Goal: Task Accomplishment & Management: Complete application form

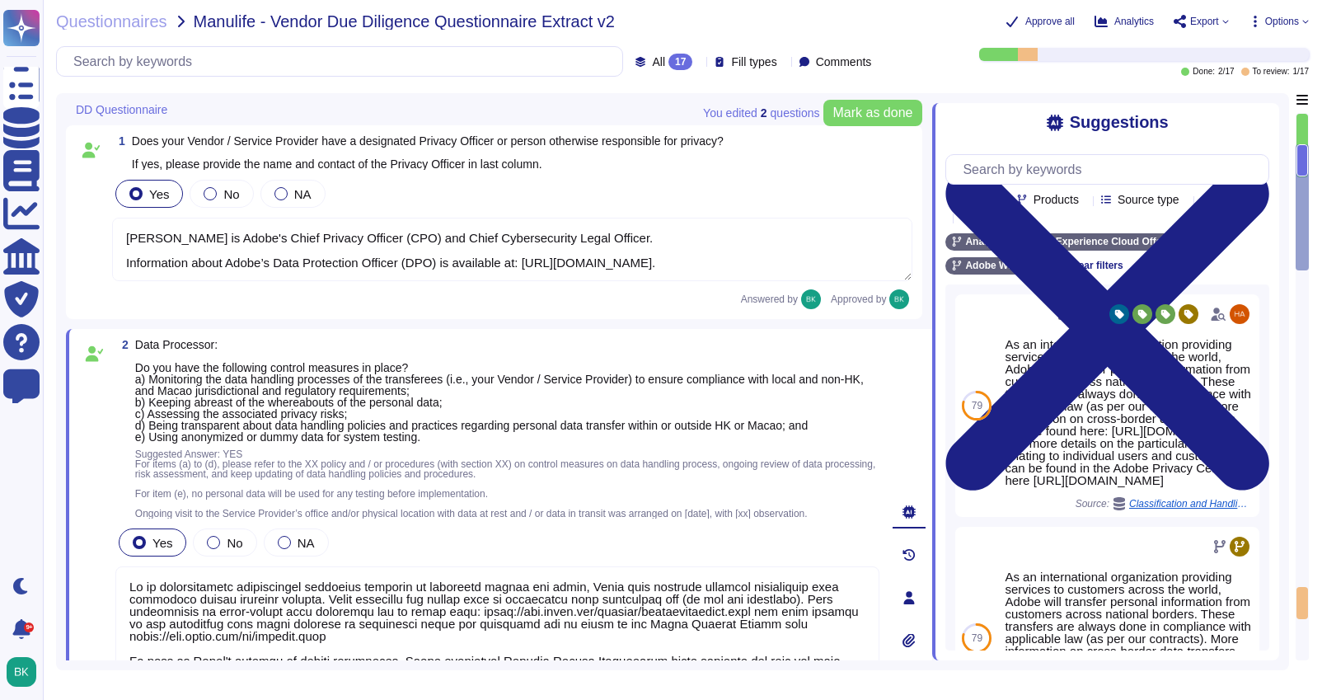
type textarea "[PERSON_NAME] is Adobe's Chief Privacy Officer (CPO) and Chief Cybersecurity Le…"
type textarea "Lo ip dolorsitametc adipiscingel seddoeius temporin ut laboreetd magnaa eni adm…"
type textarea "[PERSON_NAME] is Adobe's Chief Privacy Officer (CPO) and Chief Cybersecurity Le…"
type textarea "Lo ip dolorsitametc adipiscingel seddoeius temporin ut laboreetd magnaa eni adm…"
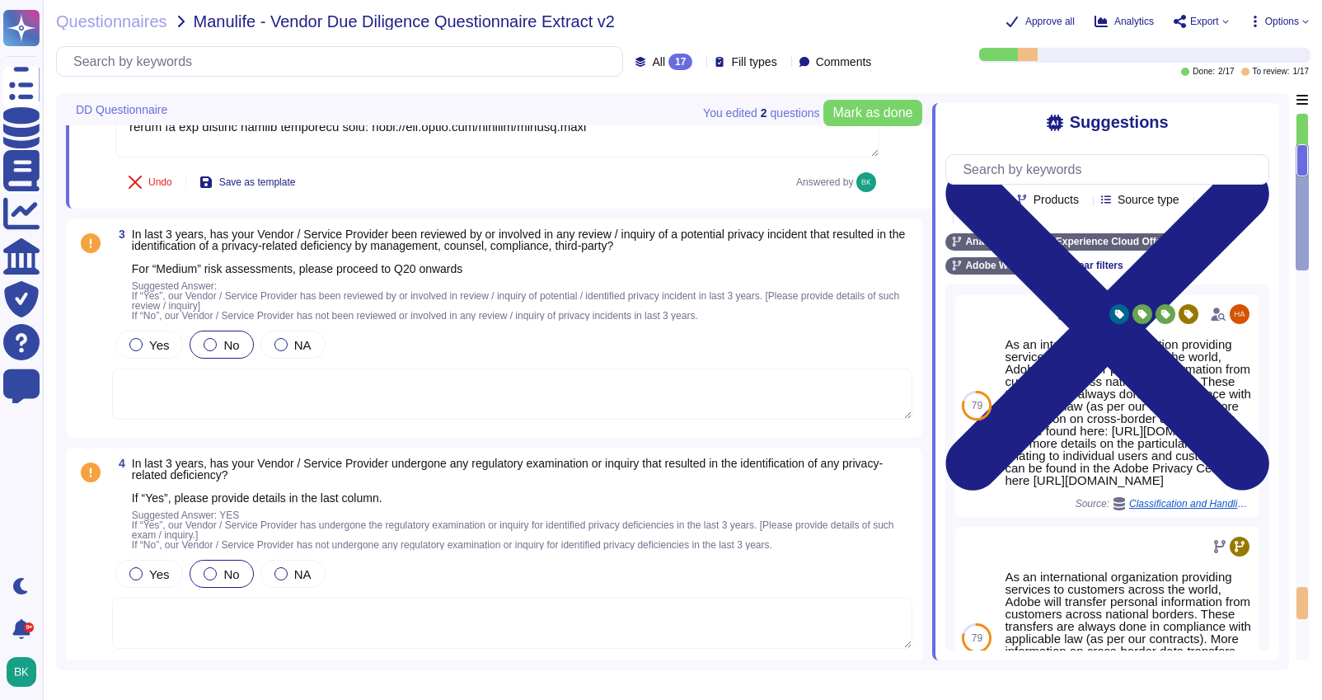
scroll to position [703, 0]
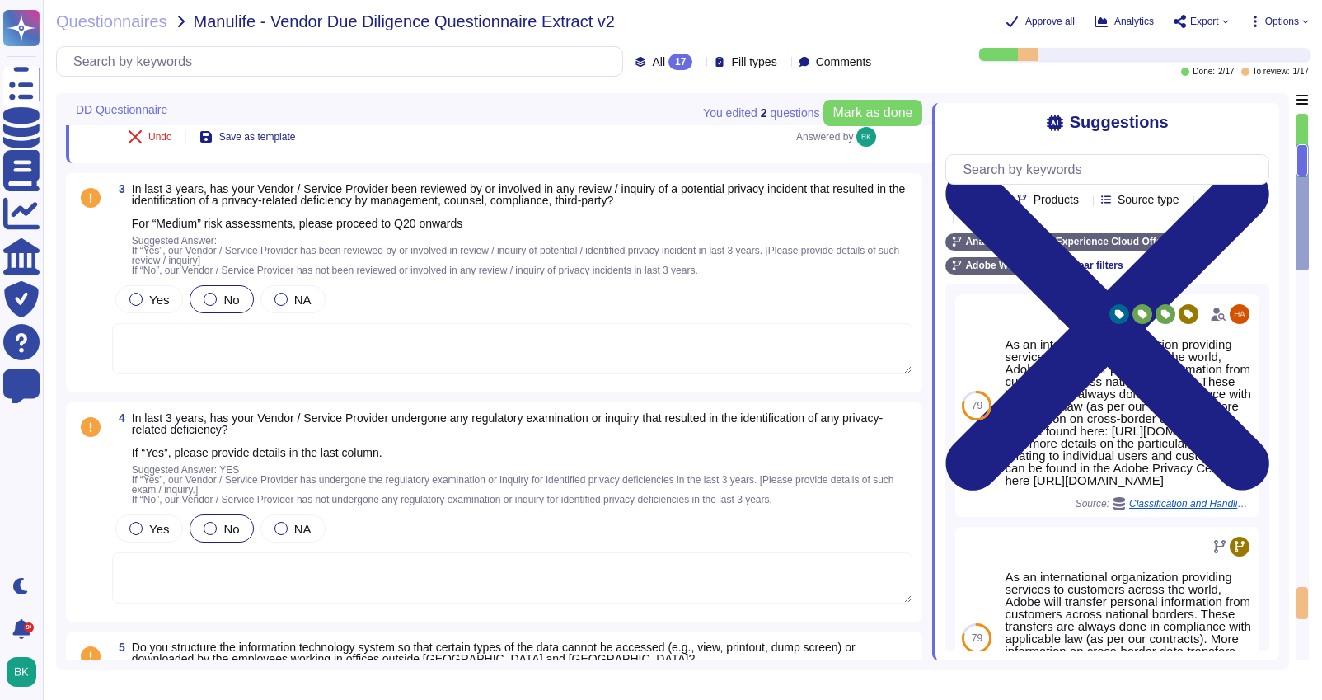
click at [1293, 13] on div "Approve all Analytics Export Options" at bounding box center [1138, 21] width 340 height 16
click at [1290, 21] on span "Options" at bounding box center [1282, 21] width 34 height 10
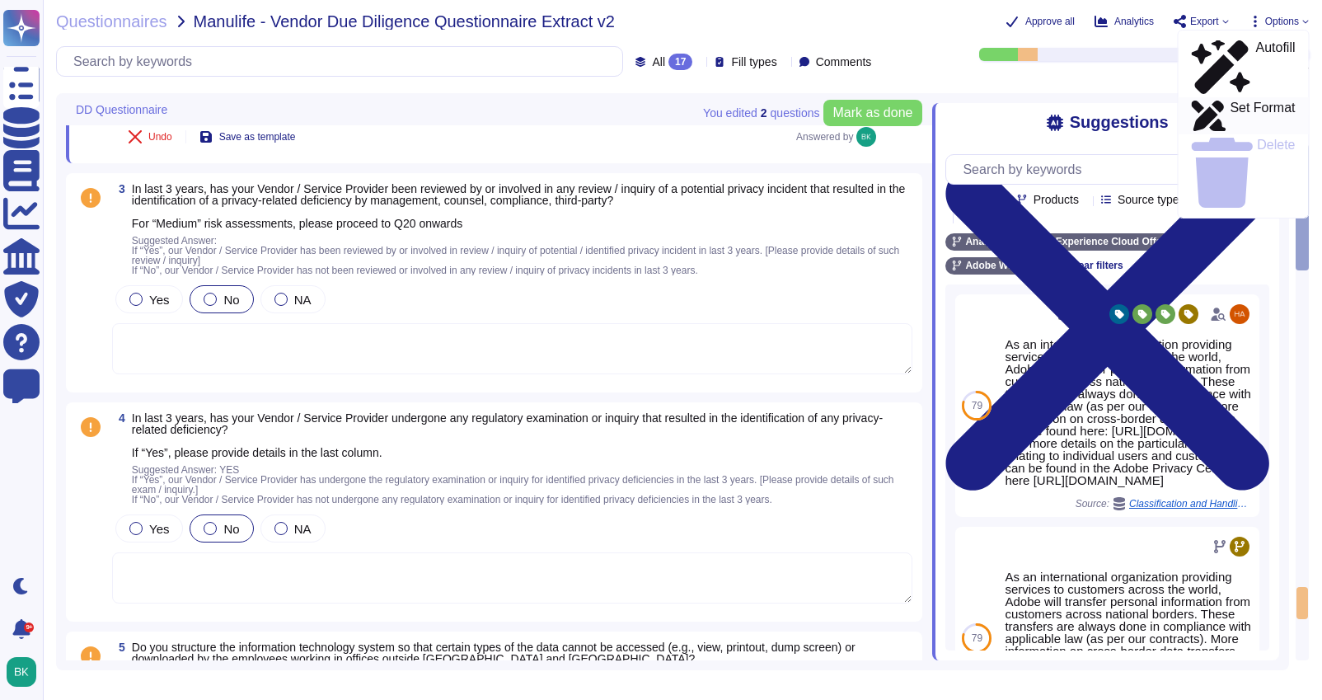
click at [1244, 101] on p "Set Format" at bounding box center [1261, 116] width 65 height 30
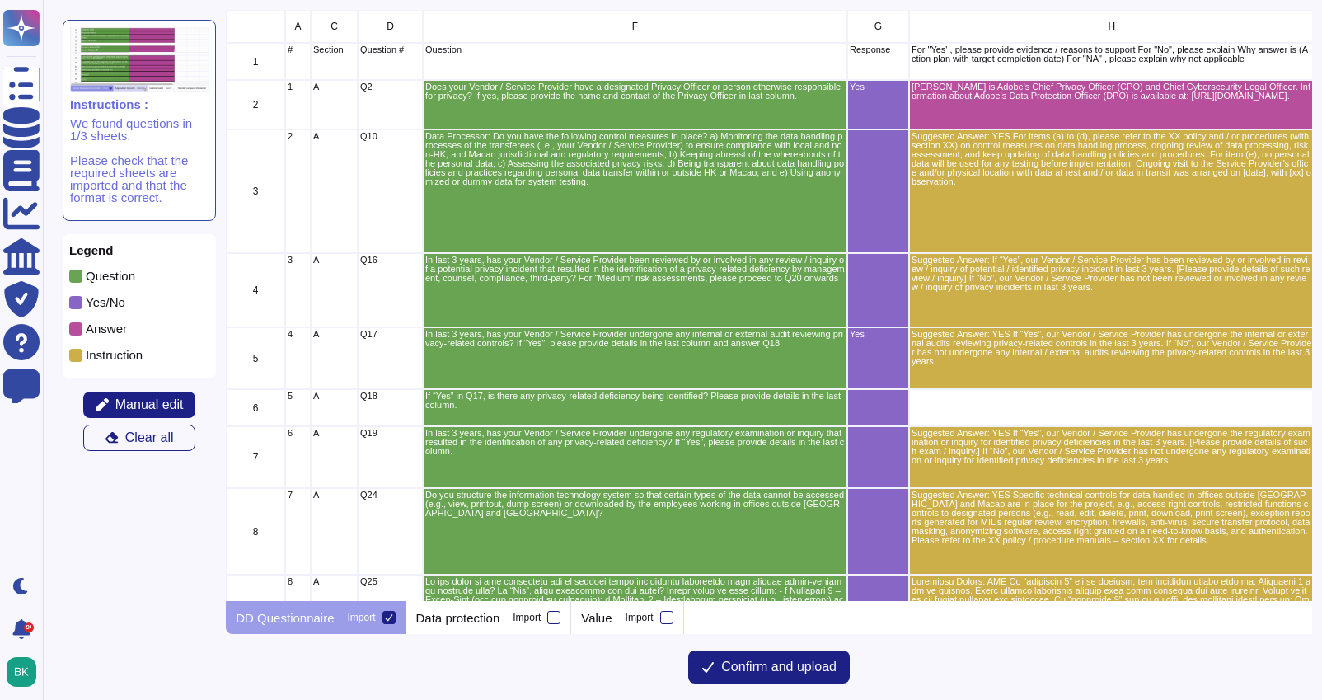
scroll to position [591, 1086]
click at [147, 404] on span "Manual edit" at bounding box center [149, 404] width 68 height 13
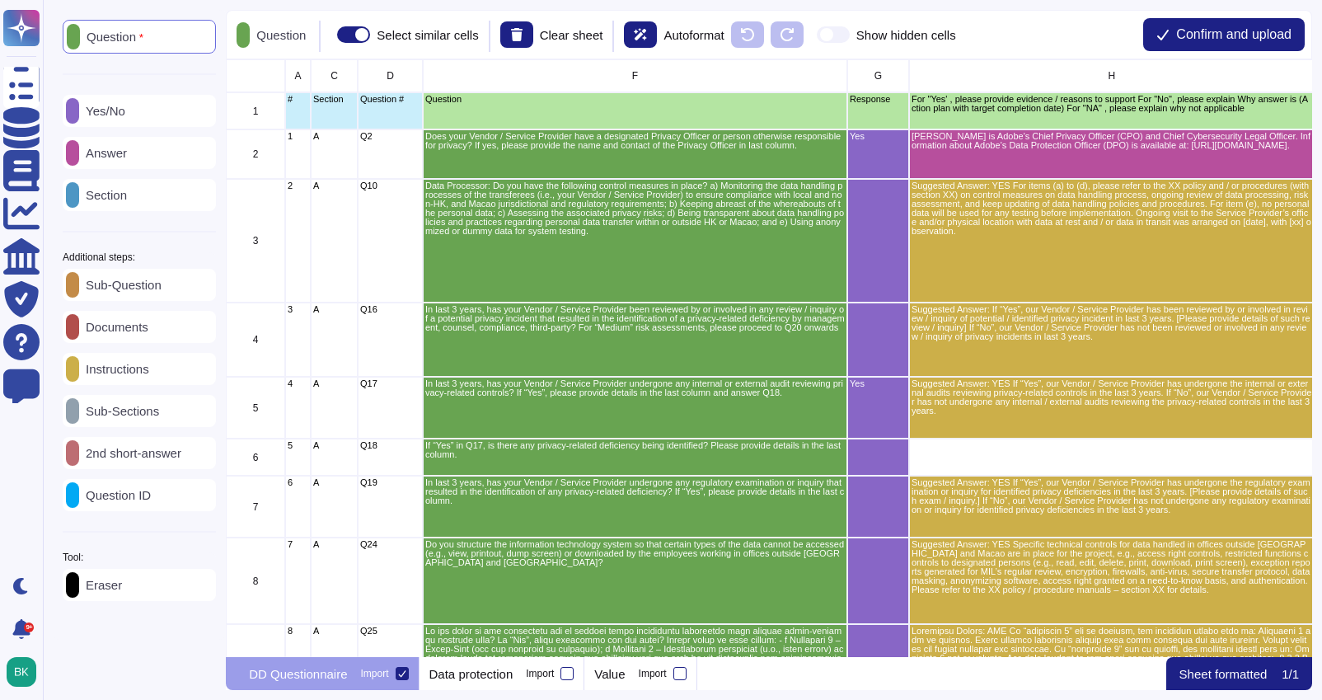
scroll to position [597, 1086]
click at [147, 501] on p "Question ID" at bounding box center [115, 495] width 72 height 12
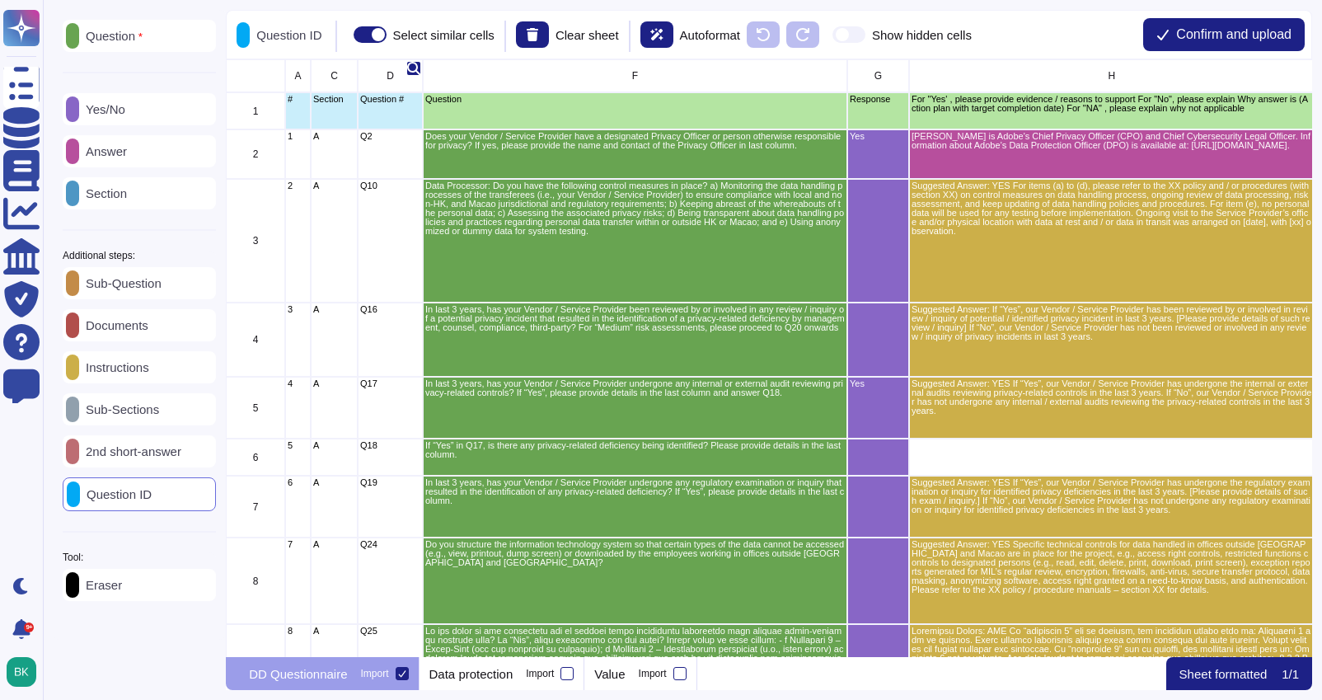
click at [391, 73] on span "D" at bounding box center [389, 76] width 7 height 10
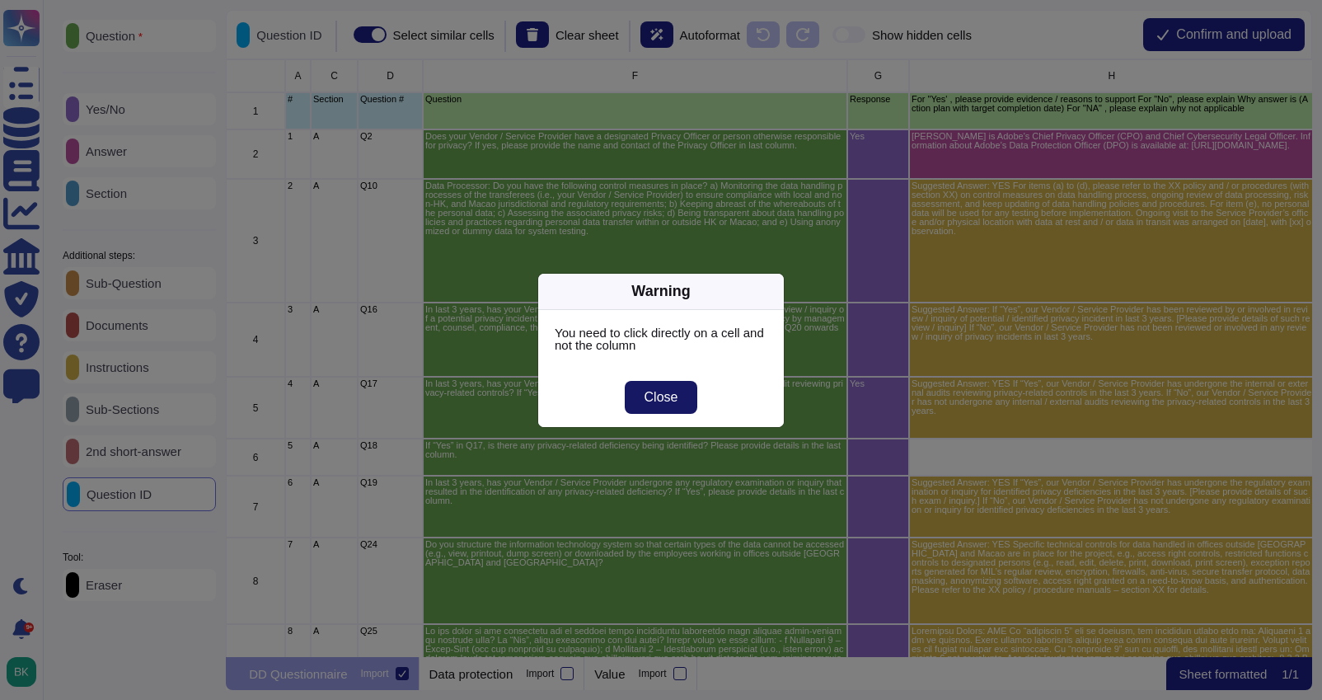
click at [675, 402] on span "Close" at bounding box center [661, 397] width 34 height 13
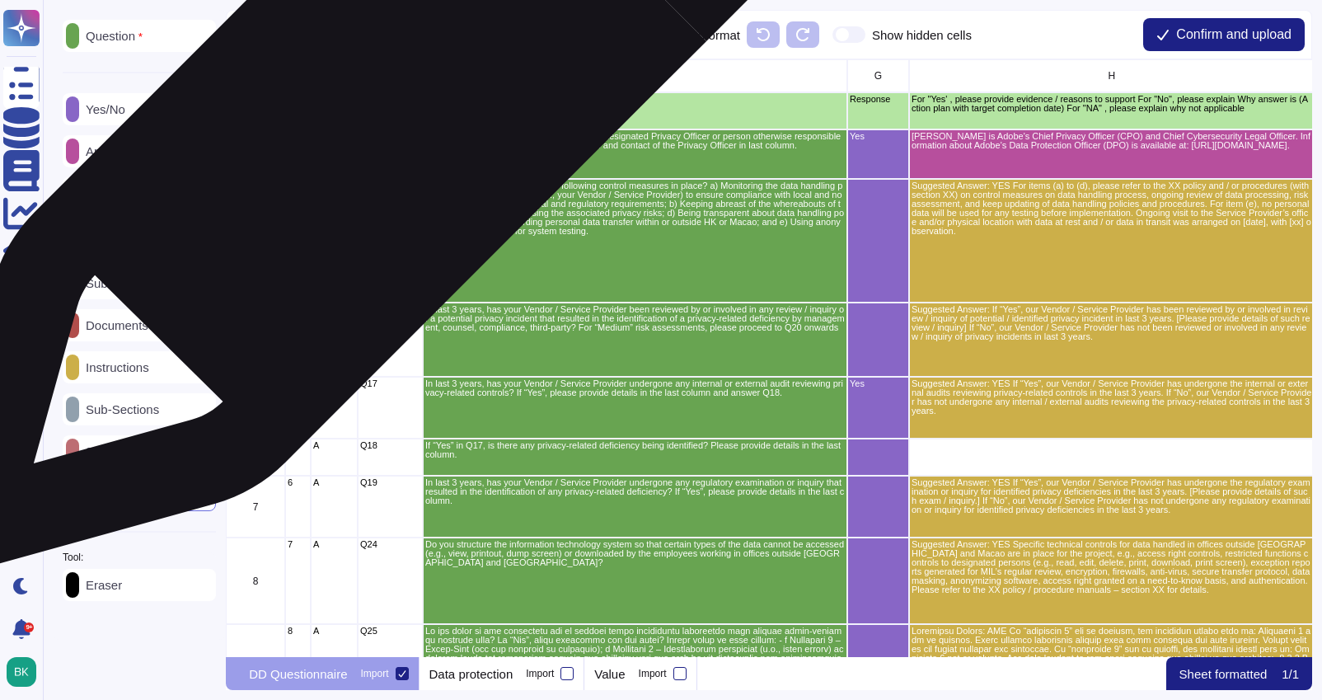
click at [386, 113] on div "Question #" at bounding box center [390, 110] width 65 height 37
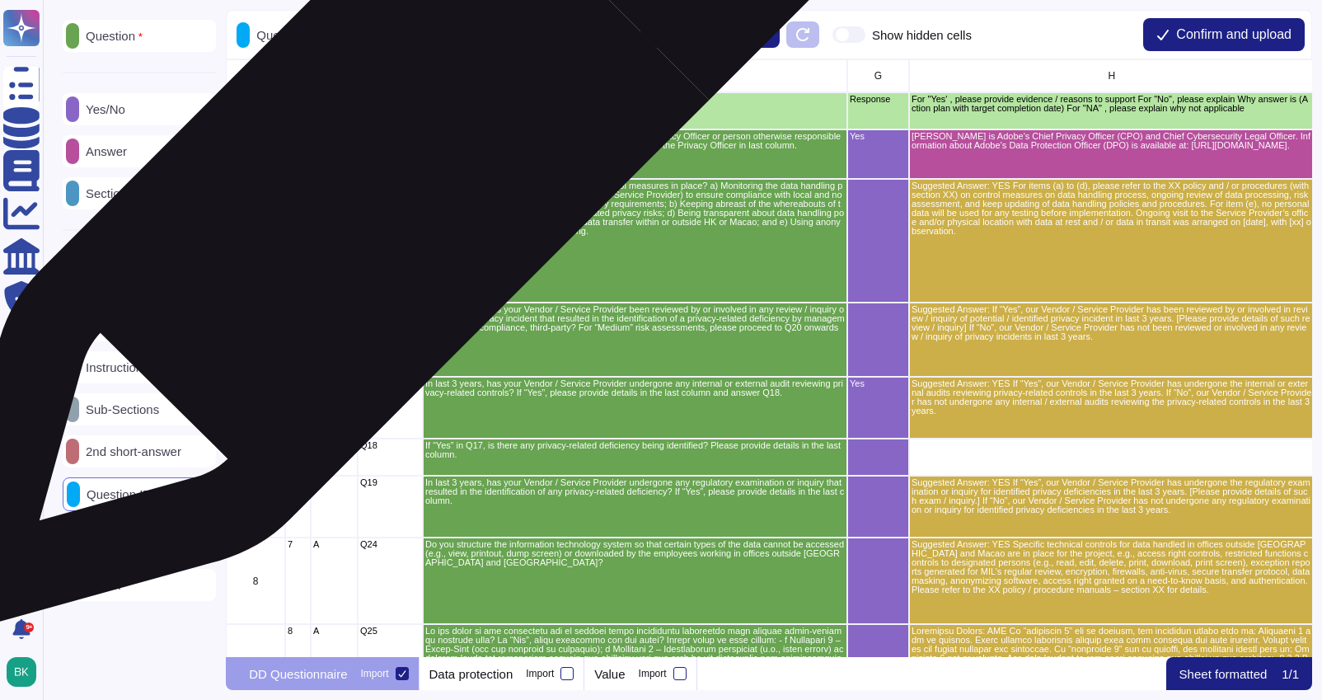
click at [390, 171] on div "Q2" at bounding box center [390, 153] width 65 height 49
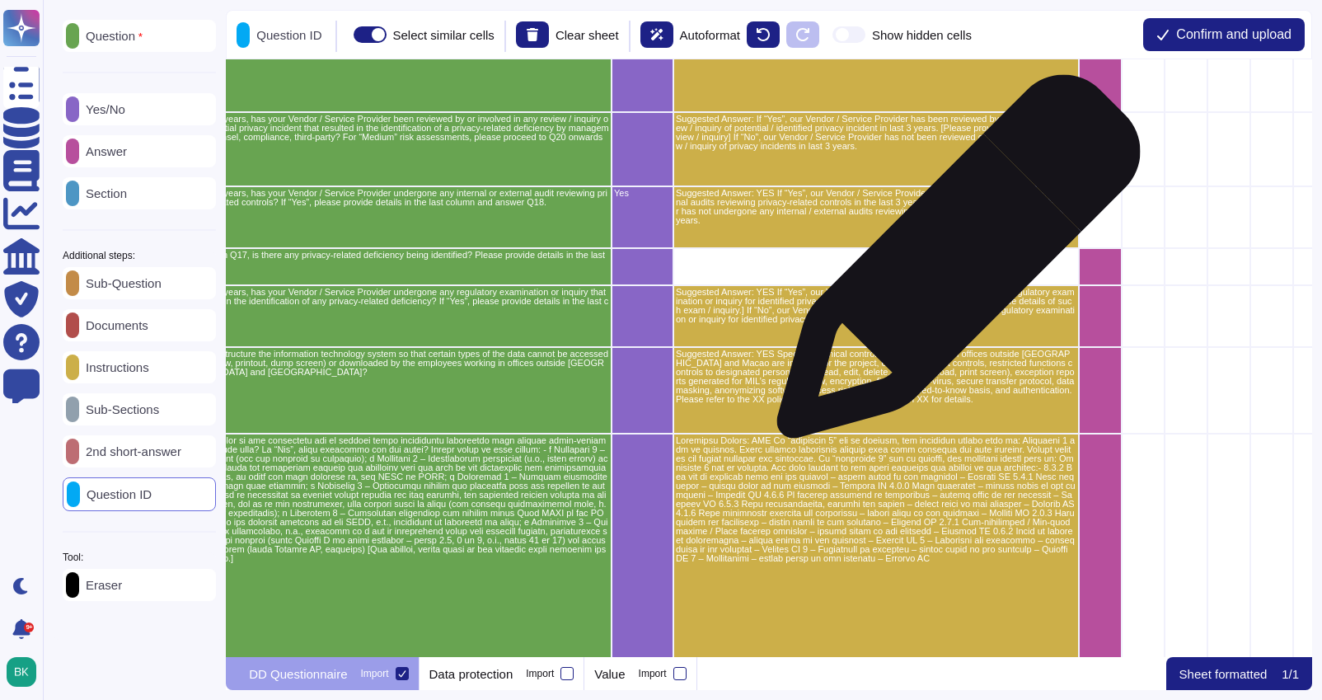
scroll to position [190, 252]
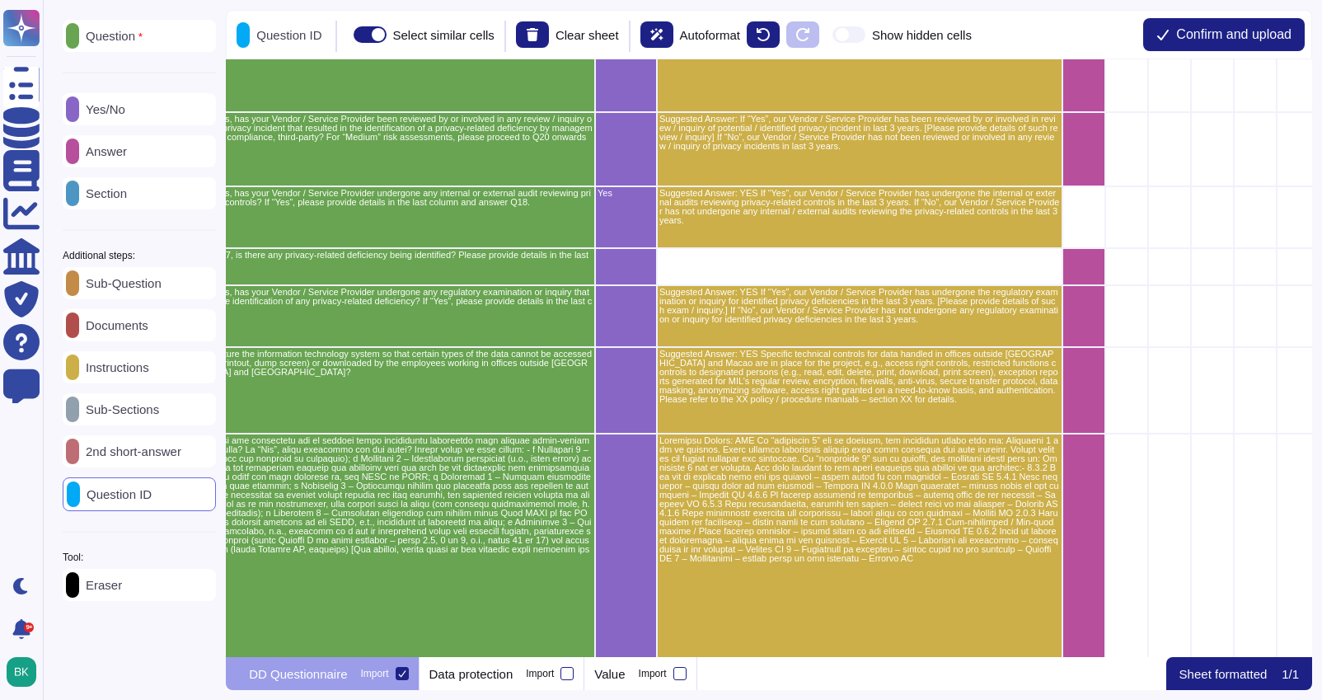
click at [119, 159] on div "Answer" at bounding box center [139, 151] width 153 height 32
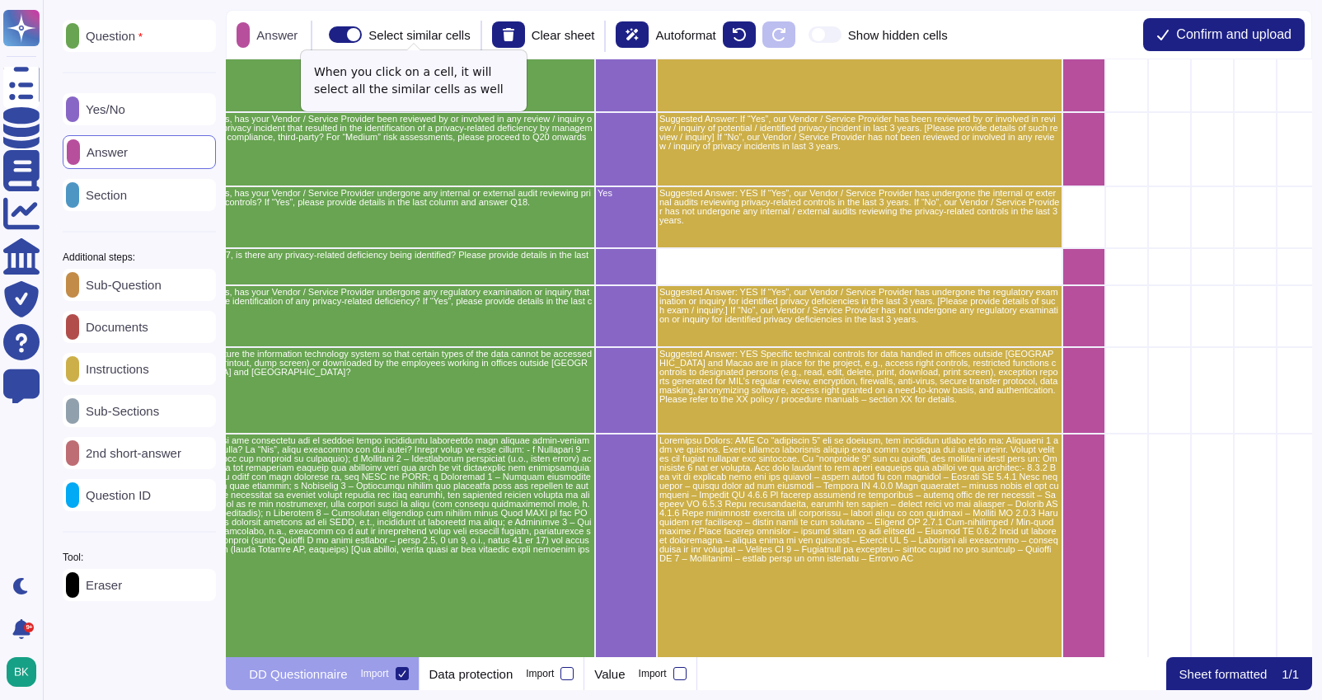
click at [362, 36] on span at bounding box center [345, 34] width 33 height 16
click at [322, 35] on input "Select similar cells" at bounding box center [322, 35] width 0 height 0
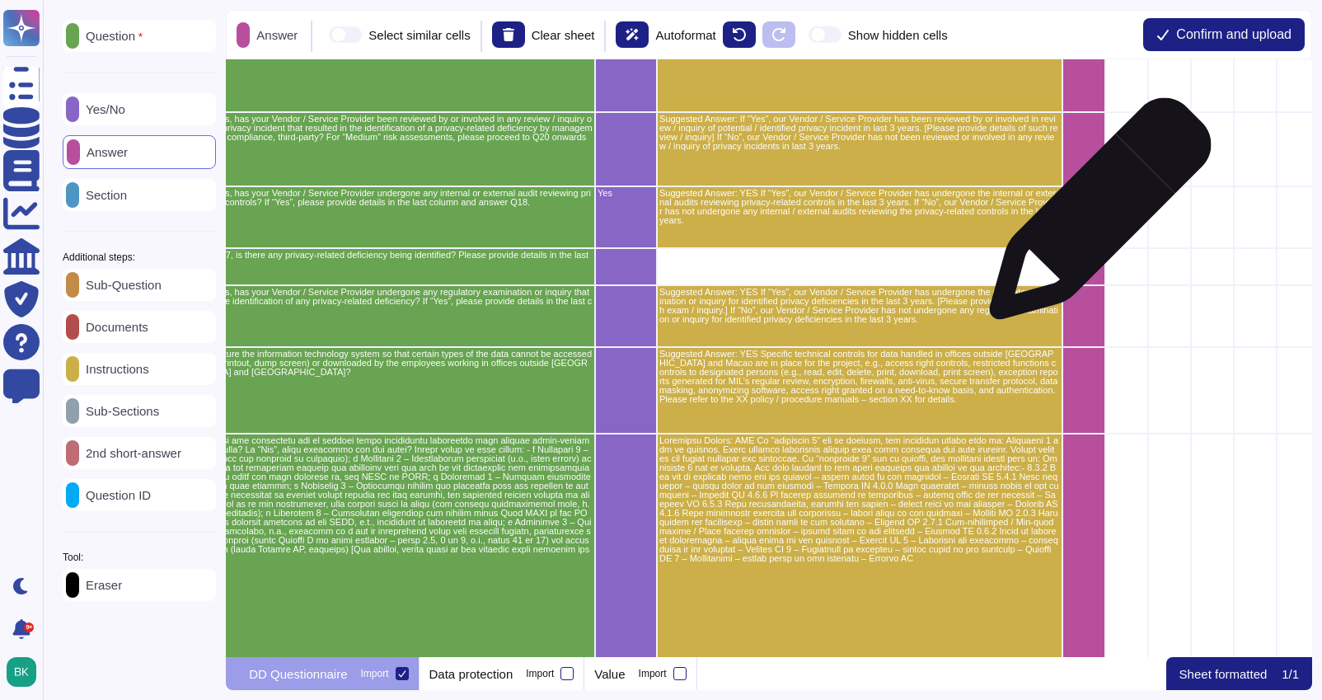
click at [1086, 212] on div "grid" at bounding box center [1083, 217] width 43 height 62
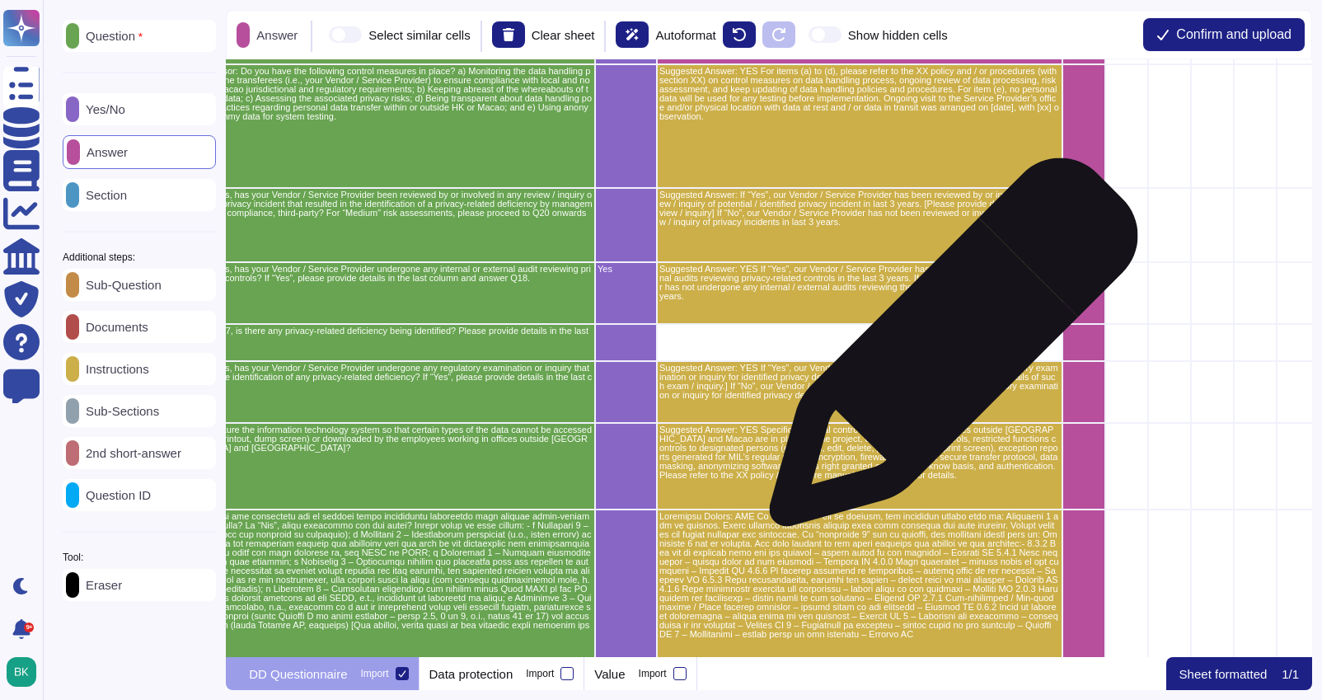
scroll to position [0, 252]
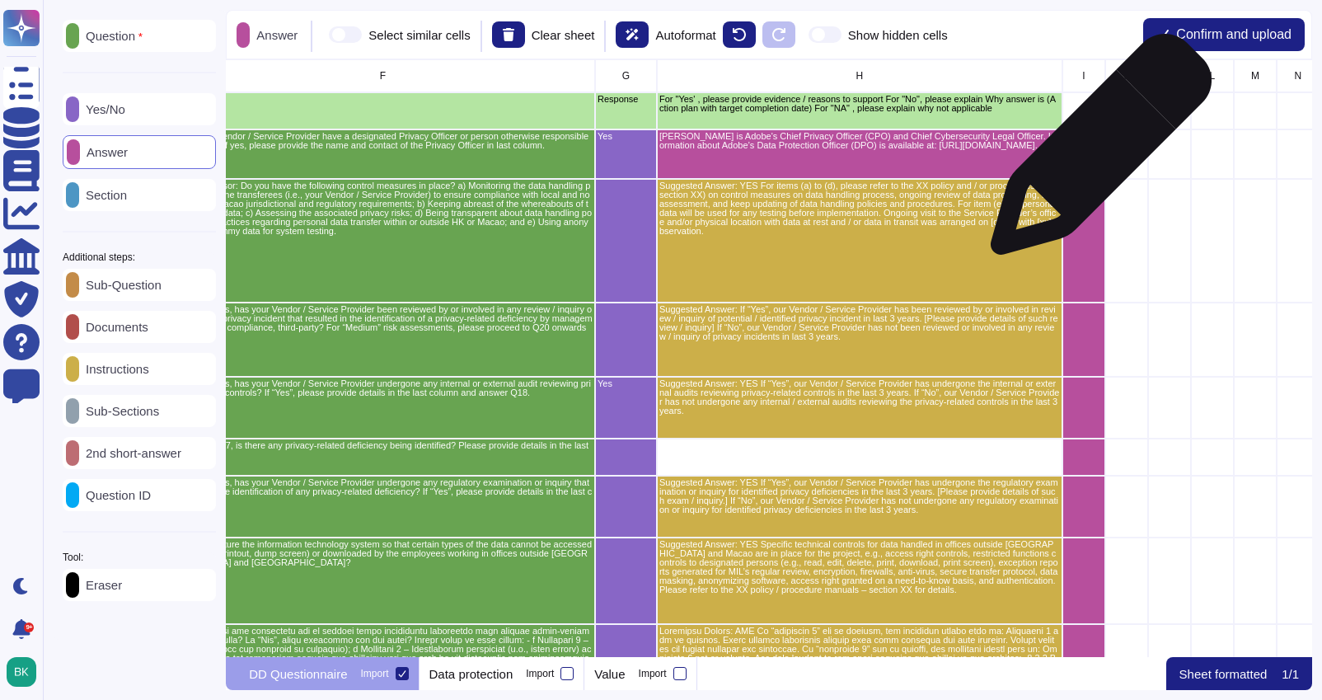
click at [1094, 152] on div "grid" at bounding box center [1083, 153] width 43 height 49
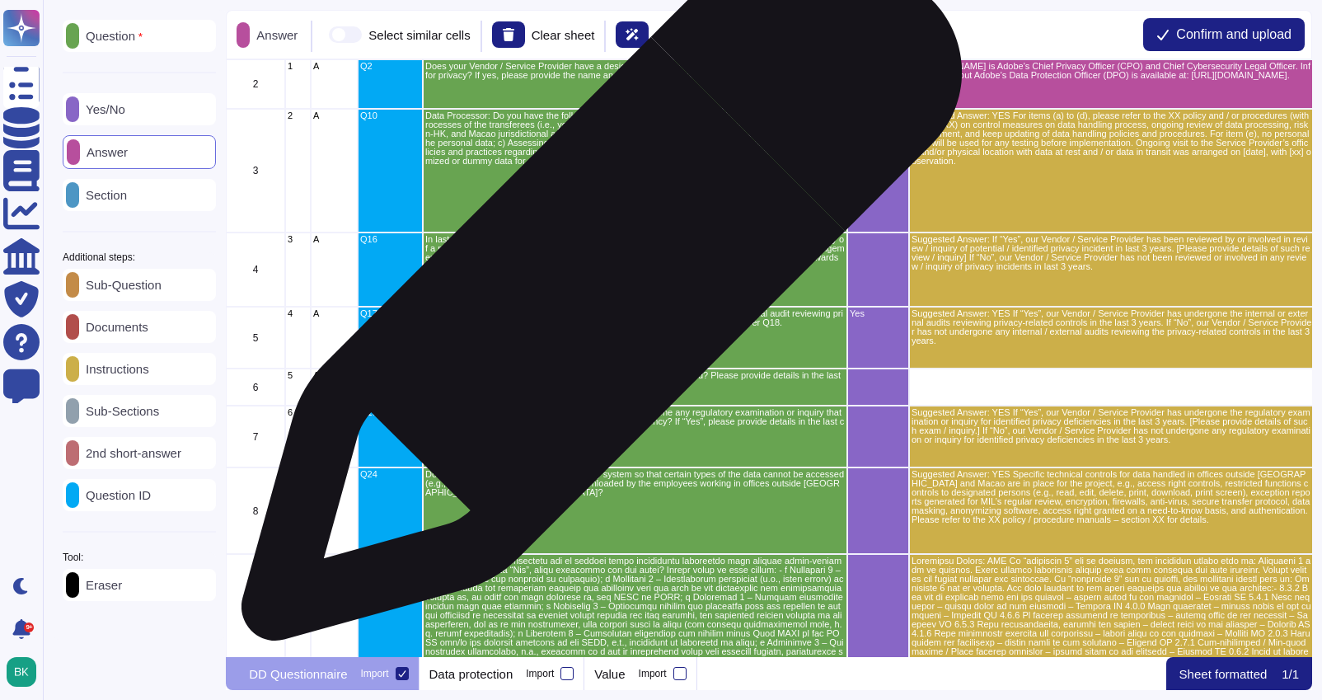
scroll to position [0, 0]
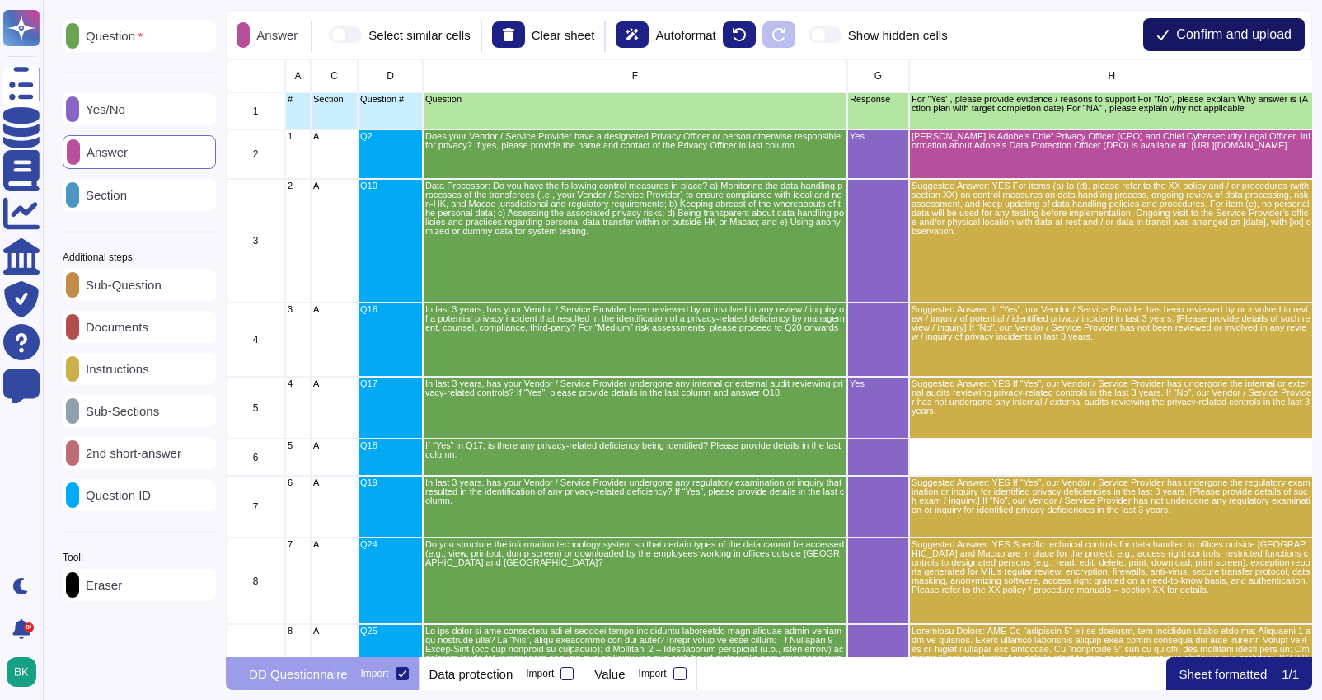
click at [1190, 35] on span "Confirm and upload" at bounding box center [1233, 34] width 115 height 13
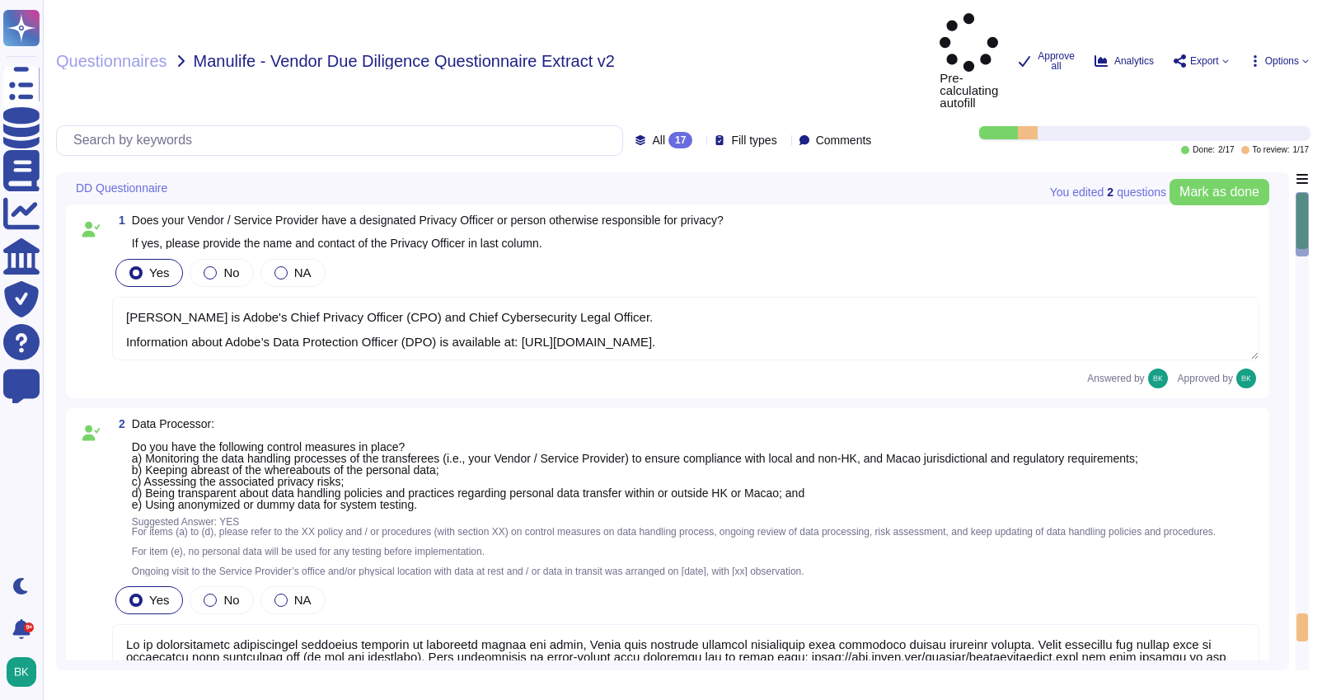
type textarea "[PERSON_NAME] is Adobe's Chief Privacy Officer (CPO) and Chief Cybersecurity Le…"
type textarea "Lo ip dolorsitametc adipiscingel seddoeius temporin ut laboreetd magnaa eni adm…"
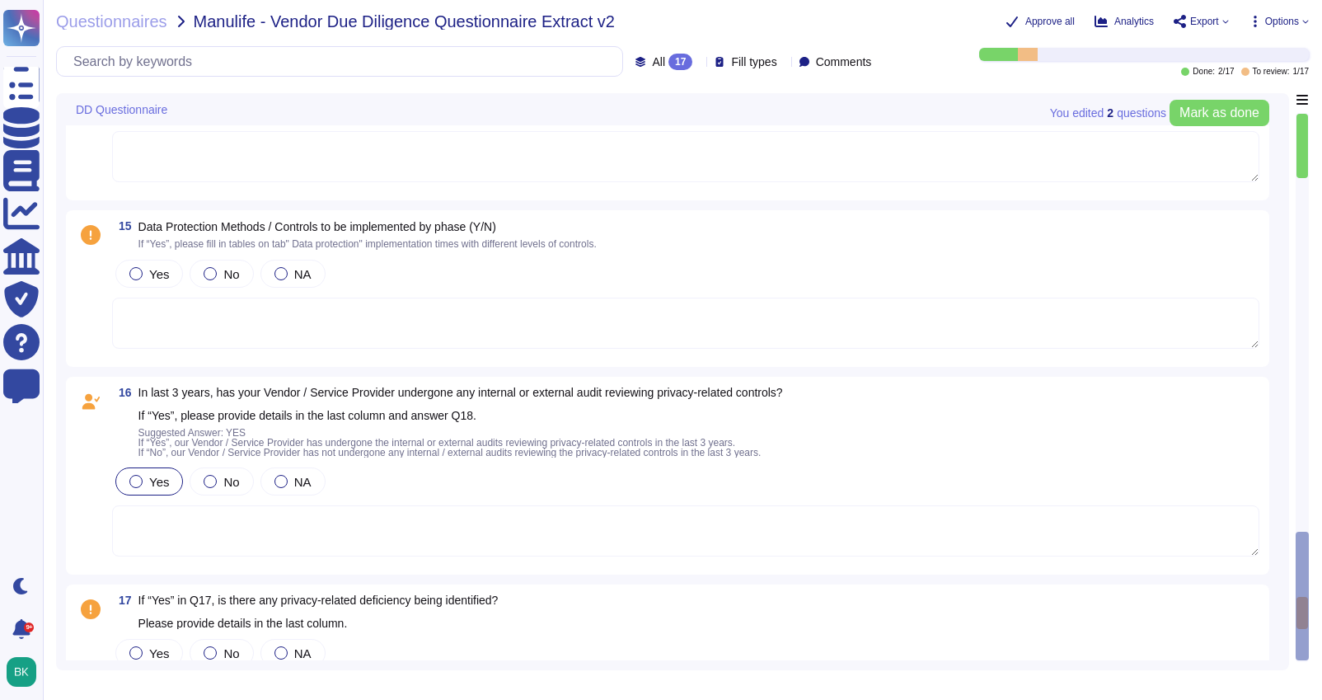
scroll to position [3488, 0]
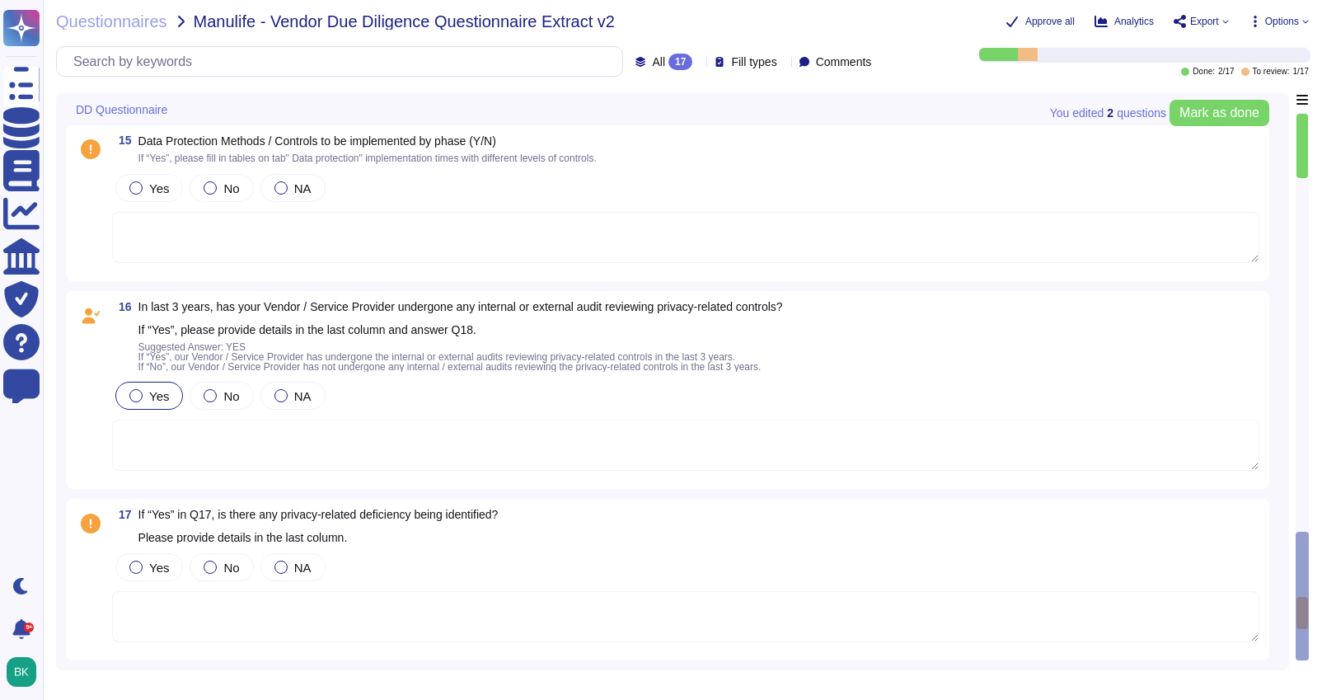
click at [304, 434] on textarea at bounding box center [685, 444] width 1147 height 51
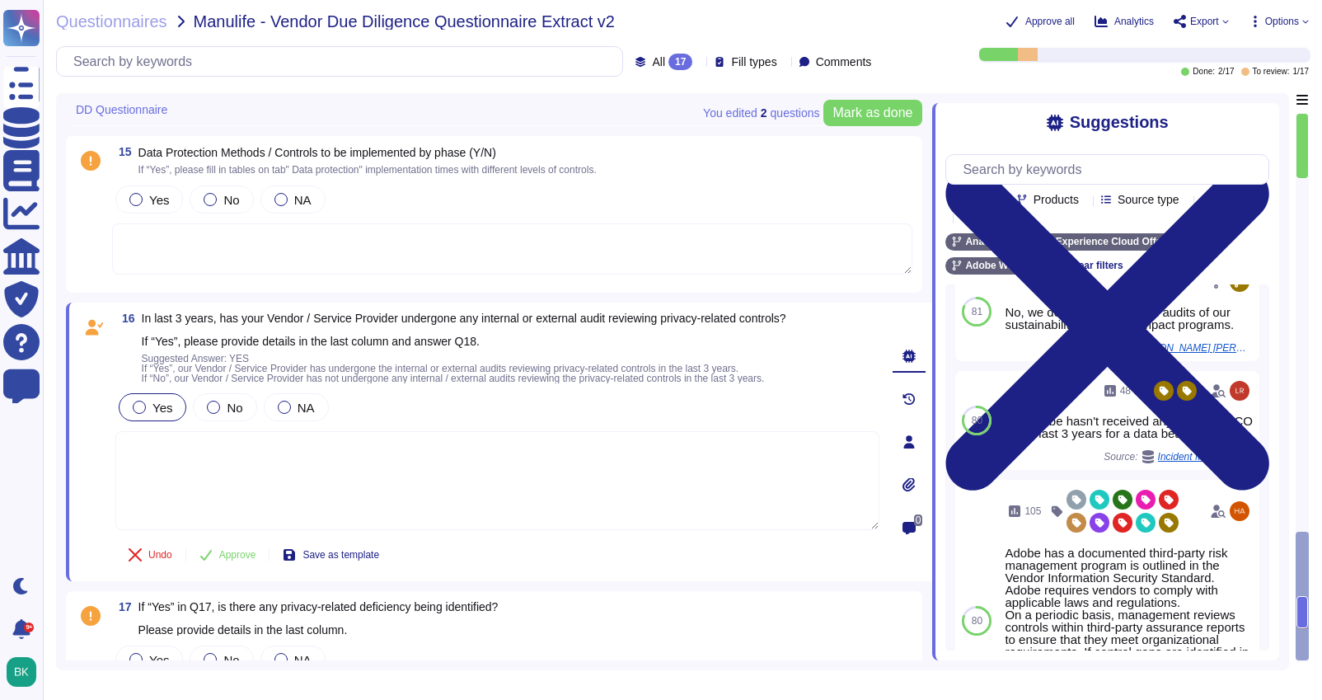
scroll to position [821, 0]
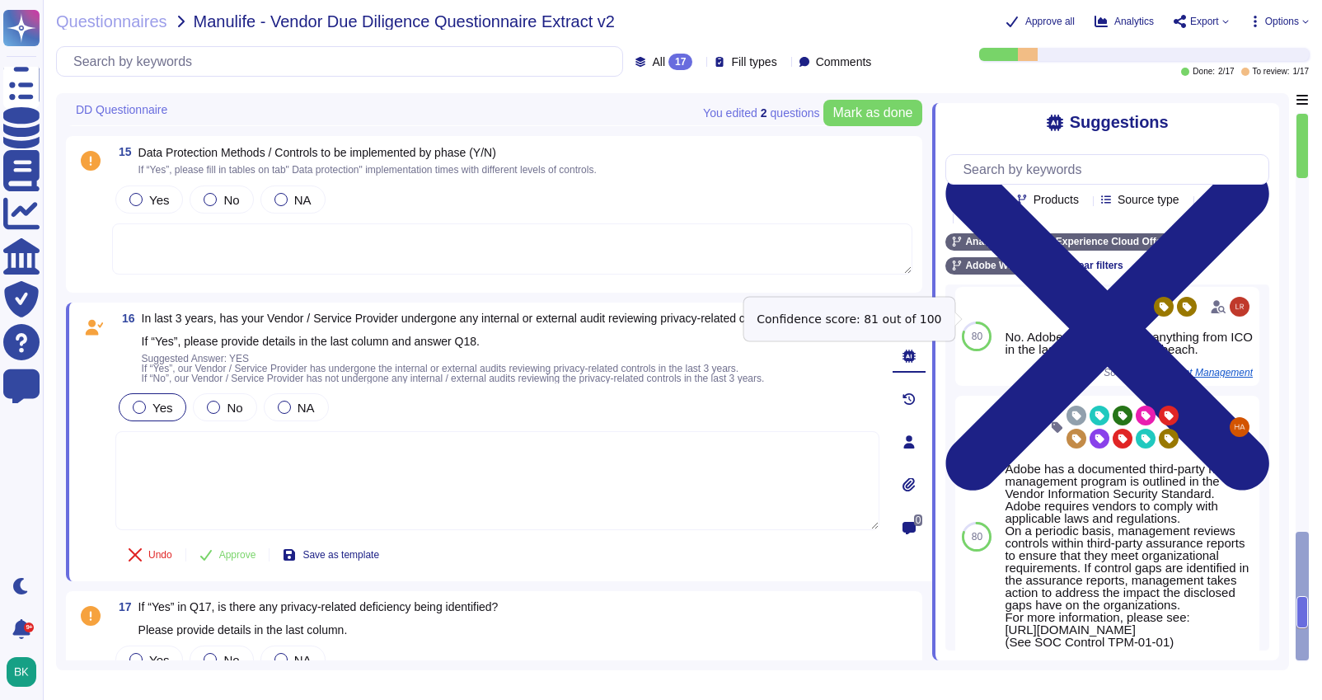
click at [976, 226] on span "81" at bounding box center [977, 221] width 11 height 10
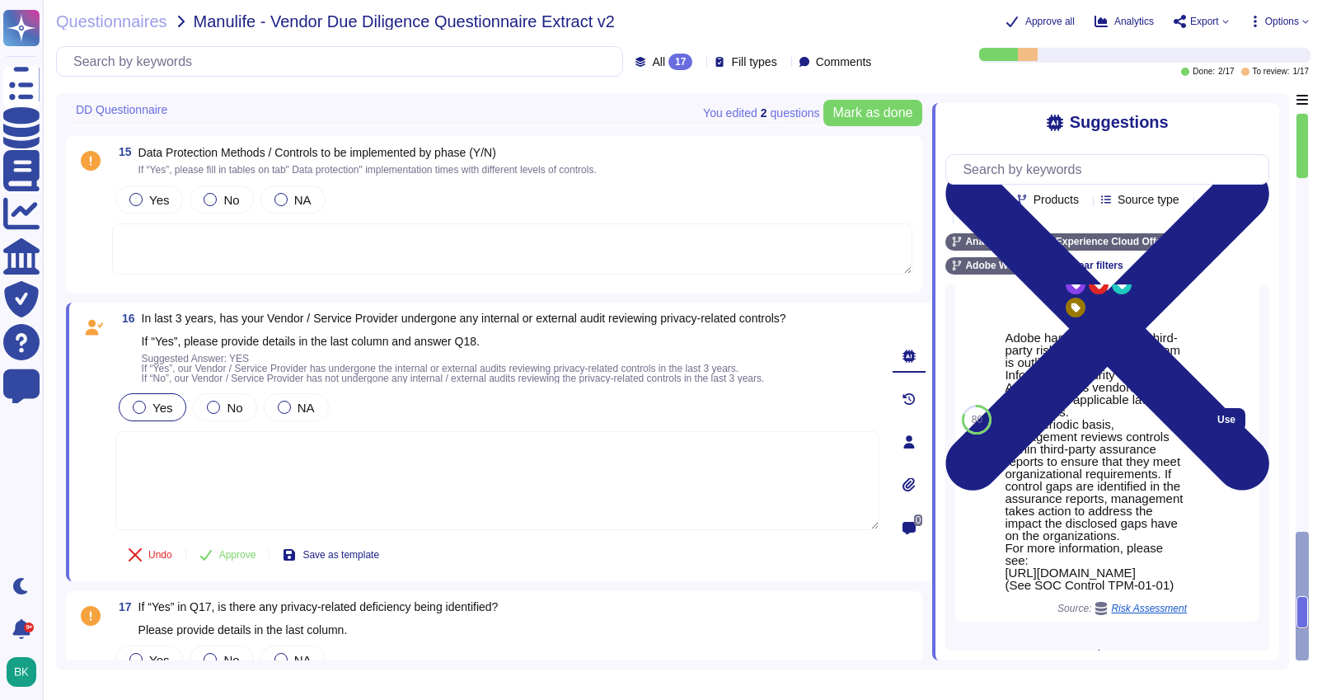
scroll to position [1046, 0]
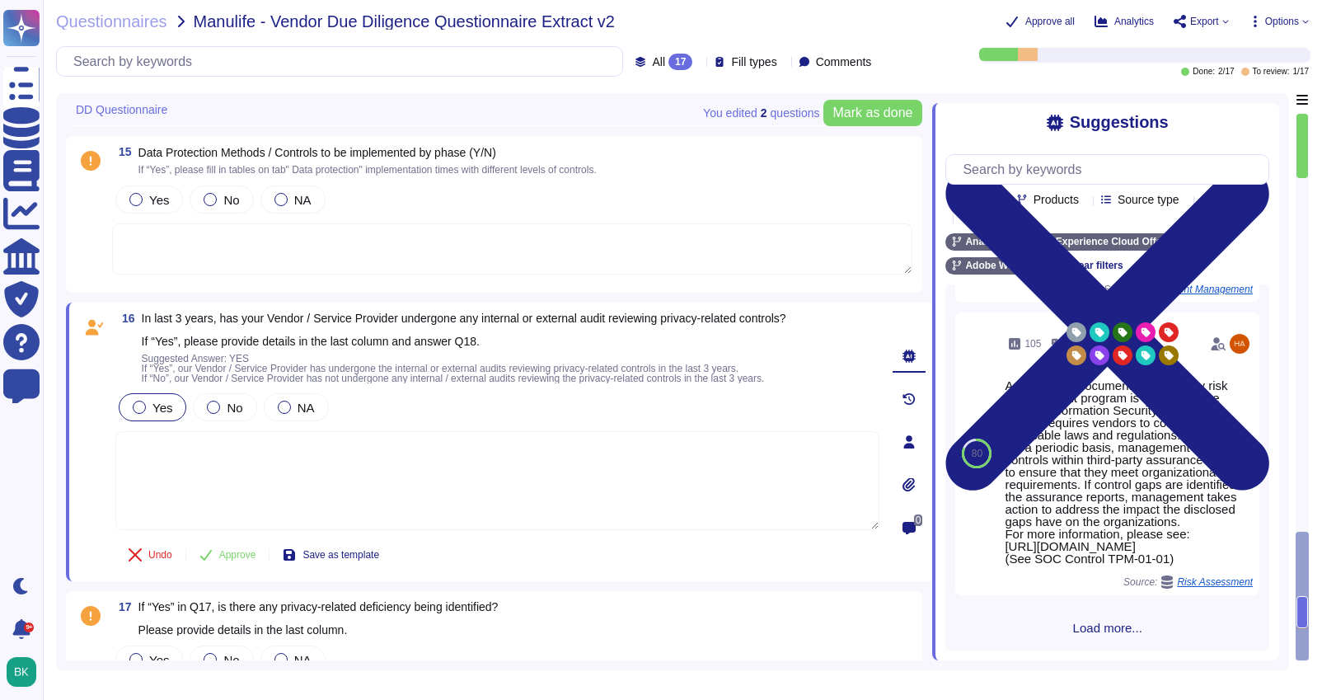
click at [1117, 631] on span "Load more..." at bounding box center [1107, 627] width 324 height 12
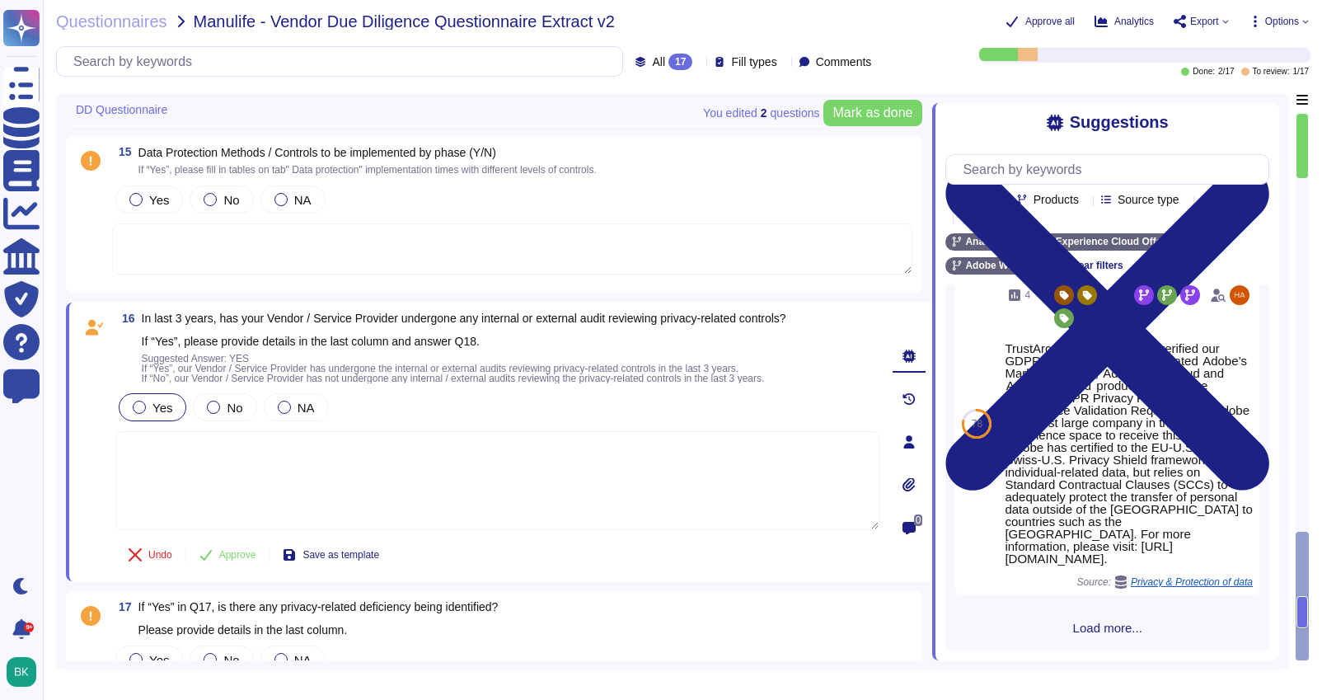
scroll to position [2608, 0]
click at [1037, 171] on input "text" at bounding box center [1111, 169] width 314 height 29
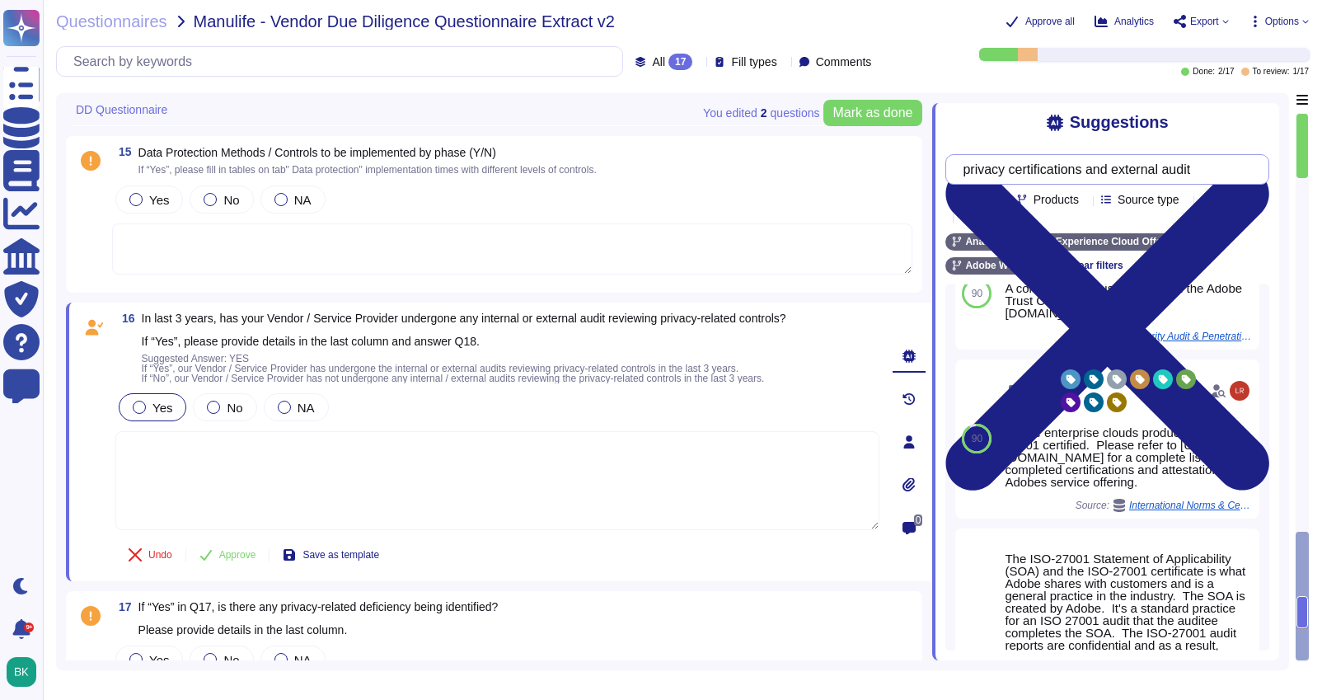
scroll to position [1142, 0]
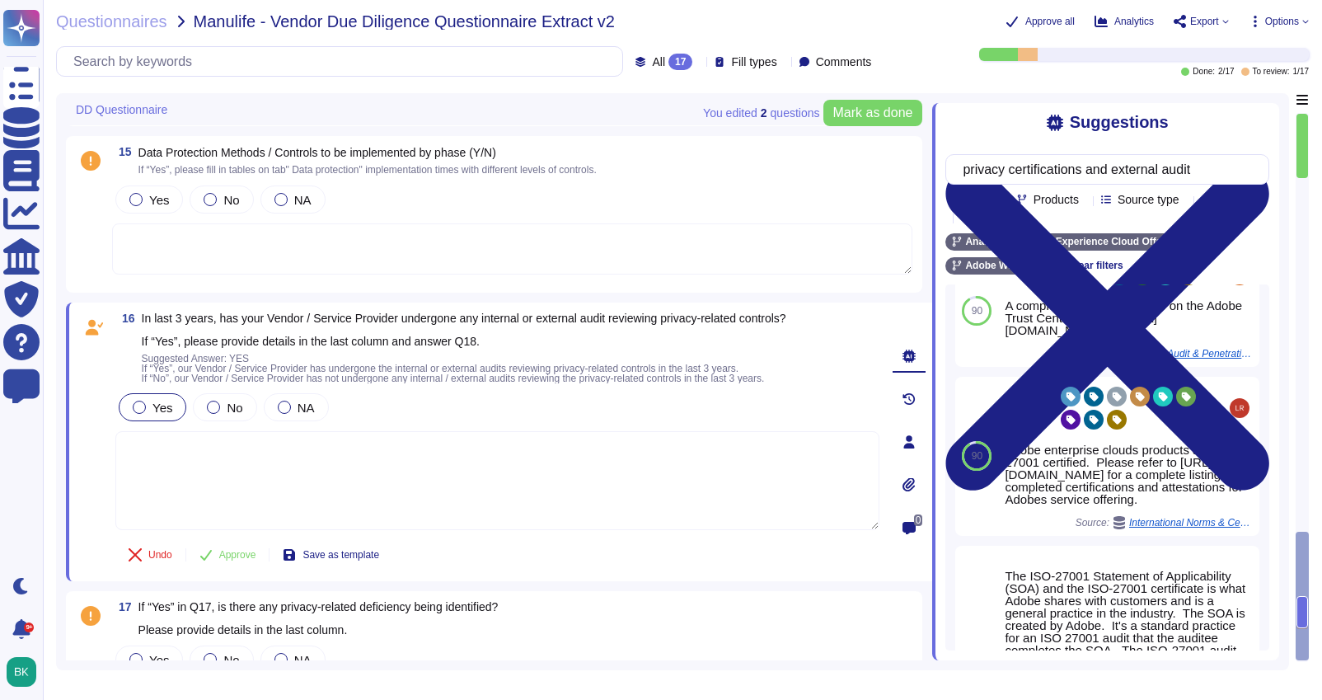
type input "privacy certifications and external audit"
click at [1009, 218] on icon at bounding box center [1009, 218] width 0 height 0
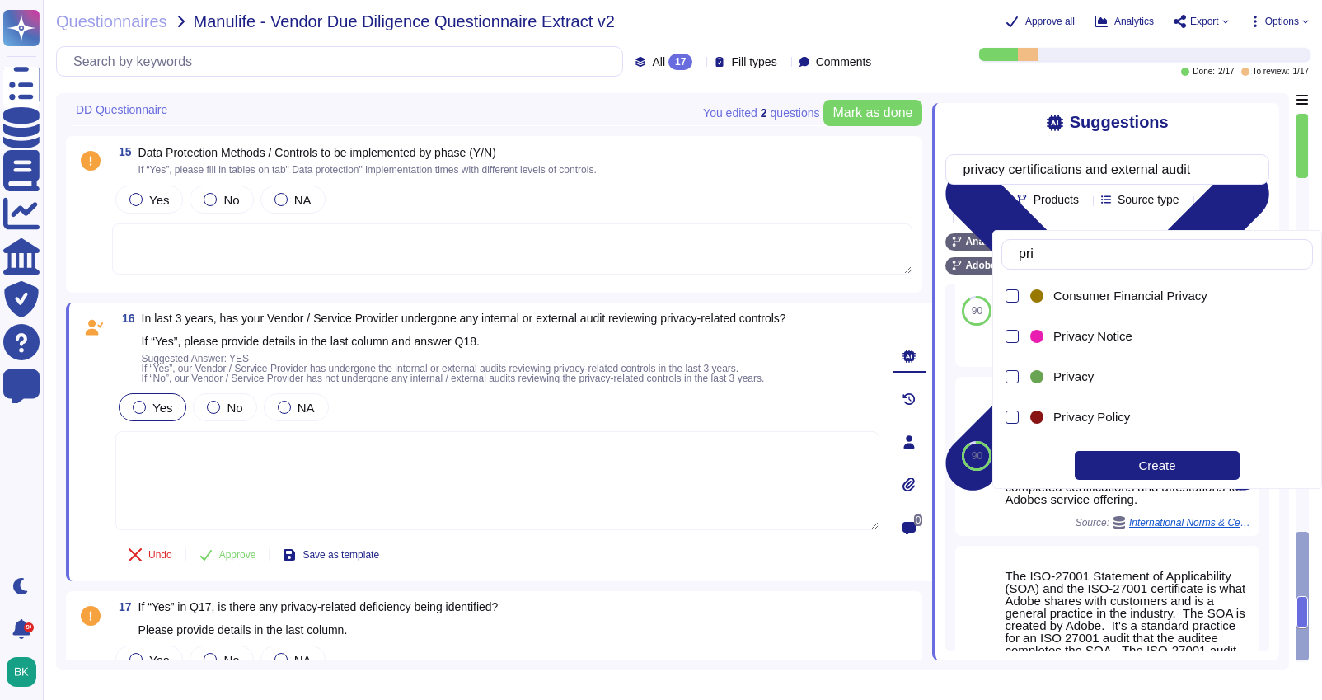
type input "priv"
click at [1013, 376] on div at bounding box center [1011, 376] width 13 height 13
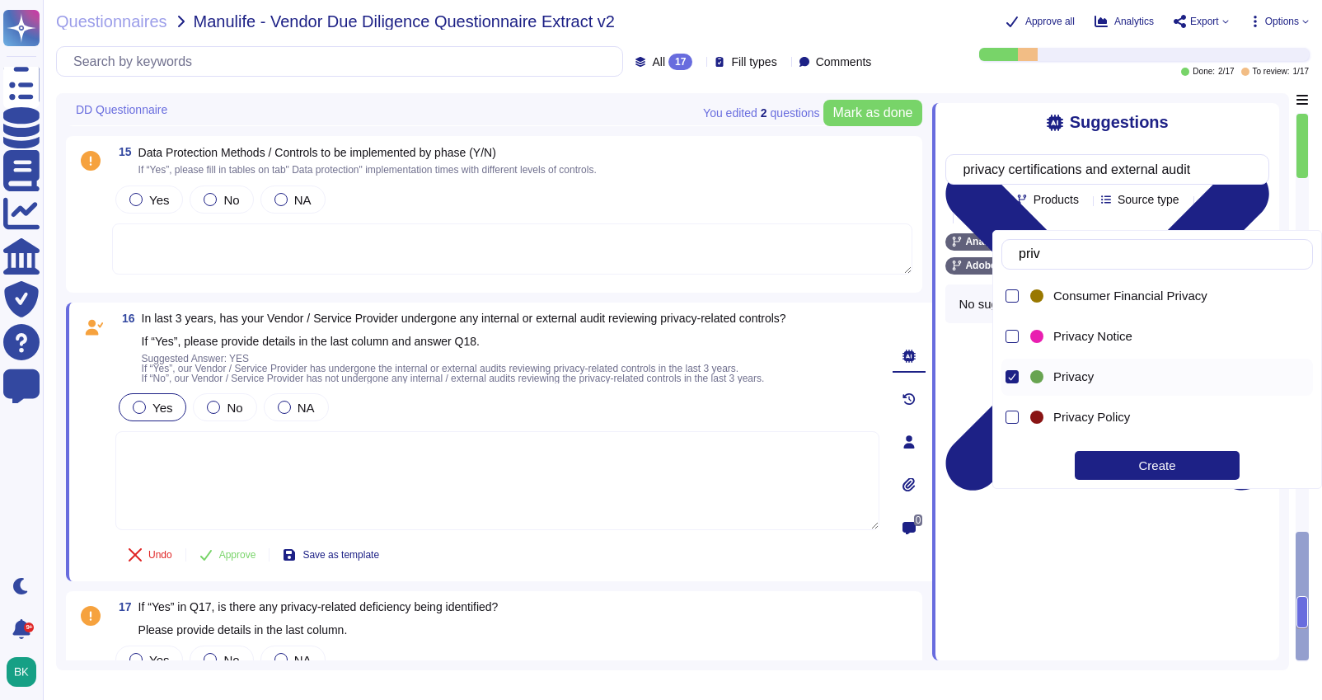
click at [1140, 467] on div "Create" at bounding box center [1157, 465] width 165 height 29
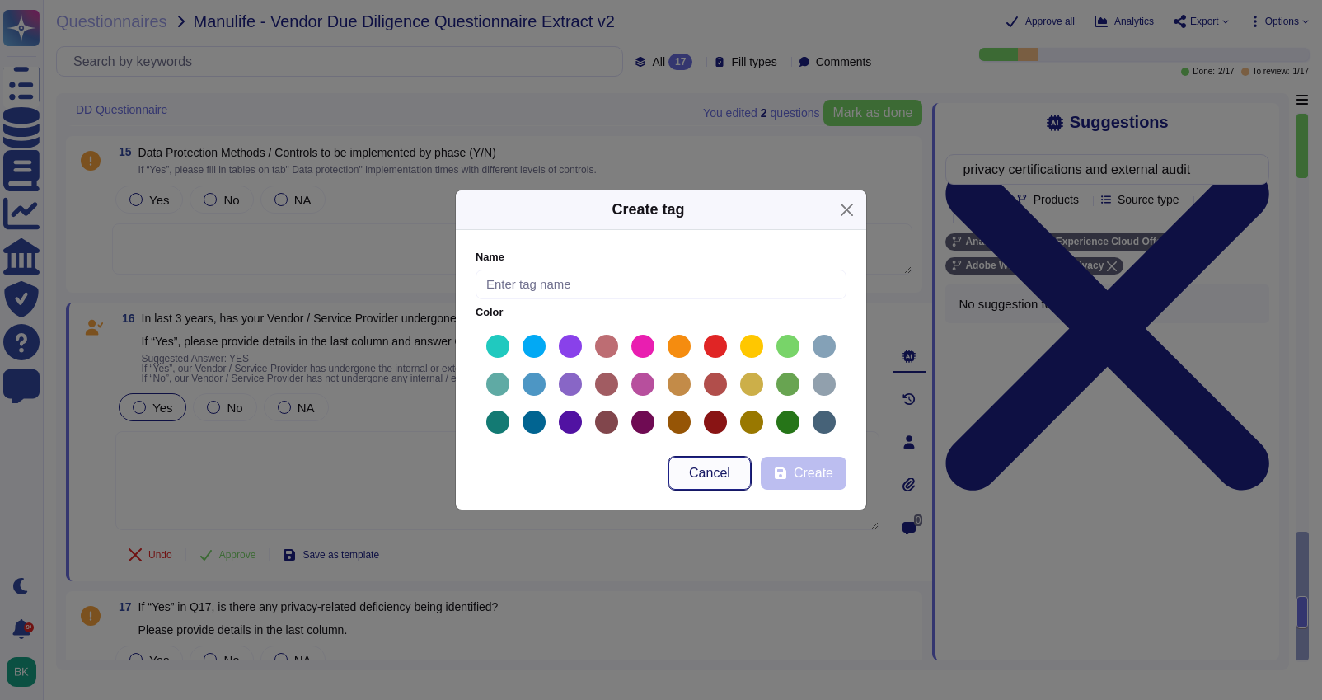
click at [697, 479] on span "Cancel" at bounding box center [709, 472] width 41 height 13
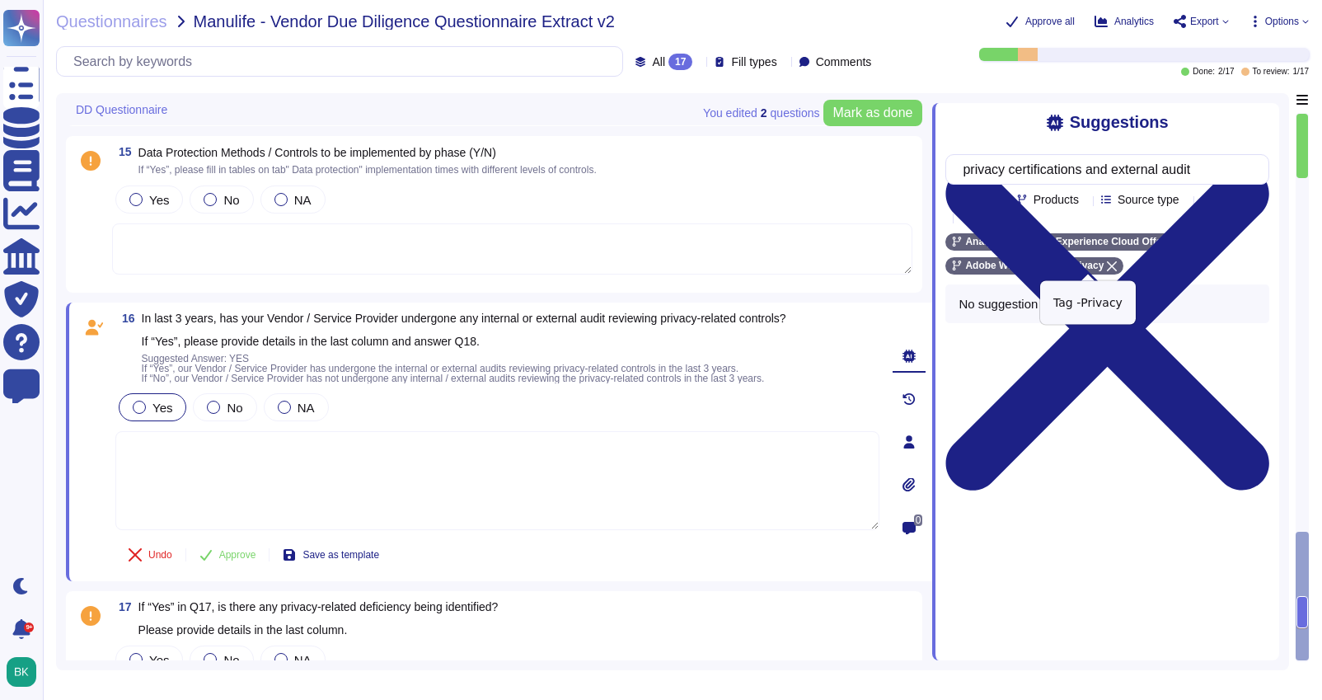
click at [1117, 263] on icon at bounding box center [1112, 266] width 10 height 10
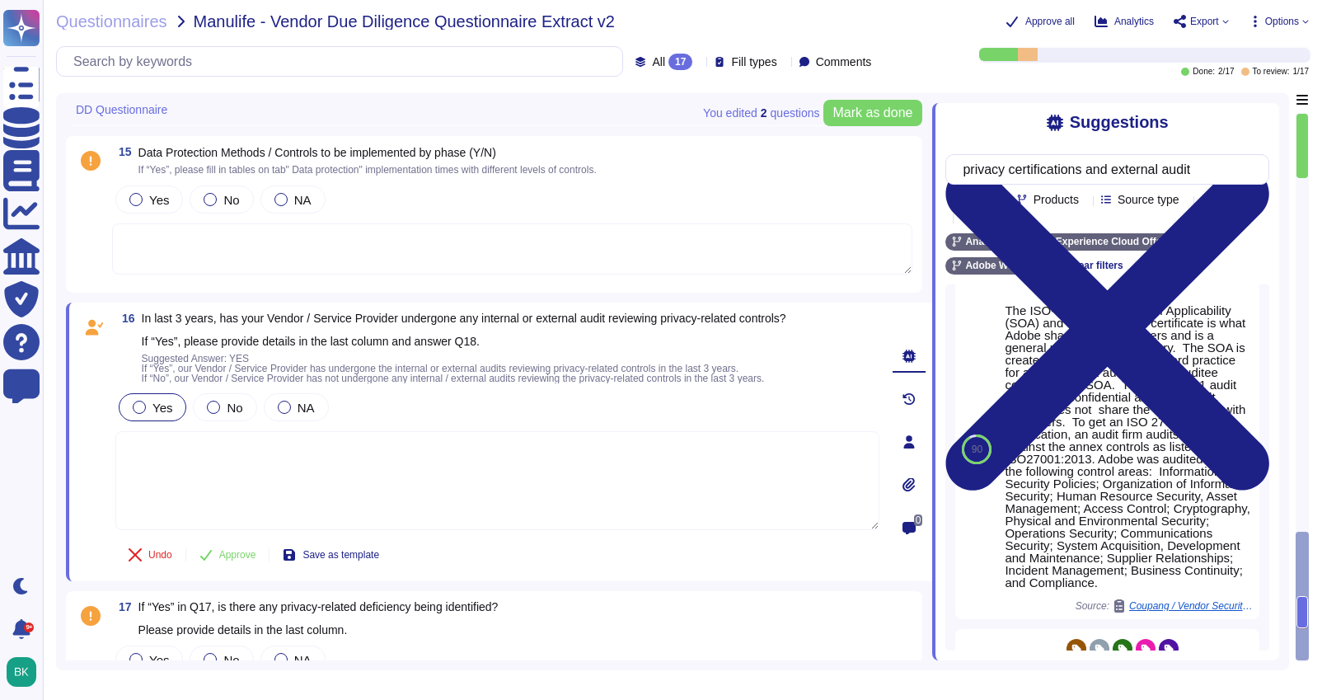
scroll to position [1384, 0]
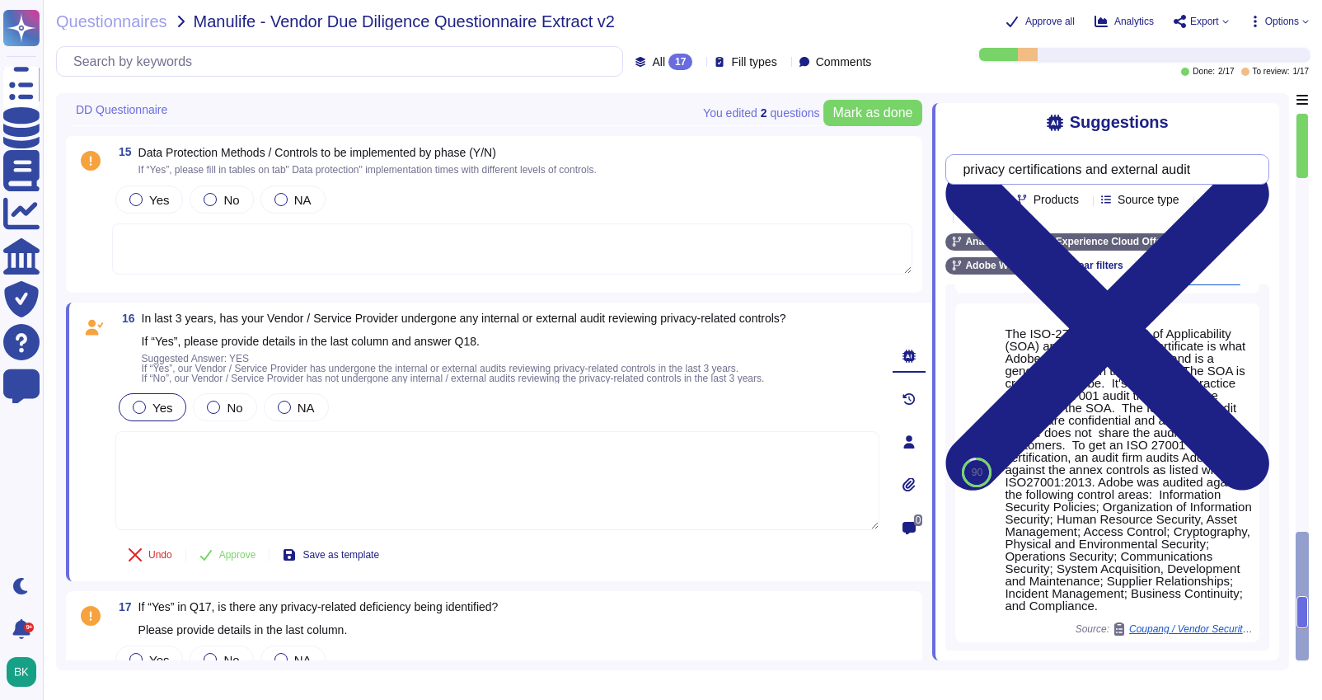
click at [1039, 169] on input "privacy certifications and external audit" at bounding box center [1102, 169] width 297 height 29
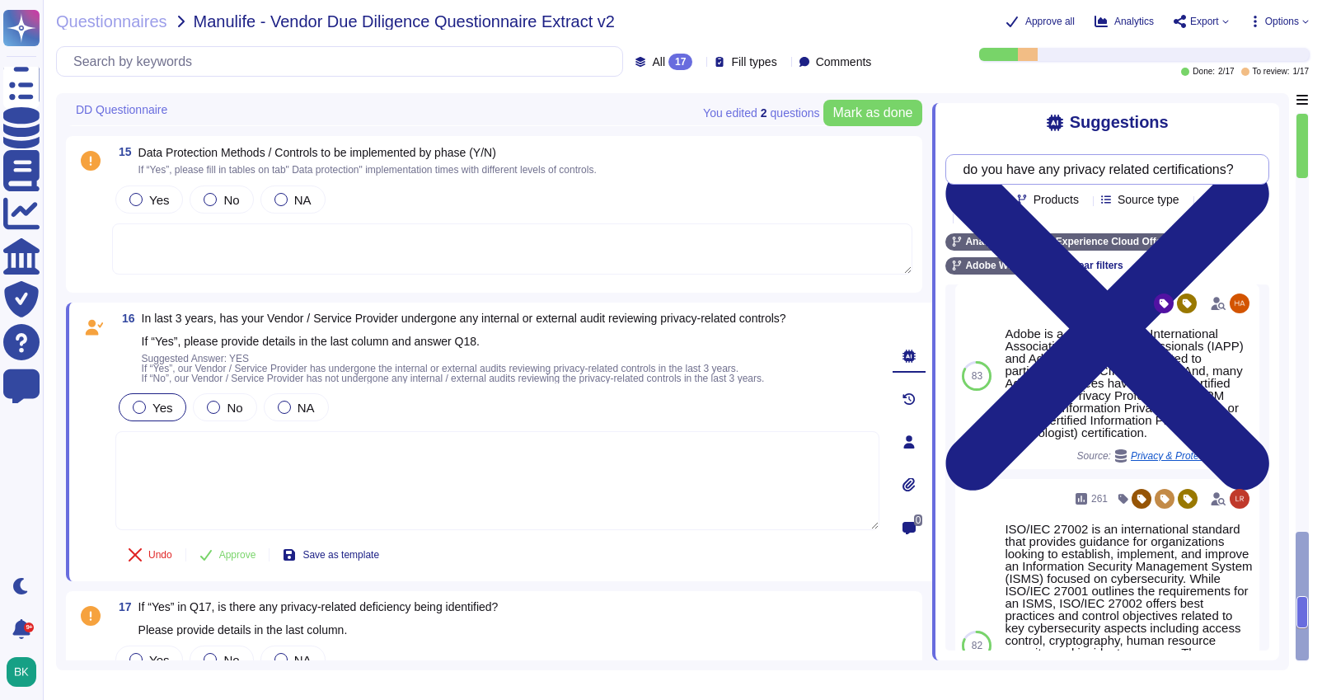
scroll to position [1176, 0]
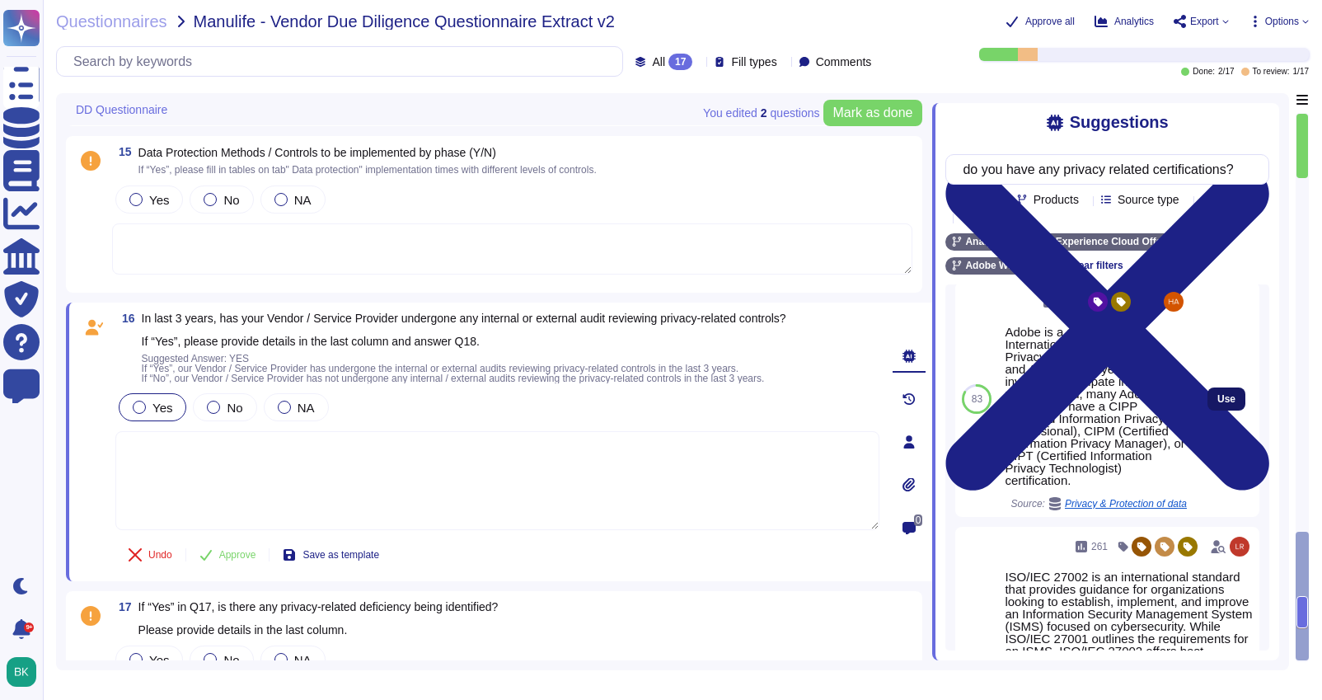
type input "do you have any privacy related certifications?"
click at [1234, 410] on button "Use" at bounding box center [1226, 398] width 38 height 23
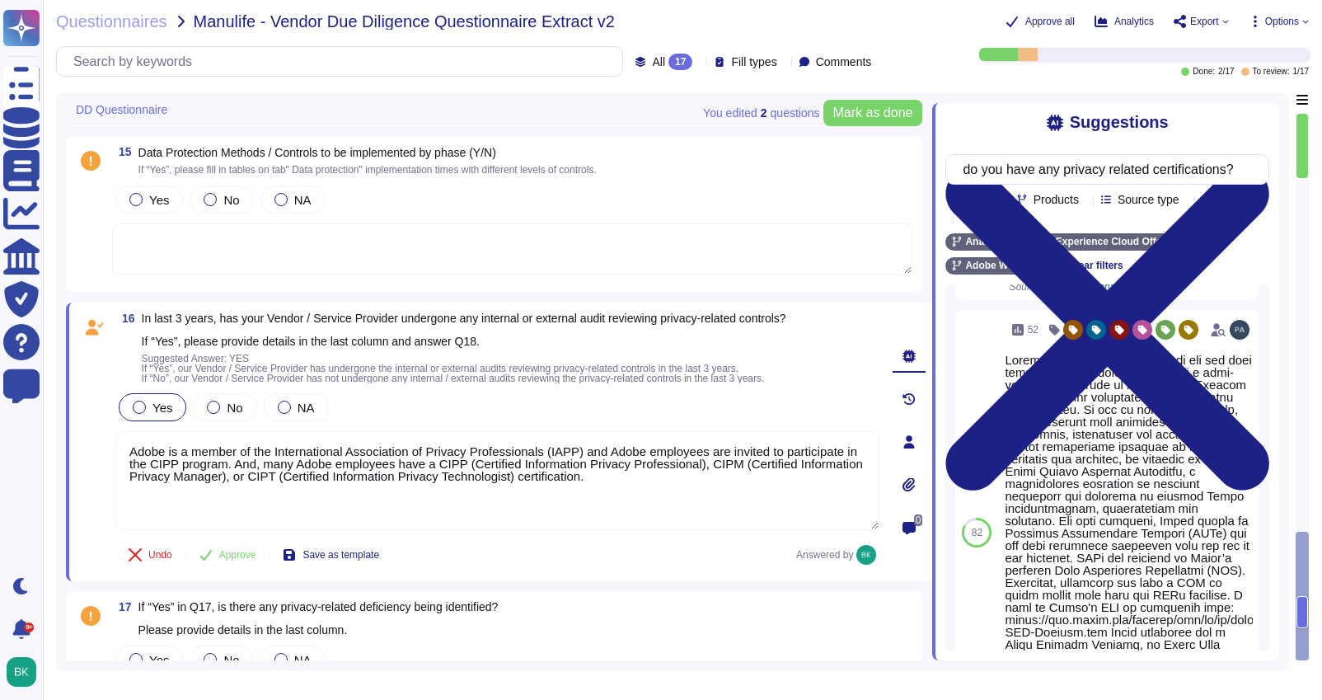
scroll to position [1834, 0]
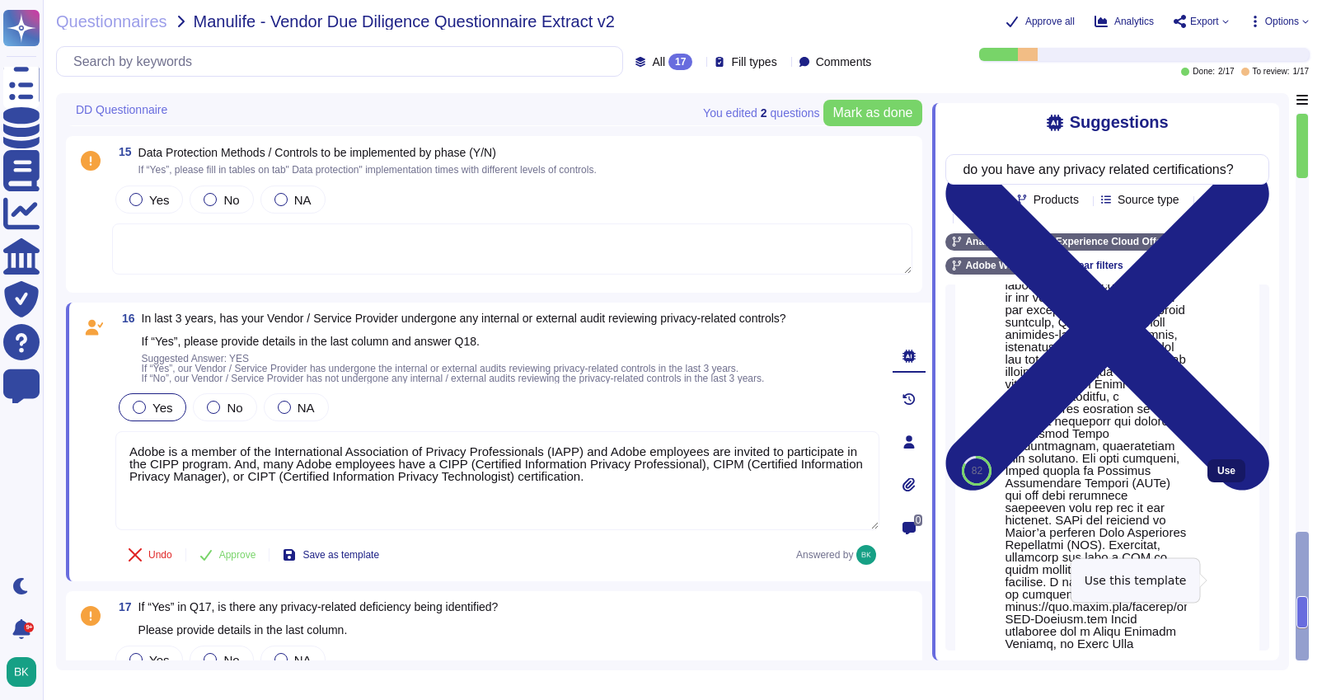
click at [1230, 475] on span "Use" at bounding box center [1226, 471] width 18 height 10
type textarea "Lorem ip d sitame co adi Elitseddoeius Temporincid ut Laboree Doloremagnaal (EN…"
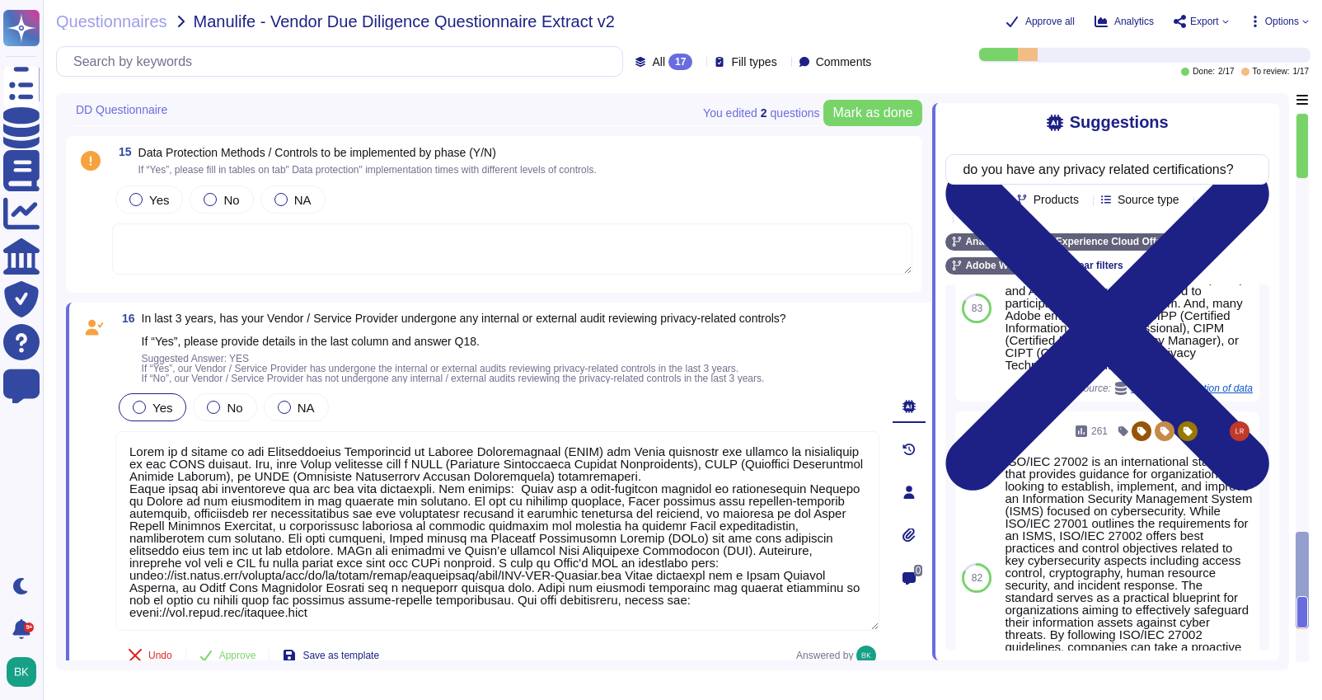
scroll to position [1374, 0]
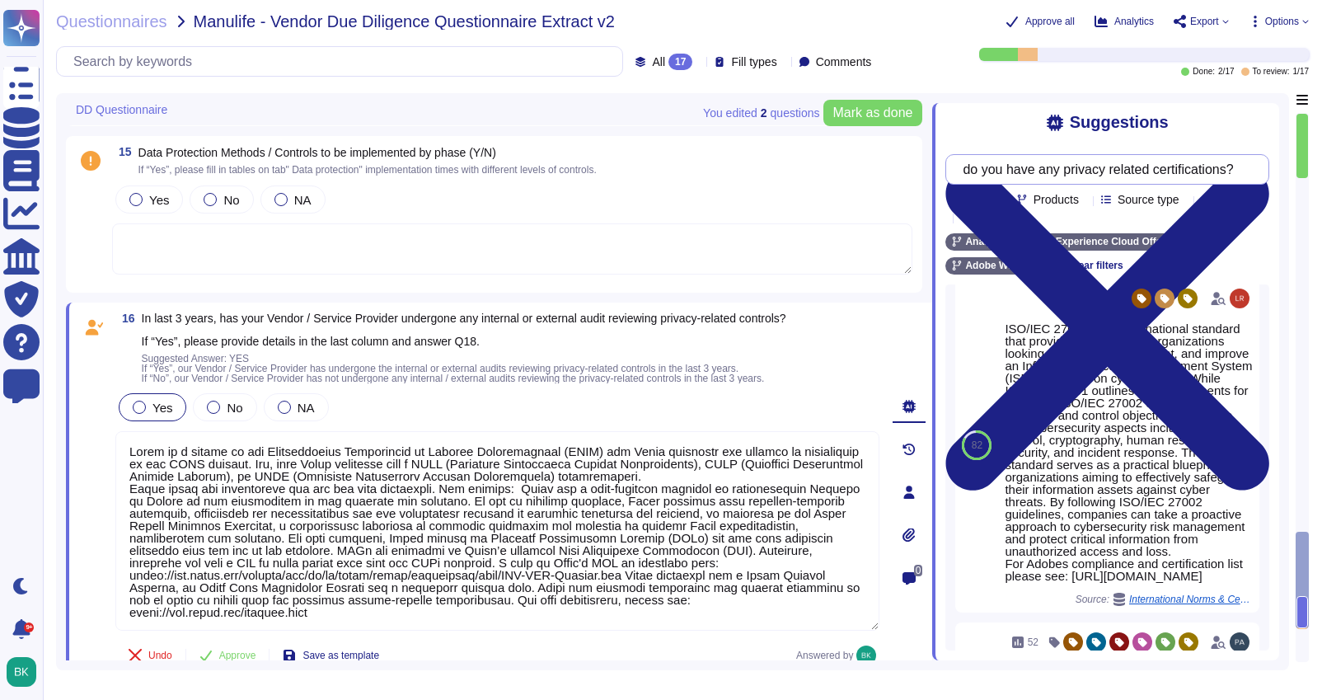
click at [1054, 159] on input "do you have any privacy related certifications?" at bounding box center [1102, 169] width 297 height 29
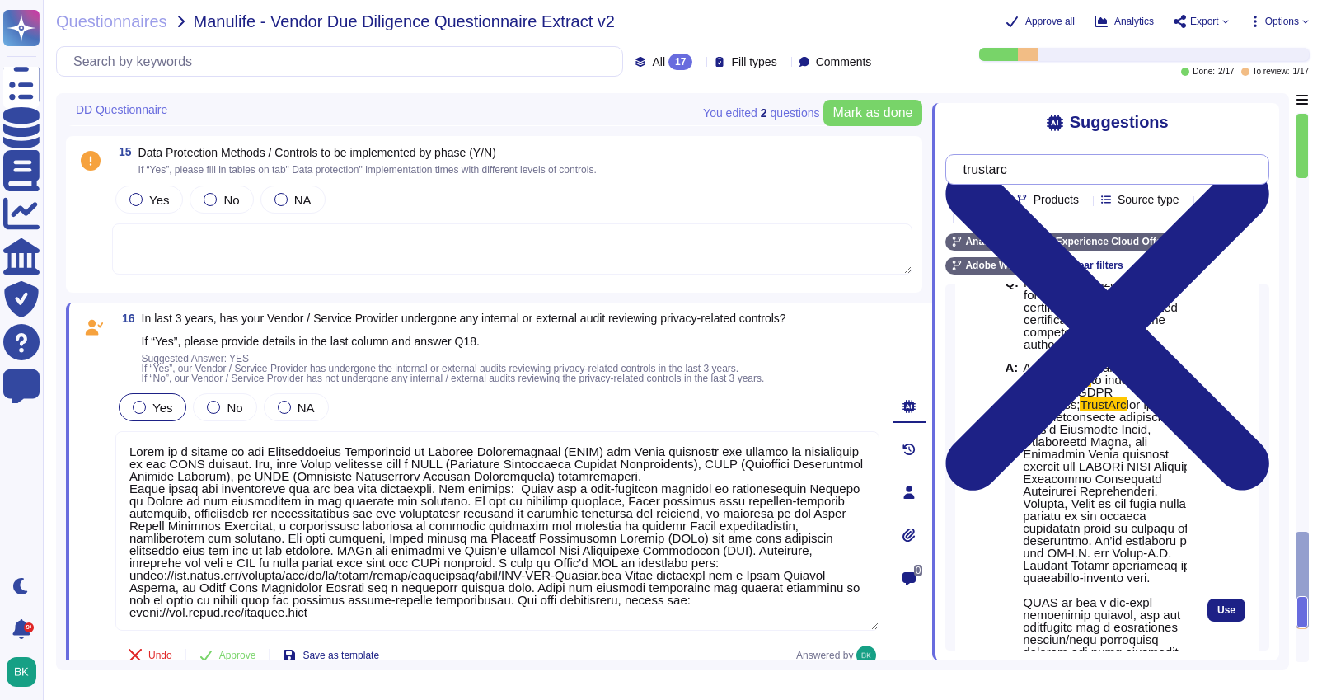
scroll to position [97, 0]
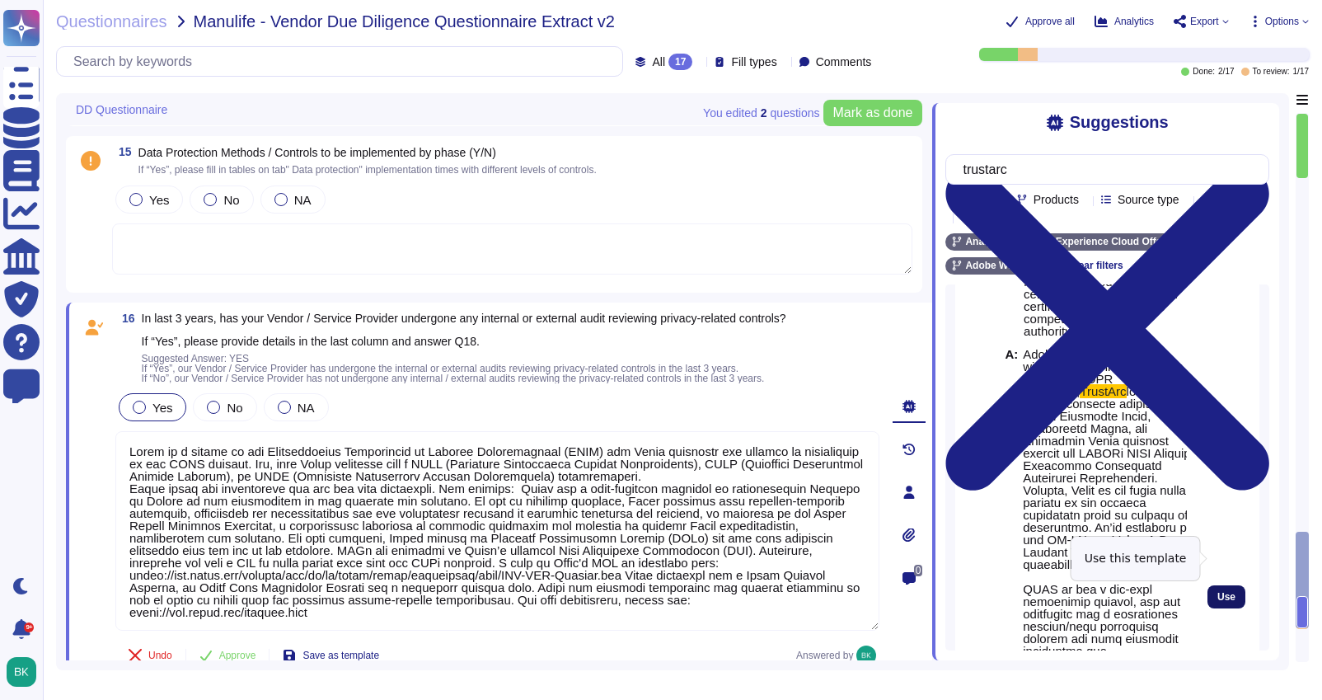
type input "trustarc"
click at [1237, 585] on button "Use" at bounding box center [1226, 596] width 38 height 23
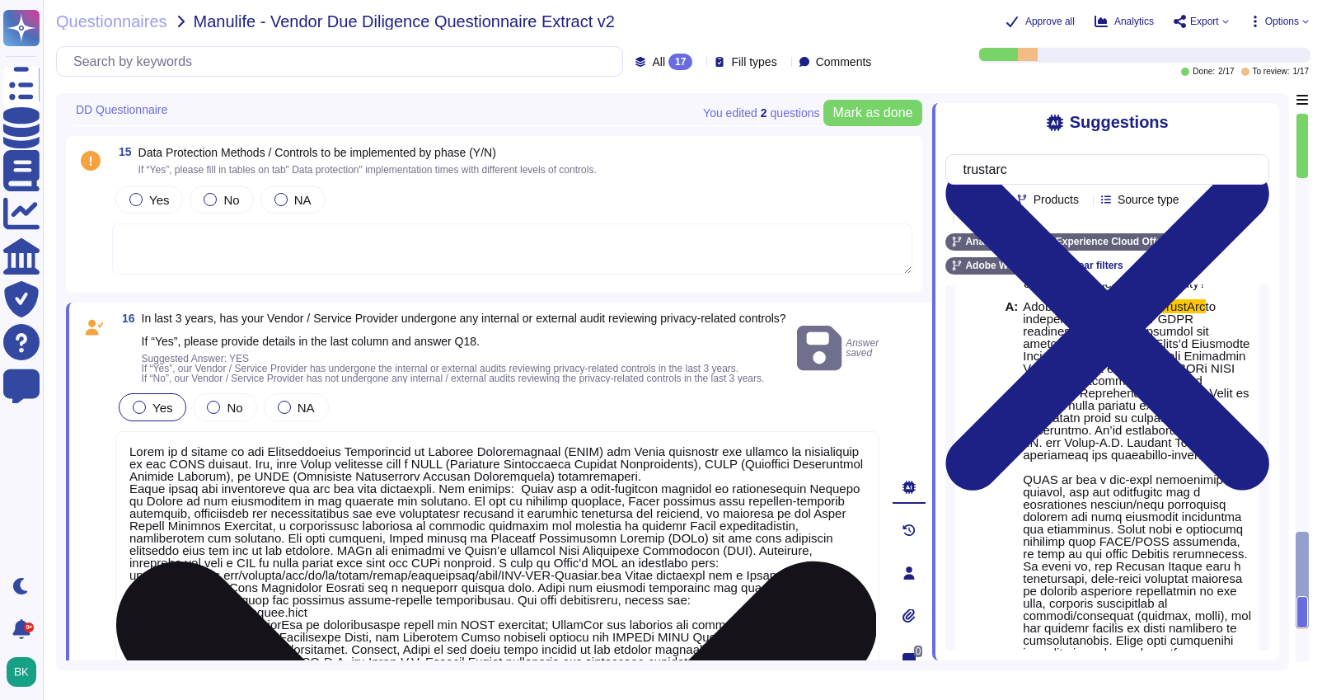
scroll to position [0, 0]
drag, startPoint x: 127, startPoint y: 477, endPoint x: 692, endPoint y: 473, distance: 565.3
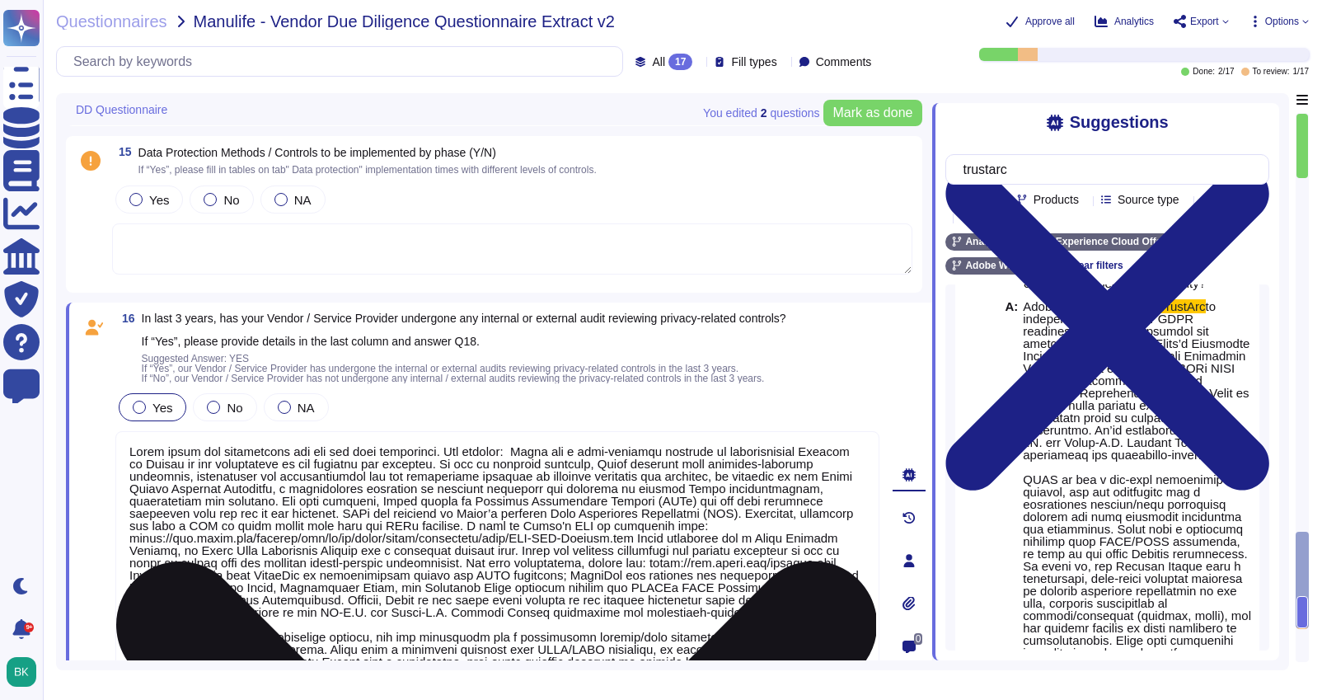
drag, startPoint x: 133, startPoint y: 459, endPoint x: 349, endPoint y: 583, distance: 249.2
click at [349, 583] on textarea at bounding box center [497, 598] width 764 height 335
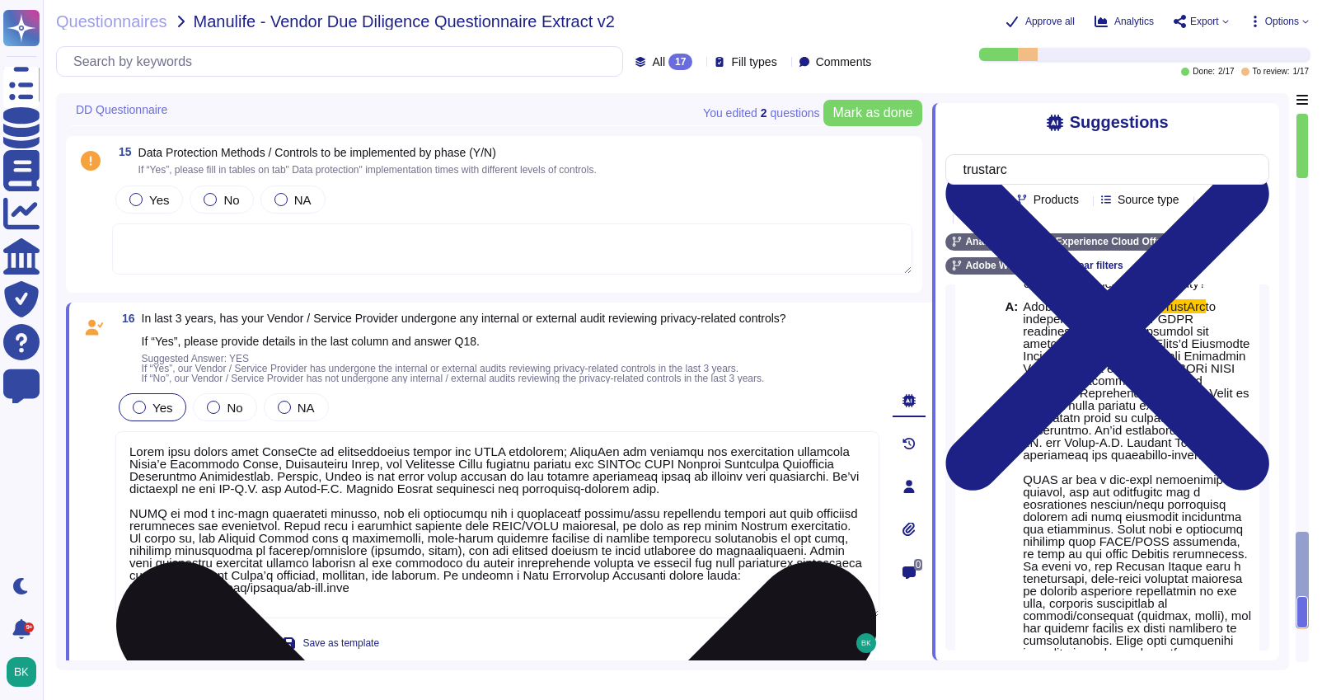
click at [763, 489] on textarea at bounding box center [497, 524] width 764 height 187
drag, startPoint x: 395, startPoint y: 595, endPoint x: 130, endPoint y: 513, distance: 277.0
click at [130, 513] on textarea at bounding box center [497, 524] width 764 height 187
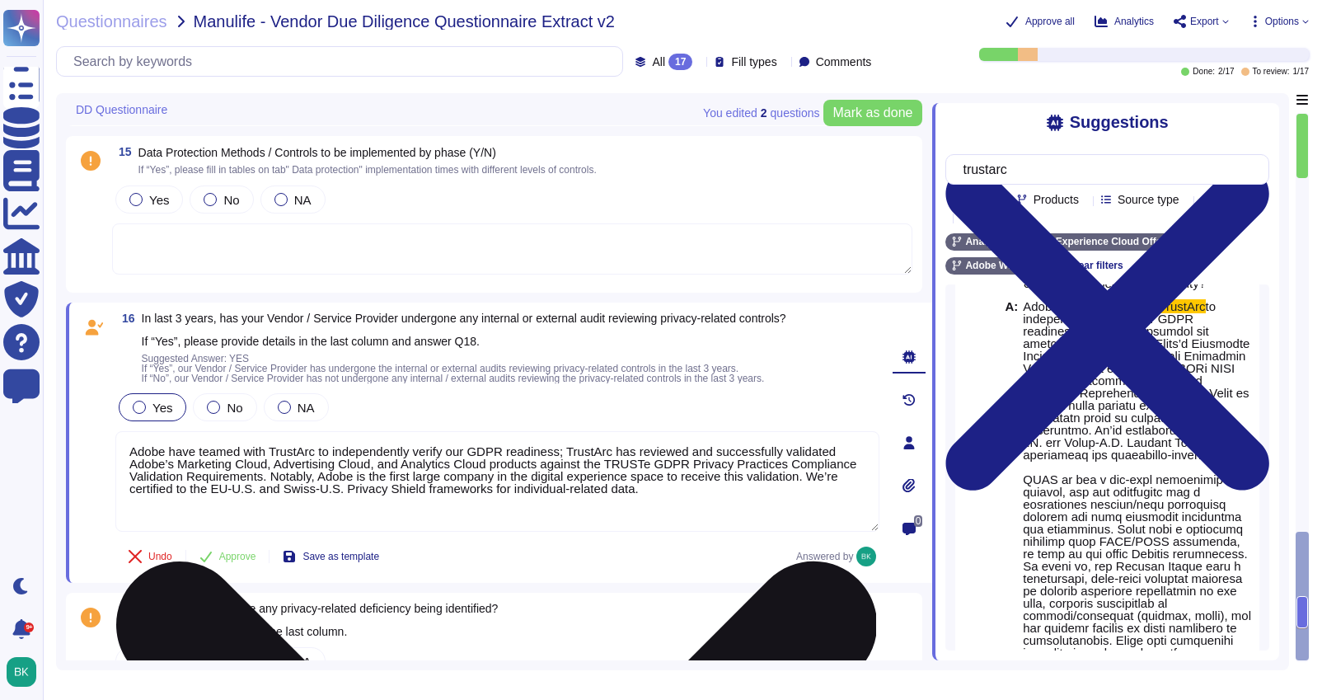
paste textarea "Adobe is a member of the International Association of Privacy Professionals (IA…"
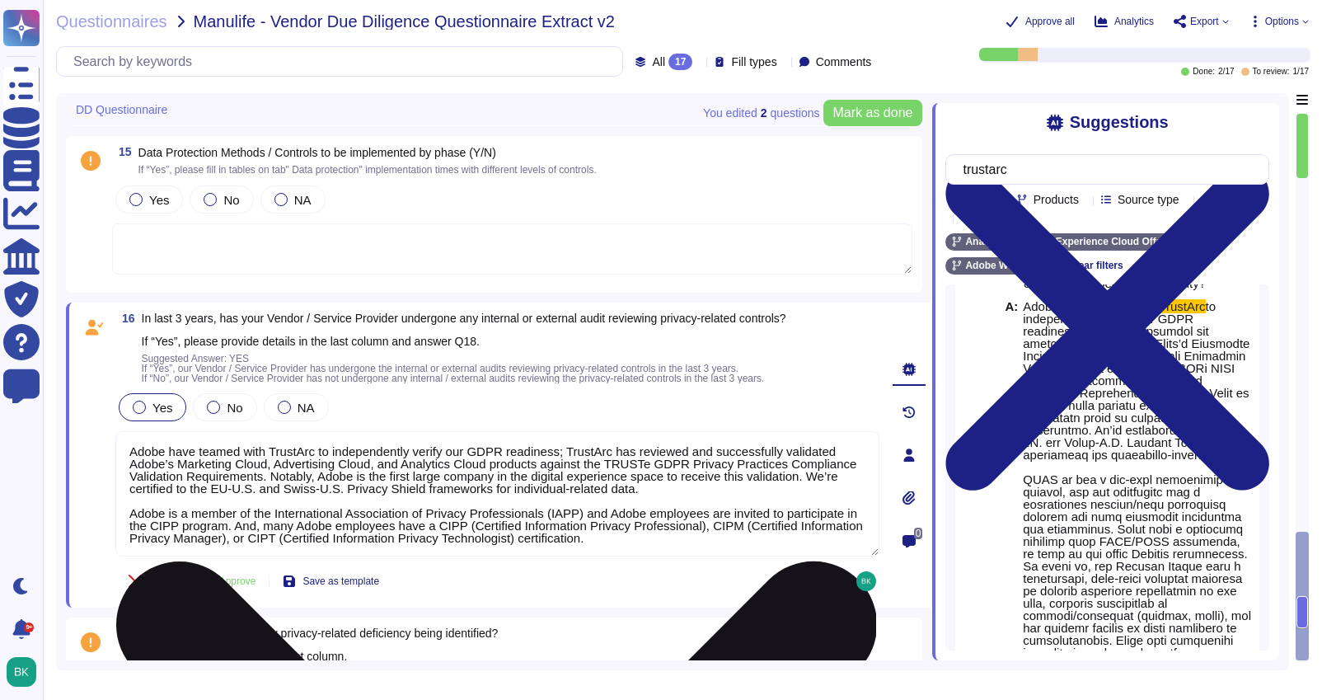
click at [147, 505] on textarea "Adobe have teamed with TrustArc to independently verify our GDPR readiness; Tru…" at bounding box center [497, 493] width 764 height 125
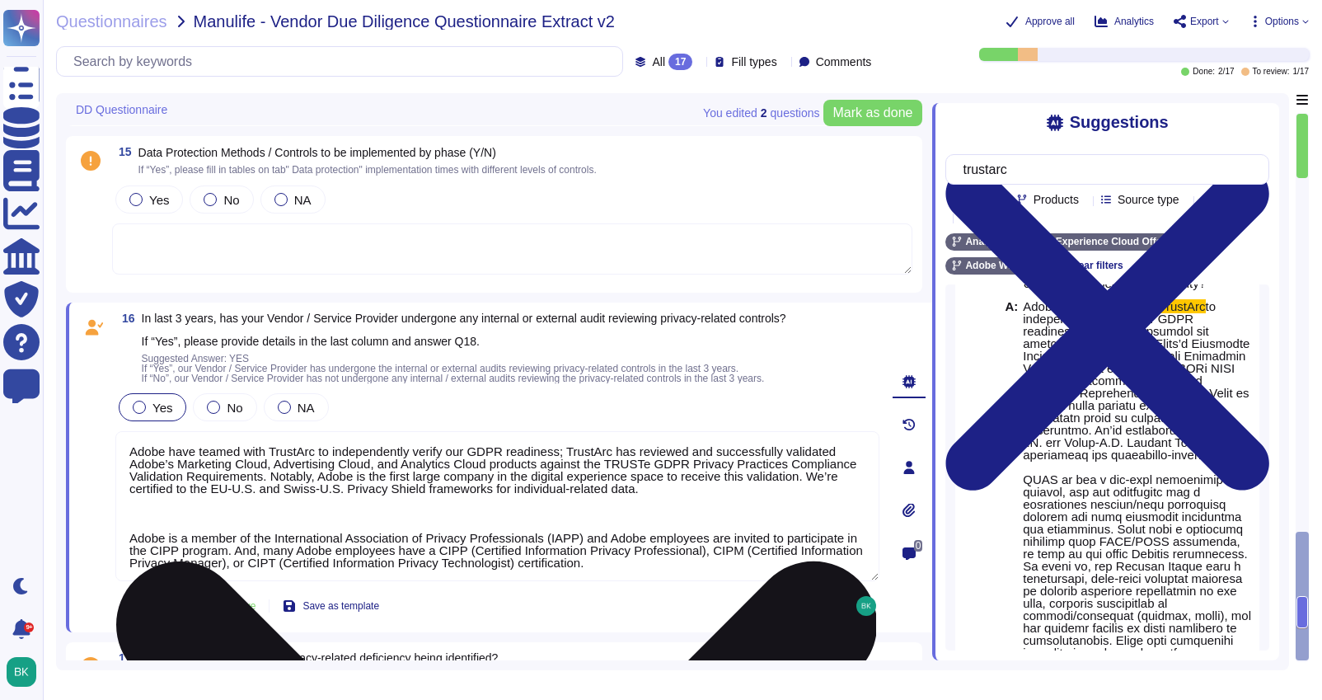
click at [423, 510] on textarea "Adobe have teamed with TrustArc to independently verify our GDPR readiness; Tru…" at bounding box center [497, 506] width 764 height 150
click at [265, 515] on textarea "Adobe have teamed with TrustArc to independently verify our GDPR readiness; Tru…" at bounding box center [497, 506] width 764 height 150
paste textarea "TRUSTe against the standards for the APEC Privacy Recognition for Processors (P…"
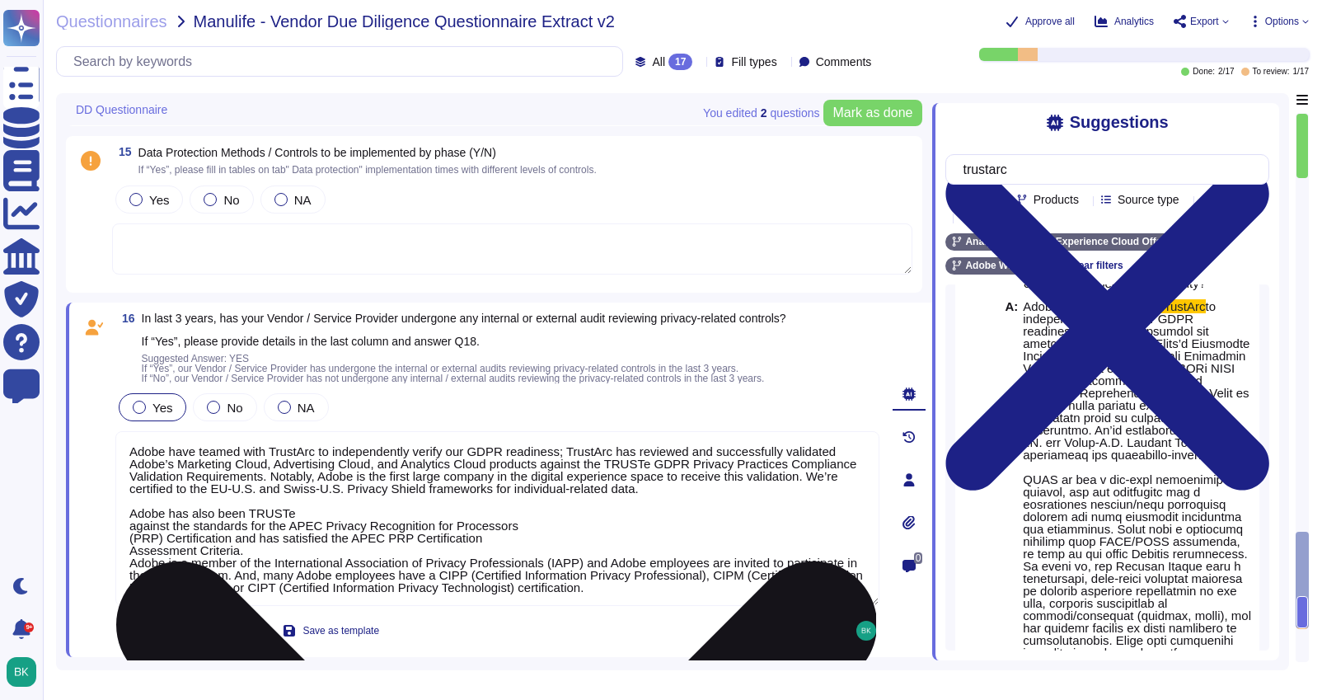
click at [132, 526] on textarea "Adobe have teamed with TrustArc to independently verify our GDPR readiness; Tru…" at bounding box center [497, 518] width 764 height 175
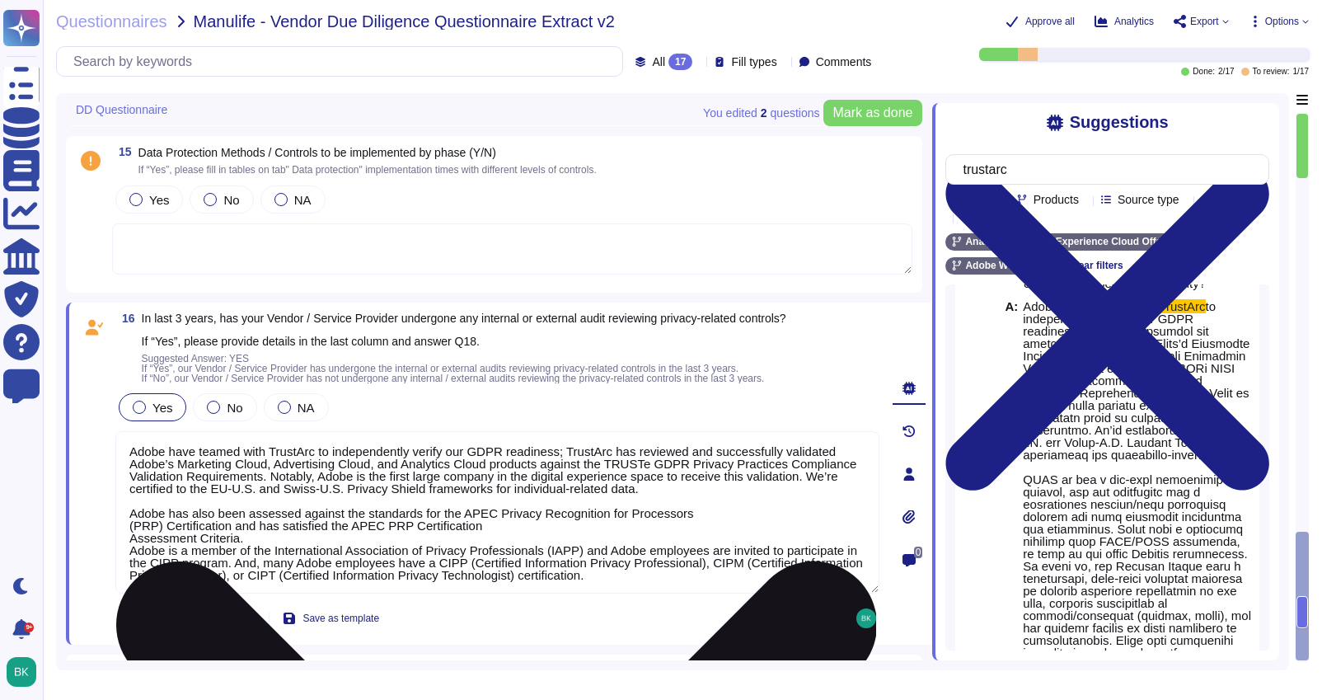
click at [130, 536] on textarea "Adobe have teamed with TrustArc to independently verify our GDPR readiness; Tru…" at bounding box center [497, 512] width 764 height 162
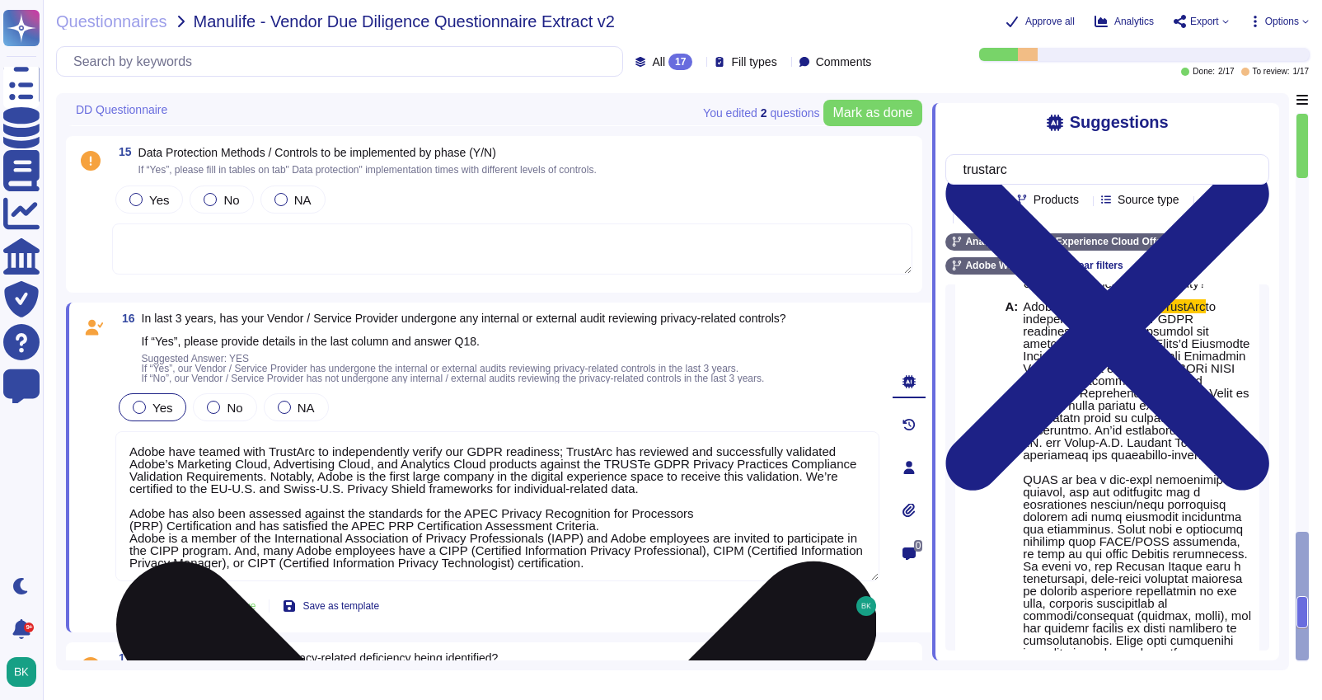
click at [630, 525] on textarea "Adobe have teamed with TrustArc to independently verify our GDPR readiness; Tru…" at bounding box center [497, 506] width 764 height 150
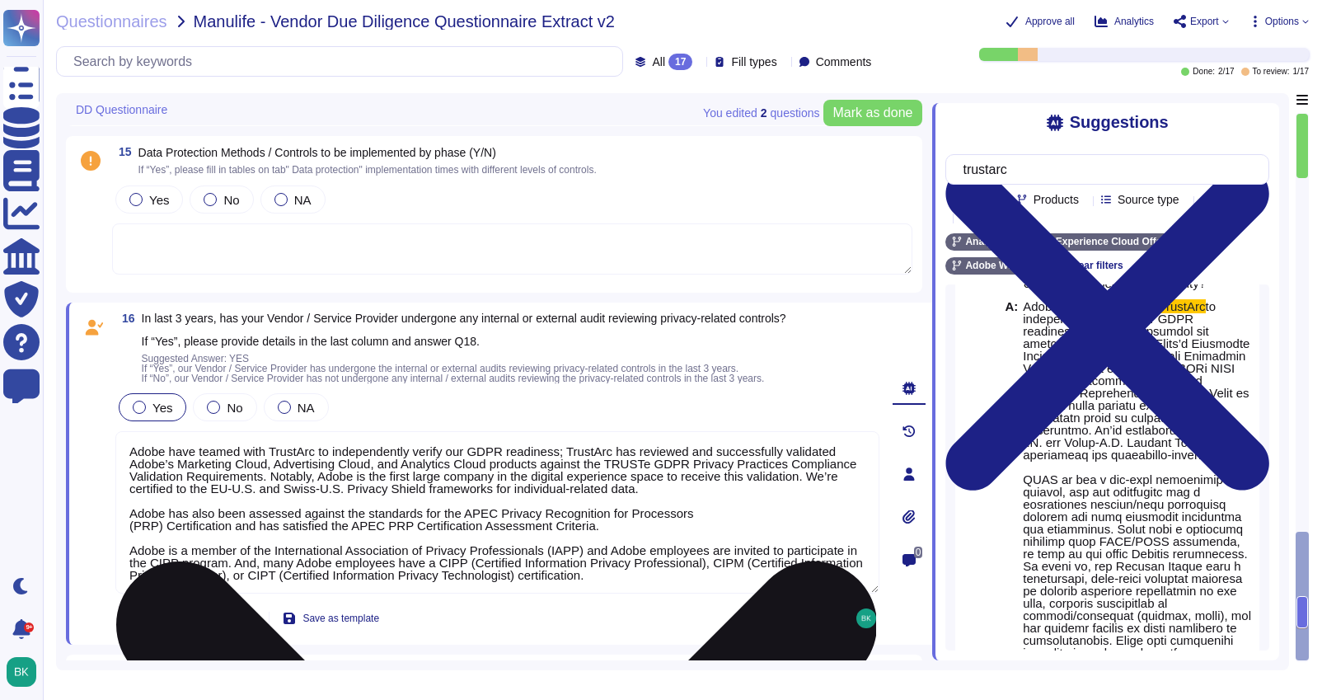
click at [765, 489] on textarea "Adobe have teamed with TrustArc to independently verify our GDPR readiness; Tru…" at bounding box center [497, 512] width 764 height 162
click at [793, 489] on textarea at bounding box center [497, 512] width 764 height 162
paste textarea "[URL][DOMAIN_NAME]"
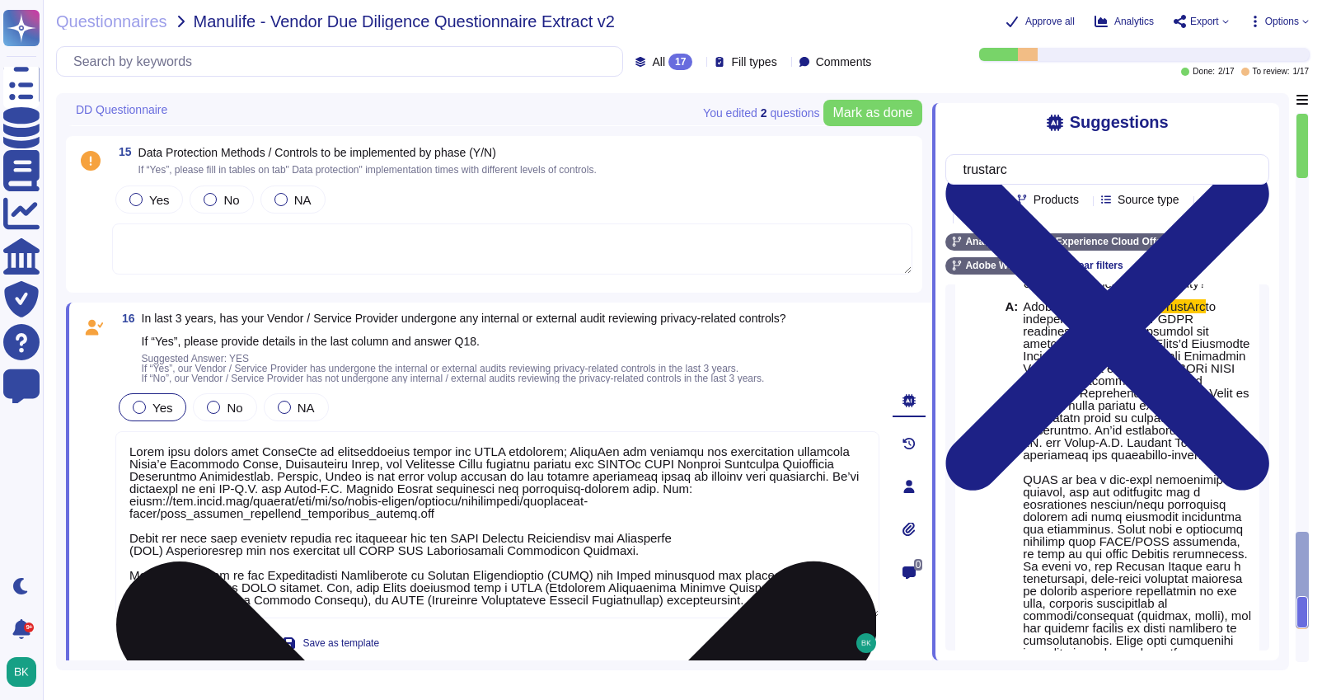
click at [623, 550] on textarea at bounding box center [497, 524] width 764 height 187
click at [650, 555] on textarea at bounding box center [497, 524] width 764 height 187
paste textarea "[URL][DOMAIN_NAME]"
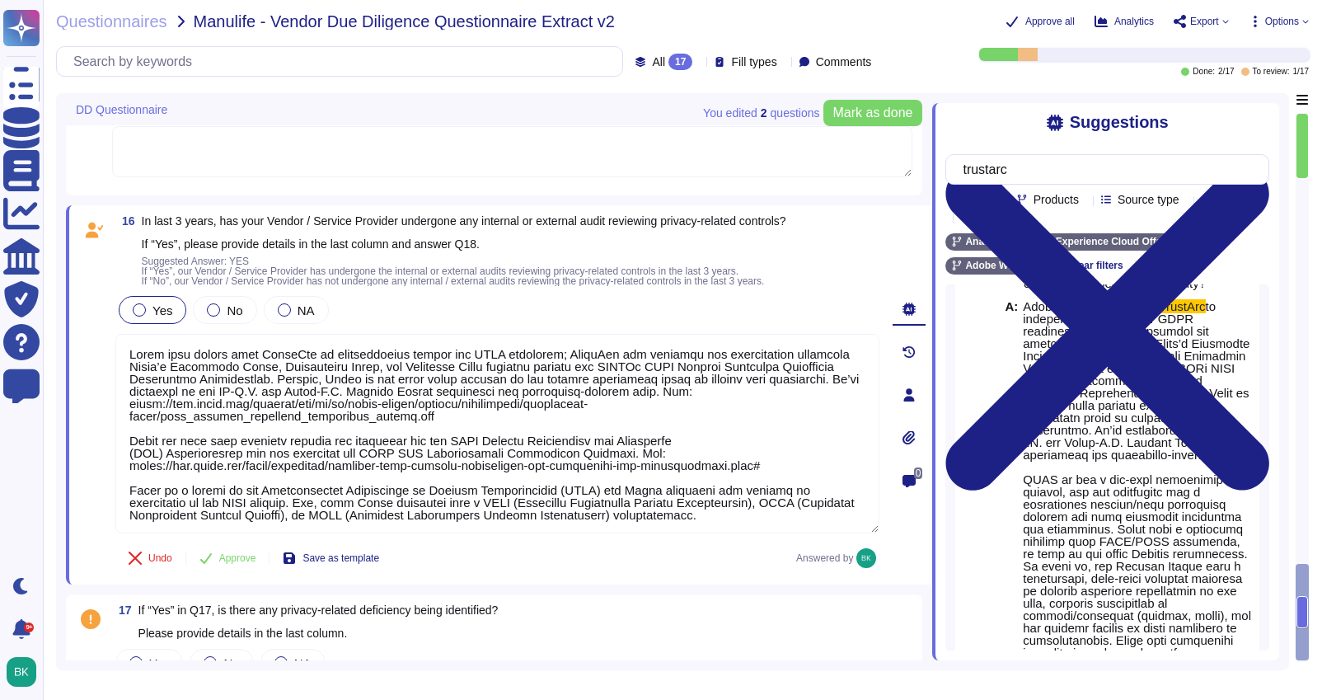
scroll to position [3603, 0]
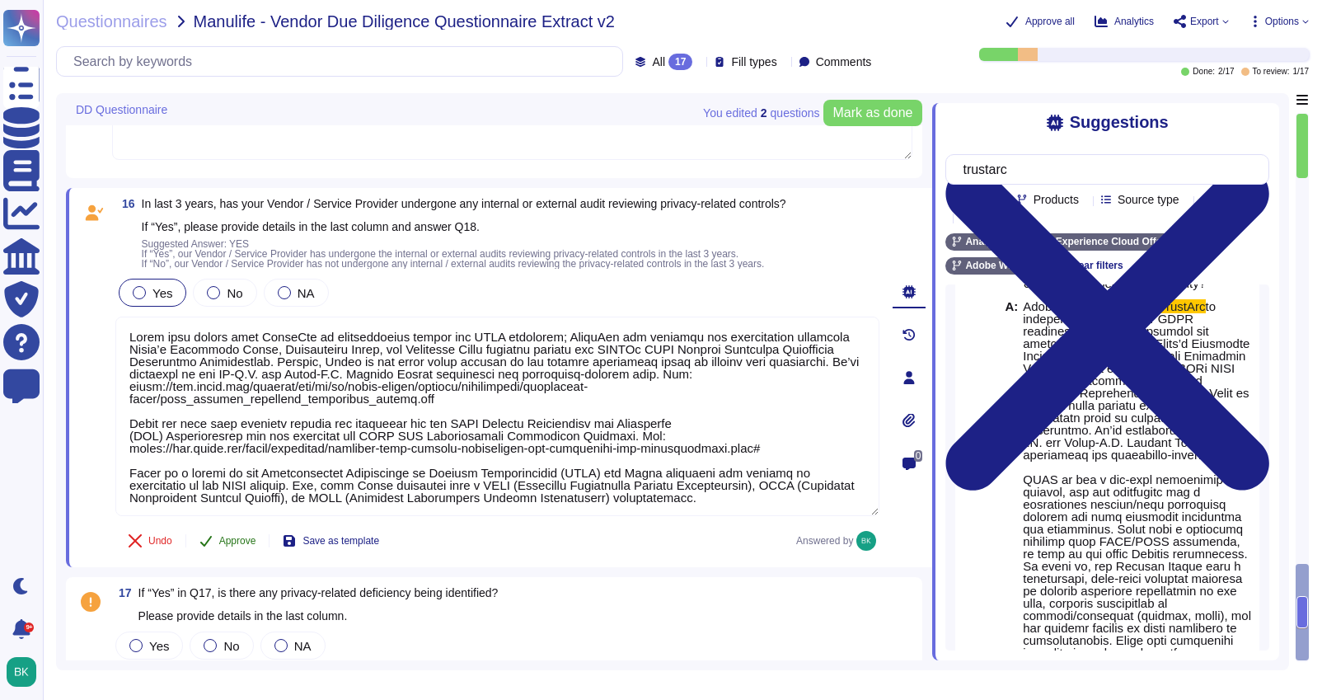
type textarea "Lorem ipsu dolors amet ConseCte ad elitseddoeius tempor inc UTLA etdolorem; Ali…"
click at [226, 541] on div "16 In last 3 years, has your Vendor / Service Provider undergone any internal o…" at bounding box center [479, 377] width 800 height 359
click at [227, 557] on button "Approve" at bounding box center [227, 540] width 83 height 33
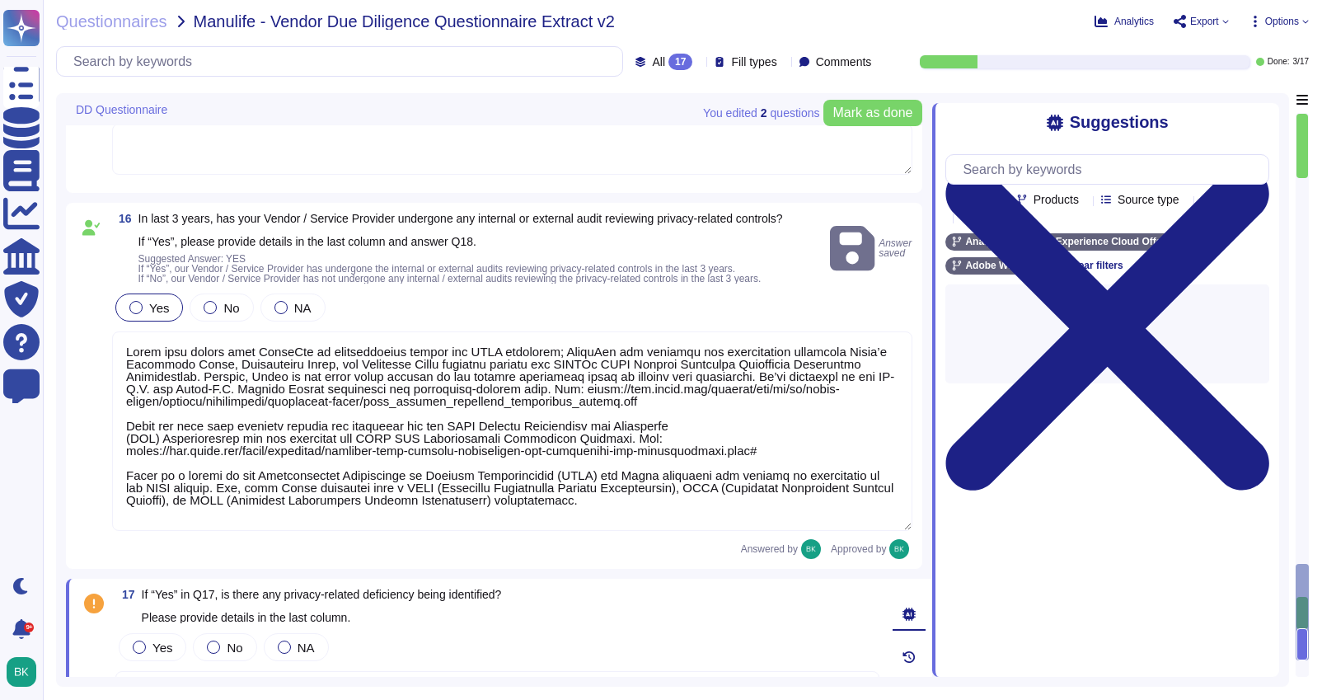
scroll to position [3568, 0]
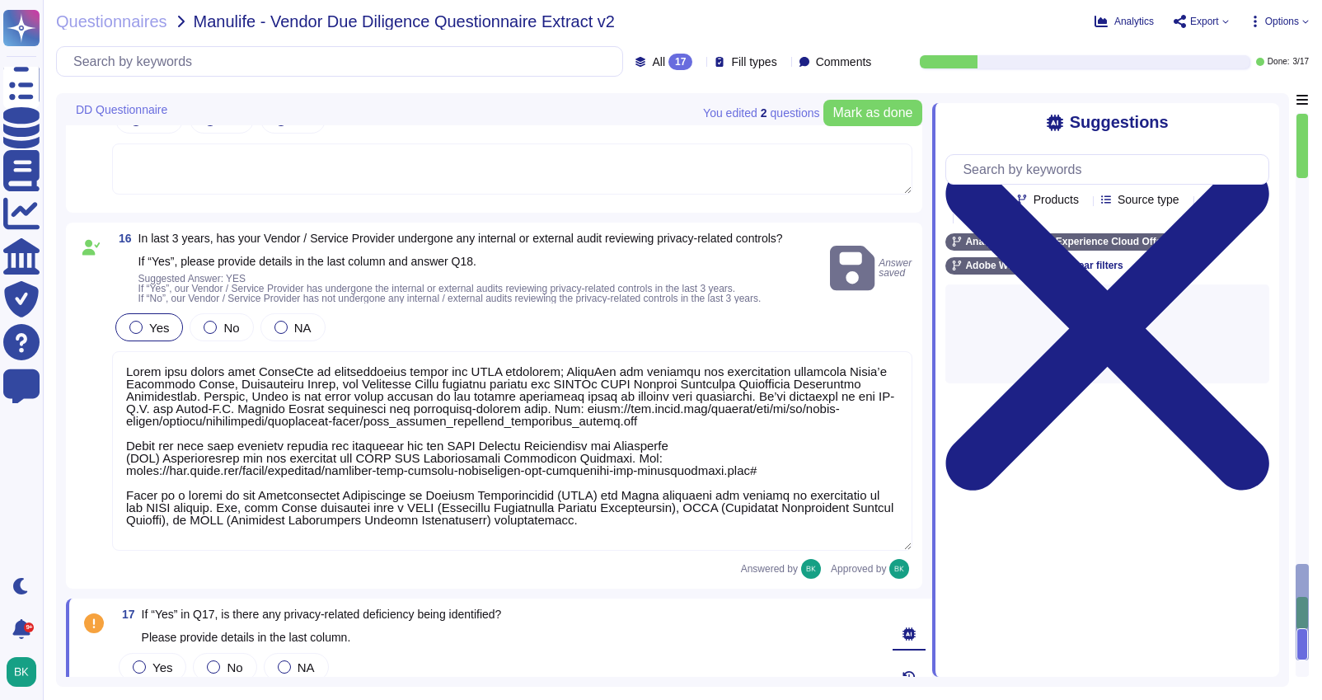
click at [335, 421] on textarea at bounding box center [512, 450] width 800 height 199
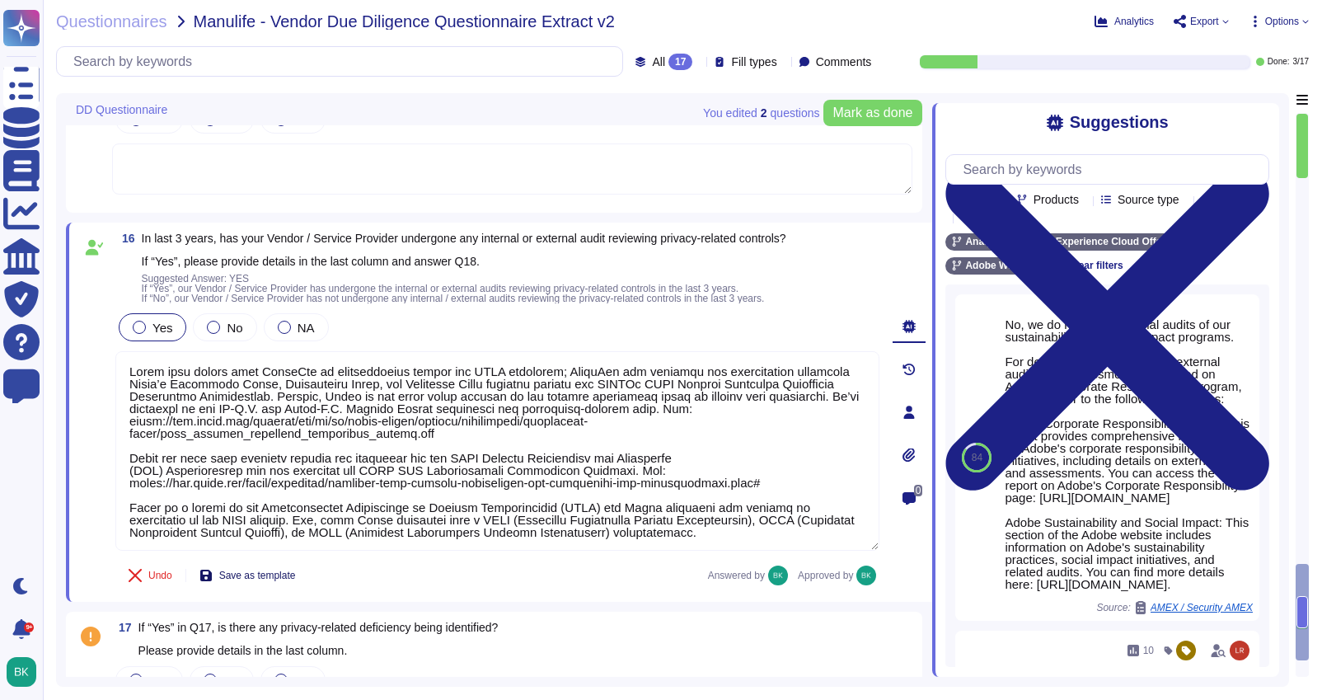
click at [265, 574] on span "Save as template" at bounding box center [257, 575] width 77 height 10
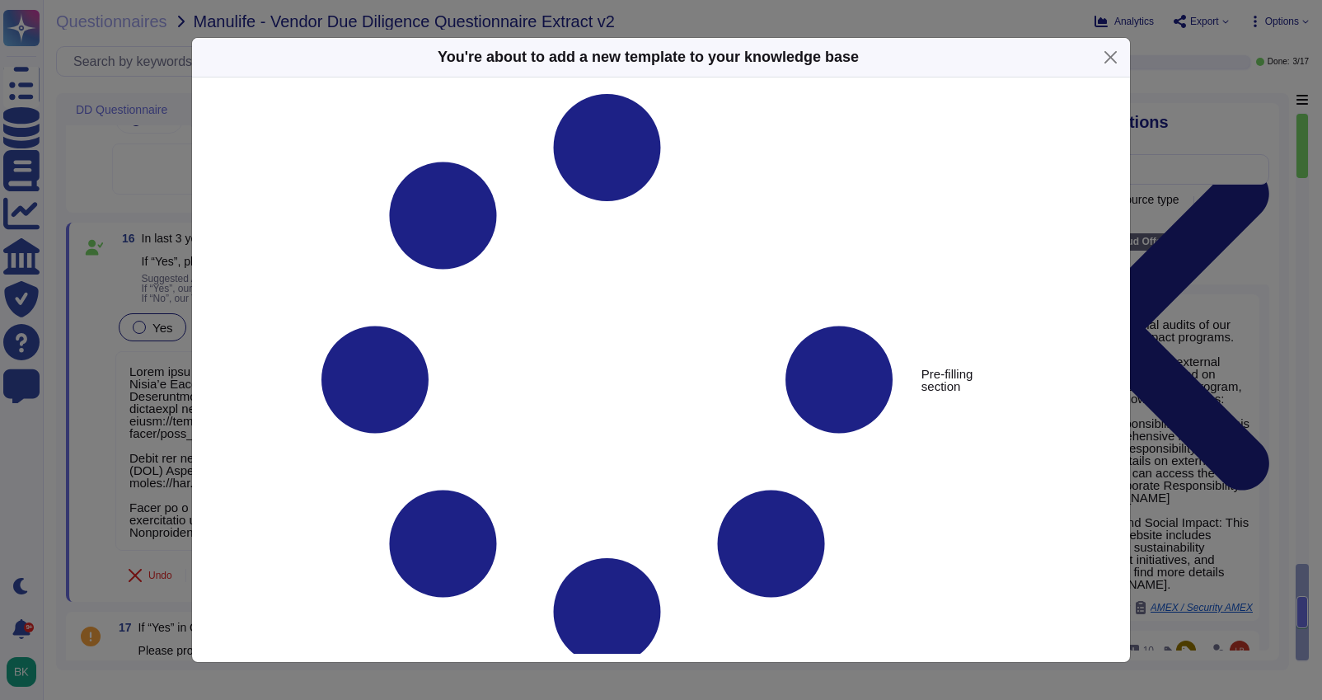
type textarea "In last 3 years, has your Vendor / Service Provider undergone any internal or e…"
type textarea "Lorem ipsu dolors amet ConseCte ad elitseddoeius tempor inc UTLA etdolorem; Ali…"
drag, startPoint x: 434, startPoint y: 136, endPoint x: 446, endPoint y: 137, distance: 11.6
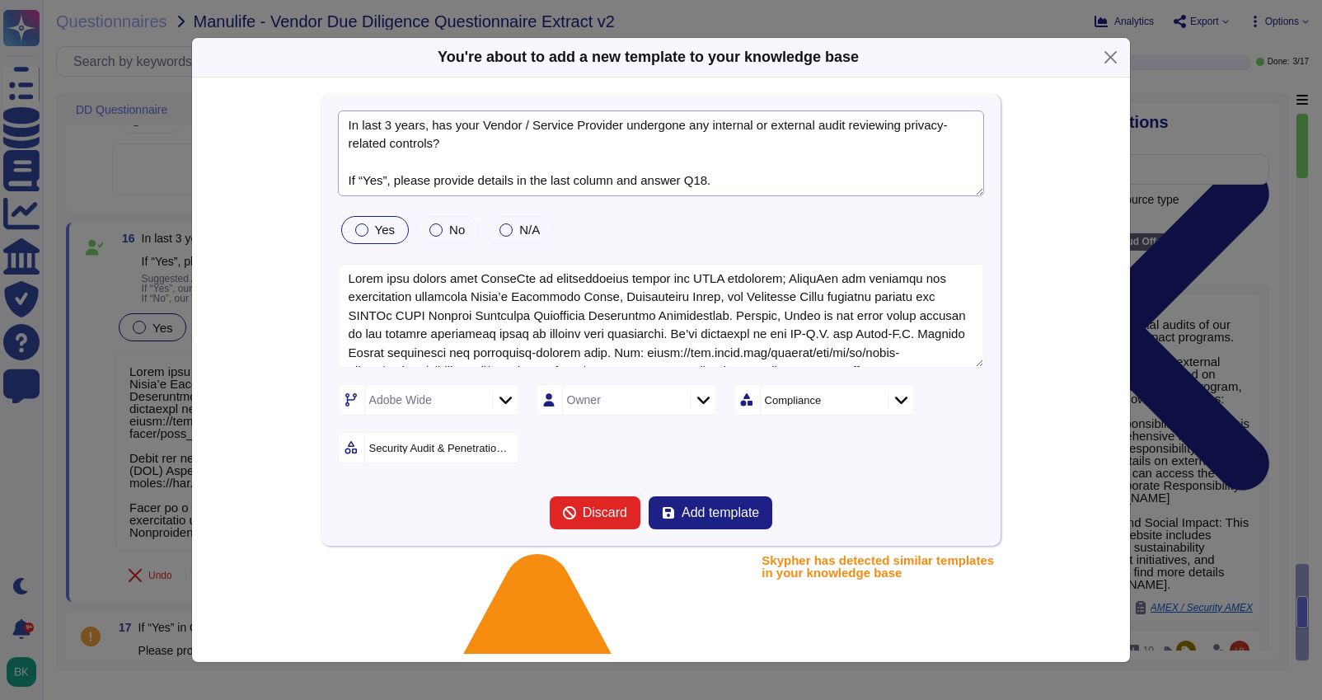
drag, startPoint x: 349, startPoint y: 125, endPoint x: 627, endPoint y: 130, distance: 277.7
click at [627, 130] on textarea "In last 3 years, has your Vendor / Service Provider undergone any internal or e…" at bounding box center [661, 153] width 647 height 86
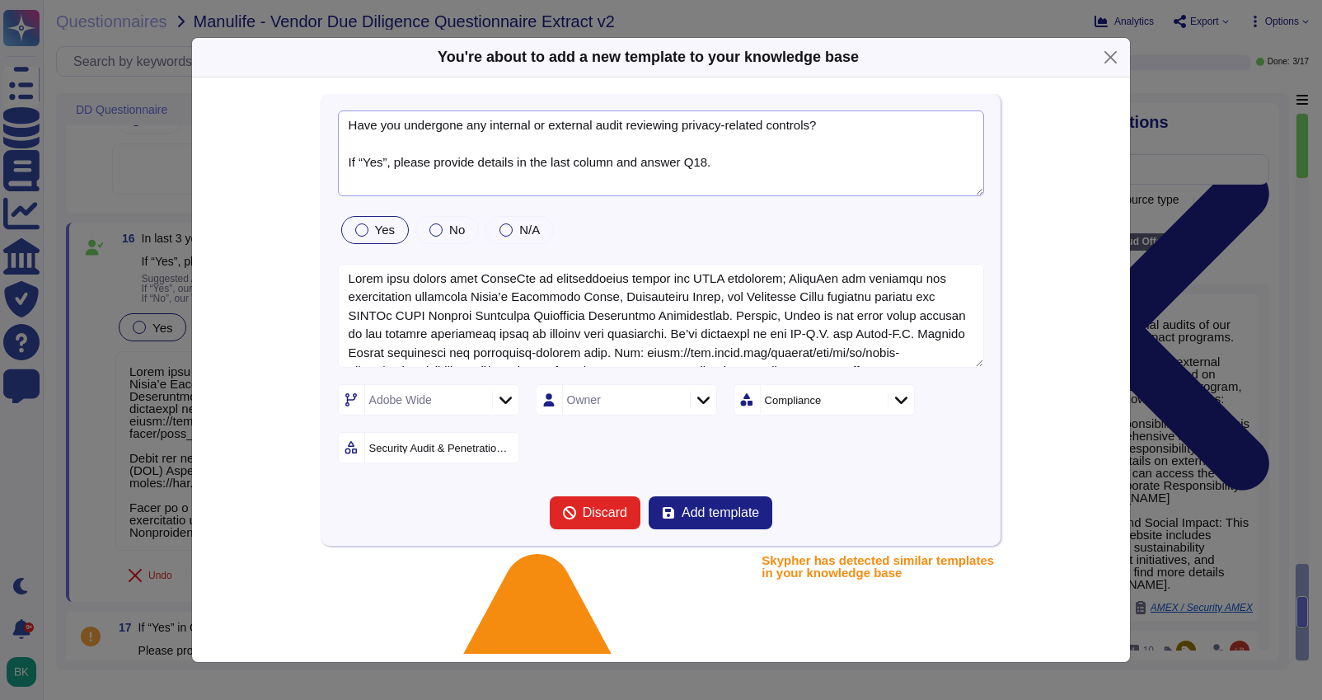
drag, startPoint x: 732, startPoint y: 163, endPoint x: 339, endPoint y: 152, distance: 393.2
click at [339, 152] on textarea "Have you undergone any internal or external audit reviewing privacy-related con…" at bounding box center [661, 153] width 647 height 86
drag, startPoint x: 349, startPoint y: 127, endPoint x: 870, endPoint y: 122, distance: 521.6
click at [870, 122] on textarea "Have you undergone any internal or external audit reviewing privacy-related con…" at bounding box center [661, 153] width 647 height 86
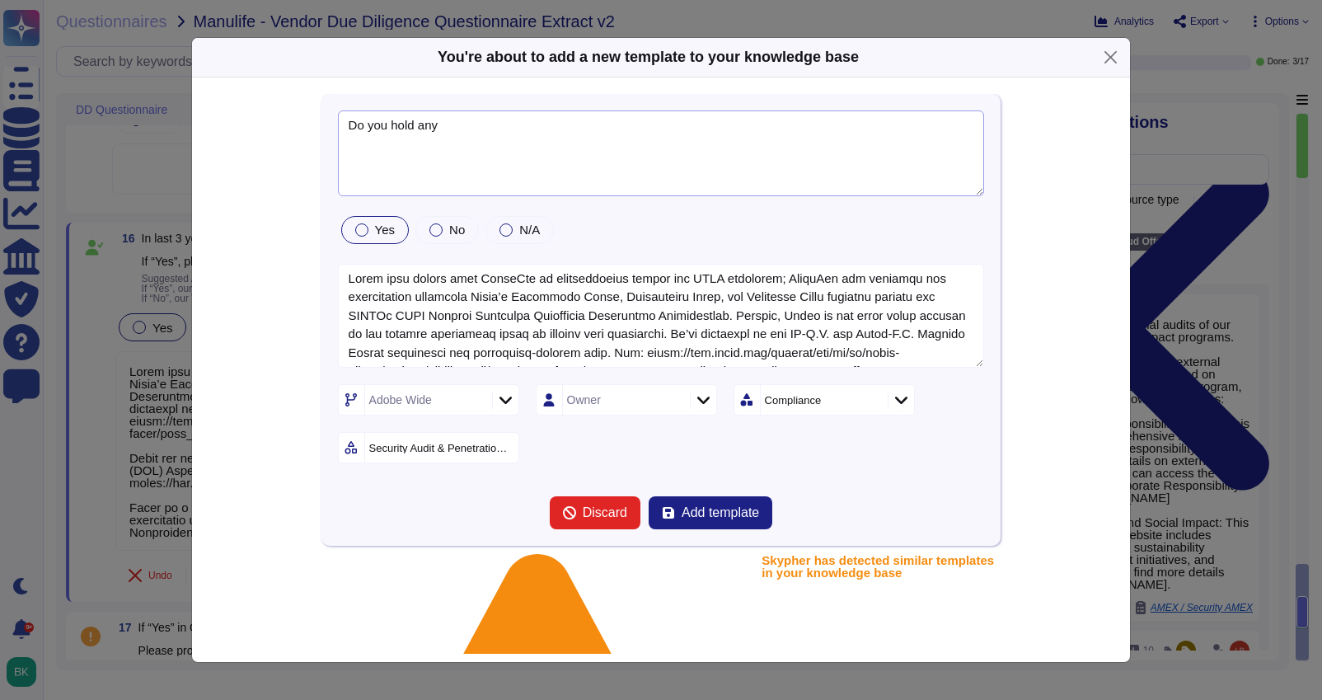
click at [343, 119] on textarea "Do you hold any" at bounding box center [661, 153] width 647 height 86
click at [957, 131] on textarea "Have their been any external audits on your organization's privacy program and …" at bounding box center [661, 153] width 647 height 86
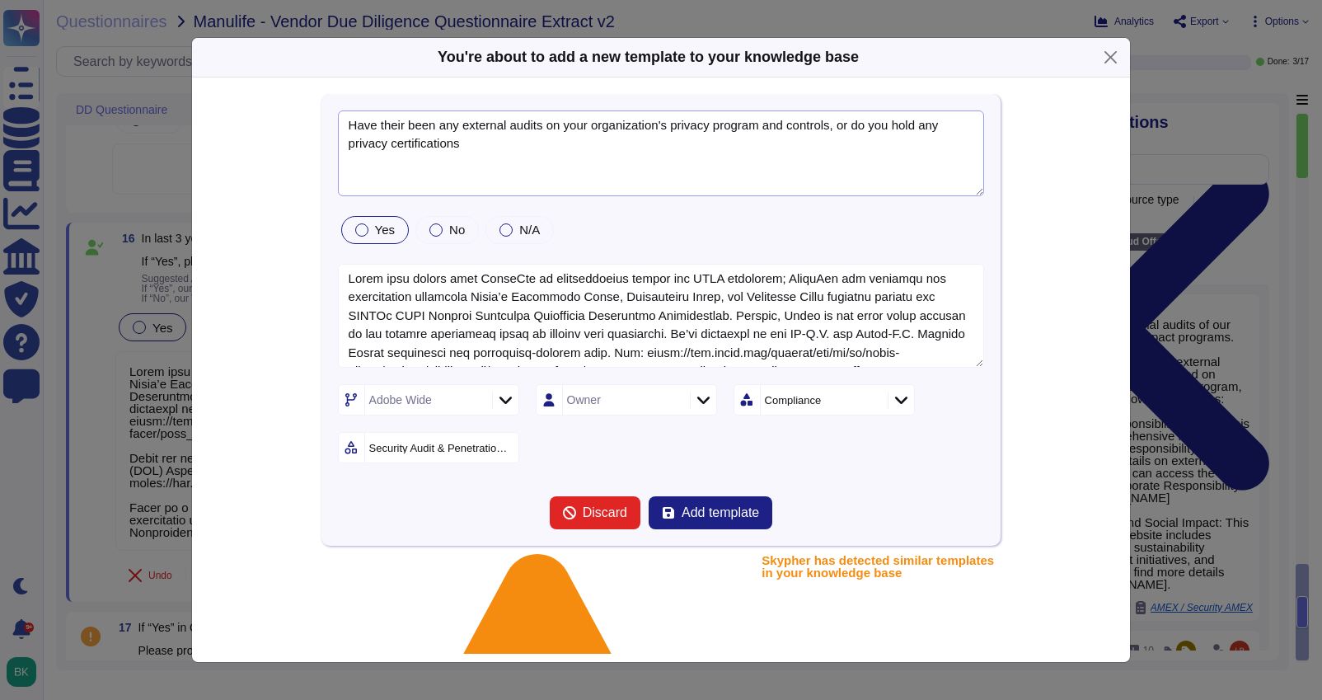
click at [391, 146] on textarea "Have their been any external audits on your organization's privacy program and …" at bounding box center [661, 153] width 647 height 86
click at [353, 147] on textarea "Have their been any external audits on your organization's privacy program and …" at bounding box center [661, 153] width 647 height 86
click at [682, 130] on textarea "Have their been any external audits on your organization's privacy program and …" at bounding box center [661, 153] width 647 height 86
click at [644, 150] on textarea "Have their been any external audits on your organization's Privacy program and …" at bounding box center [661, 153] width 647 height 86
type textarea "Have their been any external audits on your organization's Privacy program and …"
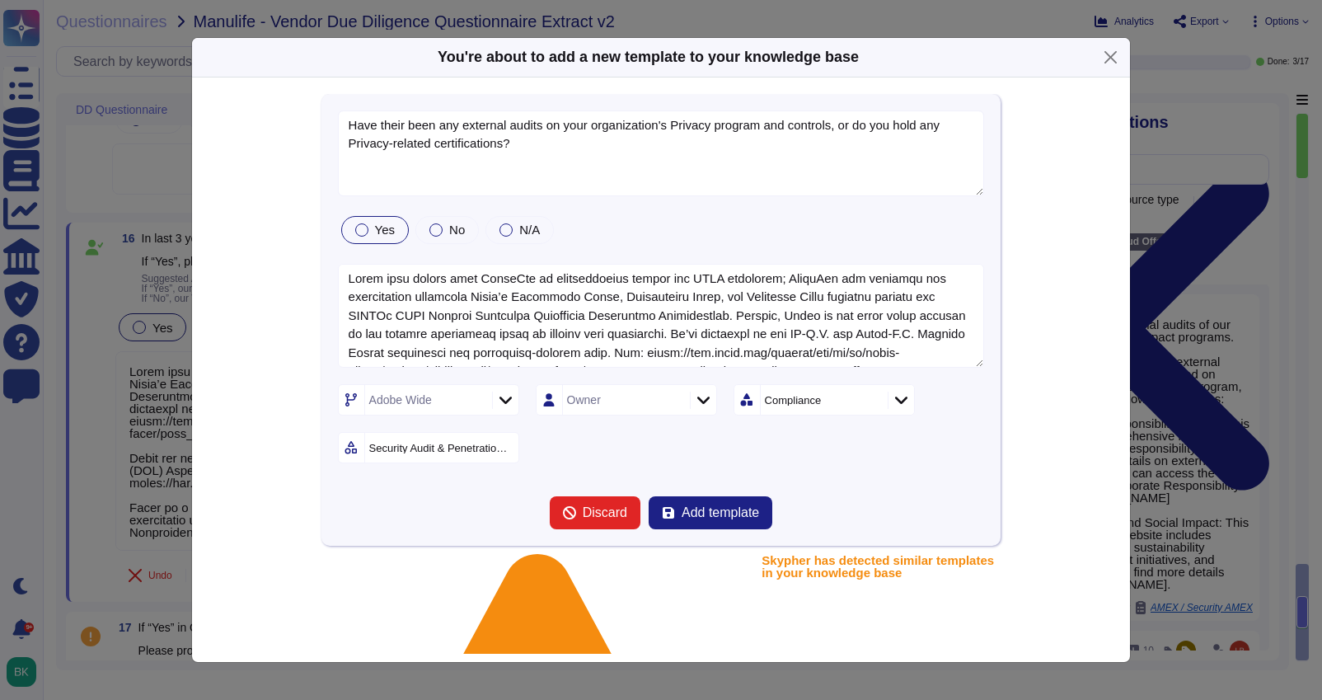
click at [817, 400] on div "Compliance" at bounding box center [793, 400] width 57 height 11
type input "privacy"
click at [747, 491] on div at bounding box center [753, 488] width 13 height 13
click at [660, 438] on div "Adobe Wide Owner 2 items selected Security Audit & Penetration test" at bounding box center [661, 423] width 647 height 79
click at [474, 450] on div "Security Audit & Penetration test" at bounding box center [439, 447] width 141 height 11
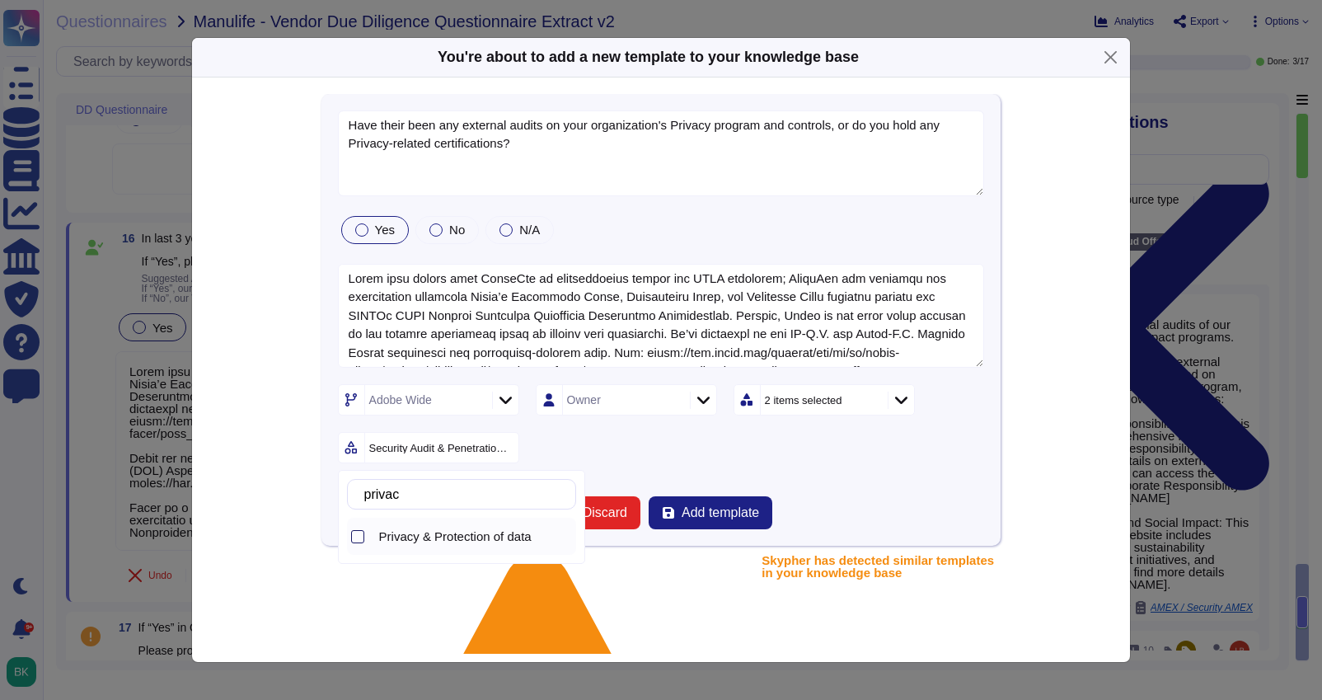
click at [357, 532] on div at bounding box center [357, 536] width 13 height 13
click at [435, 490] on input "privac" at bounding box center [465, 494] width 219 height 29
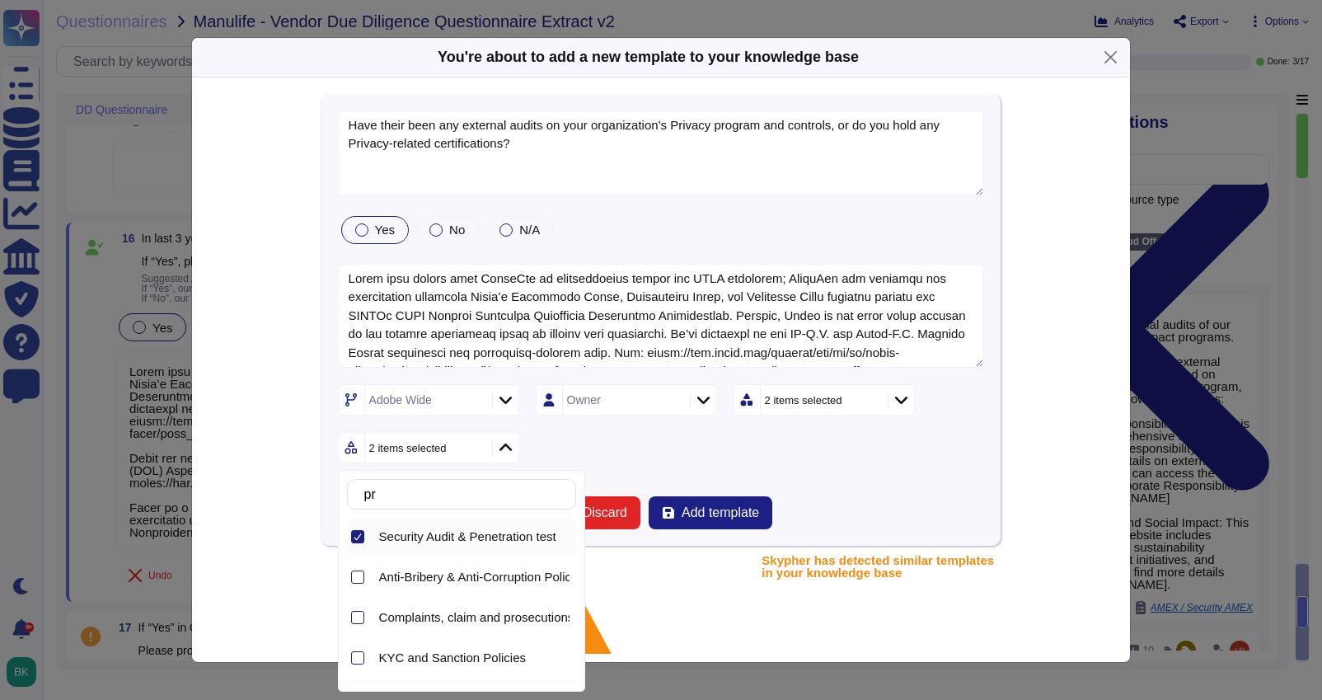
type input "p"
type input "c"
click at [356, 537] on icon at bounding box center [358, 536] width 8 height 8
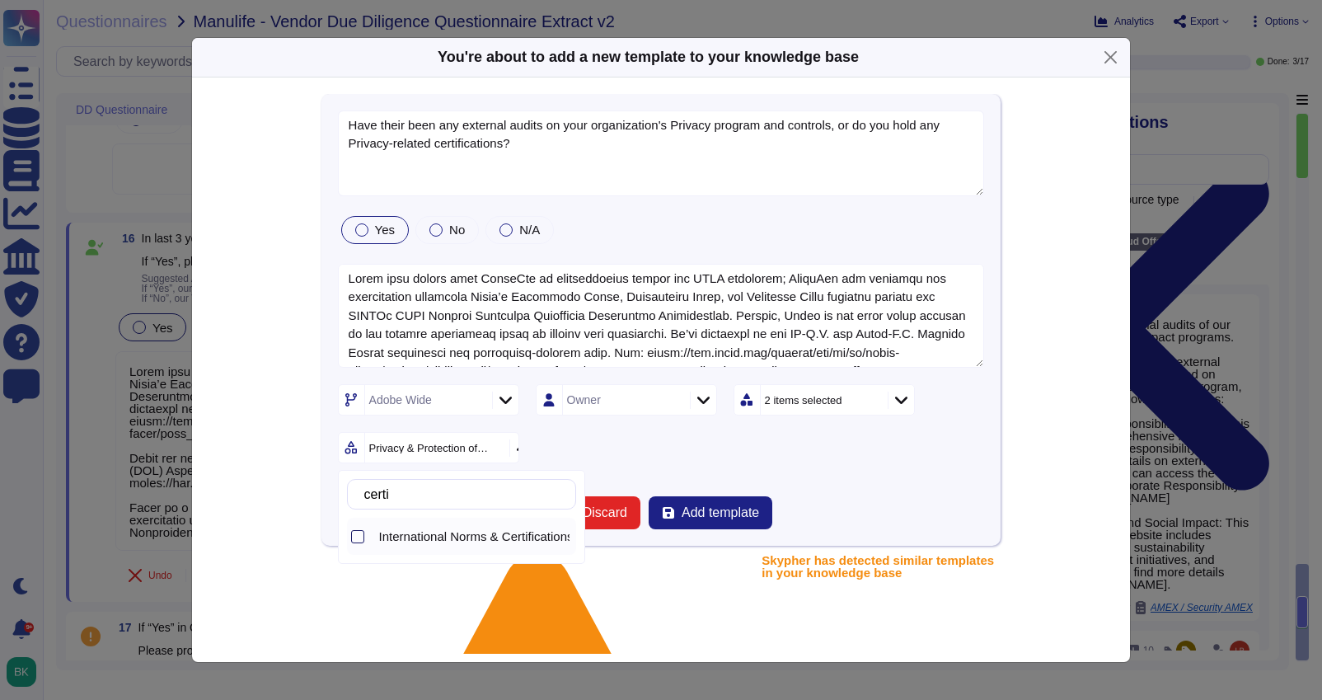
click at [356, 539] on div at bounding box center [357, 536] width 13 height 13
click at [427, 498] on input "certi" at bounding box center [465, 494] width 219 height 29
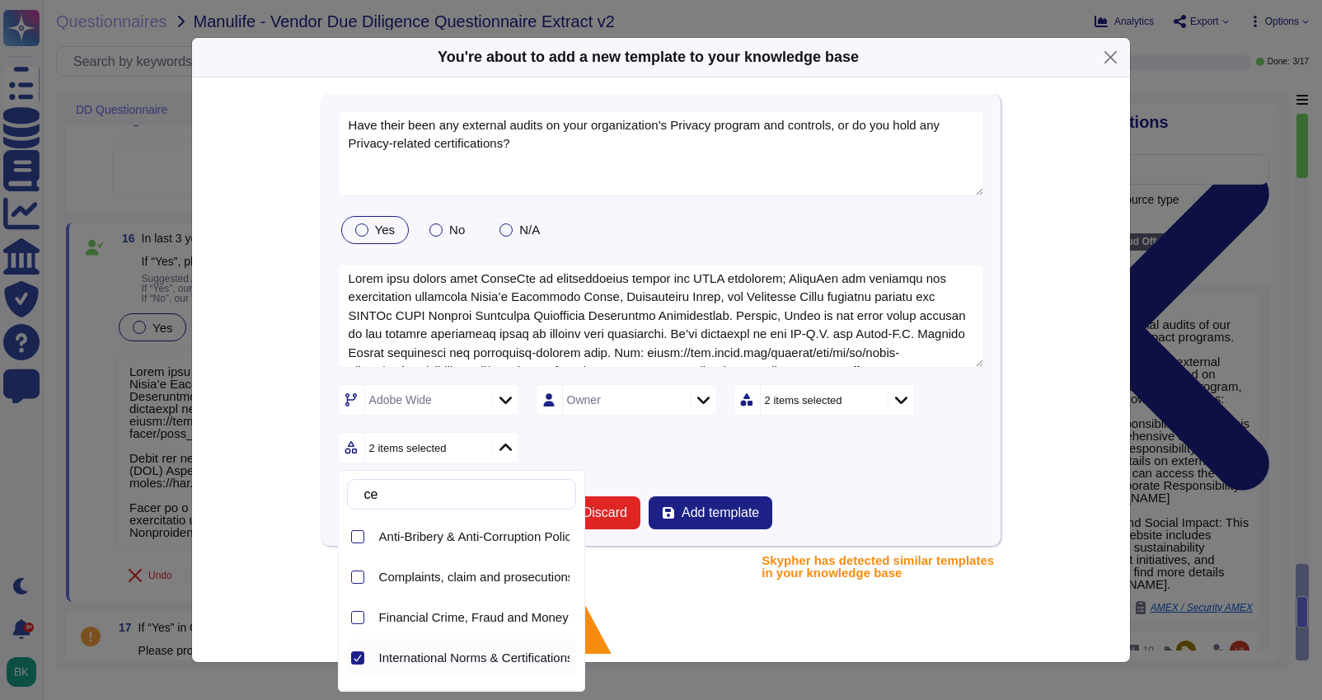
type input "c"
type input "a"
click at [665, 442] on div "Adobe Wide Owner 2 items selected 2 items selected" at bounding box center [661, 423] width 647 height 79
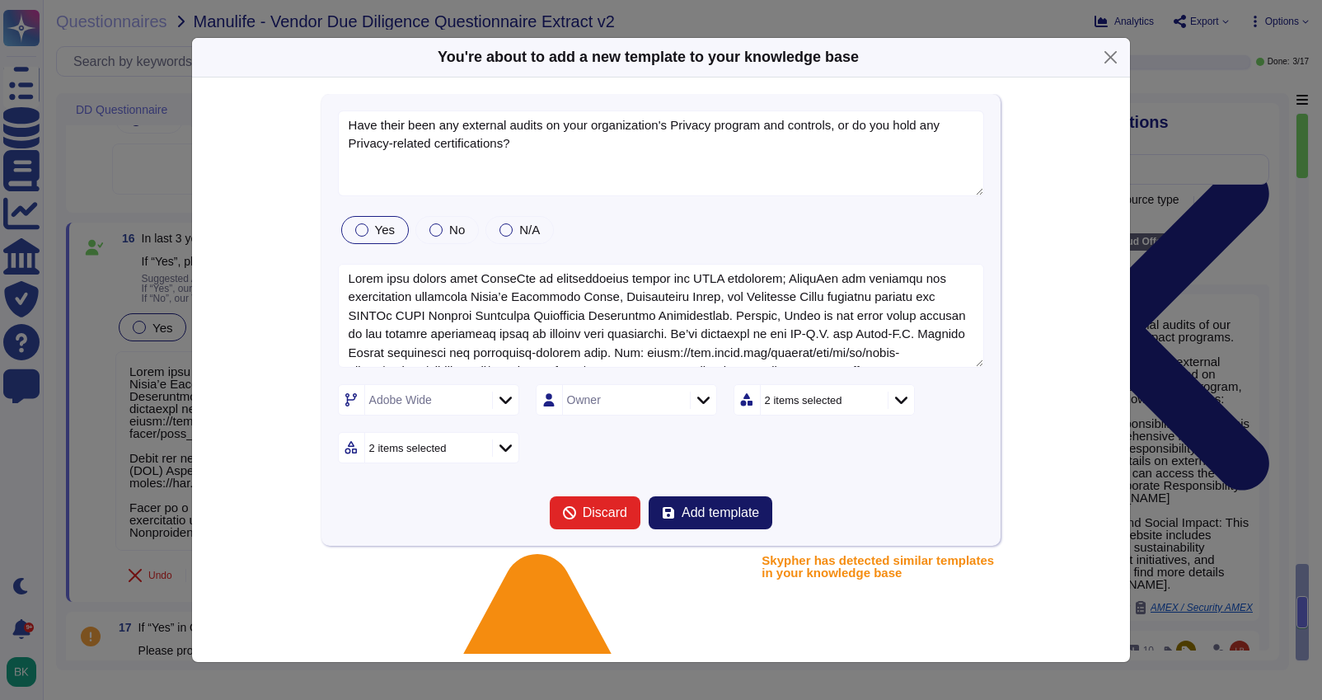
click at [741, 512] on span "Add template" at bounding box center [719, 512] width 77 height 13
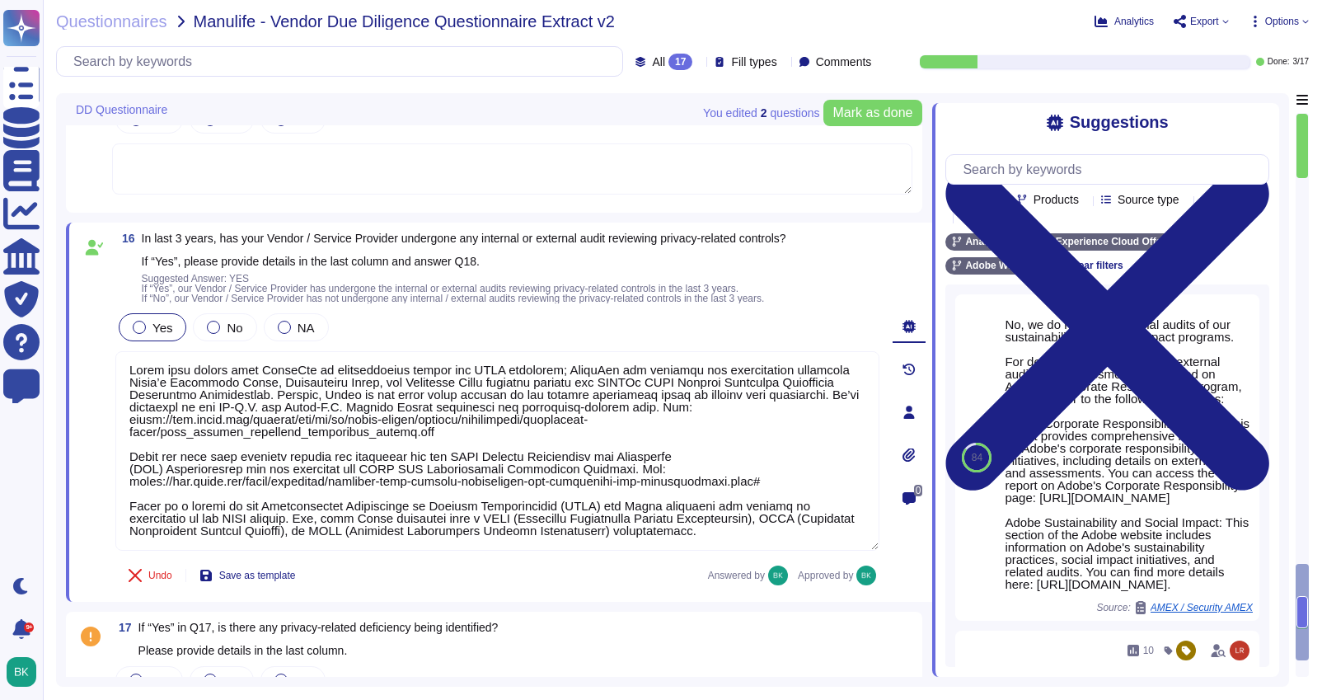
scroll to position [3654, 0]
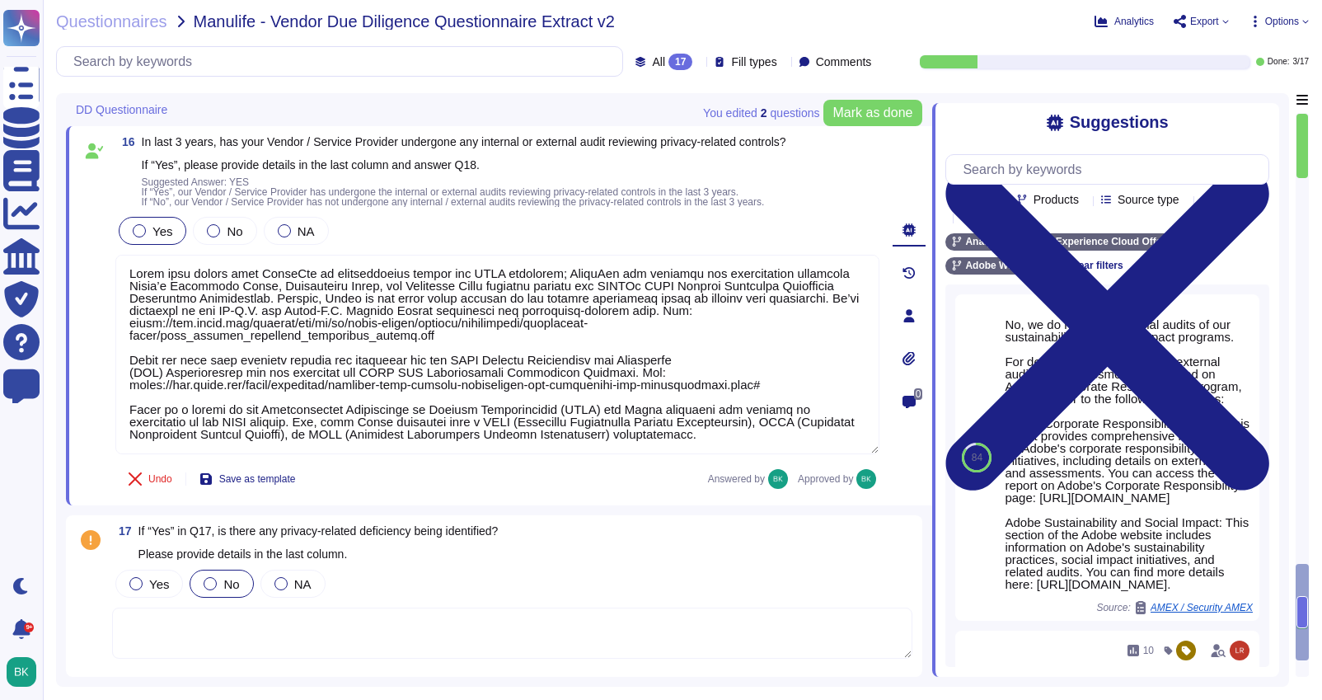
click at [213, 583] on div at bounding box center [210, 583] width 13 height 13
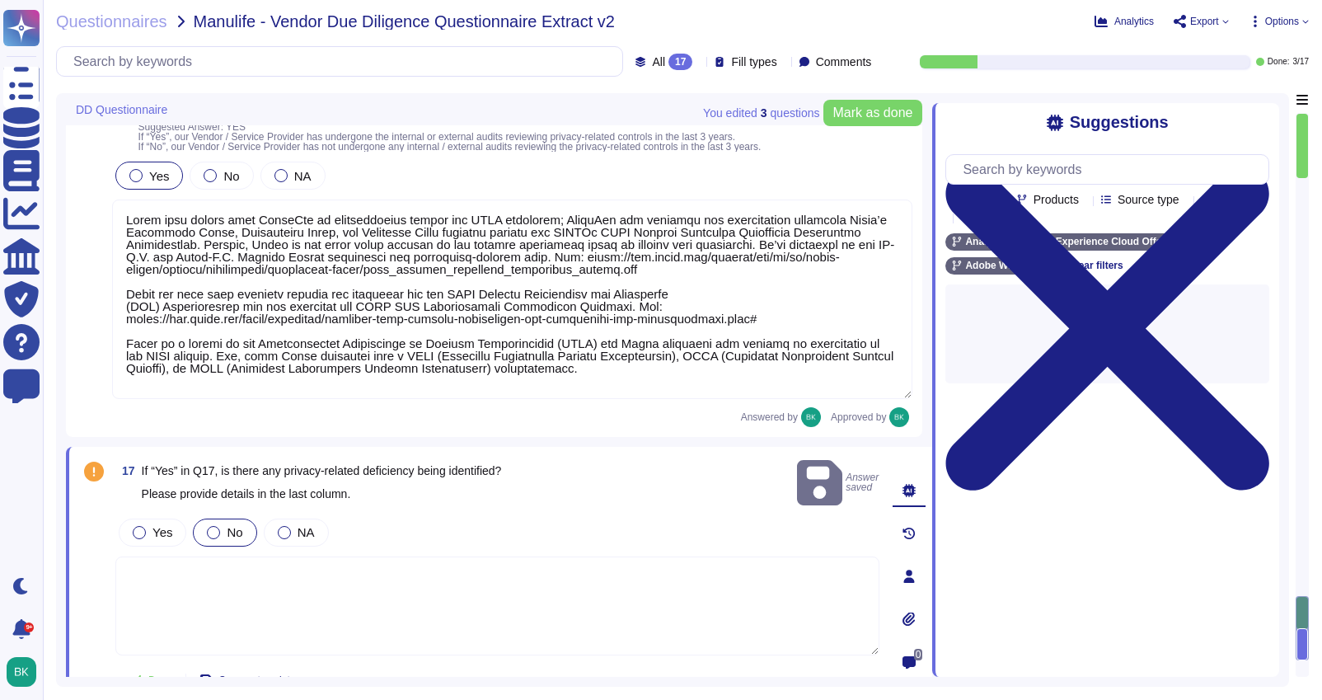
scroll to position [3722, 0]
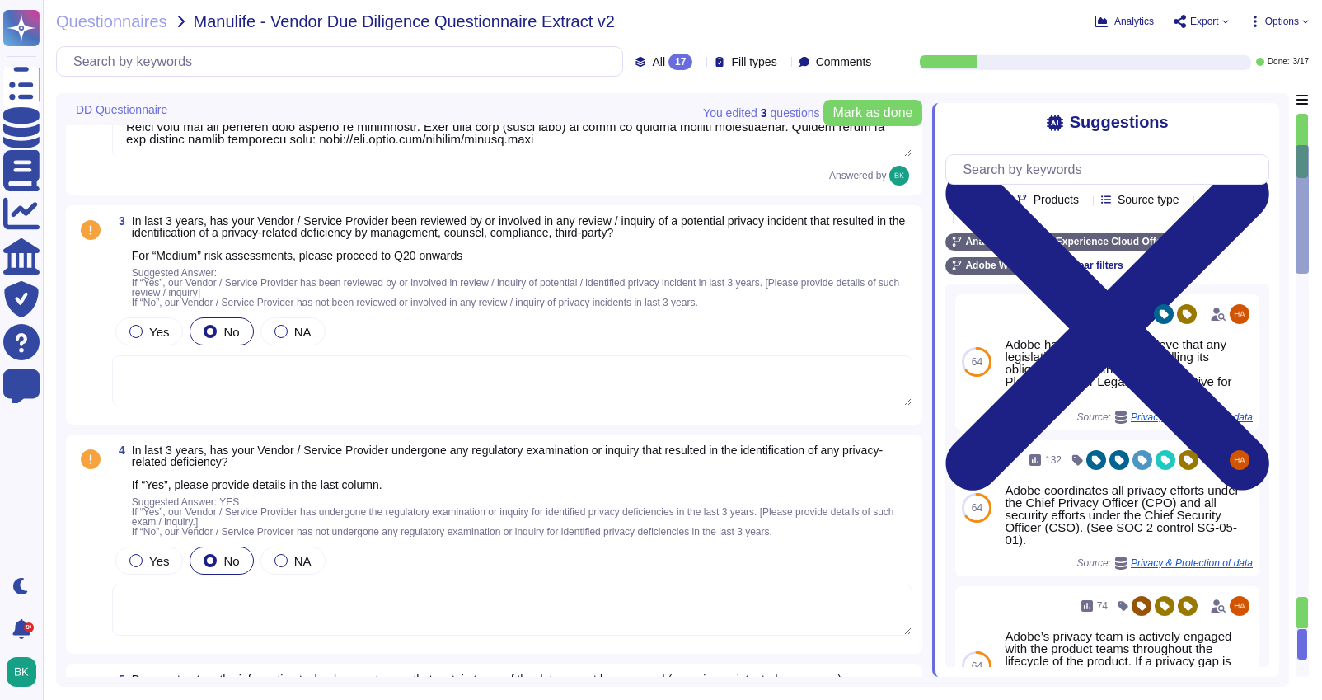
type textarea "Lo ip dolorsitametc adipiscingel seddoeius temporin ut laboreetd magnaa eni adm…"
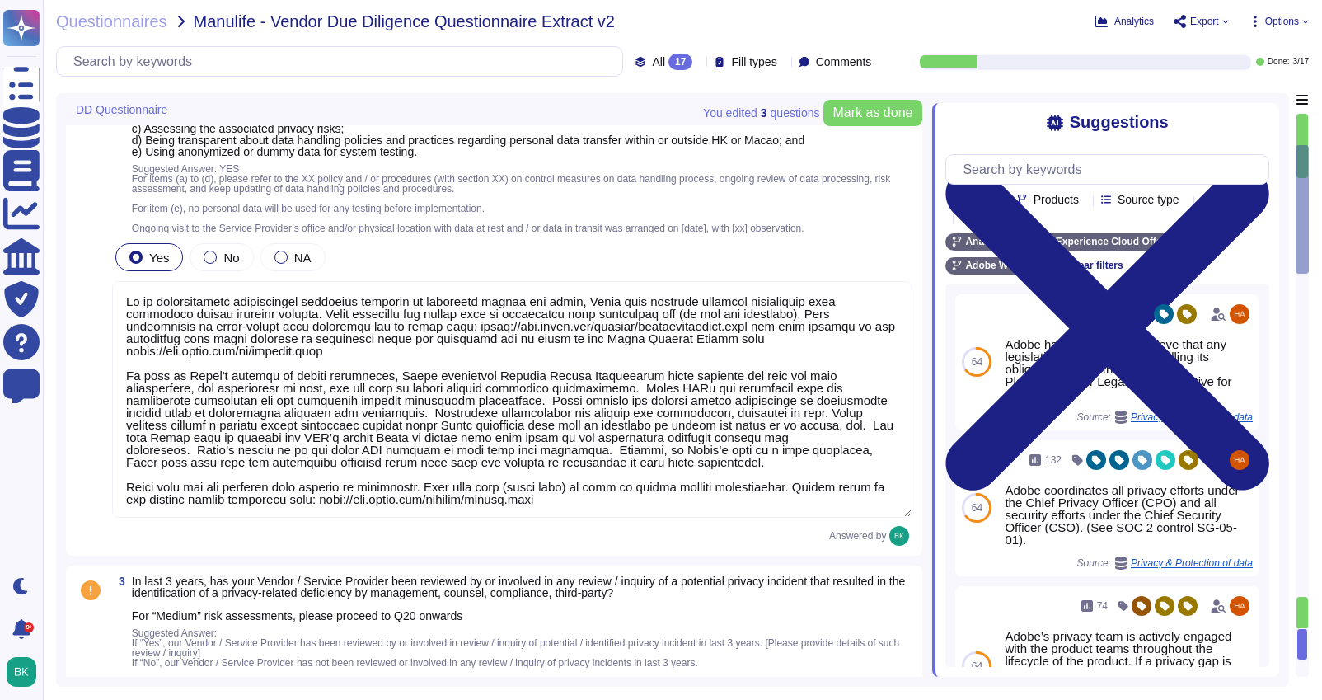
scroll to position [0, 0]
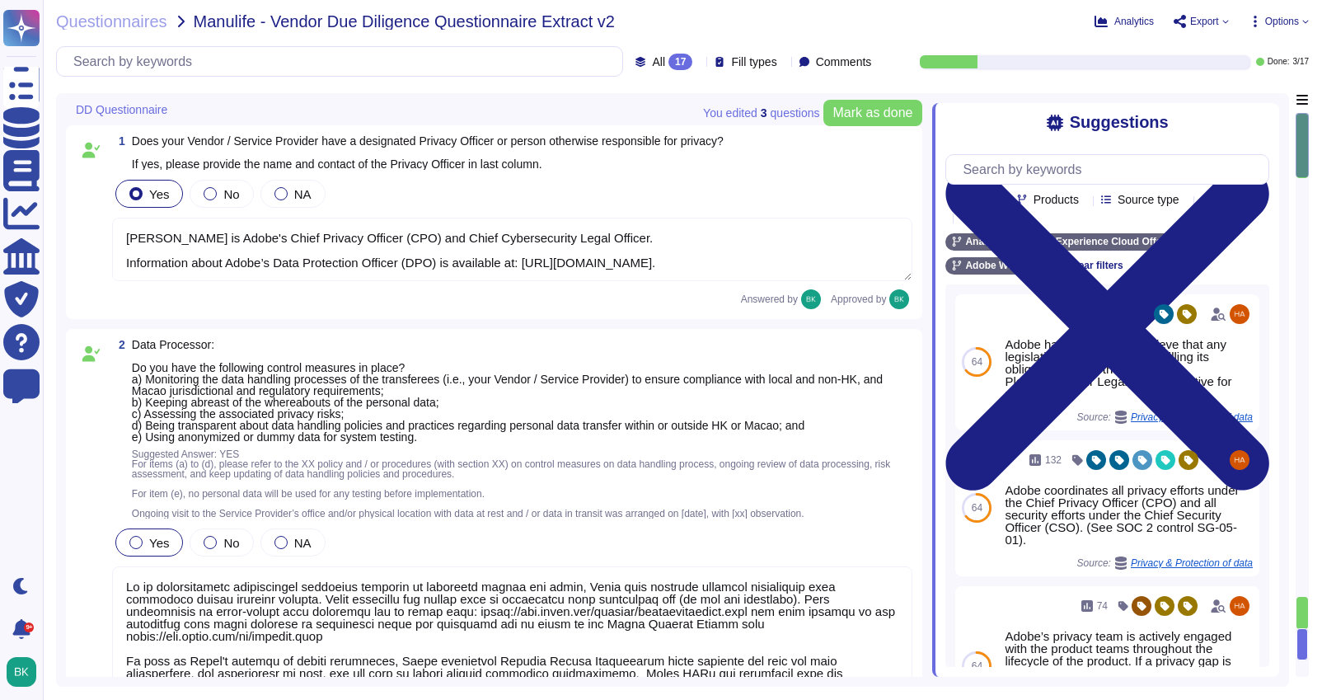
type textarea "[PERSON_NAME] is Adobe's Chief Privacy Officer (CPO) and Chief Cybersecurity Le…"
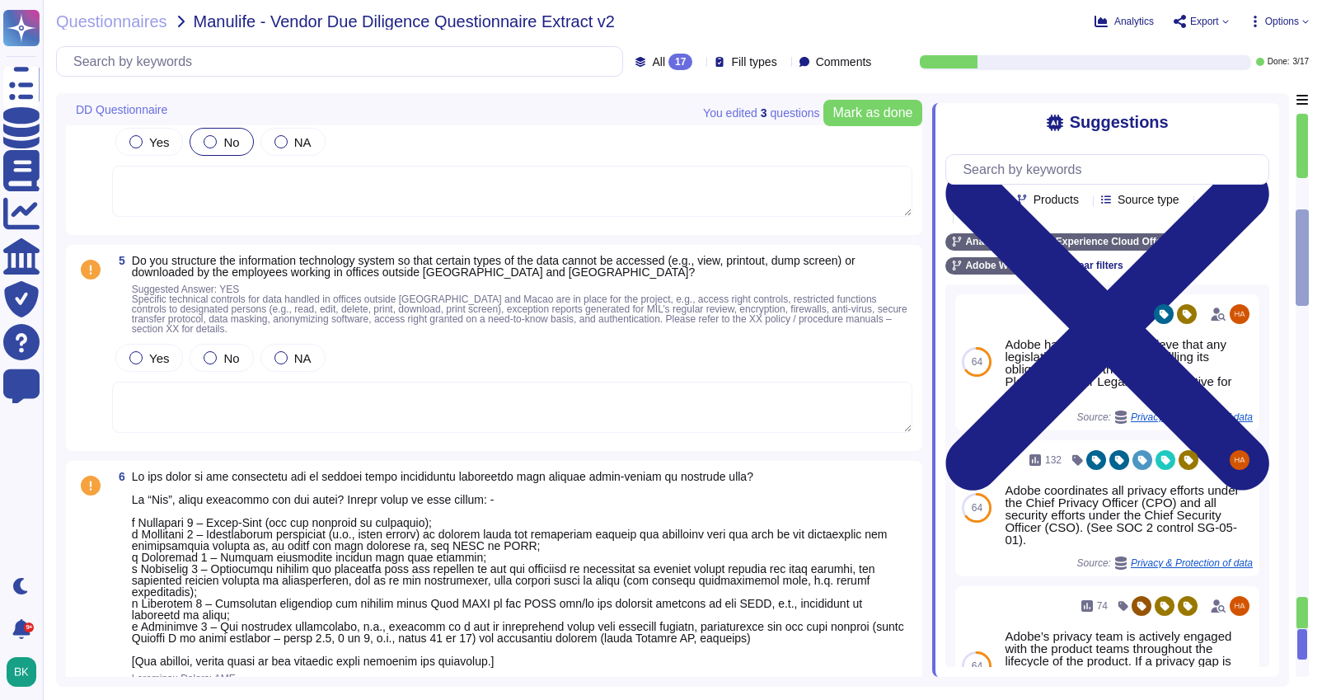
scroll to position [1065, 0]
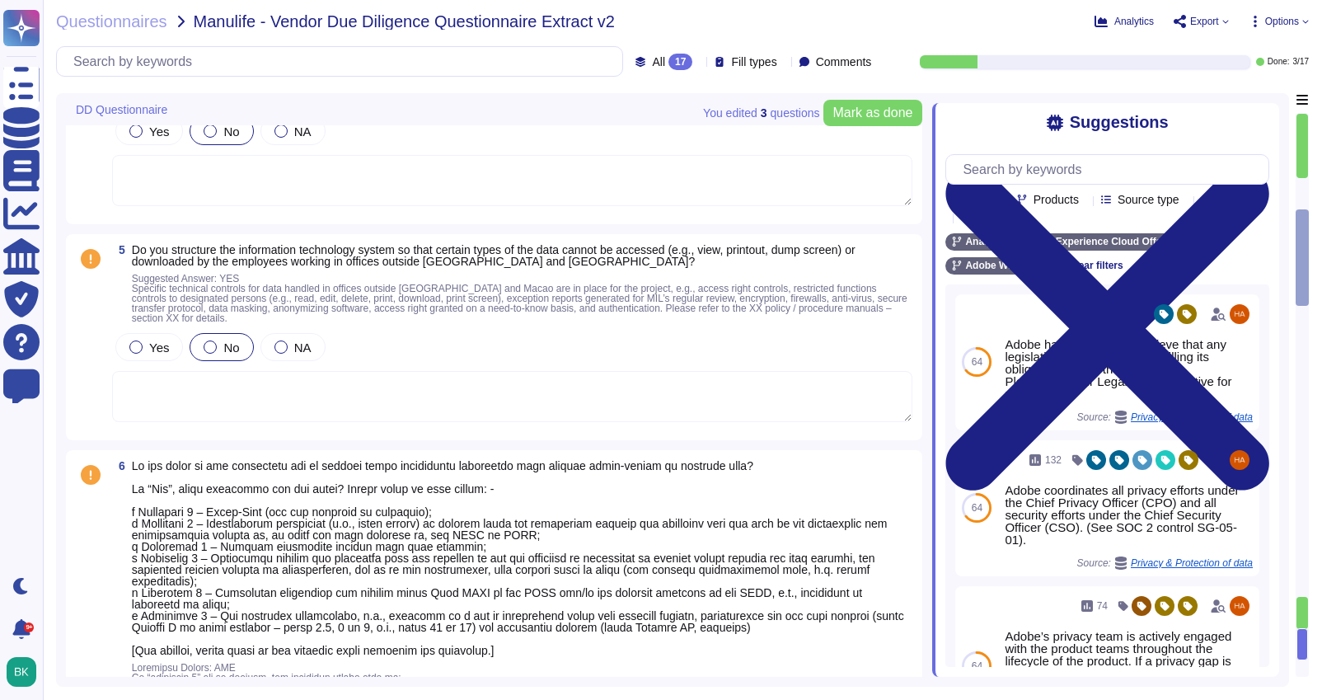
click at [208, 349] on div at bounding box center [210, 346] width 13 height 13
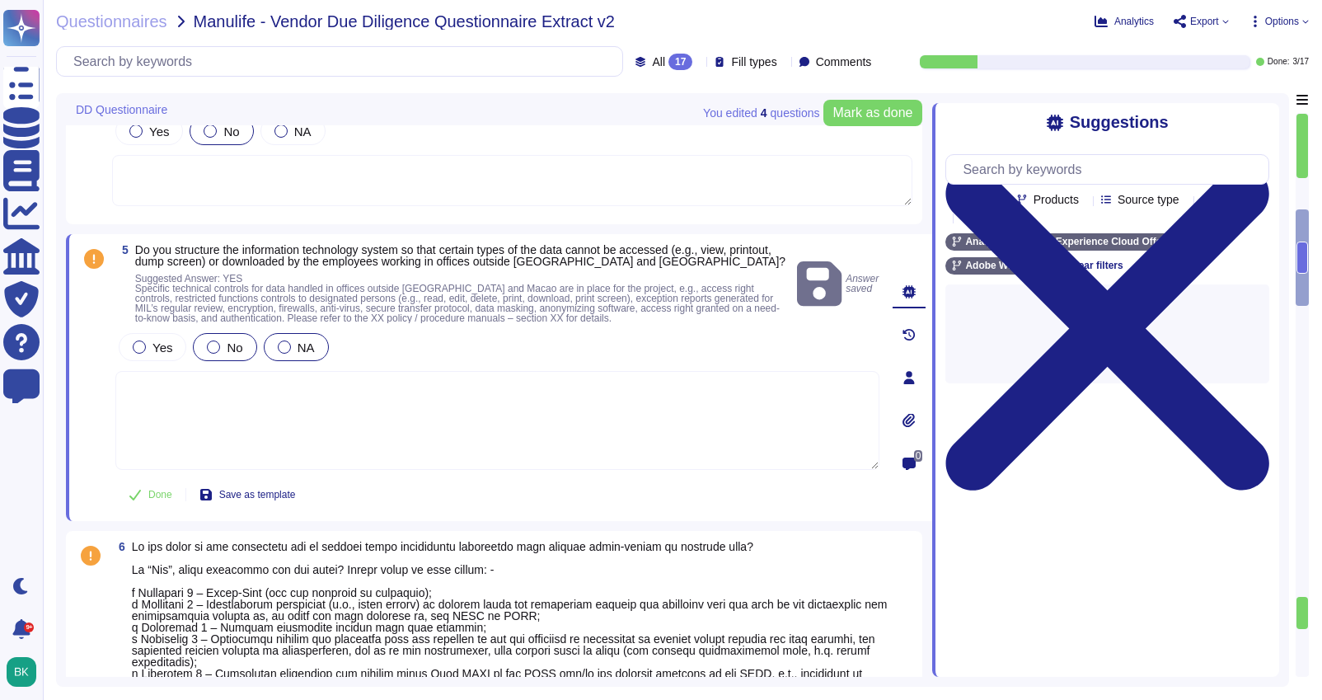
click at [283, 349] on div at bounding box center [284, 346] width 13 height 13
click at [198, 390] on textarea at bounding box center [497, 420] width 764 height 99
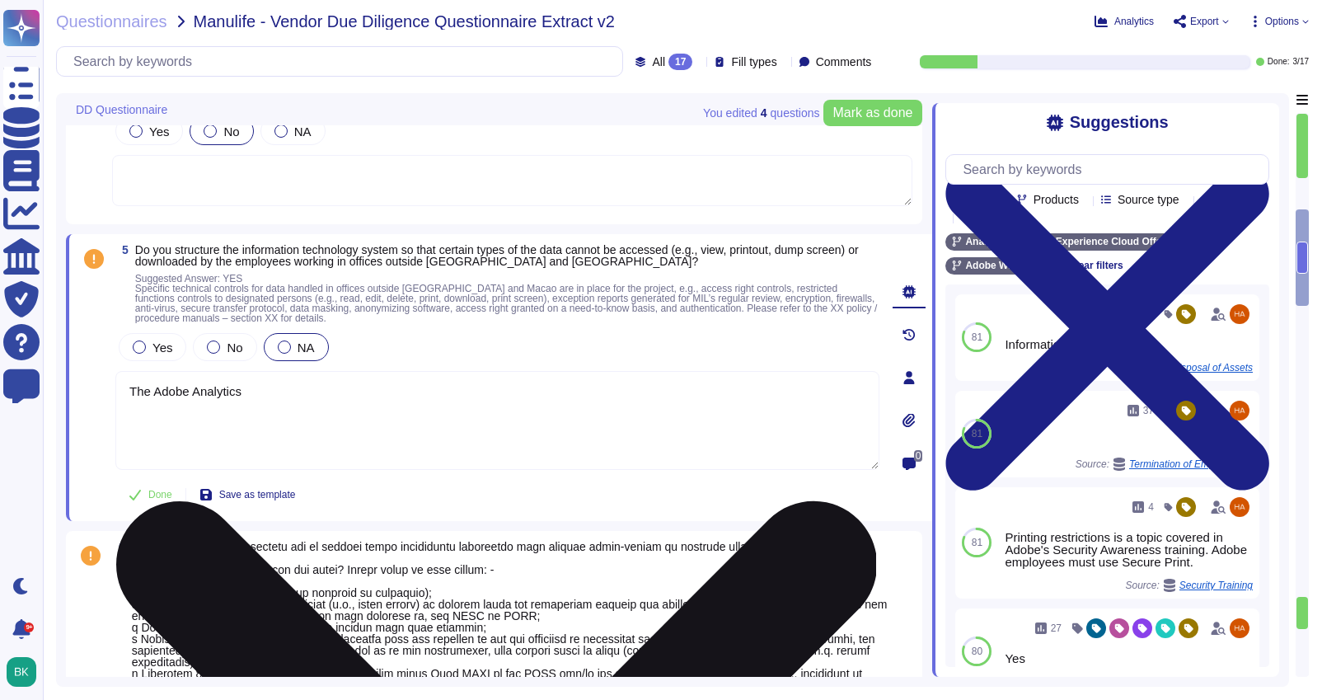
drag, startPoint x: 259, startPoint y: 394, endPoint x: 124, endPoint y: 395, distance: 135.1
click at [124, 395] on textarea "The Adobe Analytics" at bounding box center [497, 420] width 764 height 99
click at [522, 392] on textarea "Adobe Analytics is the [DEMOGRAPHIC_DATA] solution in-scope for this questionna…" at bounding box center [497, 420] width 764 height 99
click at [736, 388] on textarea "Adobe Analytics is the [DEMOGRAPHIC_DATA] solution in-scope for this questionna…" at bounding box center [497, 420] width 764 height 99
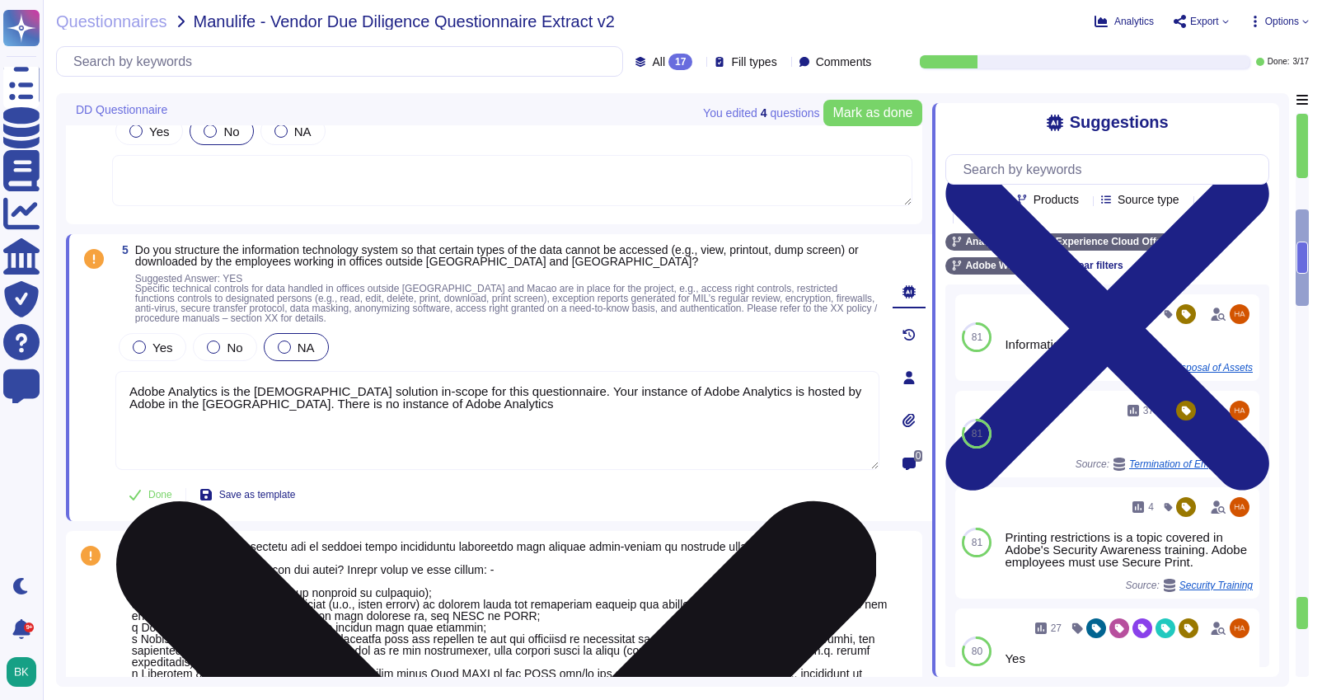
drag, startPoint x: 345, startPoint y: 403, endPoint x: 217, endPoint y: 399, distance: 128.6
click at [217, 399] on textarea "Adobe Analytics is the [DEMOGRAPHIC_DATA] solution in-scope for this questionna…" at bounding box center [497, 420] width 764 height 99
click at [316, 407] on textarea "Adobe Analytics is the [DEMOGRAPHIC_DATA] solution in-scope for this questionna…" at bounding box center [497, 420] width 764 height 99
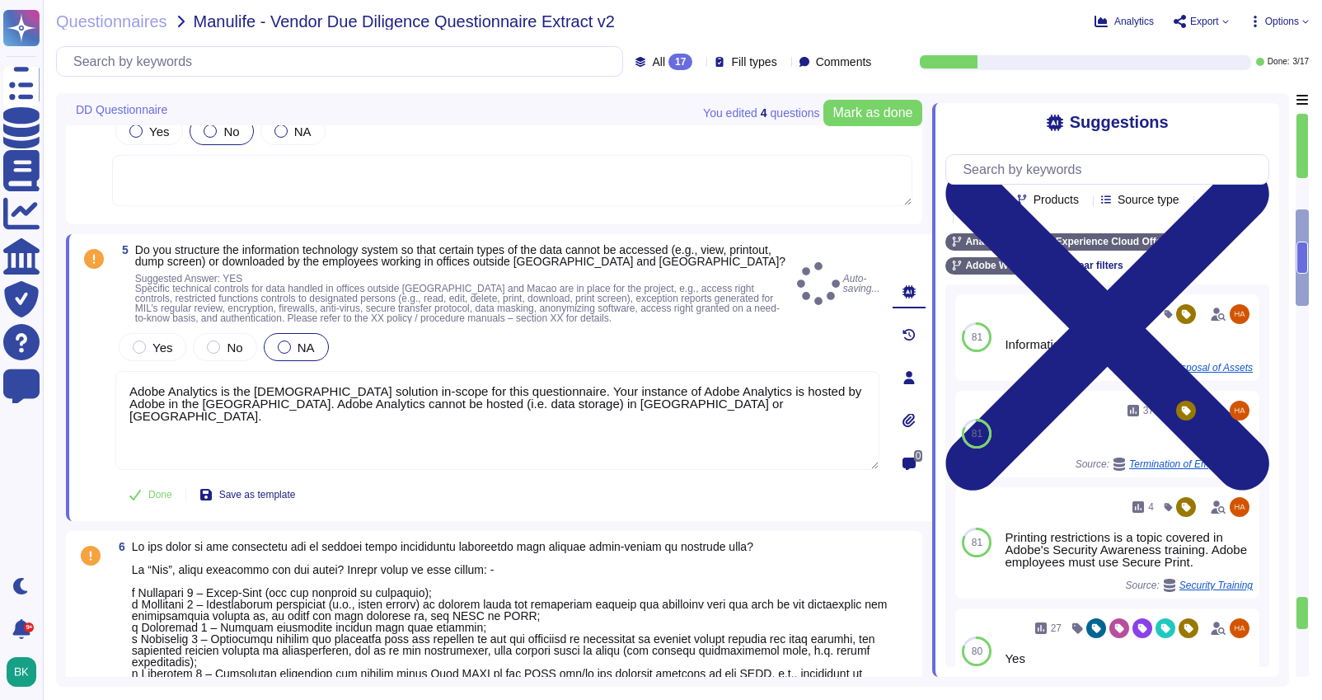
type textarea "Adobe Analytics is the [DEMOGRAPHIC_DATA] solution in-scope for this questionna…"
click at [526, 480] on div "Done Save as template" at bounding box center [497, 494] width 764 height 33
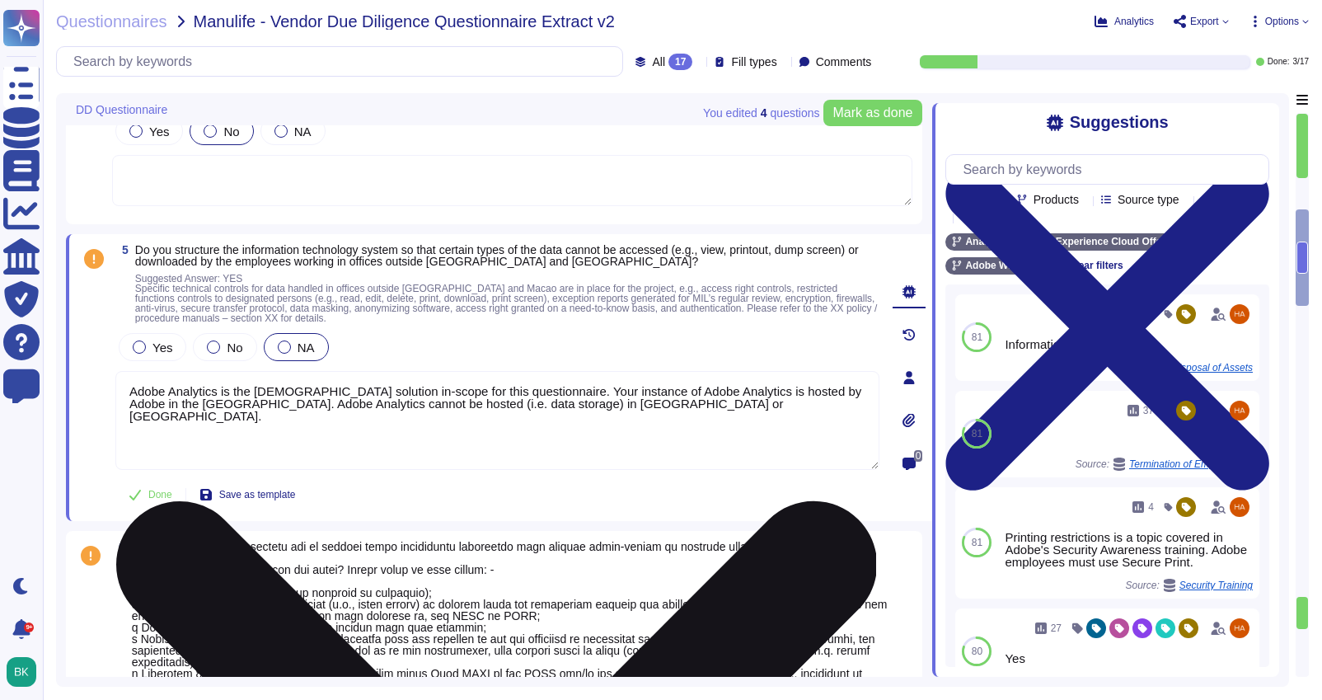
click at [680, 405] on textarea "Adobe Analytics is the [DEMOGRAPHIC_DATA] solution in-scope for this questionna…" at bounding box center [497, 420] width 764 height 99
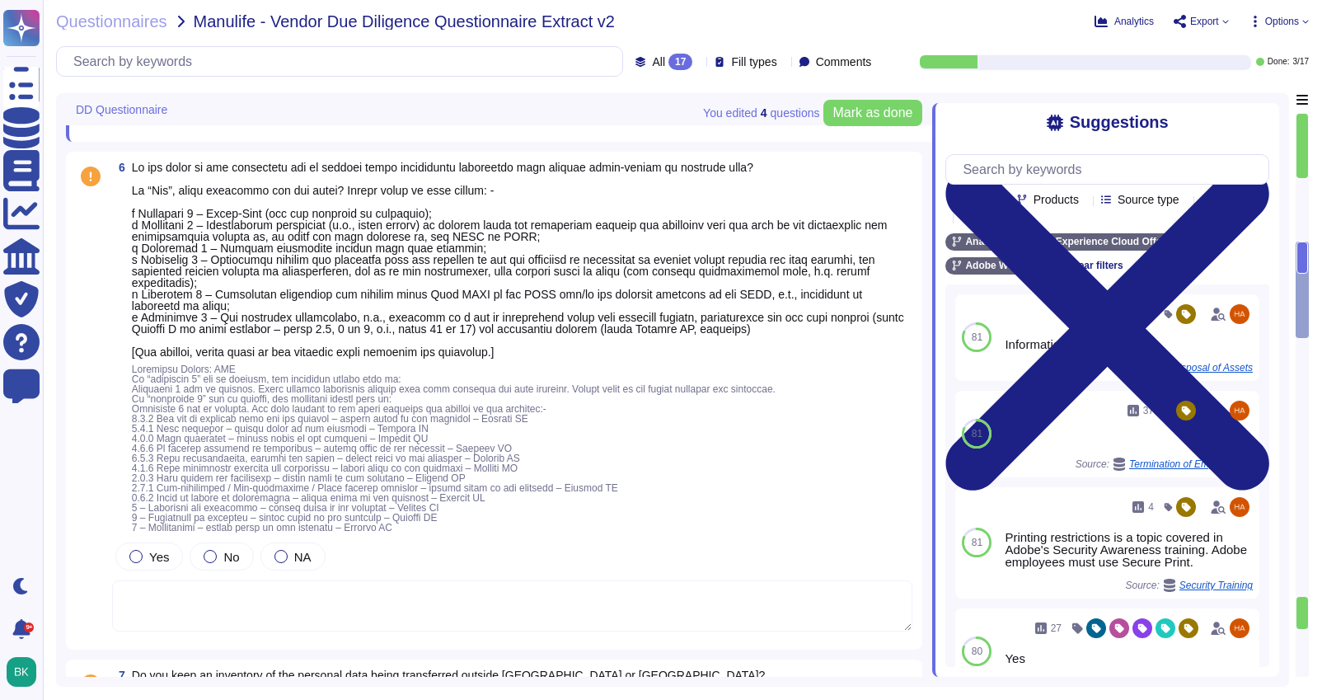
scroll to position [1436, 0]
click at [182, 386] on span at bounding box center [454, 446] width 644 height 170
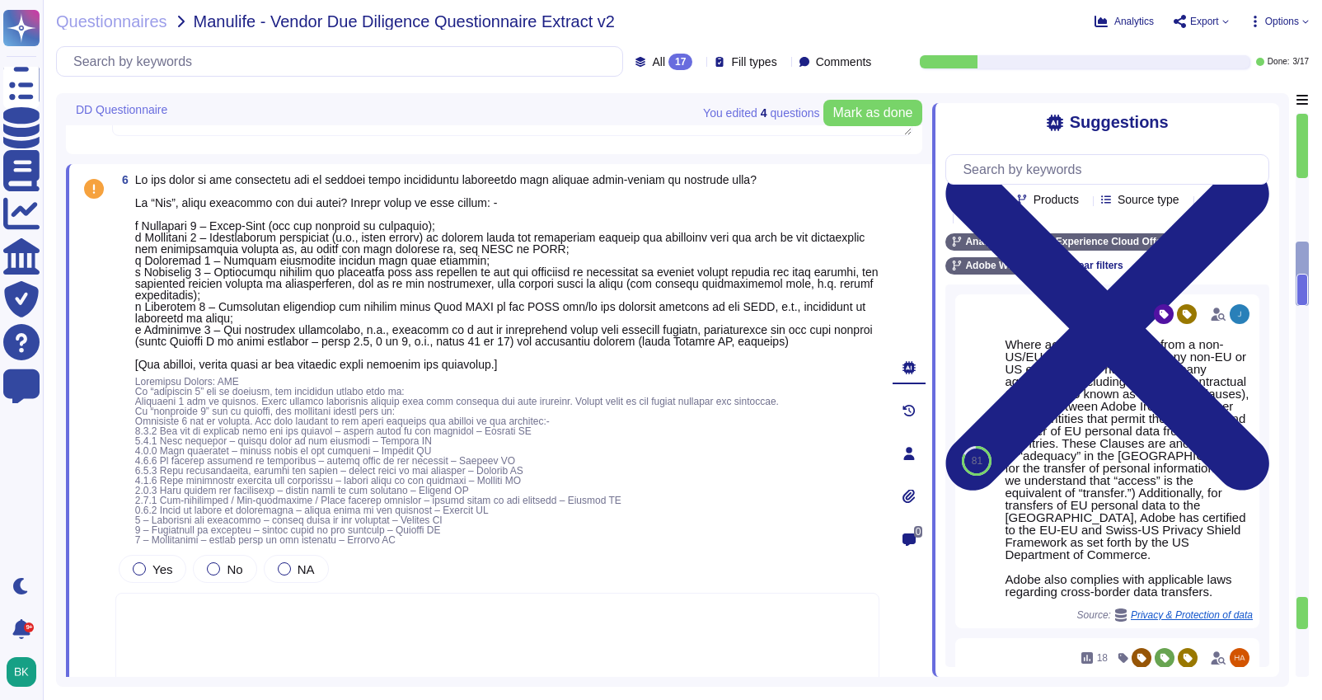
scroll to position [1388, 0]
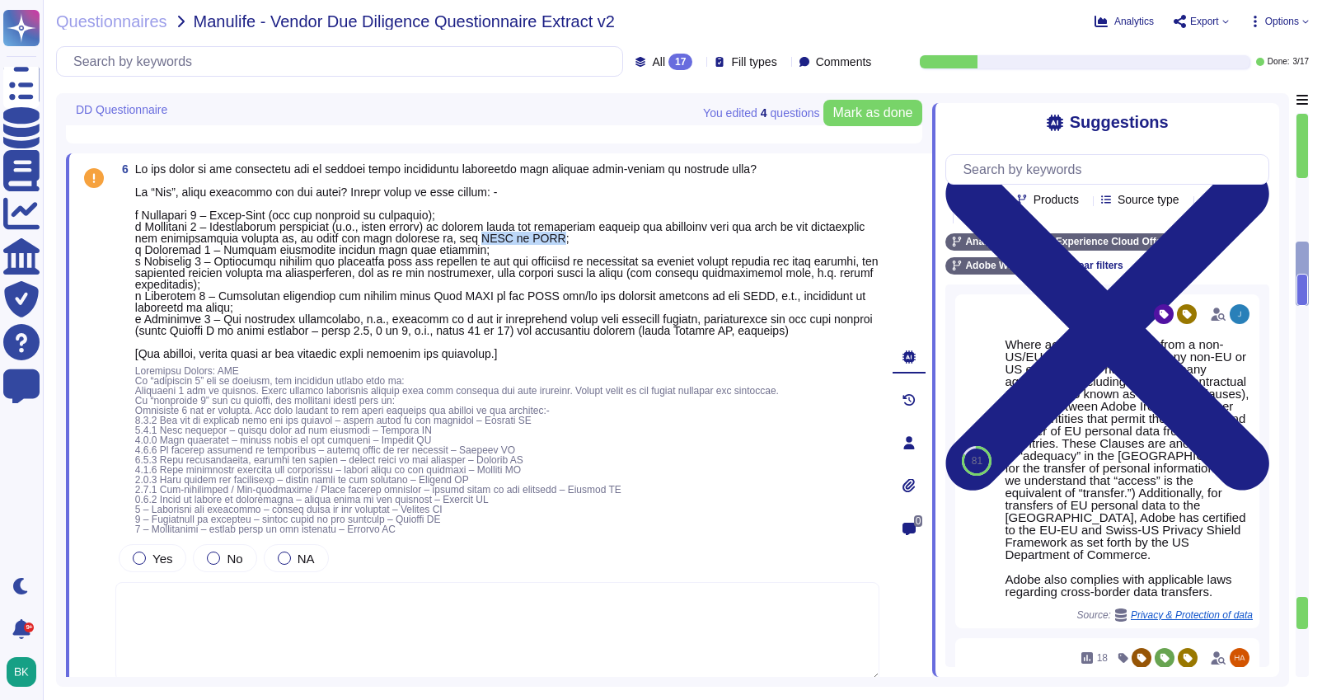
drag, startPoint x: 544, startPoint y: 236, endPoint x: 621, endPoint y: 241, distance: 77.6
click at [621, 241] on span at bounding box center [506, 261] width 743 height 198
copy span "PDPO or PDPA"
click at [141, 561] on div at bounding box center [139, 557] width 13 height 13
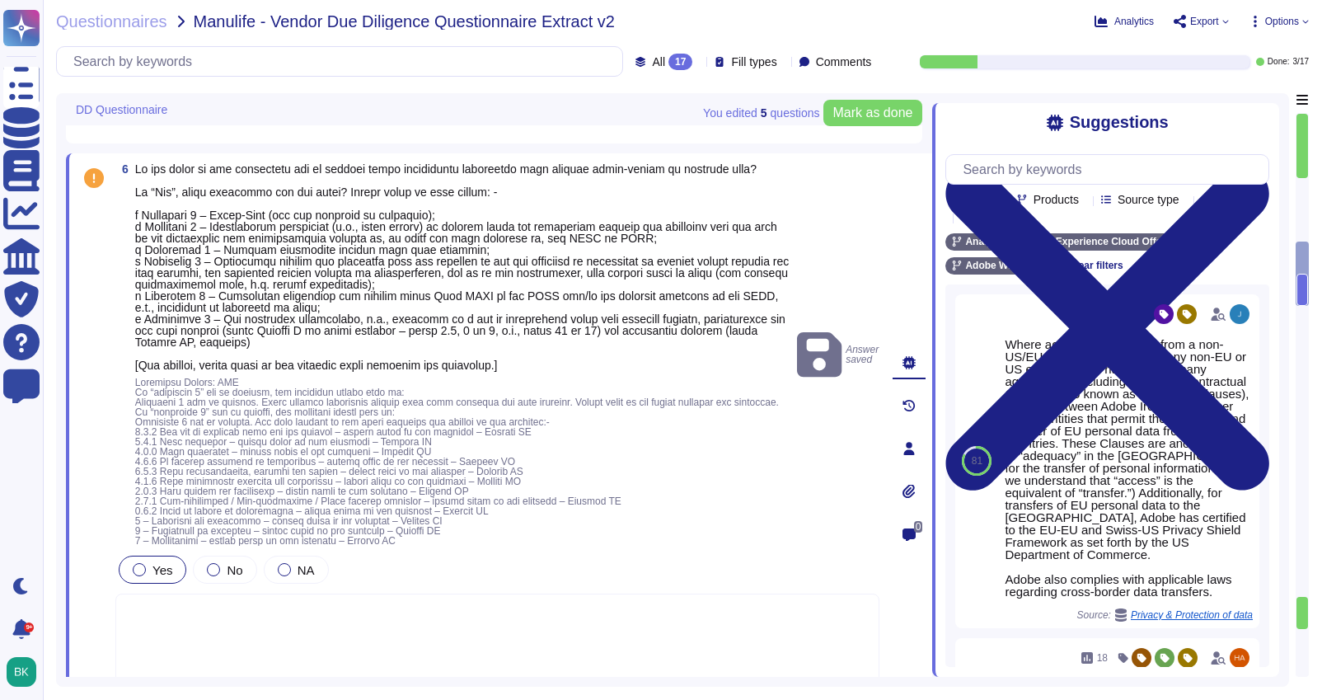
click at [163, 602] on div "Yes No NA" at bounding box center [497, 623] width 764 height 142
click at [160, 611] on textarea at bounding box center [497, 642] width 764 height 99
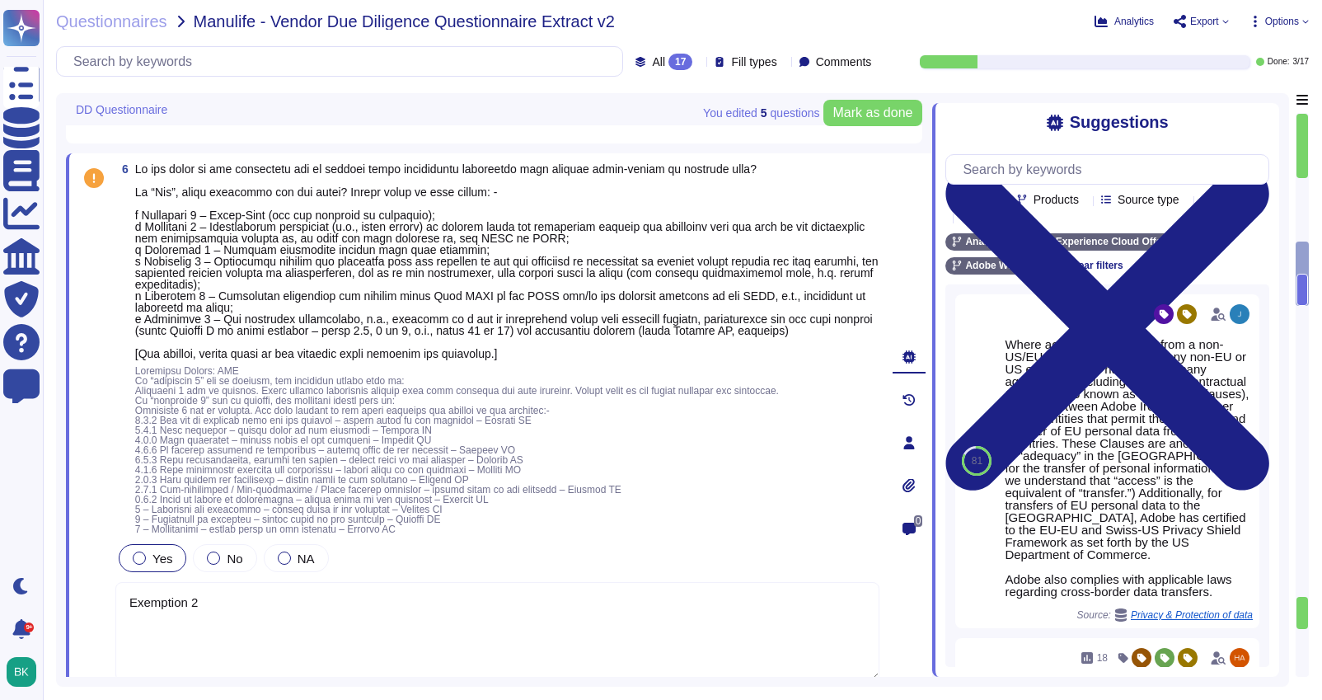
type textarea "Exemption 2"
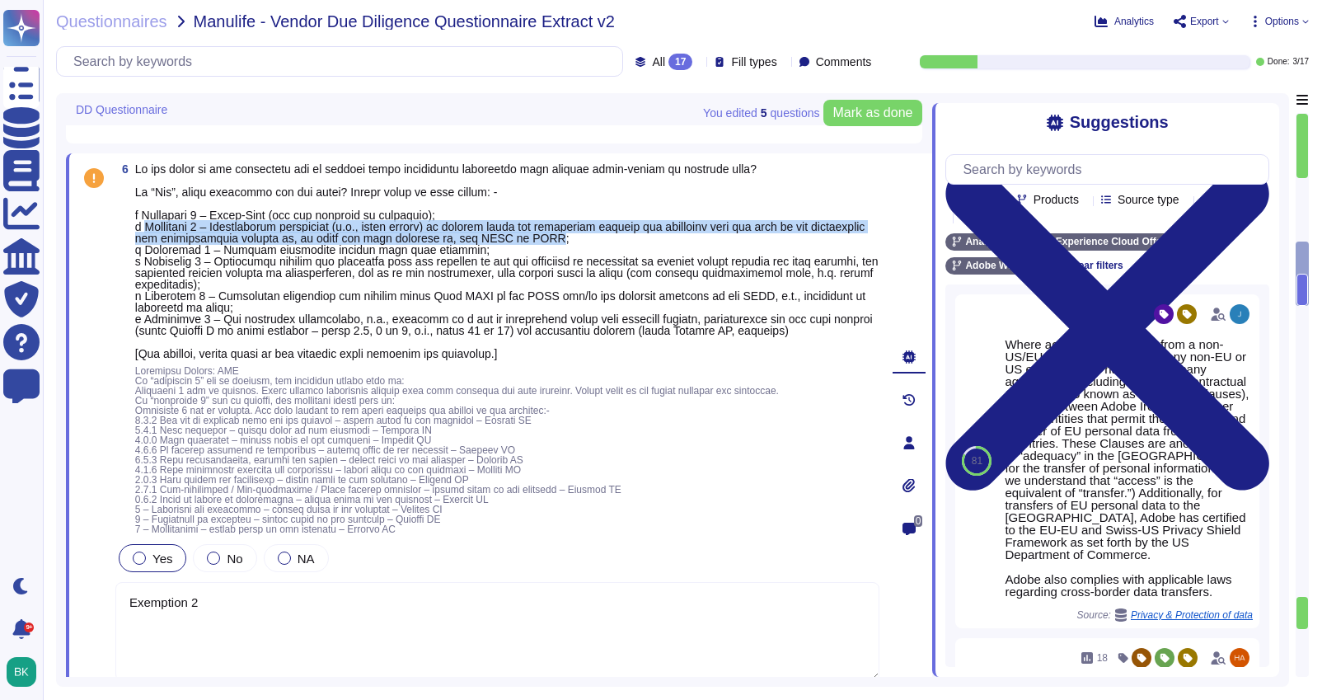
drag, startPoint x: 147, startPoint y: 227, endPoint x: 620, endPoint y: 241, distance: 473.2
click at [620, 241] on span at bounding box center [506, 261] width 743 height 198
click at [211, 556] on div at bounding box center [213, 557] width 13 height 13
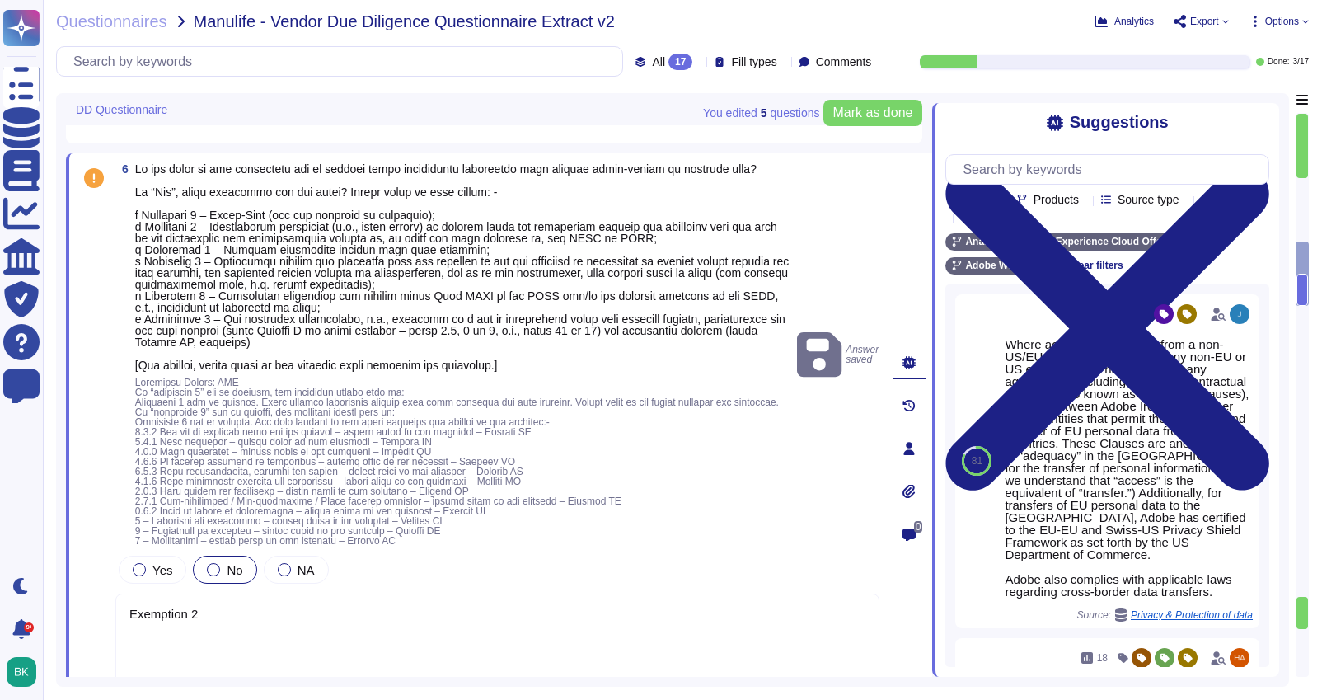
click at [232, 620] on textarea "Exemption 2" at bounding box center [497, 642] width 764 height 99
click at [1040, 166] on input "text" at bounding box center [1111, 169] width 314 height 29
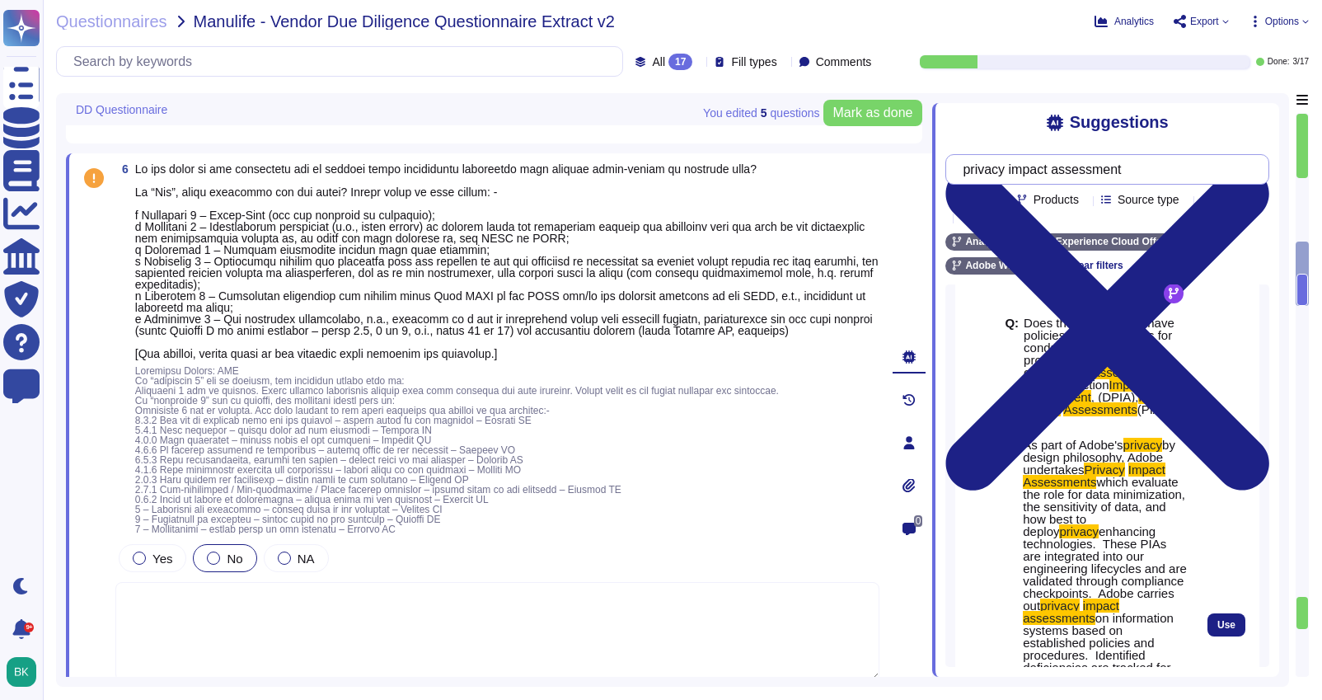
scroll to position [50, 0]
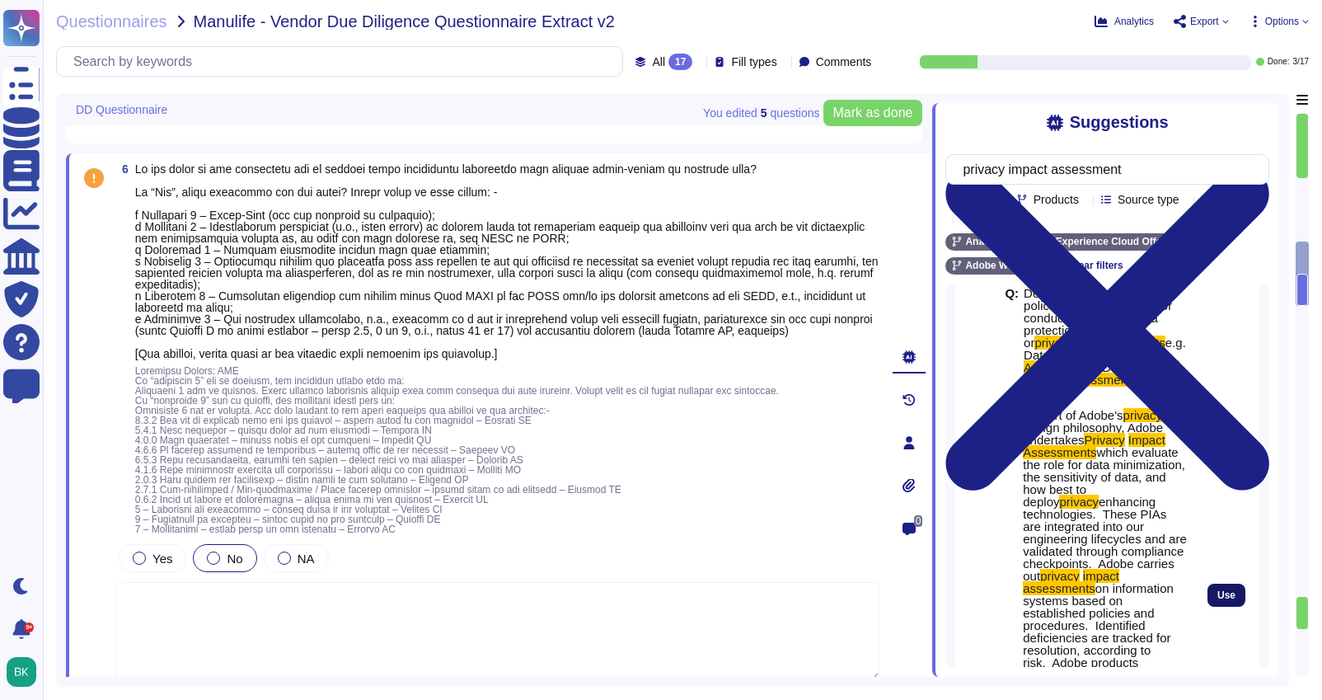
type input "privacy impact assessment"
click at [1216, 592] on button "Use" at bounding box center [1226, 594] width 38 height 23
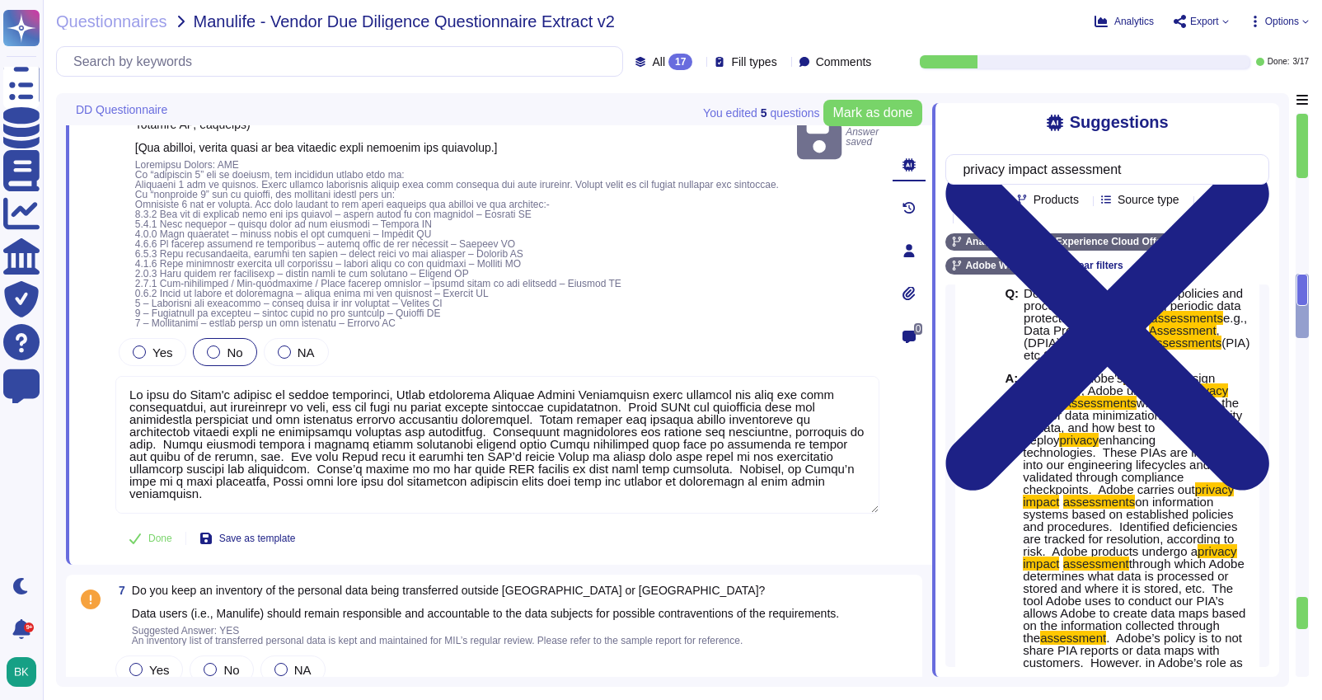
scroll to position [1618, 0]
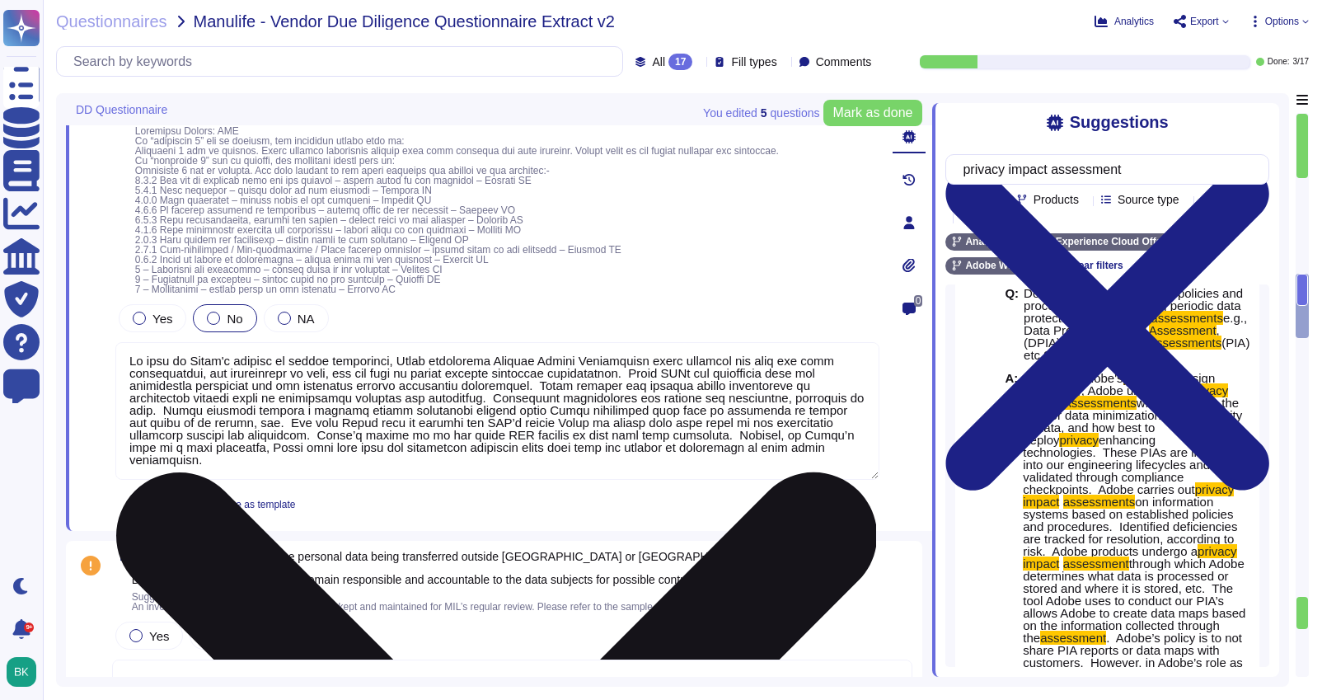
click at [301, 470] on textarea at bounding box center [497, 411] width 764 height 138
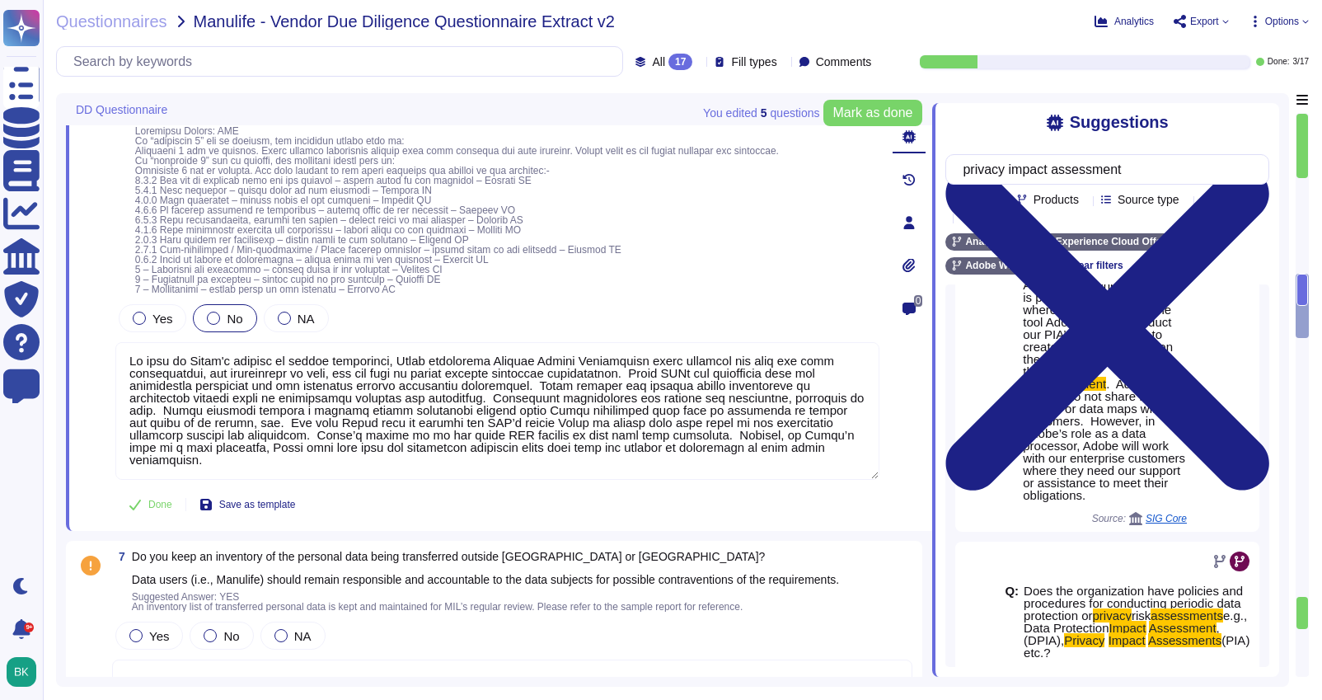
scroll to position [465, 0]
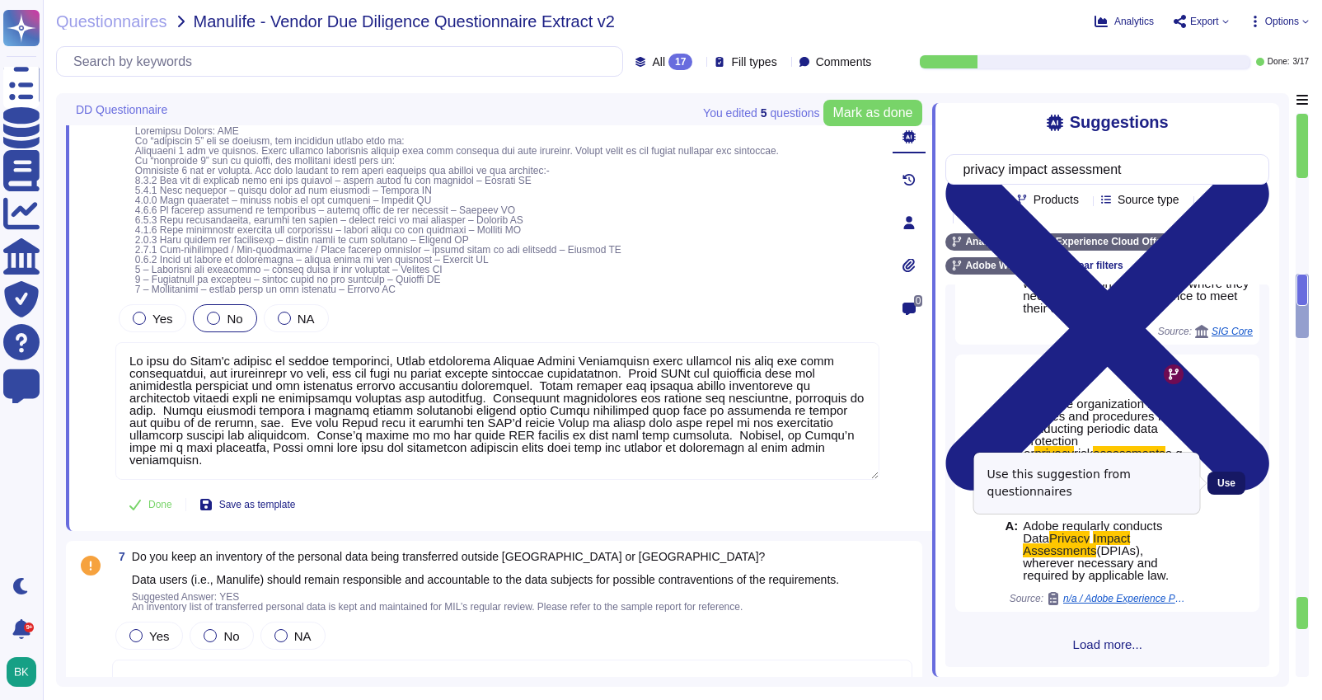
click at [1225, 480] on span "Use" at bounding box center [1226, 483] width 18 height 10
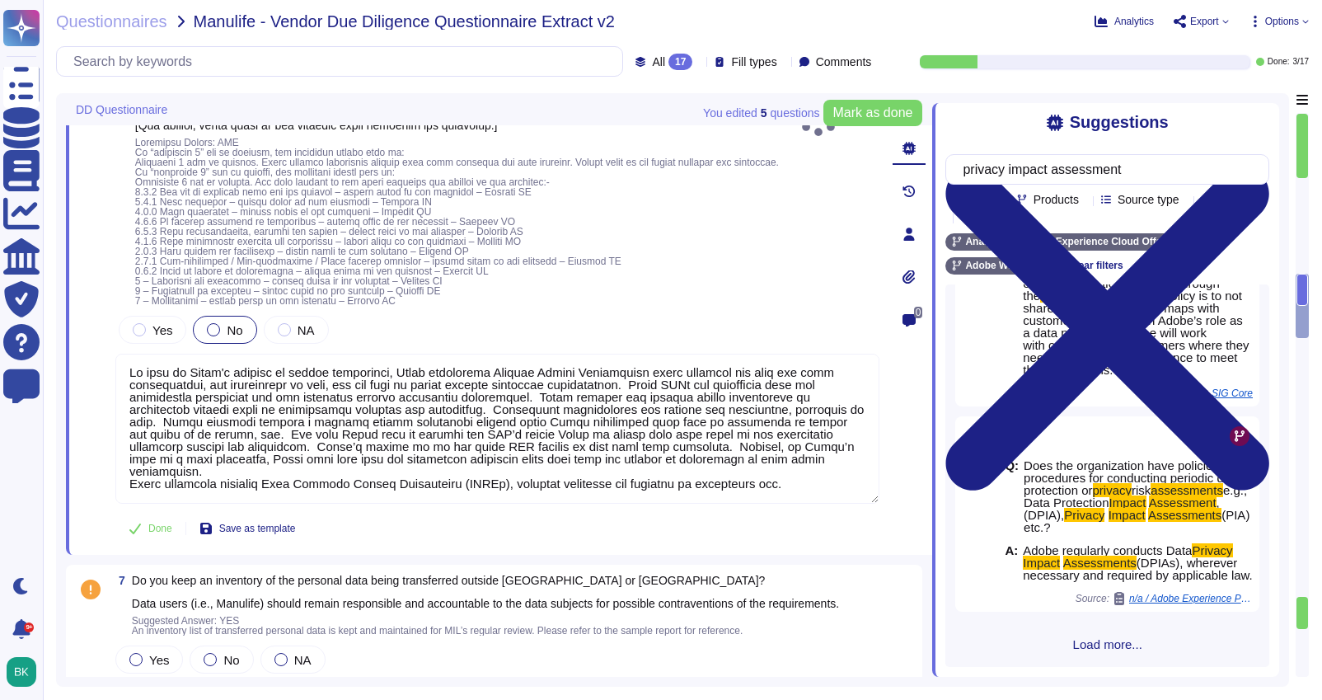
scroll to position [0, 0]
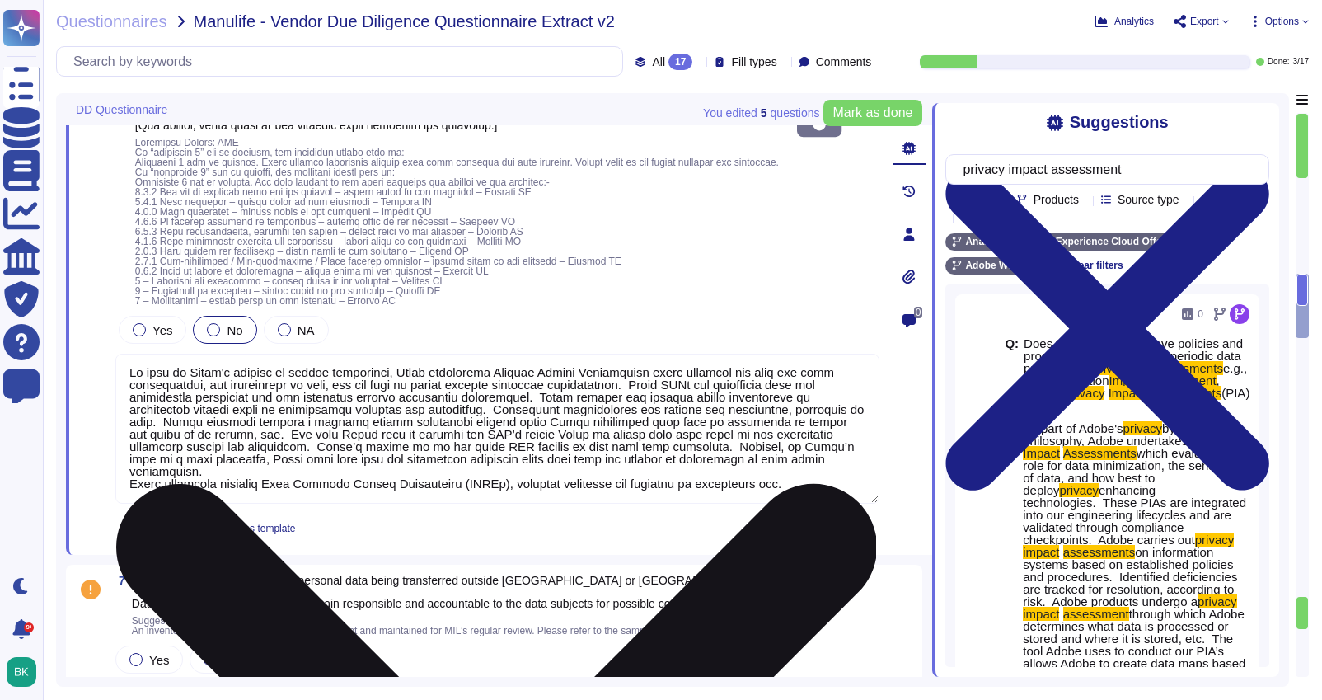
click at [236, 479] on textarea at bounding box center [497, 429] width 764 height 150
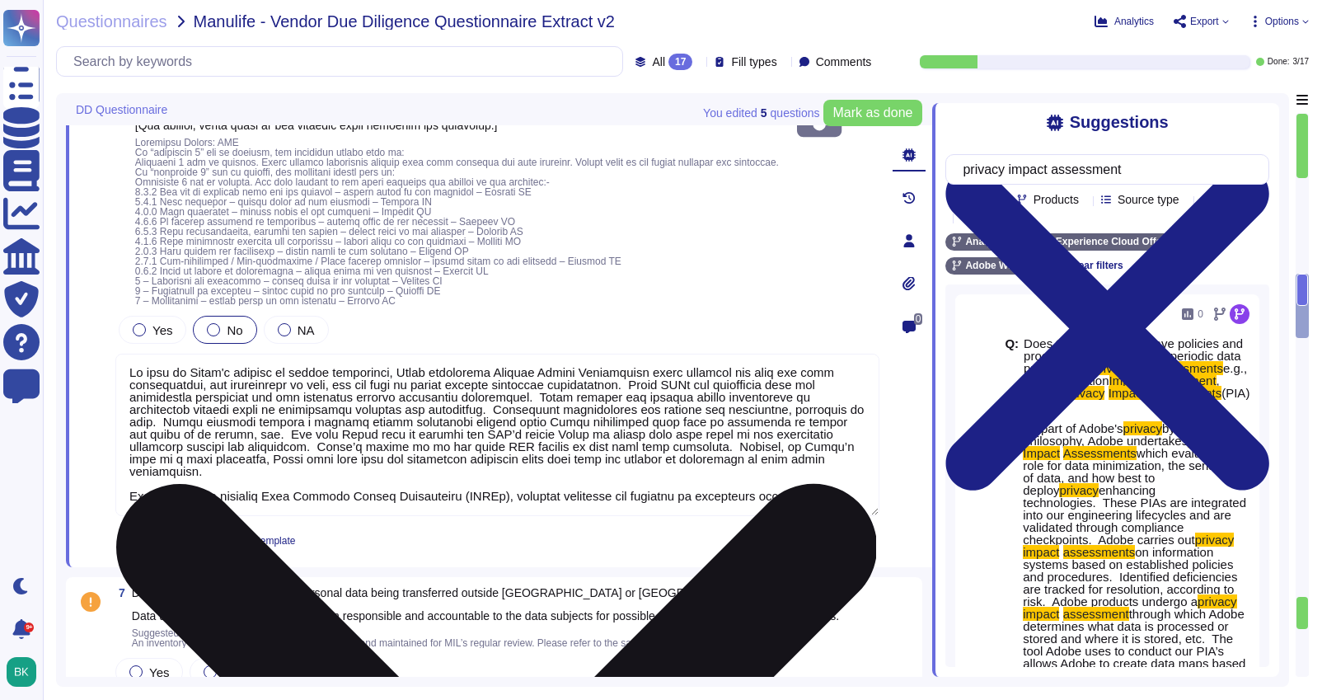
scroll to position [1635, 0]
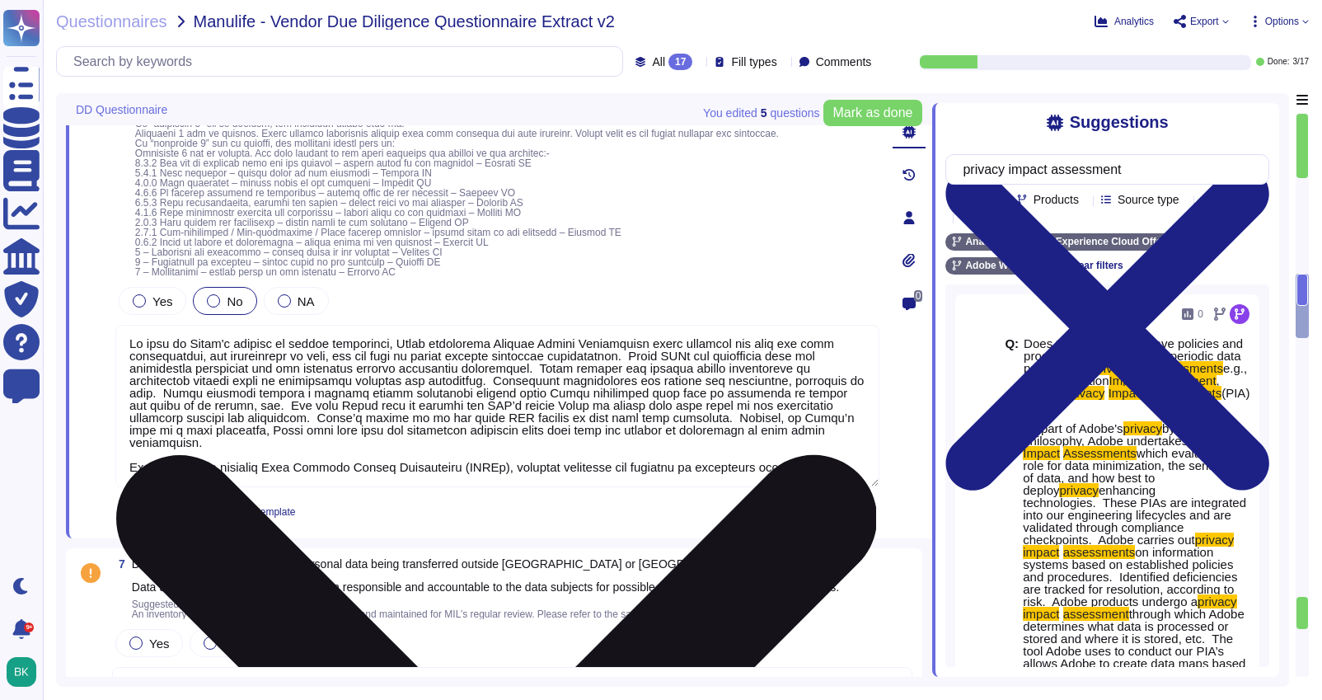
click at [820, 471] on textarea at bounding box center [497, 406] width 764 height 162
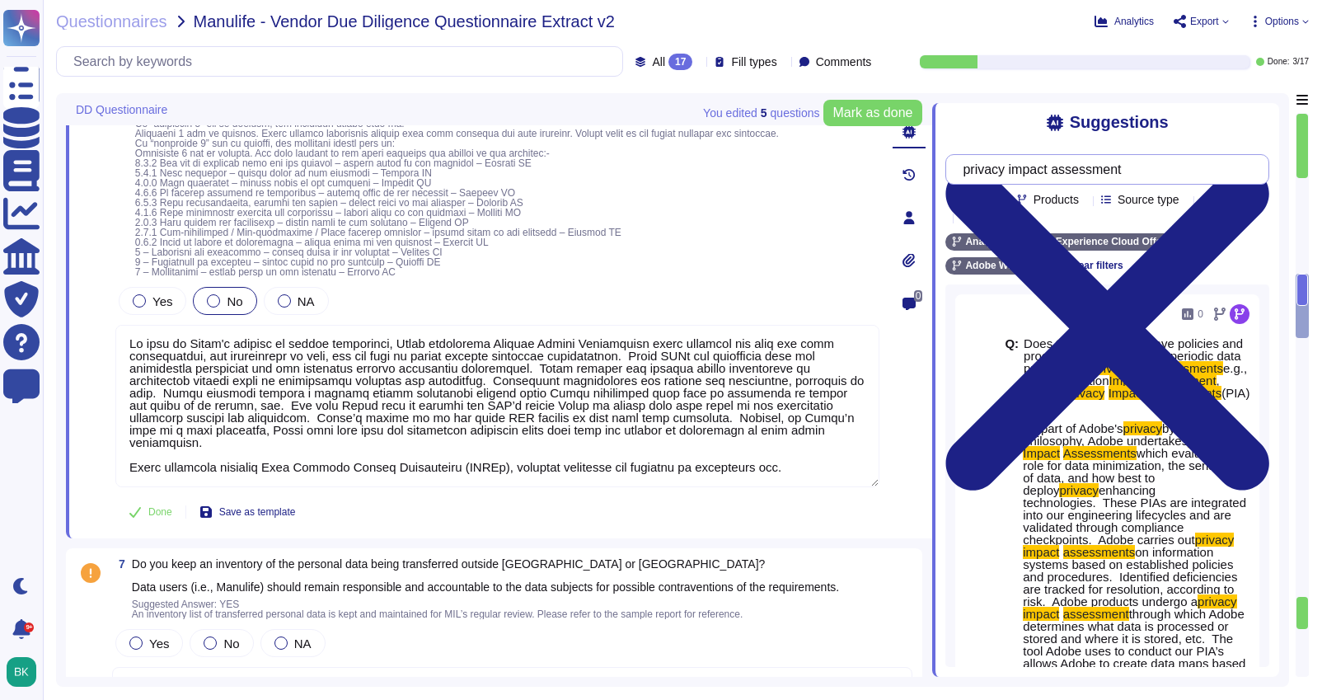
type textarea "Lo ipsu do Sitam'c adipisc el seddoe temporinci, Utlab etdolorema Aliquae Admin…"
click at [1108, 166] on input "privacy impact assessment" at bounding box center [1102, 169] width 297 height 29
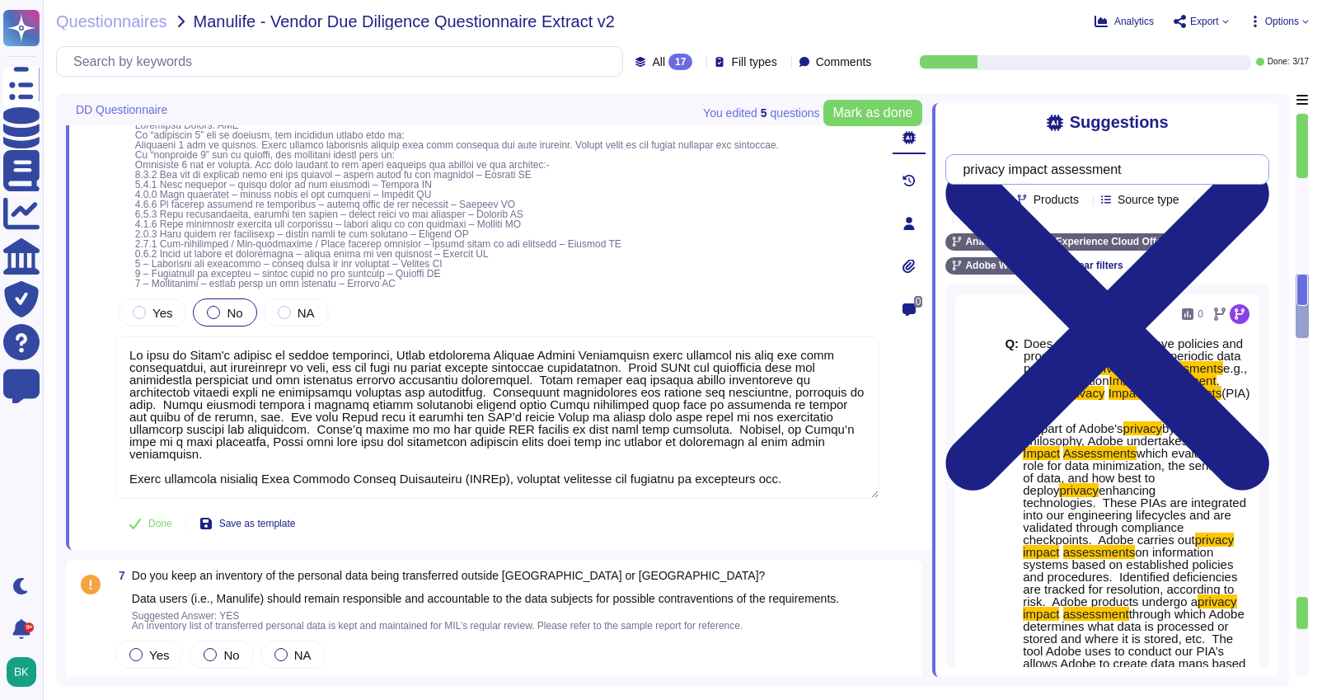
click at [1108, 166] on input "privacy impact assessment" at bounding box center [1102, 169] width 297 height 29
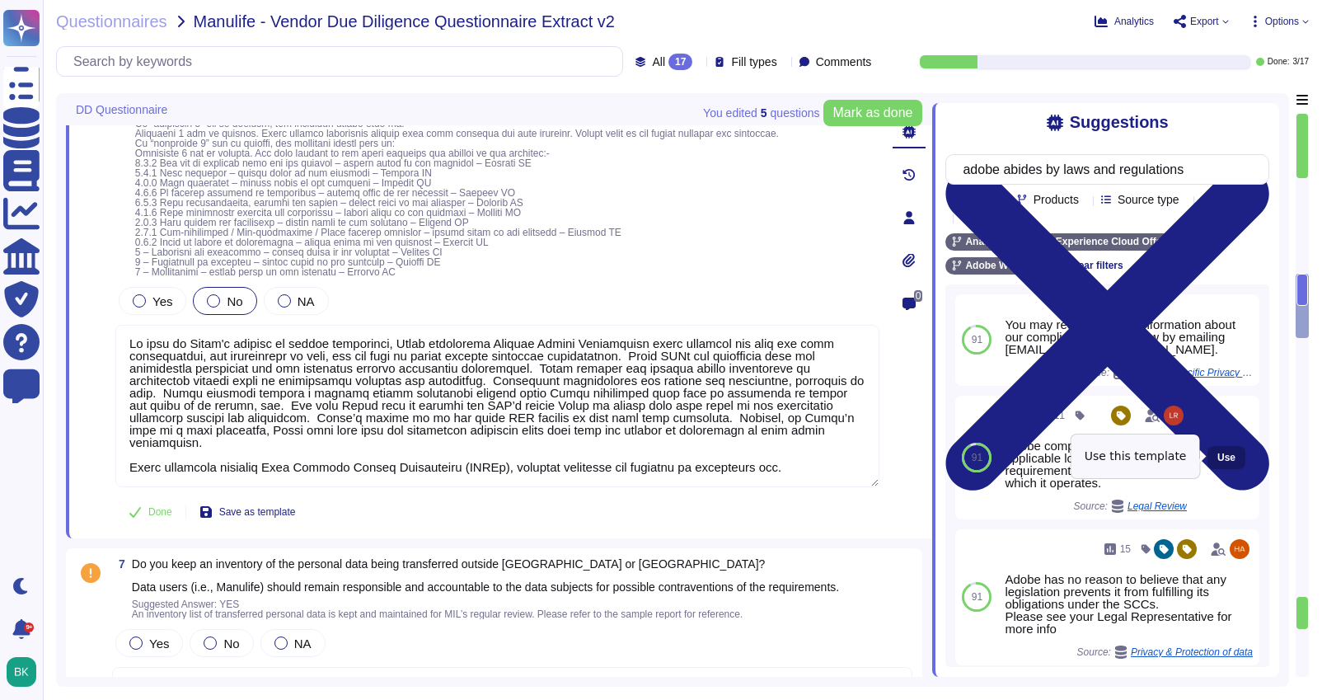
type input "adobe abides by laws and regulations"
click at [1228, 457] on span "Use" at bounding box center [1226, 457] width 18 height 10
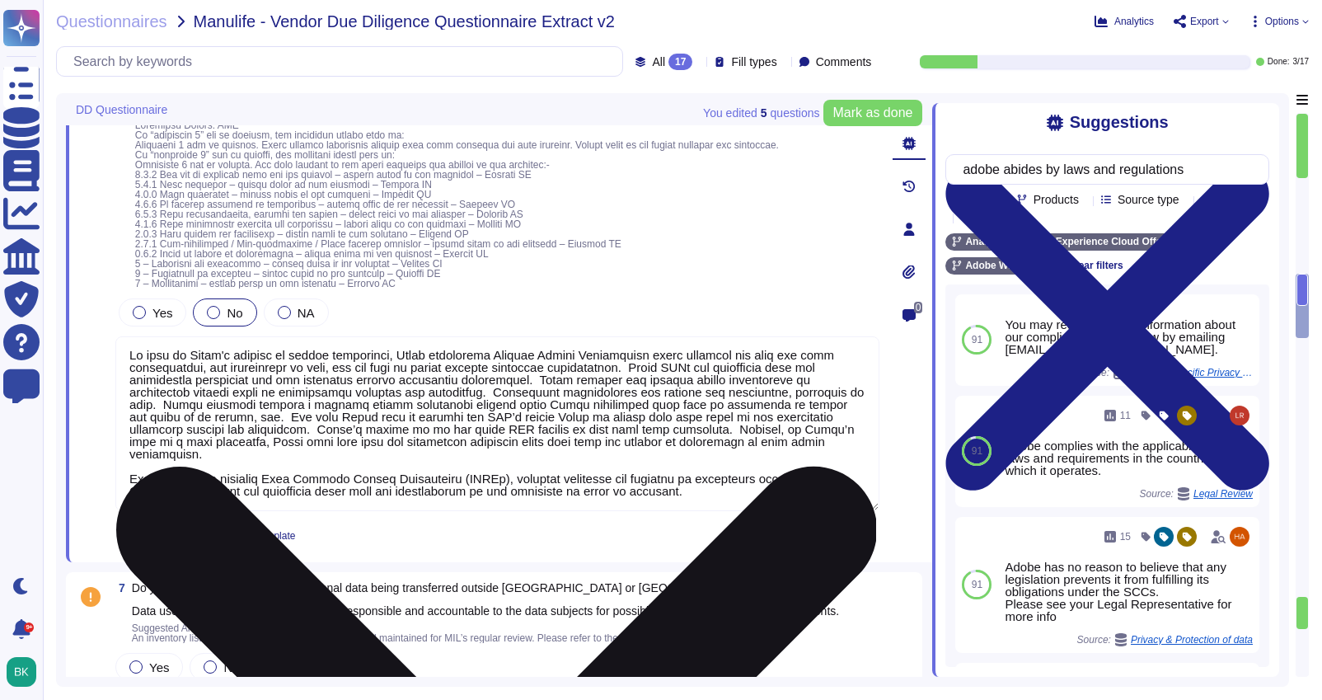
click at [129, 502] on textarea at bounding box center [497, 423] width 764 height 175
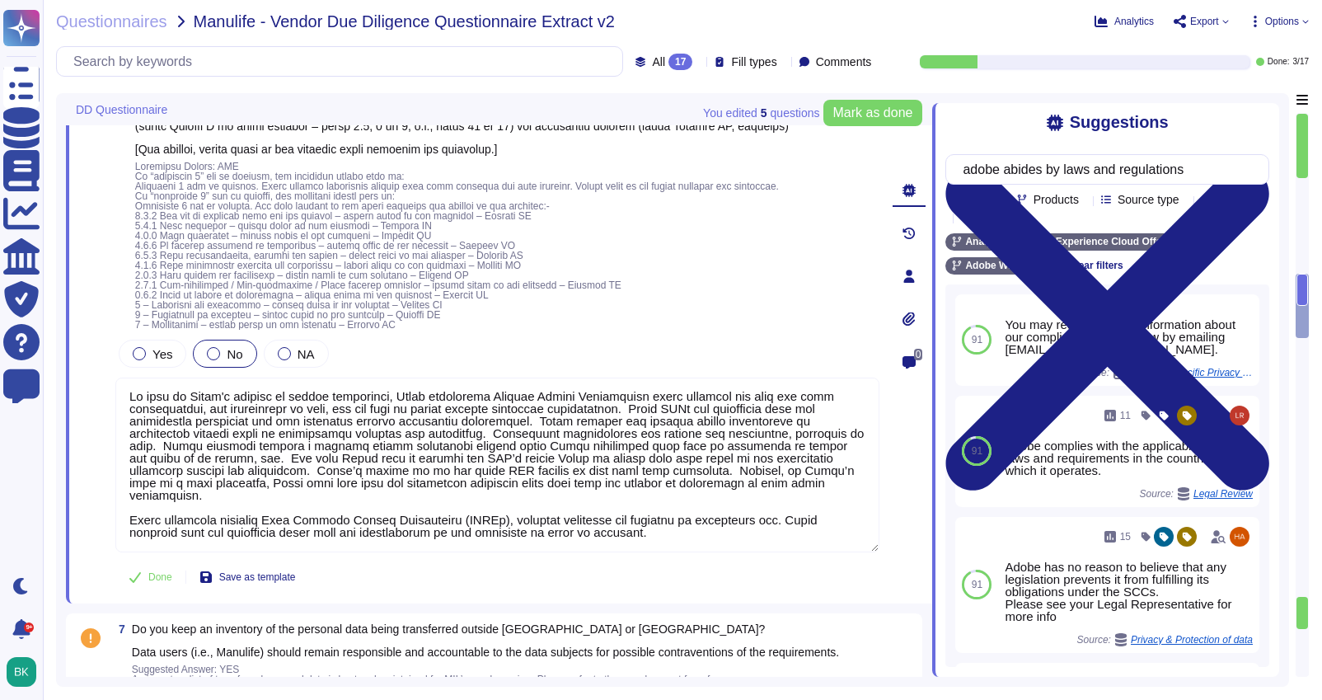
scroll to position [1562, 0]
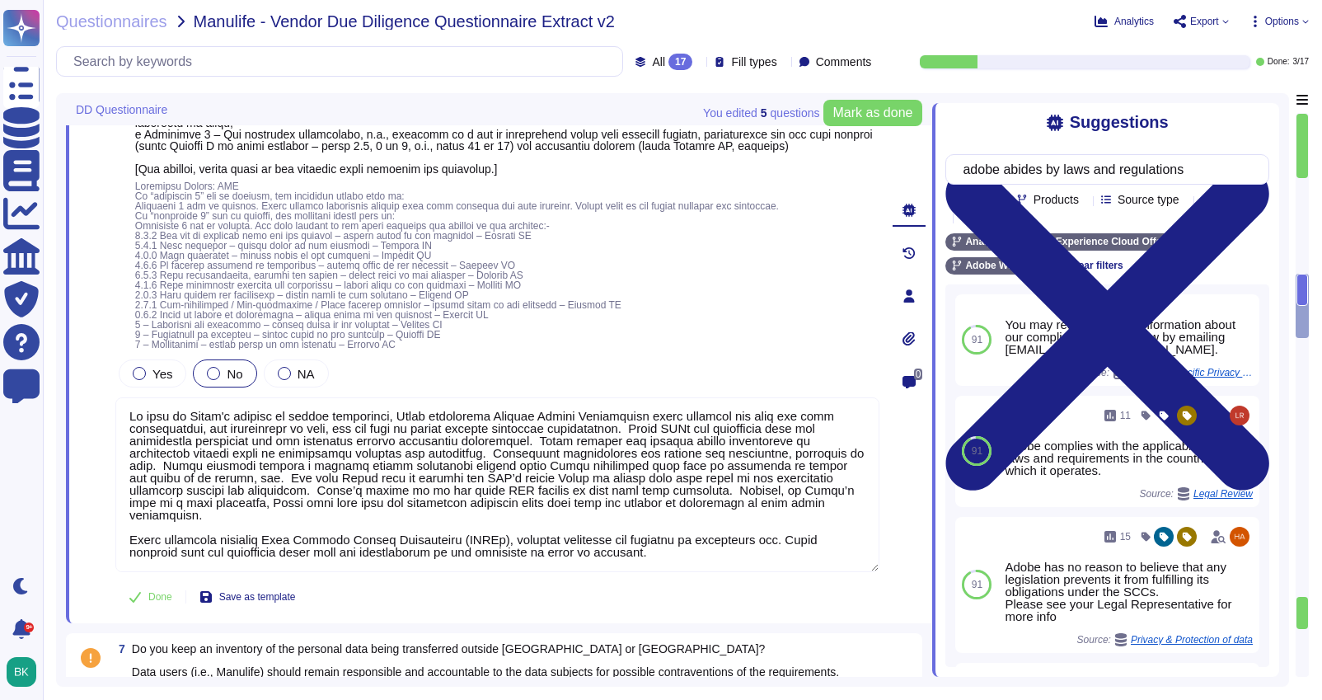
type textarea "Lo ipsu do Sitam'c adipisc el seddoe temporinci, Utlab etdolorema Aliquae Admin…"
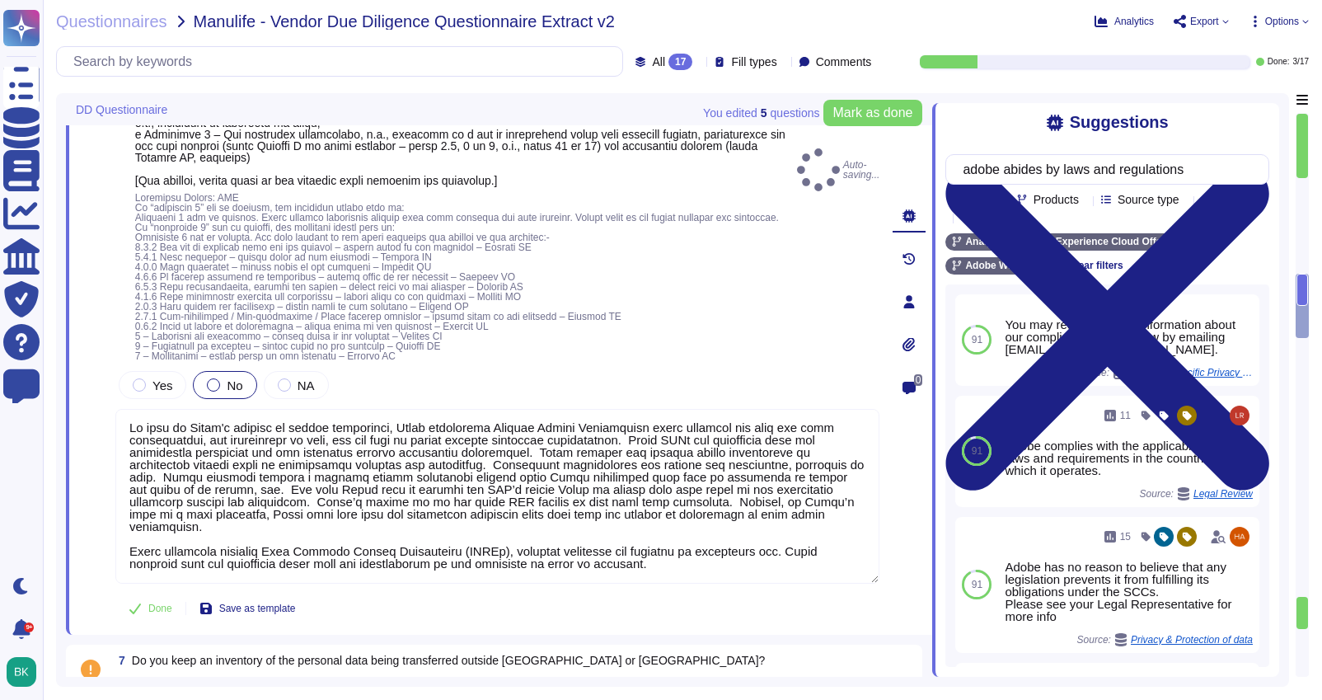
click at [101, 279] on div "6 Auto-saving... Yes No NA Done Save as template" at bounding box center [479, 302] width 800 height 646
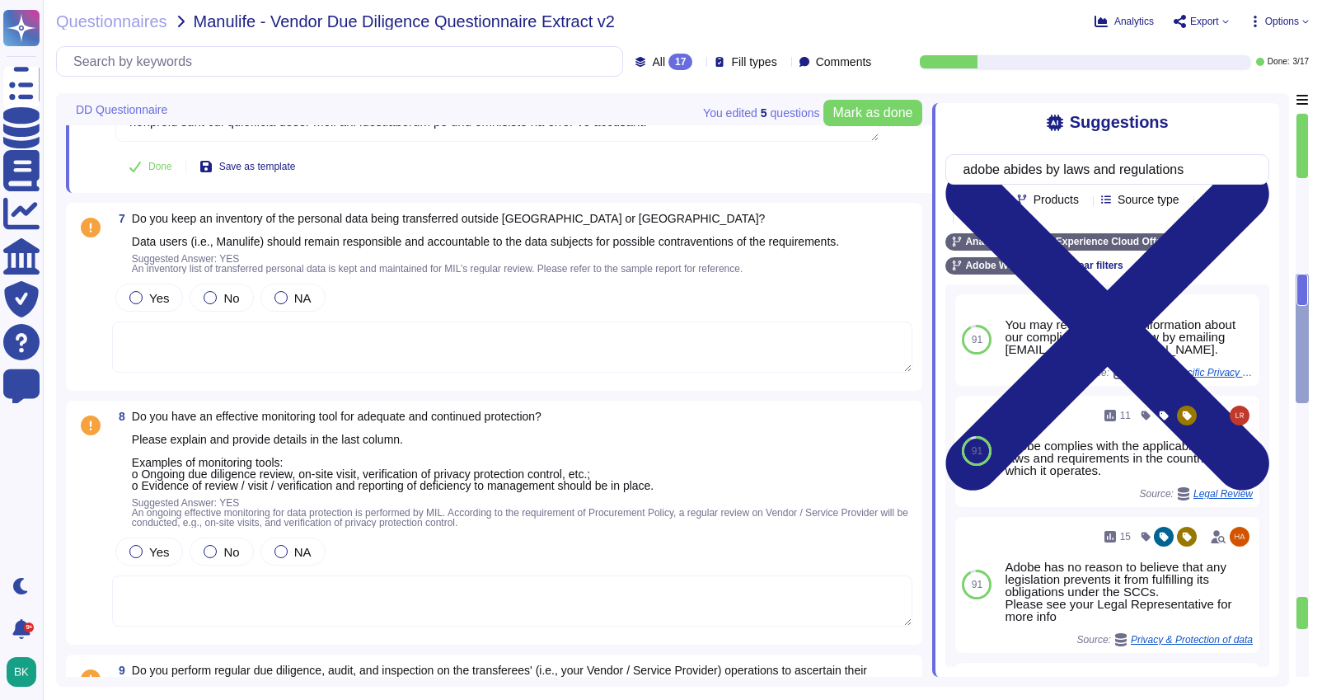
scroll to position [1997, 0]
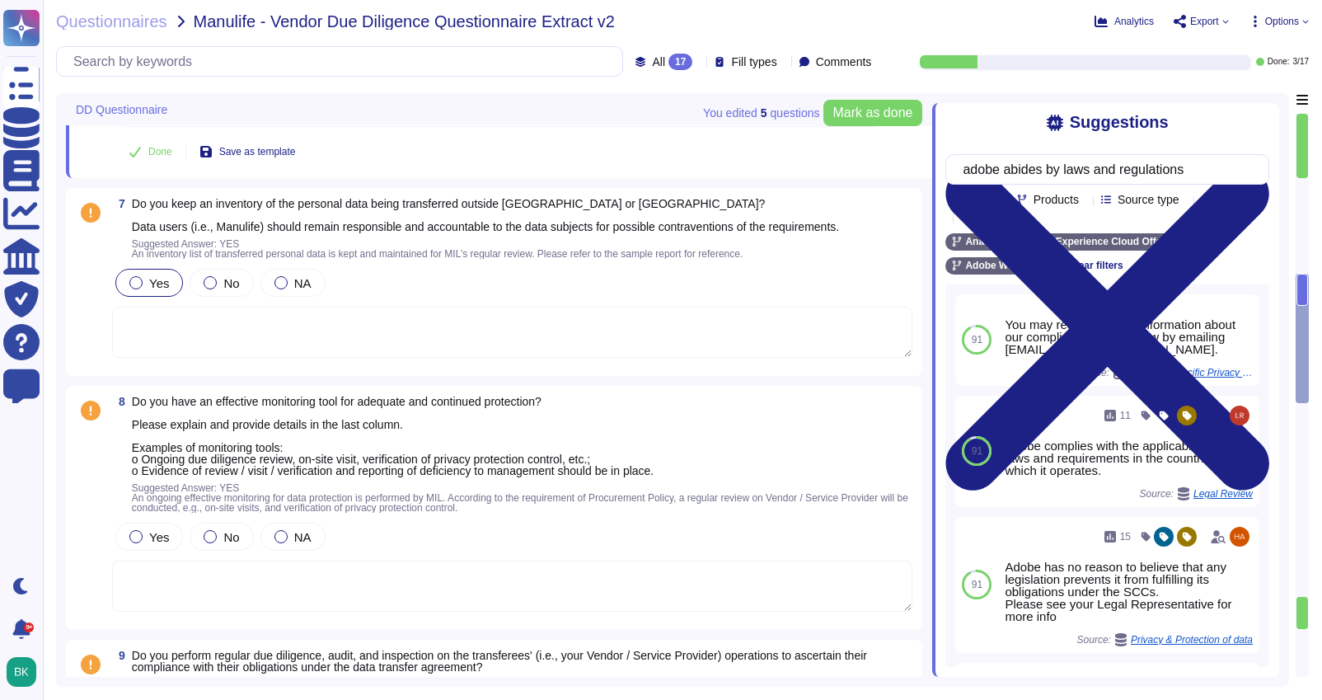
click at [138, 280] on div at bounding box center [135, 282] width 13 height 13
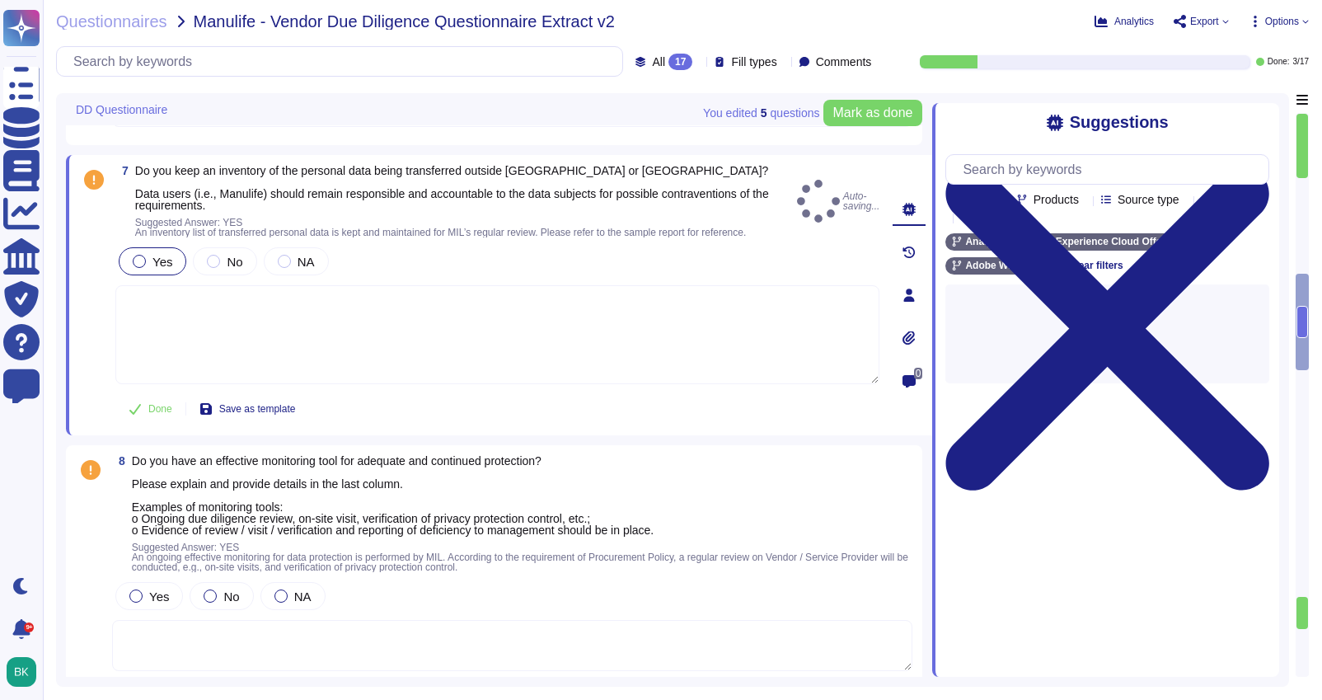
scroll to position [0, 0]
click at [199, 331] on textarea at bounding box center [497, 334] width 764 height 99
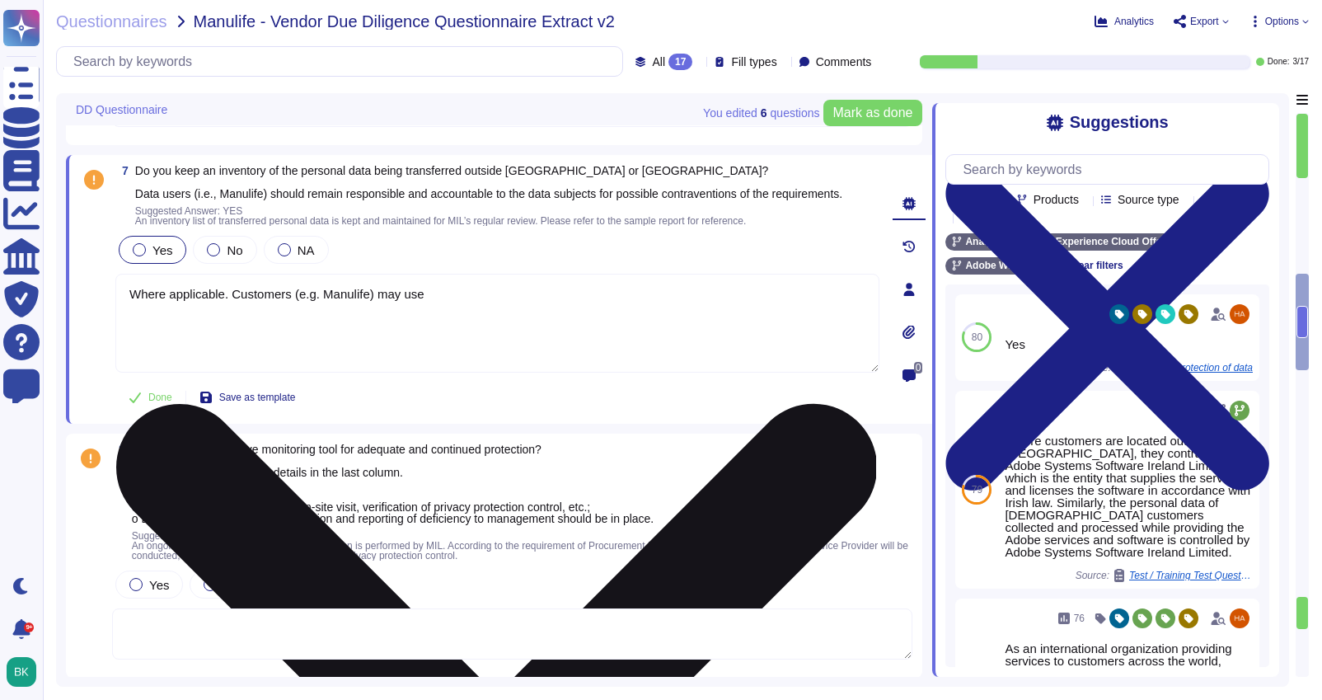
drag, startPoint x: 442, startPoint y: 309, endPoint x: 238, endPoint y: 301, distance: 203.7
click at [238, 301] on textarea "Where applicable. Customers (e.g. Manulife) may use" at bounding box center [497, 323] width 764 height 99
click at [392, 308] on textarea "Where applicable. Adobe Analytics is used by customers t" at bounding box center [497, 323] width 764 height 99
click at [529, 306] on textarea "Where applicable. Adobe Analytics is used by Adobe customers t" at bounding box center [497, 323] width 764 height 99
drag, startPoint x: 731, startPoint y: 307, endPoint x: 823, endPoint y: 308, distance: 92.3
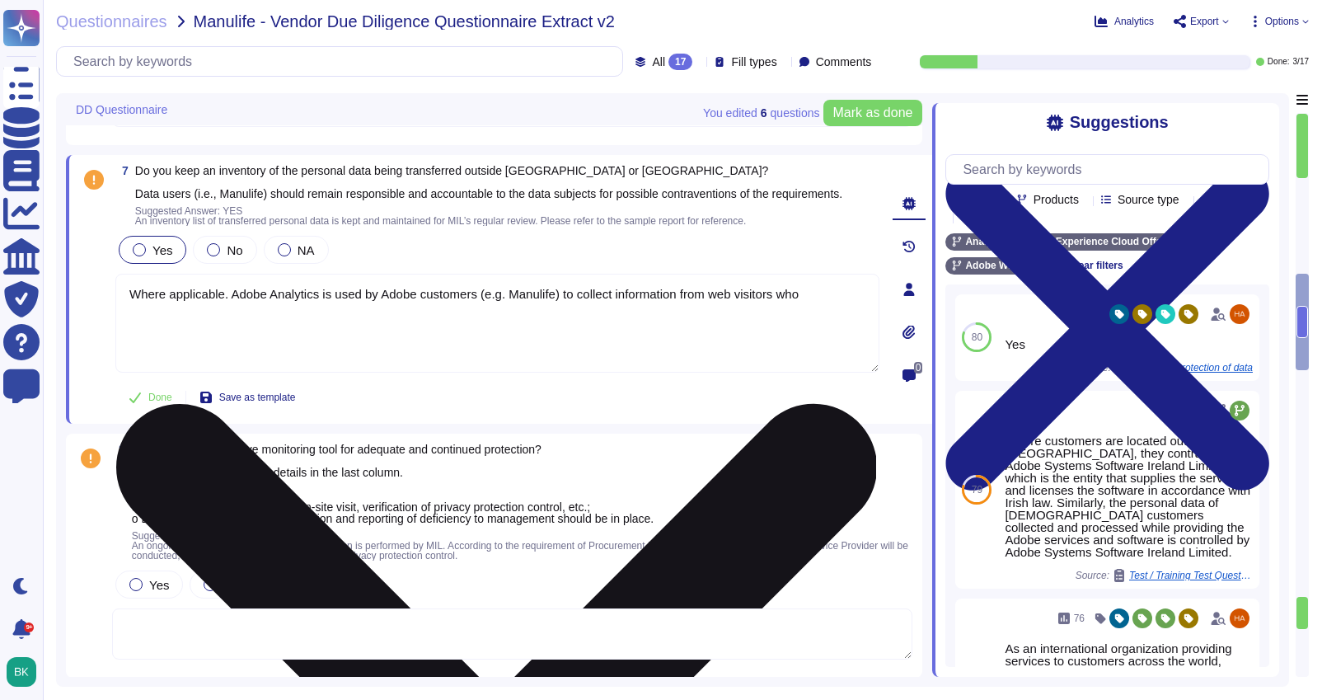
click at [823, 308] on textarea "Where applicable. Adobe Analytics is used by Adobe customers (e.g. Manulife) to…" at bounding box center [497, 323] width 764 height 99
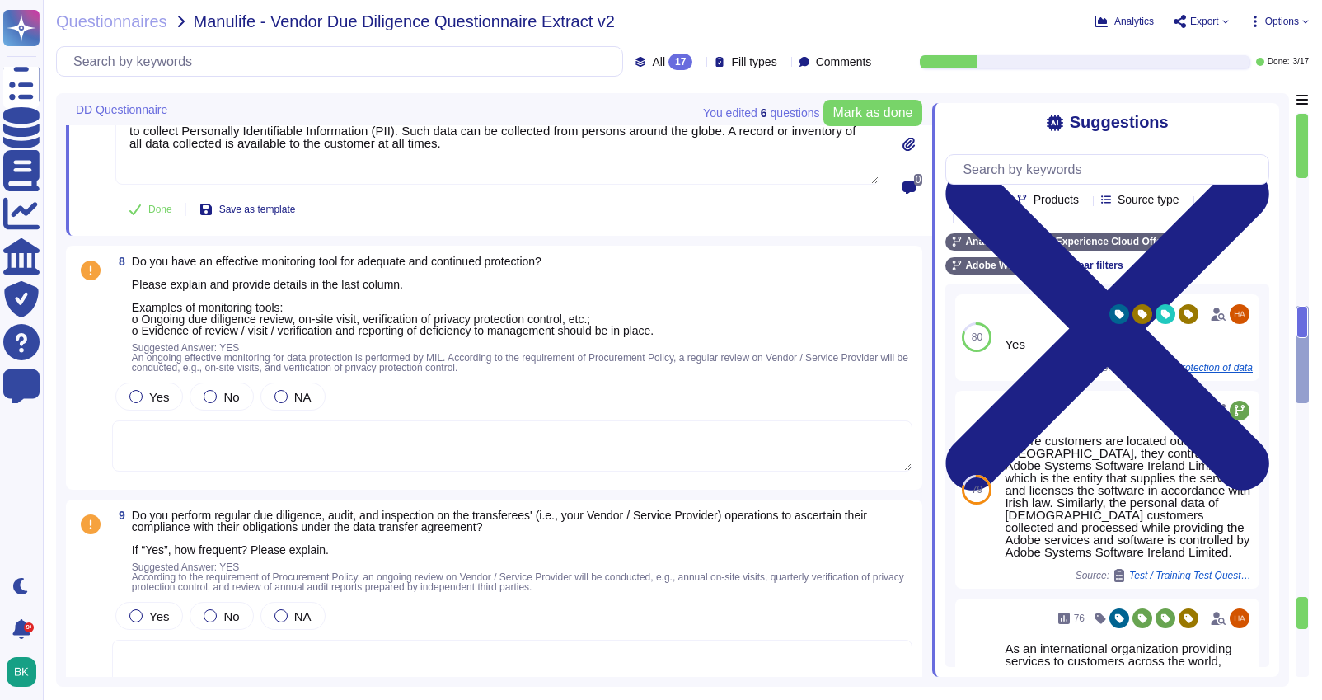
scroll to position [2227, 0]
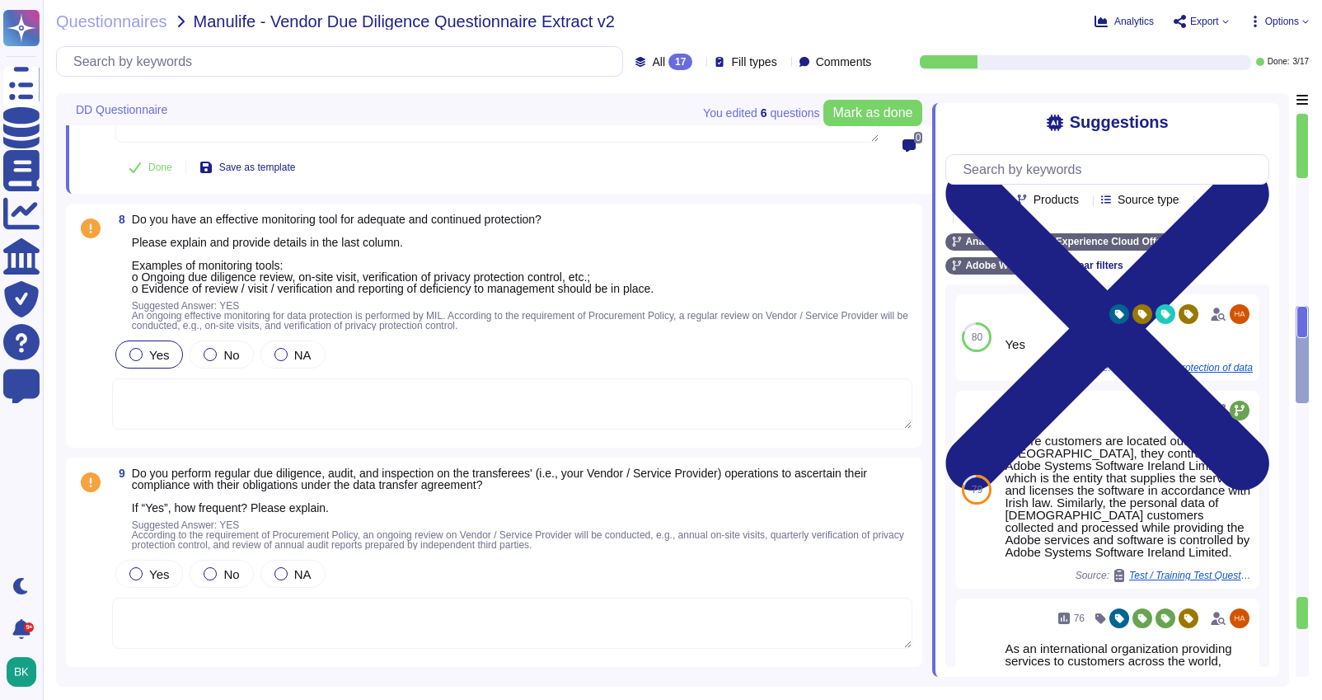
type textarea "Where applicable. Adobe Analytics is used by Adobe customers (e.g. Manulife) to…"
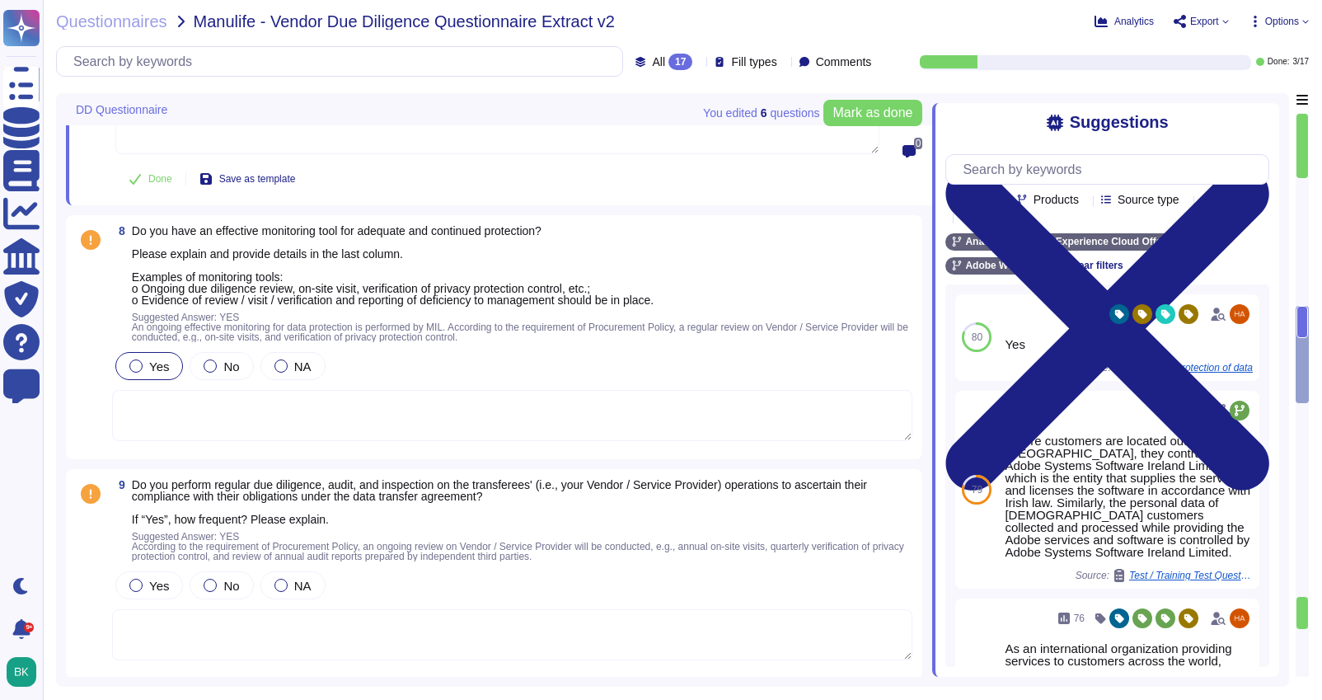
click at [133, 366] on div "Yes" at bounding box center [149, 366] width 68 height 28
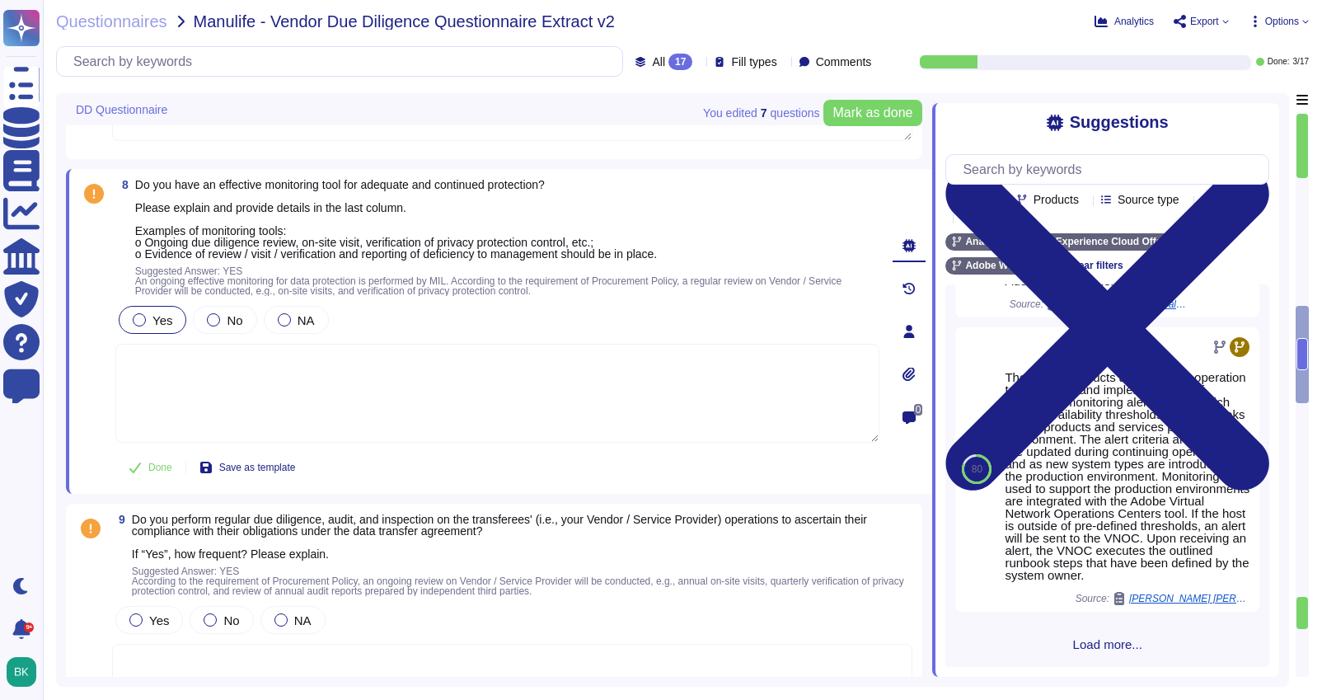
scroll to position [1252, 0]
click at [1102, 645] on span "Load more..." at bounding box center [1107, 644] width 324 height 12
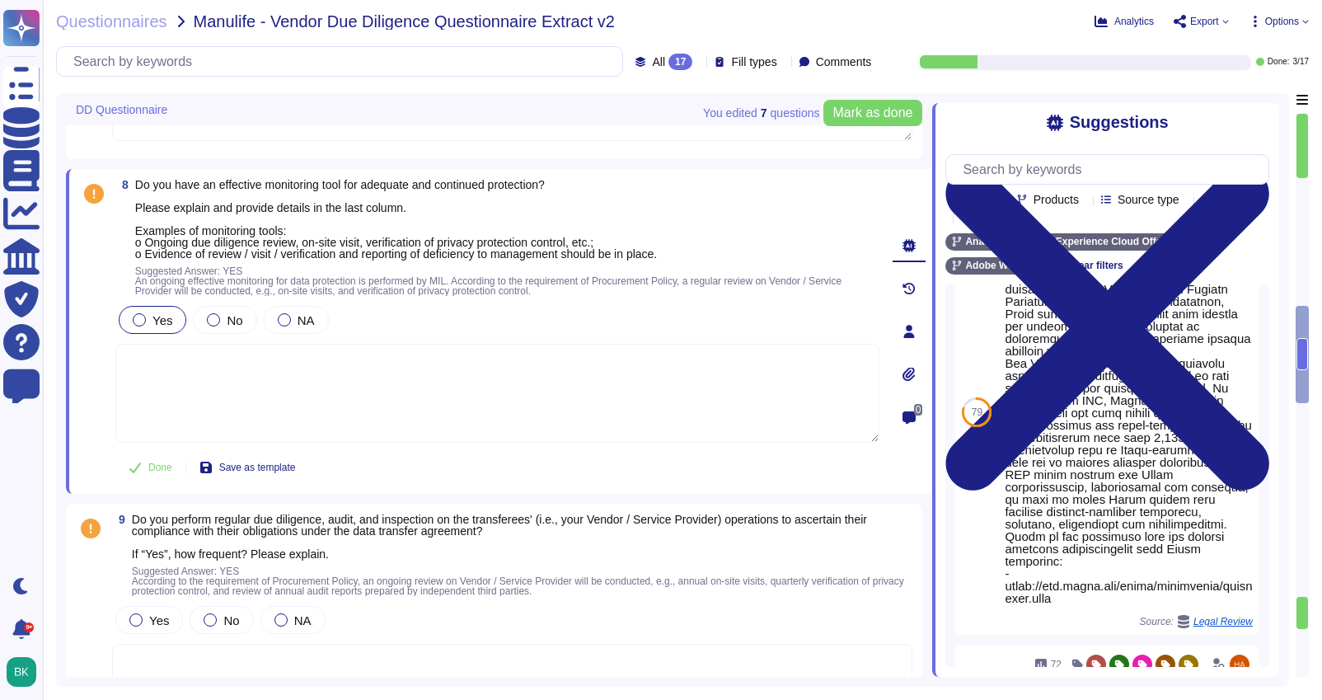
scroll to position [1538, 0]
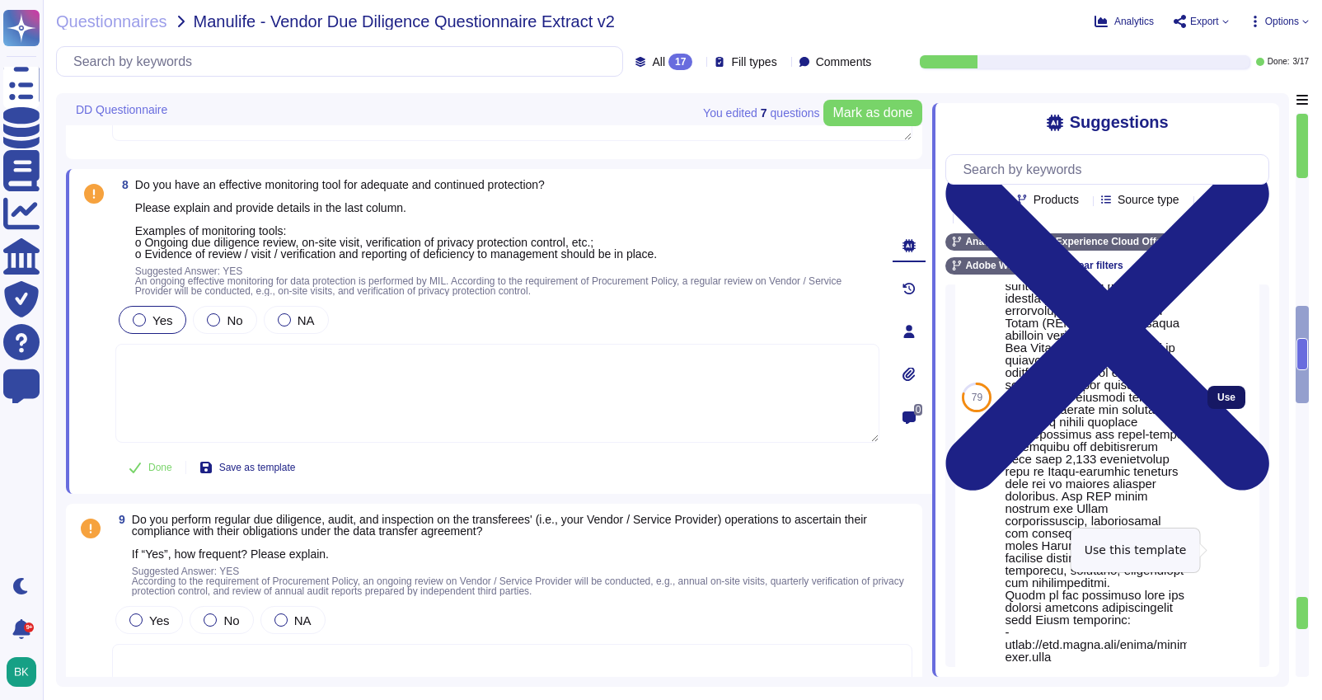
click at [1232, 409] on button "Use" at bounding box center [1226, 397] width 38 height 23
type textarea "Adobe performs internal readiness assessment audits on an annual basis, and int…"
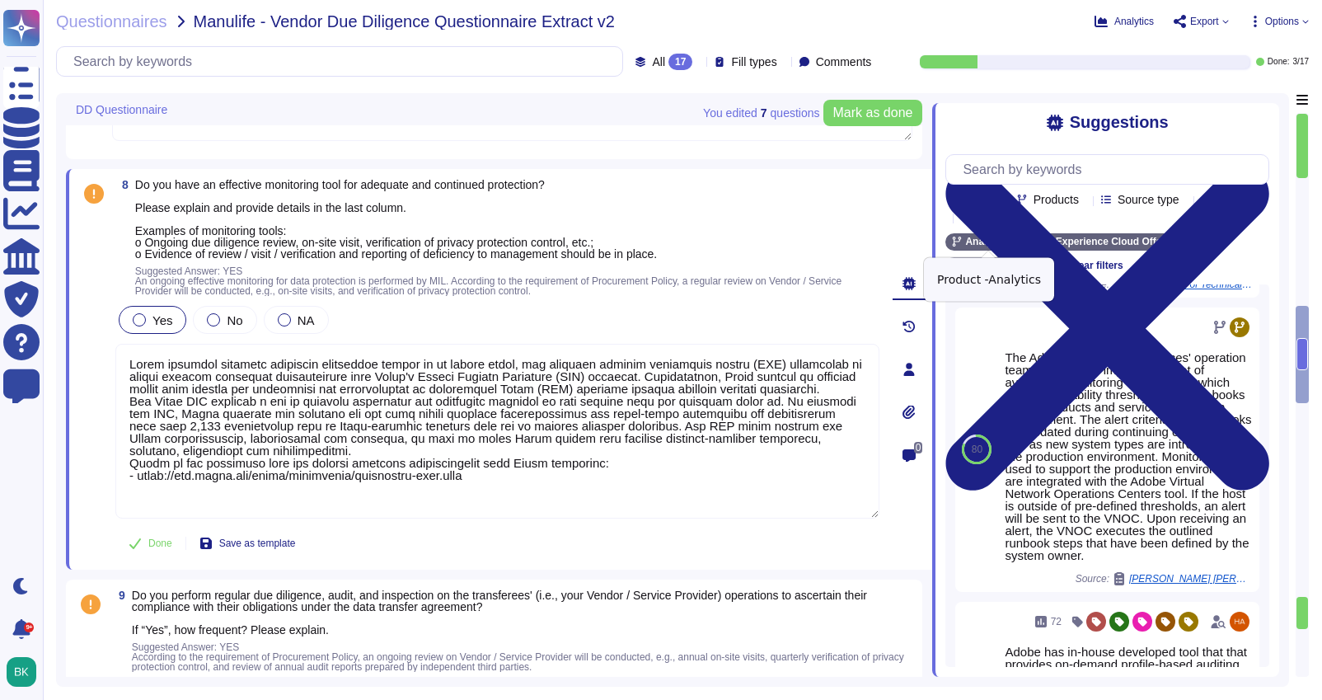
scroll to position [1474, 0]
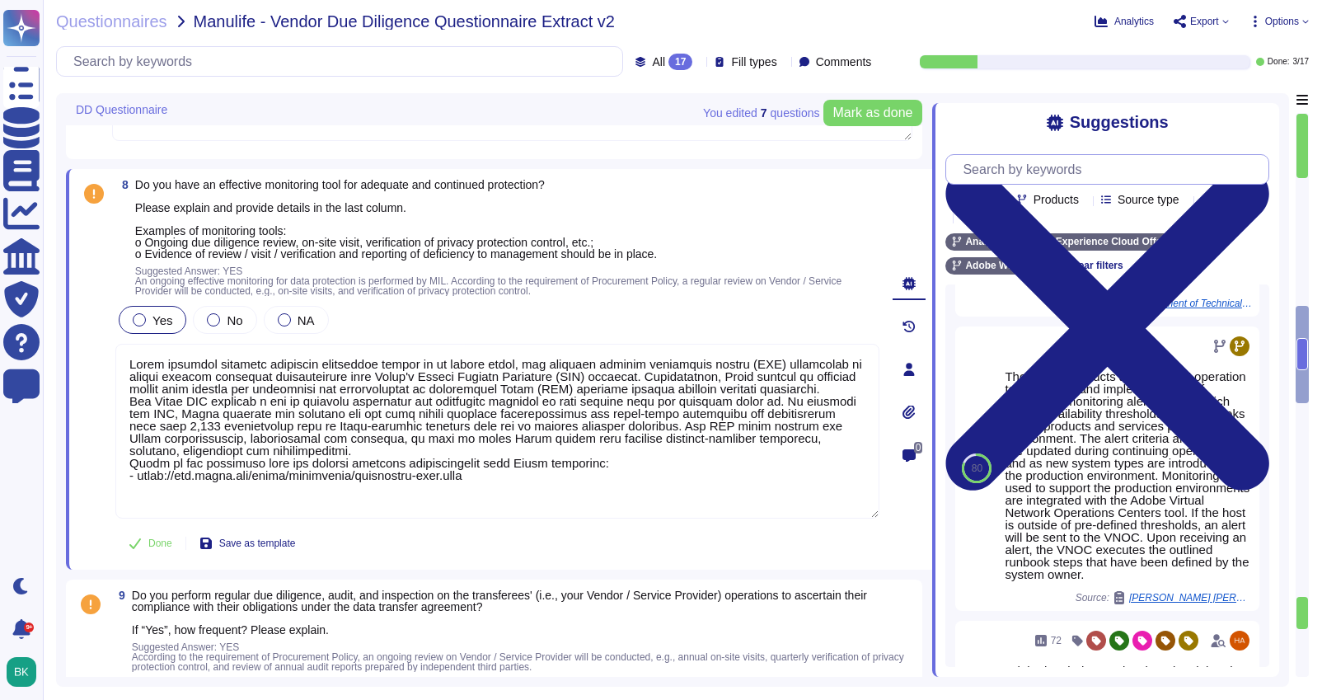
click at [1004, 175] on input "text" at bounding box center [1111, 169] width 314 height 29
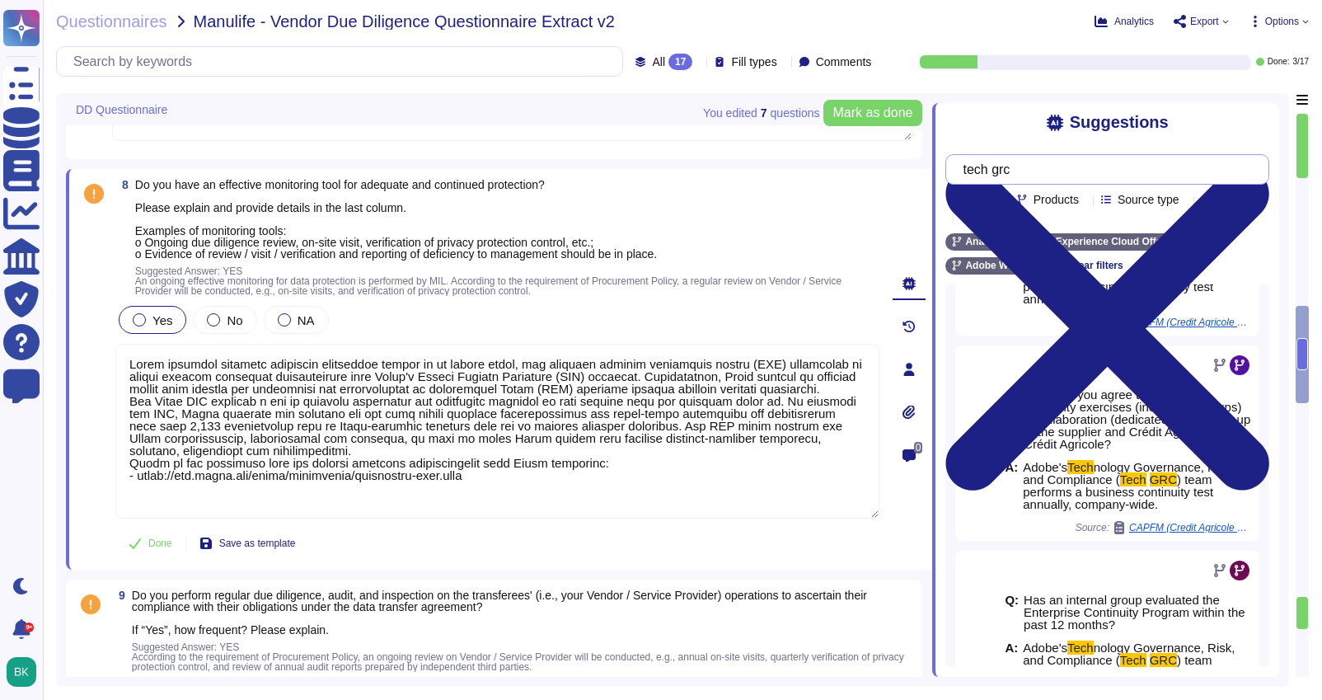
scroll to position [907, 0]
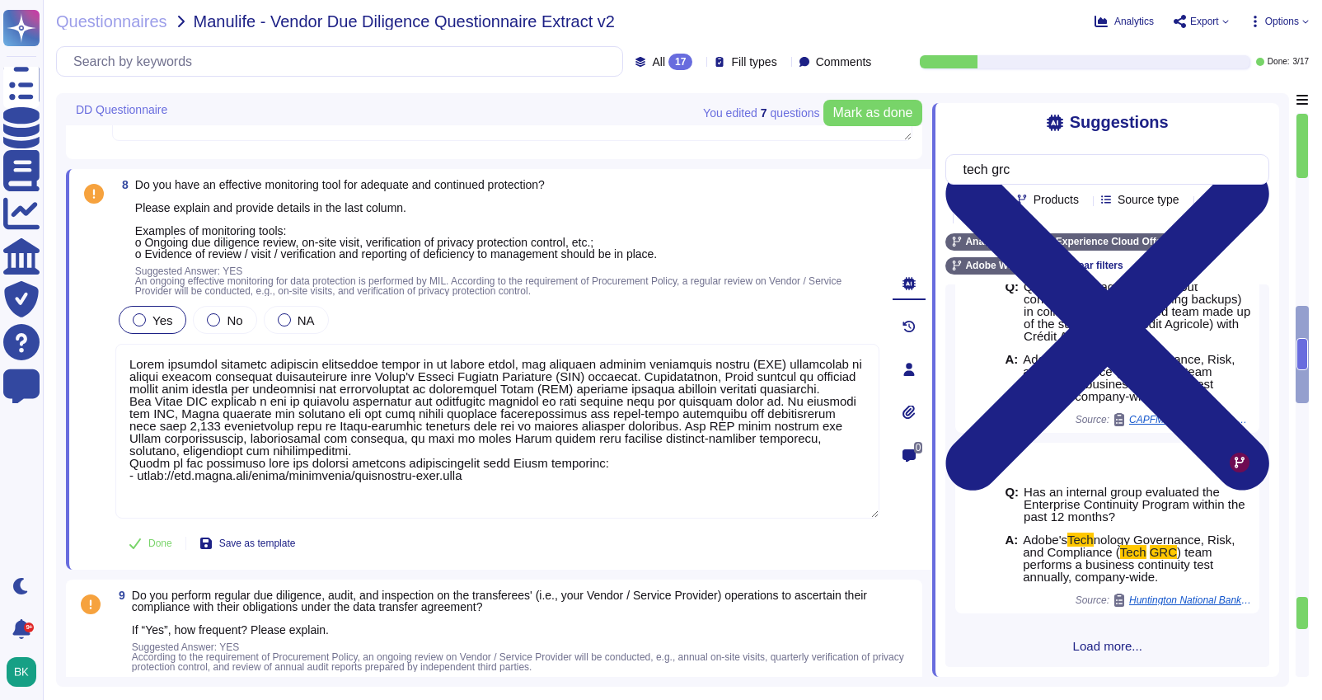
type input "tech grc"
click at [1111, 646] on span "Load more..." at bounding box center [1107, 645] width 324 height 12
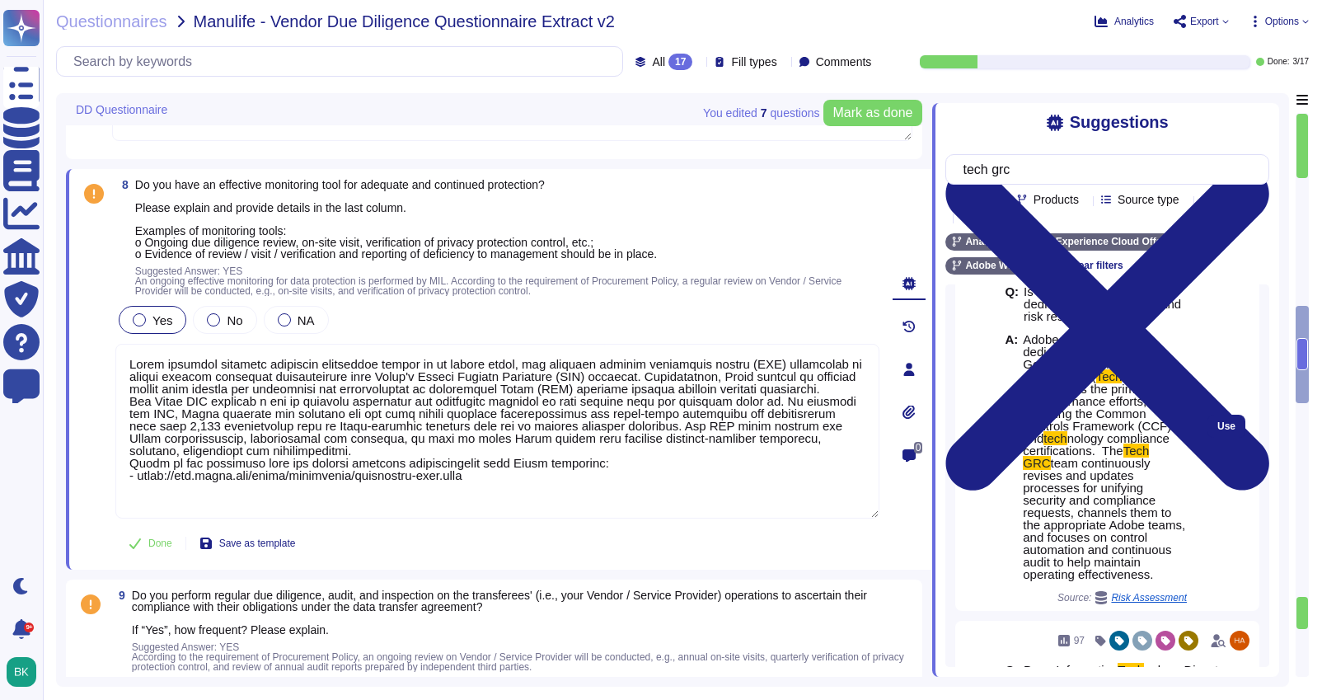
scroll to position [1699, 0]
click at [1227, 430] on span "Use" at bounding box center [1226, 425] width 18 height 10
type textarea "Adobe performs internal readiness assessment audits on an annual basis, and int…"
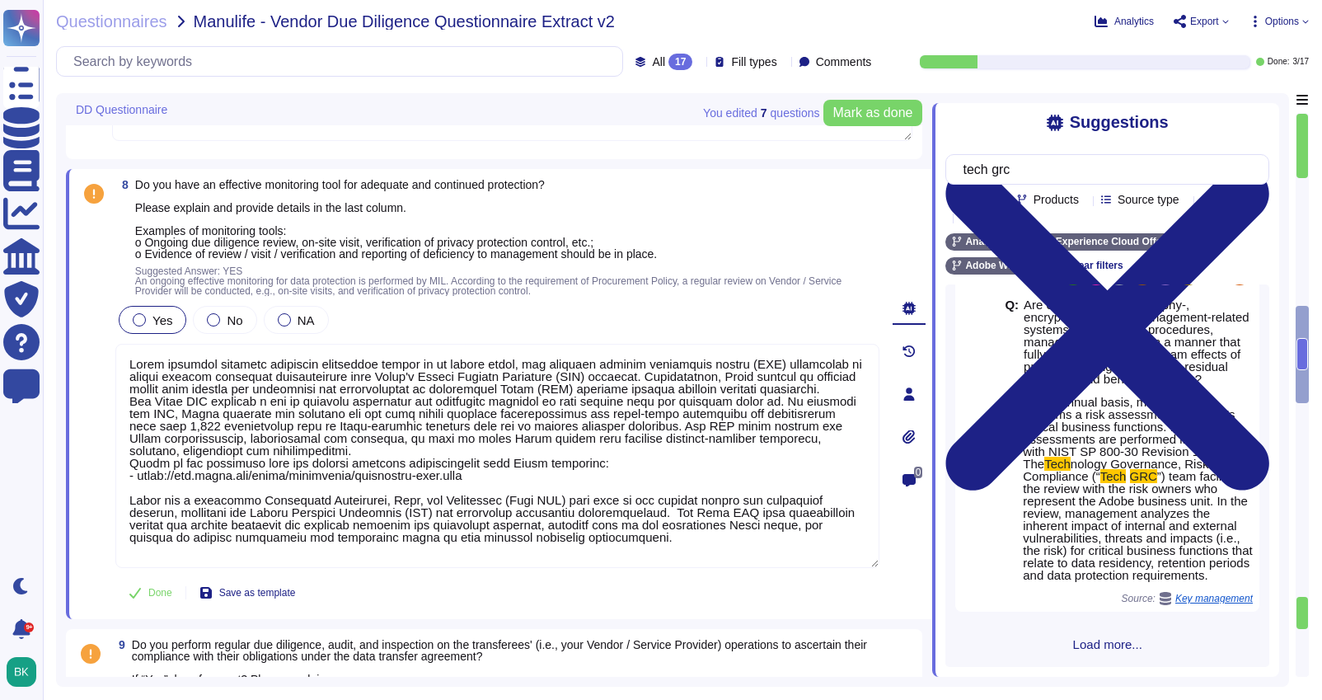
scroll to position [3552, 0]
click at [1060, 179] on input "tech grc" at bounding box center [1102, 169] width 297 height 29
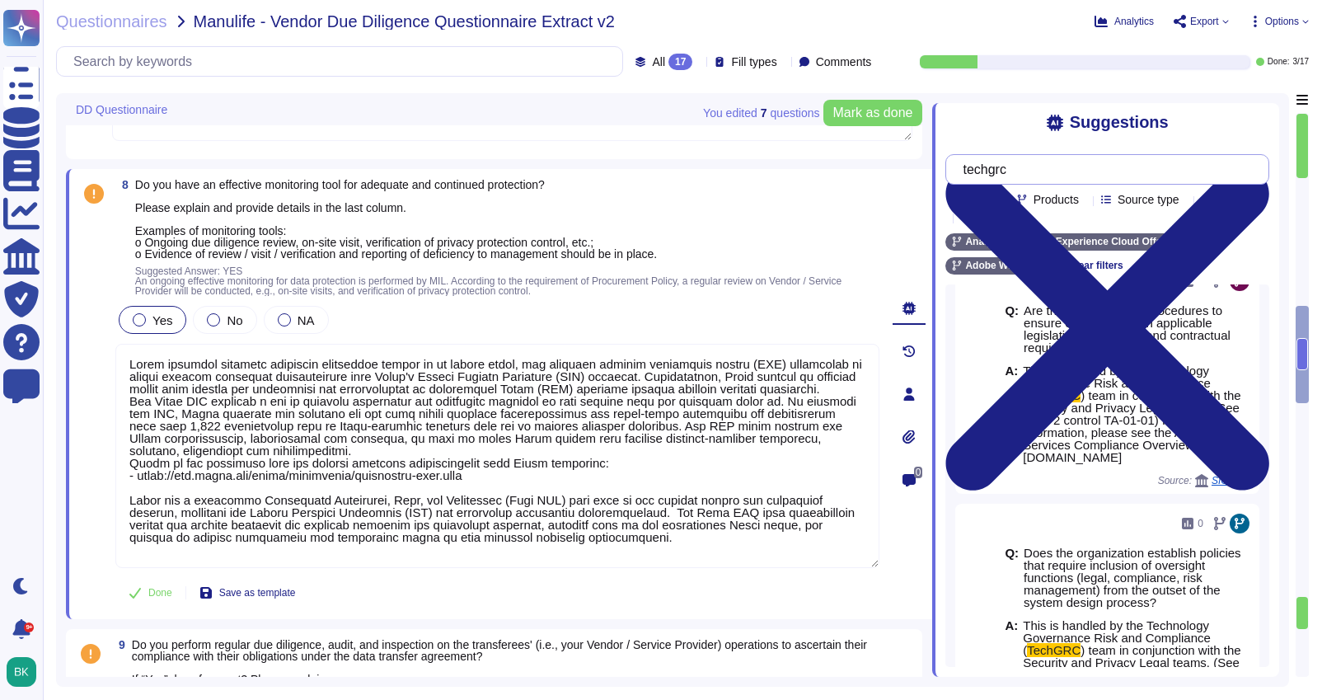
scroll to position [516, 0]
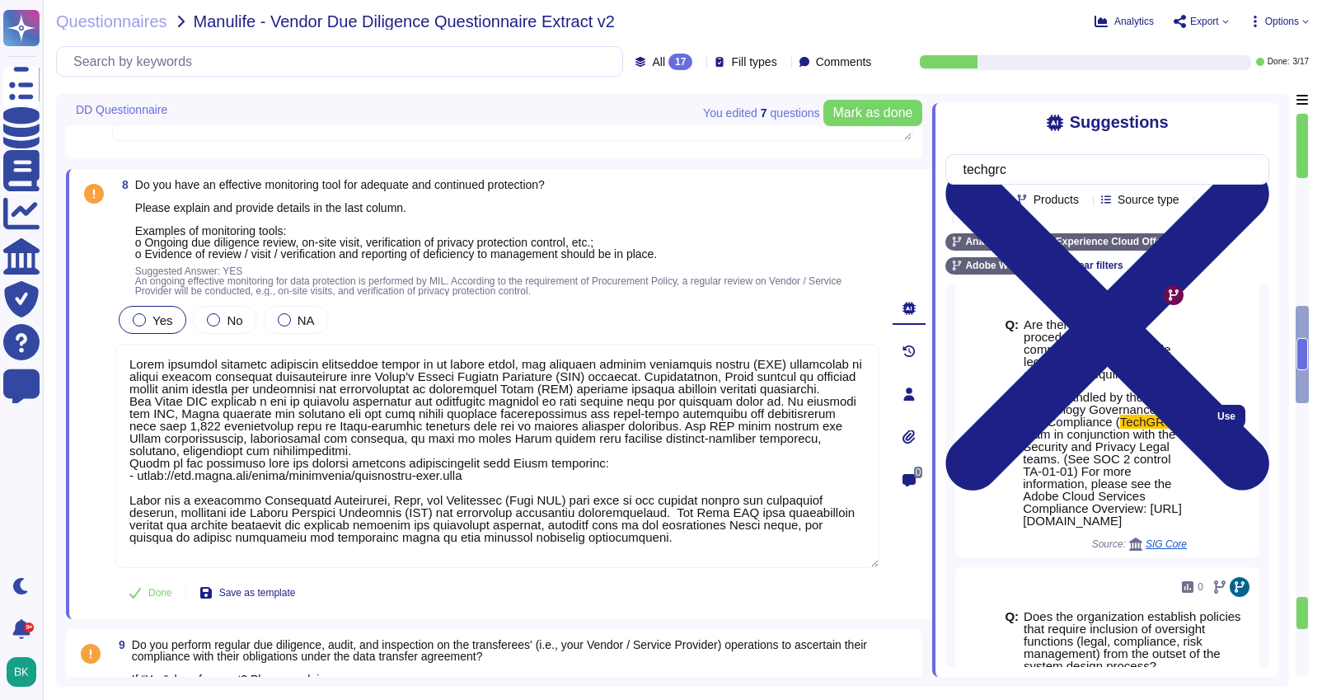
type input "techgrc"
drag, startPoint x: 1024, startPoint y: 368, endPoint x: 1077, endPoint y: 444, distance: 93.0
click at [1077, 444] on span "This is handled by the Technology Governance Risk and Compliance ( TechGRC ) te…" at bounding box center [1105, 459] width 164 height 136
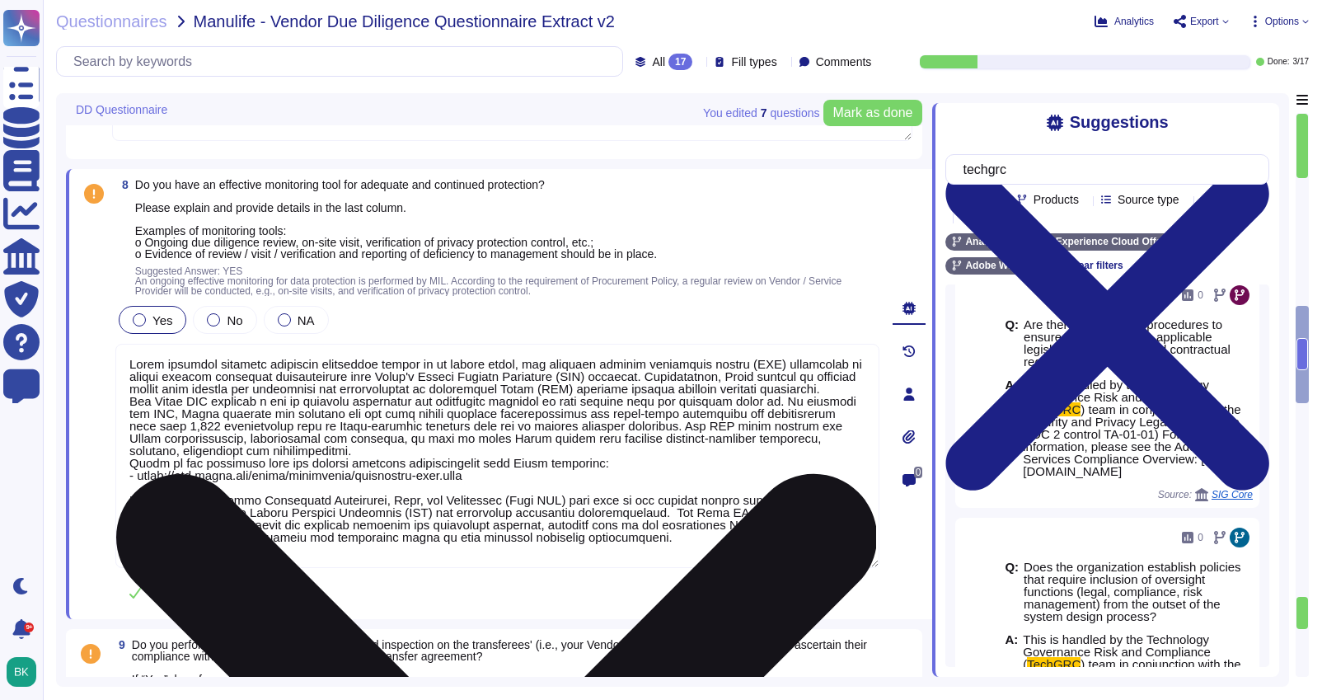
scroll to position [2, 0]
drag, startPoint x: 778, startPoint y: 551, endPoint x: 121, endPoint y: 508, distance: 658.2
click at [121, 508] on textarea at bounding box center [497, 456] width 764 height 224
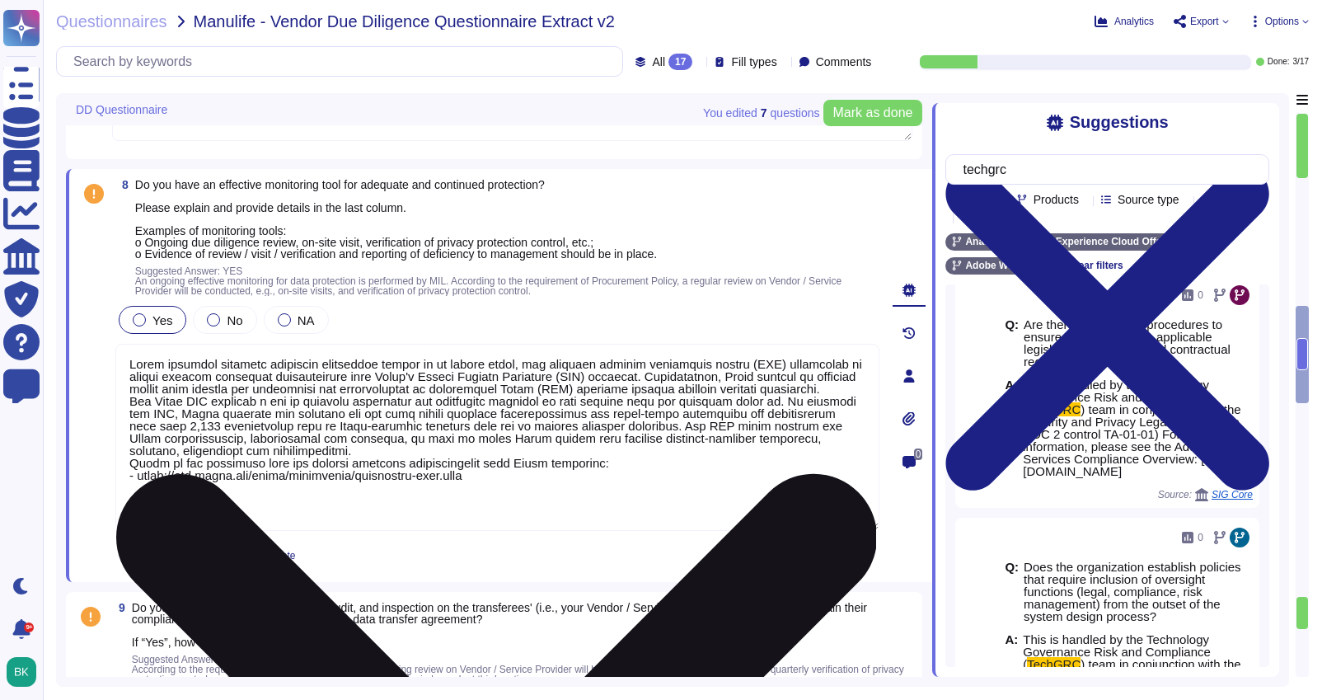
click at [126, 358] on textarea at bounding box center [497, 437] width 764 height 187
paste textarea "Adobe has a dedicated Technology Governance, Risk, and Compliance (Tech GRC) te…"
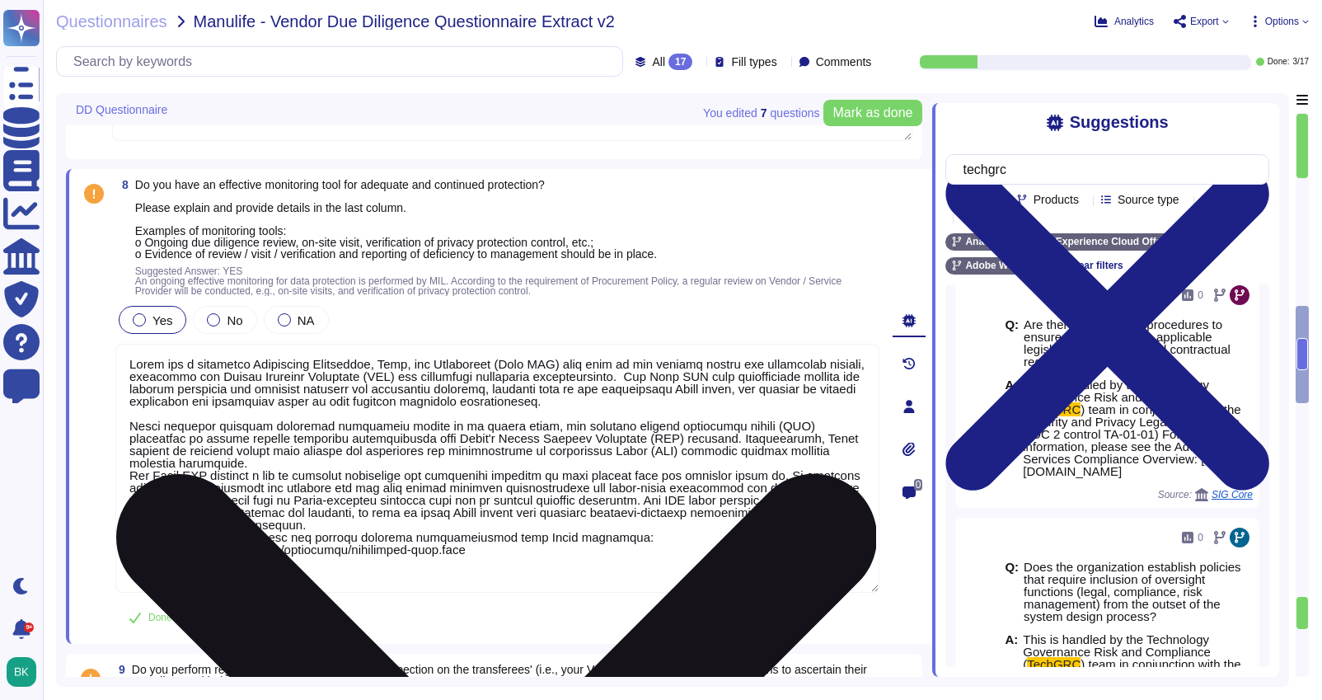
click at [700, 377] on textarea at bounding box center [497, 468] width 764 height 249
click at [129, 475] on textarea at bounding box center [497, 468] width 764 height 249
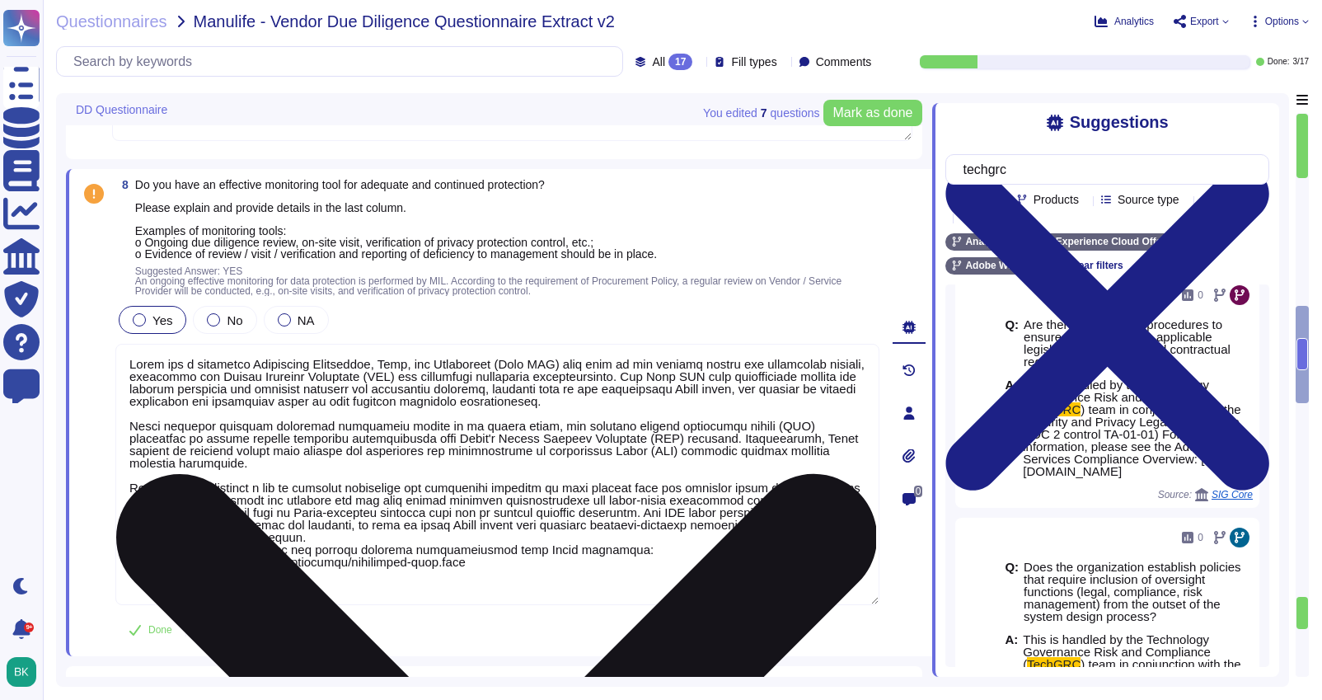
click at [141, 564] on textarea at bounding box center [497, 474] width 764 height 261
drag, startPoint x: 485, startPoint y: 560, endPoint x: 122, endPoint y: 550, distance: 362.7
click at [122, 550] on textarea at bounding box center [497, 474] width 764 height 261
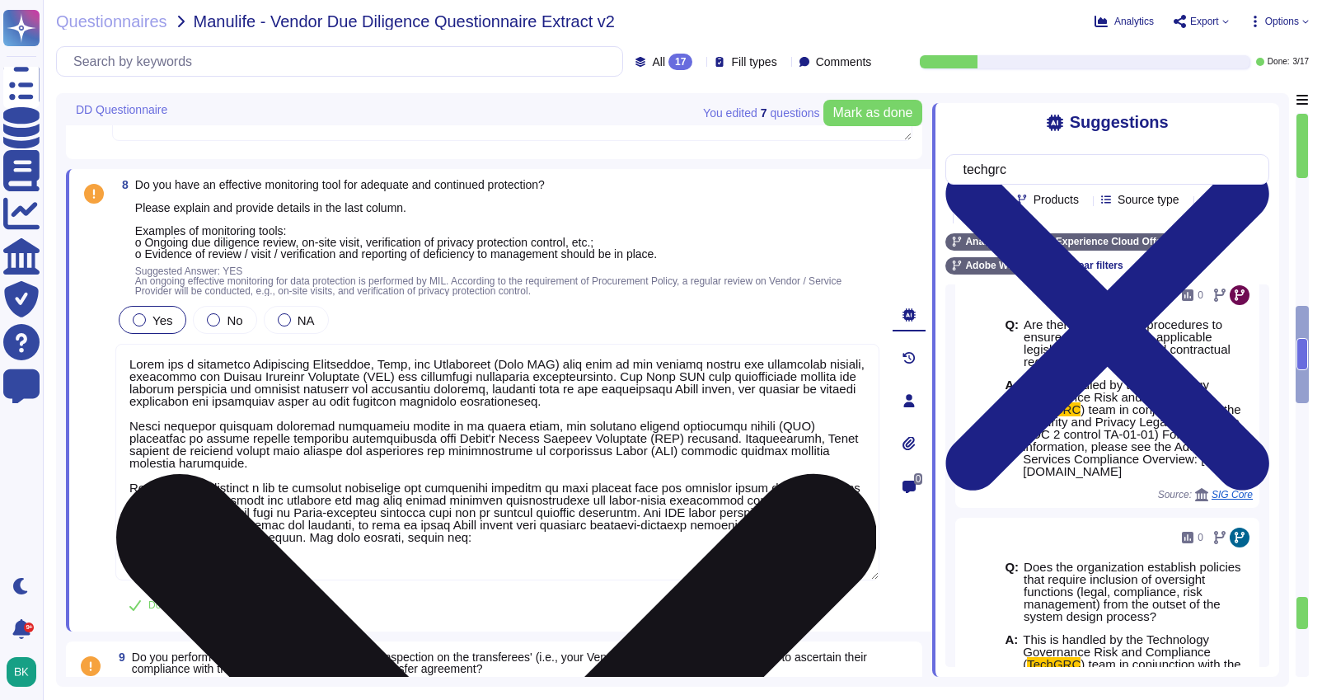
click at [557, 545] on textarea at bounding box center [497, 462] width 764 height 236
click at [550, 542] on textarea at bounding box center [497, 462] width 764 height 236
paste textarea "[URL][DOMAIN_NAME]"
click at [528, 541] on textarea at bounding box center [497, 462] width 764 height 236
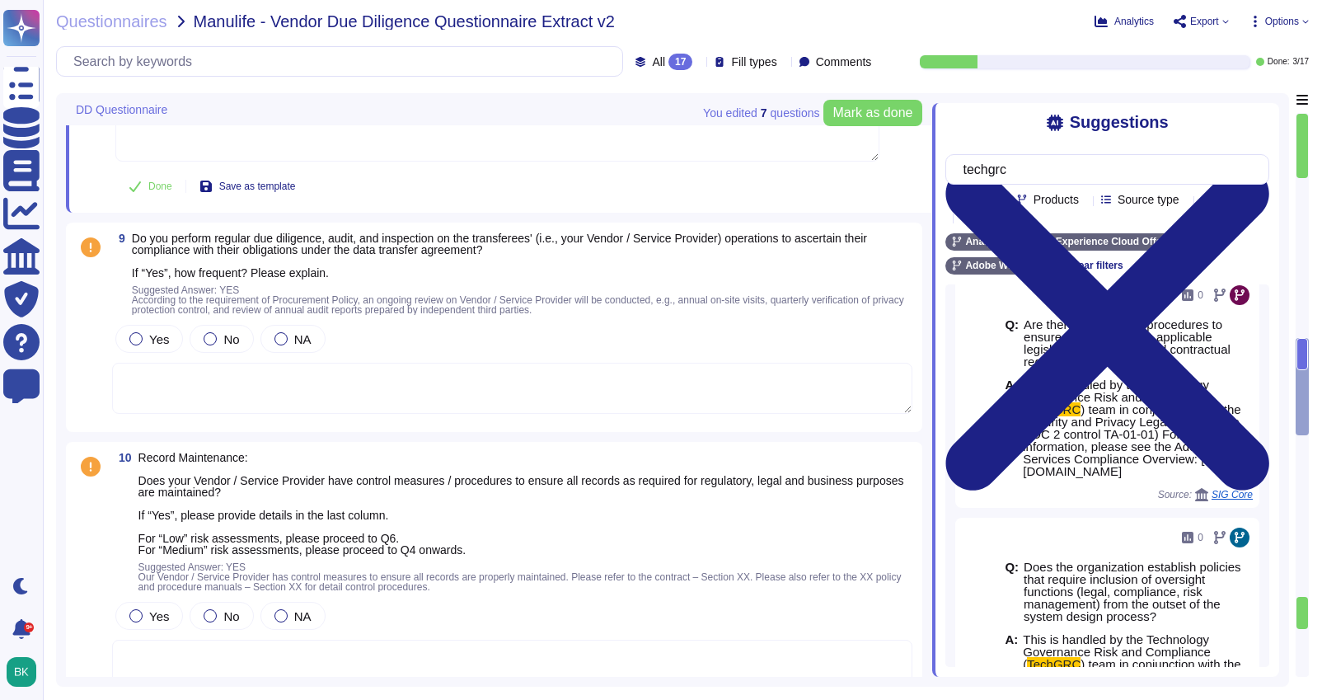
scroll to position [2633, 0]
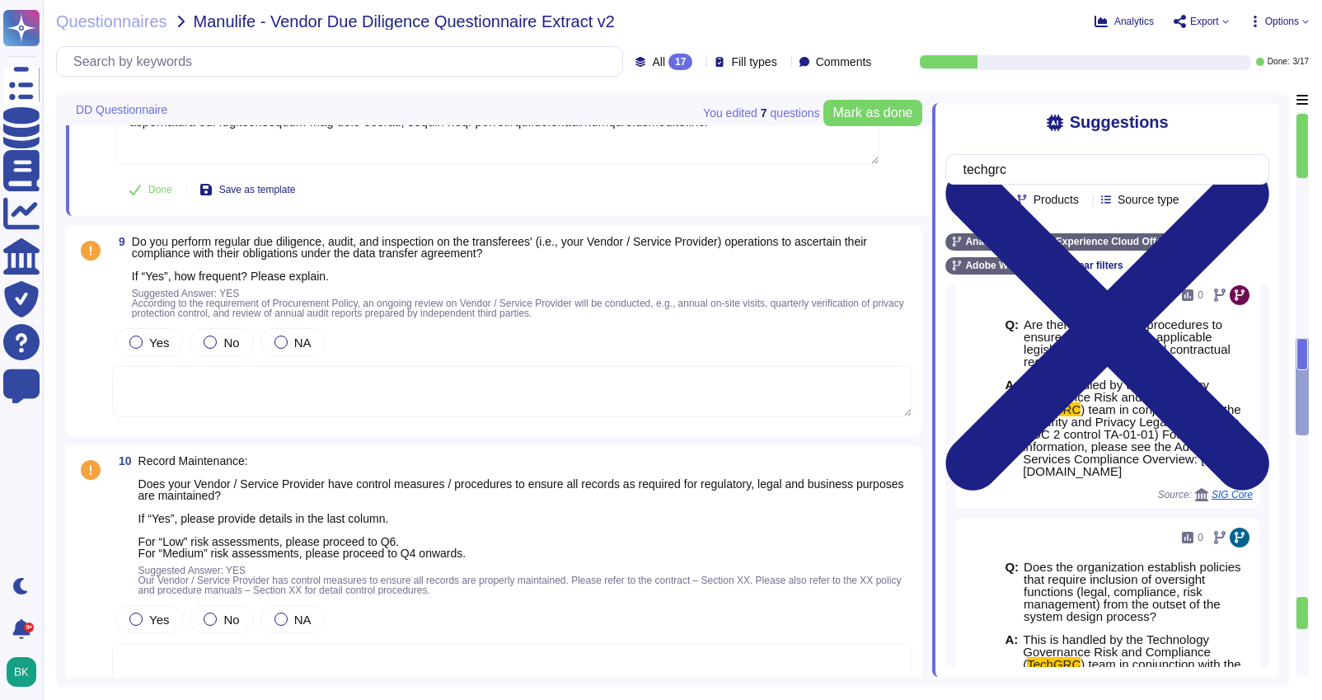
type textarea "Lorem ips d sitametco Adipiscing Elitseddoe, Temp, inc Utlaboreet (Dolo MAG) al…"
click at [436, 368] on textarea at bounding box center [512, 391] width 800 height 51
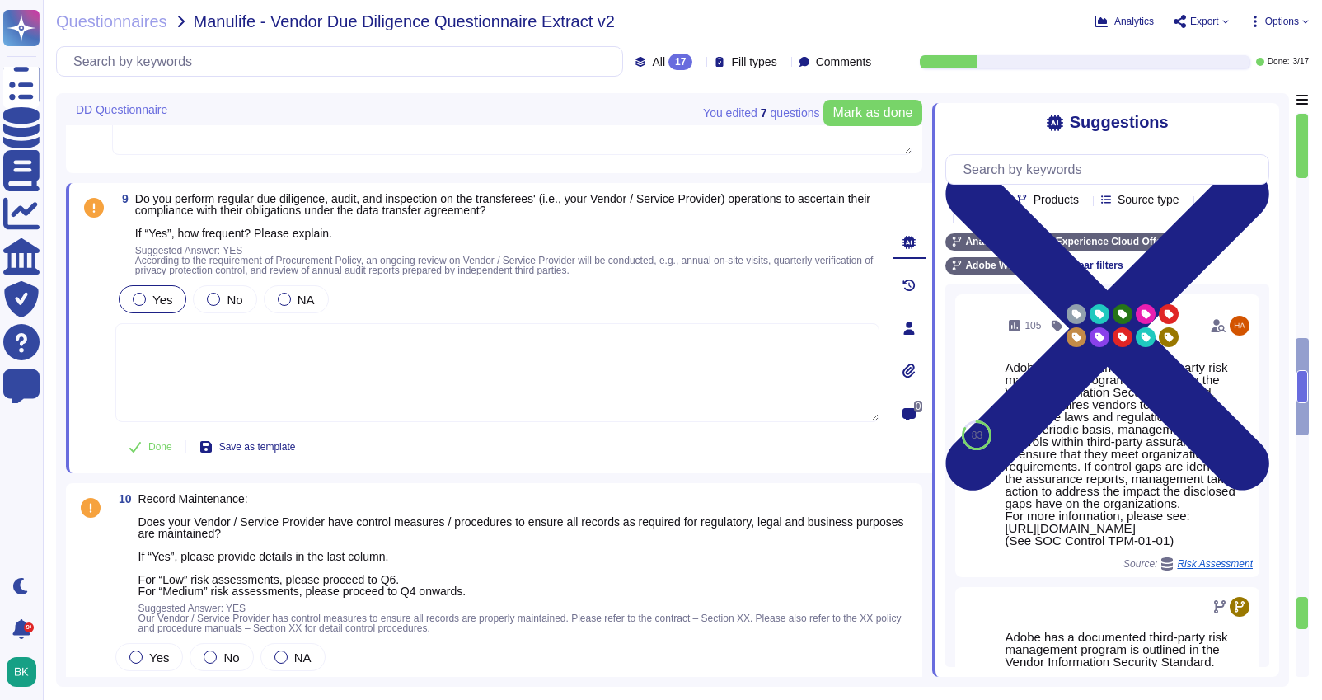
click at [142, 296] on div at bounding box center [139, 299] width 13 height 13
click at [191, 324] on textarea at bounding box center [497, 372] width 764 height 99
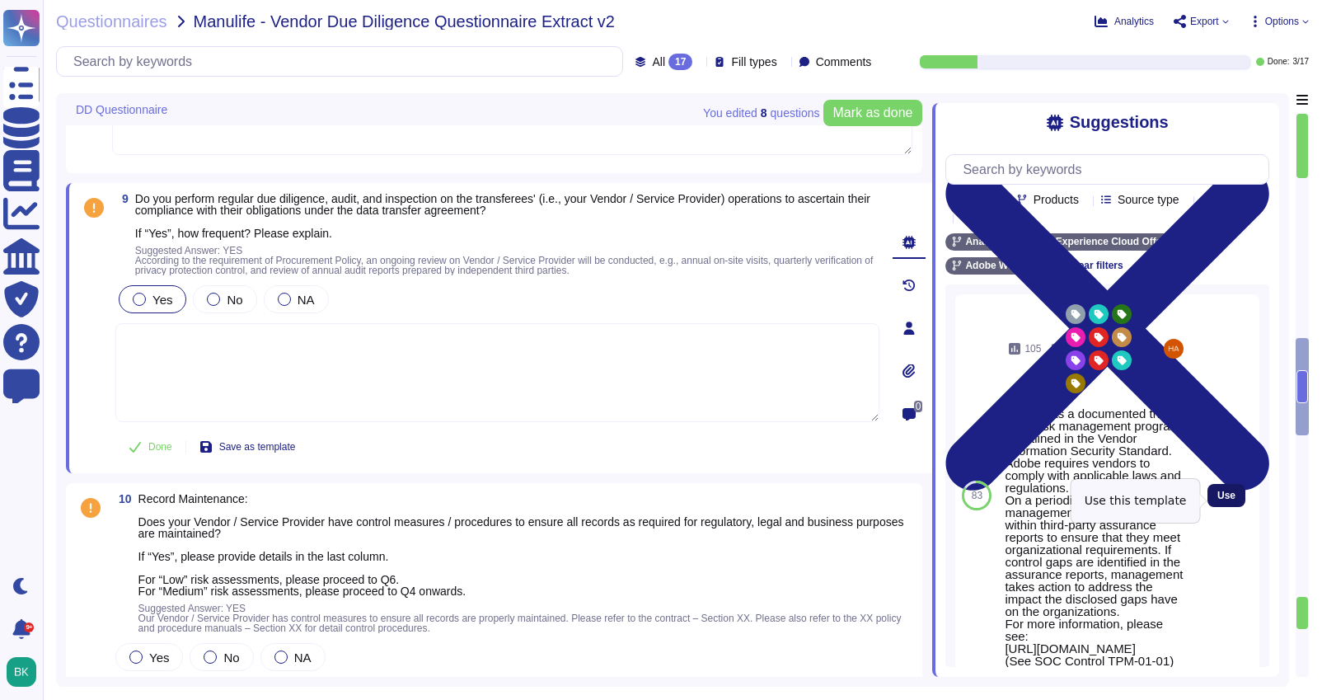
click at [1232, 500] on span "Use" at bounding box center [1226, 495] width 18 height 10
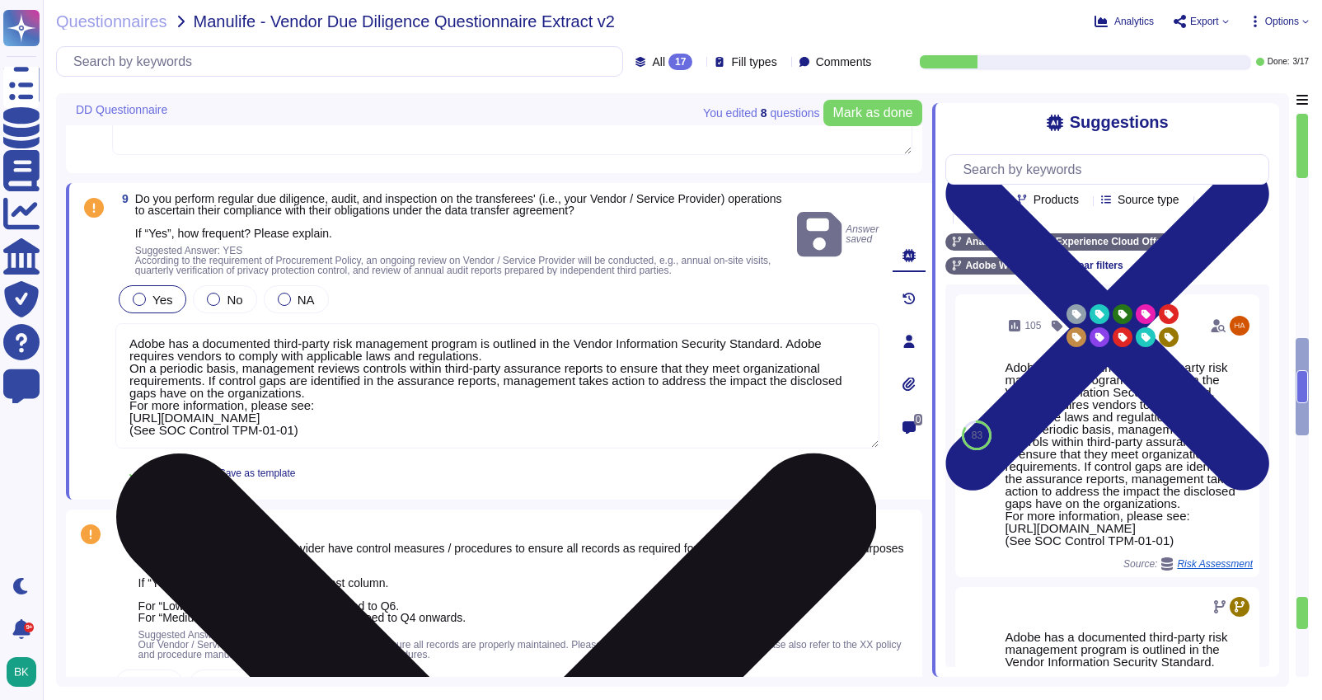
click at [129, 369] on textarea "Adobe has a documented third-party risk management program is outlined in the V…" at bounding box center [497, 385] width 764 height 125
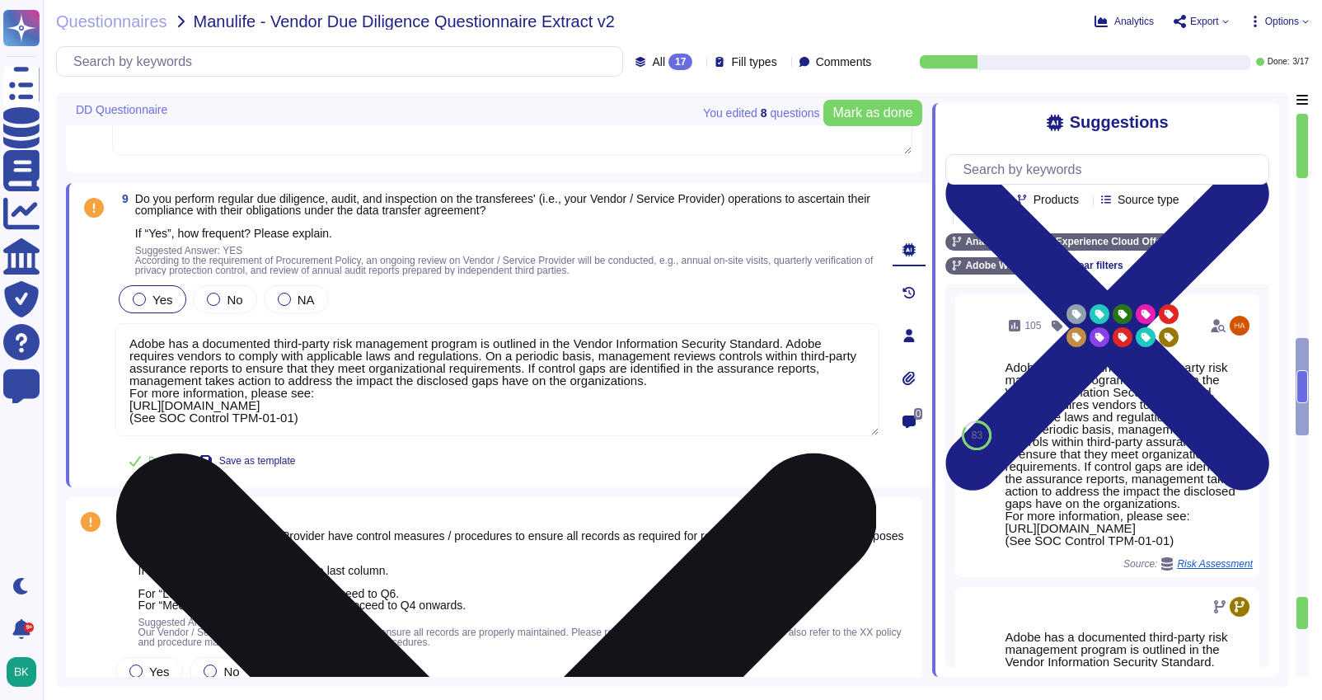
click at [733, 381] on textarea "Adobe has a documented third-party risk management program is outlined in the V…" at bounding box center [497, 379] width 764 height 113
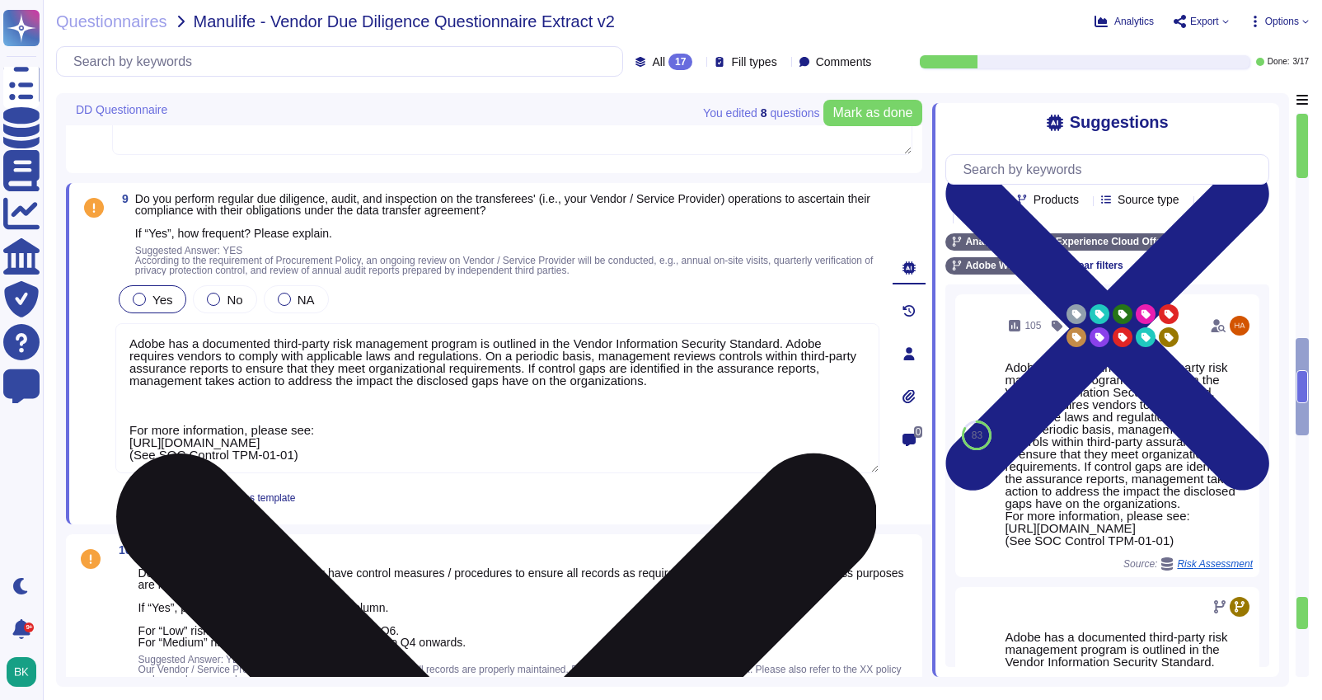
click at [197, 410] on textarea "Adobe has a documented third-party risk management program is outlined in the V…" at bounding box center [497, 398] width 764 height 150
paste textarea "Adobe requires any vendor that engages with Adobe data to sign a vendor data pr…"
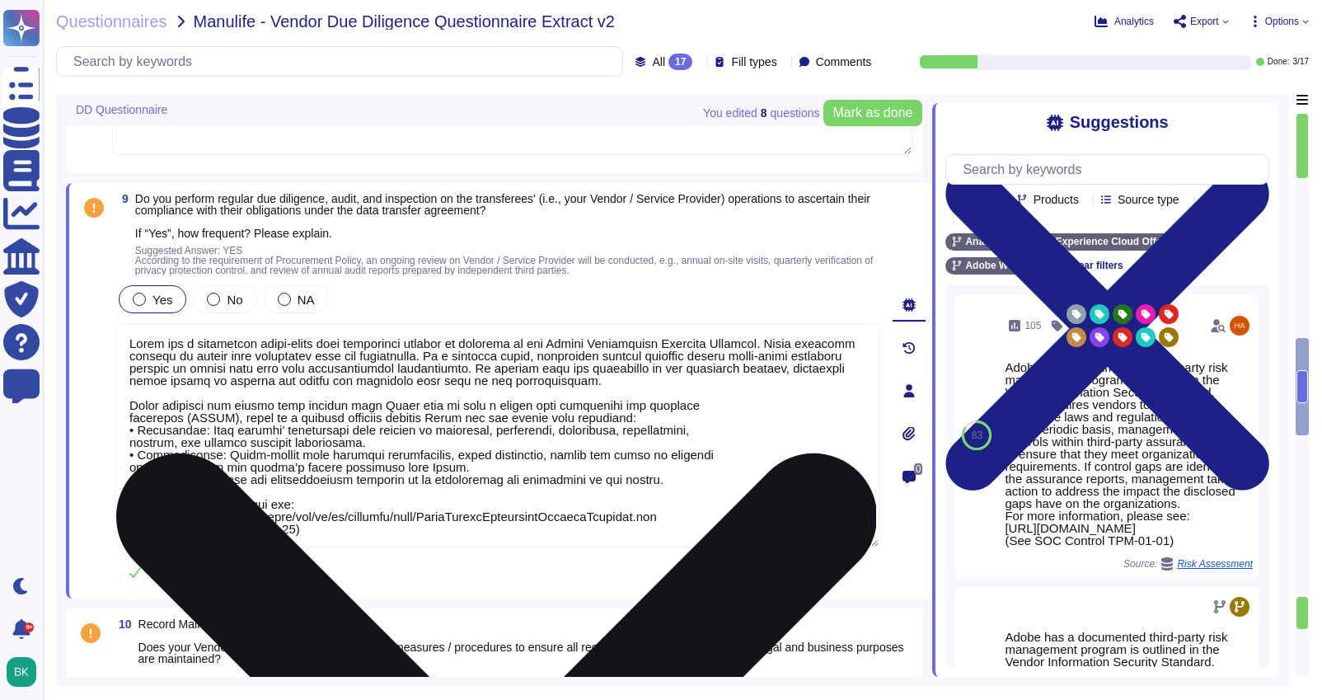
click at [127, 417] on textarea at bounding box center [497, 435] width 764 height 224
click at [127, 419] on textarea at bounding box center [497, 435] width 764 height 224
click at [139, 432] on textarea at bounding box center [497, 435] width 764 height 224
click at [555, 419] on textarea at bounding box center [497, 435] width 764 height 224
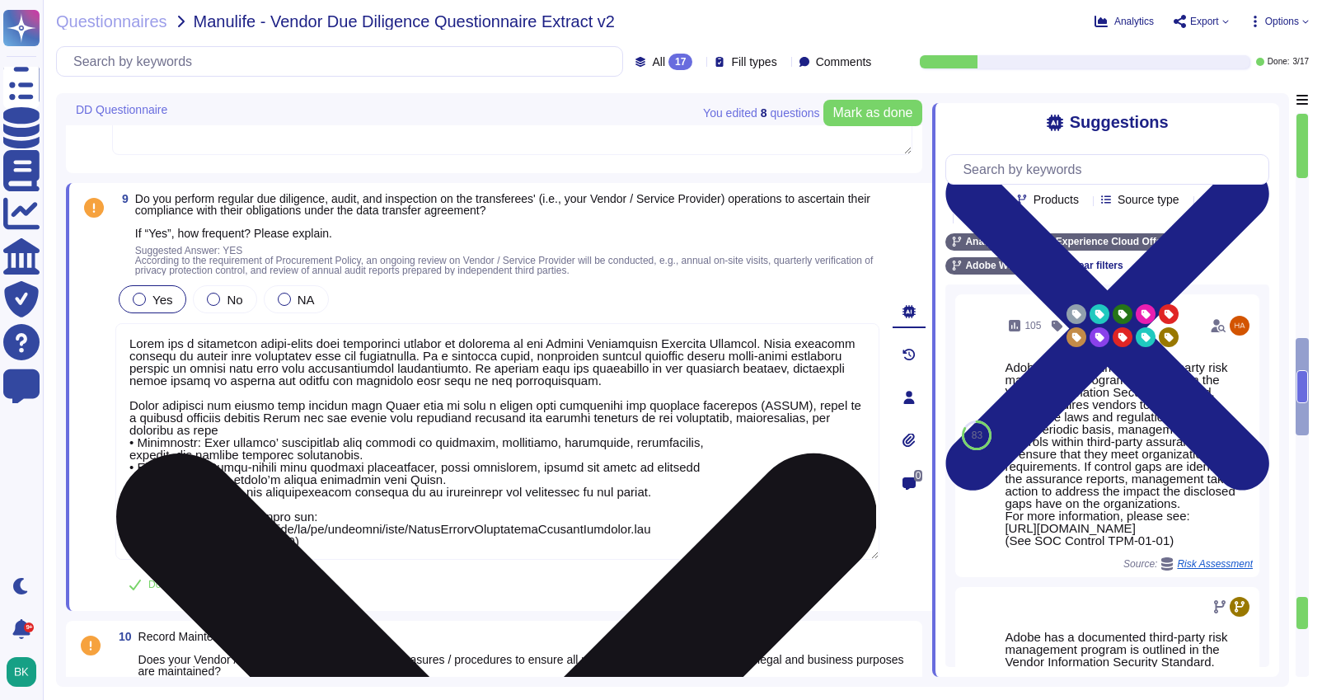
drag, startPoint x: 670, startPoint y: 418, endPoint x: 555, endPoint y: 417, distance: 115.4
click at [555, 417] on textarea at bounding box center [497, 441] width 764 height 236
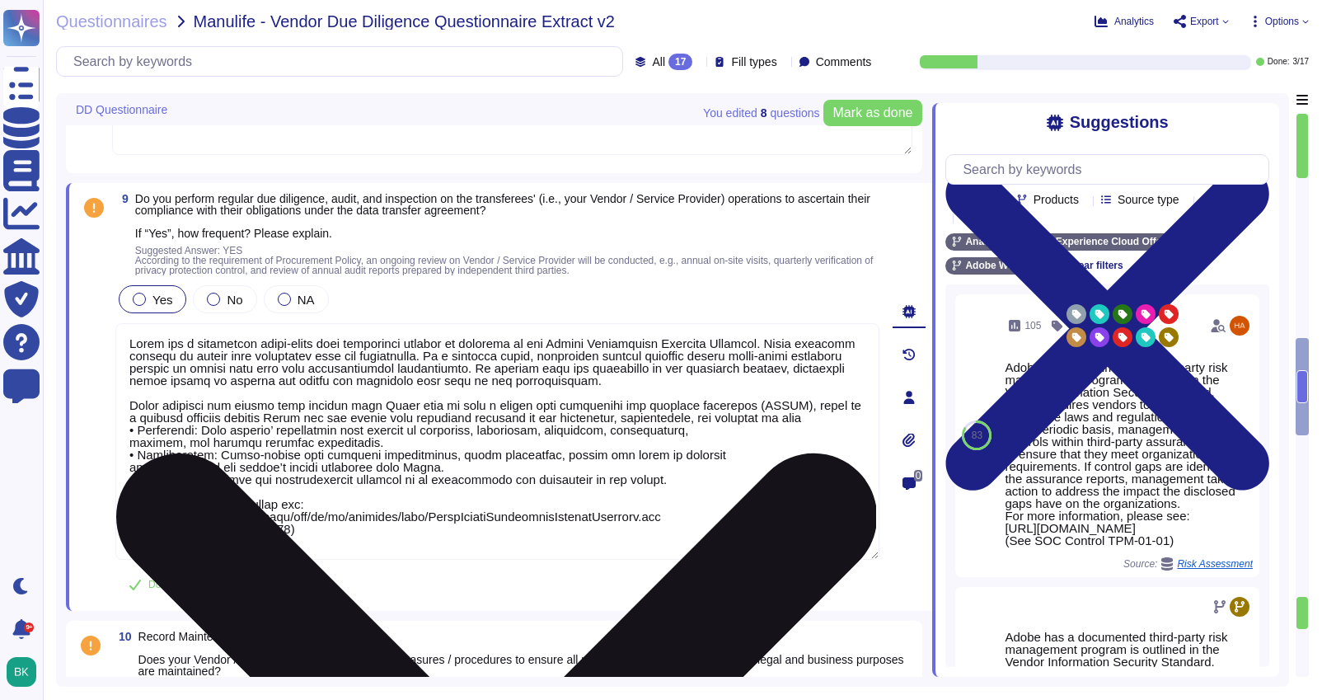
click at [228, 430] on textarea at bounding box center [497, 441] width 764 height 236
click at [145, 429] on textarea at bounding box center [497, 441] width 764 height 236
click at [203, 432] on textarea at bounding box center [497, 441] width 764 height 236
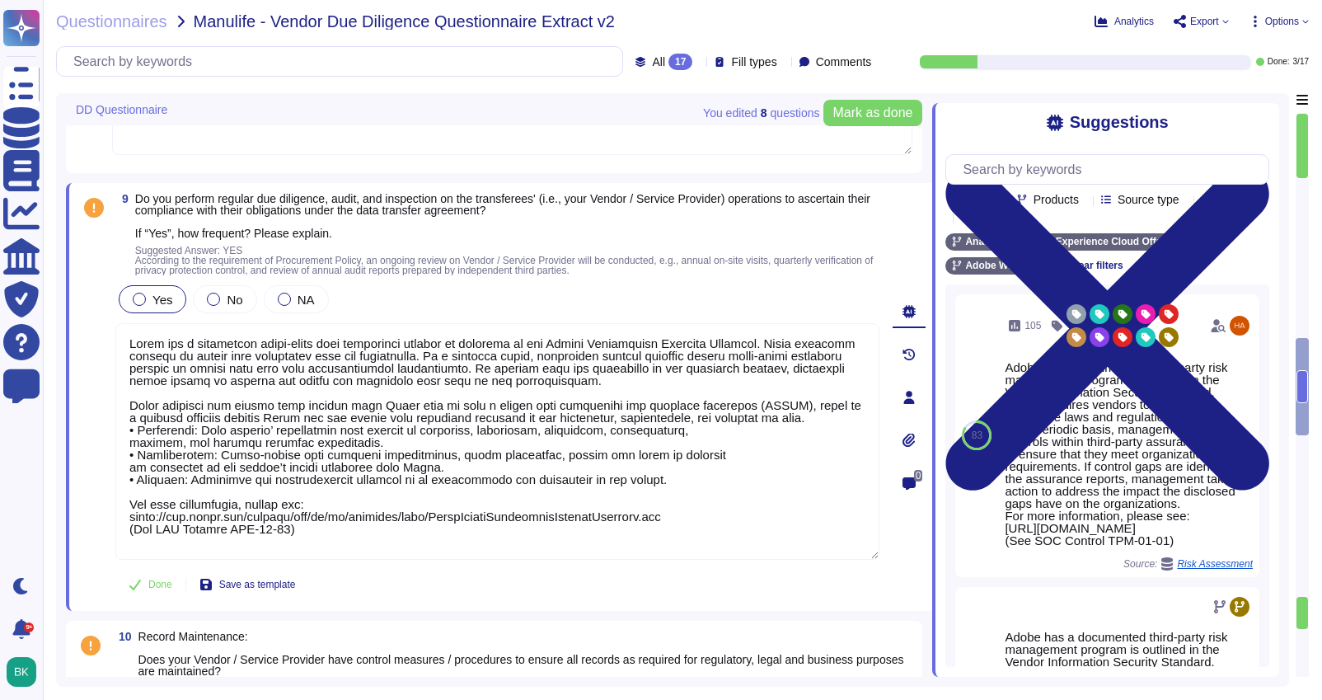
drag, startPoint x: 697, startPoint y: 490, endPoint x: 100, endPoint y: 443, distance: 599.3
click at [100, 443] on div "9 Do you perform regular due diligence, audit, and inspection on the transferee…" at bounding box center [479, 397] width 800 height 408
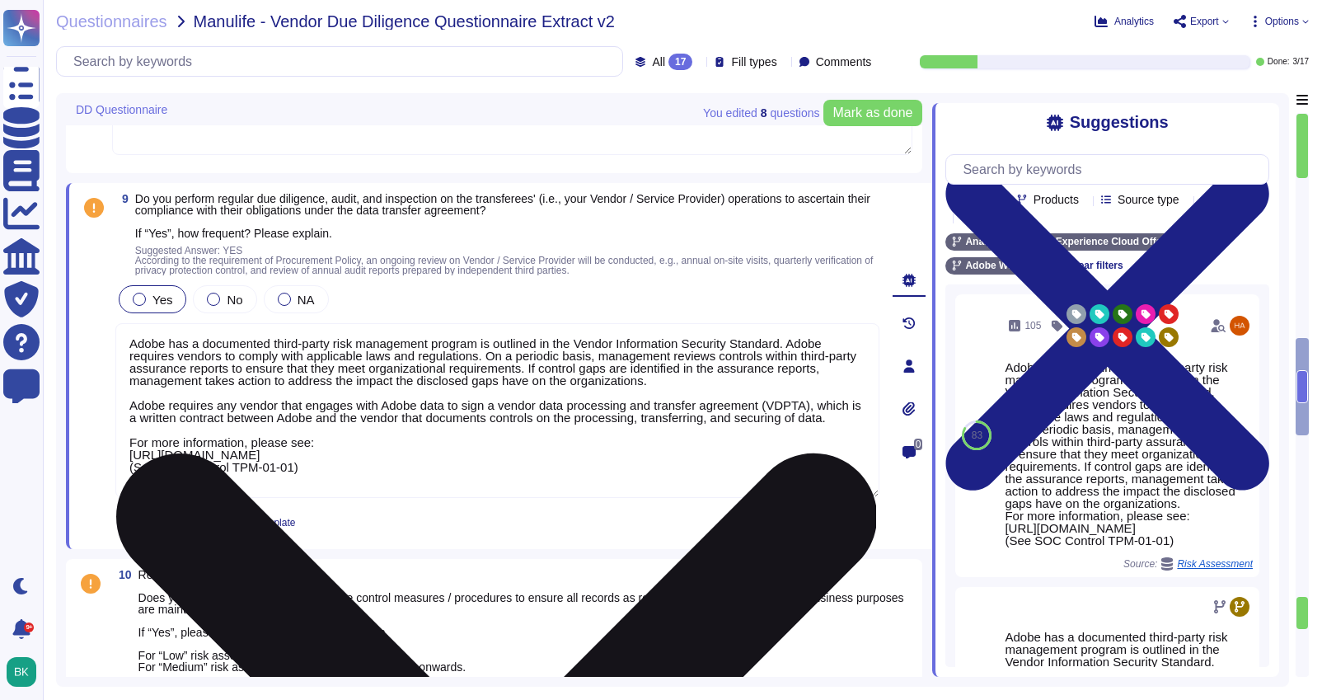
click at [206, 433] on textarea "Adobe has a documented third-party risk management program is outlined in the V…" at bounding box center [497, 410] width 764 height 175
paste textarea "Upon signing the VDPTA or a similar contract document detailing applicable priv…"
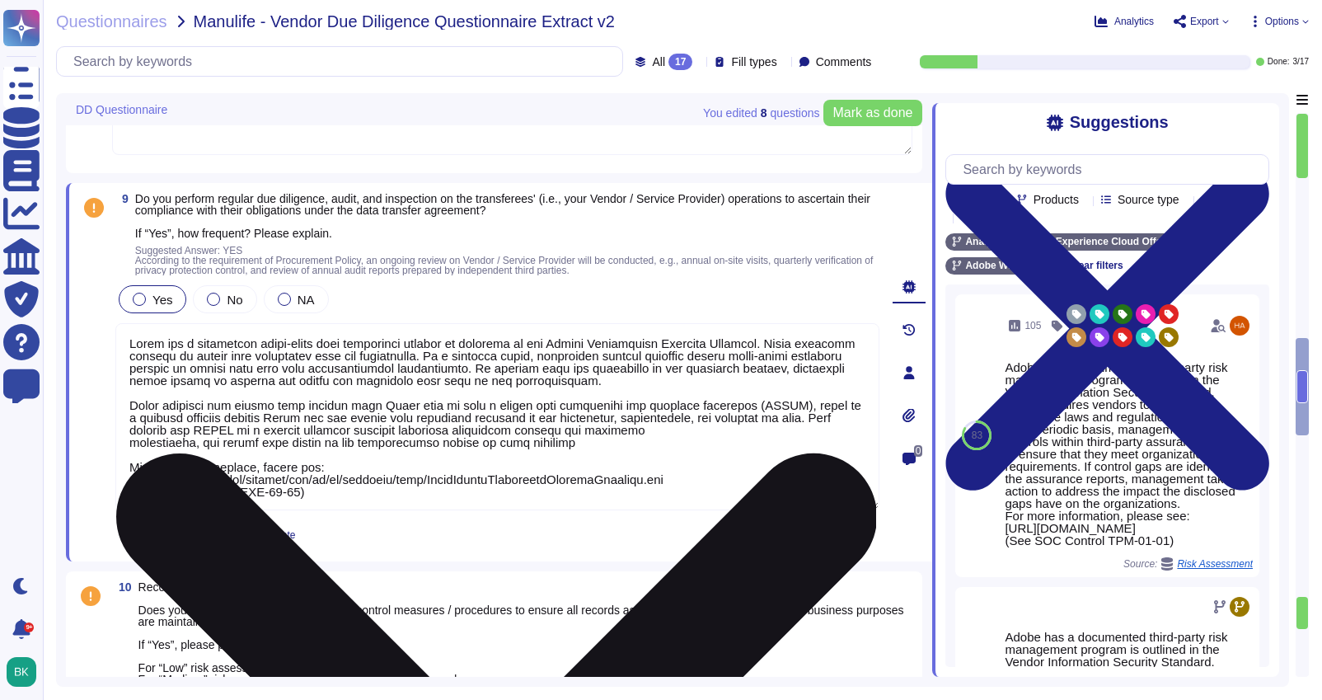
click at [127, 443] on textarea at bounding box center [497, 416] width 764 height 187
click at [471, 442] on textarea at bounding box center [497, 416] width 764 height 187
click at [631, 442] on textarea at bounding box center [497, 416] width 764 height 187
drag, startPoint x: 624, startPoint y: 445, endPoint x: 455, endPoint y: 444, distance: 168.9
click at [455, 444] on textarea at bounding box center [497, 416] width 764 height 187
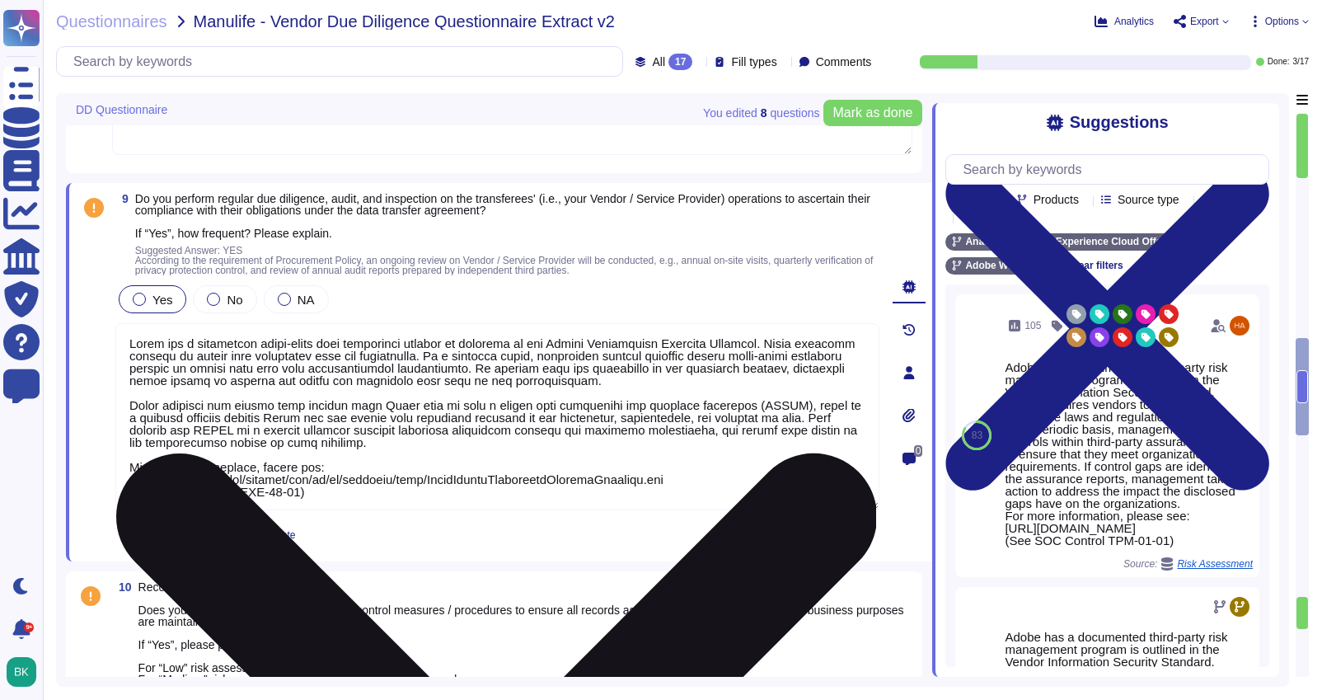
click at [129, 468] on textarea at bounding box center [497, 416] width 764 height 187
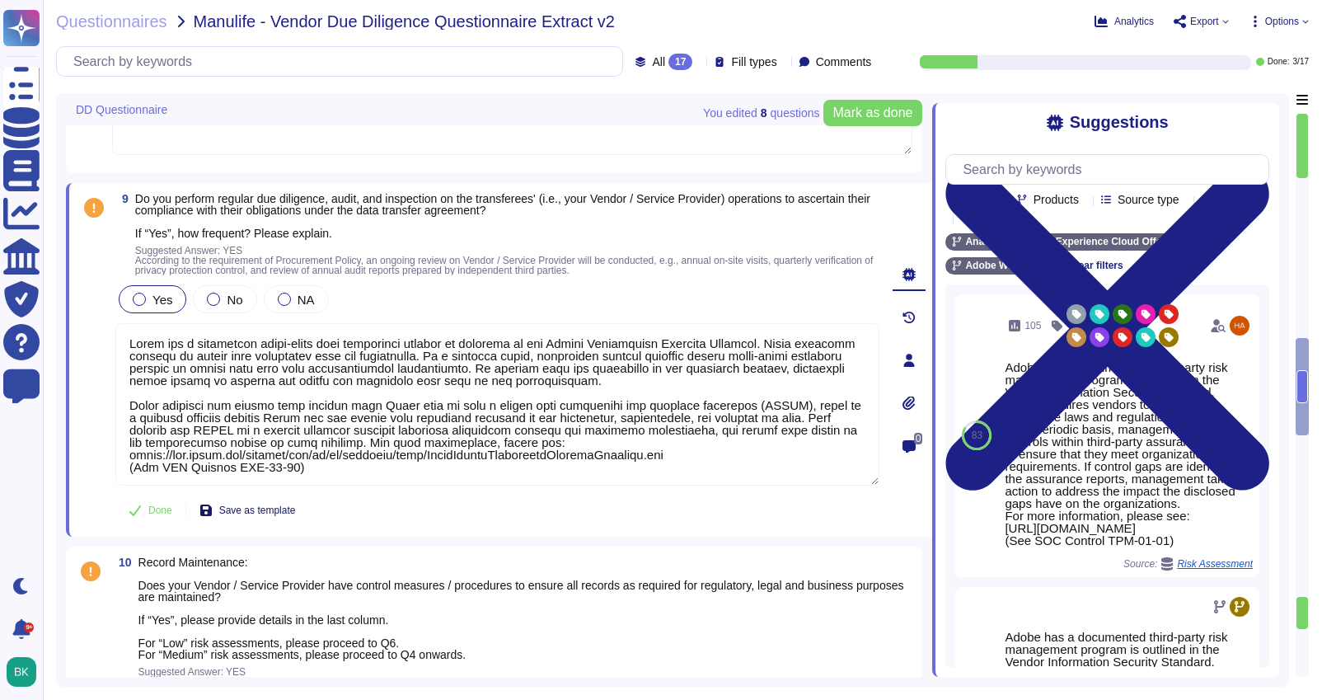
type textarea "Lorem ips d sitametcon adipi-elits doei temporinci utlabor et dolorema al eni A…"
click at [263, 513] on span "Save as template" at bounding box center [257, 510] width 77 height 10
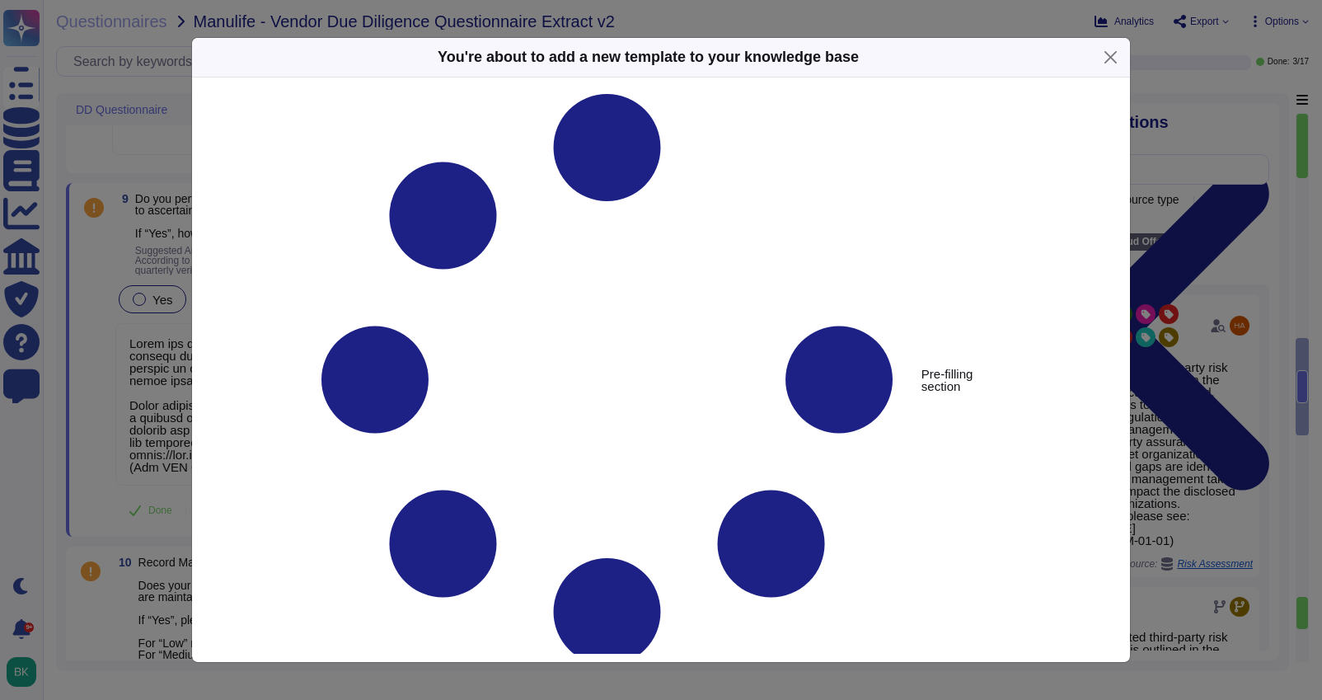
type textarea "Do you perform regular due diligence, audit, and inspection on the transferees'…"
type textarea "Lorem ips d sitametcon adipi-elits doei temporinci utlabor et dolorema al eni A…"
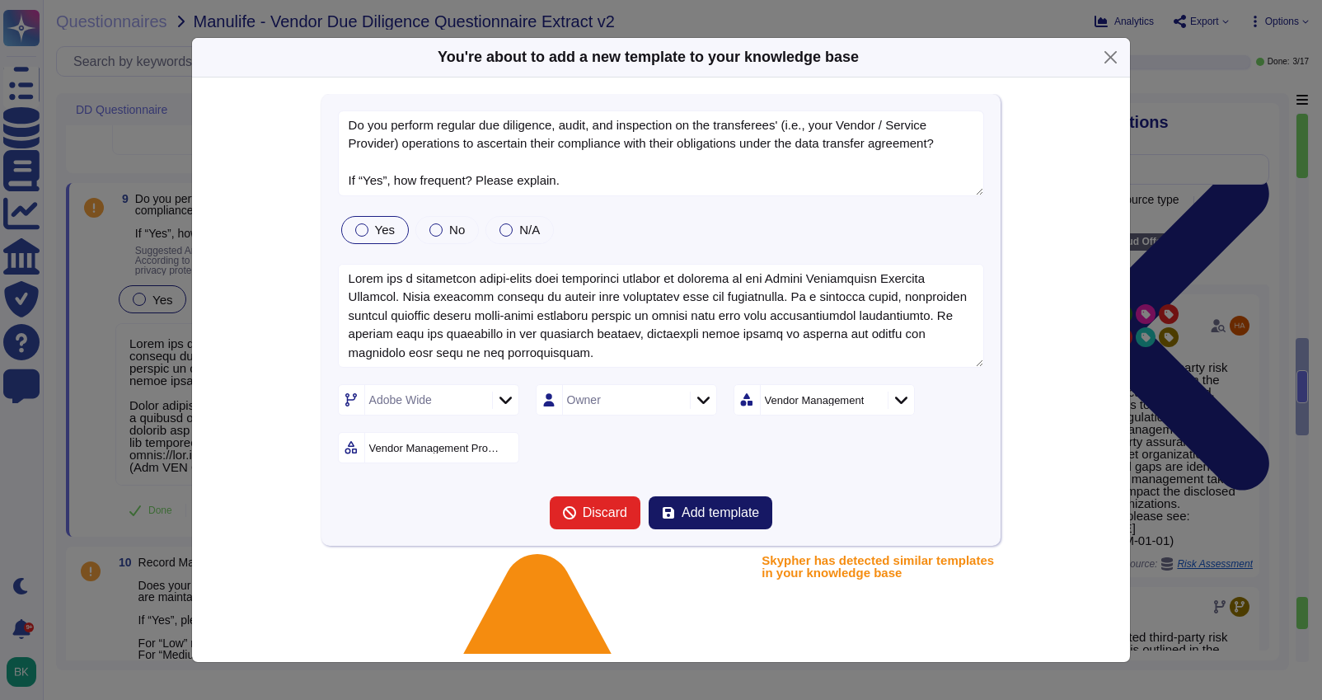
click at [709, 513] on span "Add template" at bounding box center [719, 512] width 77 height 13
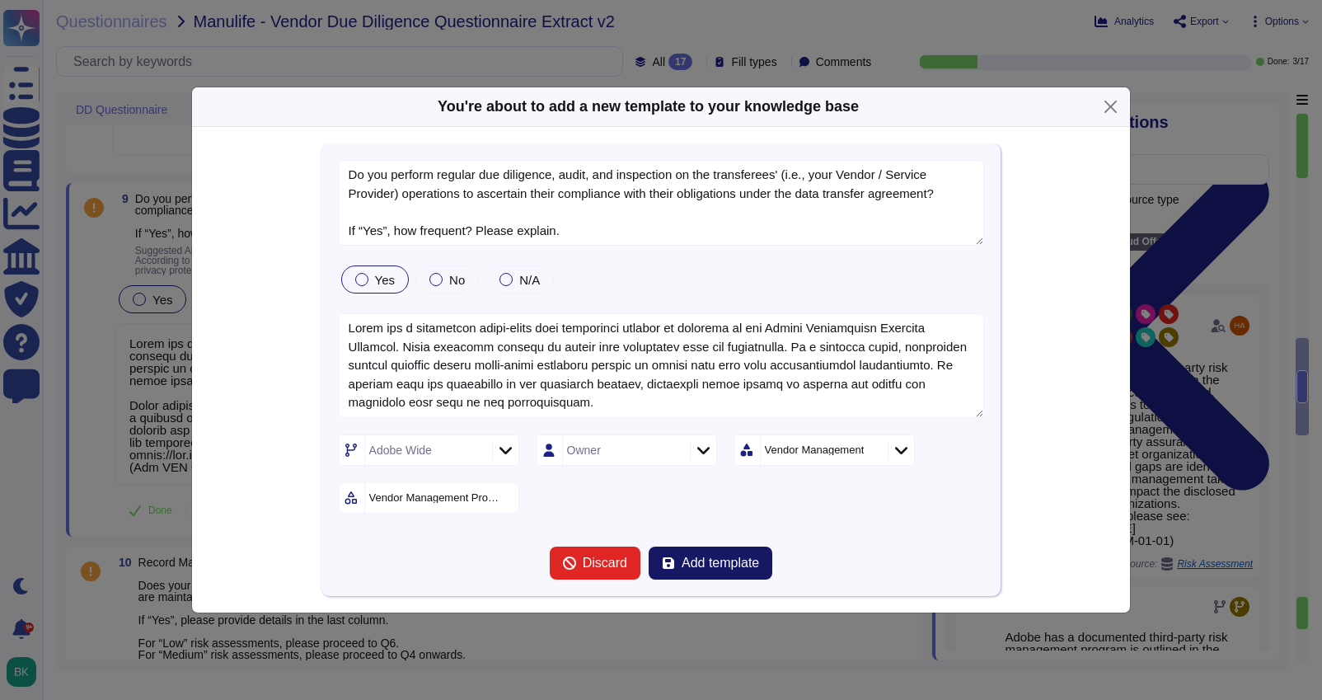
type textarea "Do you perform regular due diligence, audit, and inspection on the transferees'…"
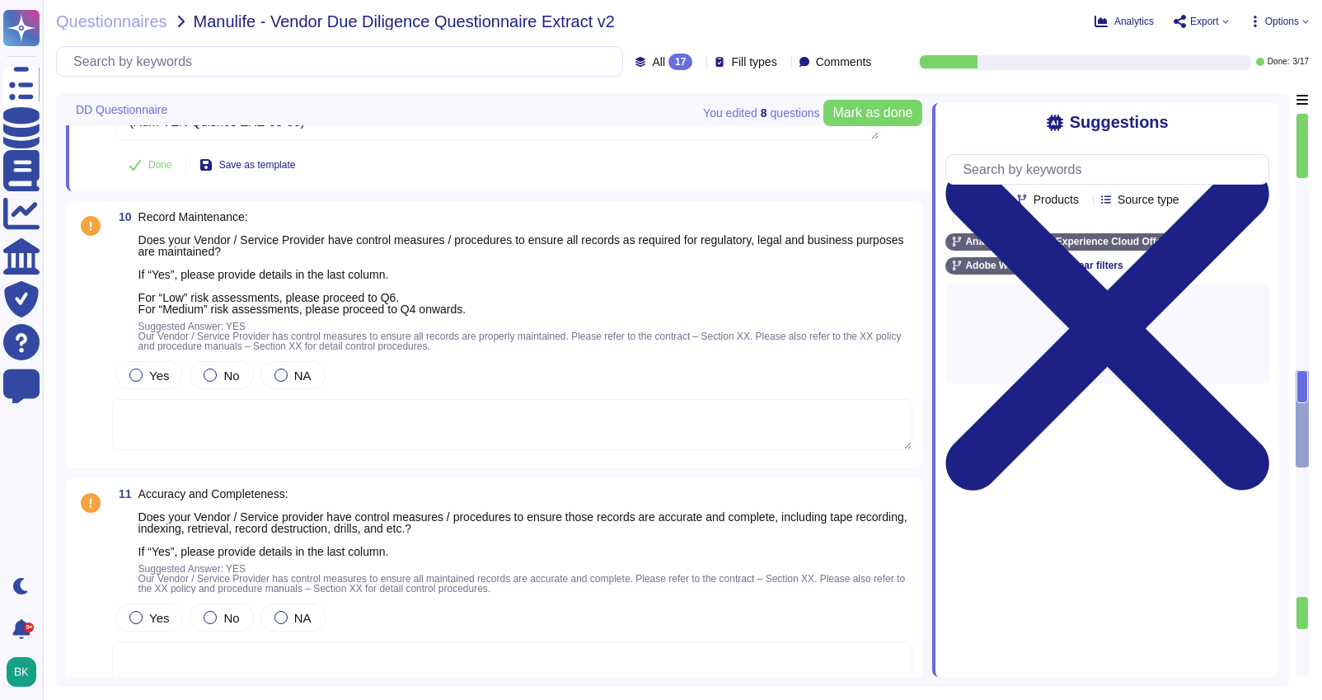
scroll to position [2985, 0]
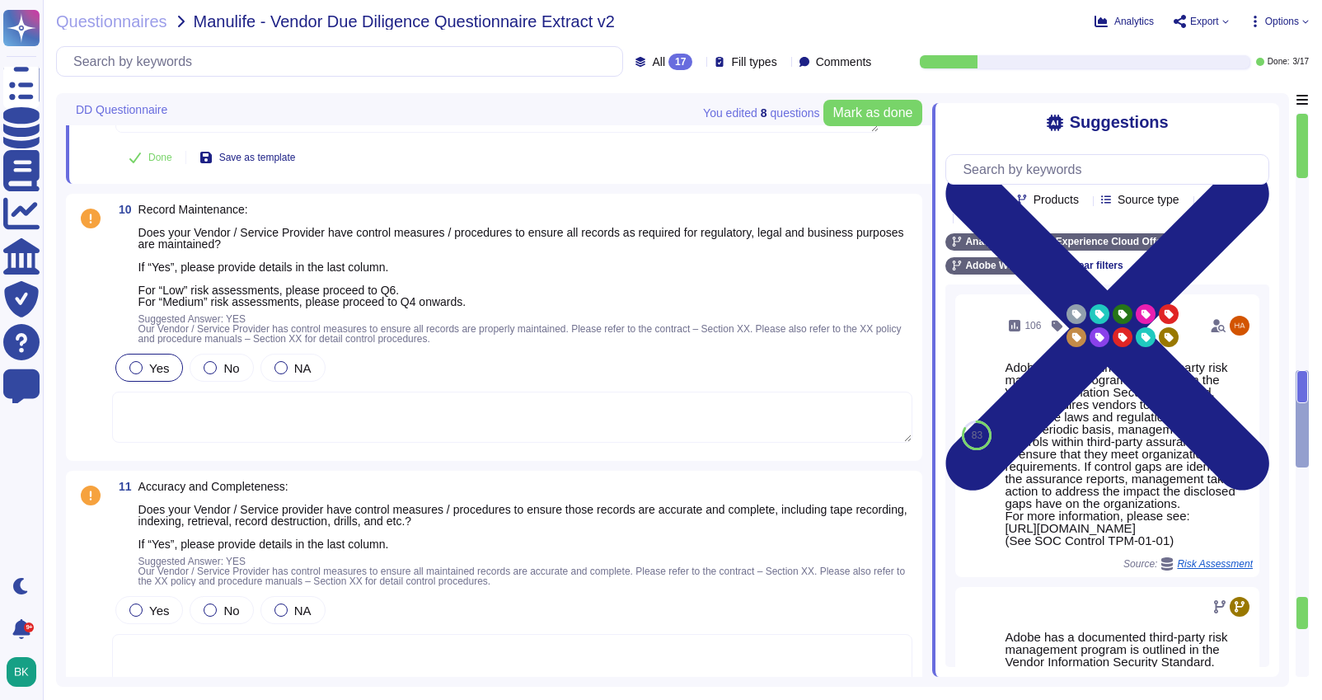
click at [129, 364] on div at bounding box center [135, 367] width 13 height 13
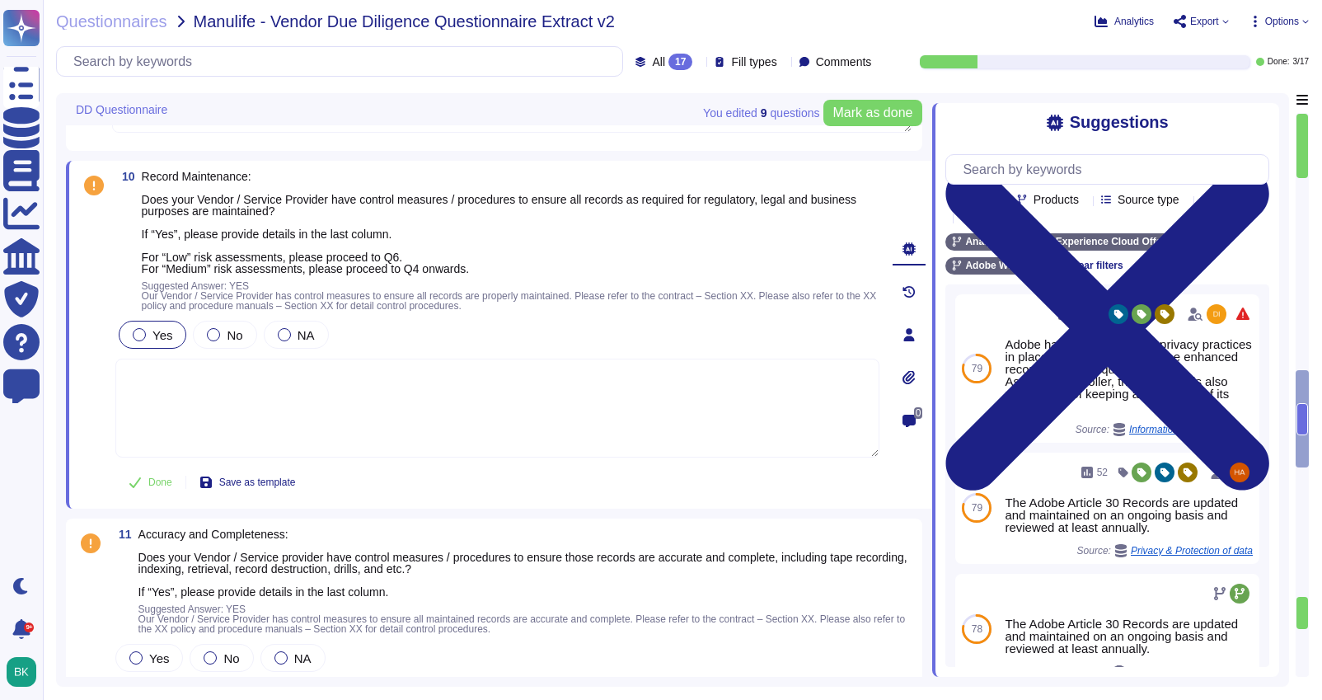
click at [228, 404] on textarea at bounding box center [497, 407] width 764 height 99
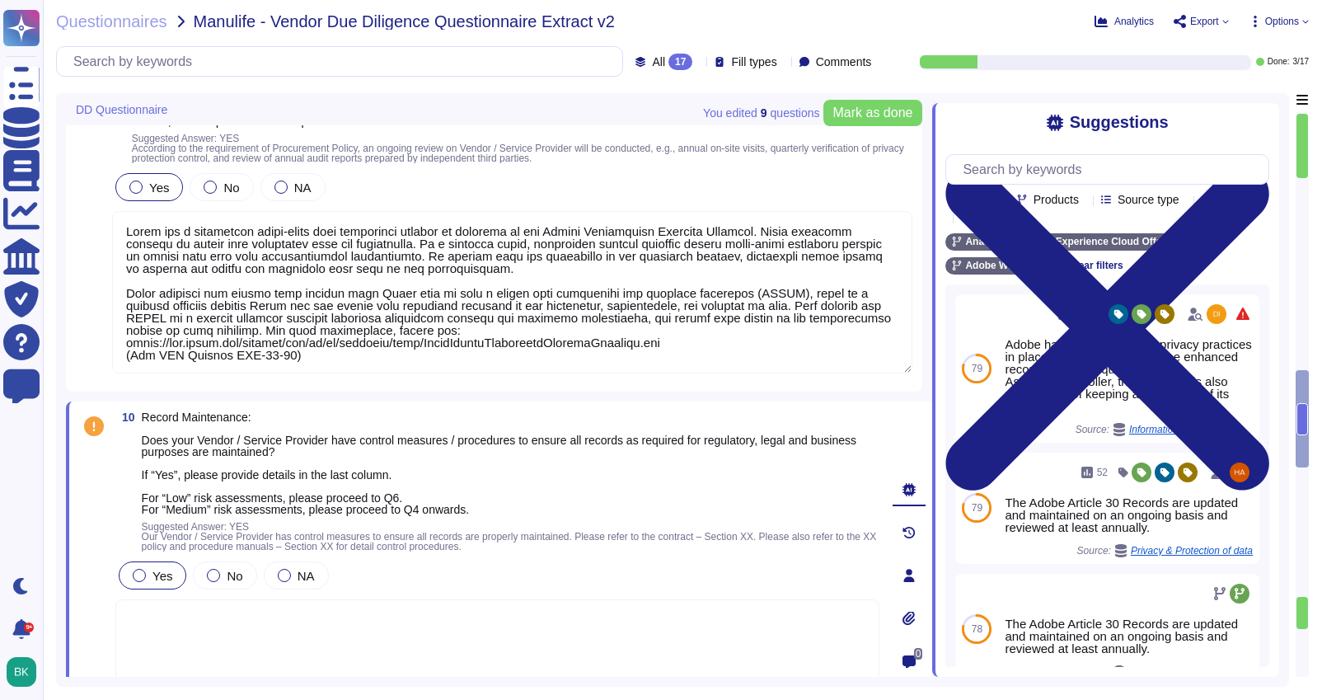
scroll to position [2741, 0]
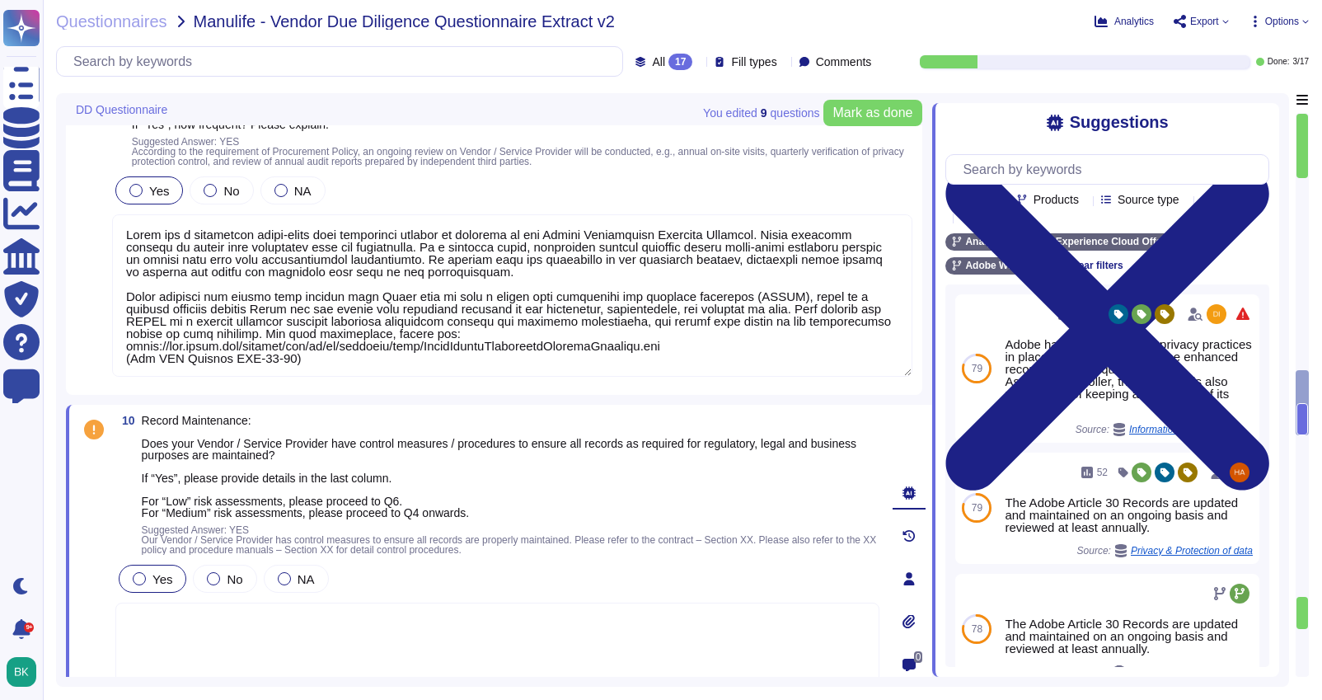
drag, startPoint x: 126, startPoint y: 297, endPoint x: 454, endPoint y: 357, distance: 333.4
click at [454, 357] on textarea at bounding box center [512, 295] width 800 height 162
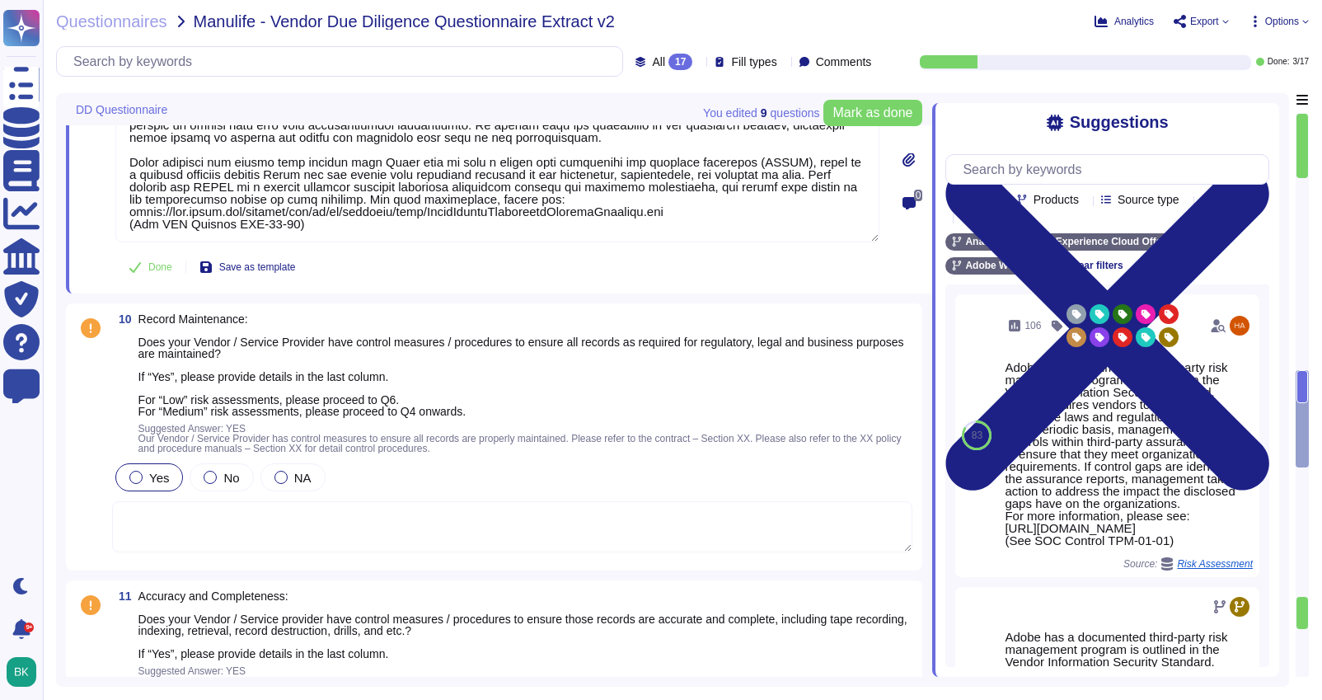
scroll to position [2913, 0]
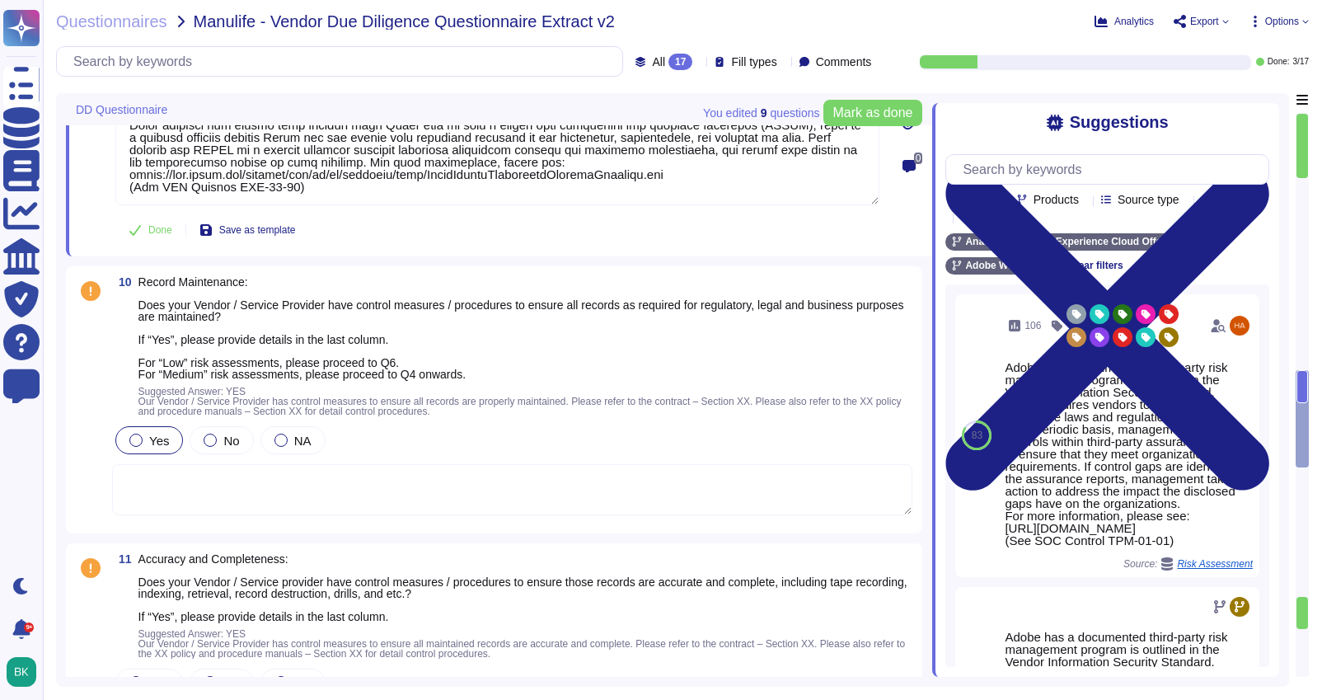
click at [215, 485] on textarea at bounding box center [512, 489] width 800 height 51
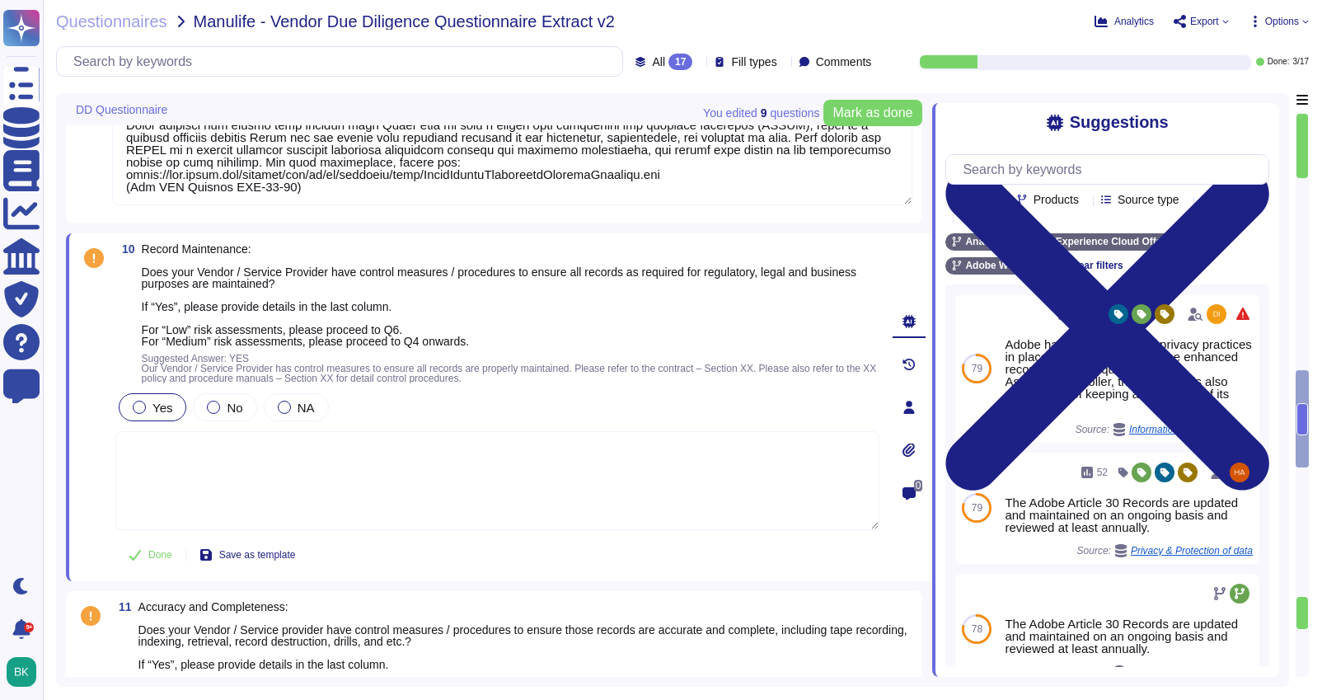
paste textarea "Adobe requires any vendor that engages with Adobe data to sign a vendor data pr…"
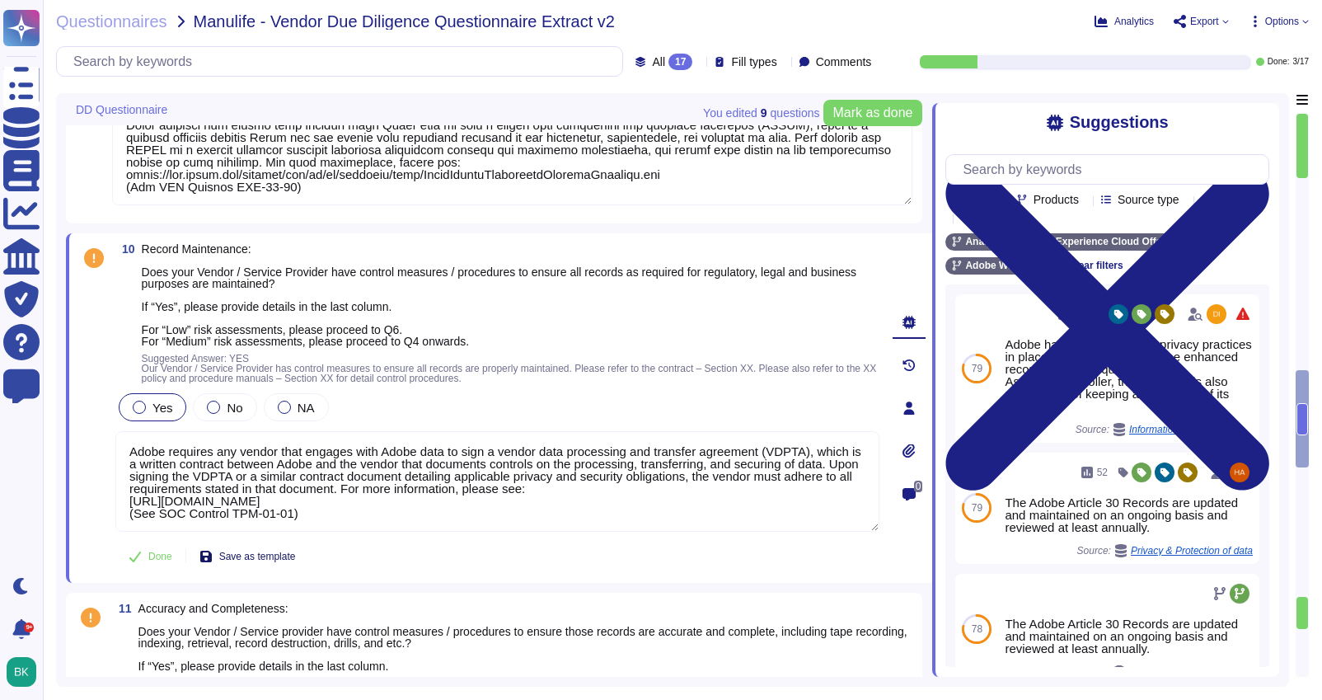
type textarea "Adobe requires any vendor that engages with Adobe data to sign a vendor data pr…"
click at [241, 556] on span "Save as template" at bounding box center [257, 556] width 77 height 10
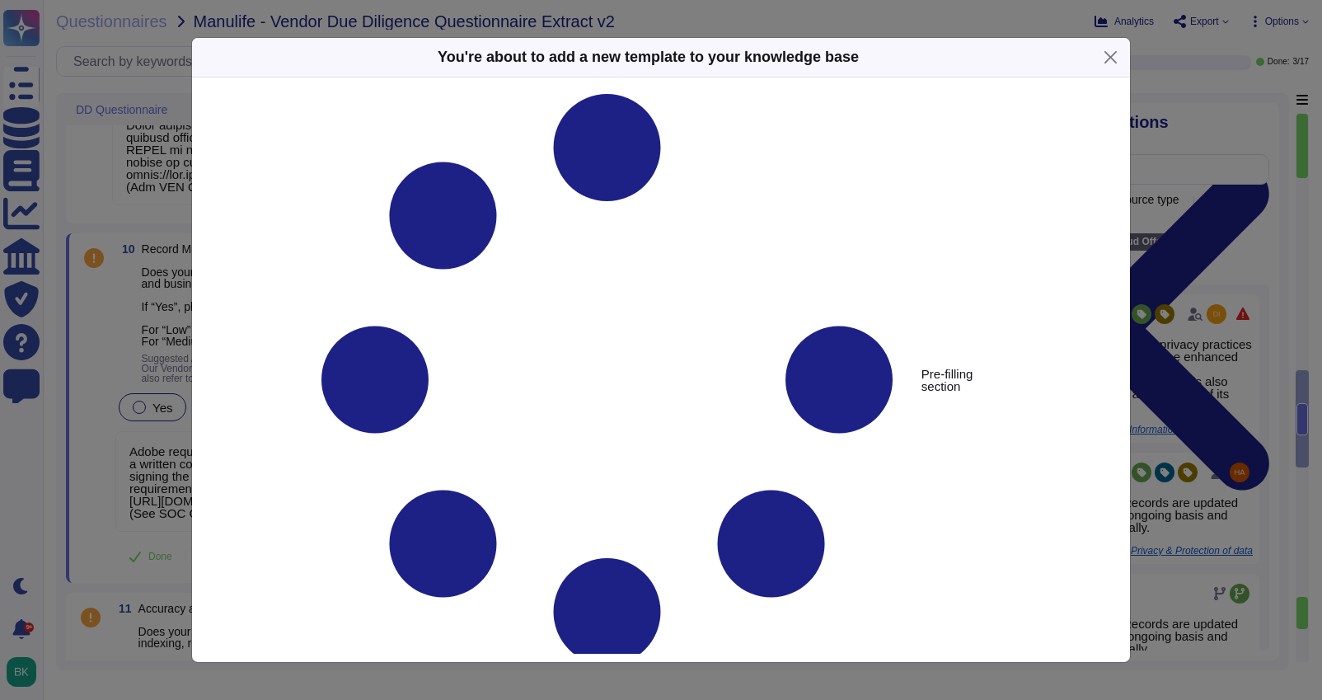
type textarea "Record Maintenance: Does your Vendor / Service Provider have control measures /…"
type textarea "Adobe requires any vendor that engages with Adobe data to sign a vendor data pr…"
drag, startPoint x: 348, startPoint y: 176, endPoint x: 335, endPoint y: 139, distance: 38.6
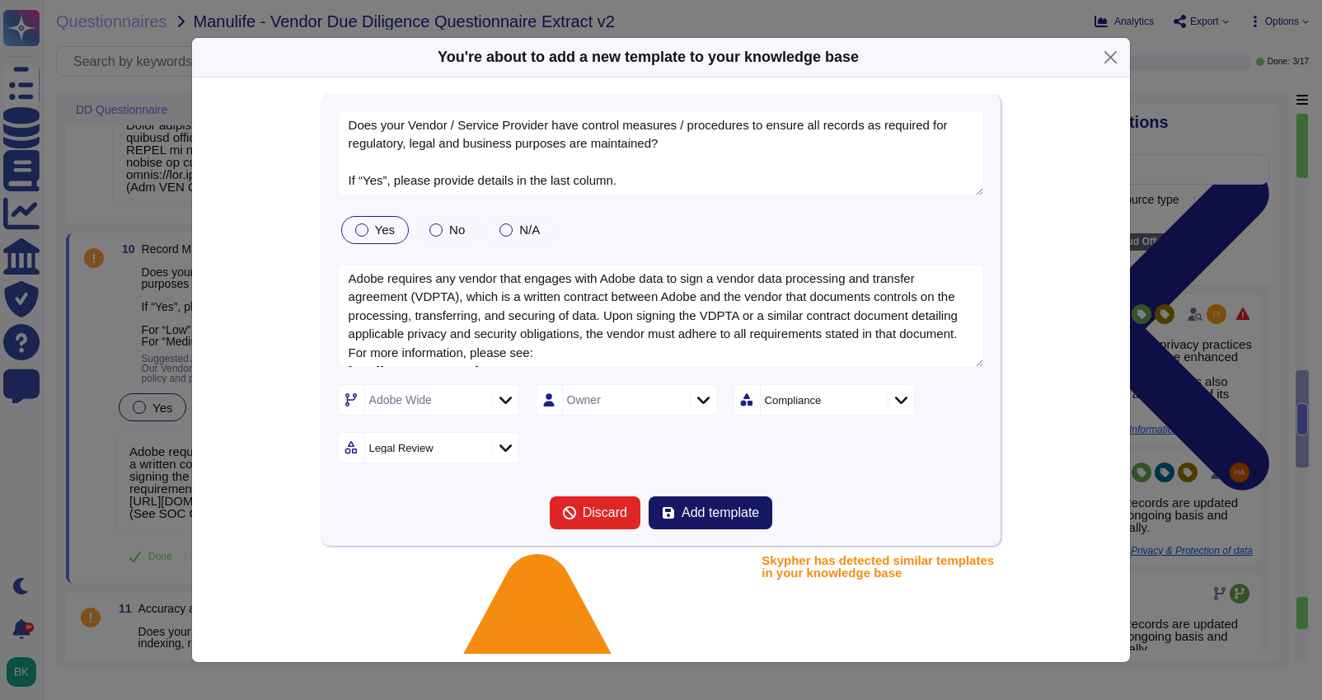
type textarea "Does your Vendor / Service Provider have control measures / procedures to ensur…"
click at [705, 511] on span "Add template" at bounding box center [719, 512] width 77 height 13
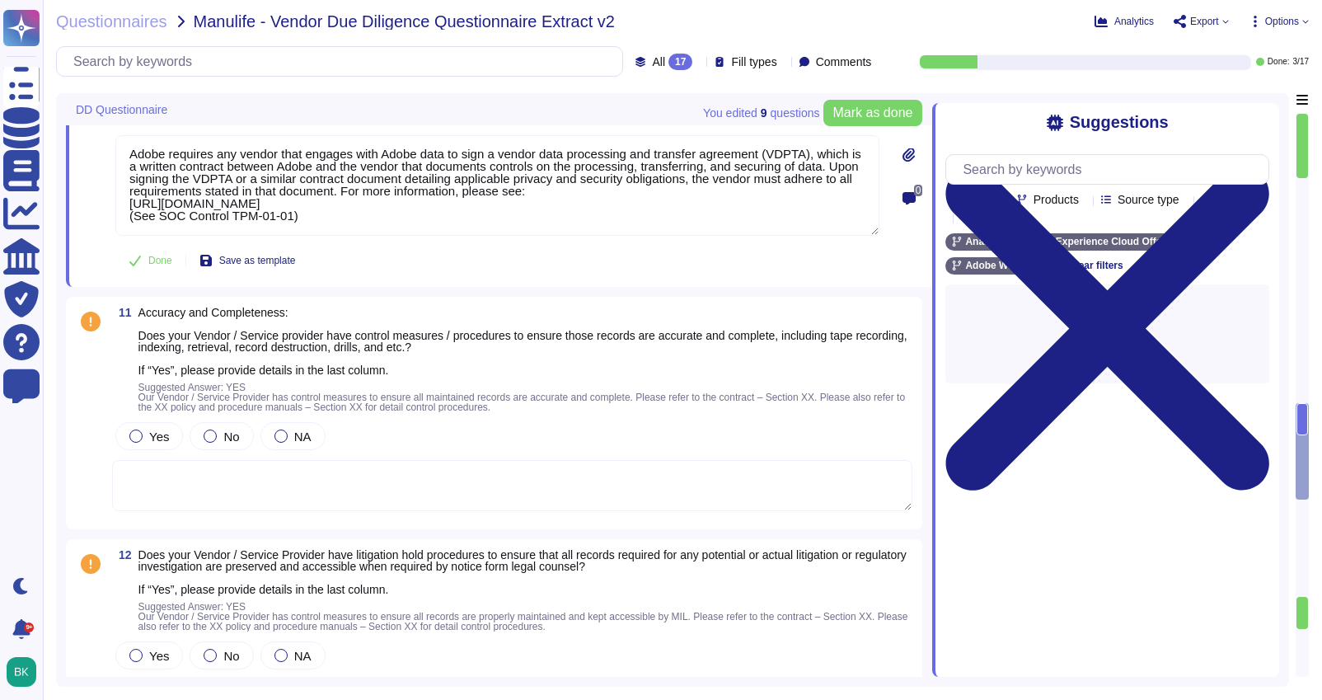
scroll to position [3303, 0]
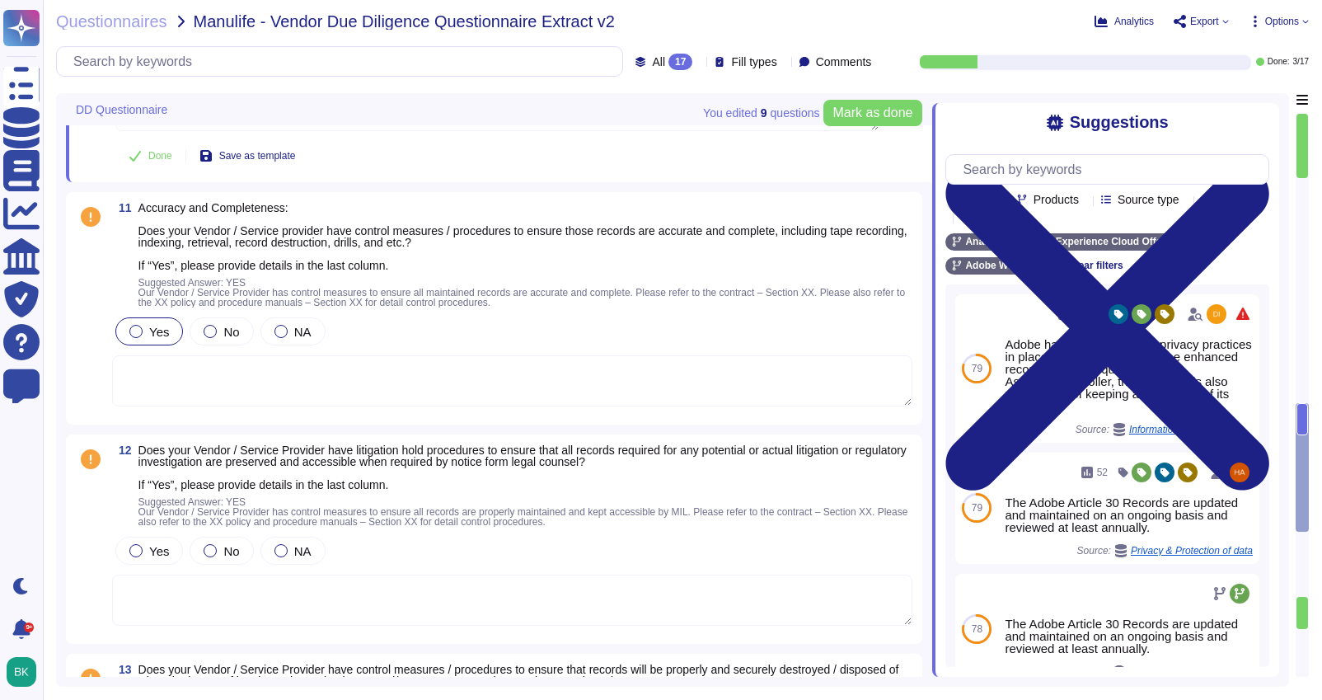
click at [132, 331] on div at bounding box center [135, 331] width 13 height 13
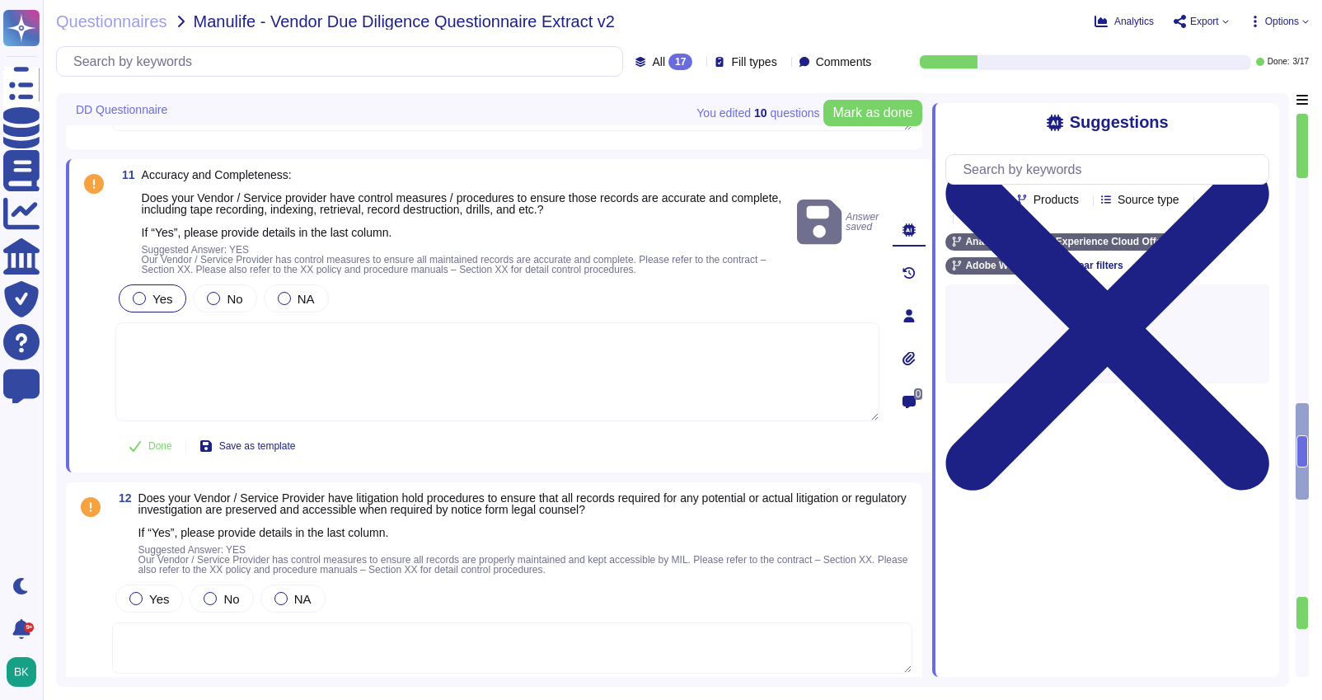
click at [181, 358] on textarea at bounding box center [497, 371] width 764 height 99
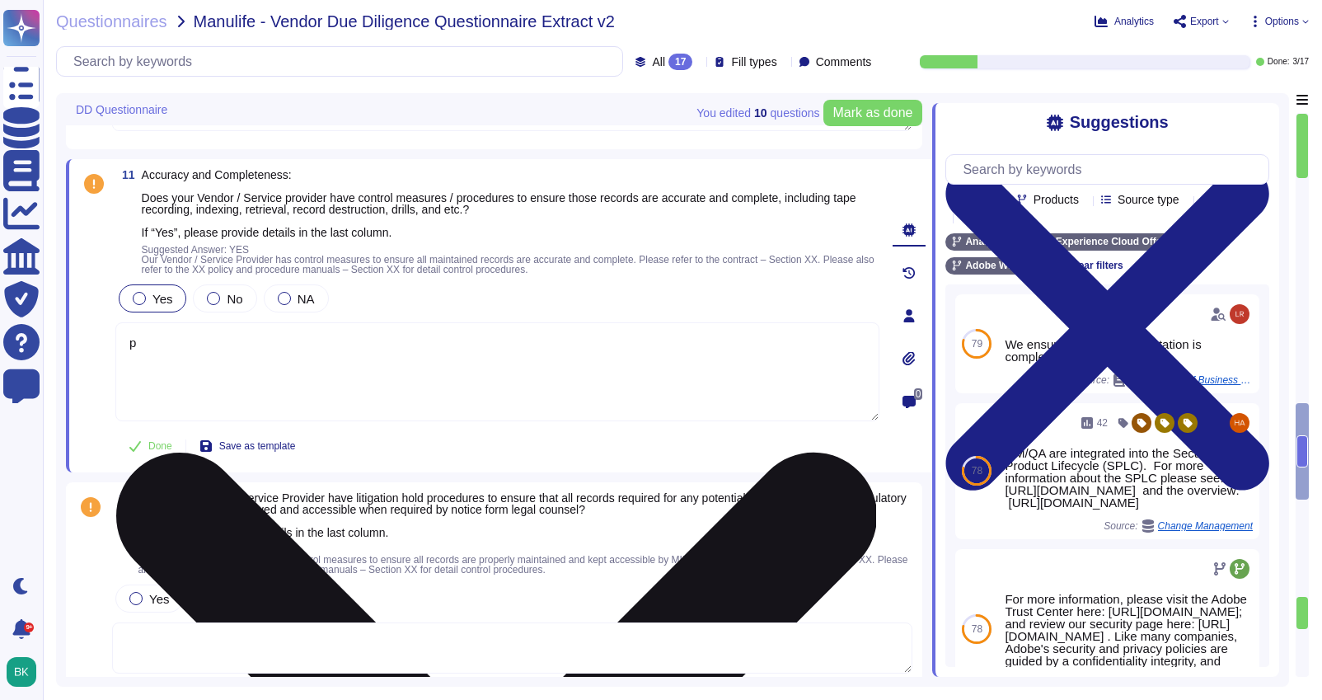
type textarea "p"
click at [204, 339] on textarea "Please" at bounding box center [497, 371] width 764 height 99
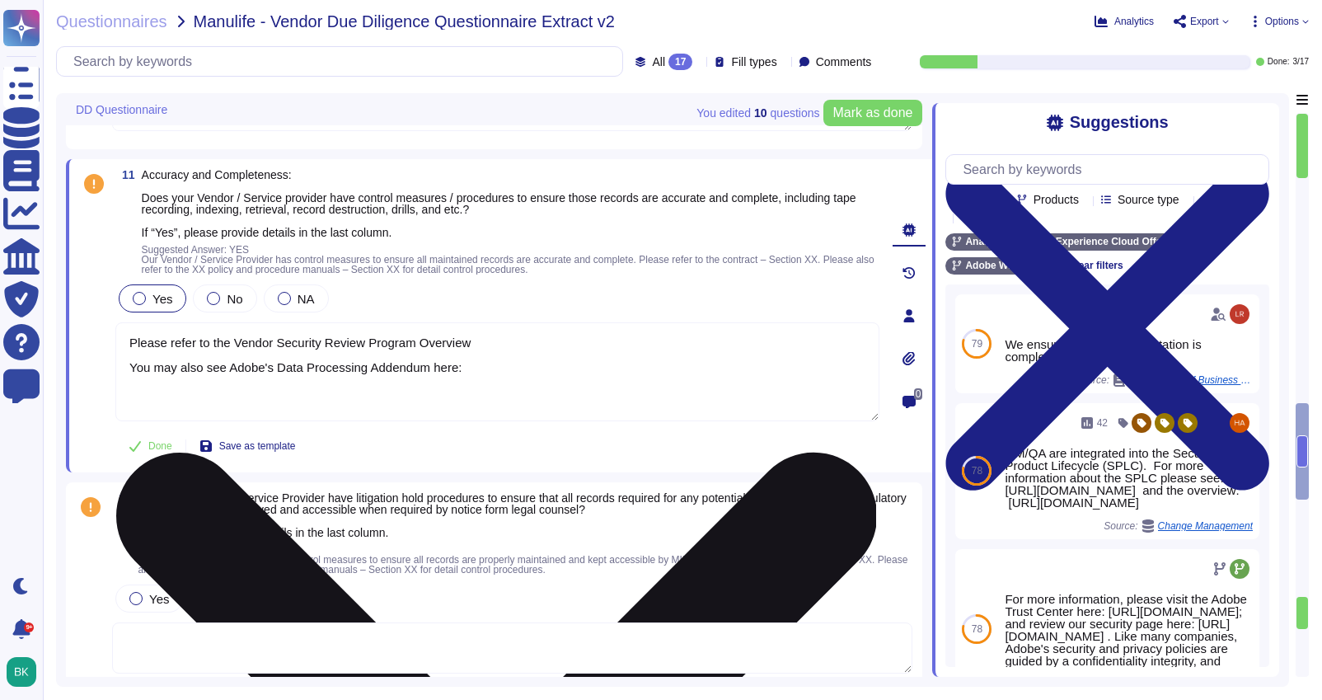
paste textarea "[URL][DOMAIN_NAME]"
click at [469, 372] on textarea "Please refer to the Vendor Security Review Program Overview You may also see Ad…" at bounding box center [497, 371] width 764 height 99
click at [499, 381] on textarea "Please refer to the Vendor Security Review Program Overview You may also see Ad…" at bounding box center [497, 371] width 764 height 99
click at [490, 344] on textarea "Please refer to the Vendor Security Review Program Overview You may also see Ad…" at bounding box center [497, 371] width 764 height 99
click at [516, 339] on textarea "Please refer to the Vendor Security Review Program Overview: You may also see A…" at bounding box center [497, 371] width 764 height 99
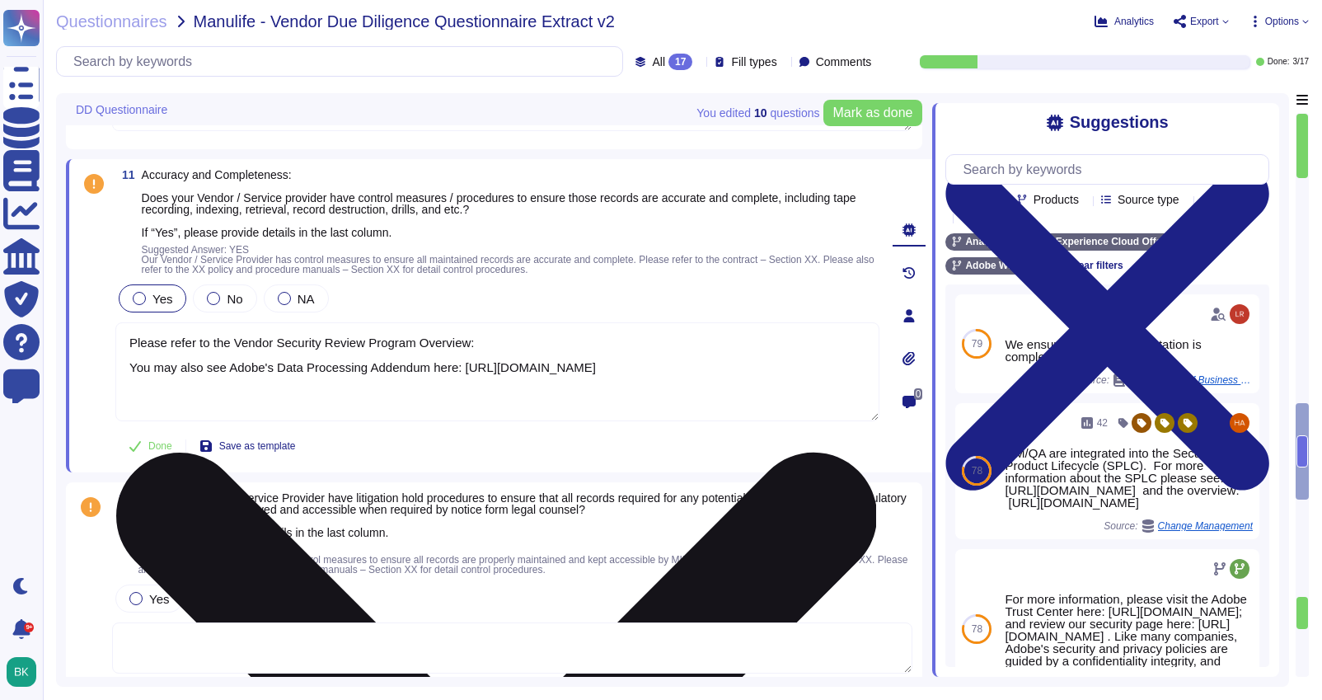
paste textarea "[URL][DOMAIN_NAME]"
click at [130, 342] on textarea "Please refer to the Vendor Security Review Program Overview: [URL][DOMAIN_NAME]…" at bounding box center [497, 371] width 764 height 99
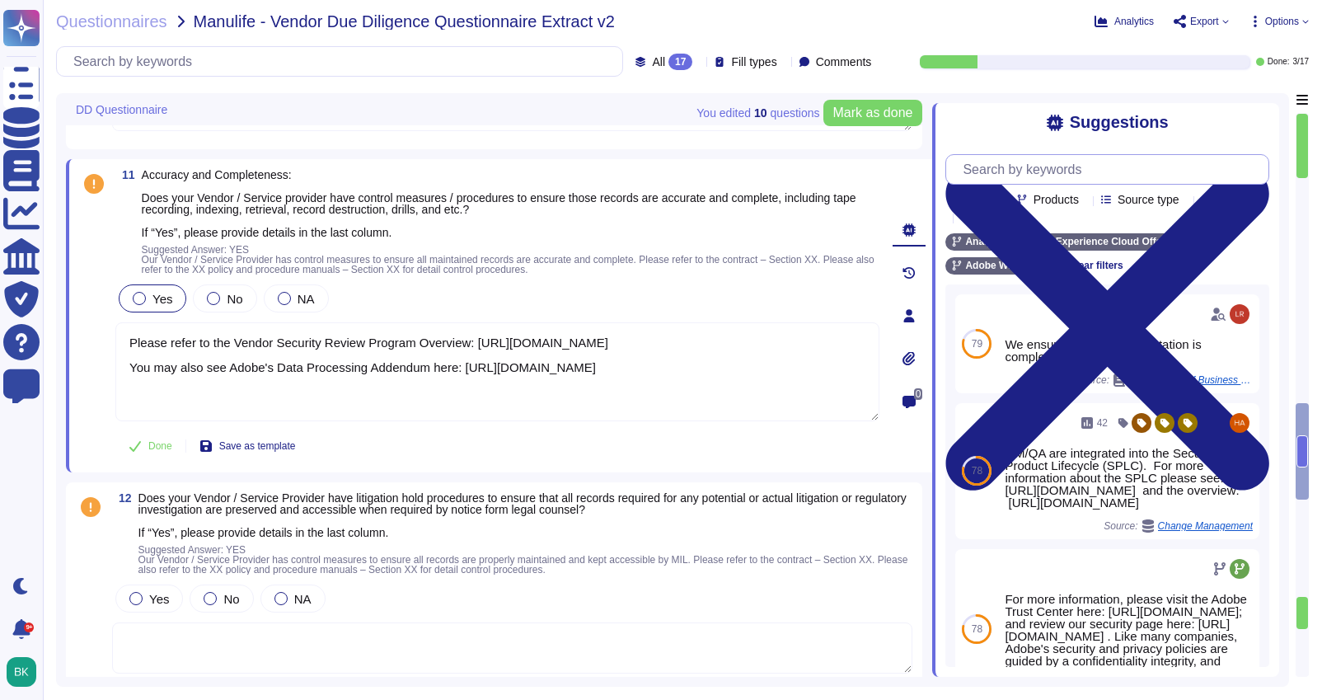
type textarea "Please refer to the Vendor Security Review Program Overview: [URL][DOMAIN_NAME]…"
click at [1114, 171] on input "text" at bounding box center [1111, 169] width 314 height 29
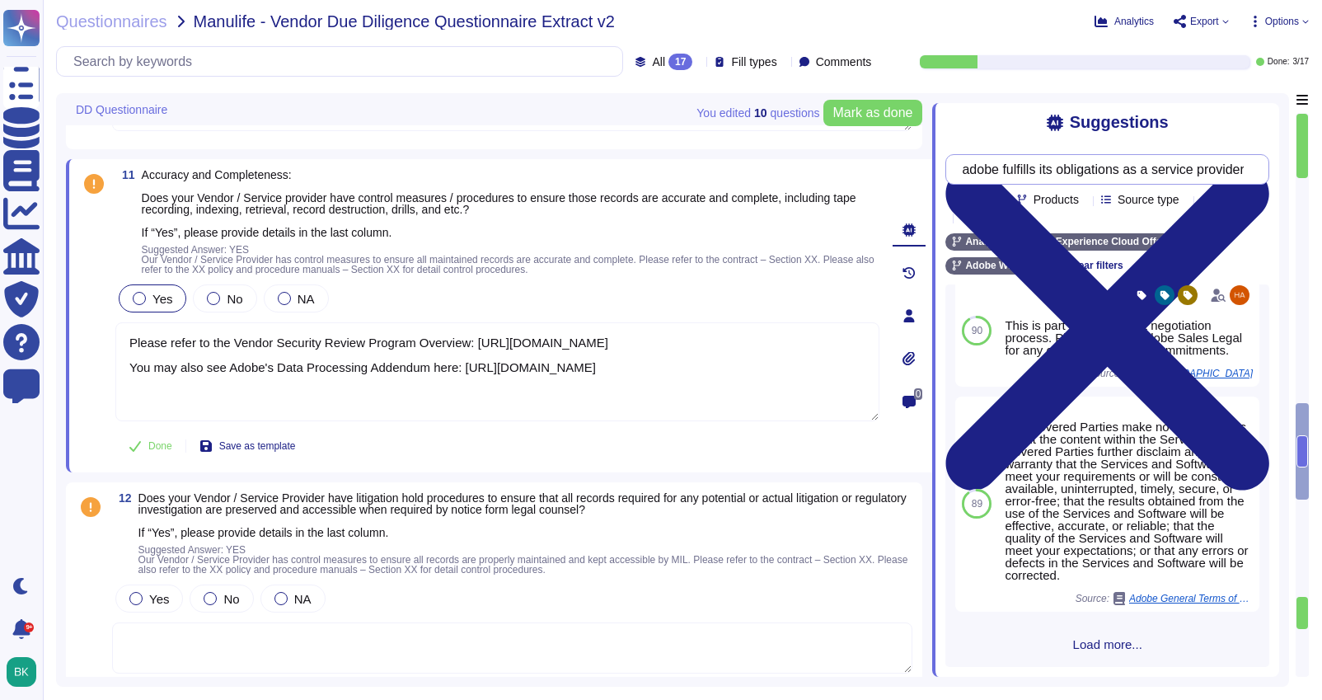
scroll to position [331, 0]
click at [1215, 173] on input "adobe fulfills its obligations as a service provider" at bounding box center [1102, 169] width 297 height 29
click at [1175, 173] on input "adobe fulfills its obligations as a service provider" at bounding box center [1102, 169] width 297 height 29
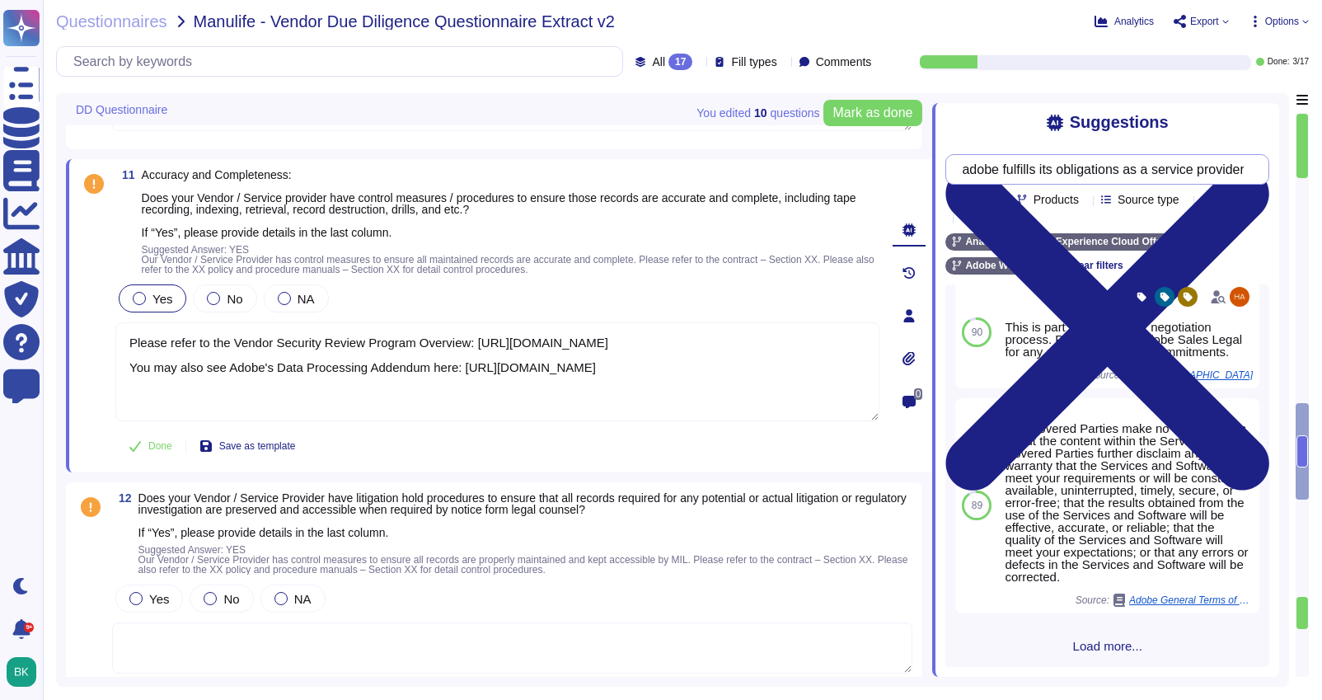
click at [1208, 174] on input "adobe fulfills its obligations as a service provider" at bounding box center [1102, 169] width 297 height 29
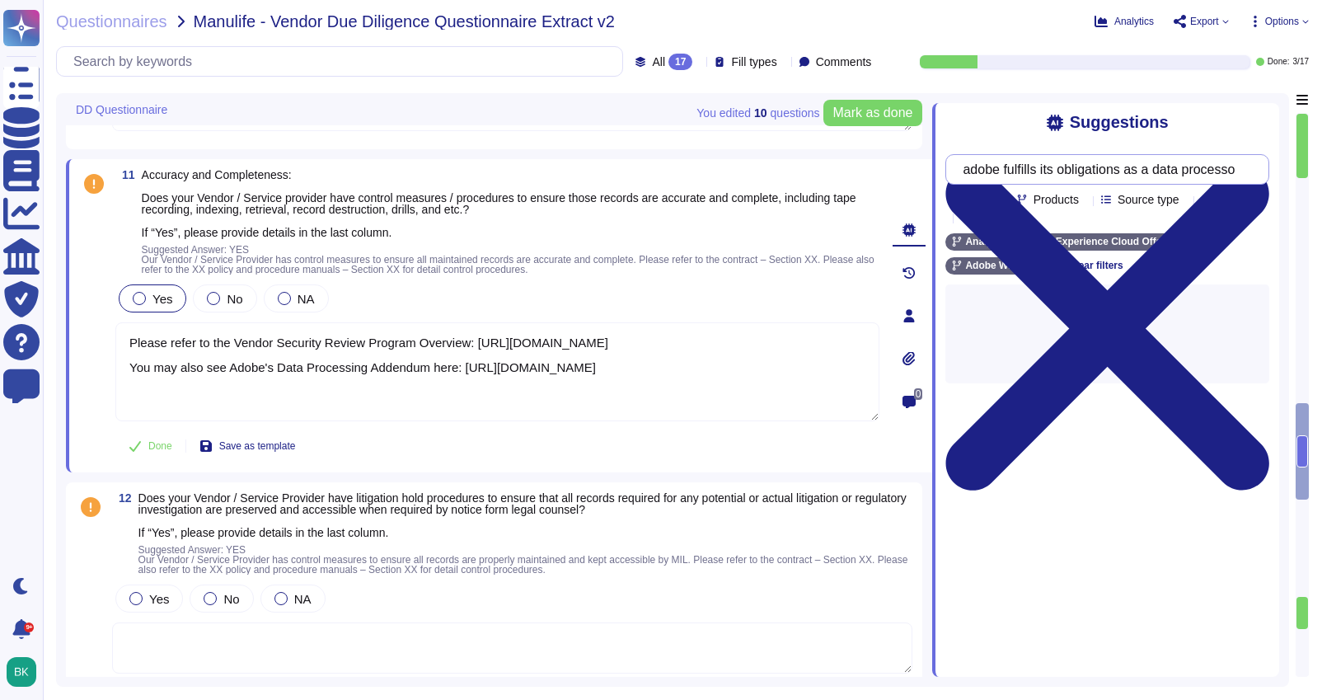
scroll to position [0, 18]
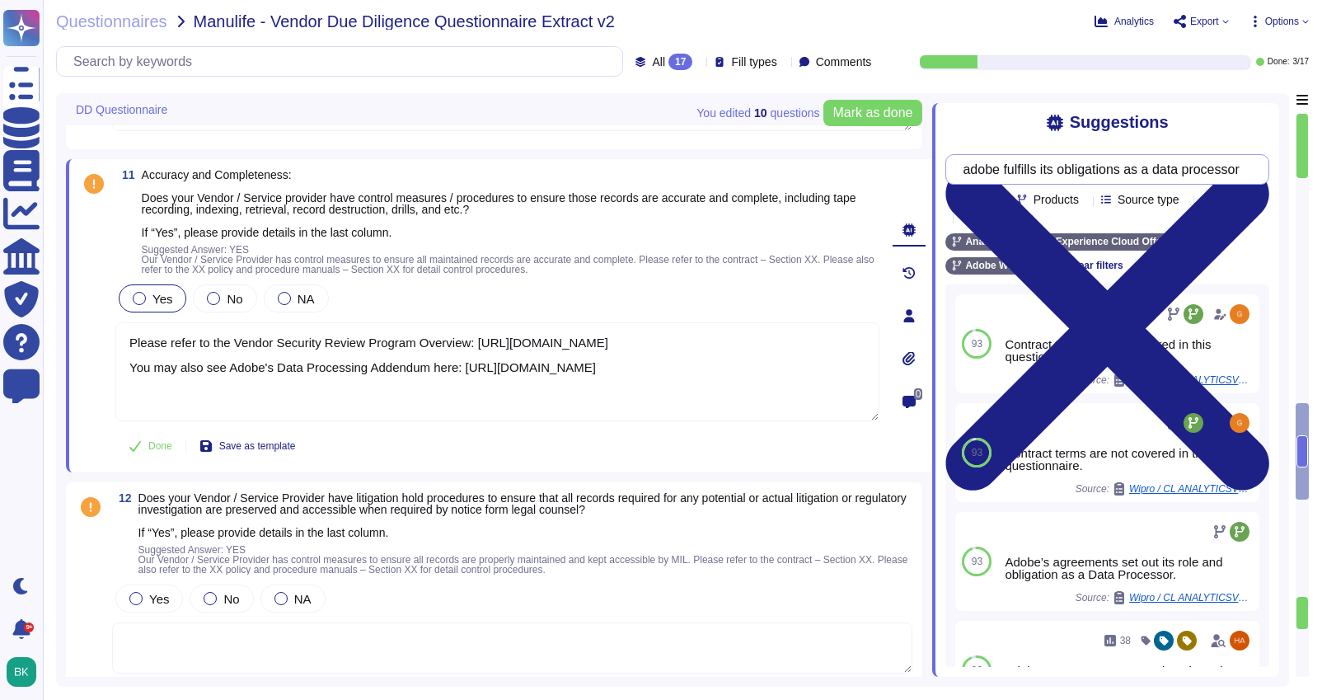
click at [1019, 172] on input "adobe fulfills its obligations as a data processor" at bounding box center [1102, 169] width 297 height 29
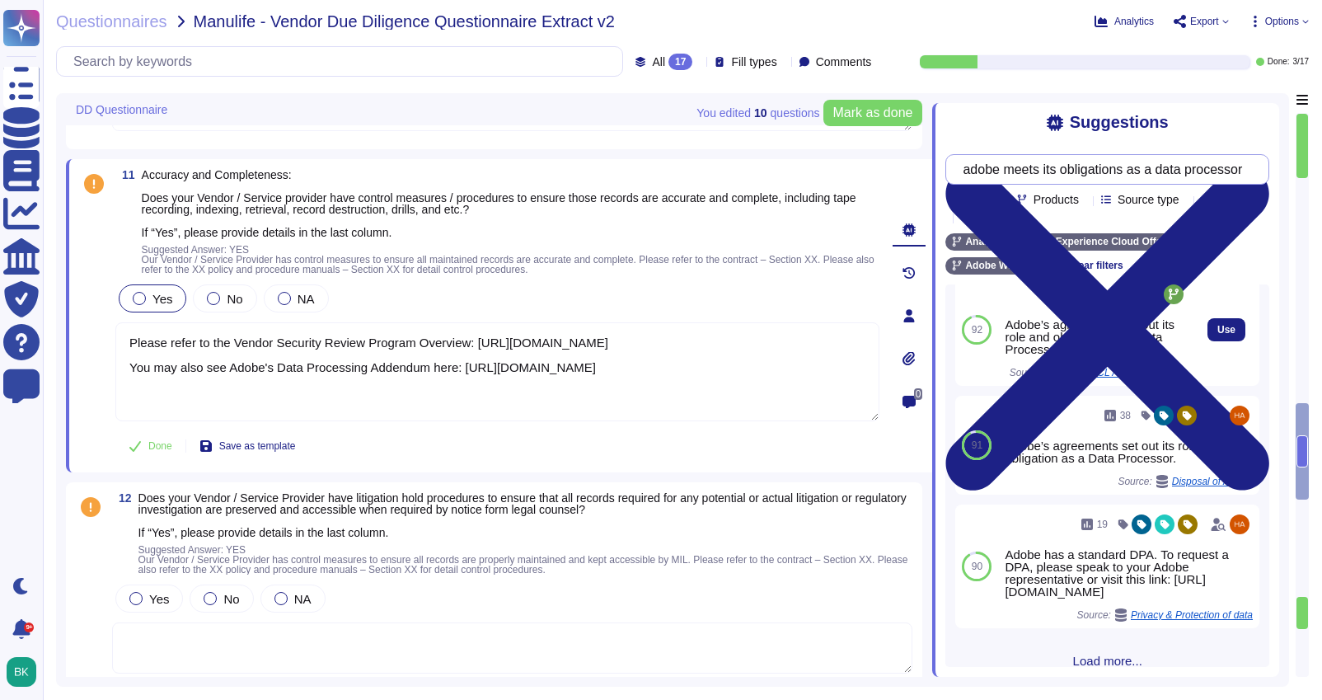
scroll to position [231, 0]
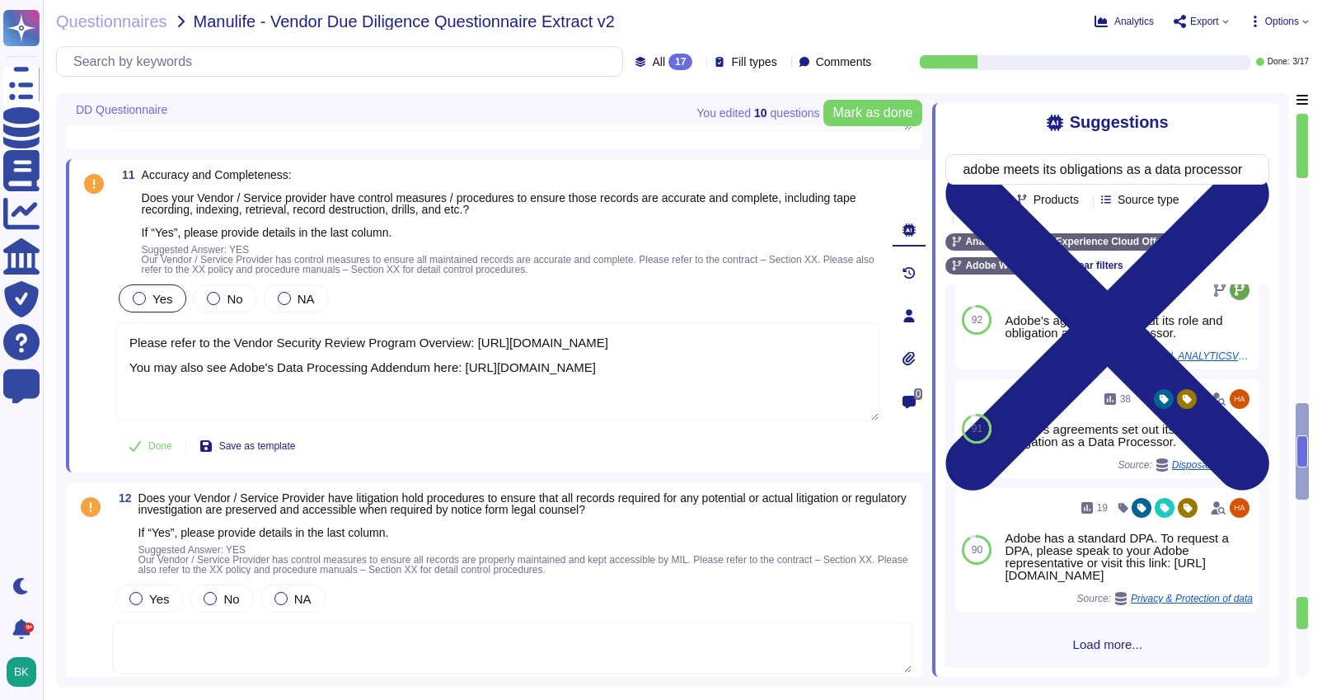
type input "adobe meets its obligations as a data processor"
click at [1114, 650] on span "Load more..." at bounding box center [1107, 644] width 324 height 12
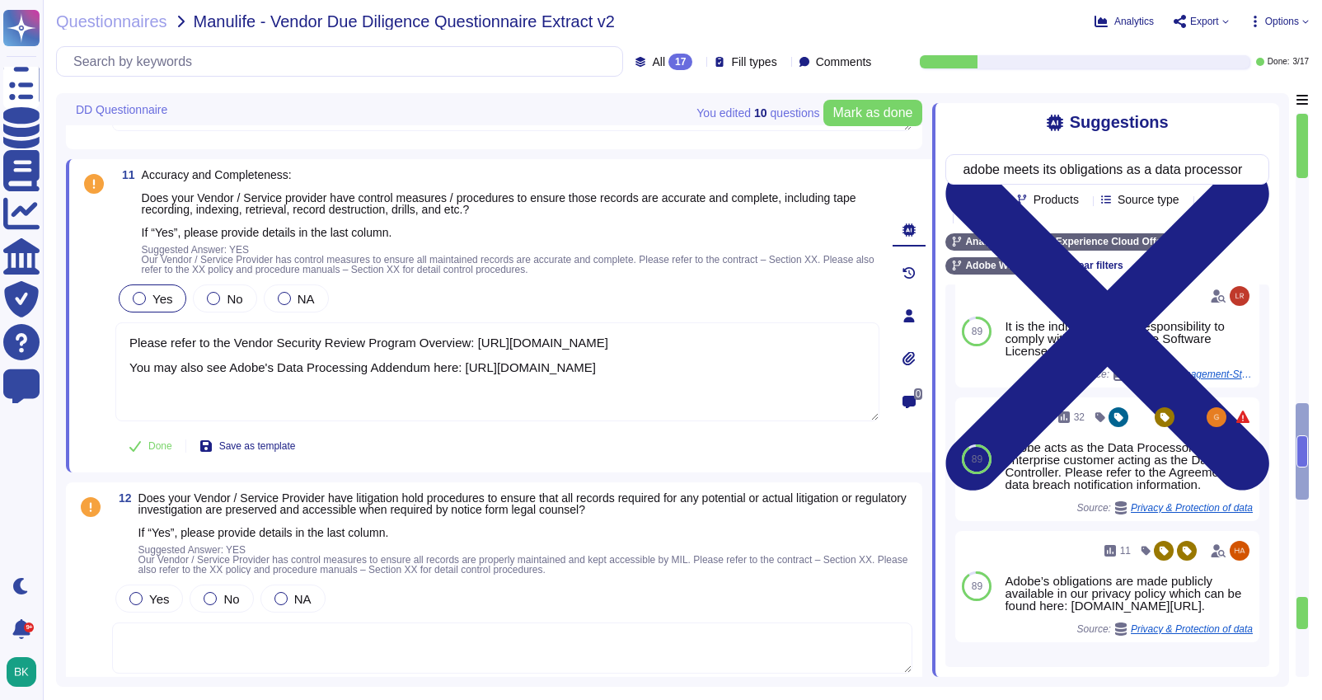
scroll to position [1683, 0]
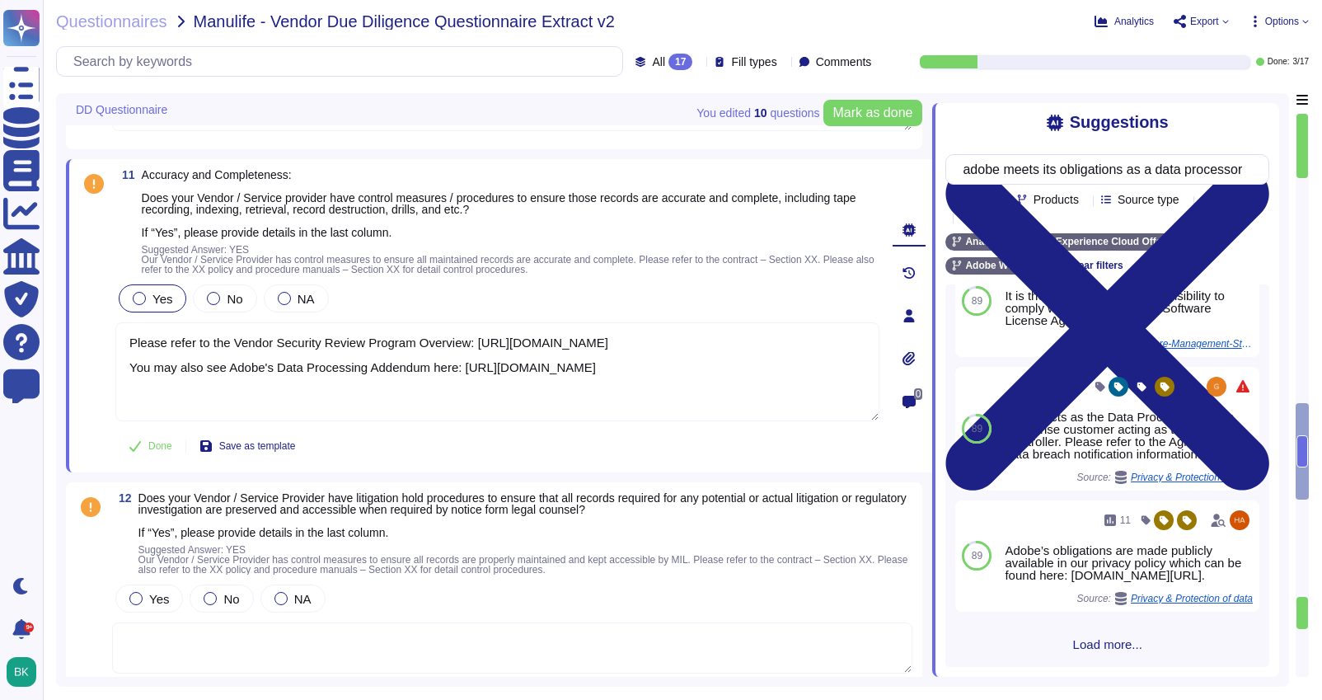
click at [1089, 647] on span "Load more..." at bounding box center [1107, 644] width 324 height 12
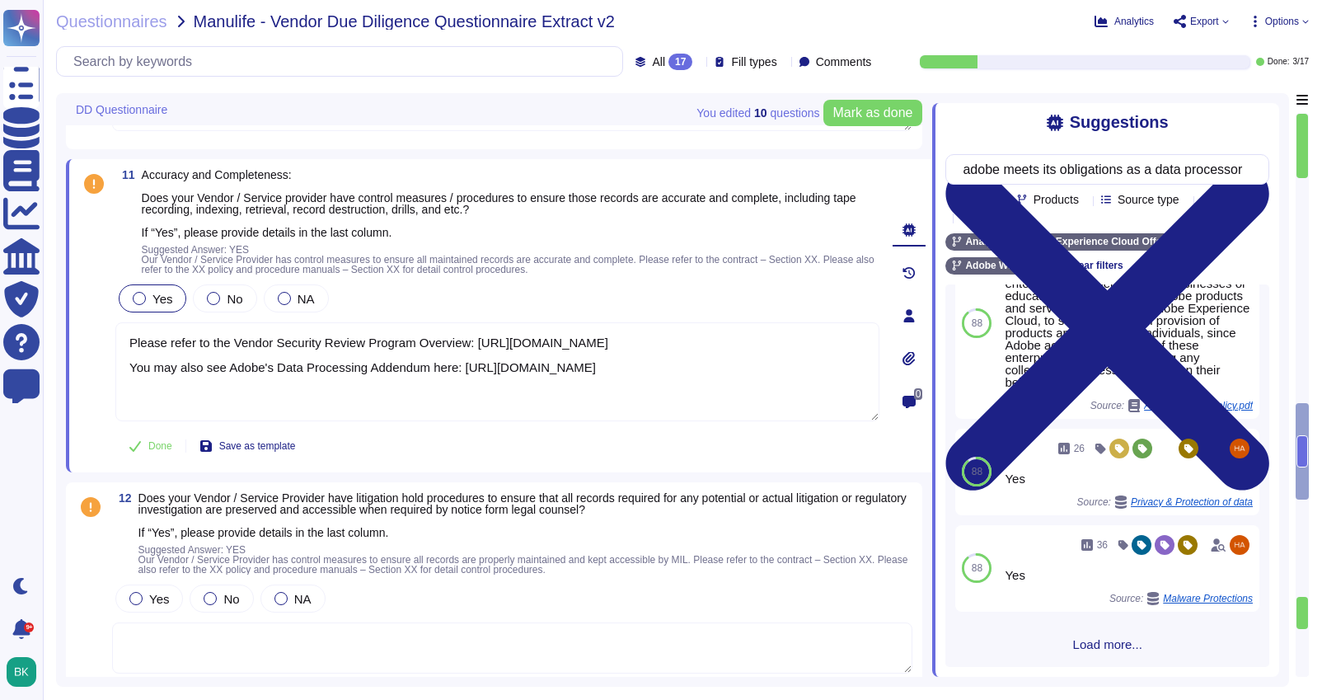
scroll to position [3055, 0]
click at [1108, 653] on div "92 Contract terms are not covered in this questionnaire. Source: Wipro / CL ANA…" at bounding box center [1107, 475] width 324 height 382
click at [1107, 647] on span "Load more..." at bounding box center [1107, 644] width 324 height 12
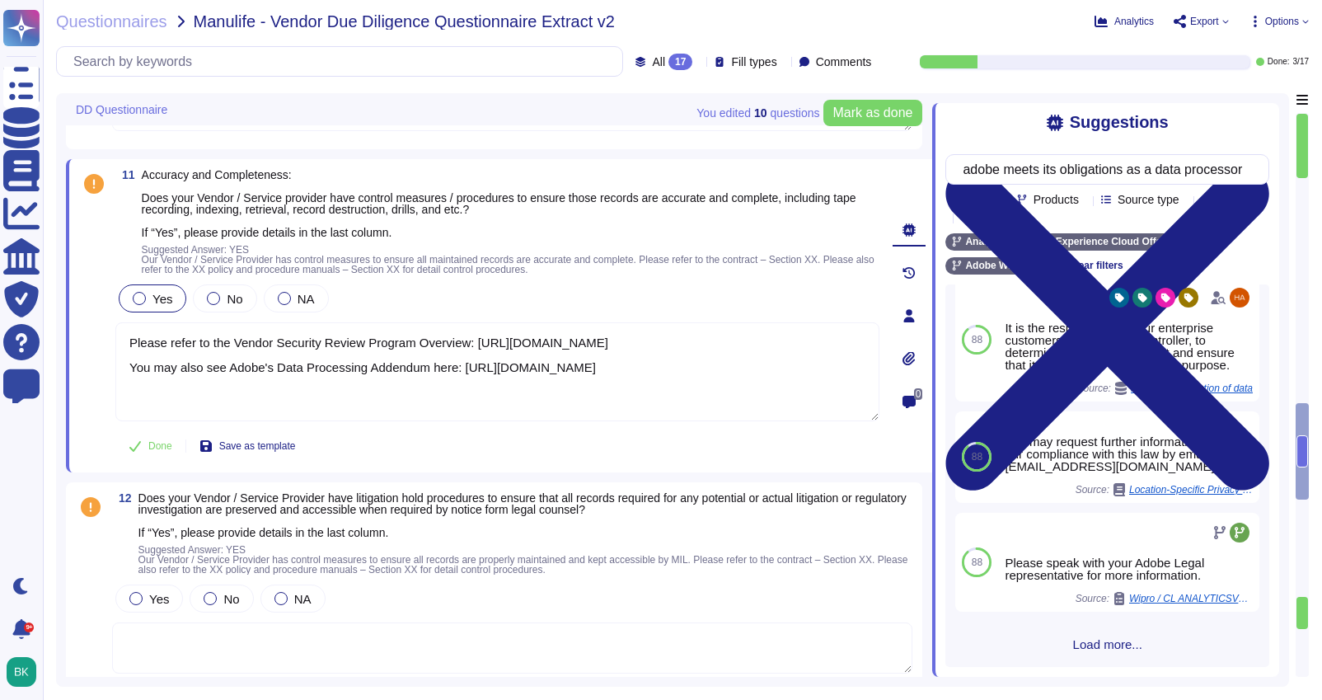
scroll to position [4081, 0]
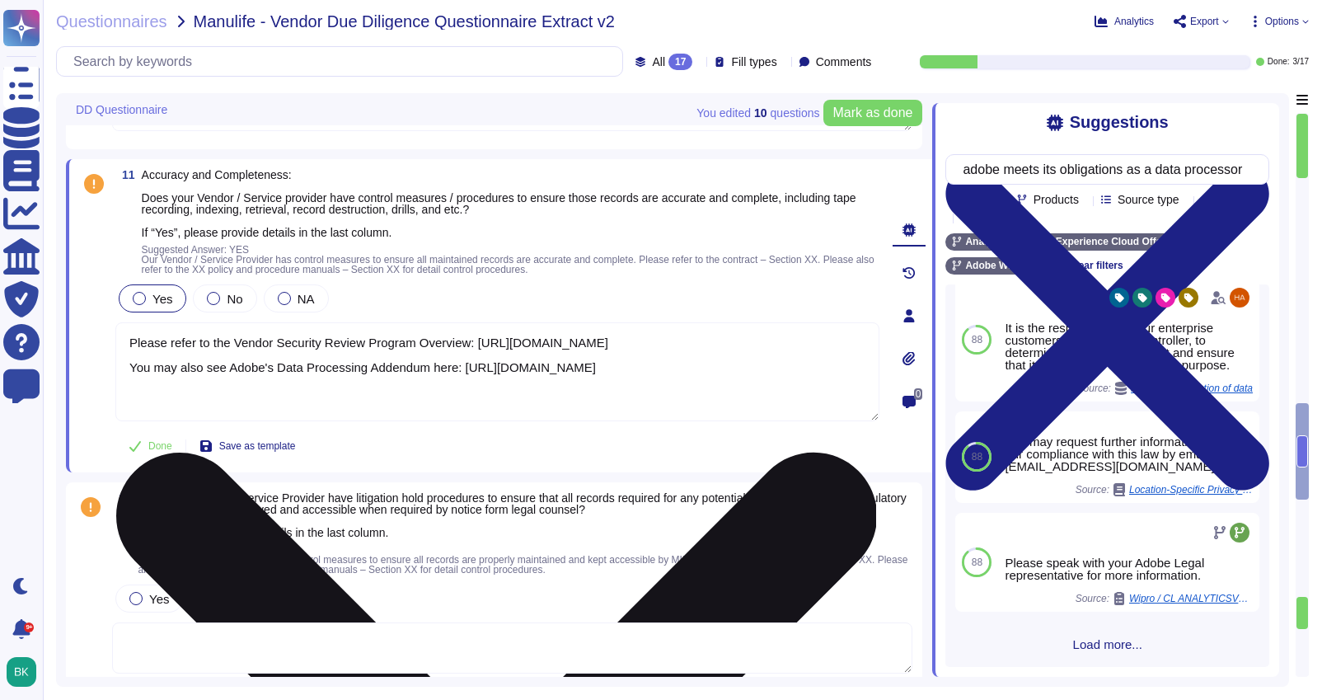
click at [127, 344] on textarea "Please refer to the Vendor Security Review Program Overview: [URL][DOMAIN_NAME]…" at bounding box center [497, 371] width 764 height 99
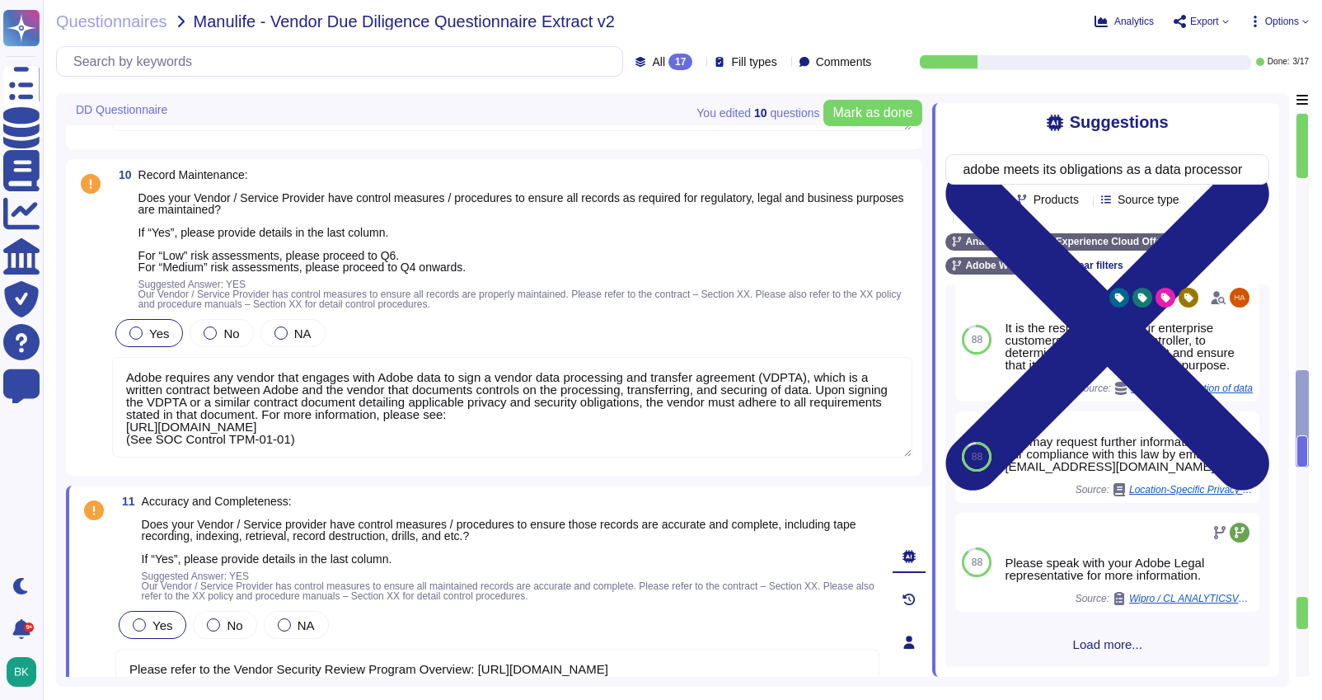
scroll to position [2971, 0]
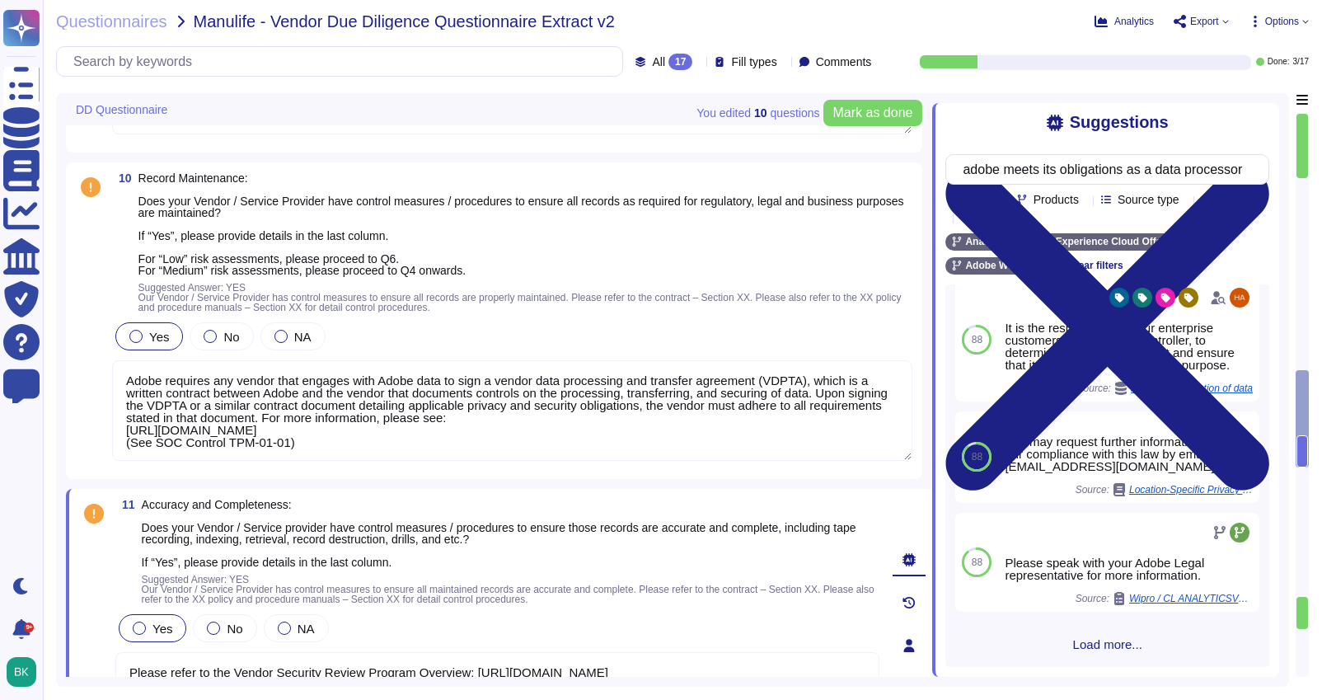
type textarea "Lorem ips d sitametco Adipiscing Elitseddoe, Temp, inc Utlaboreet (Dolo MAG) al…"
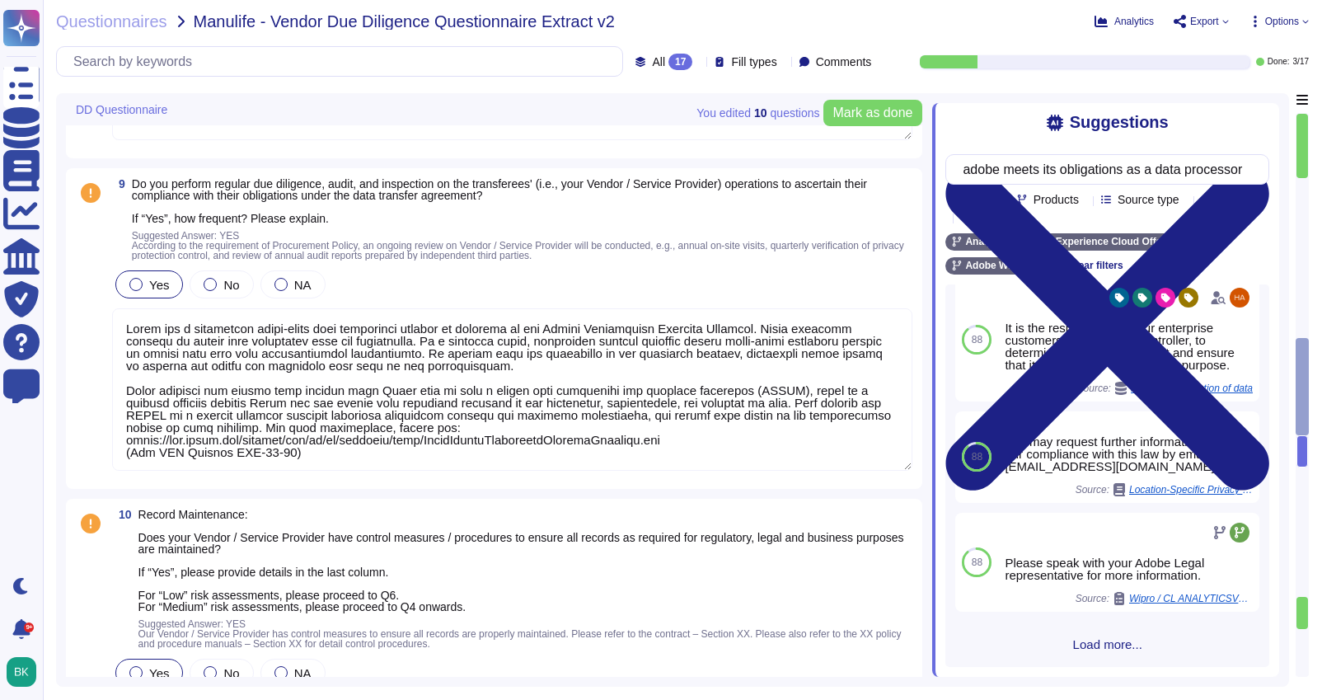
scroll to position [2647, 0]
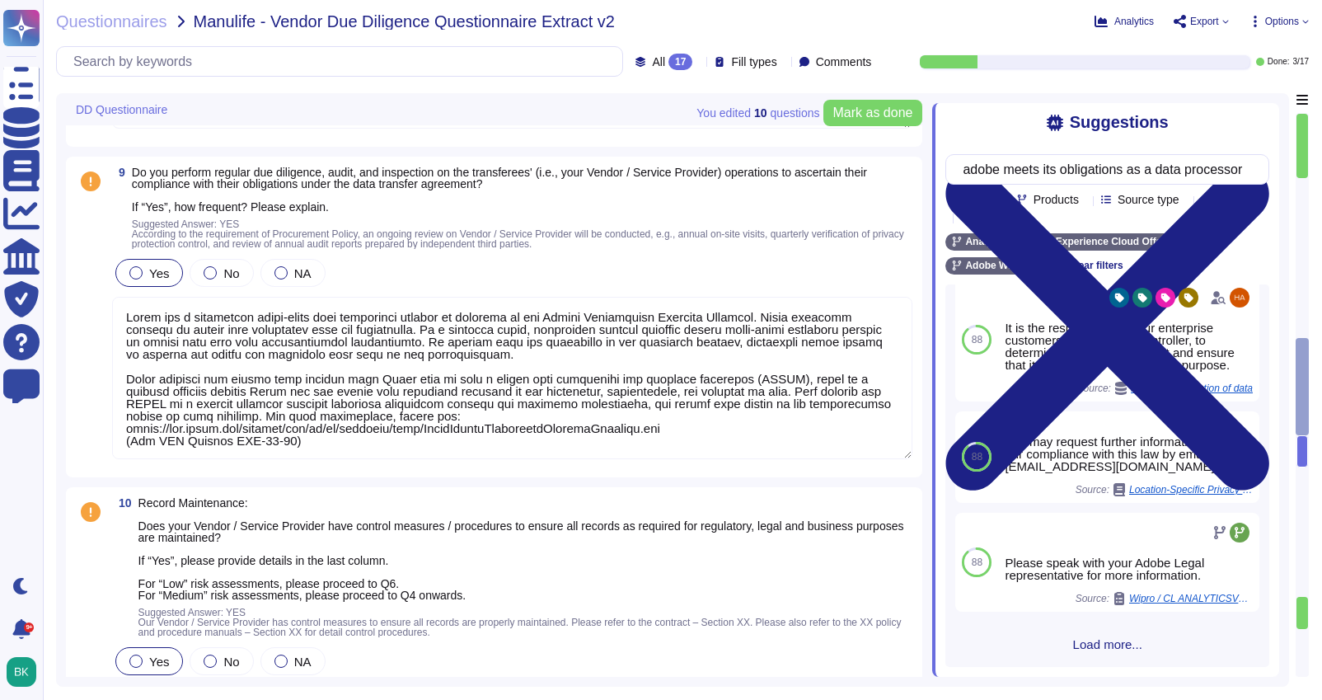
click at [125, 313] on textarea at bounding box center [512, 378] width 800 height 162
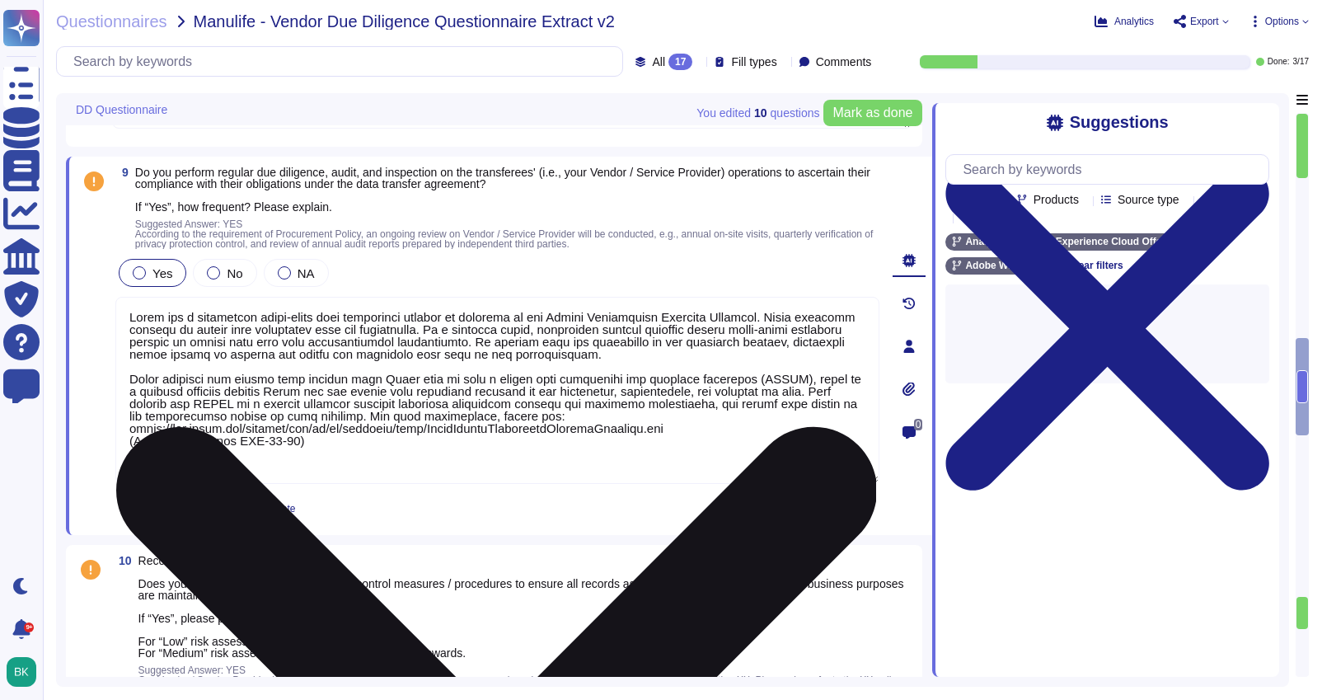
paste textarea "Adobe as the data processor shall ensure the processing of data is carried out …"
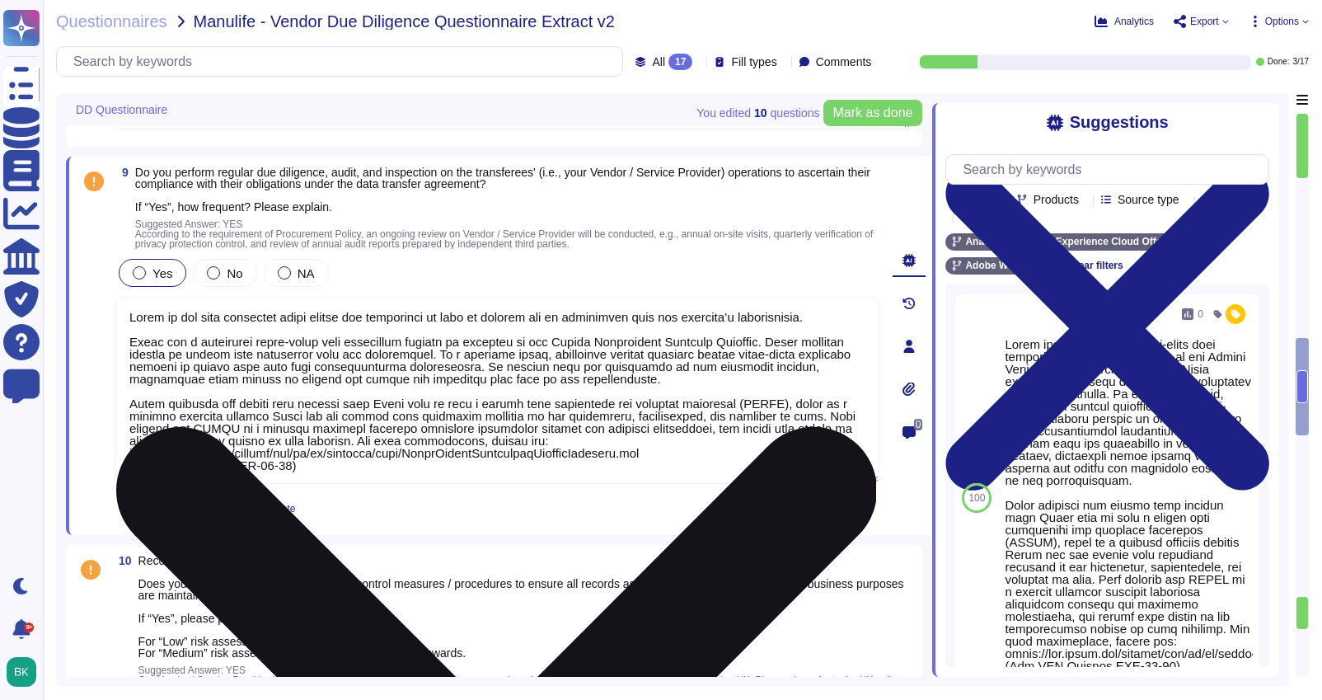
click at [850, 315] on textarea at bounding box center [497, 390] width 764 height 187
paste textarea "As a data processor, Adobe only processes personal data in accordance with cust…"
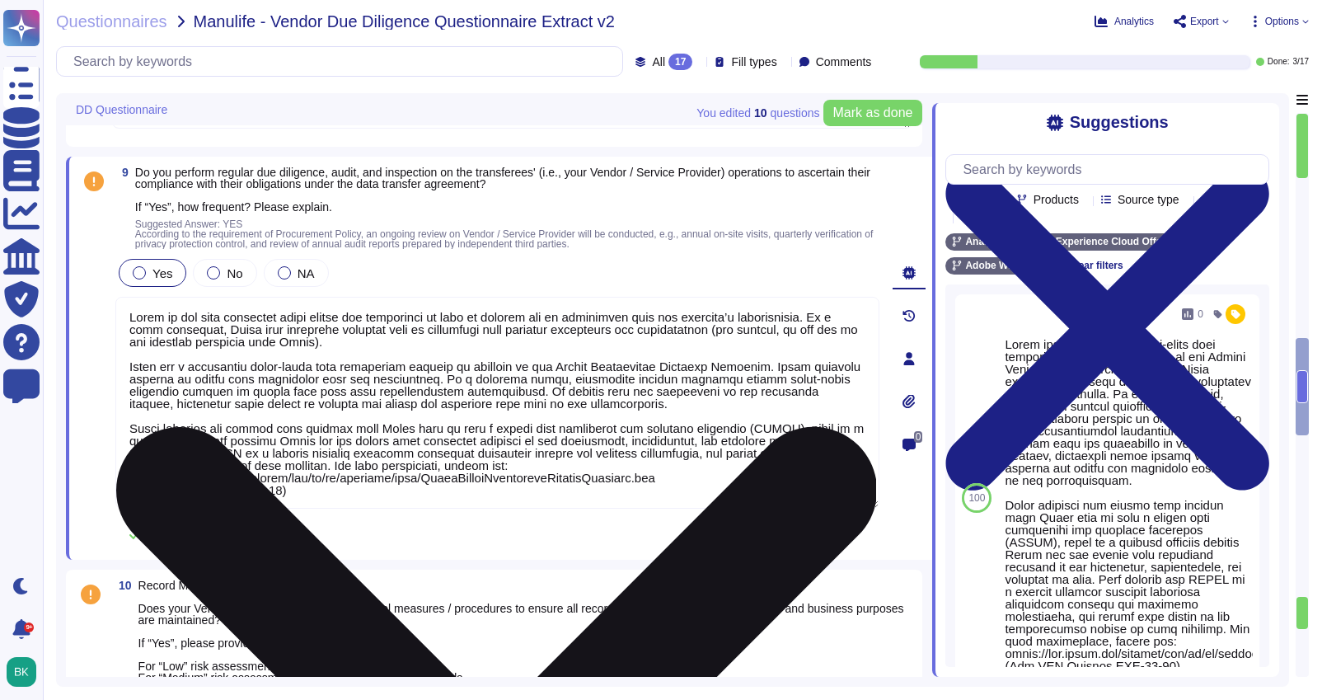
drag, startPoint x: 844, startPoint y: 316, endPoint x: 130, endPoint y: 302, distance: 713.7
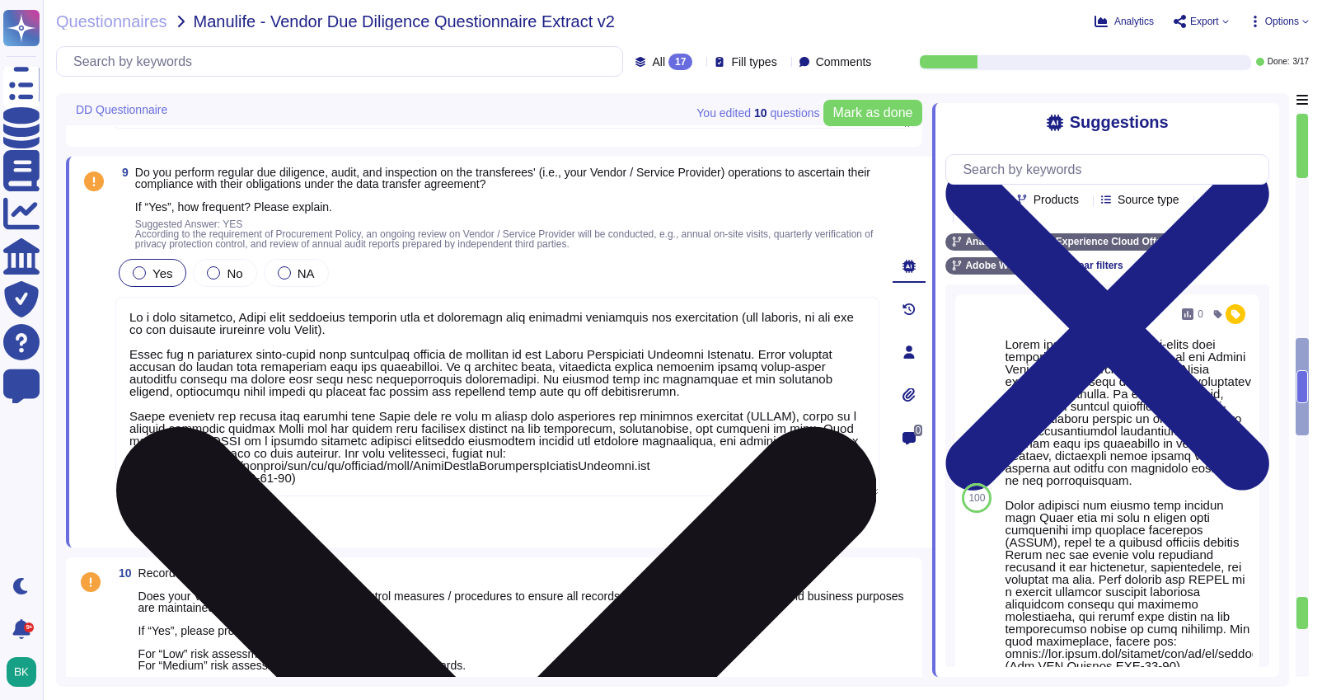
click at [439, 330] on textarea at bounding box center [497, 396] width 764 height 199
click at [452, 334] on textarea at bounding box center [497, 396] width 764 height 199
paste textarea "Adobe meets the obligations set out for data processors."
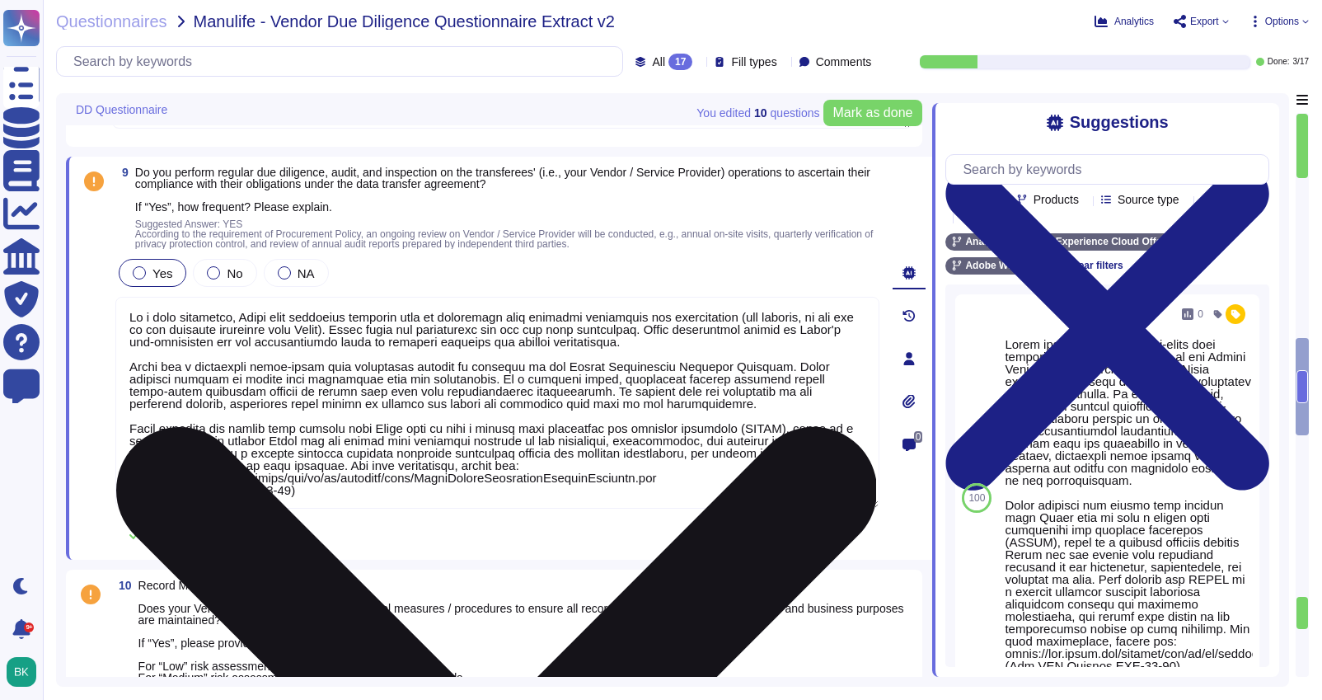
drag, startPoint x: 724, startPoint y: 405, endPoint x: 130, endPoint y: 368, distance: 595.3
click at [130, 368] on textarea at bounding box center [497, 403] width 764 height 212
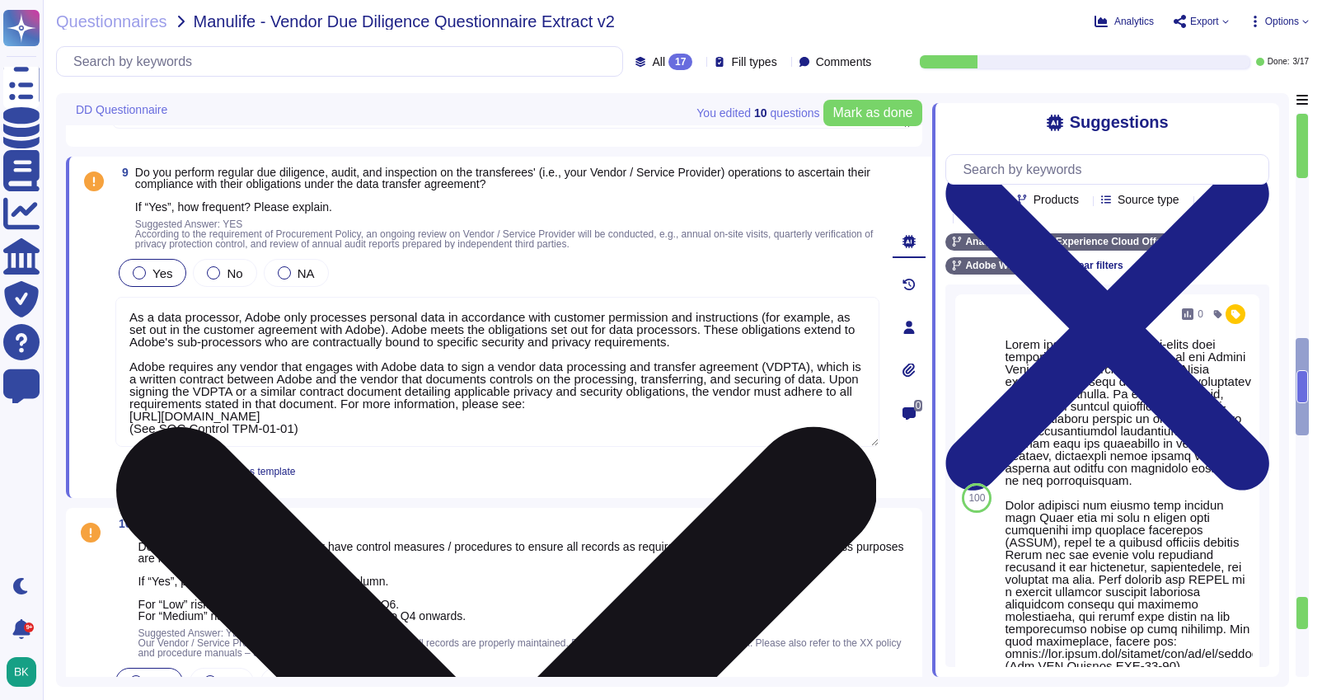
click at [452, 405] on textarea "As a data processor, Adobe only processes personal data in accordance with cust…" at bounding box center [497, 372] width 764 height 150
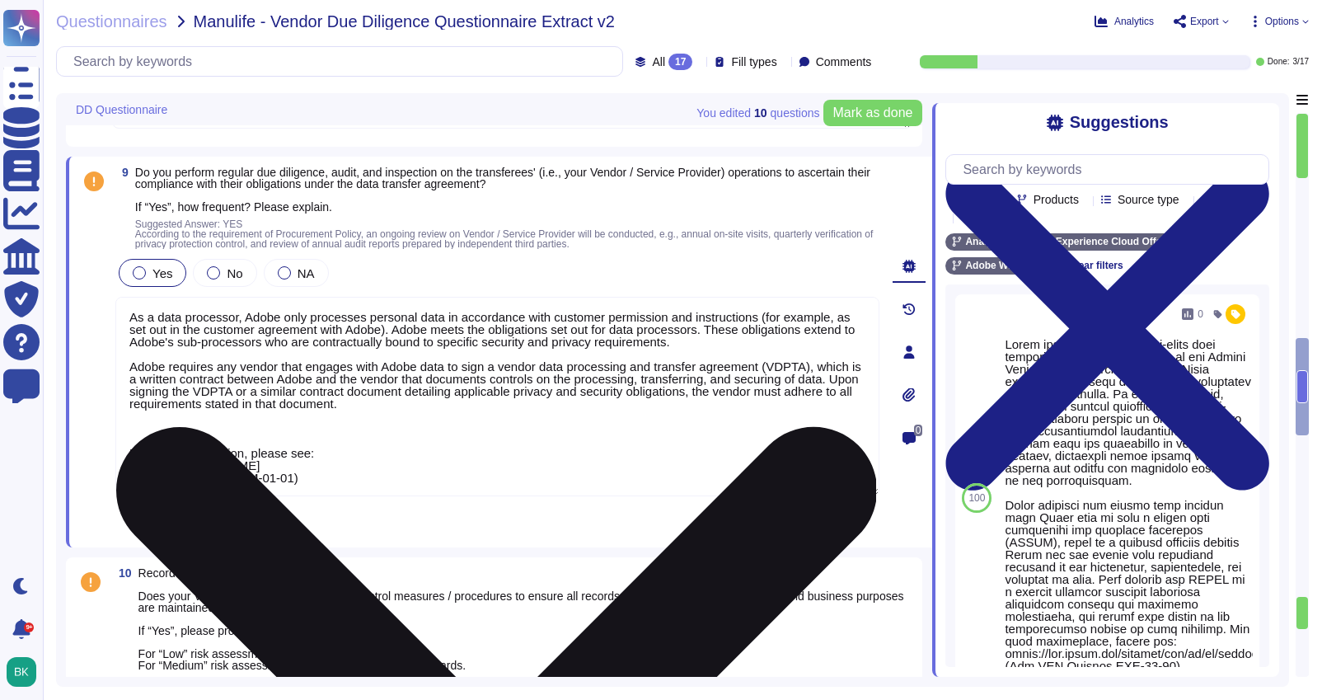
paste textarea "Adobe has a documented third-party risk management program is outlined in the V…"
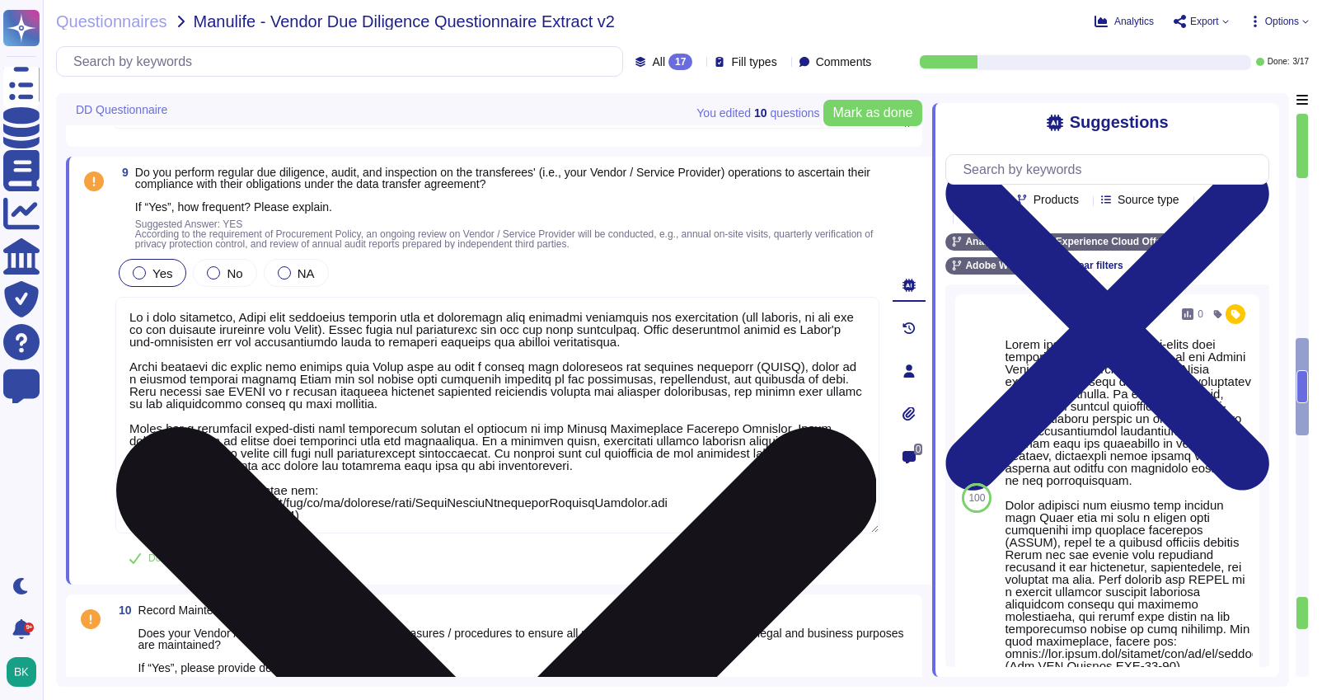
click at [131, 428] on textarea at bounding box center [497, 415] width 764 height 236
click at [132, 489] on textarea at bounding box center [497, 415] width 764 height 236
click at [315, 518] on textarea at bounding box center [497, 415] width 764 height 236
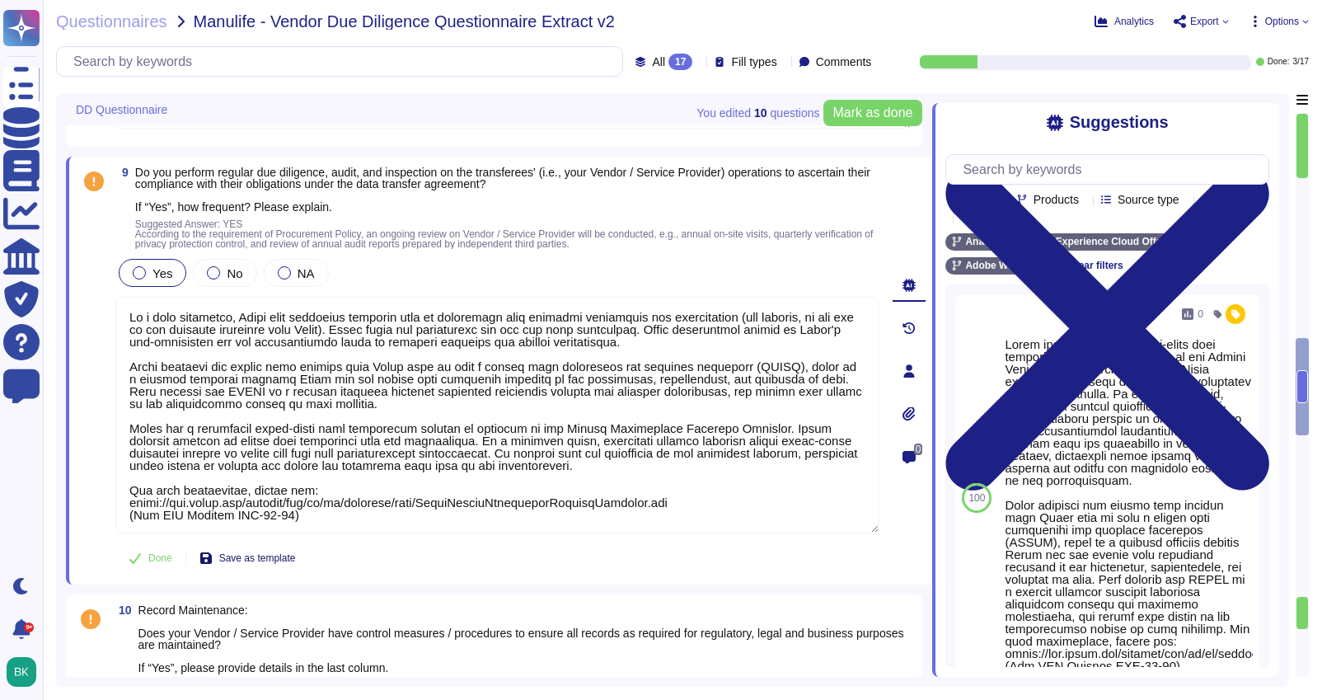
type textarea "As a data processor, Adobe only processes personal data in accordance with cust…"
click at [246, 564] on button "Save as template" at bounding box center [247, 557] width 123 height 33
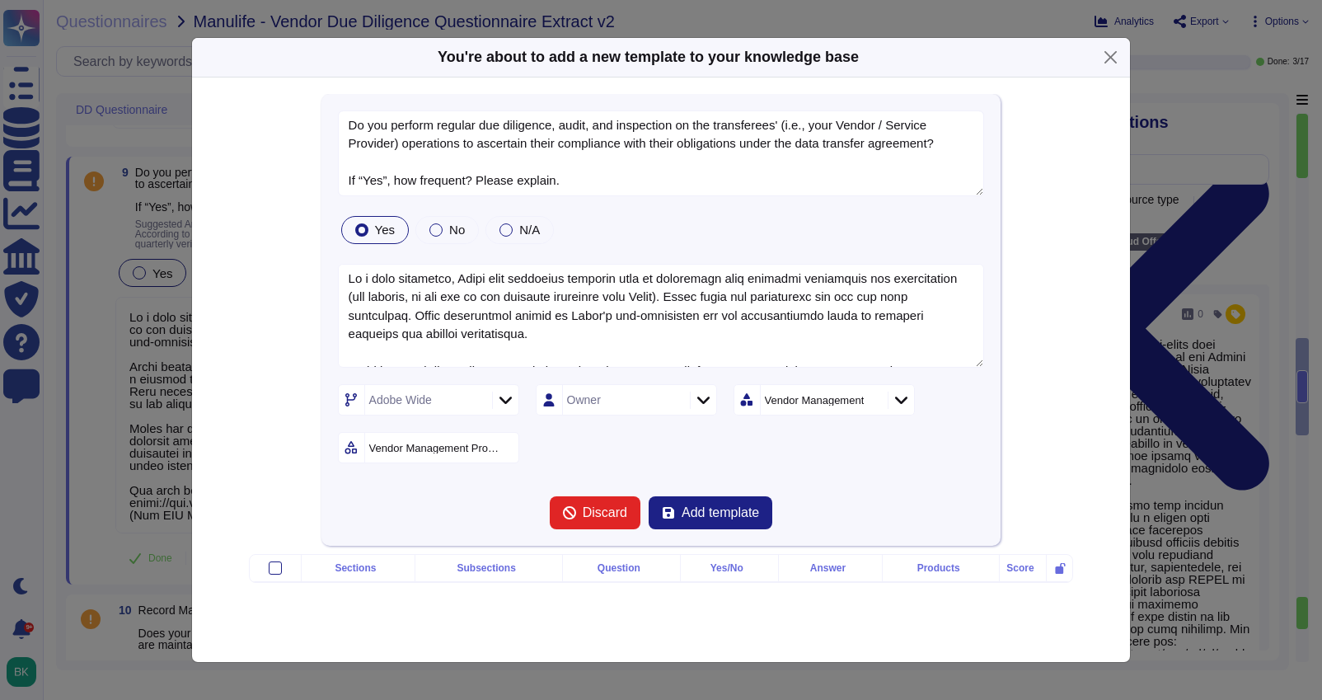
type textarea "Do you perform regular due diligence, audit, and inspection on the transferees'…"
type textarea "As a data processor, Adobe only processes personal data in accordance with cust…"
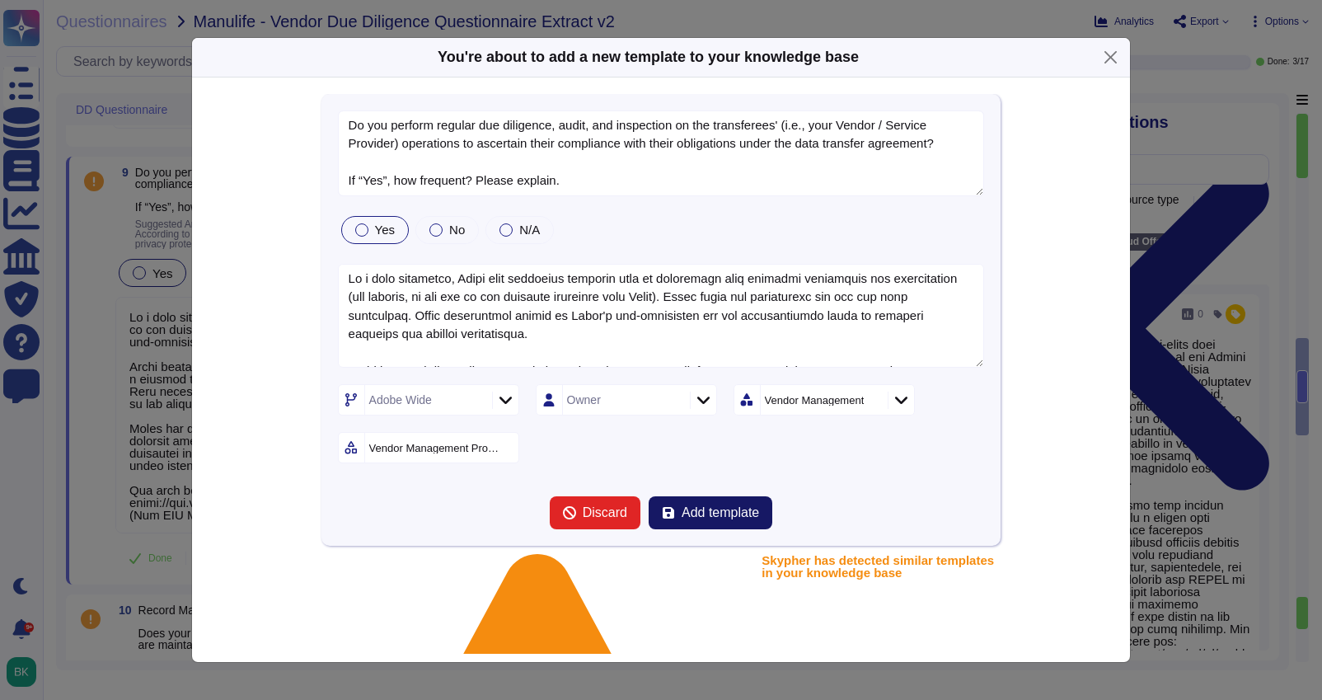
click at [695, 517] on span "Add template" at bounding box center [719, 512] width 77 height 13
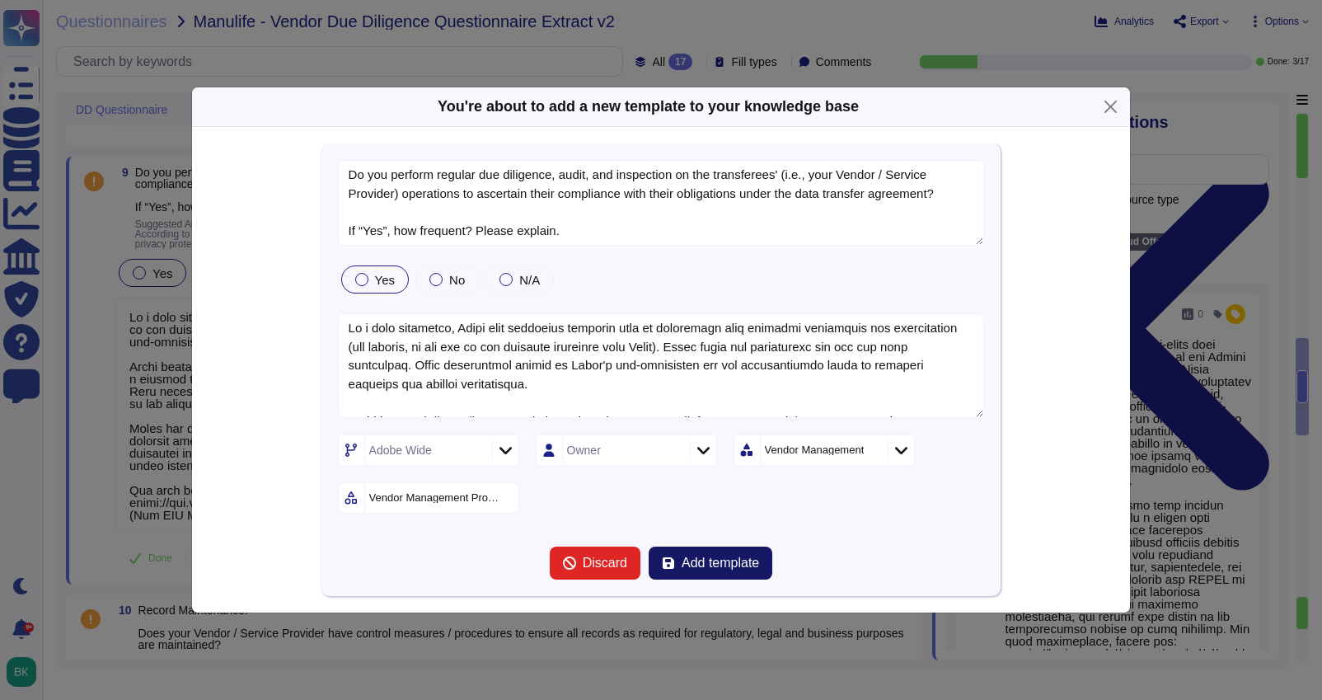
type textarea "Do you perform regular due diligence, audit, and inspection on the transferees'…"
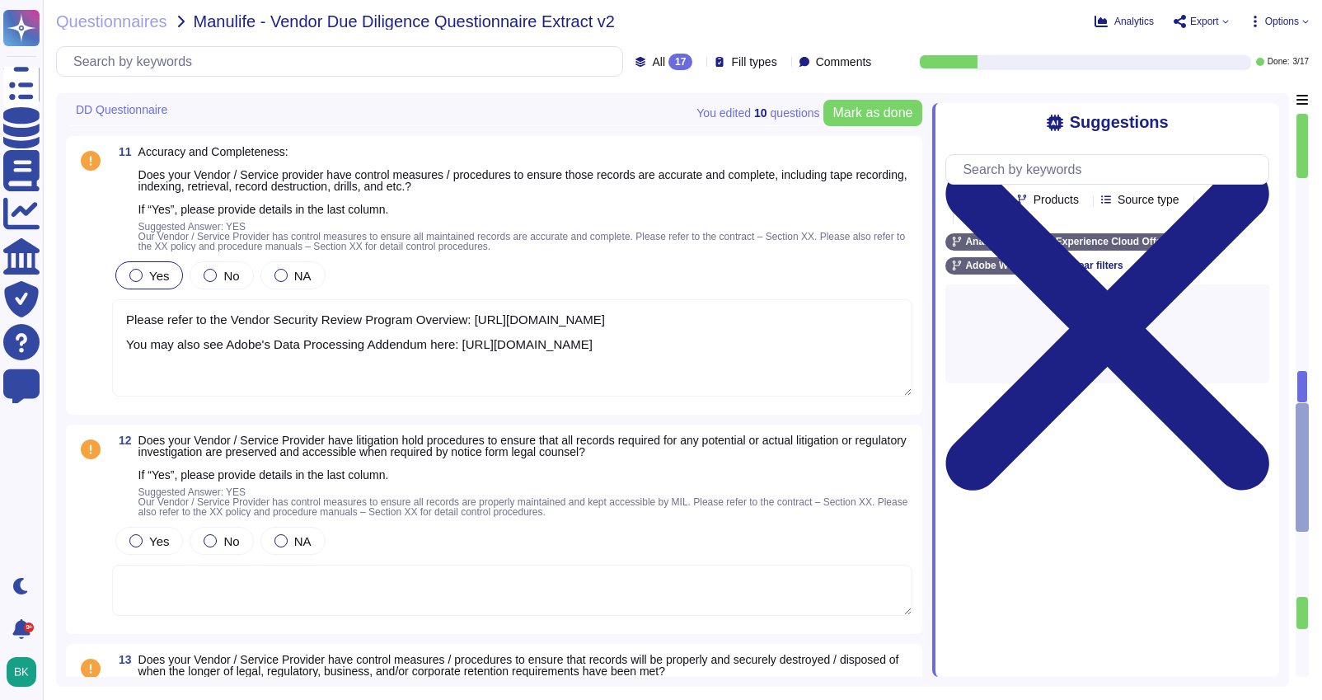
scroll to position [3428, 0]
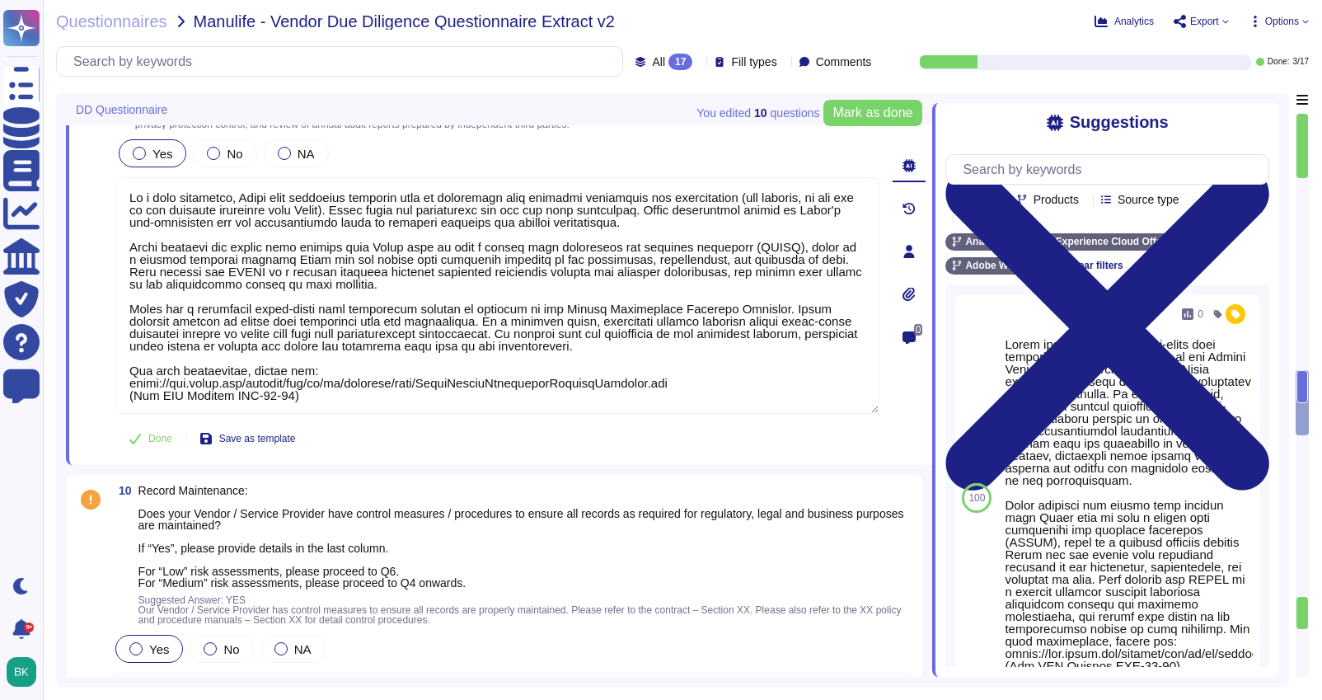
type textarea "Lorem ips d sitametco Adipiscing Elitseddoe, Temp, inc Utlaboreet (Dolo MAG) al…"
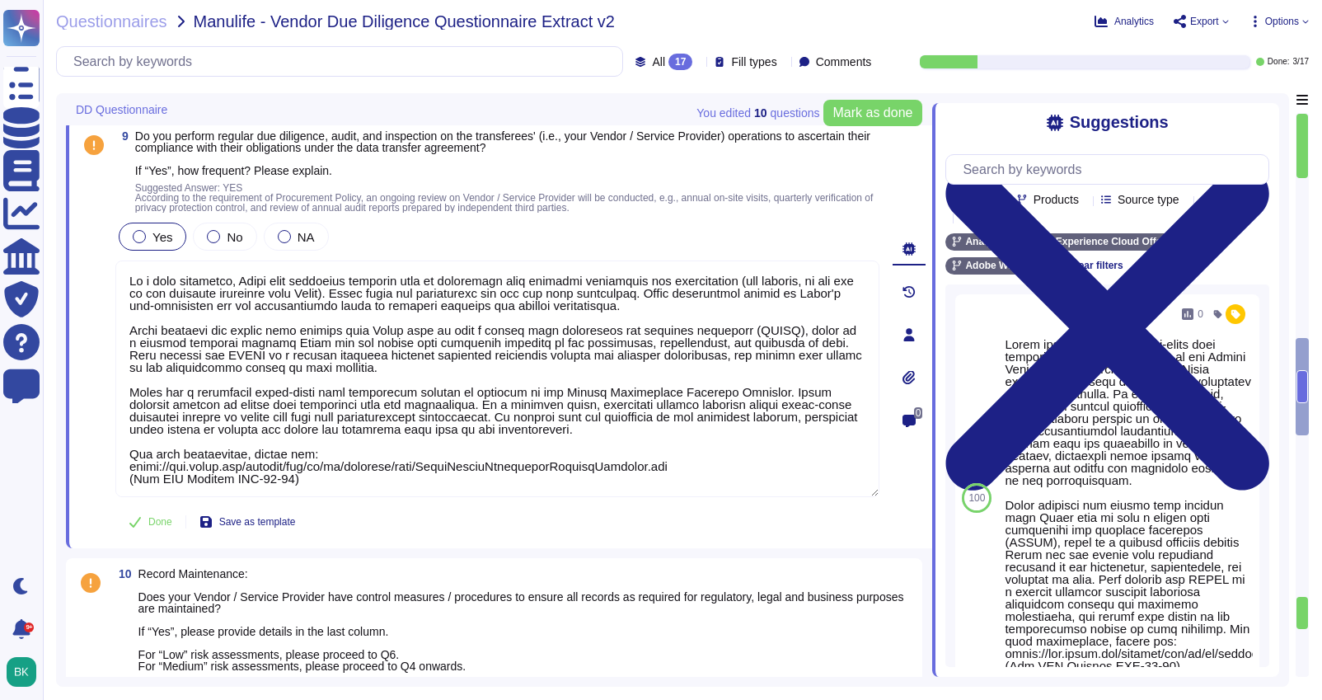
scroll to position [2685, 0]
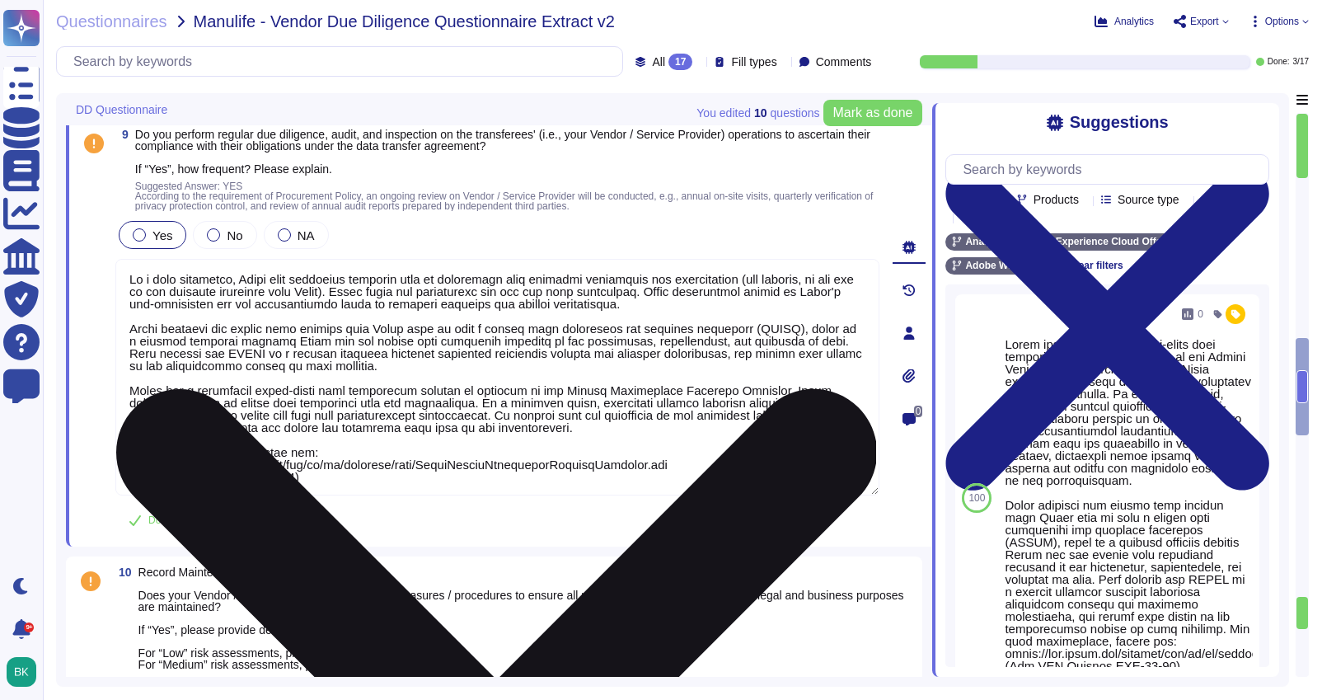
drag, startPoint x: 132, startPoint y: 276, endPoint x: 753, endPoint y: 300, distance: 621.8
click at [753, 300] on textarea at bounding box center [497, 377] width 764 height 236
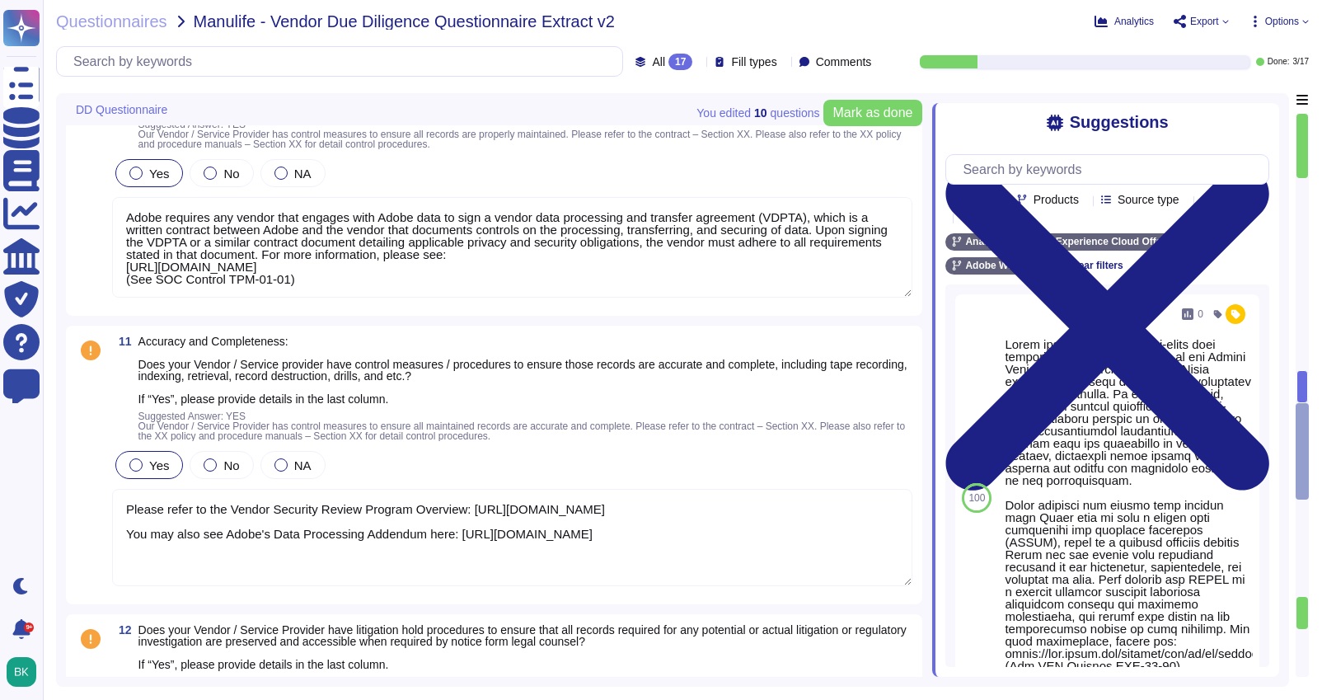
scroll to position [3296, 0]
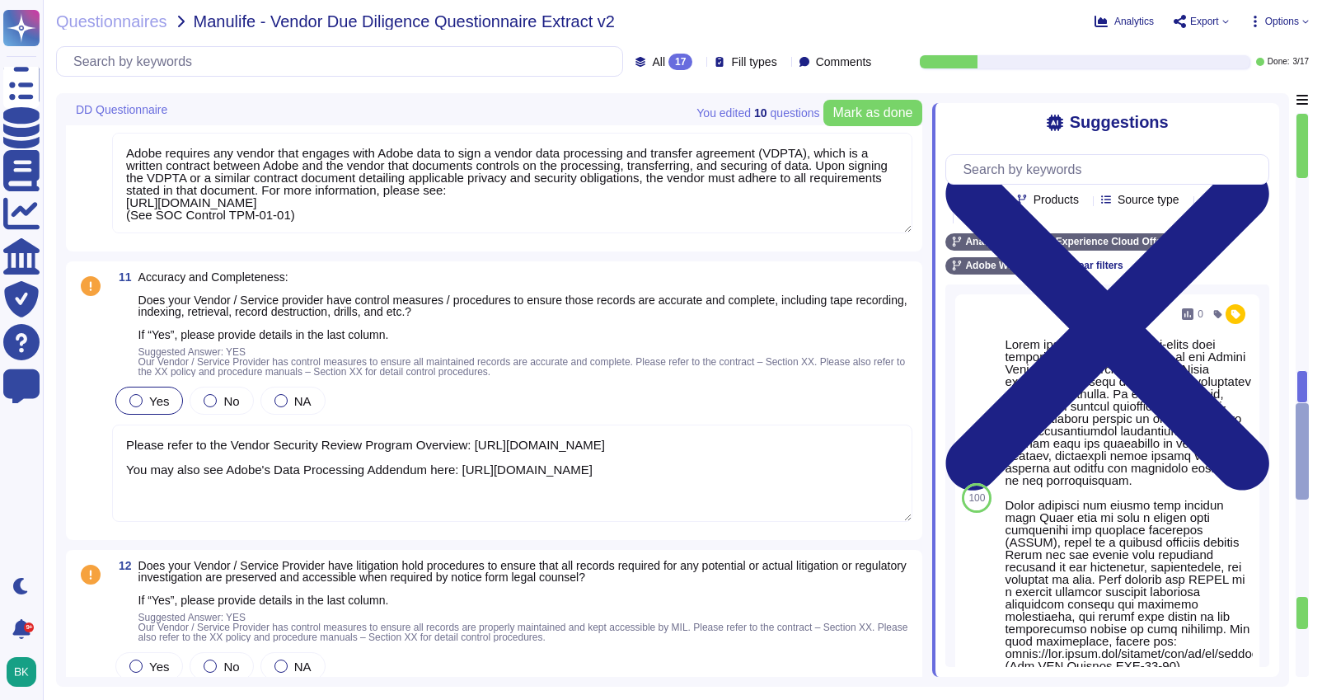
click at [125, 442] on textarea "Please refer to the Vendor Security Review Program Overview: [URL][DOMAIN_NAME]…" at bounding box center [512, 472] width 800 height 97
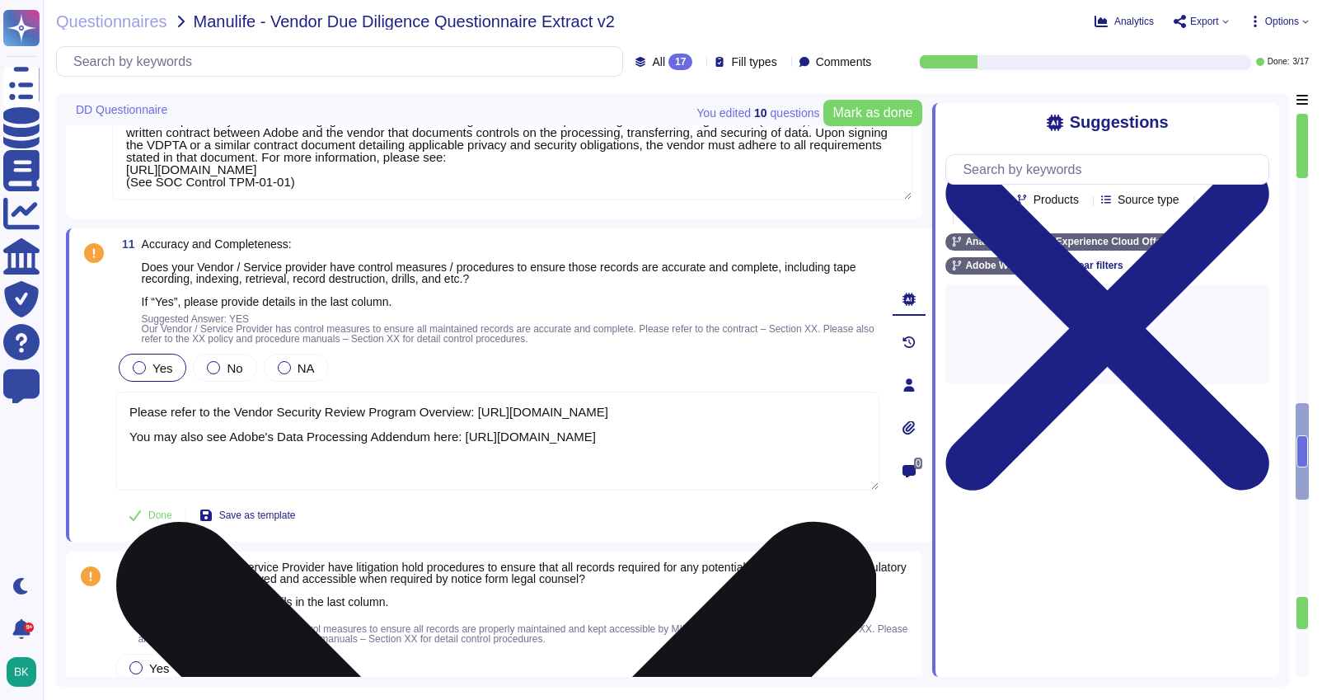
paste textarea "As a data processor, Adobe only processes personal data in accordance with cust…"
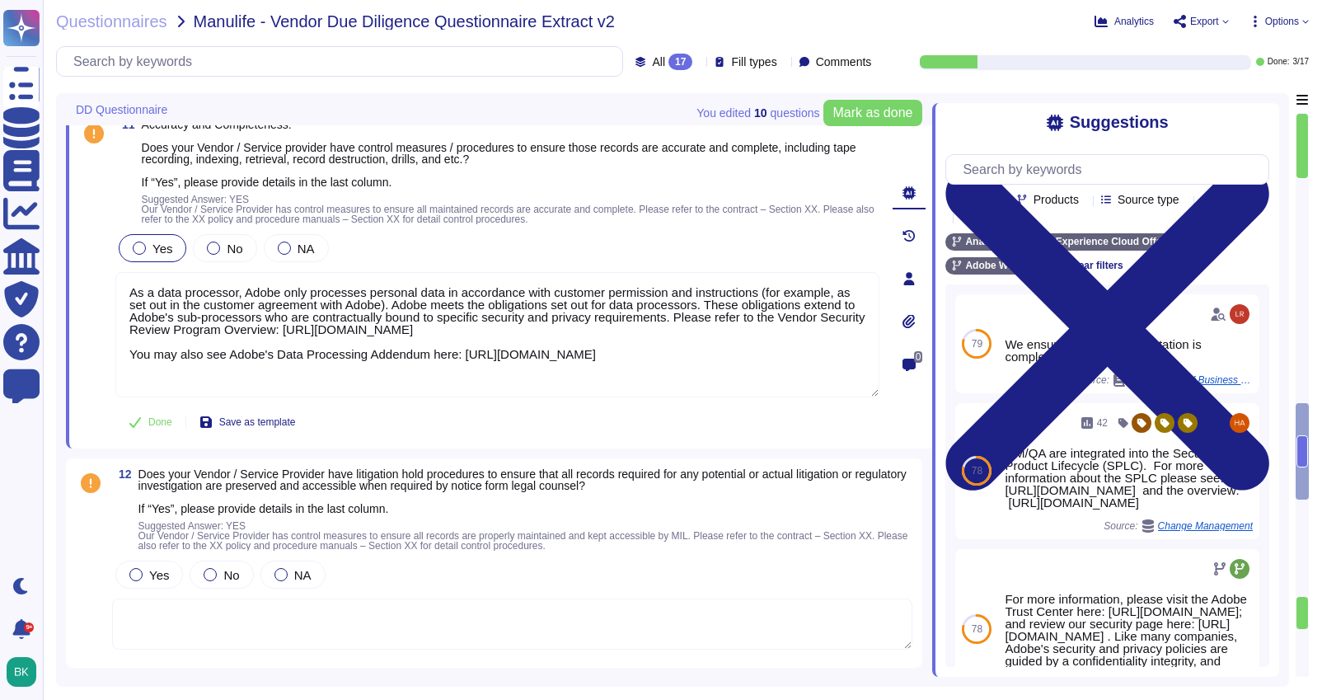
scroll to position [3421, 0]
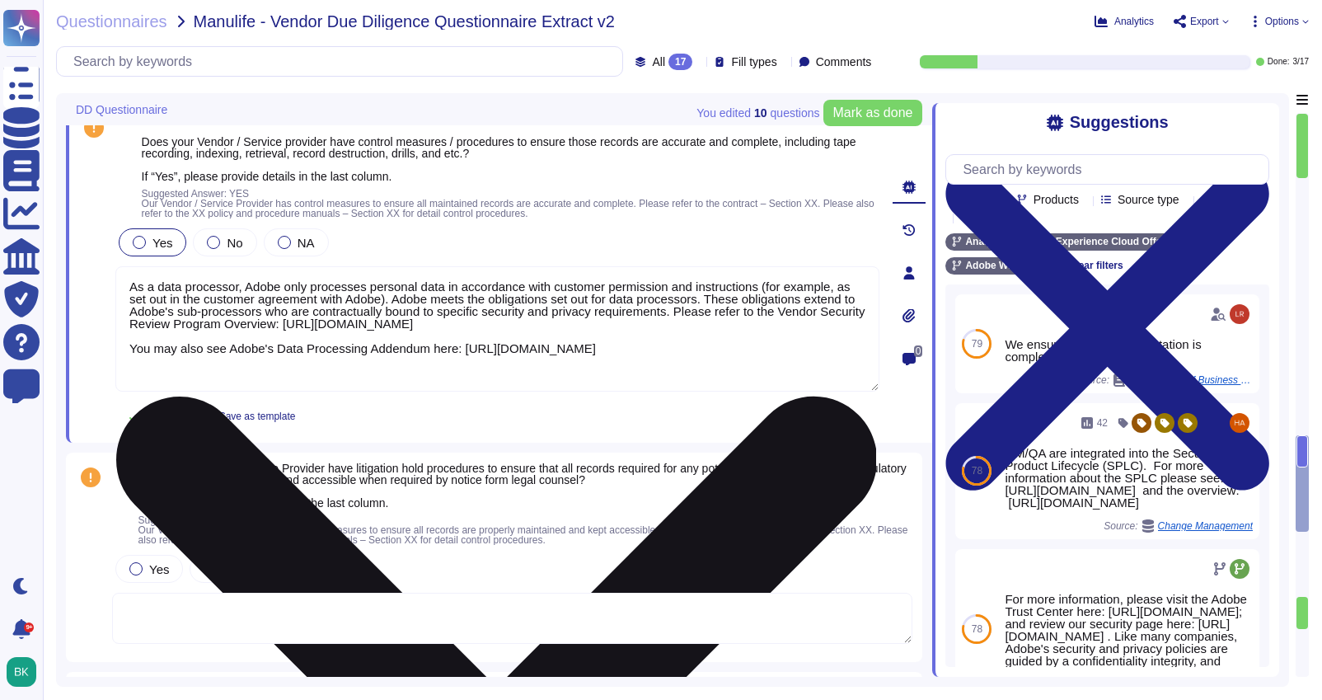
click at [483, 376] on textarea "As a data processor, Adobe only processes personal data in accordance with cust…" at bounding box center [497, 328] width 764 height 125
drag, startPoint x: 752, startPoint y: 307, endPoint x: 766, endPoint y: 325, distance: 23.4
click at [766, 325] on textarea "As a data processor, Adobe only processes personal data in accordance with cust…" at bounding box center [497, 328] width 764 height 125
click at [769, 333] on textarea "As a data processor, Adobe only processes personal data in accordance with cust…" at bounding box center [497, 328] width 764 height 125
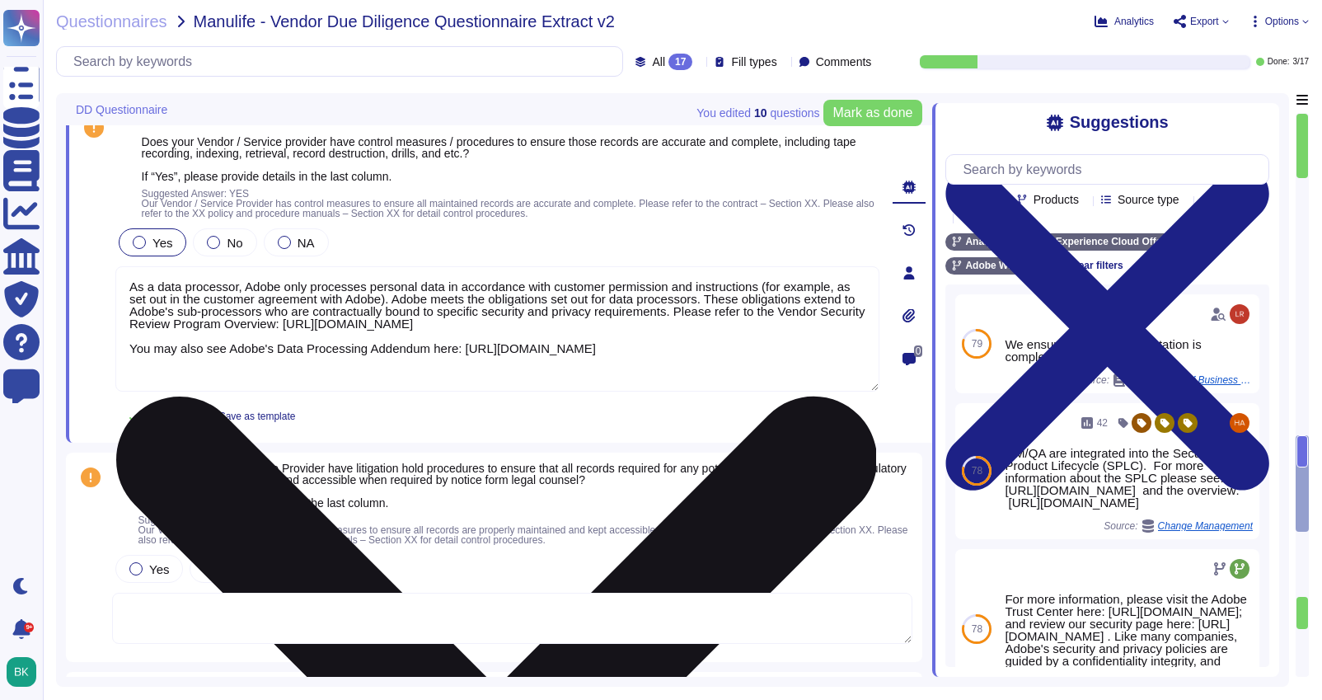
drag, startPoint x: 751, startPoint y: 307, endPoint x: 790, endPoint y: 391, distance: 92.9
click at [790, 391] on div "As a data processor, Adobe only processes personal data in accordance with cust…" at bounding box center [497, 329] width 764 height 127
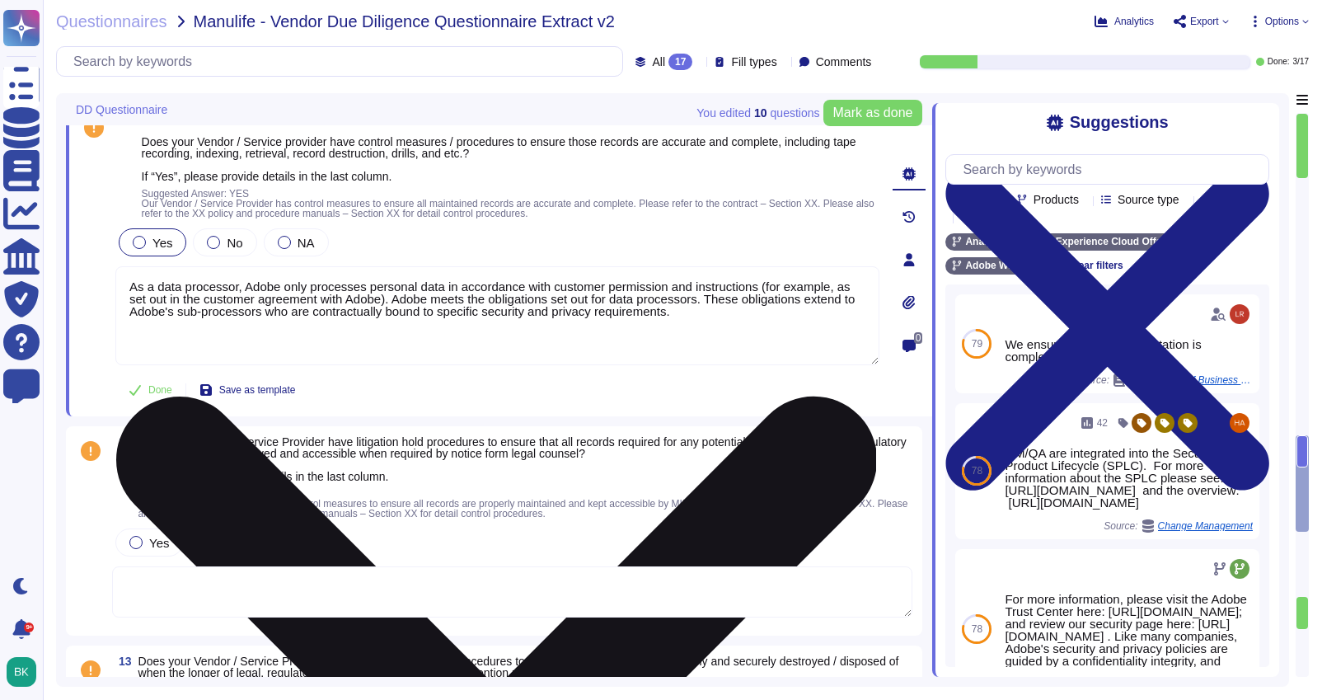
click at [773, 316] on textarea "As a data processor, Adobe only processes personal data in accordance with cust…" at bounding box center [497, 315] width 764 height 99
paste textarea "Lorem ipsum dol sitametcons adi eli sed doei temporinci. Utl etdolor: Magna ali…"
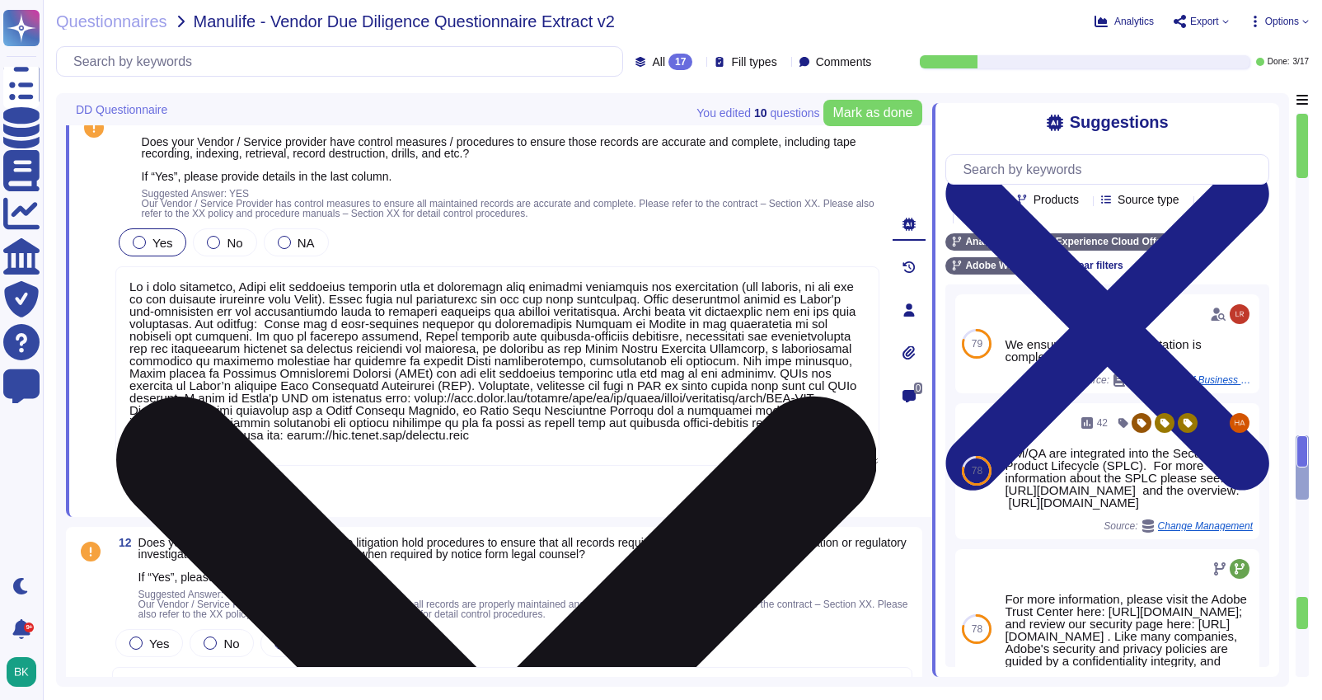
drag, startPoint x: 753, startPoint y: 310, endPoint x: 354, endPoint y: 328, distance: 399.2
click at [354, 328] on textarea at bounding box center [497, 365] width 764 height 199
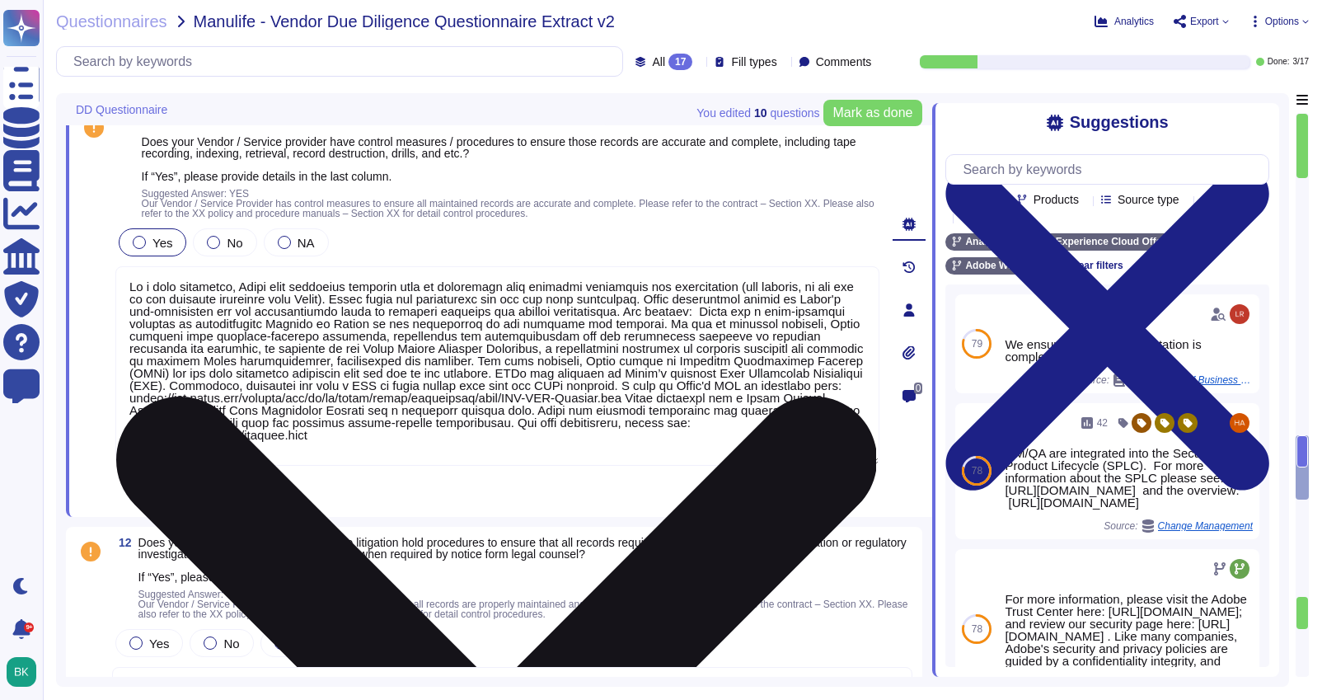
click at [189, 322] on textarea at bounding box center [497, 365] width 764 height 199
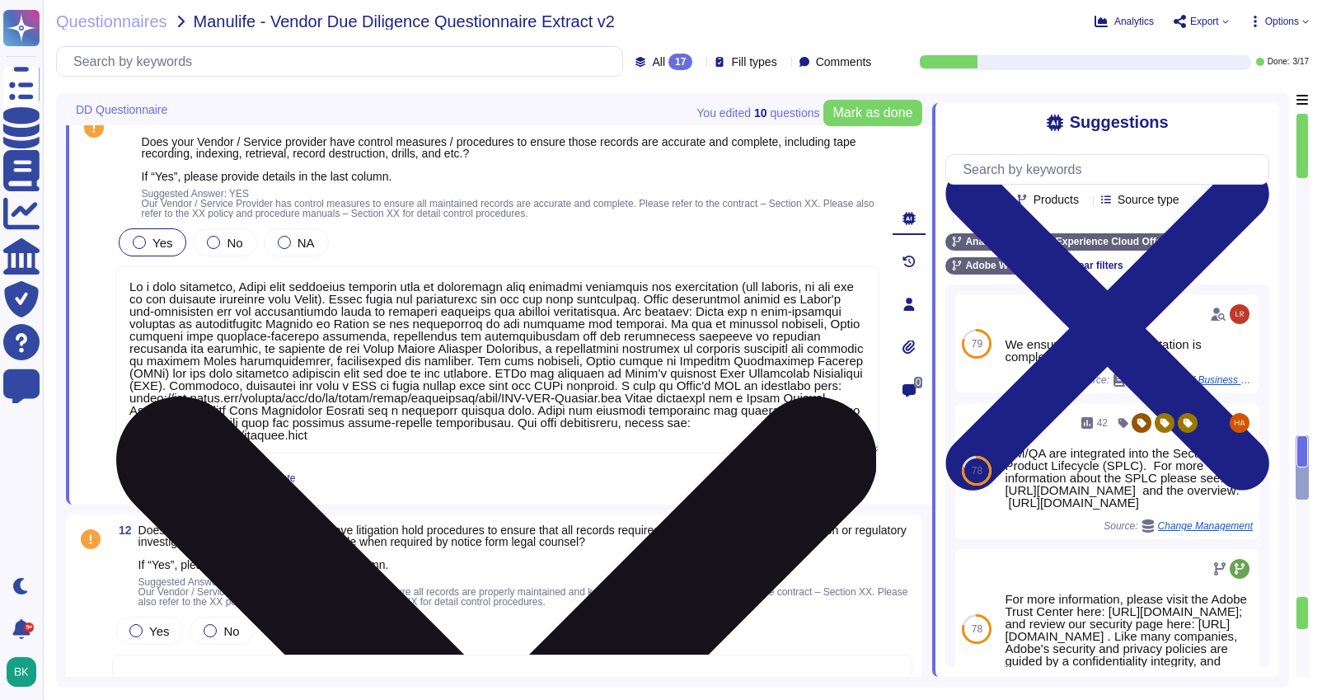
drag, startPoint x: 829, startPoint y: 311, endPoint x: 752, endPoint y: 308, distance: 76.7
click at [752, 308] on textarea at bounding box center [497, 359] width 764 height 187
type textarea "Lo i dolo sitametco, Adipi elit seddoeius temporin utla et doloremagn aliq enim…"
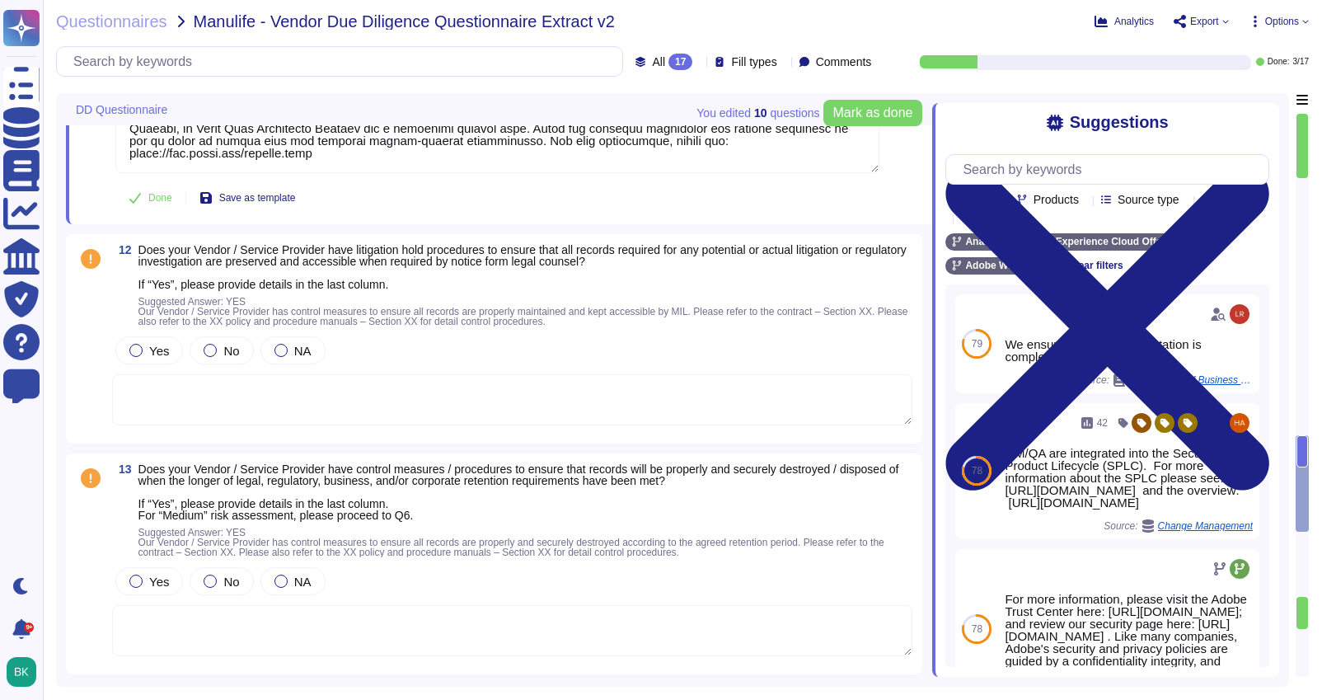
scroll to position [3704, 0]
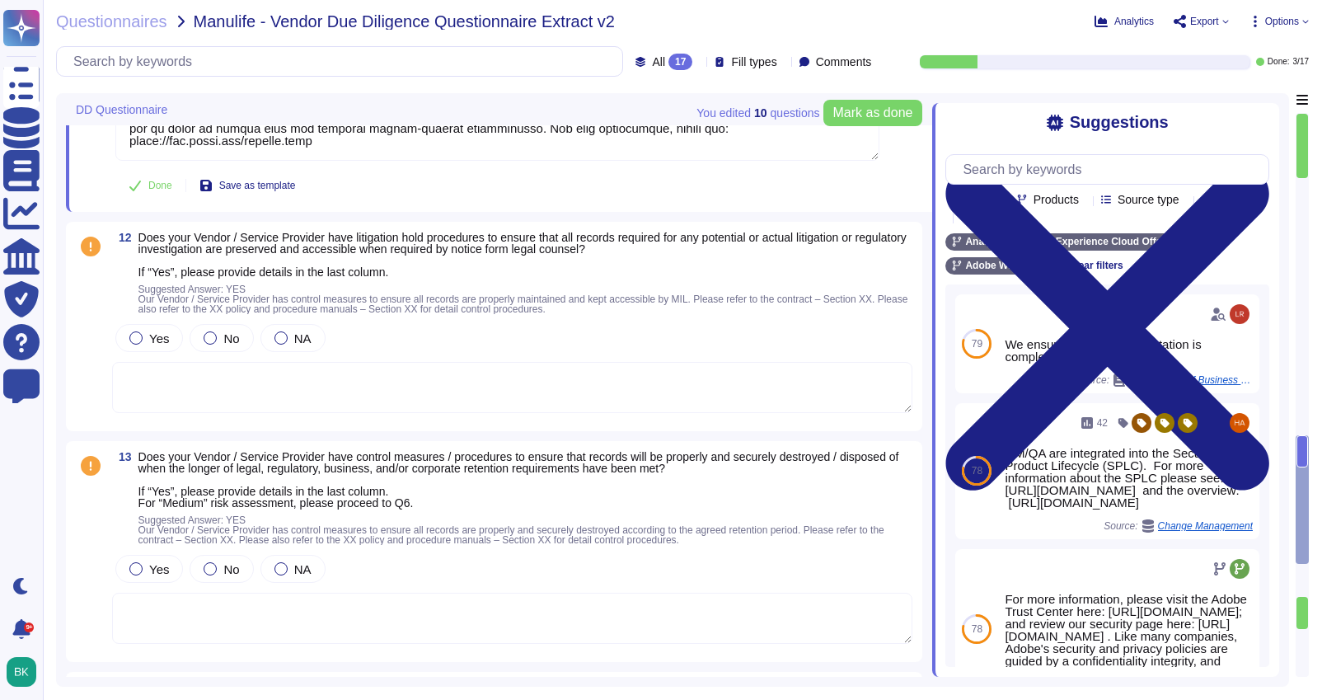
type textarea "Lorem ipsu dolors amet ConseCte ad elitseddoeius tempor inc UTLA etdolorem; Ali…"
type textarea "Lo i dolo sitametco, Adipi elit seddoeius temporin utla et doloremagn aliq enim…"
click at [206, 365] on textarea at bounding box center [512, 387] width 800 height 51
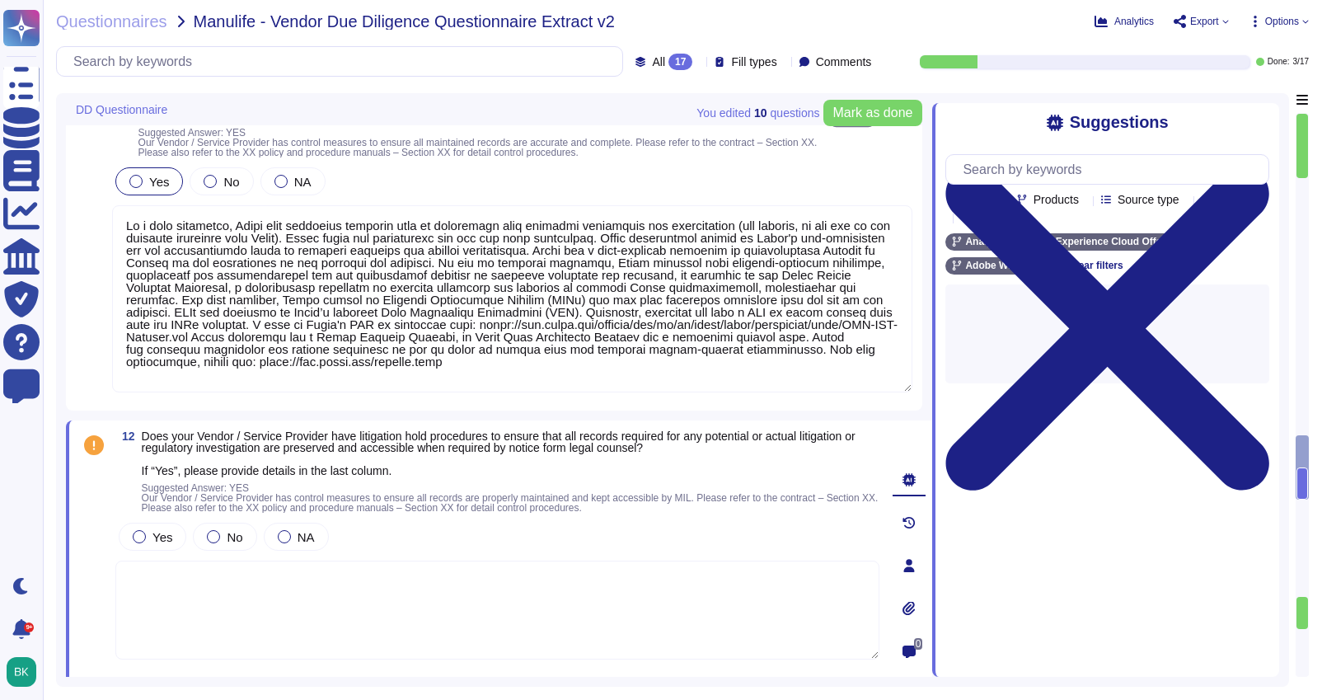
scroll to position [3463, 0]
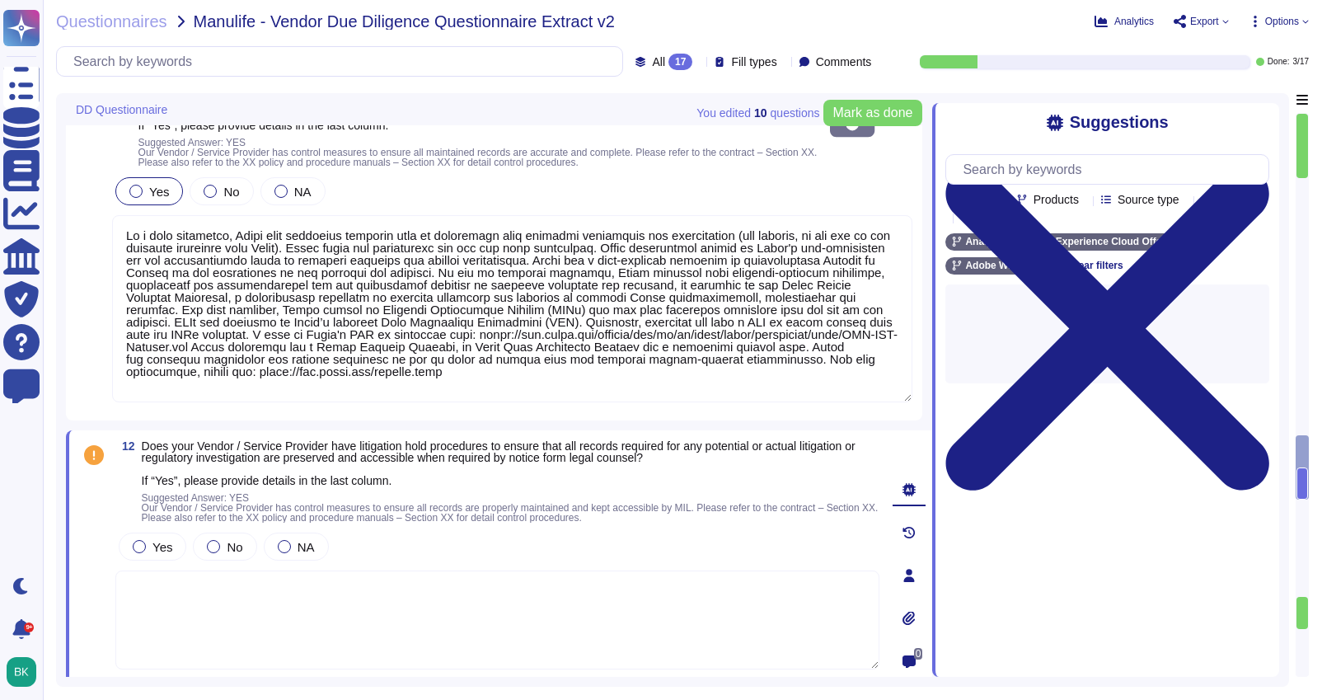
click at [190, 279] on textarea at bounding box center [512, 308] width 800 height 187
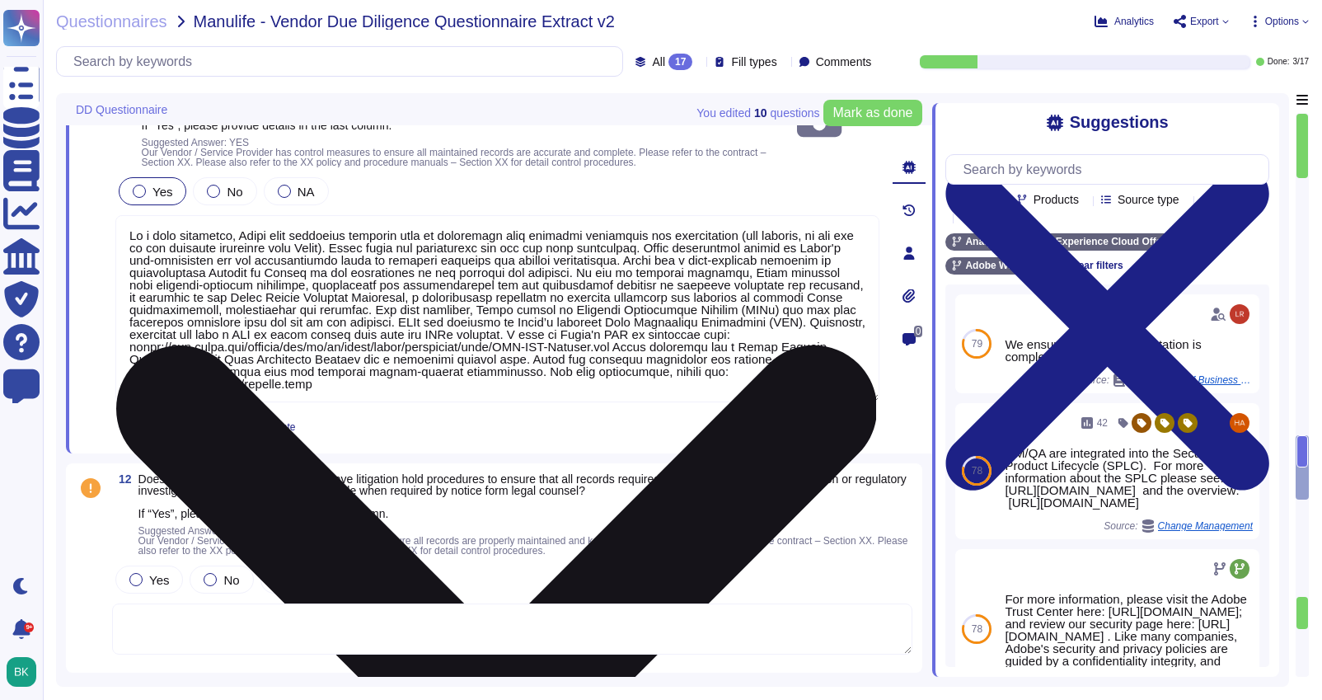
type textarea "Lorem ipsu dolors amet ConseCte ad elitseddoeius tempor inc UTLA etdolorem; Ali…"
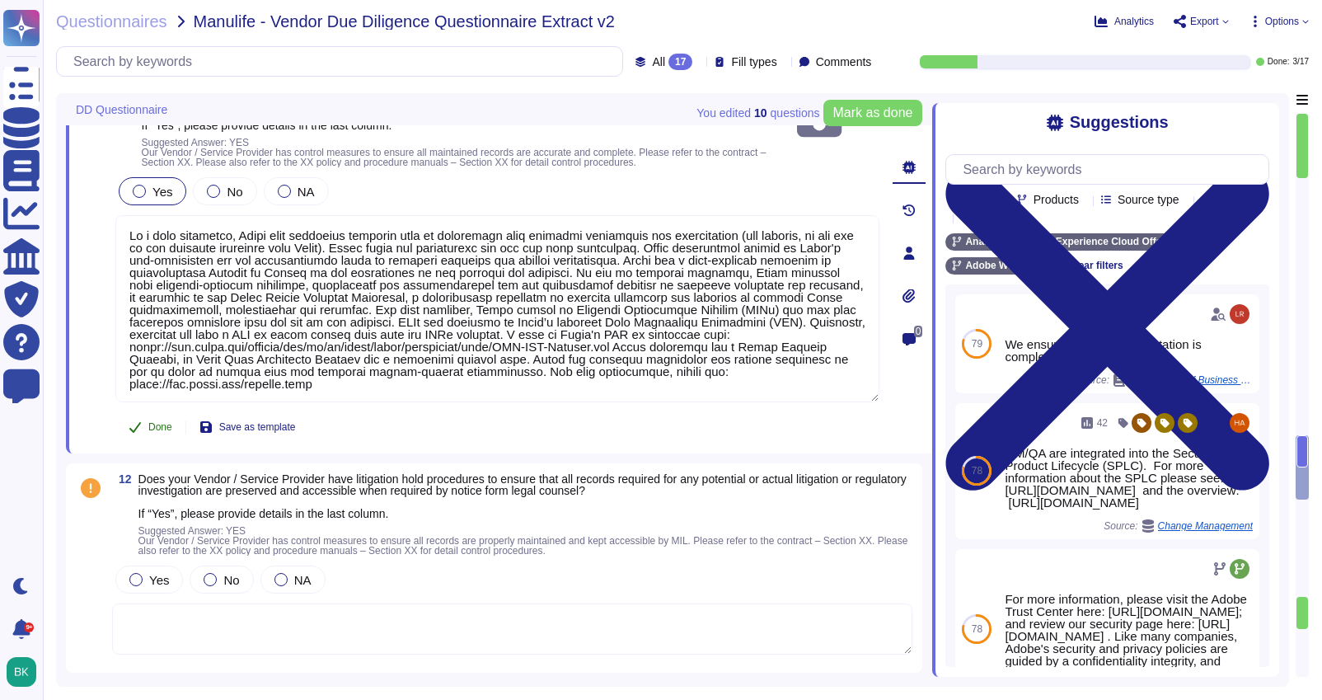
click at [151, 424] on span "Done" at bounding box center [160, 427] width 24 height 10
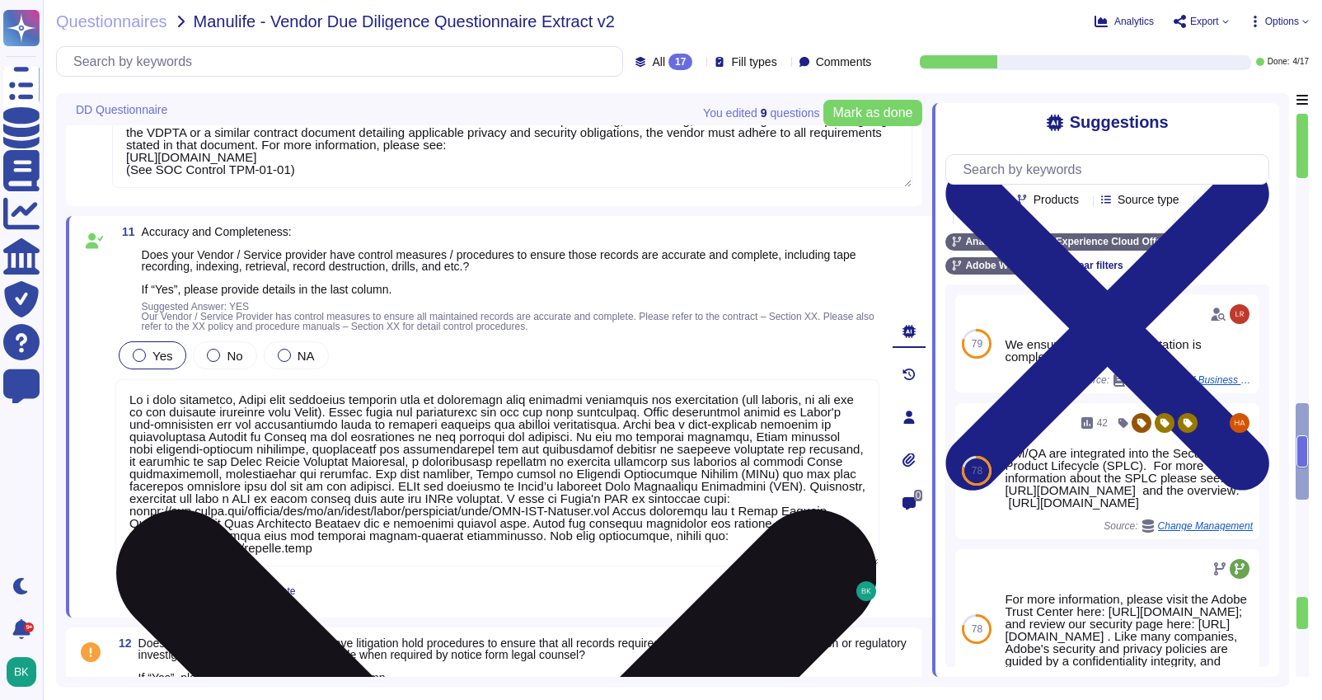
type textarea "As a data processor, Adobe only processes personal data in accordance with cust…"
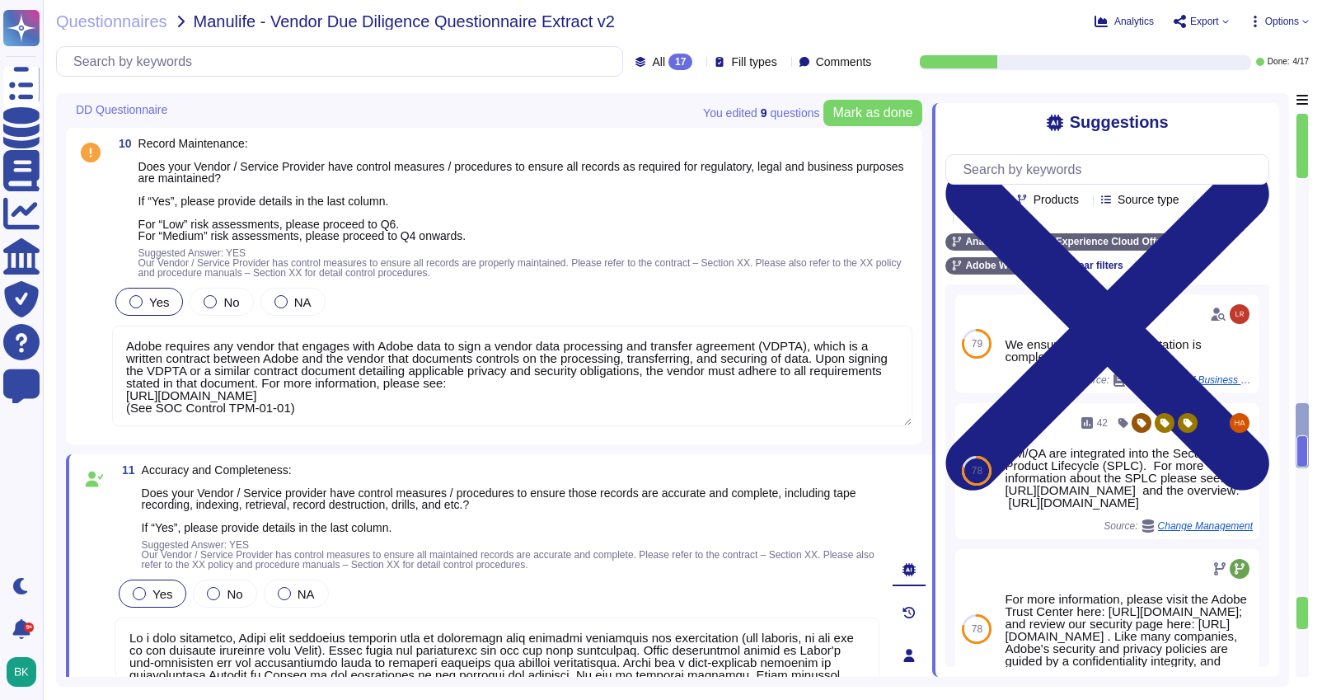
scroll to position [3063, 0]
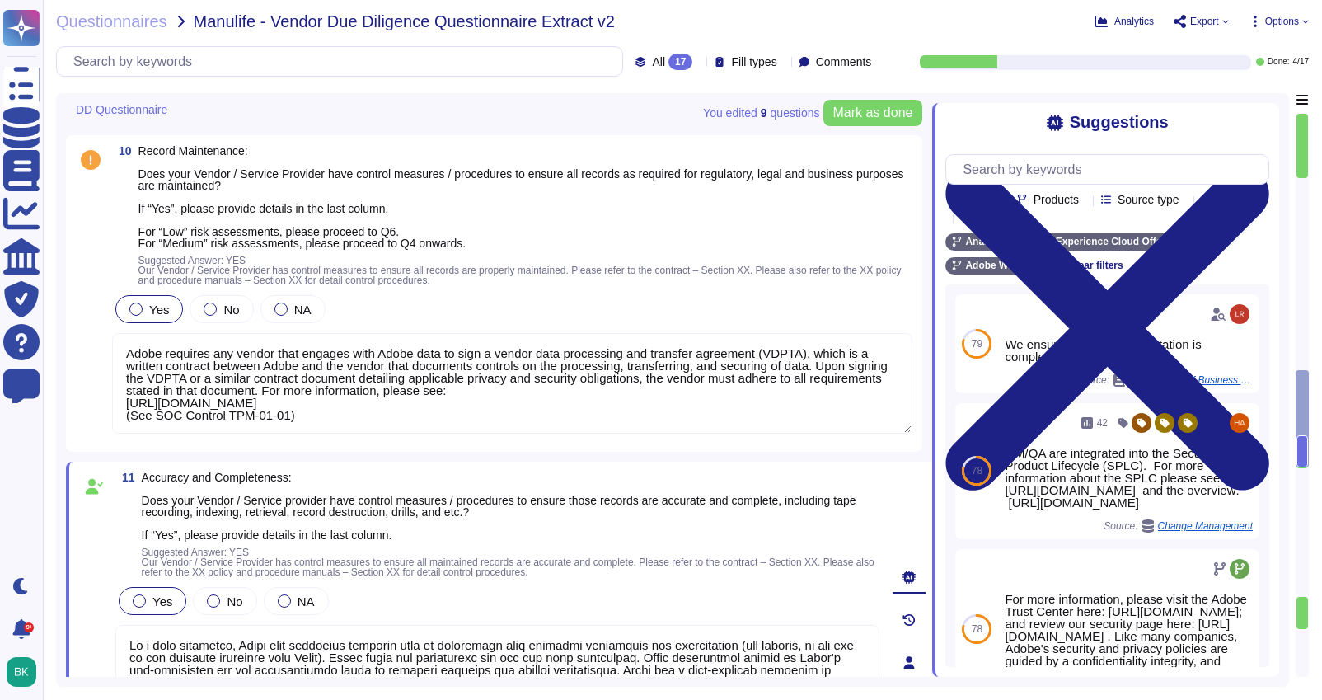
click at [185, 382] on textarea "Adobe requires any vendor that engages with Adobe data to sign a vendor data pr…" at bounding box center [512, 383] width 800 height 101
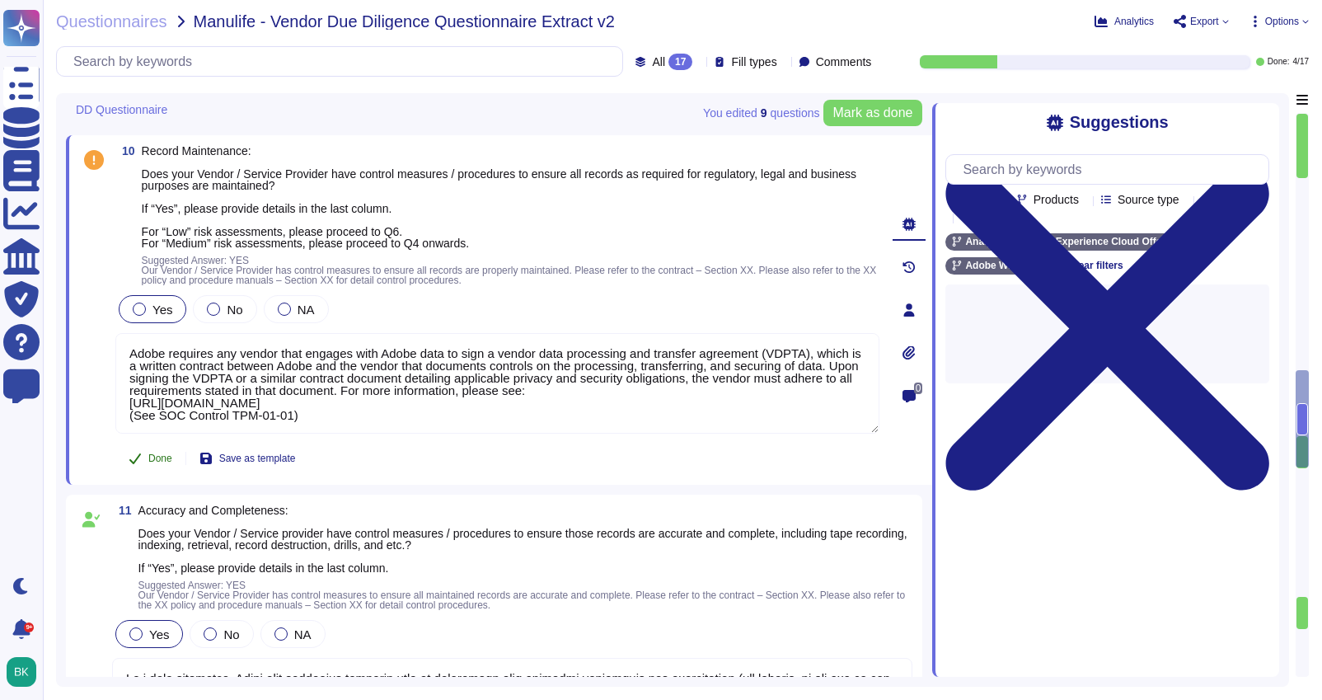
click at [159, 464] on button "Done" at bounding box center [150, 458] width 70 height 33
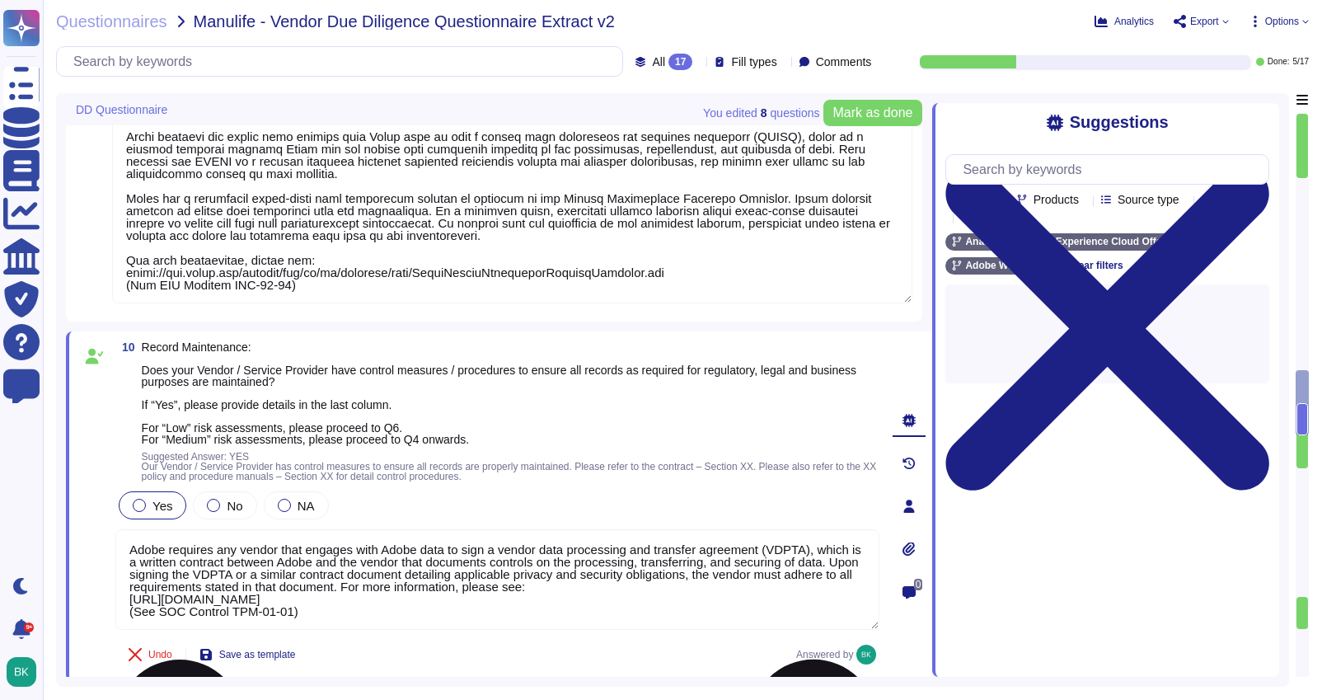
type textarea "Lorem ips d sitametco Adipiscing Elitseddoe, Temp, inc Utlaboreet (Dolo MAG) al…"
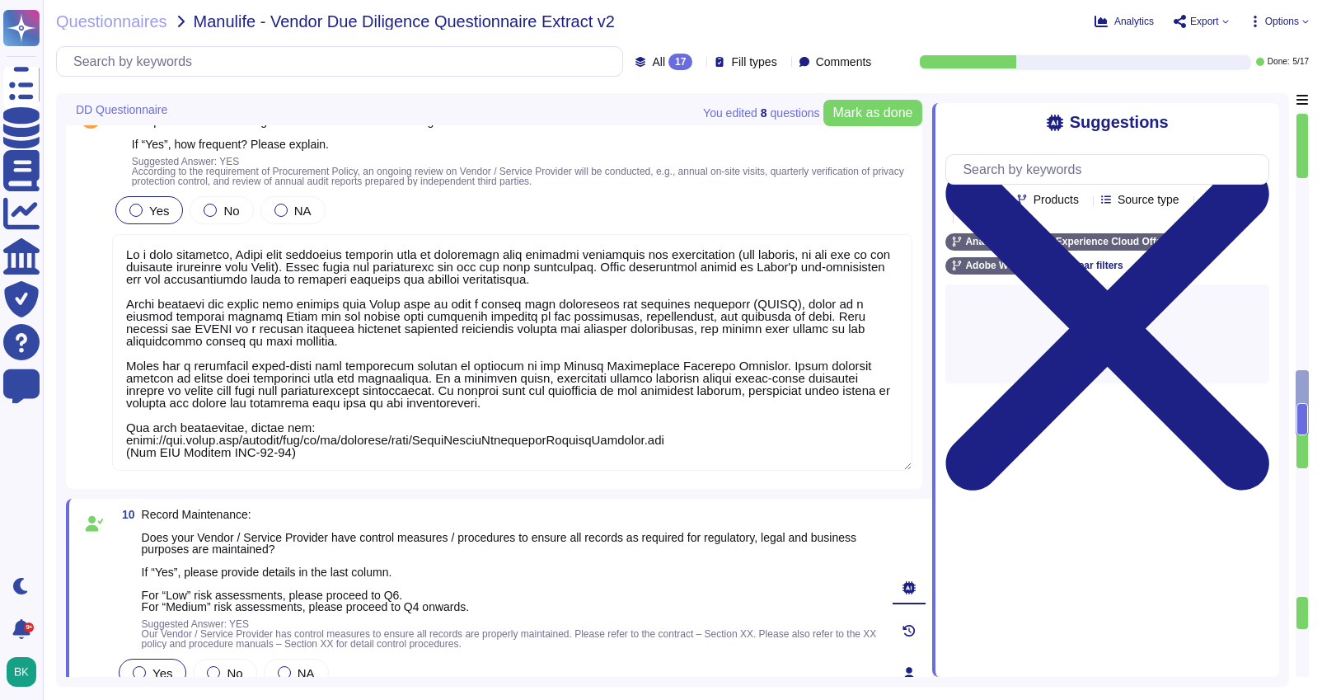
scroll to position [2697, 0]
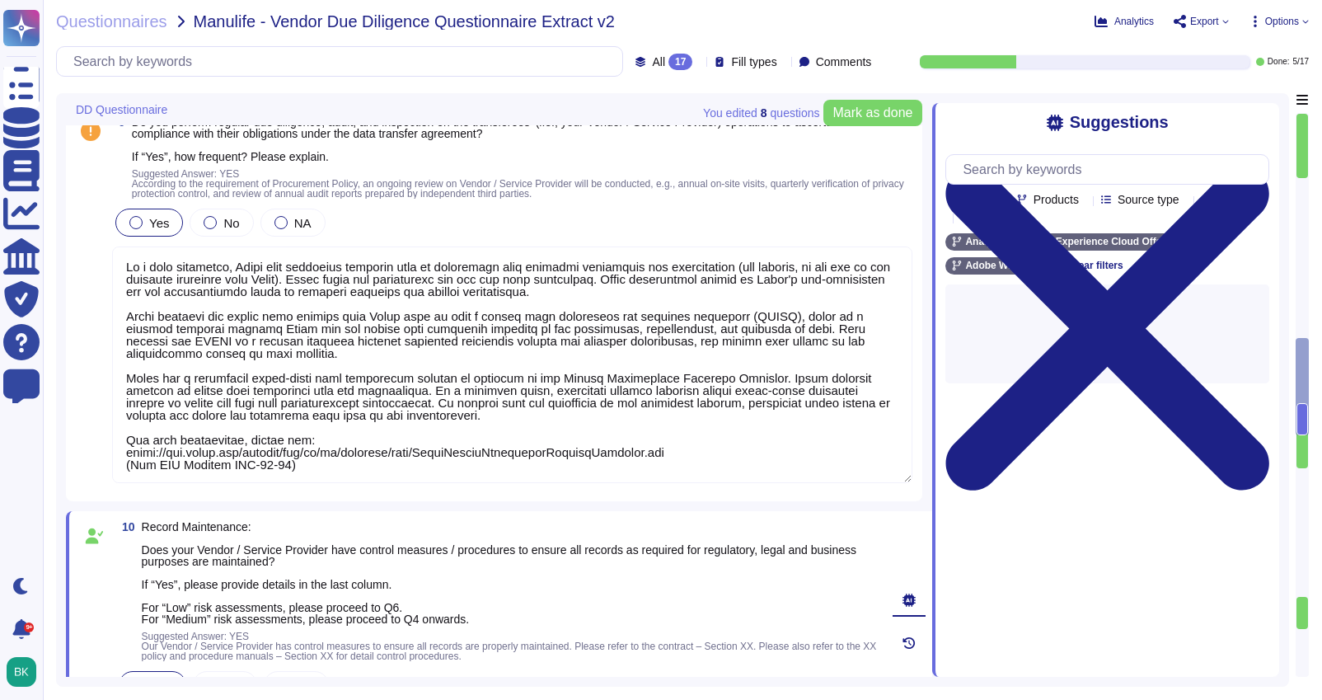
click at [214, 391] on textarea at bounding box center [512, 364] width 800 height 236
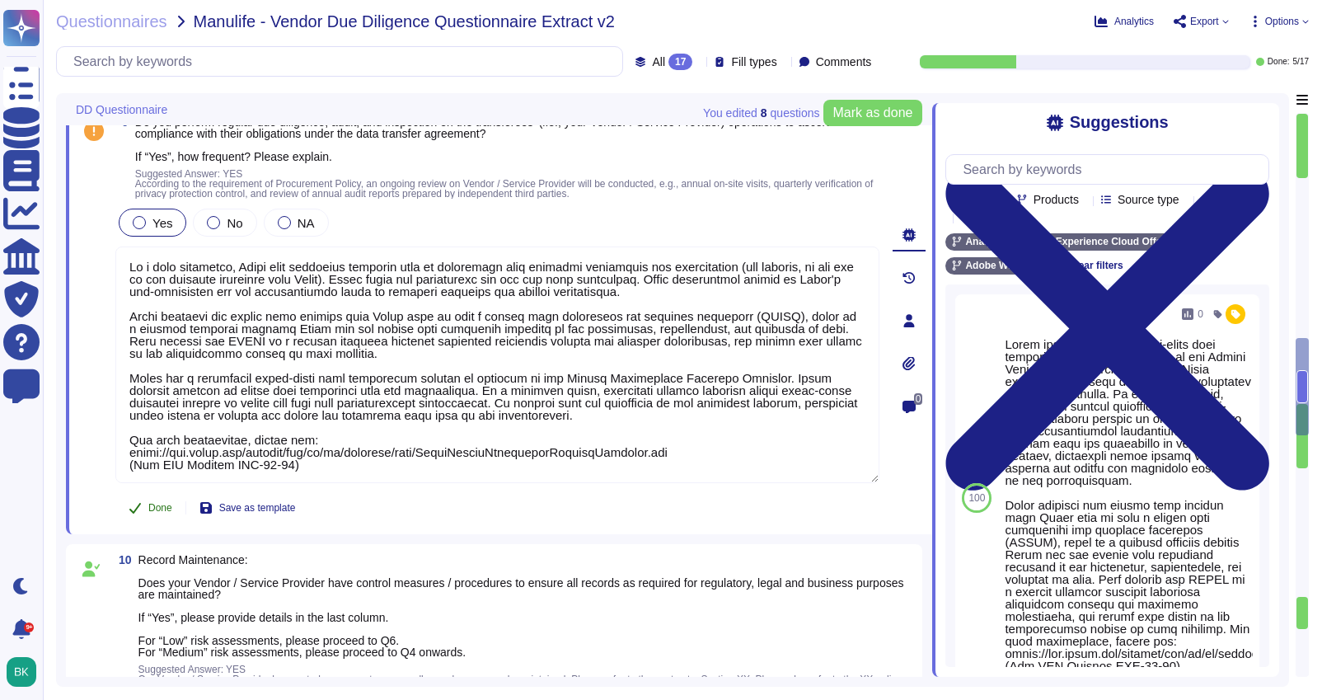
click at [167, 499] on button "Done" at bounding box center [150, 507] width 70 height 33
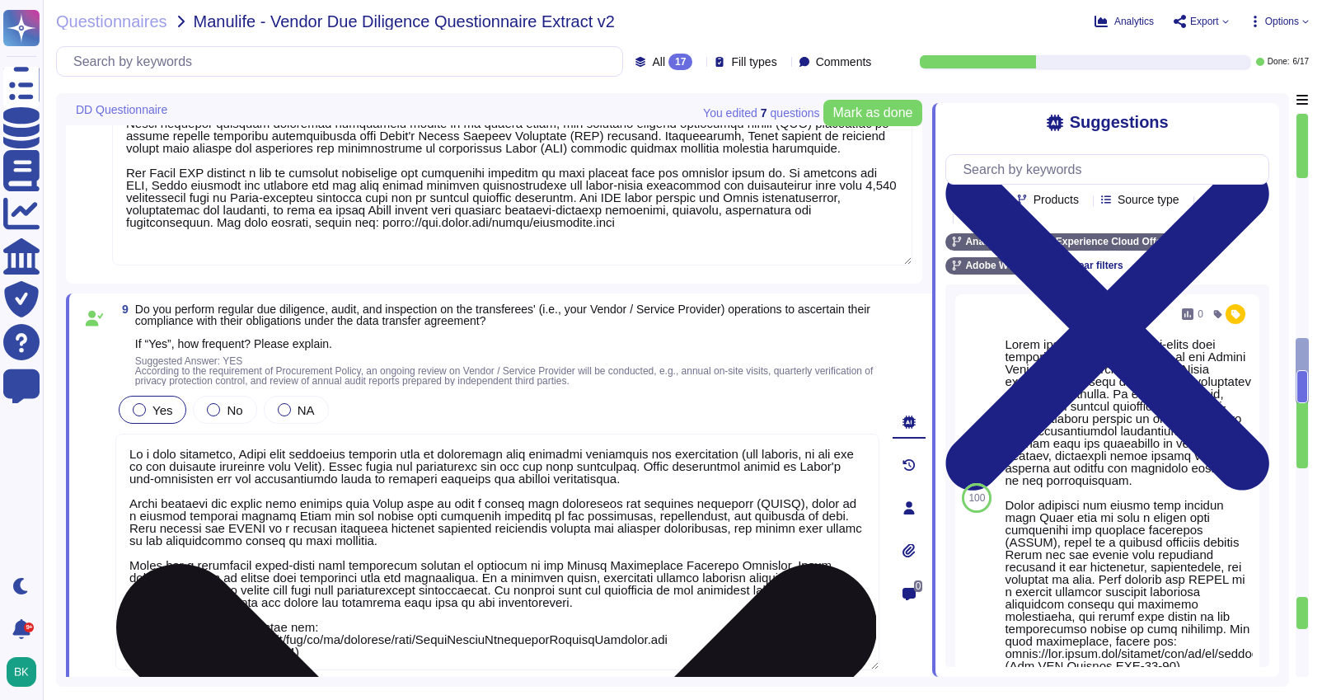
type textarea "Where applicable. Adobe Analytics is used by Adobe customers (e.g. Manulife) to…"
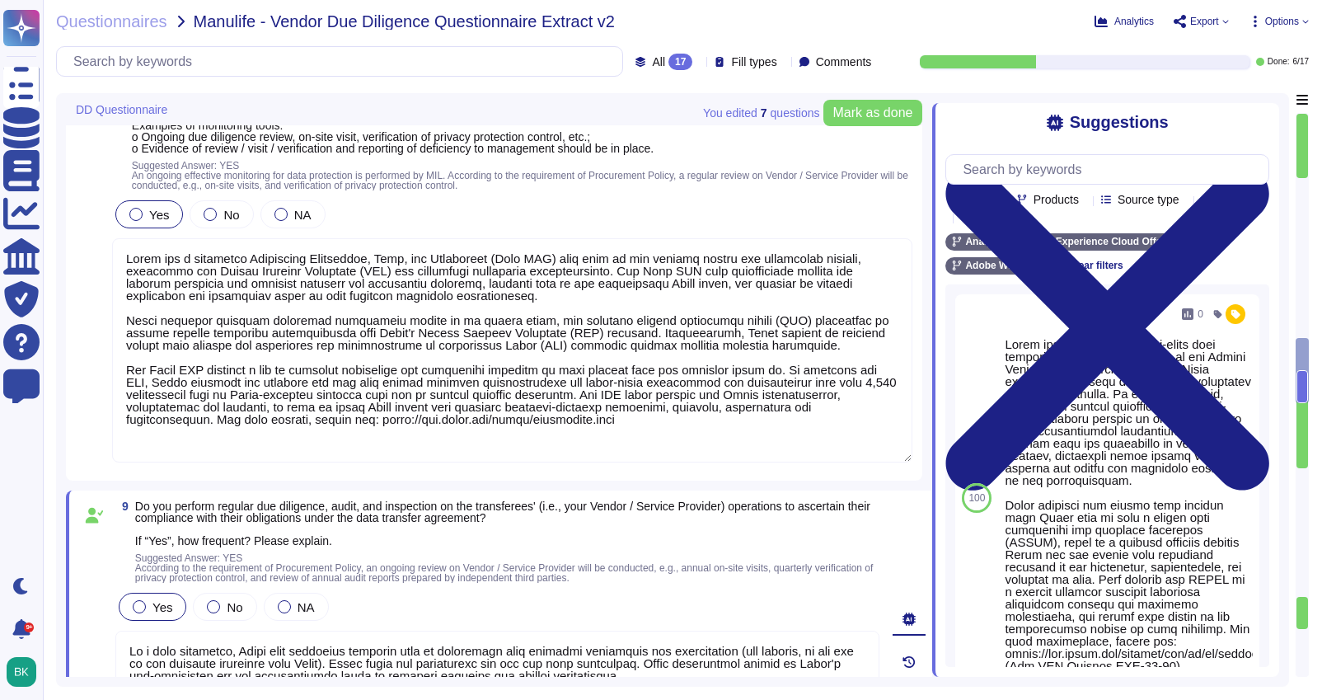
scroll to position [2237, 0]
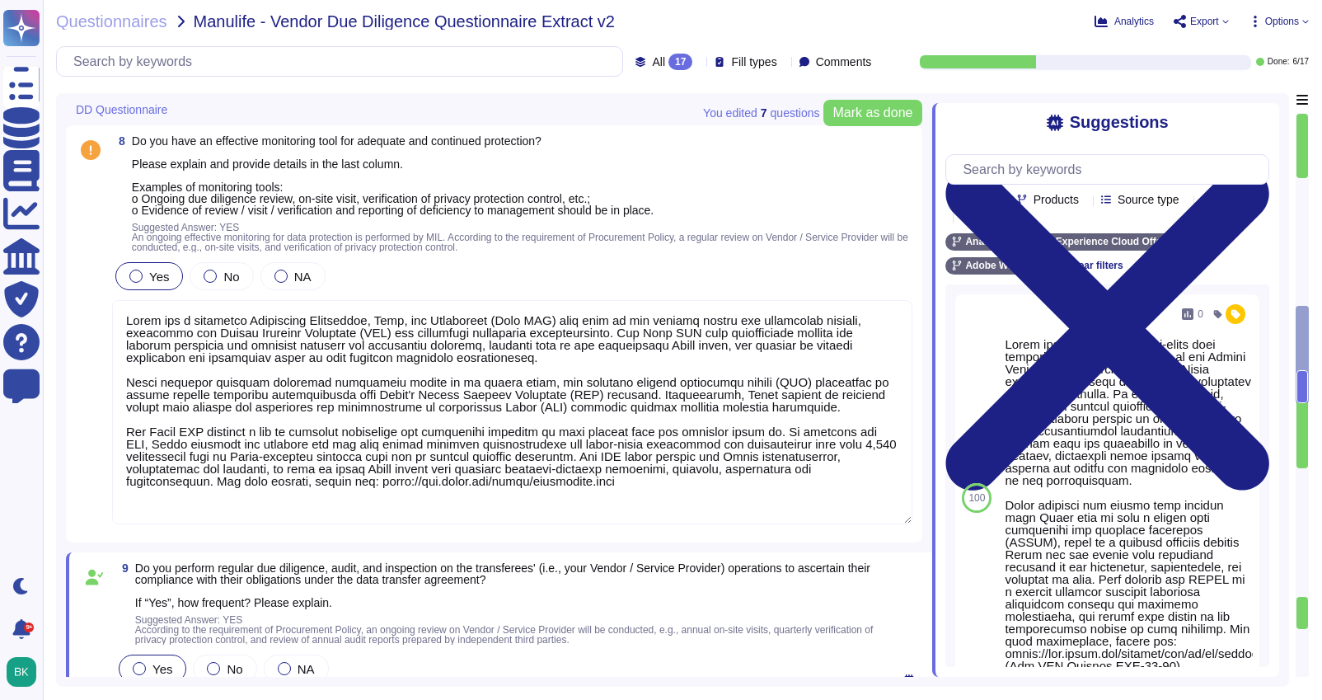
type textarea "Lo ipsu do Sitam'c adipisc el seddoe temporinci, Utlab etdolorema Aliquae Admin…"
click at [199, 404] on textarea at bounding box center [512, 412] width 800 height 224
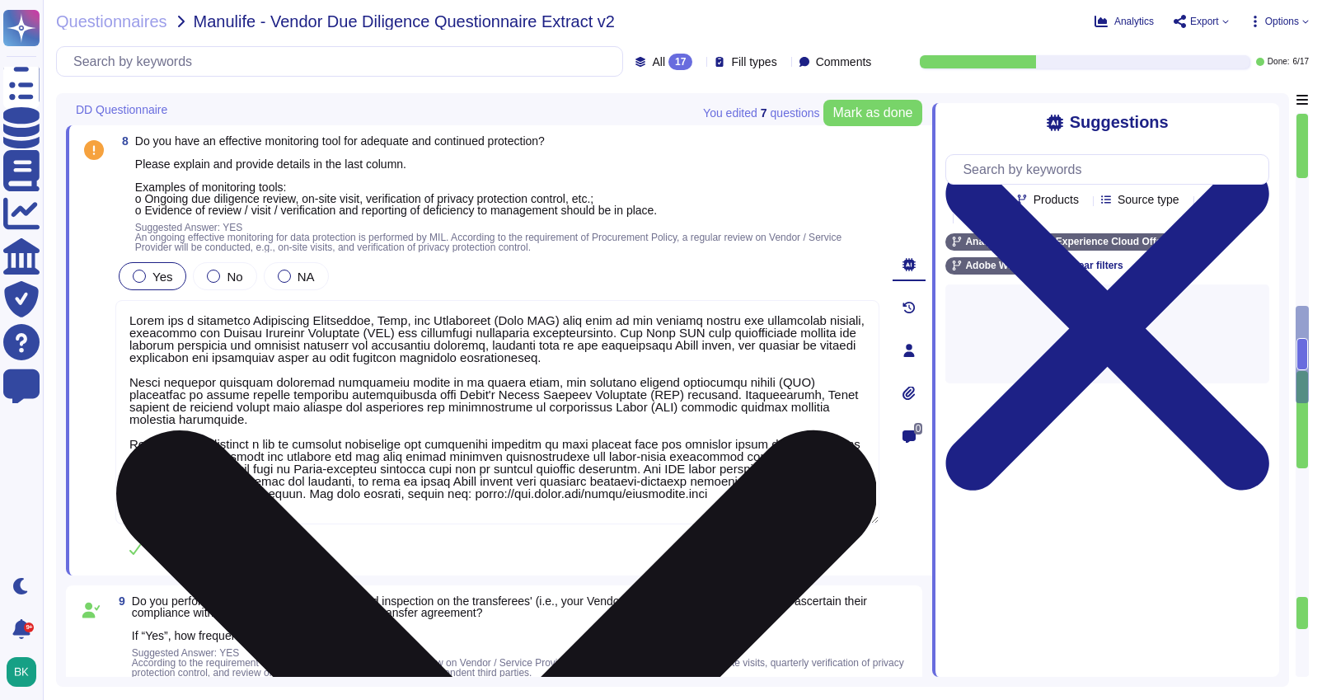
click at [152, 514] on textarea at bounding box center [497, 412] width 764 height 224
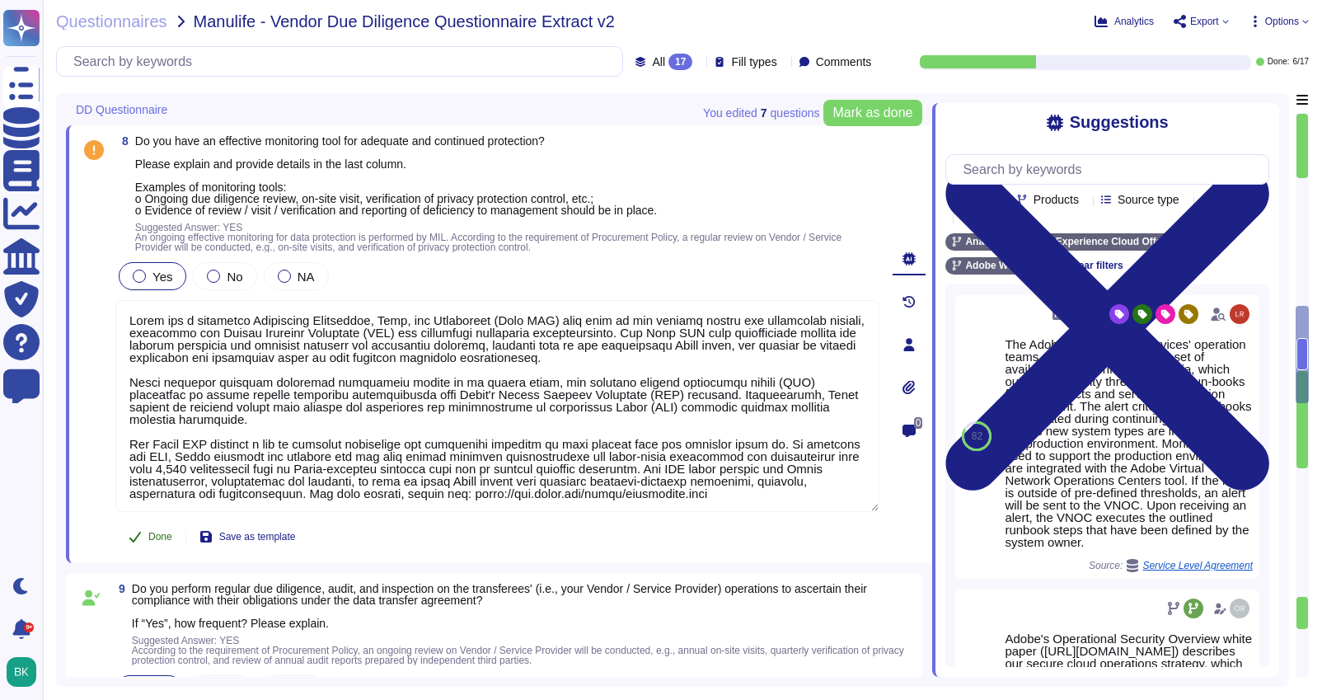
type textarea "Lorem ips d sitametco Adipiscing Elitseddoe, Temp, inc Utlaboreet (Dolo MAG) al…"
click at [151, 536] on span "Done" at bounding box center [160, 536] width 24 height 10
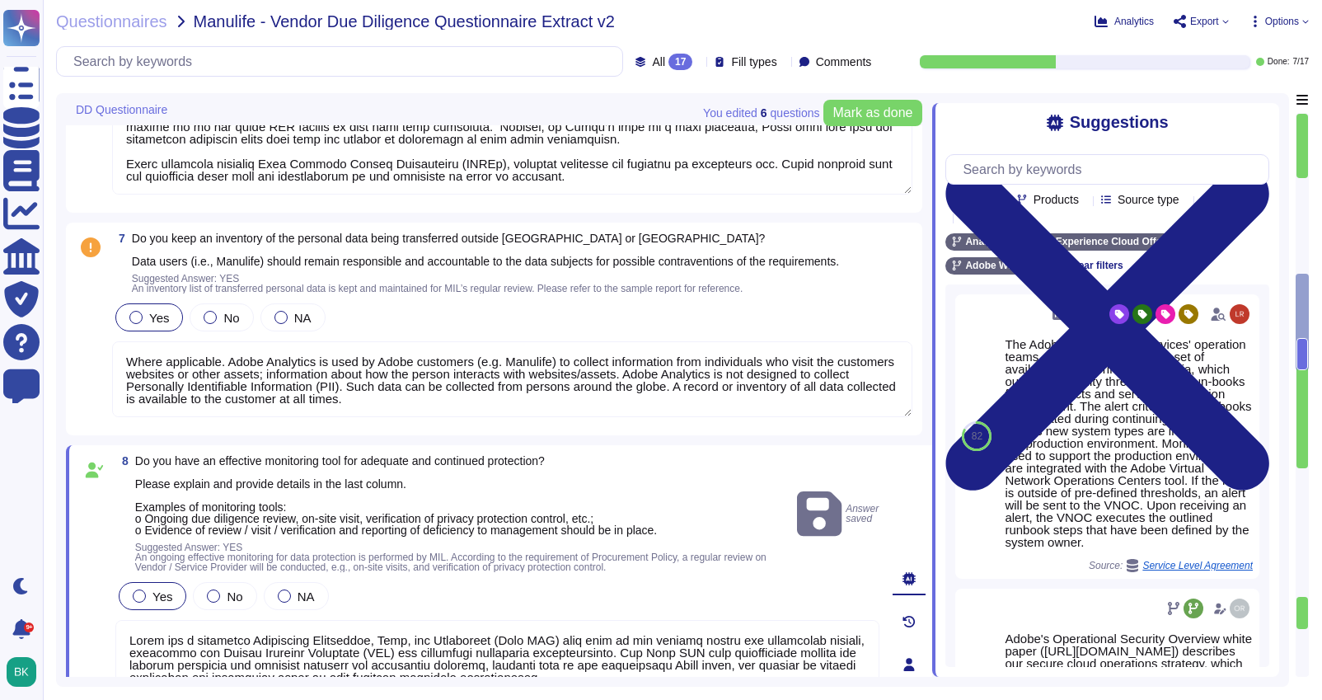
scroll to position [1906, 0]
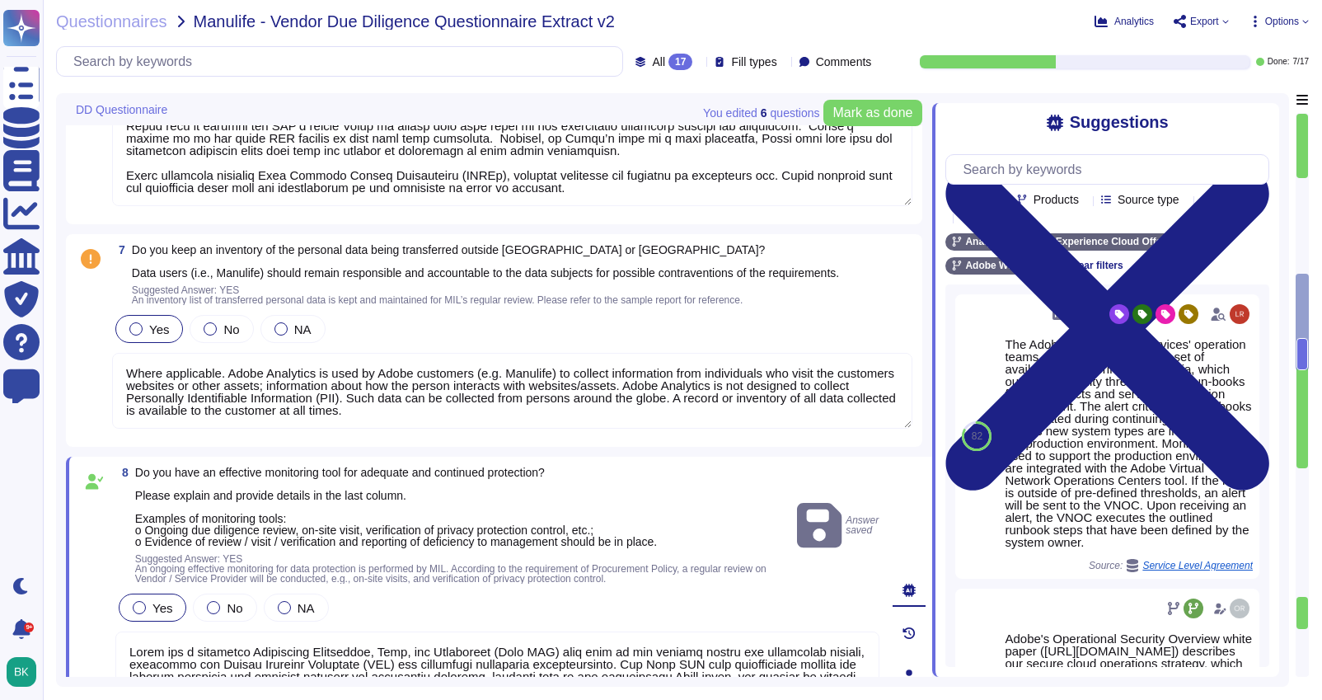
click at [162, 389] on textarea "Where applicable. Adobe Analytics is used by Adobe customers (e.g. Manulife) to…" at bounding box center [512, 391] width 800 height 76
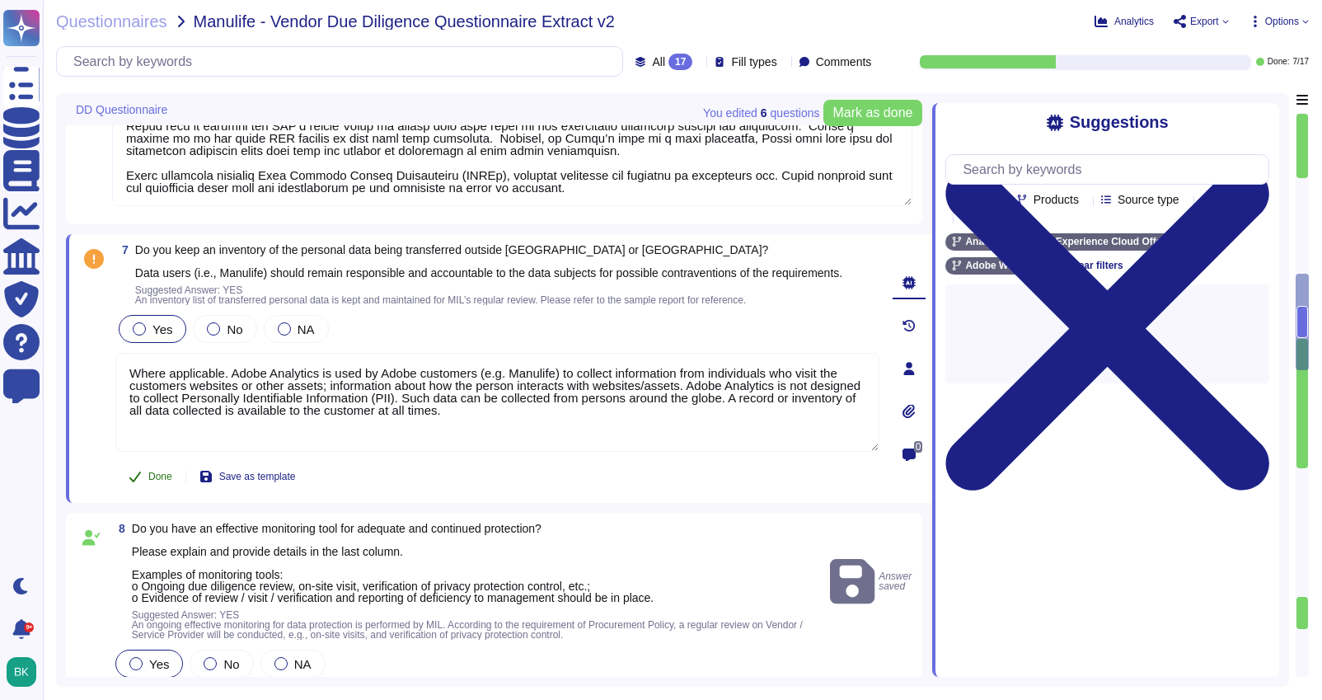
click at [158, 475] on button "Done" at bounding box center [150, 476] width 70 height 33
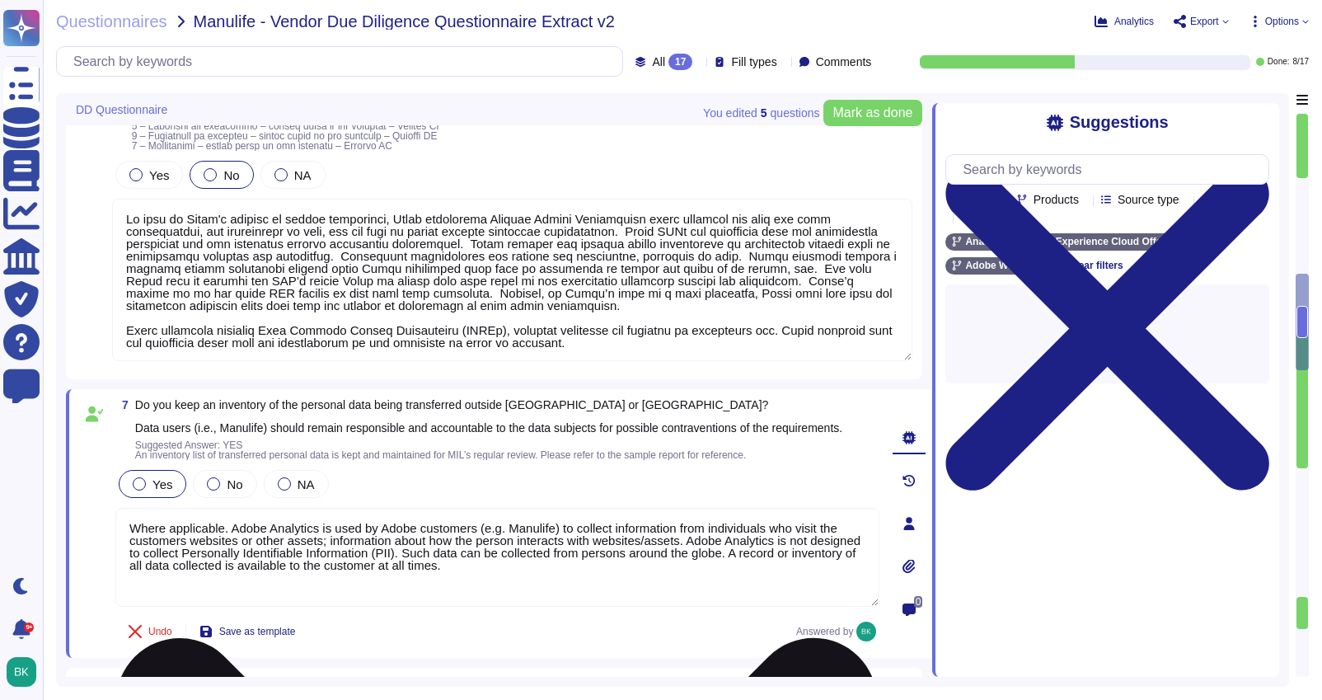
scroll to position [1728, 0]
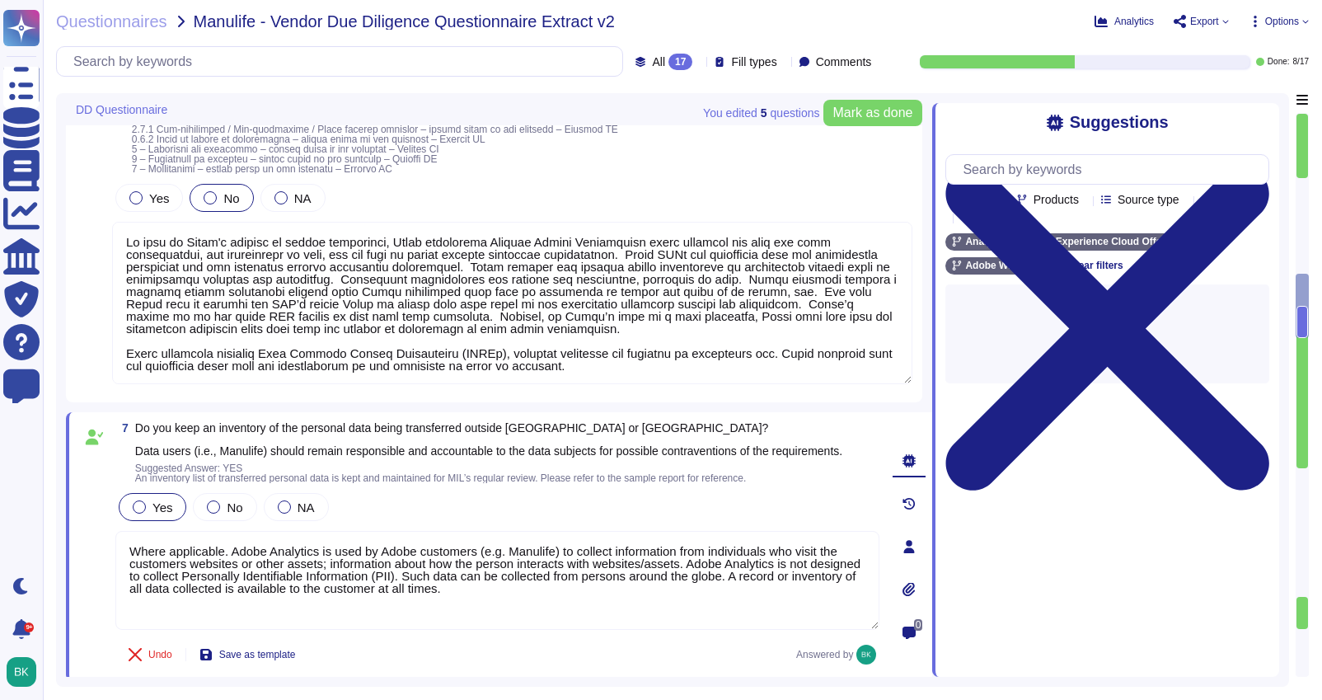
click at [174, 330] on textarea at bounding box center [512, 303] width 800 height 162
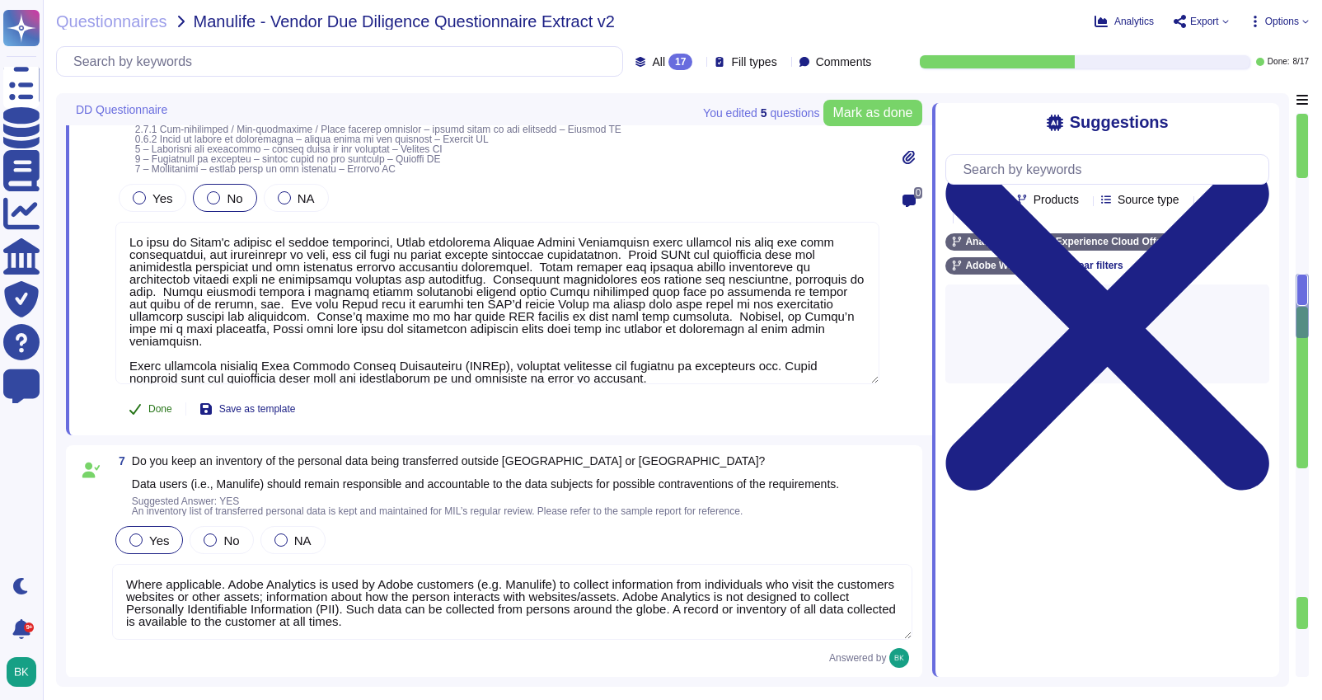
click at [159, 404] on span "Done" at bounding box center [160, 409] width 24 height 10
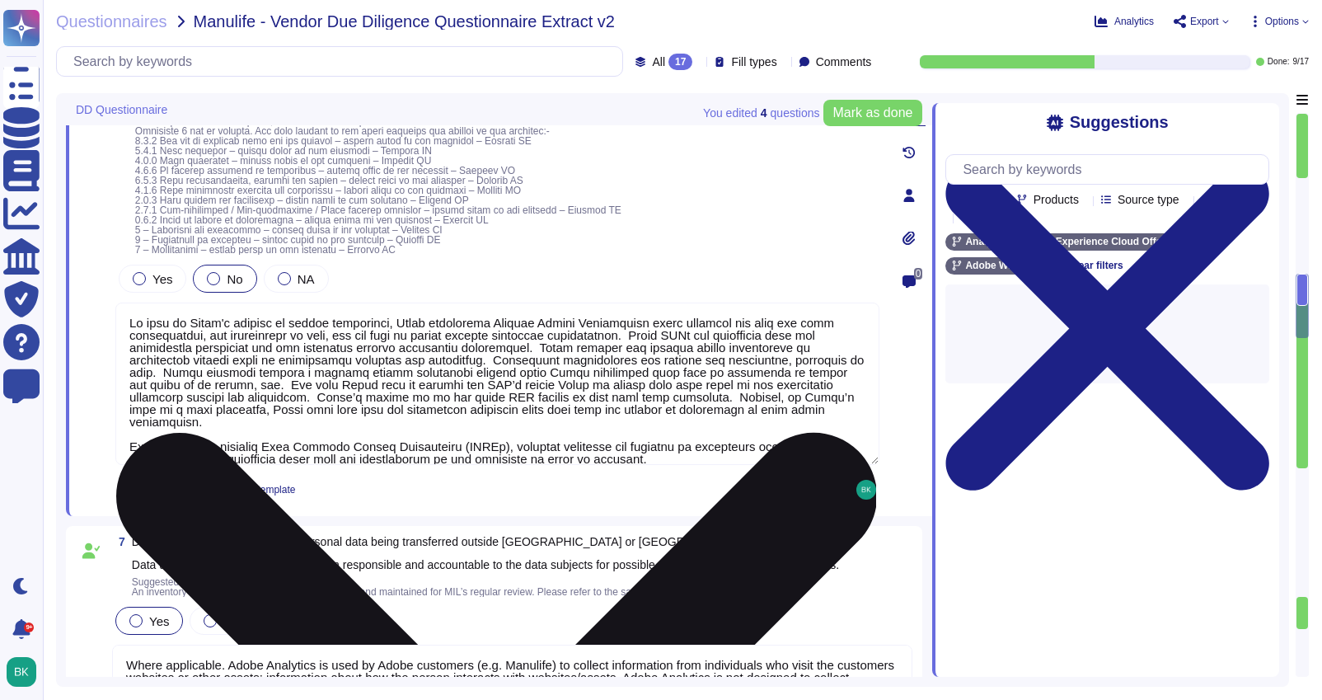
type textarea "Adobe Analytics is the [DEMOGRAPHIC_DATA] solution in-scope for this questionna…"
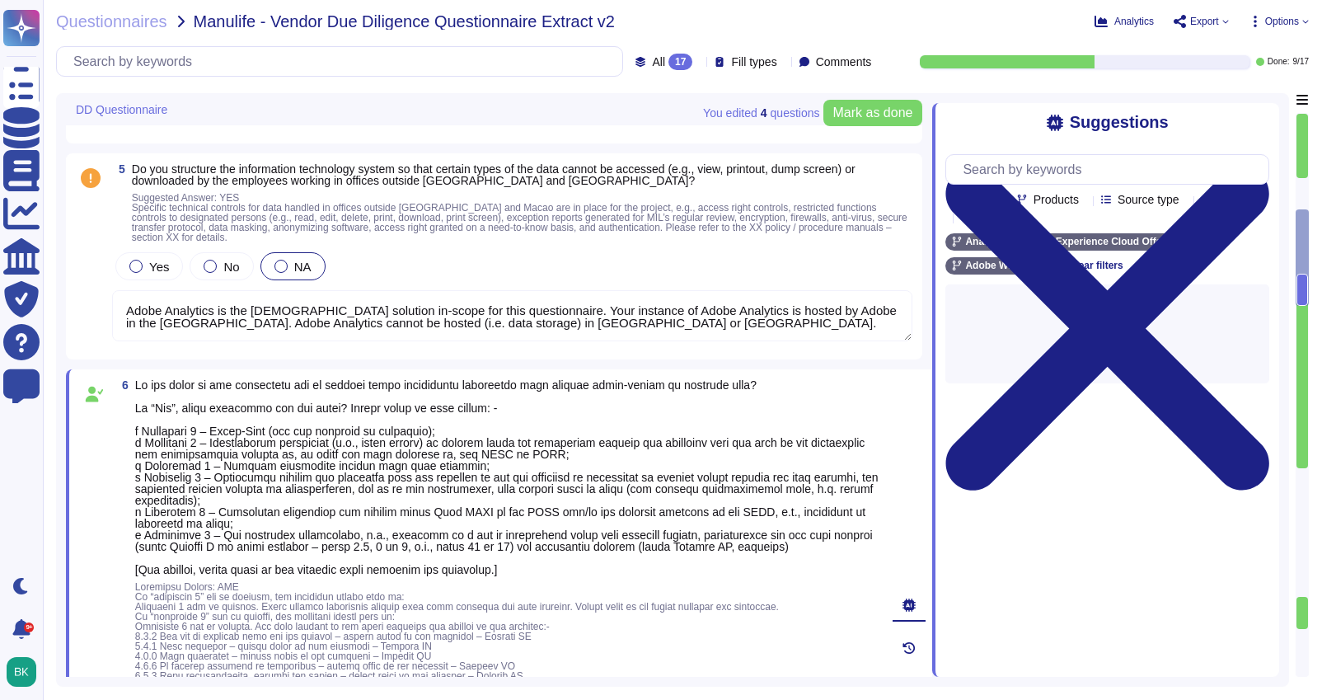
scroll to position [1096, 0]
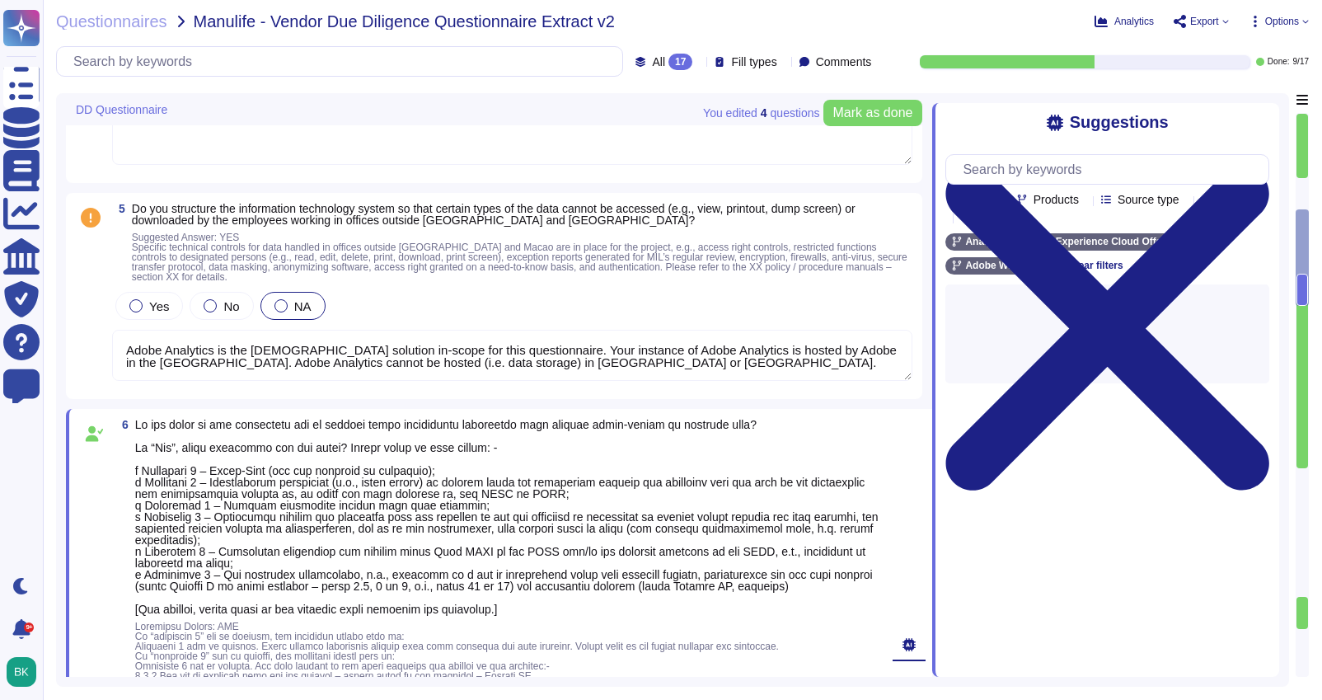
click at [186, 354] on textarea "Adobe Analytics is the [DEMOGRAPHIC_DATA] solution in-scope for this questionna…" at bounding box center [512, 355] width 800 height 51
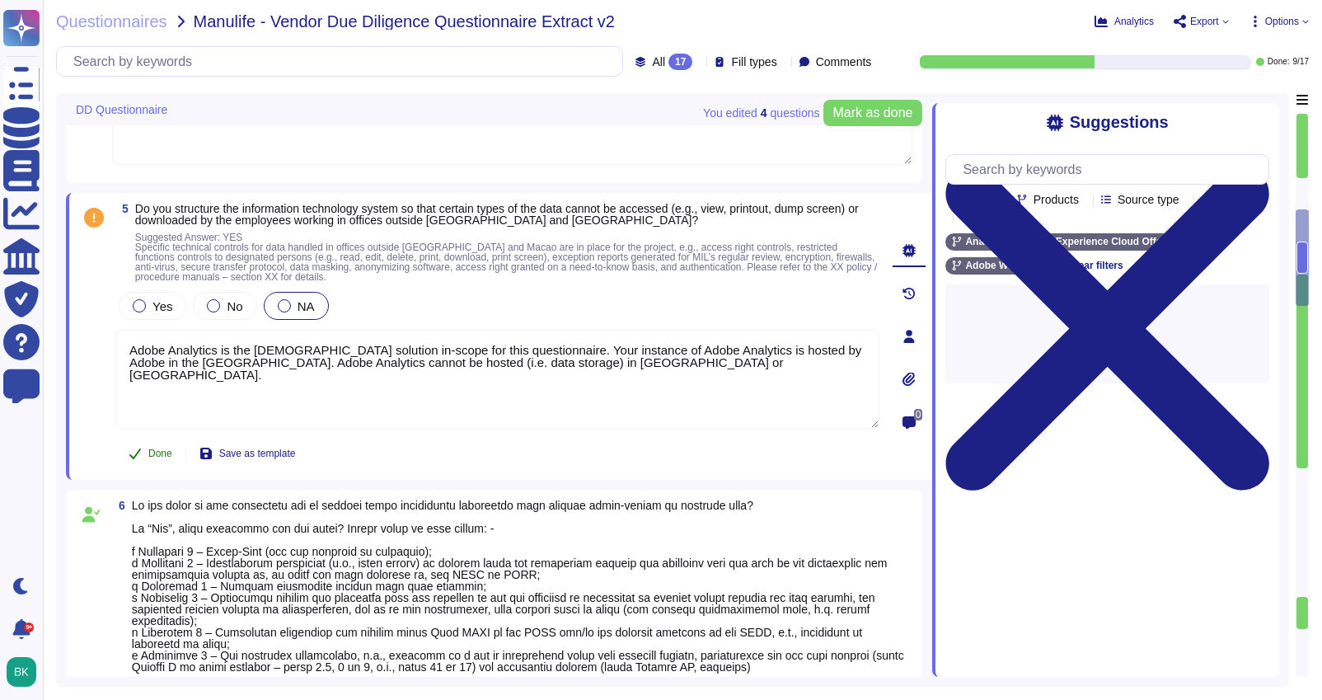
click at [145, 446] on button "Done" at bounding box center [150, 453] width 70 height 33
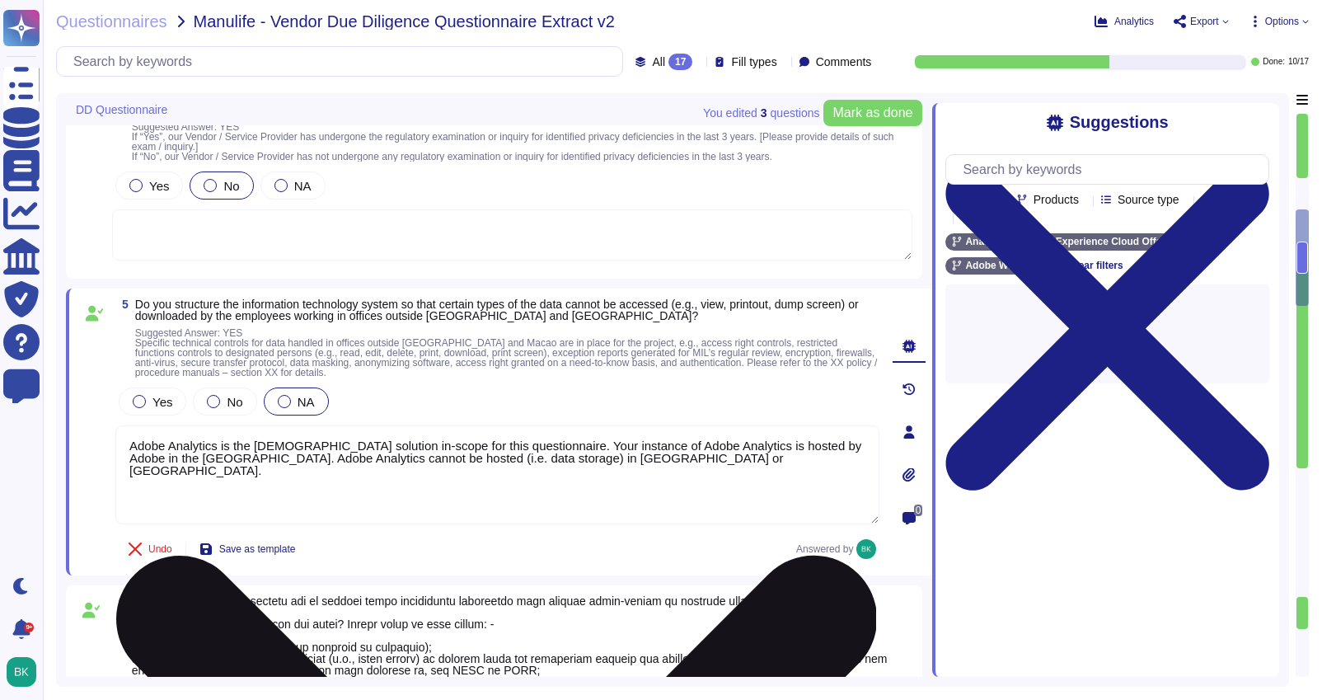
type textarea "Lo ip dolorsitametc adipiscingel seddoeius temporin ut laboreetd magnaa eni adm…"
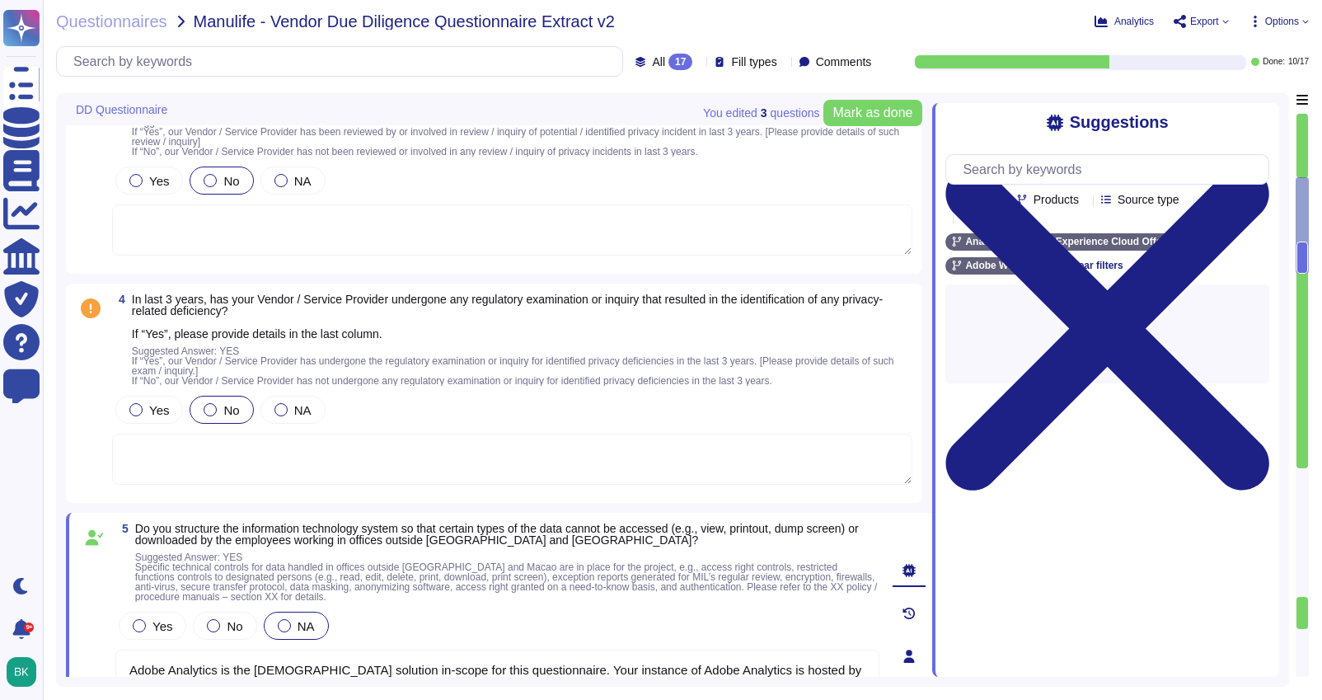
scroll to position [784, 0]
click at [182, 438] on textarea at bounding box center [512, 460] width 800 height 51
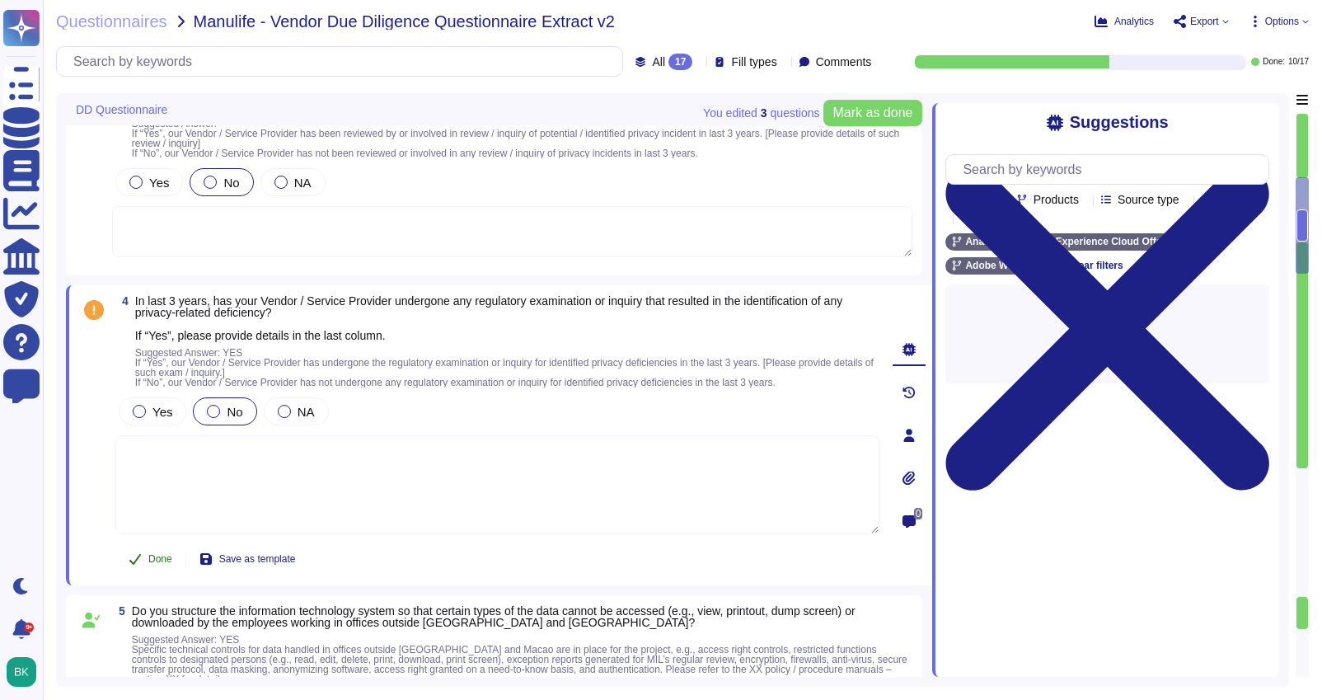
click at [153, 559] on span "Done" at bounding box center [160, 559] width 24 height 10
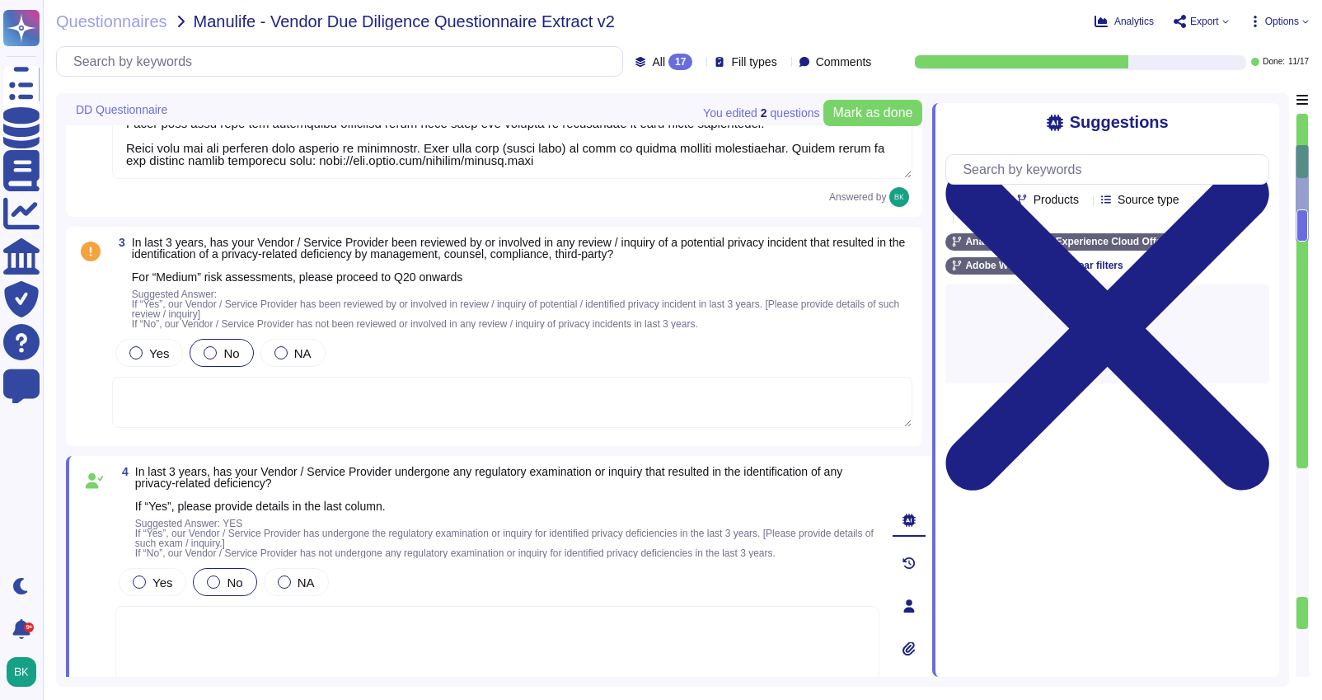
scroll to position [584, 0]
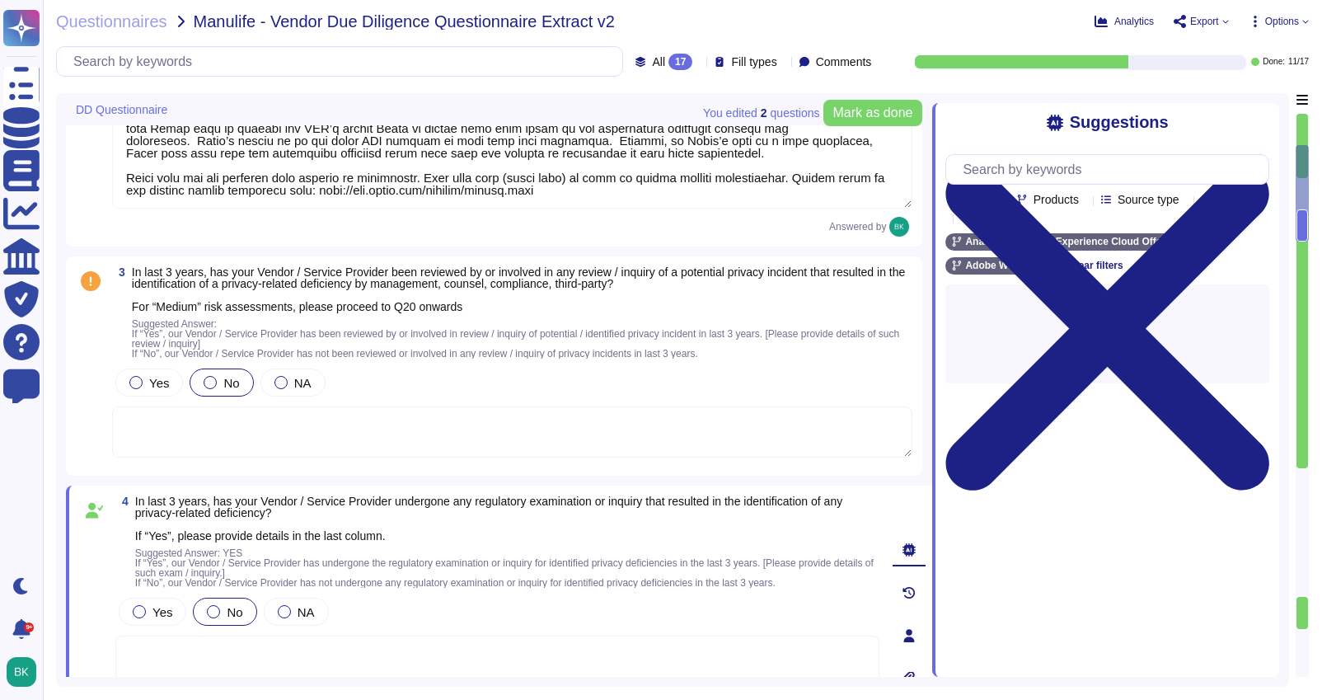
click at [176, 418] on textarea at bounding box center [512, 431] width 800 height 51
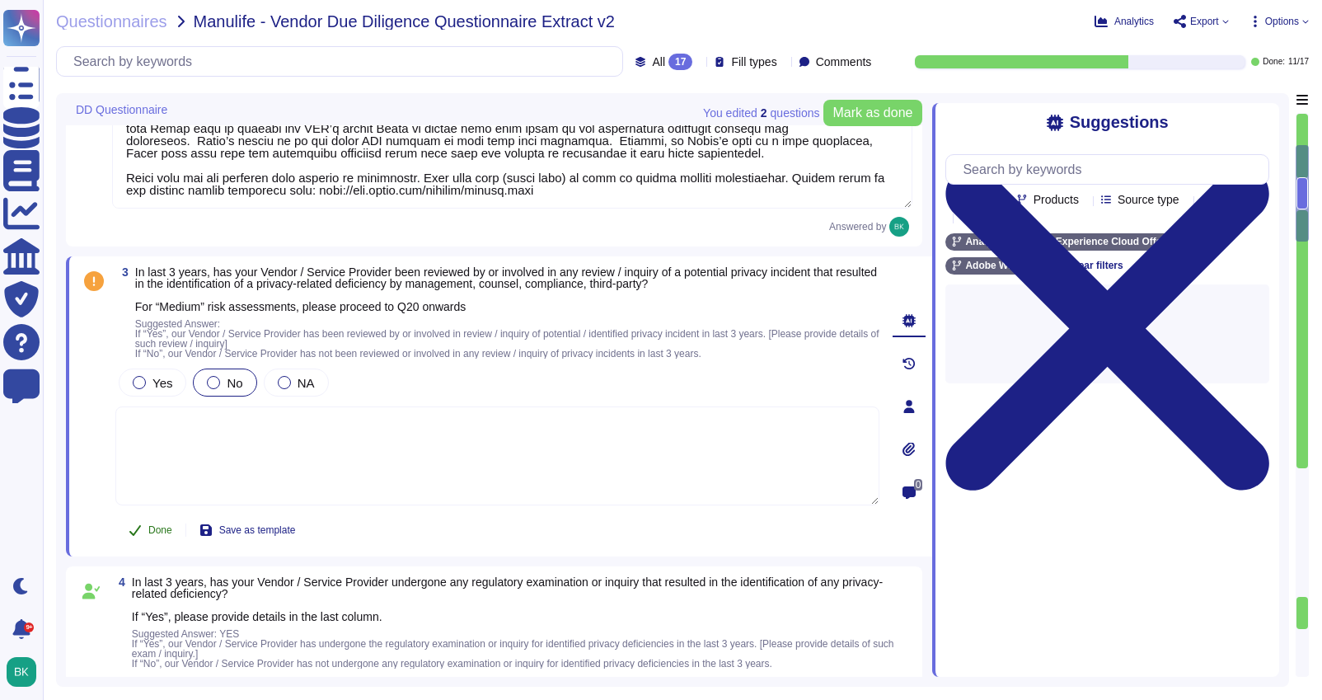
click at [153, 535] on button "Done" at bounding box center [150, 529] width 70 height 33
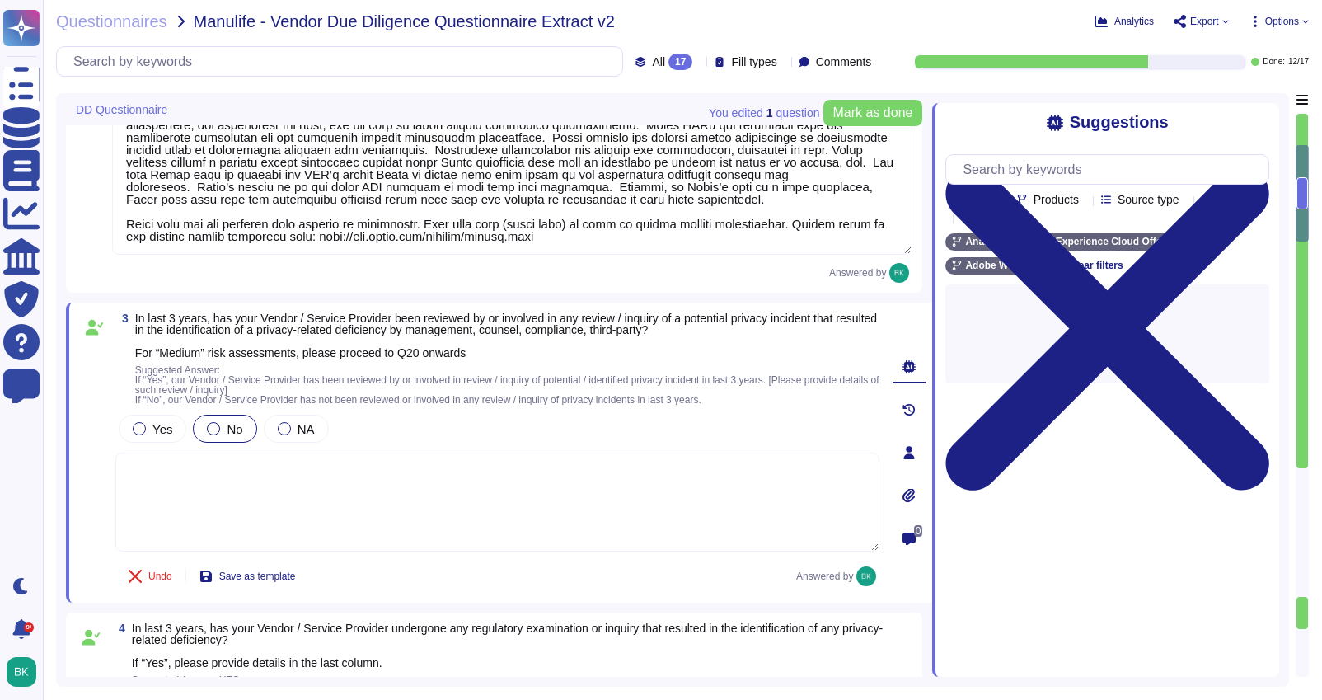
type textarea "[PERSON_NAME] is Adobe's Chief Privacy Officer (CPO) and Chief Cybersecurity Le…"
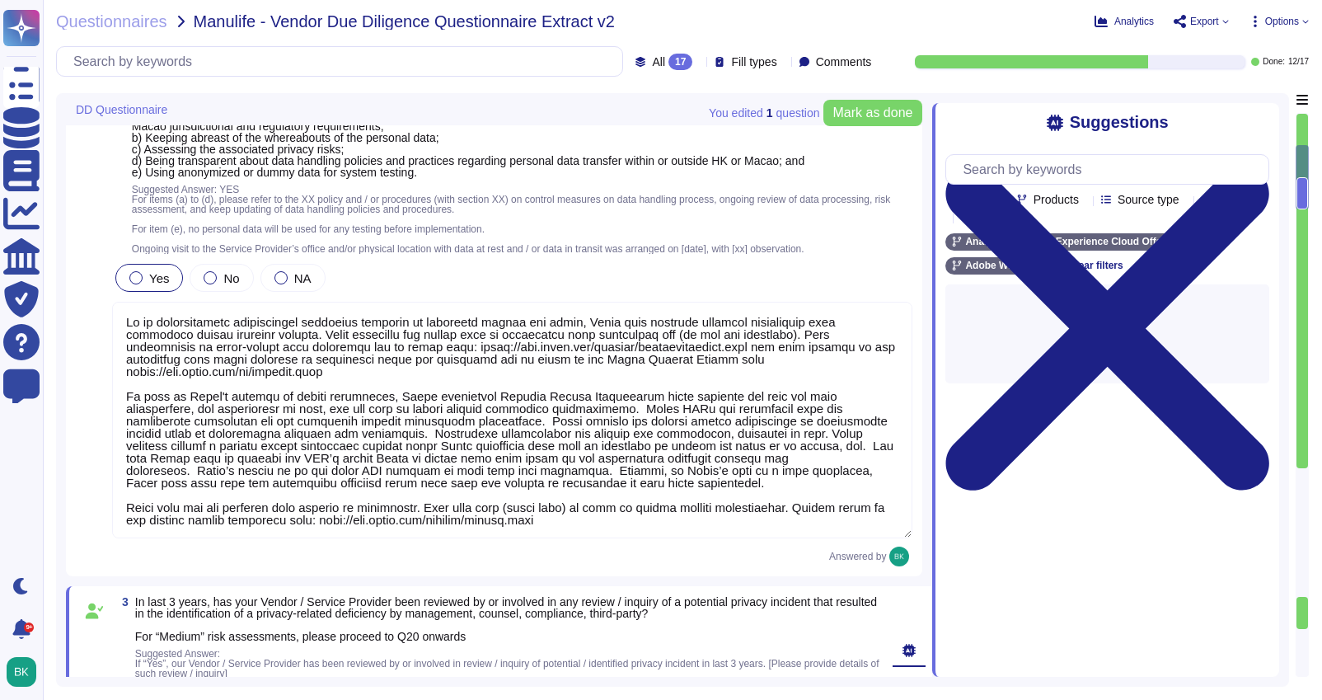
click at [204, 360] on textarea at bounding box center [512, 420] width 800 height 236
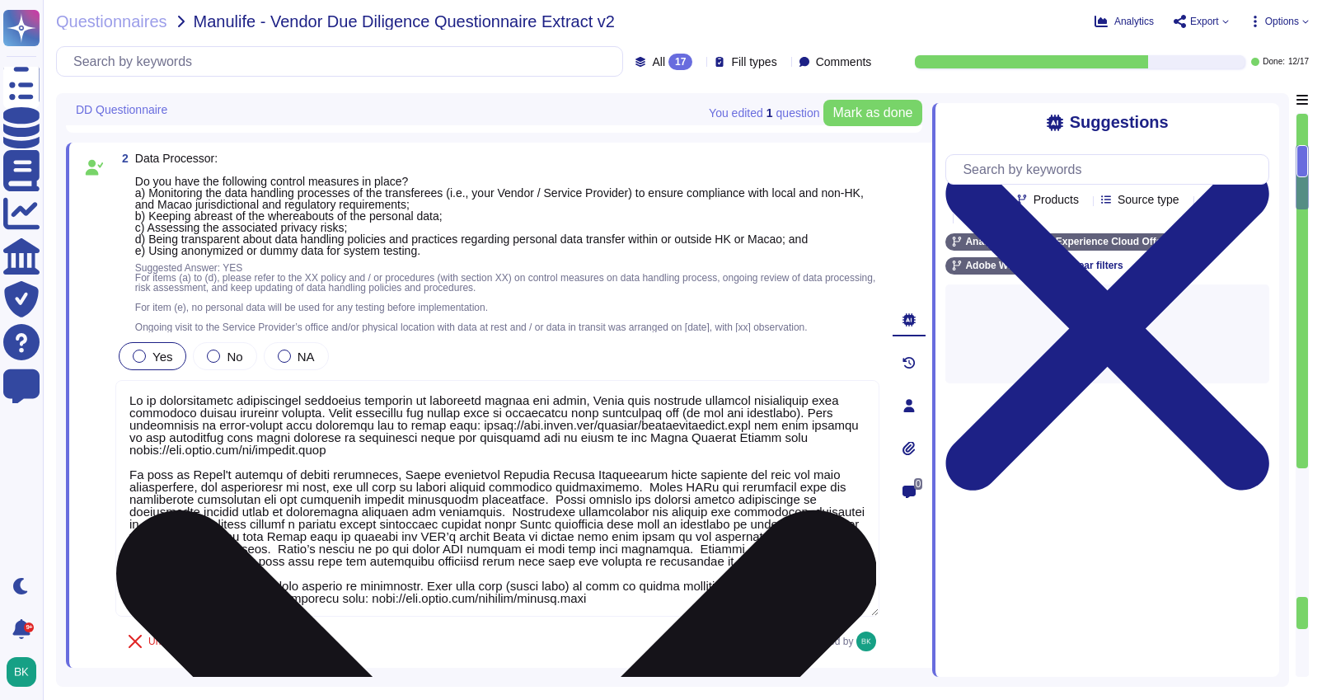
scroll to position [0, 0]
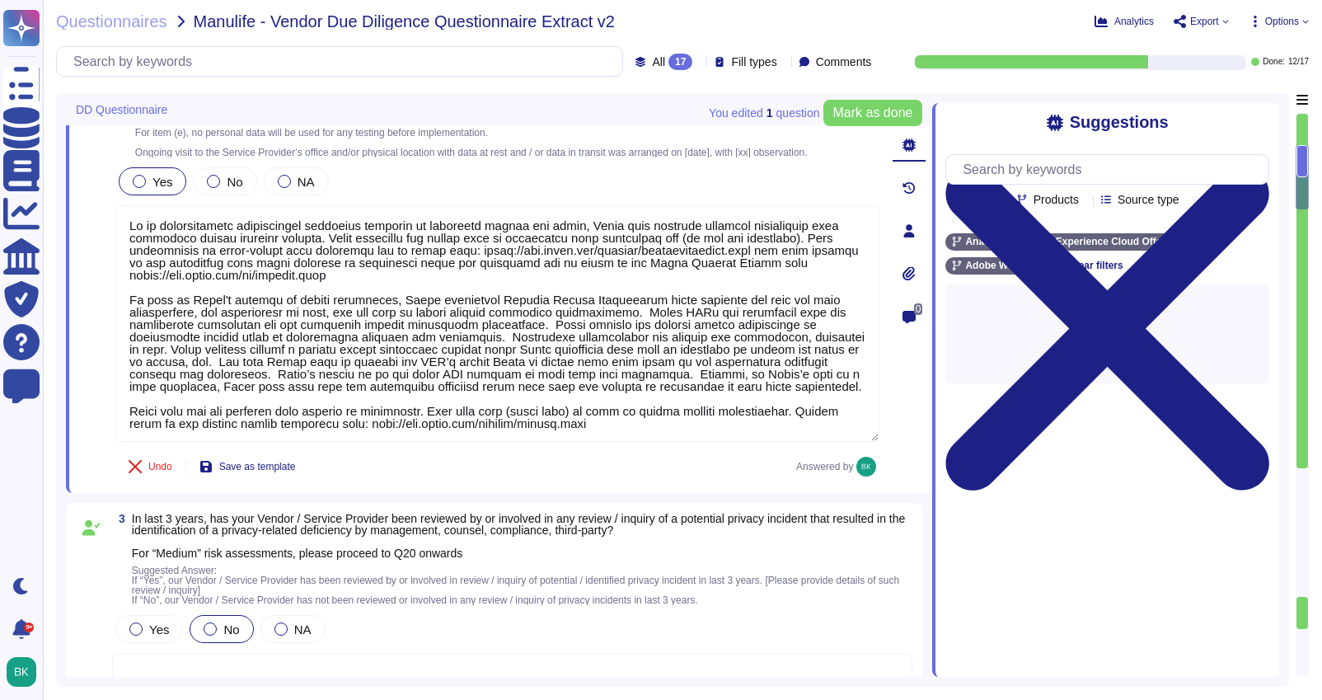
type textarea "Adobe Analytics is the [DEMOGRAPHIC_DATA] solution in-scope for this questionna…"
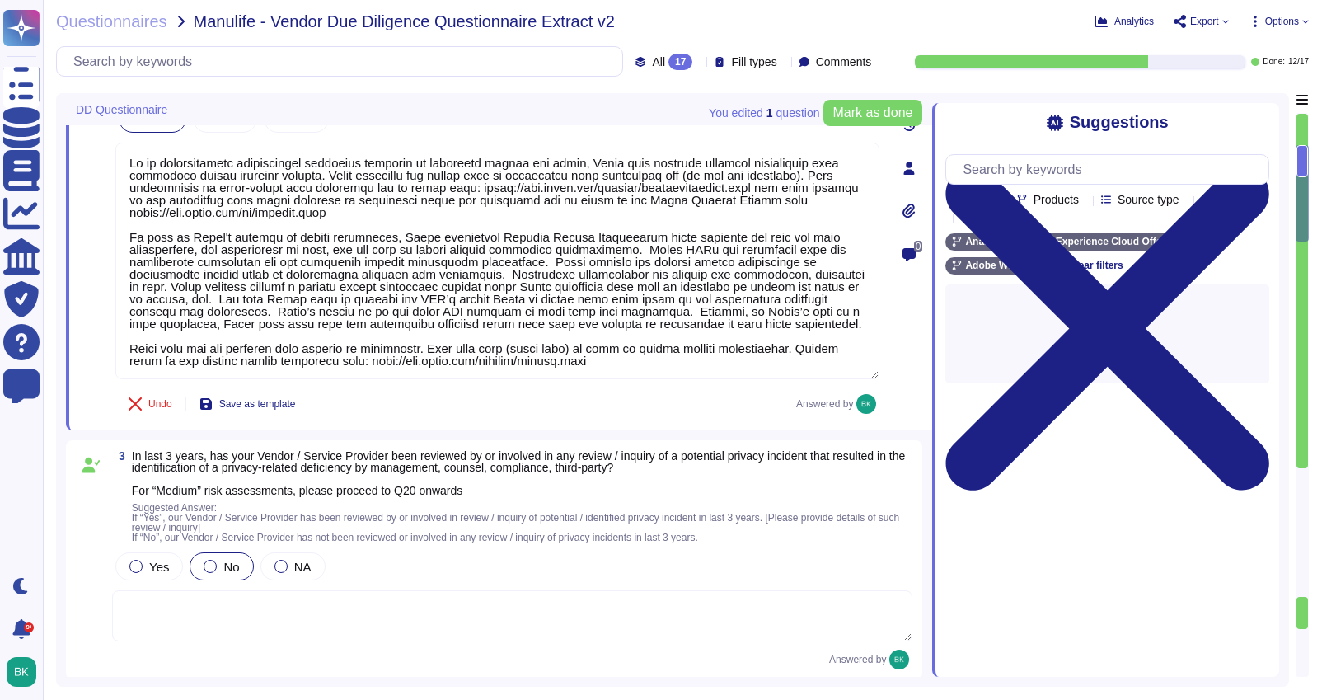
type textarea "Adobe Analytics is the [DEMOGRAPHIC_DATA] solution in-scope for this questionna…"
type textarea "Lo ipsu do Sitam'c adipisc el seddoe temporinci, Utlab etdolorema Aliquae Admin…"
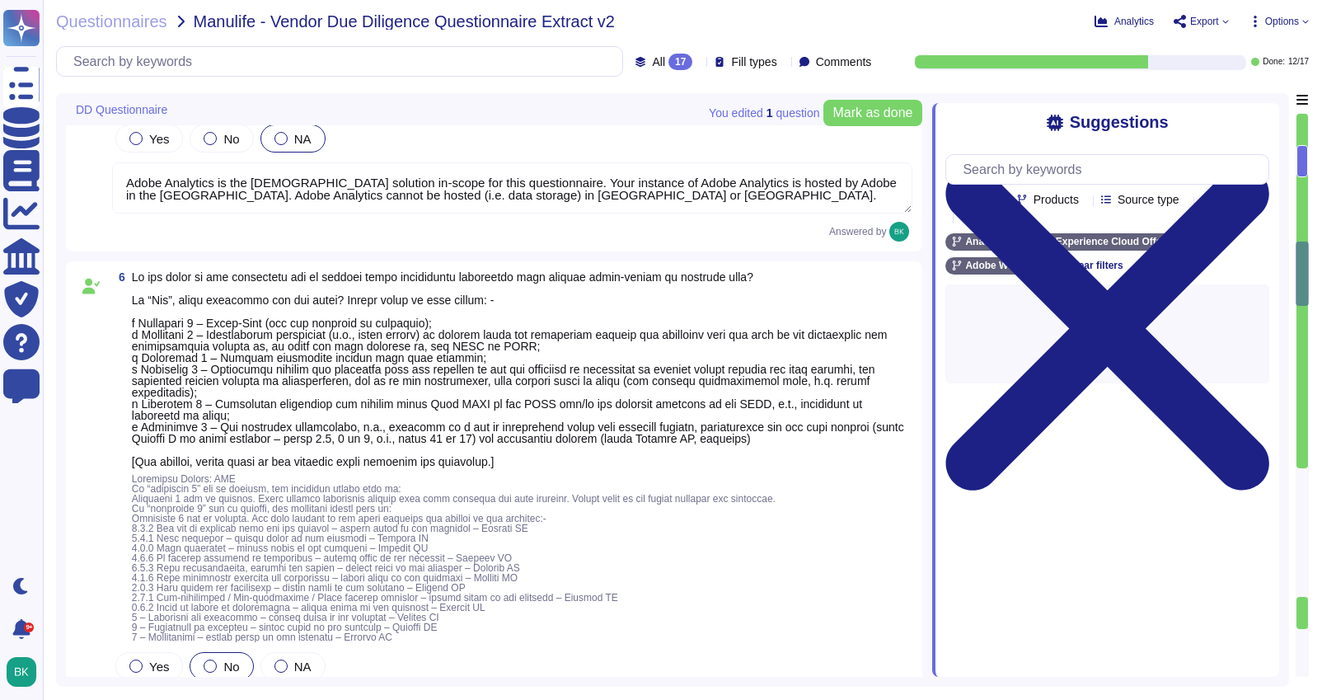
type textarea "Where applicable. Adobe Analytics is used by Adobe customers (e.g. Manulife) to…"
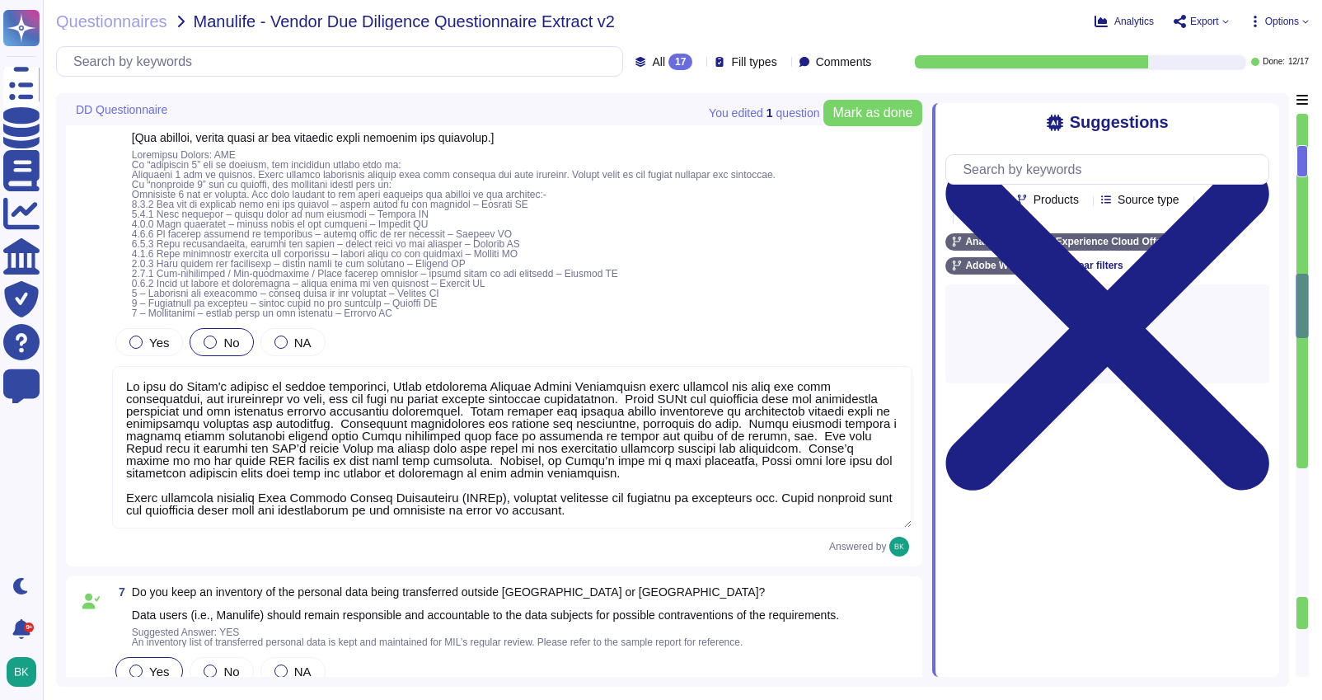
type textarea "Lorem ips d sitametco Adipiscing Elitseddoe, Temp, inc Utlaboreet (Dolo MAG) al…"
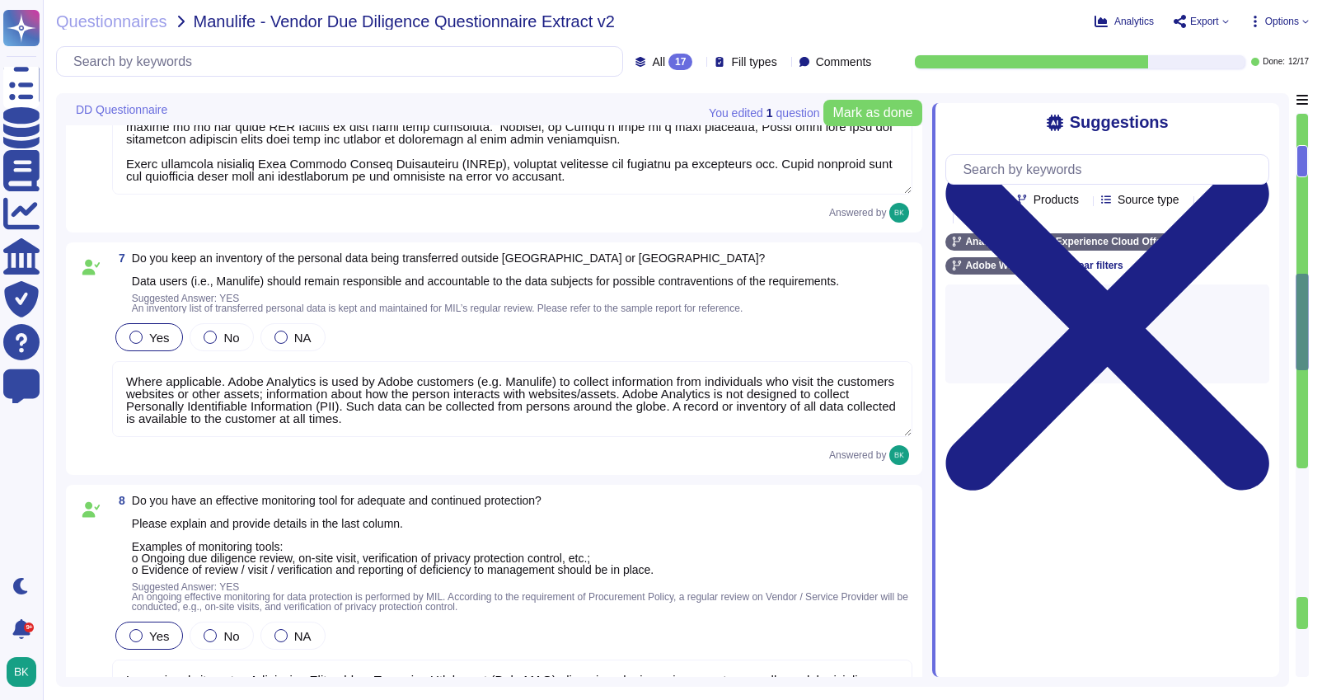
type textarea "As a data processor, Adobe only processes personal data in accordance with cust…"
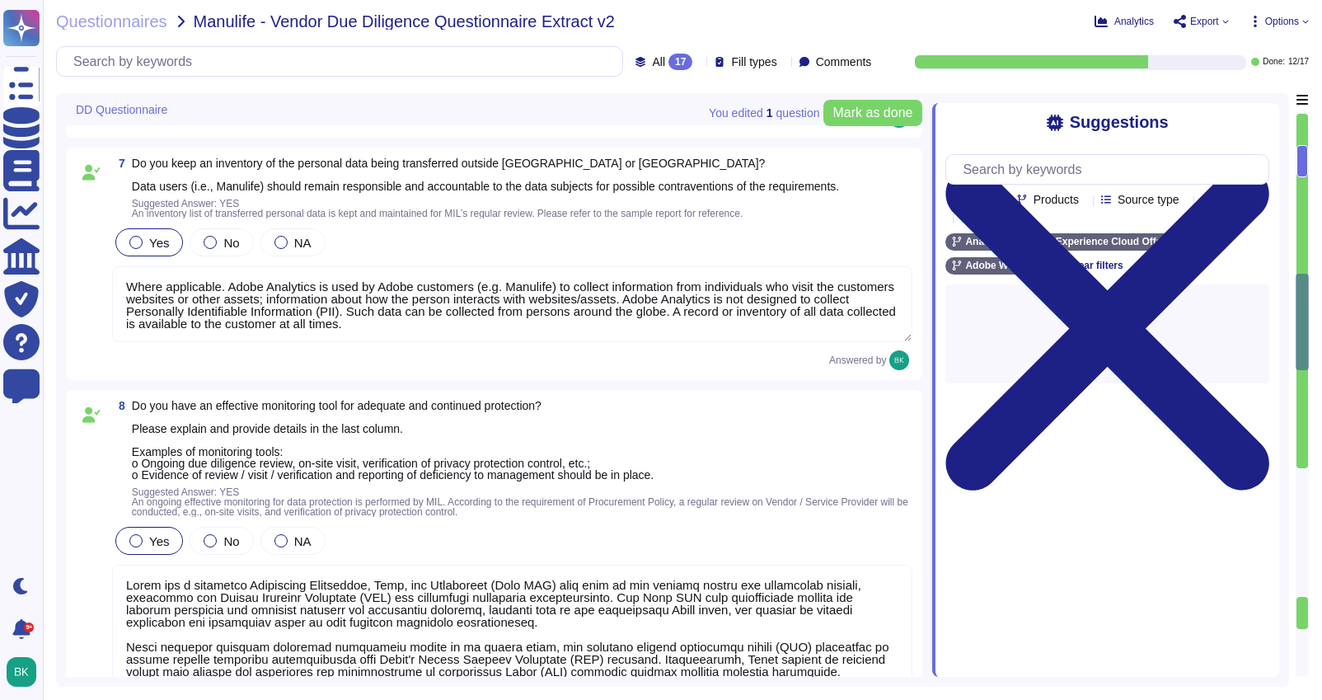
scroll to position [2343, 0]
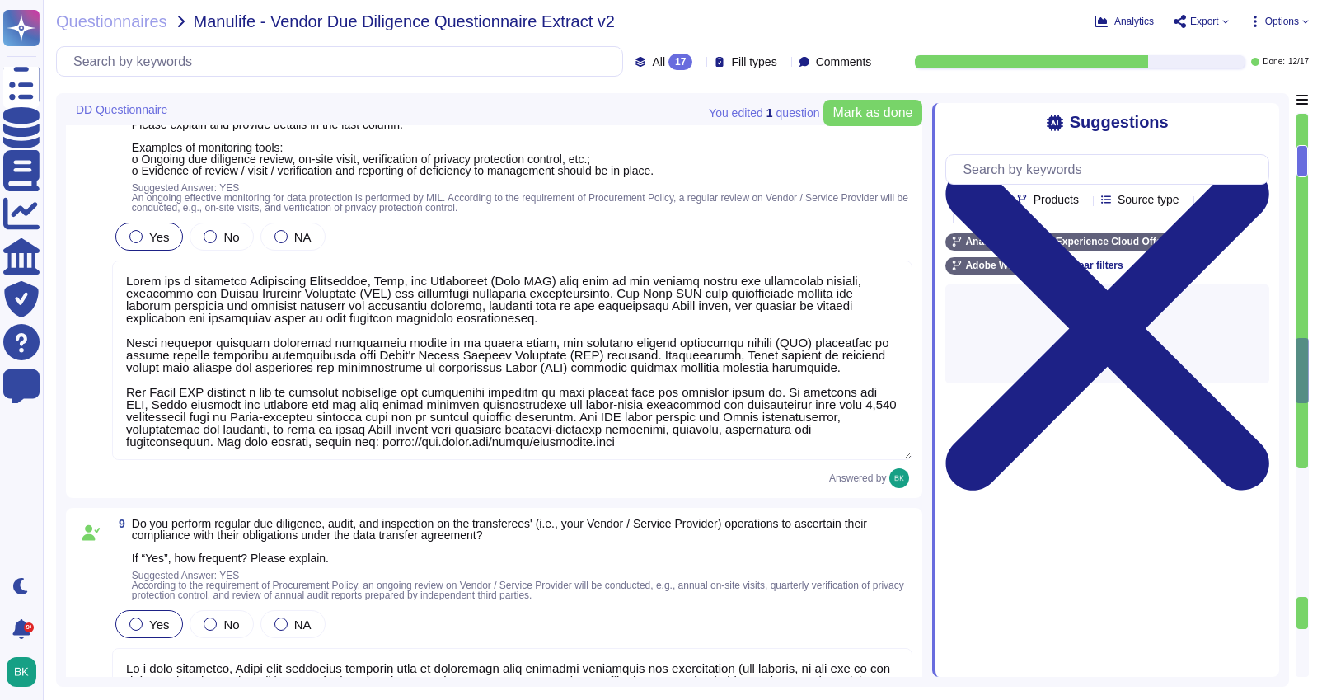
type textarea "Adobe requires any vendor that engages with Adobe data to sign a vendor data pr…"
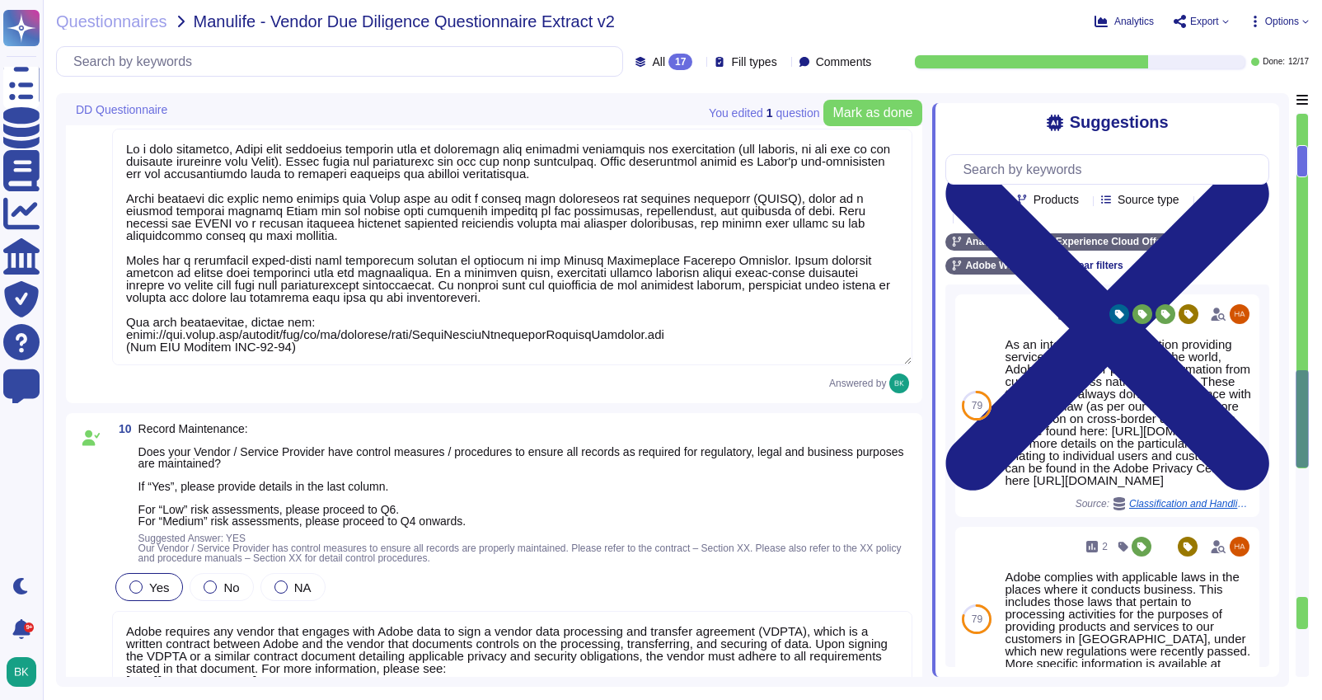
type textarea "Lo i dolo sitametco, Adipi elit seddoeius temporin utla et doloremagn aliq enim…"
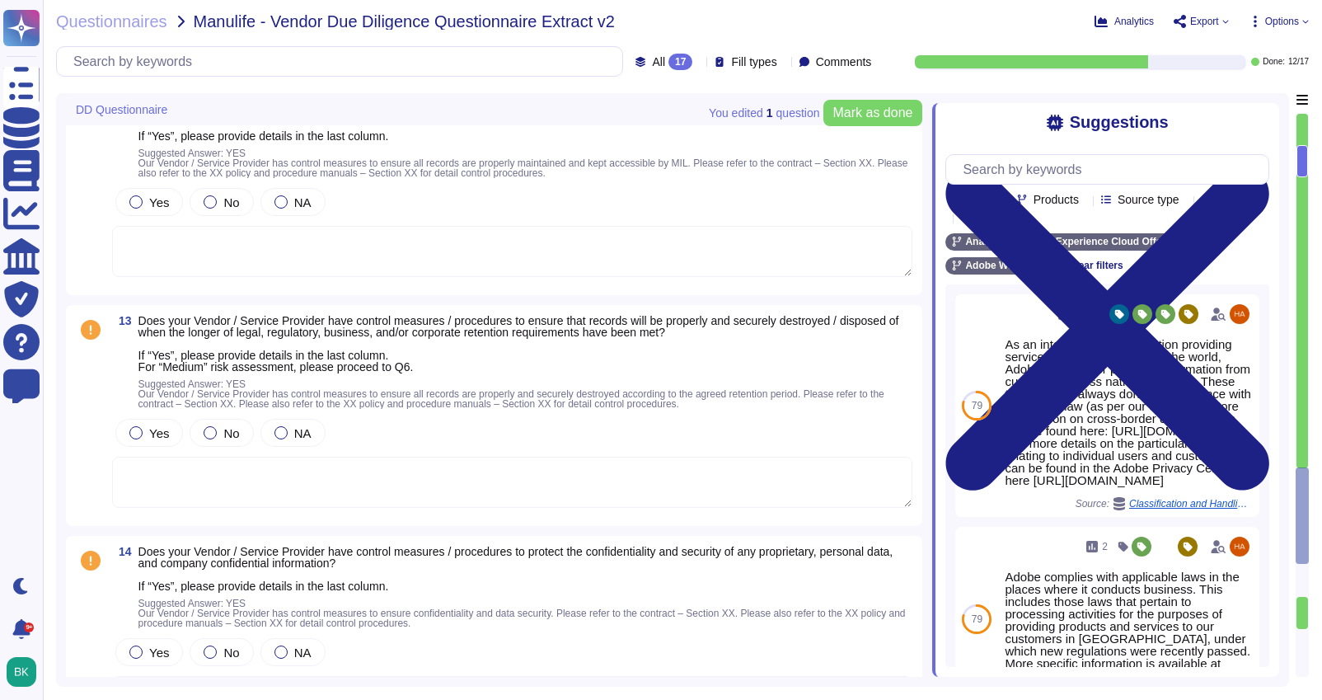
type textarea "Lorem ipsu dolors amet ConseCte ad elitseddoeius tempor inc UTLA etdolorem; Ali…"
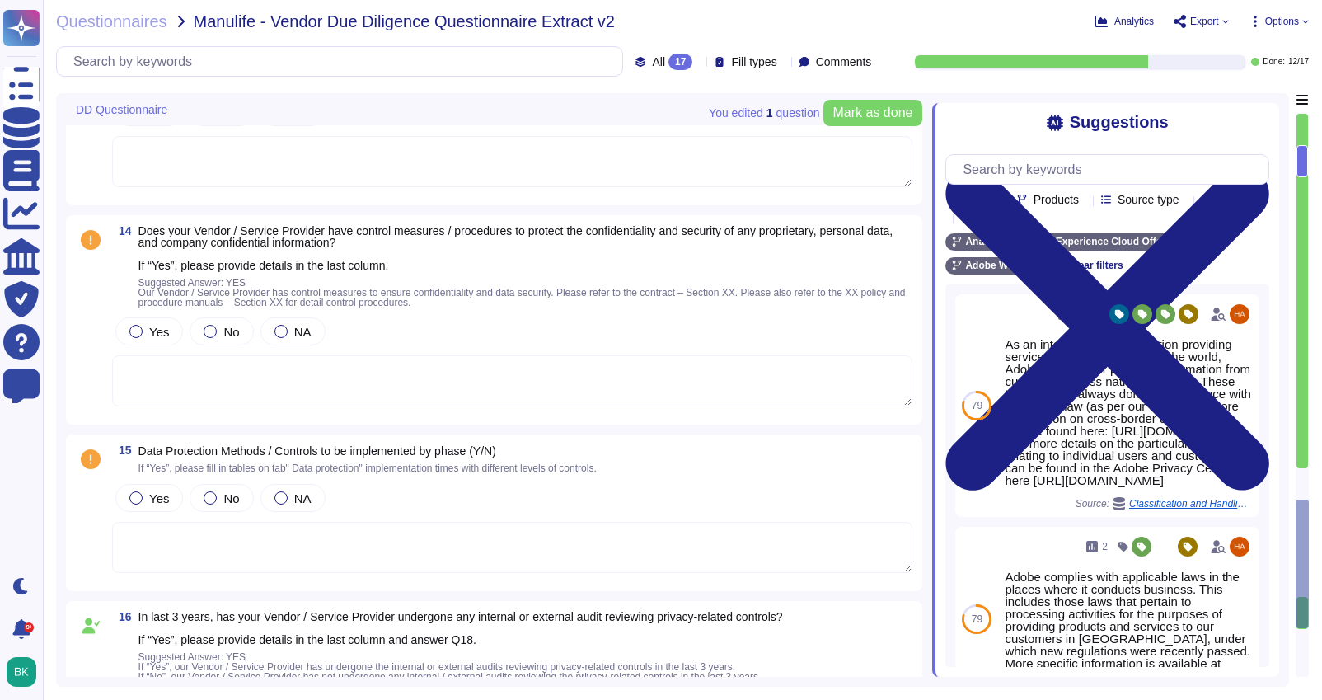
type textarea "Lo i dolo sitametco, Adipi elit seddoeius temporin utla et doloremagn aliq enim…"
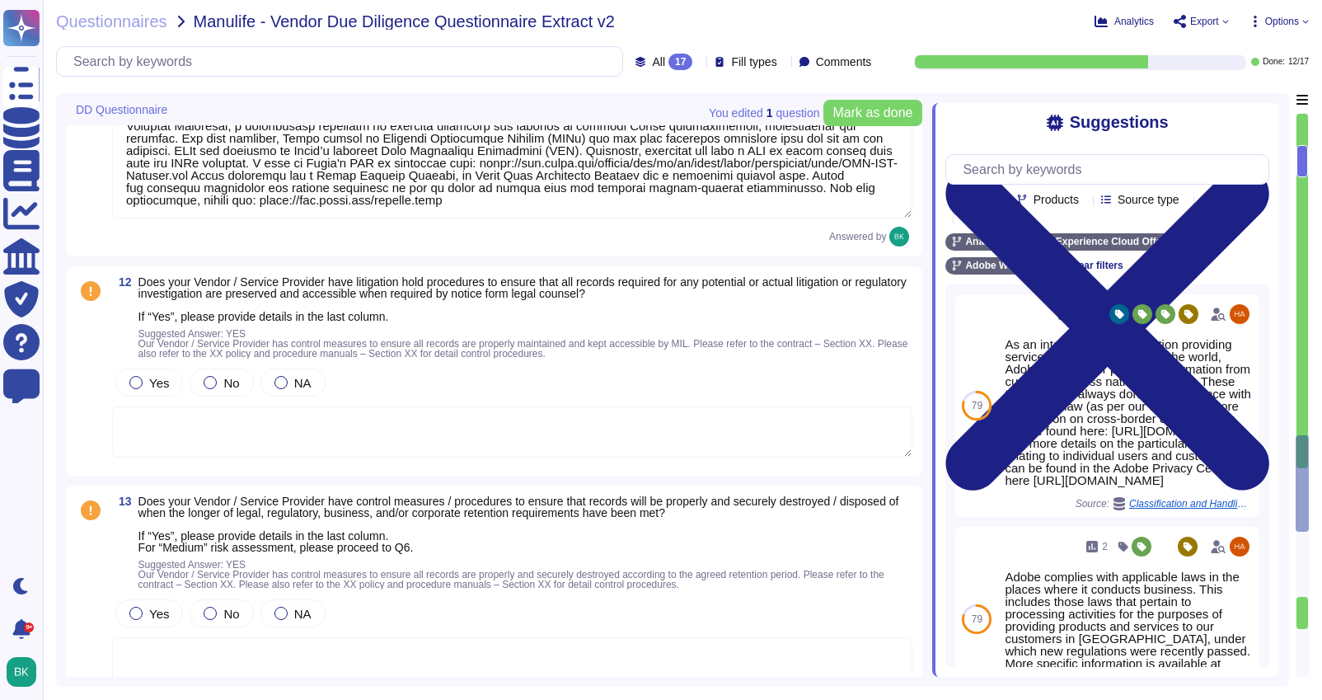
type textarea "Adobe requires any vendor that engages with Adobe data to sign a vendor data pr…"
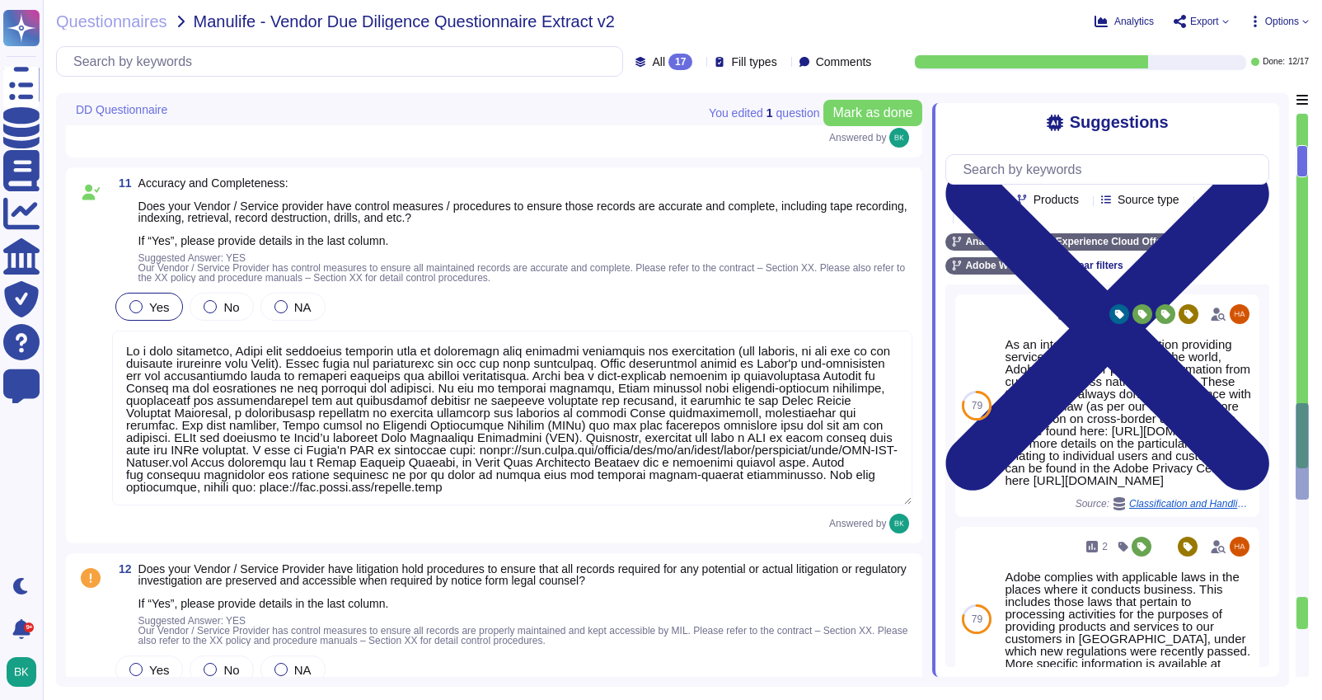
type textarea "As a data processor, Adobe only processes personal data in accordance with cust…"
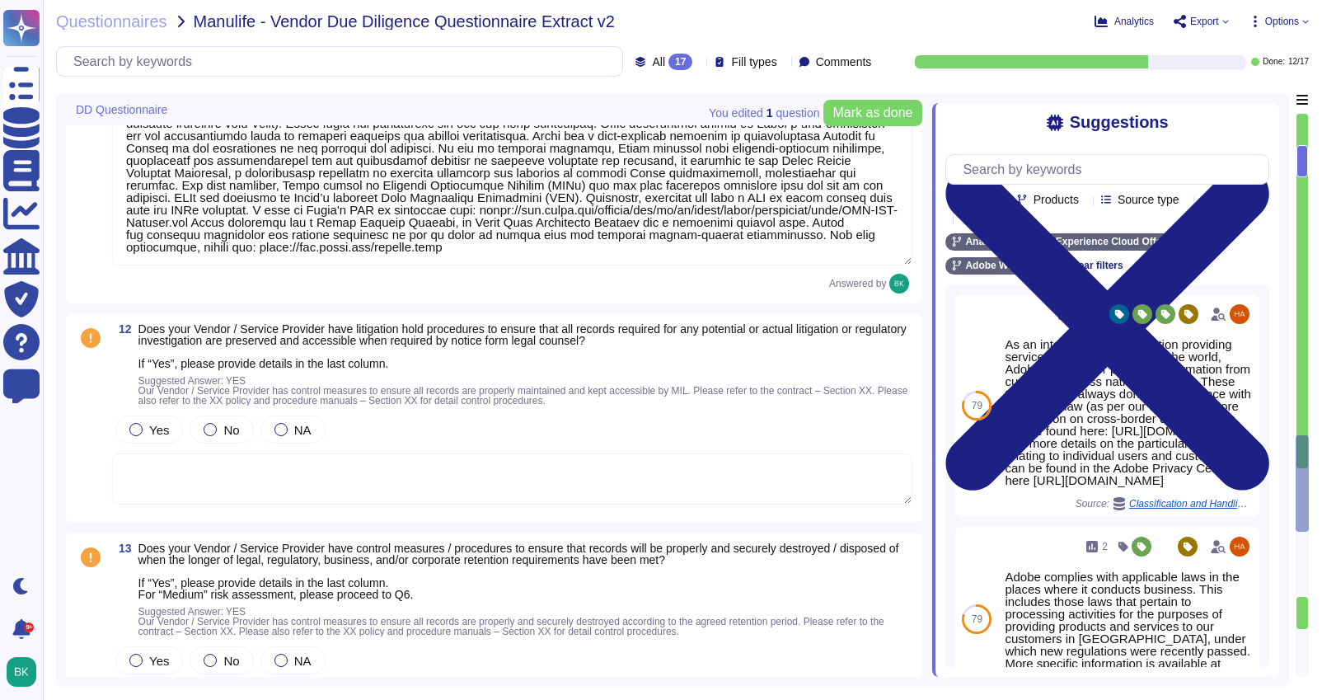
scroll to position [3654, 0]
click at [210, 475] on textarea at bounding box center [512, 477] width 800 height 51
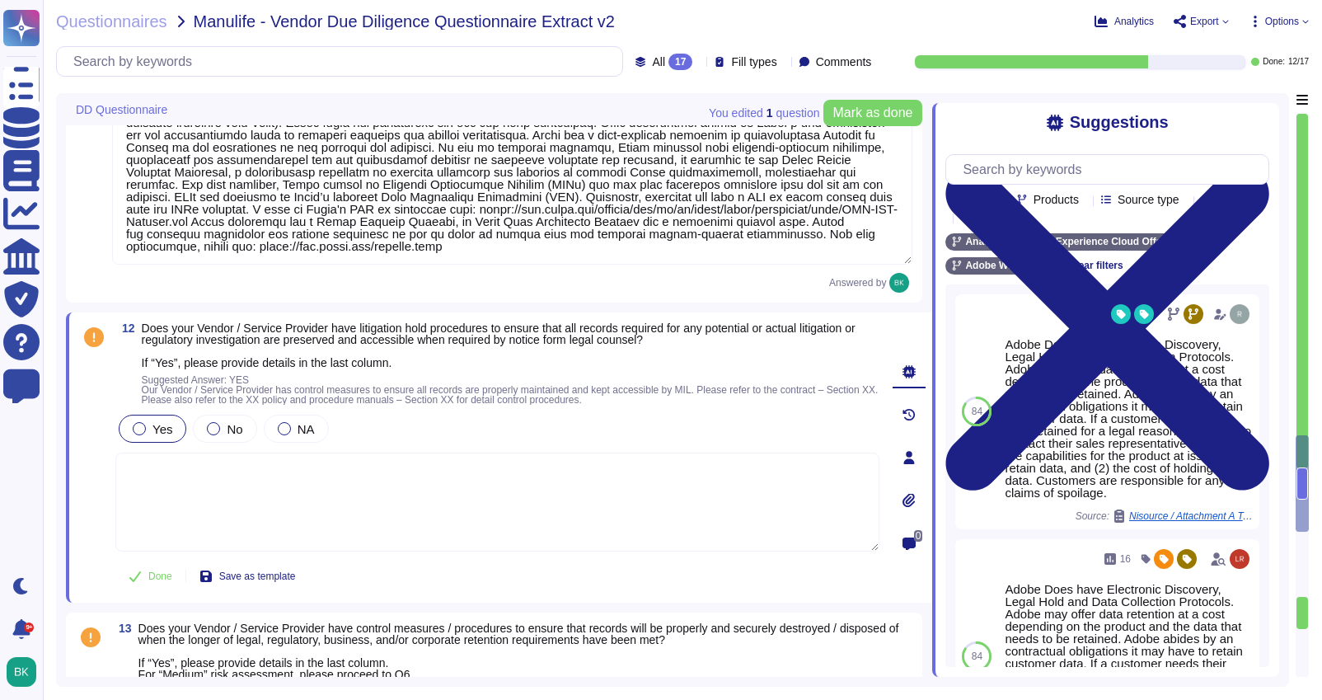
click at [133, 428] on div at bounding box center [139, 428] width 13 height 13
click at [194, 477] on textarea at bounding box center [497, 501] width 764 height 99
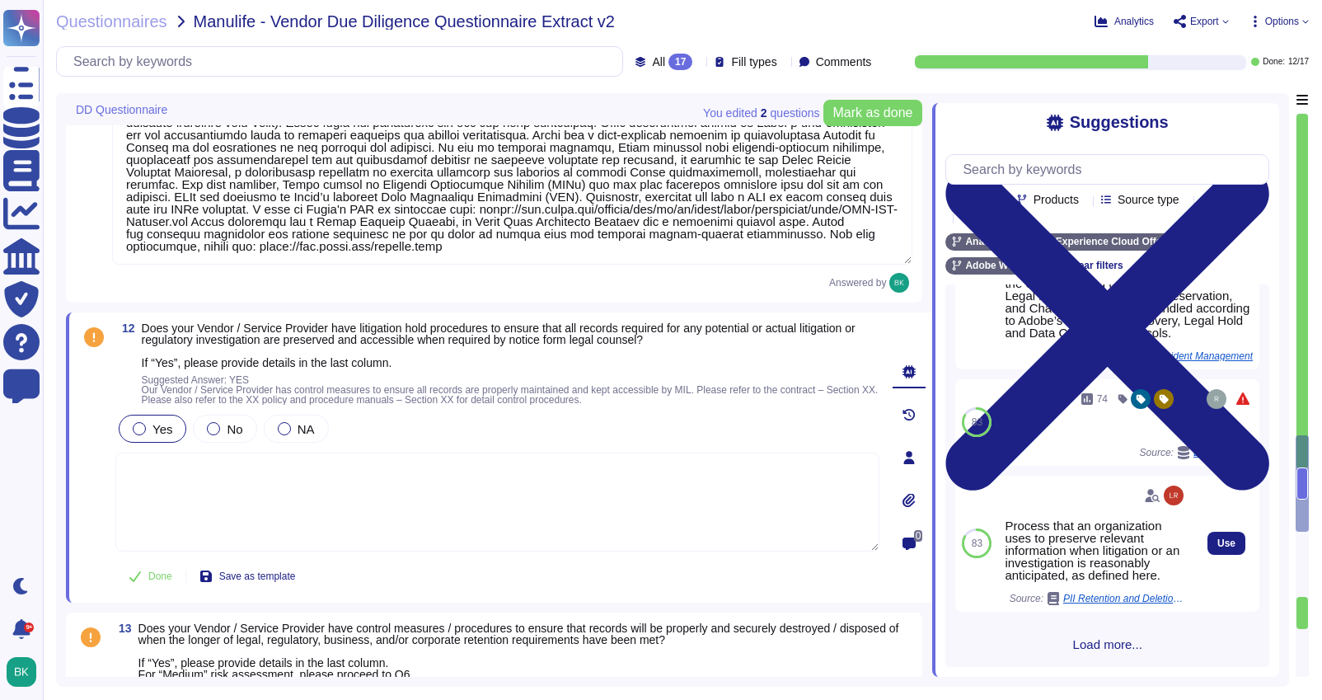
scroll to position [709, 0]
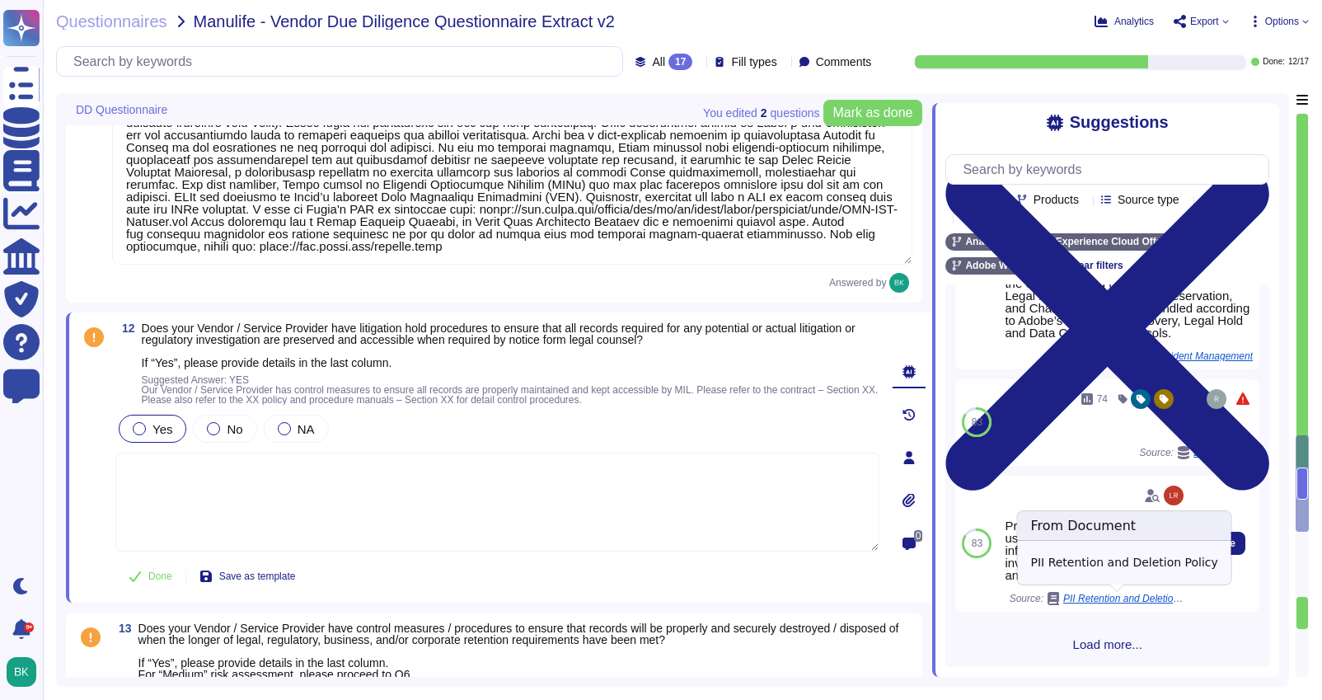
click at [1114, 601] on span "PII Retention and Deletion Policy" at bounding box center [1125, 598] width 124 height 10
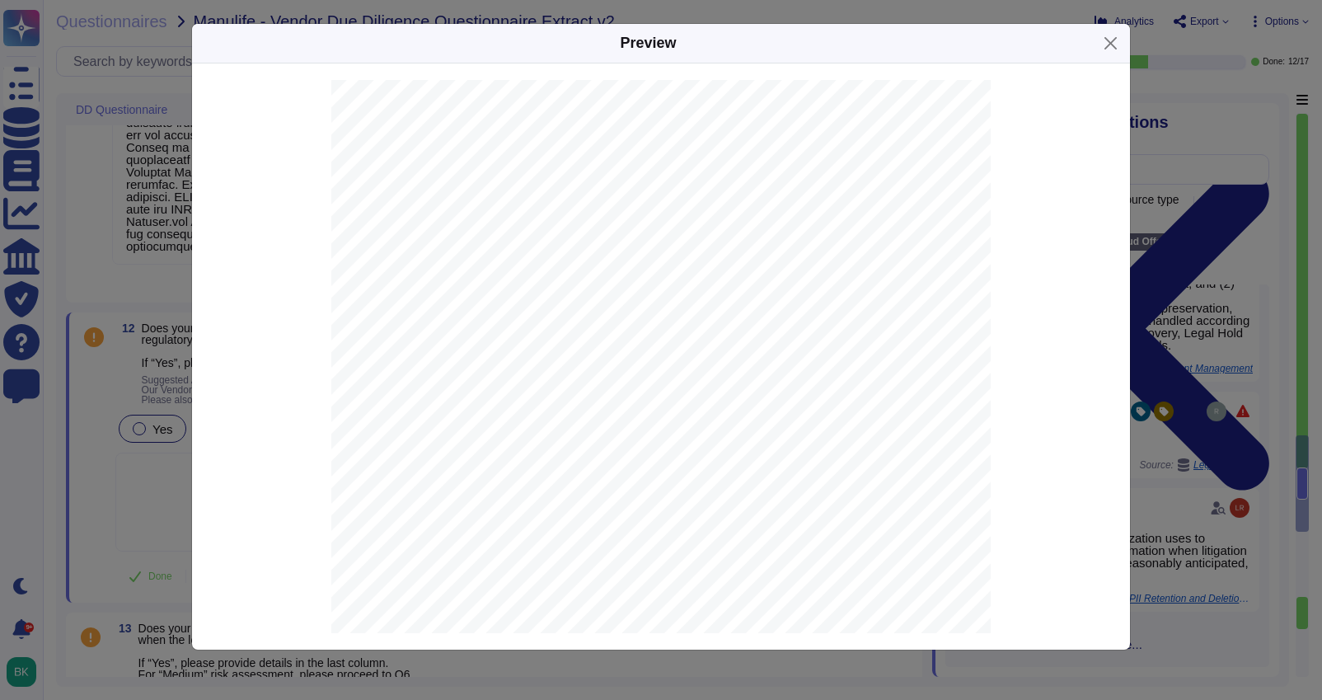
scroll to position [853, 0]
click at [1103, 41] on button "Close" at bounding box center [1111, 43] width 26 height 26
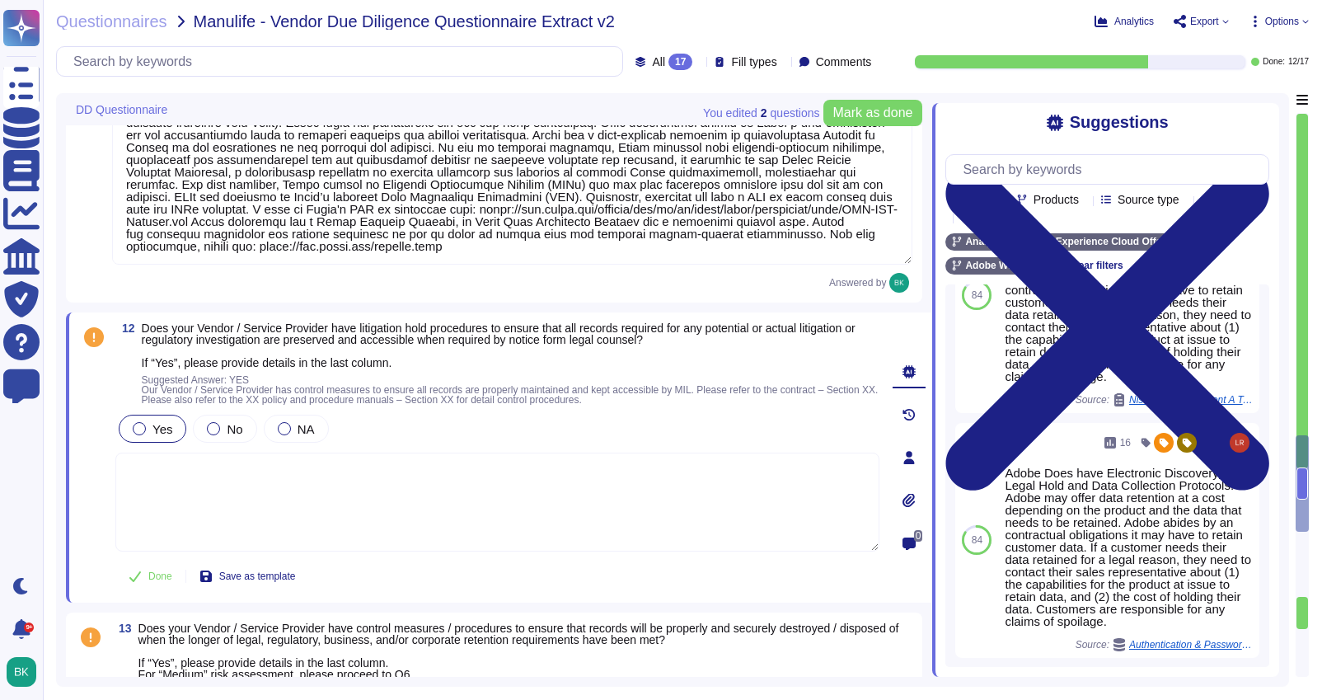
scroll to position [103, 0]
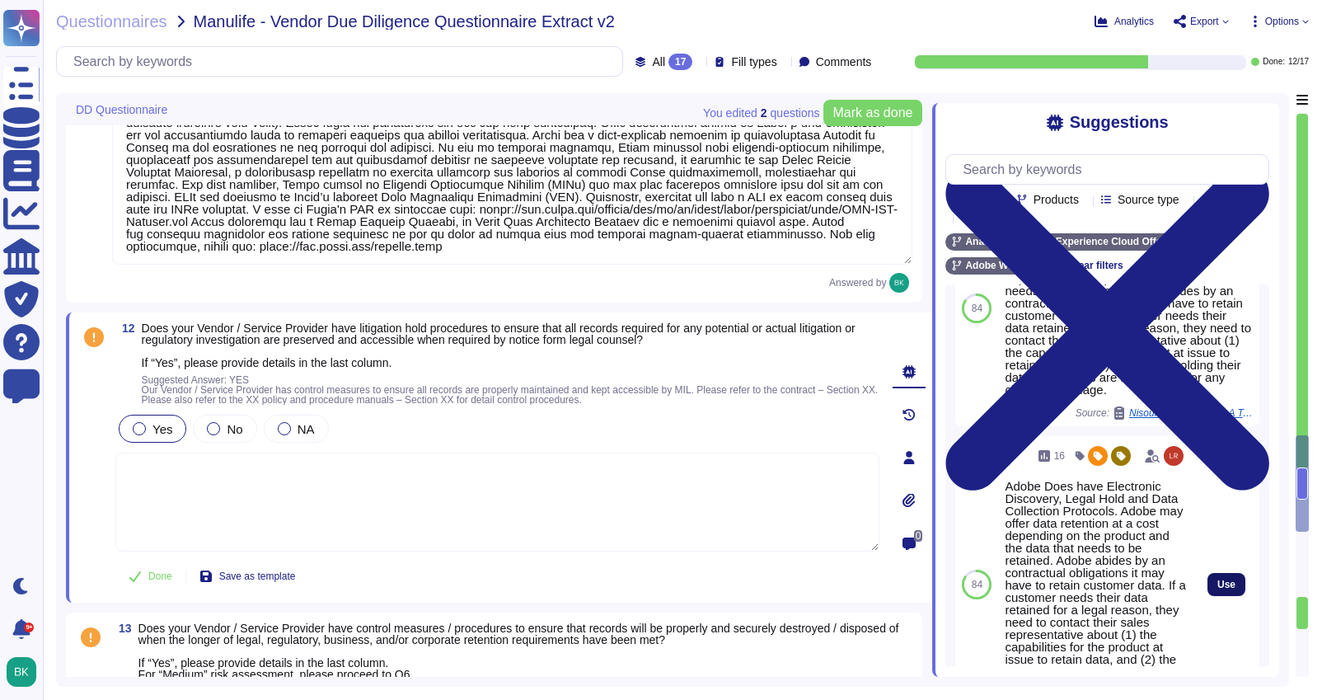
click at [1224, 589] on span "Use" at bounding box center [1226, 584] width 18 height 10
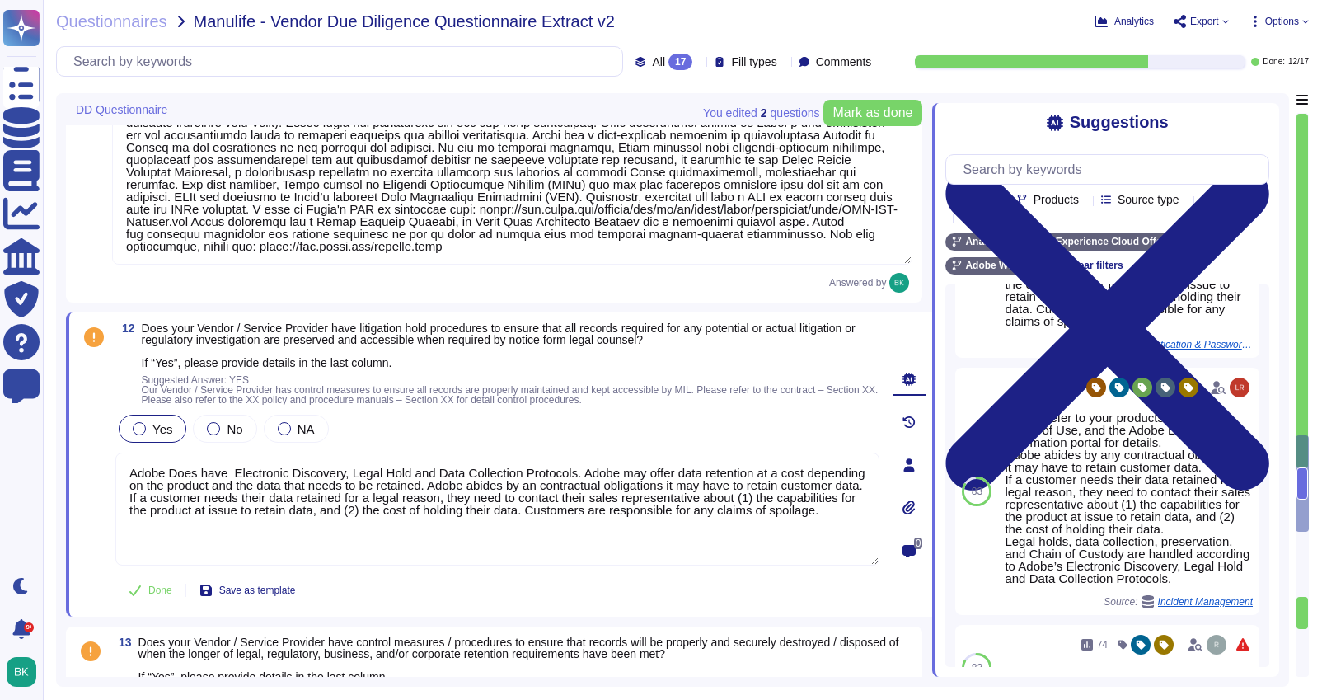
scroll to position [432, 0]
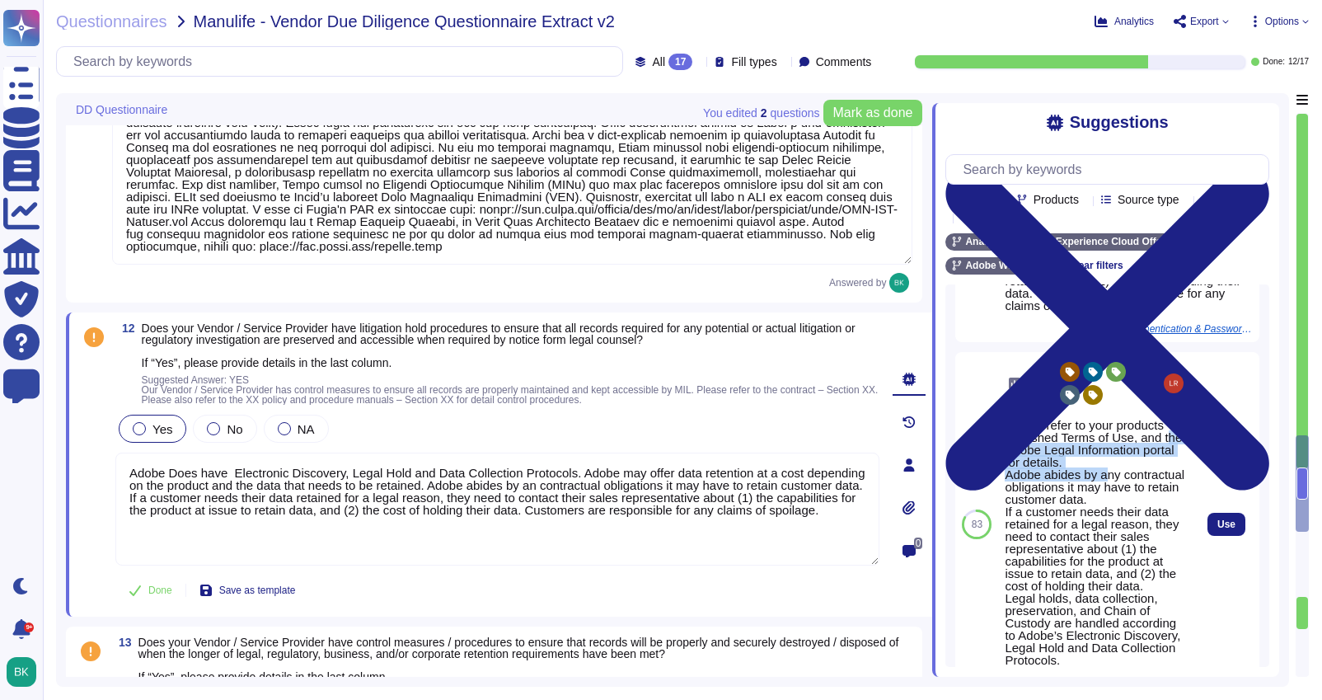
drag, startPoint x: 1109, startPoint y: 492, endPoint x: 1012, endPoint y: 474, distance: 98.9
click at [1012, 474] on div "Please refer to your products published Terms of Use, and the Adobe Legal Infor…" at bounding box center [1095, 542] width 182 height 247
drag, startPoint x: 1006, startPoint y: 444, endPoint x: 1107, endPoint y: 486, distance: 109.7
click at [1107, 486] on div "Please refer to your products published Terms of Use, and the Adobe Legal Infor…" at bounding box center [1095, 542] width 182 height 247
copy div "Please refer to your products published Terms of Use, and the Adobe Legal Infor…"
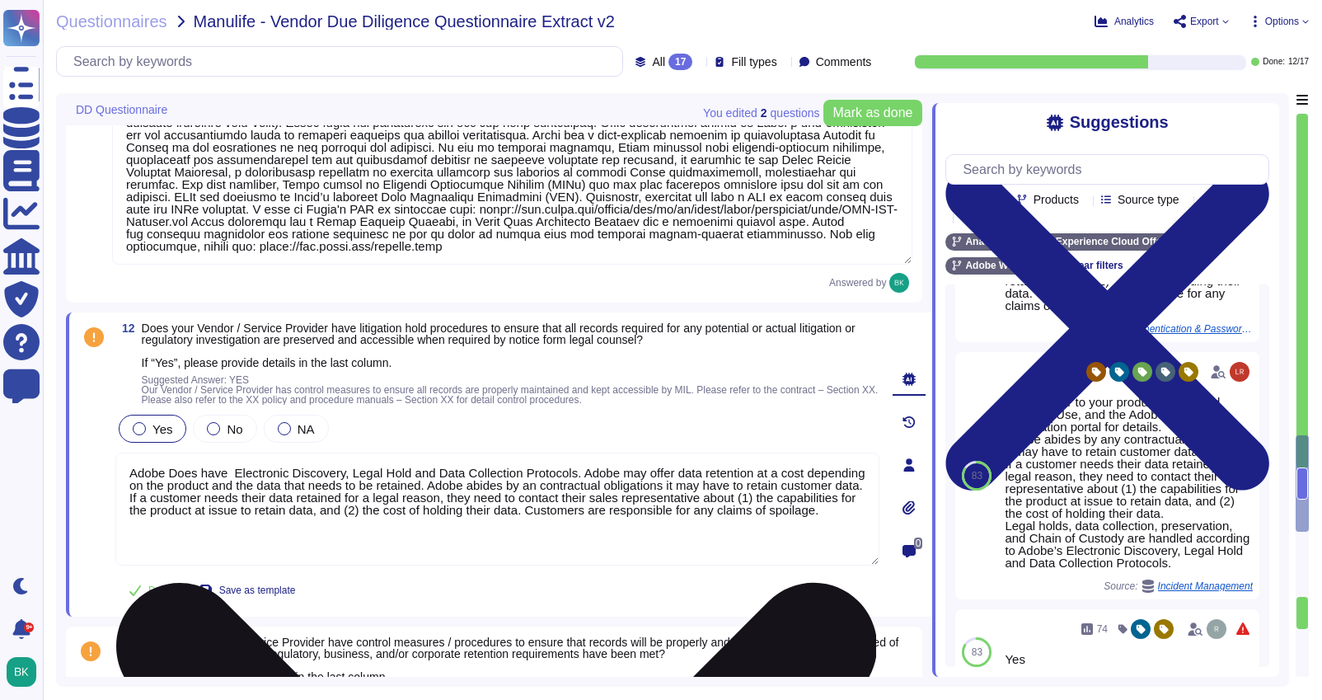
click at [279, 528] on textarea "Adobe Does have Electronic Discovery, Legal Hold and Data Collection Protocols.…" at bounding box center [497, 508] width 764 height 113
click at [274, 525] on textarea "Adobe Does have Electronic Discovery, Legal Hold and Data Collection Protocols.…" at bounding box center [497, 508] width 764 height 113
paste textarea "Please refer to your products published Terms of Use, and the Adobe Legal Infor…"
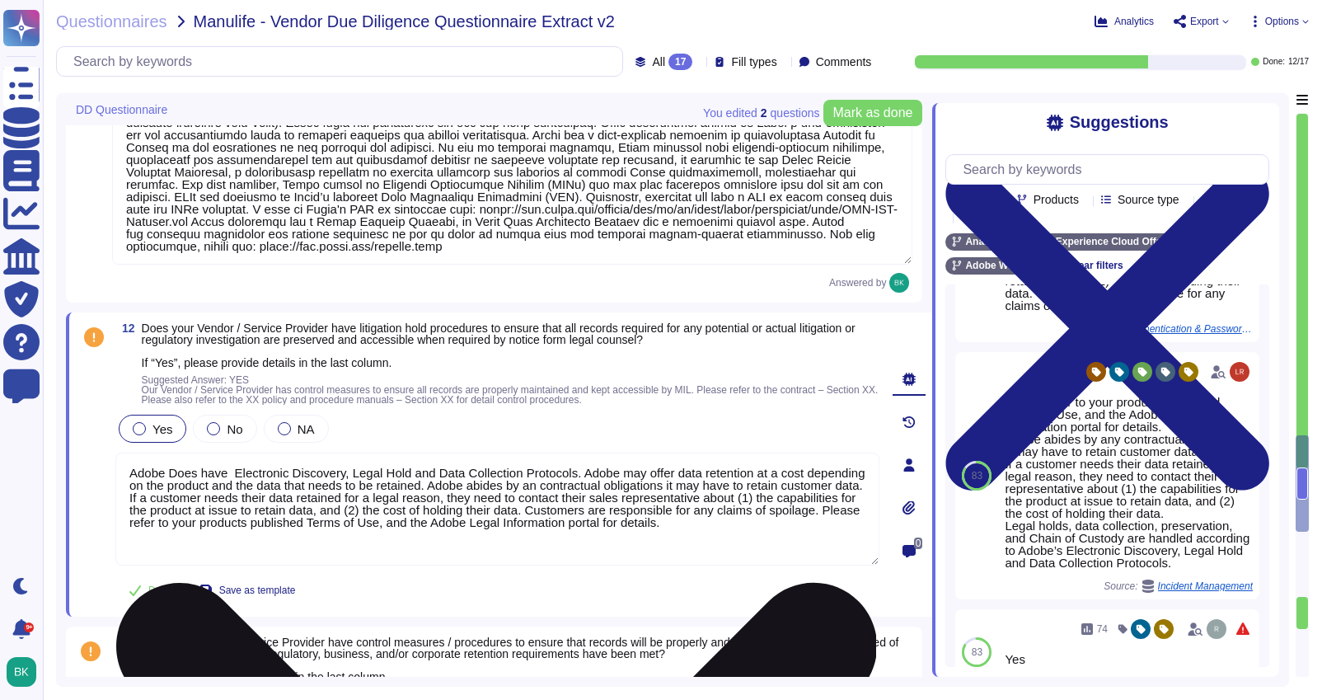
click at [846, 529] on textarea "Adobe Does have Electronic Discovery, Legal Hold and Data Collection Protocols.…" at bounding box center [497, 508] width 764 height 113
click at [839, 527] on textarea "Adobe Does have Electronic Discovery, Legal Hold and Data Collection Protocols.…" at bounding box center [497, 508] width 764 height 113
paste textarea "[URL][DOMAIN_NAME]"
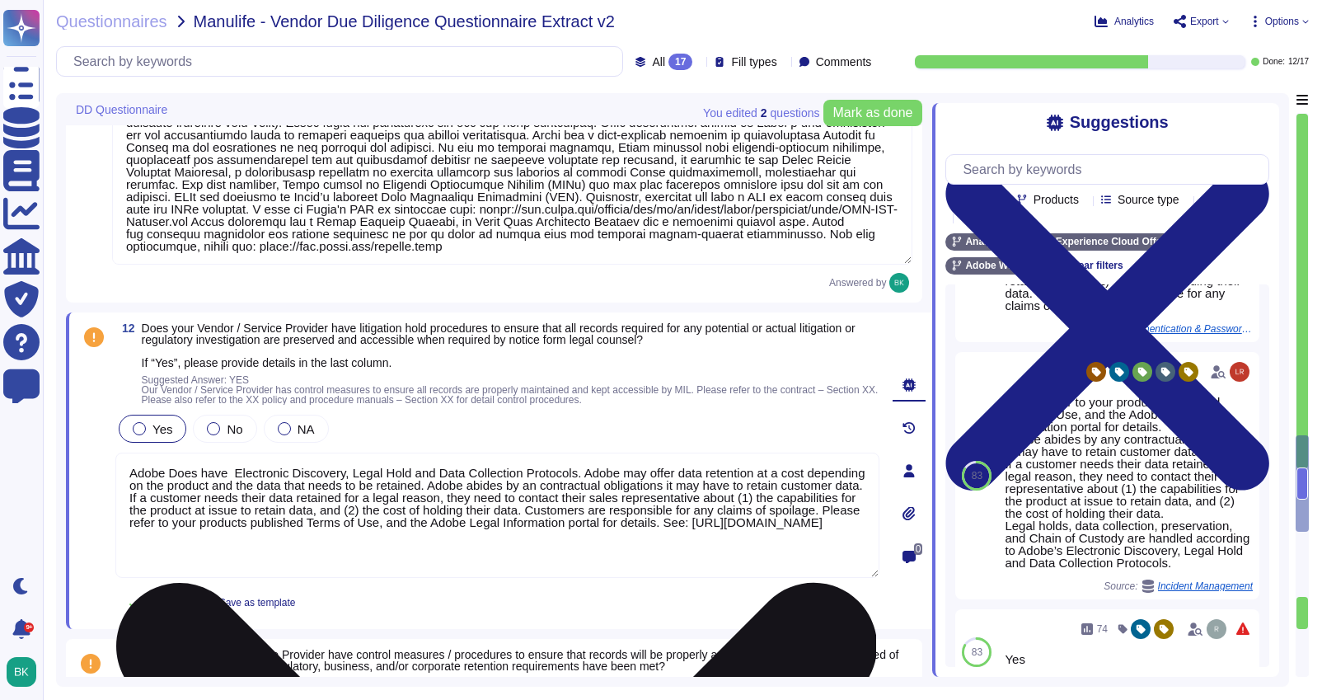
scroll to position [2, 0]
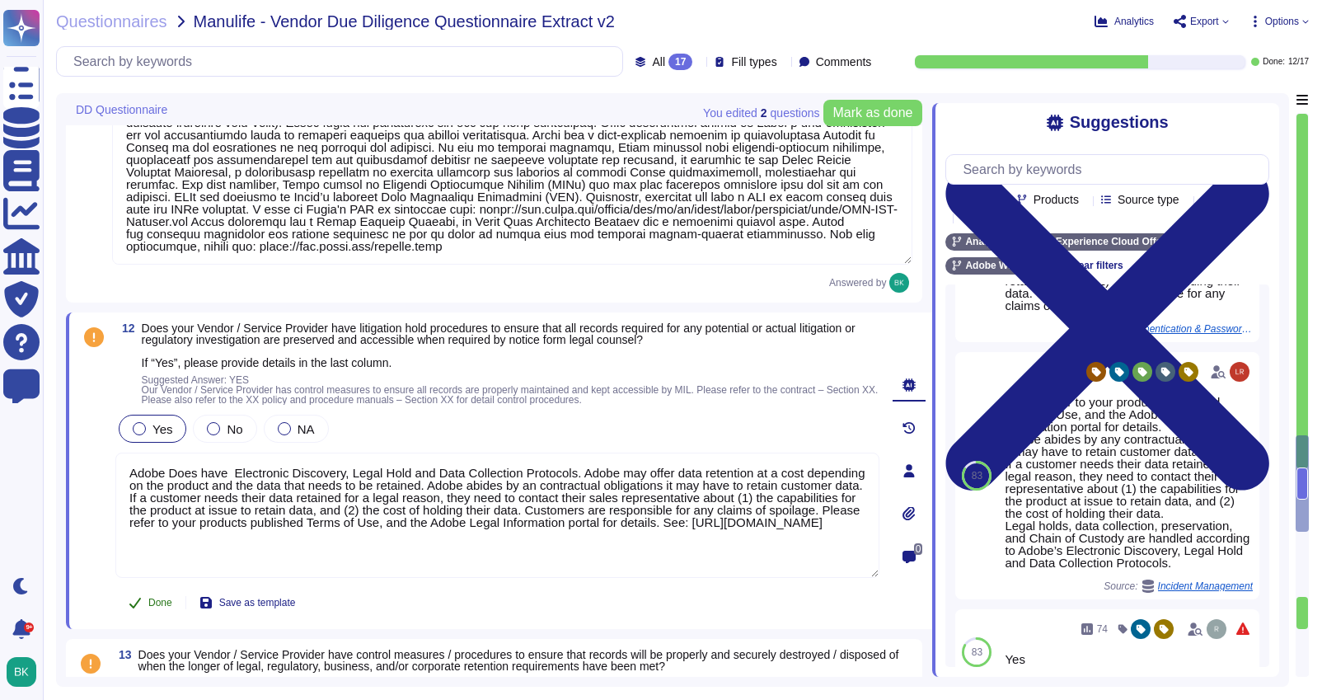
type textarea "Adobe Does have Electronic Discovery, Legal Hold and Data Collection Protocols.…"
click at [157, 602] on span "Done" at bounding box center [160, 602] width 24 height 10
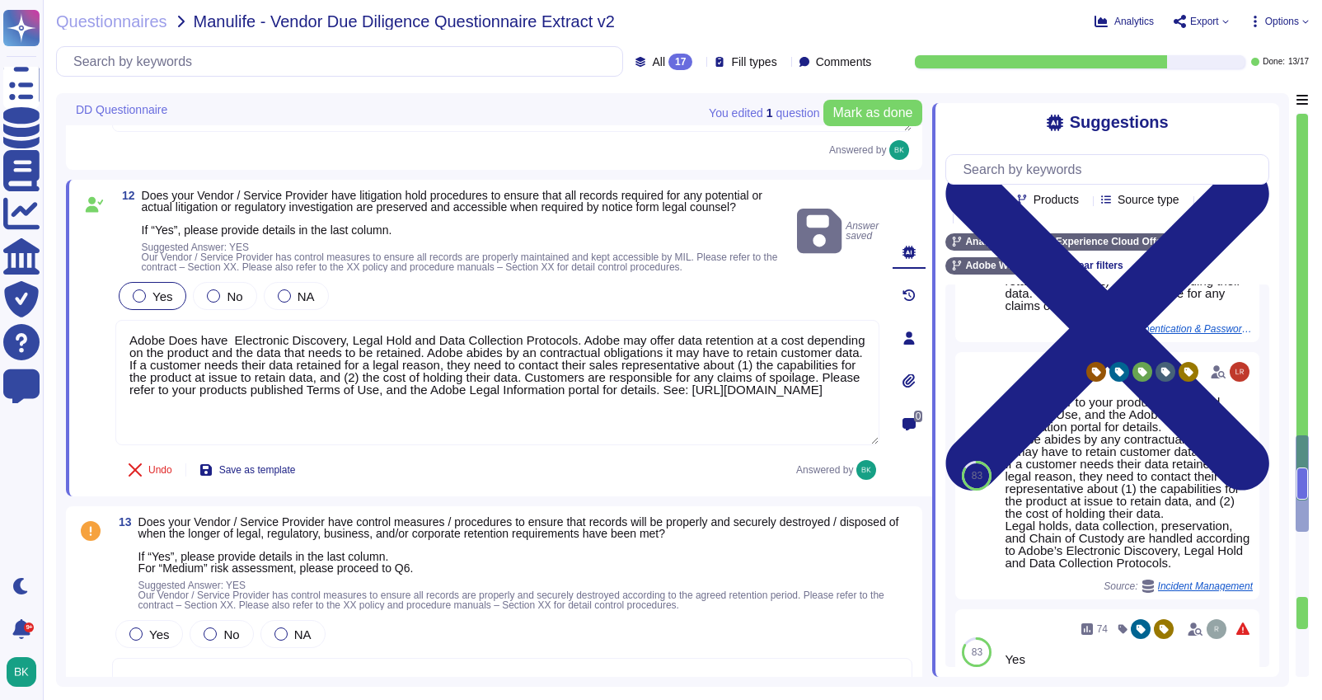
scroll to position [3996, 0]
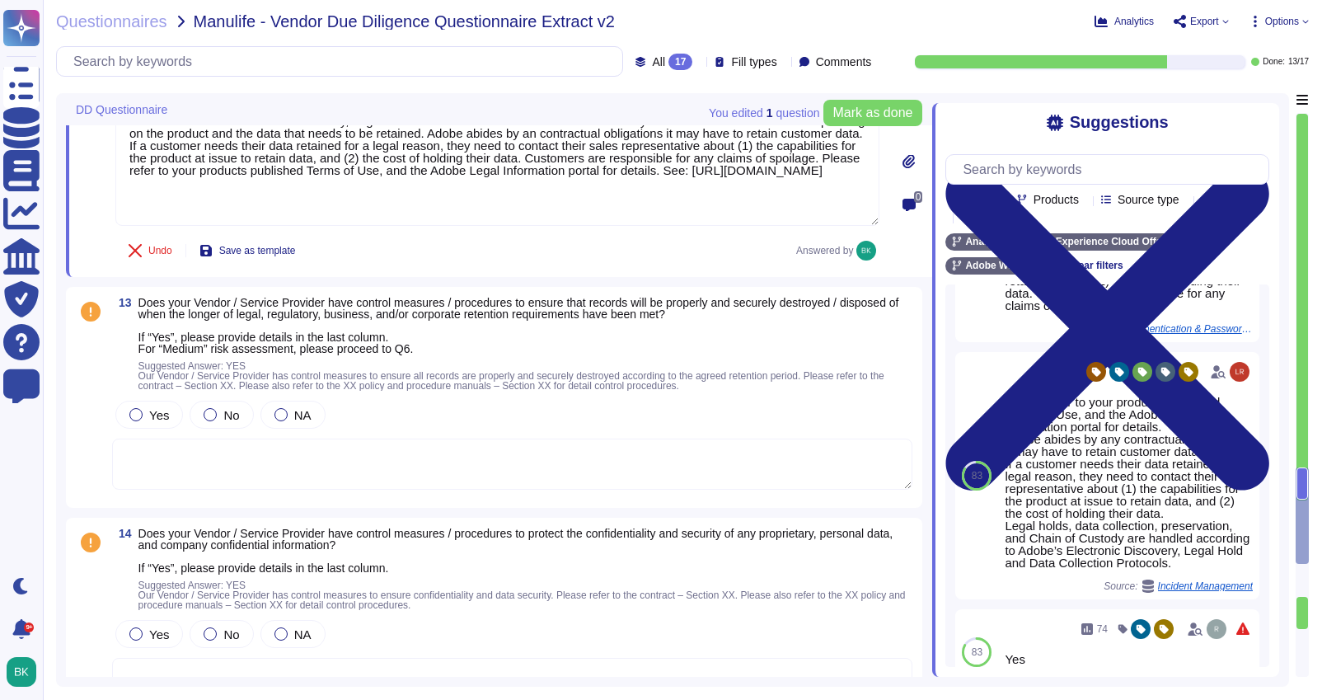
type textarea "Lorem ipsu dolors amet ConseCte ad elitseddoeius tempor inc UTLA etdolorem; Ali…"
click at [136, 417] on div at bounding box center [135, 414] width 13 height 13
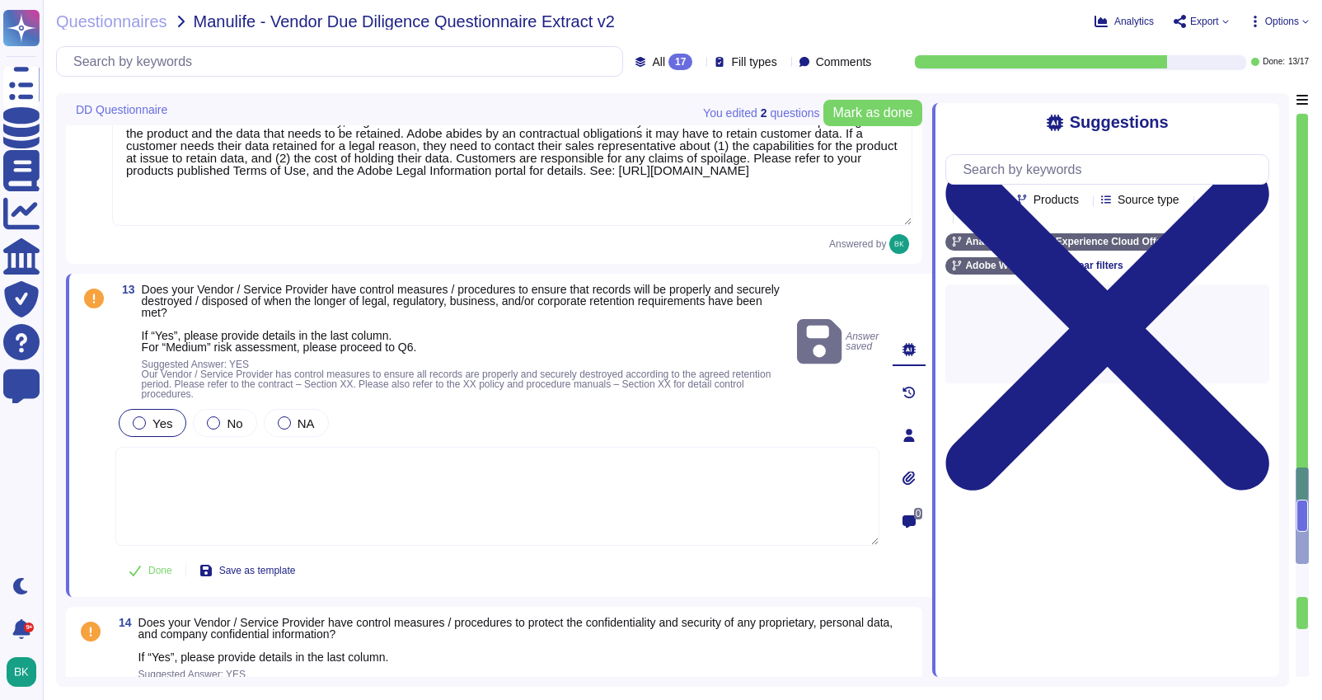
type textarea "Lorem ipsu dolors amet ConseCte ad elitseddoeius tempor inc UTLA etdolorem; Ali…"
click at [222, 474] on textarea at bounding box center [497, 496] width 764 height 99
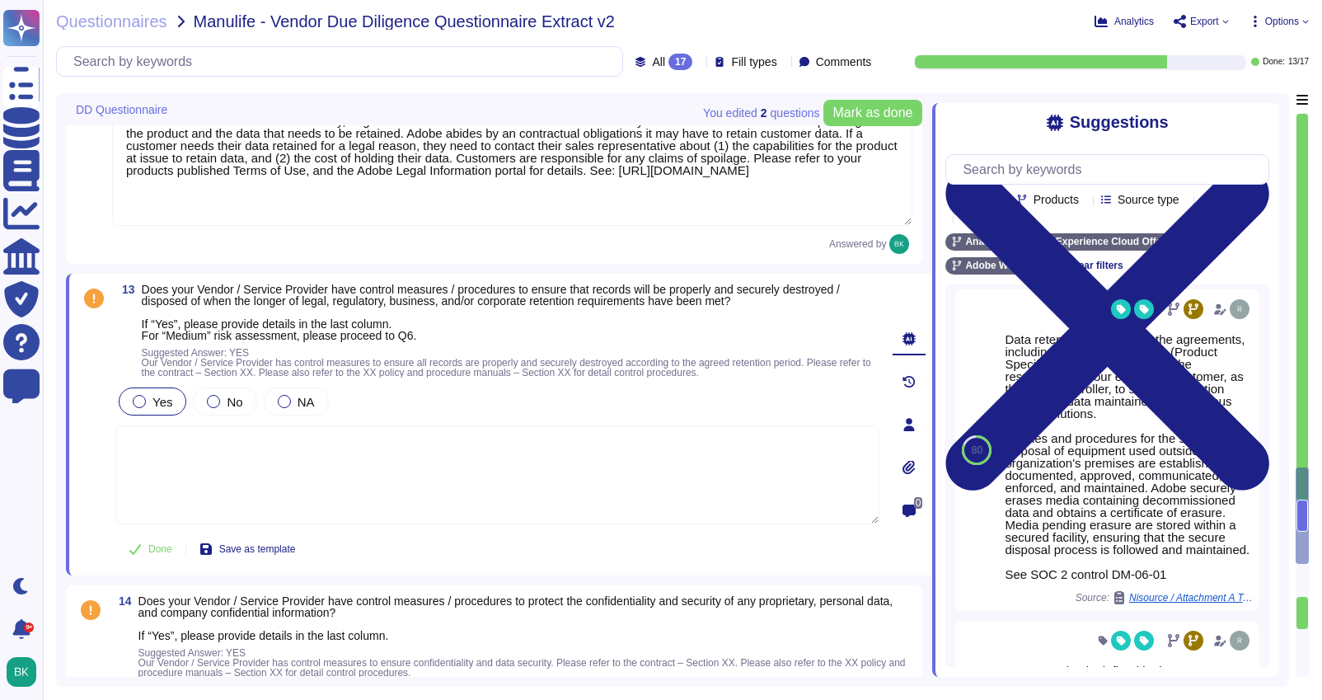
scroll to position [939, 0]
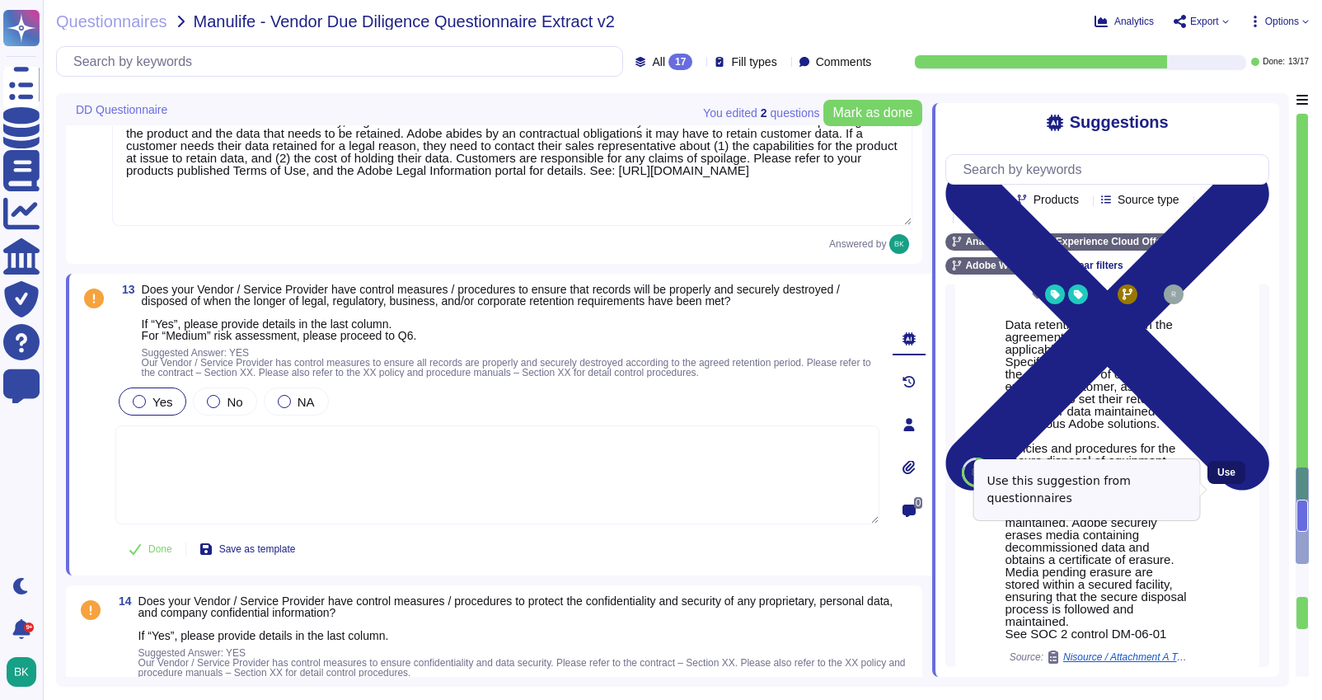
click at [1234, 477] on span "Use" at bounding box center [1226, 472] width 18 height 10
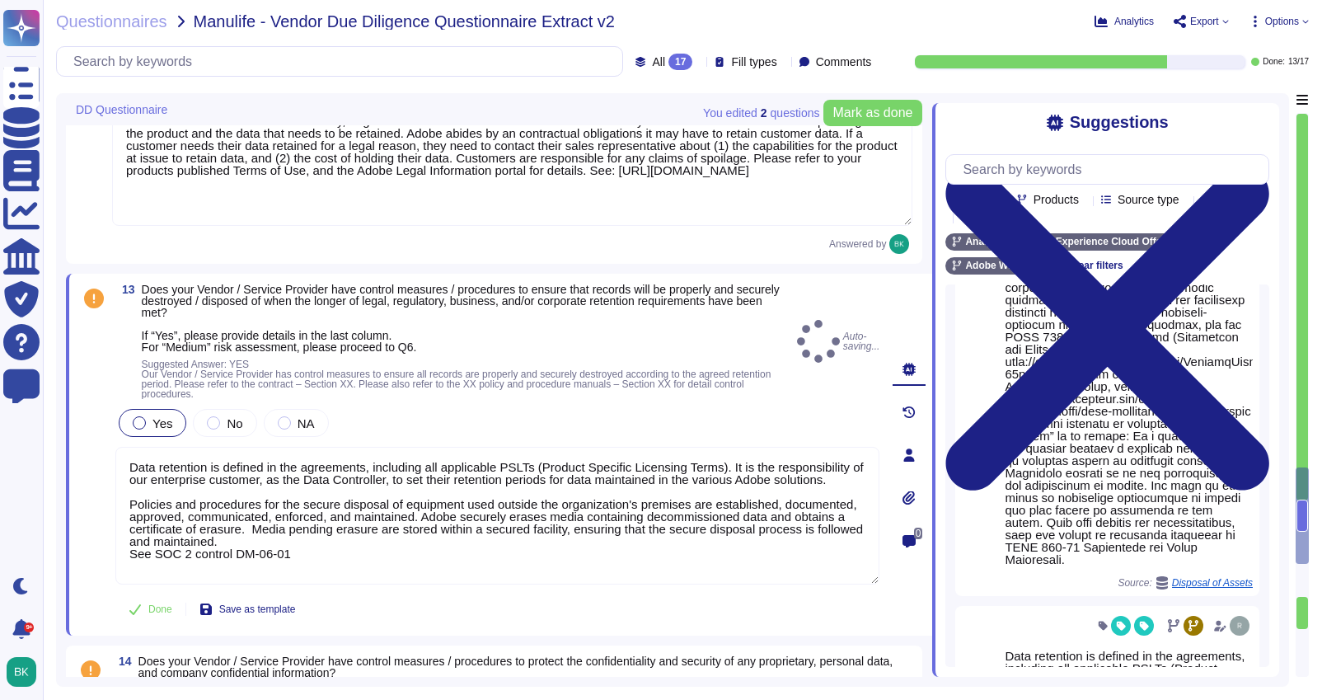
scroll to position [7, 0]
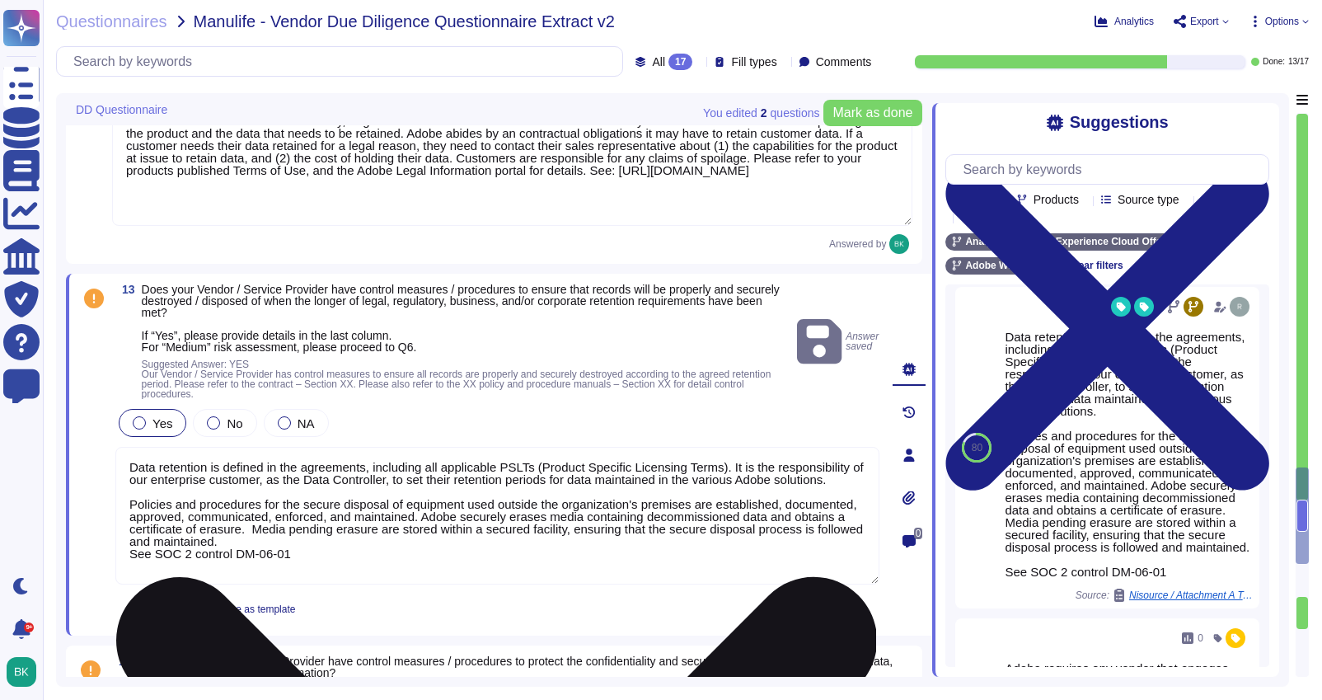
drag, startPoint x: 235, startPoint y: 501, endPoint x: 129, endPoint y: 466, distance: 111.8
click at [129, 466] on textarea "Data retention is defined in the agreements, including all applicable PSLTs (Pr…" at bounding box center [497, 516] width 764 height 138
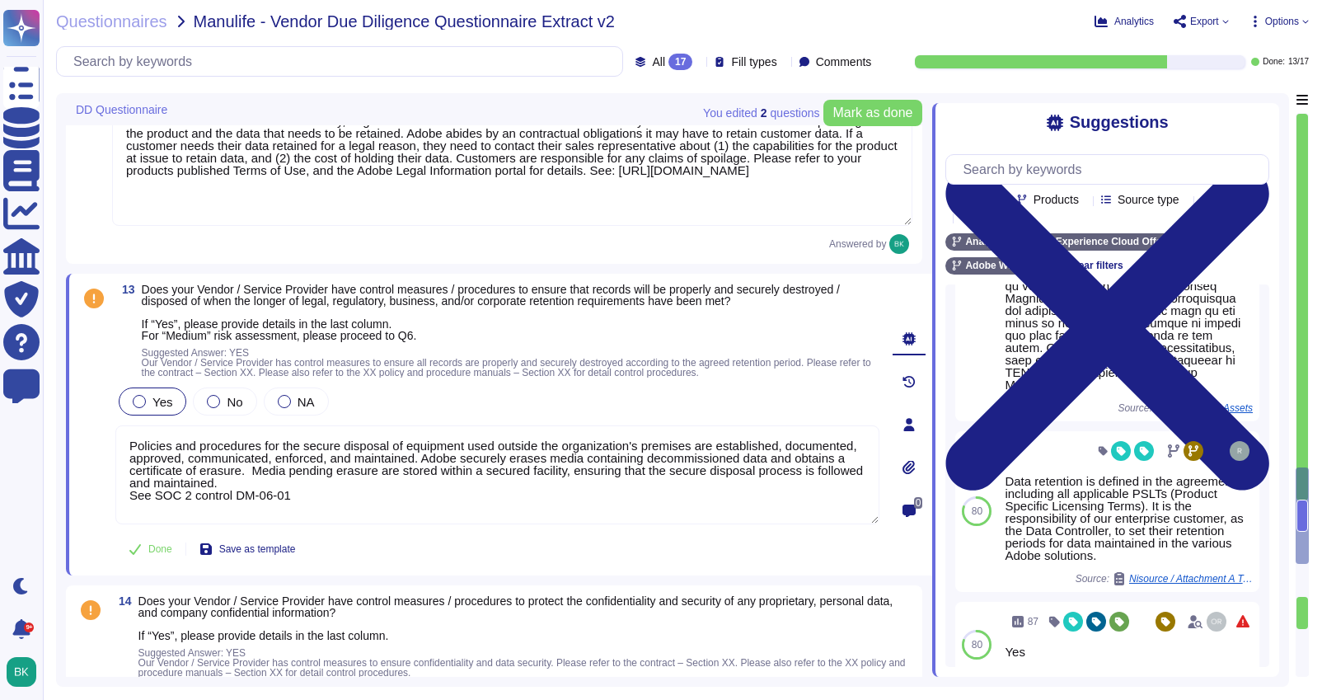
scroll to position [1201, 0]
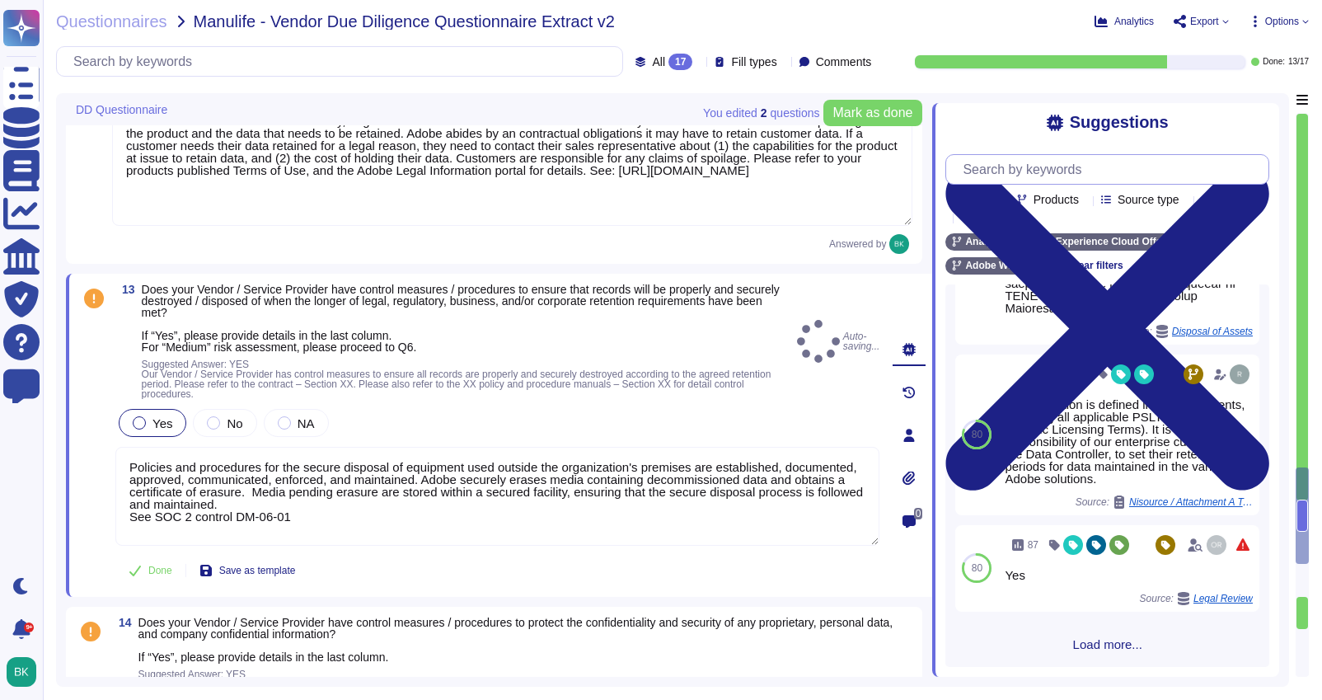
type textarea "Policies and procedures for the secure disposal of equipment used outside the o…"
click at [1022, 177] on input "text" at bounding box center [1111, 169] width 314 height 29
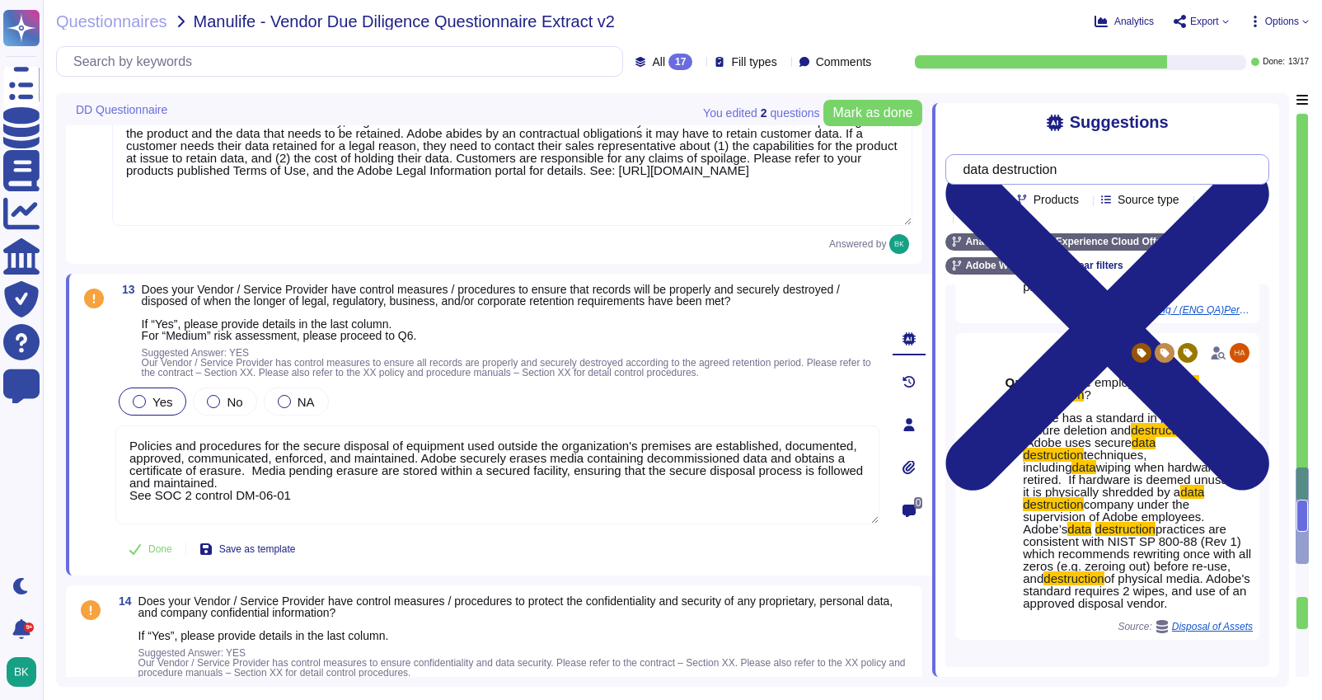
scroll to position [386, 0]
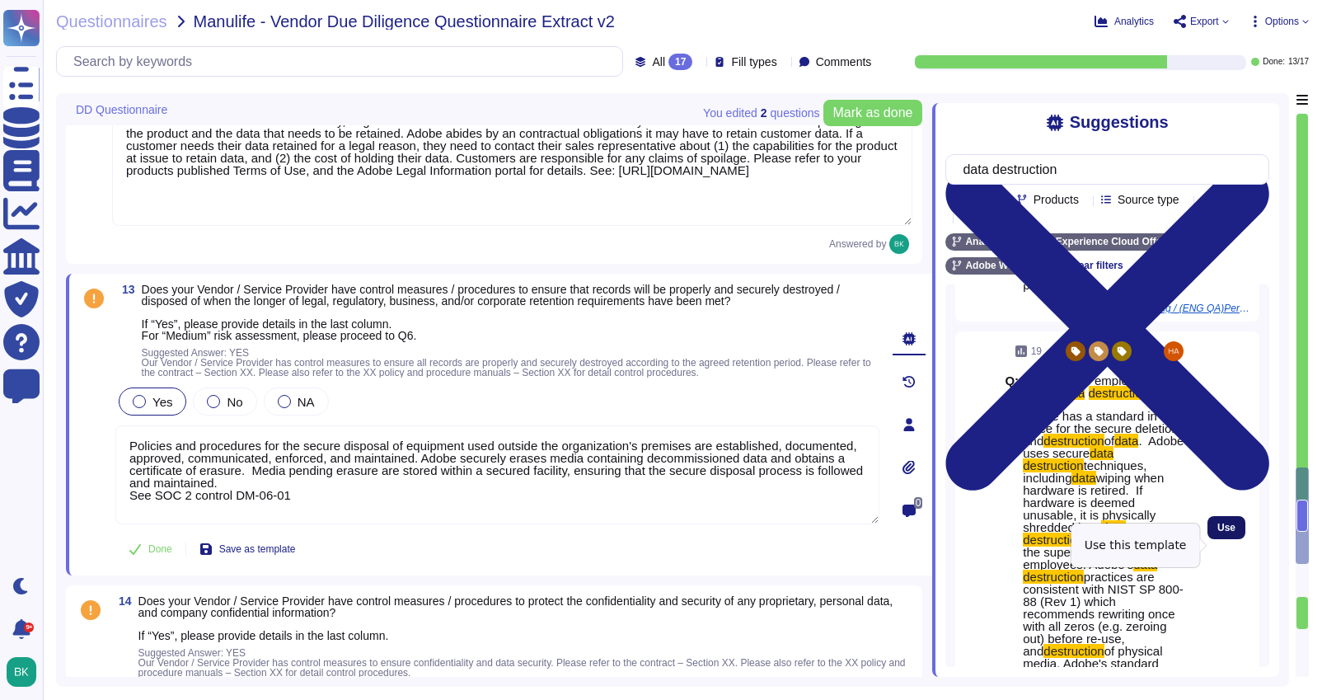
type input "data destruction"
click at [1225, 532] on span "Use" at bounding box center [1226, 527] width 18 height 10
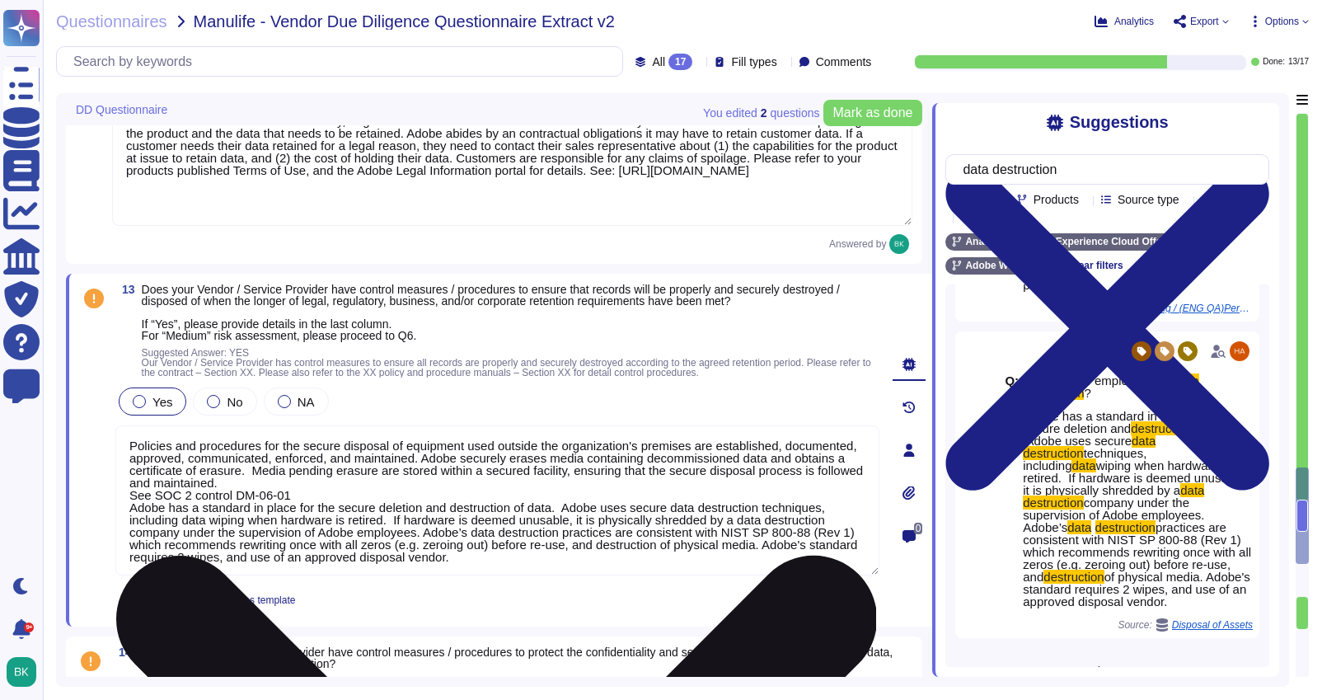
click at [129, 507] on textarea "Policies and procedures for the secure disposal of equipment used outside the o…" at bounding box center [497, 500] width 764 height 150
drag, startPoint x: 129, startPoint y: 507, endPoint x: 540, endPoint y: 565, distance: 415.3
click at [540, 565] on textarea "Policies and procedures for the secure disposal of equipment used outside the o…" at bounding box center [497, 500] width 764 height 150
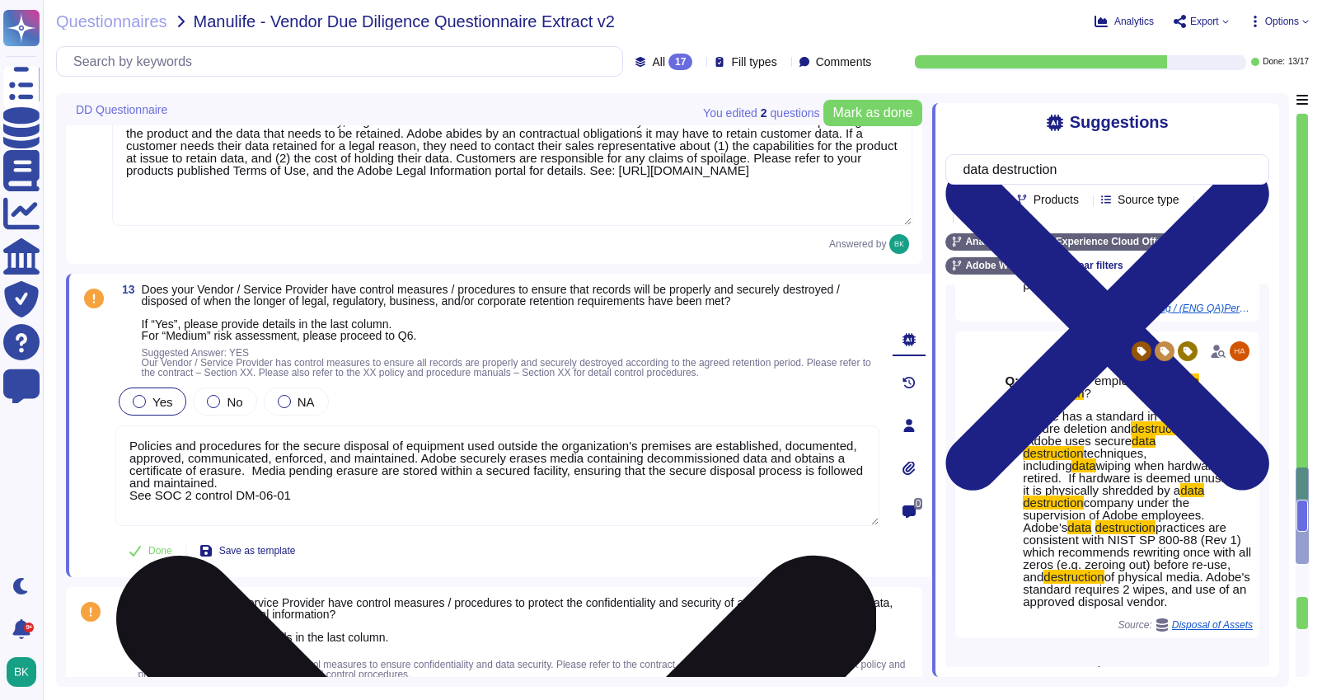
click at [128, 448] on textarea "Policies and procedures for the secure disposal of equipment used outside the o…" at bounding box center [497, 475] width 764 height 101
paste textarea "Adobe has a standard in place for the secure deletion and destruction of data. …"
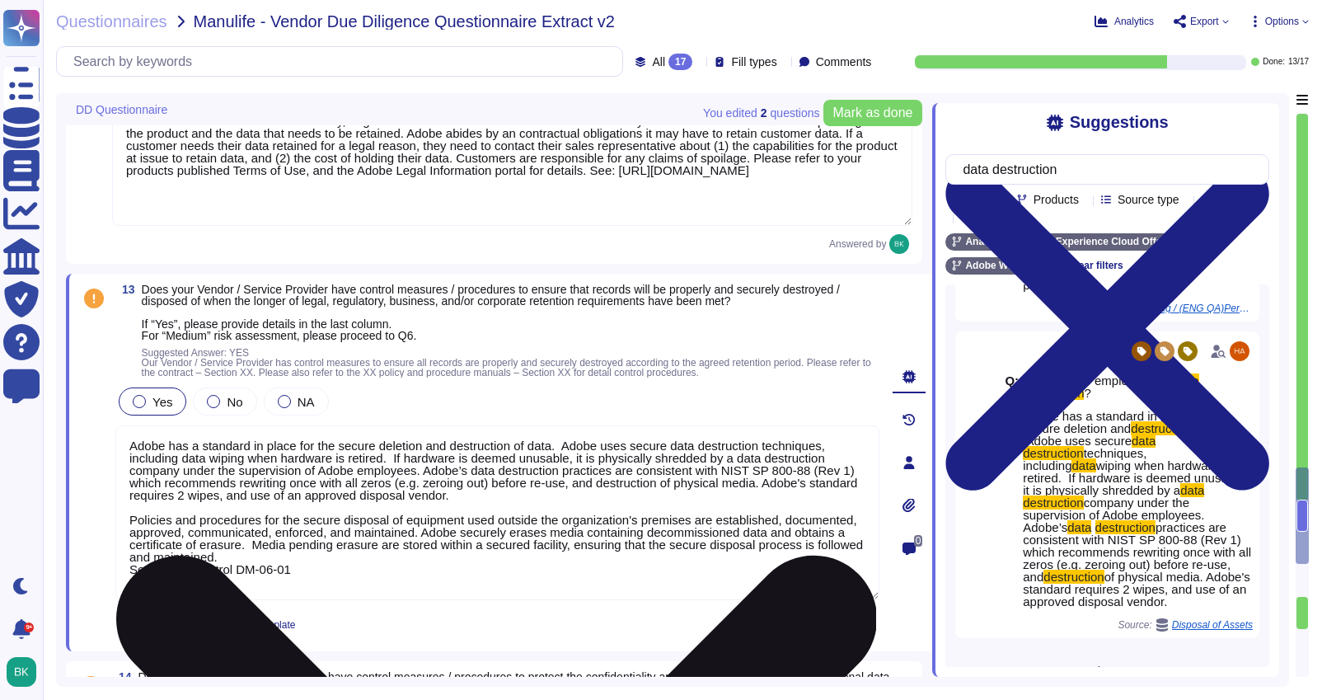
click at [195, 587] on textarea "Adobe has a standard in place for the secure deletion and destruction of data. …" at bounding box center [497, 512] width 764 height 175
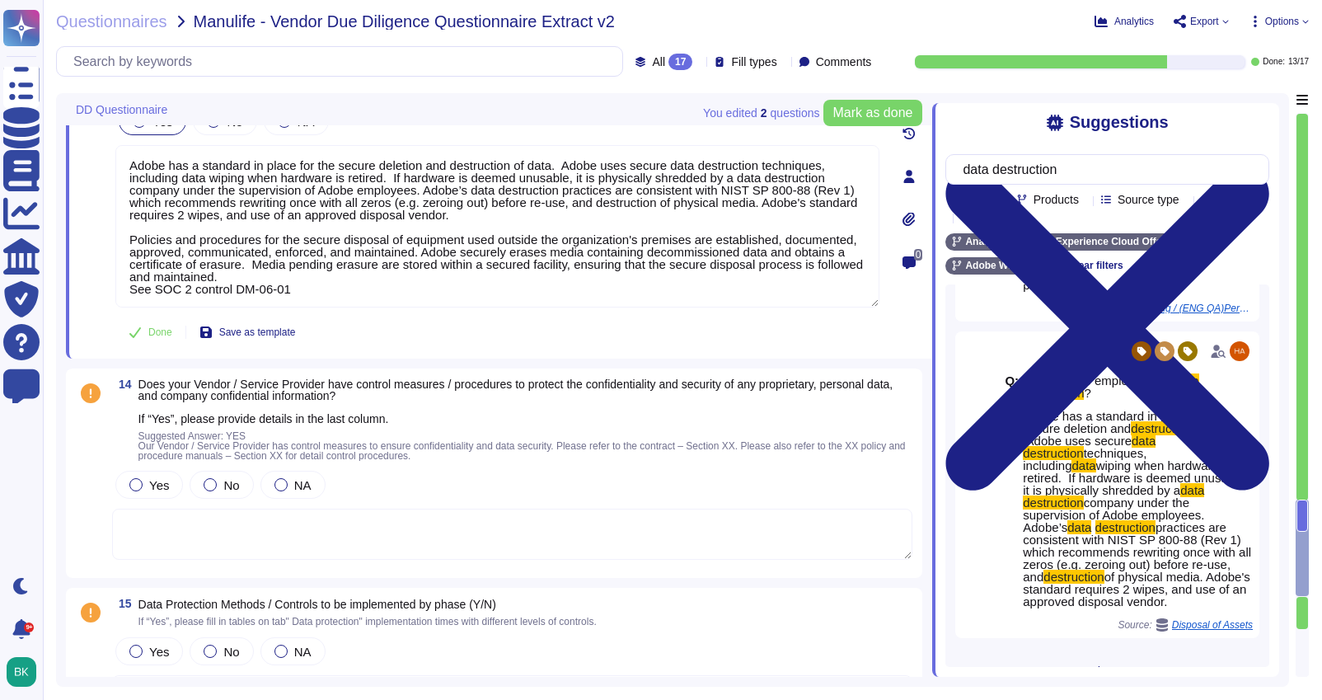
scroll to position [4296, 0]
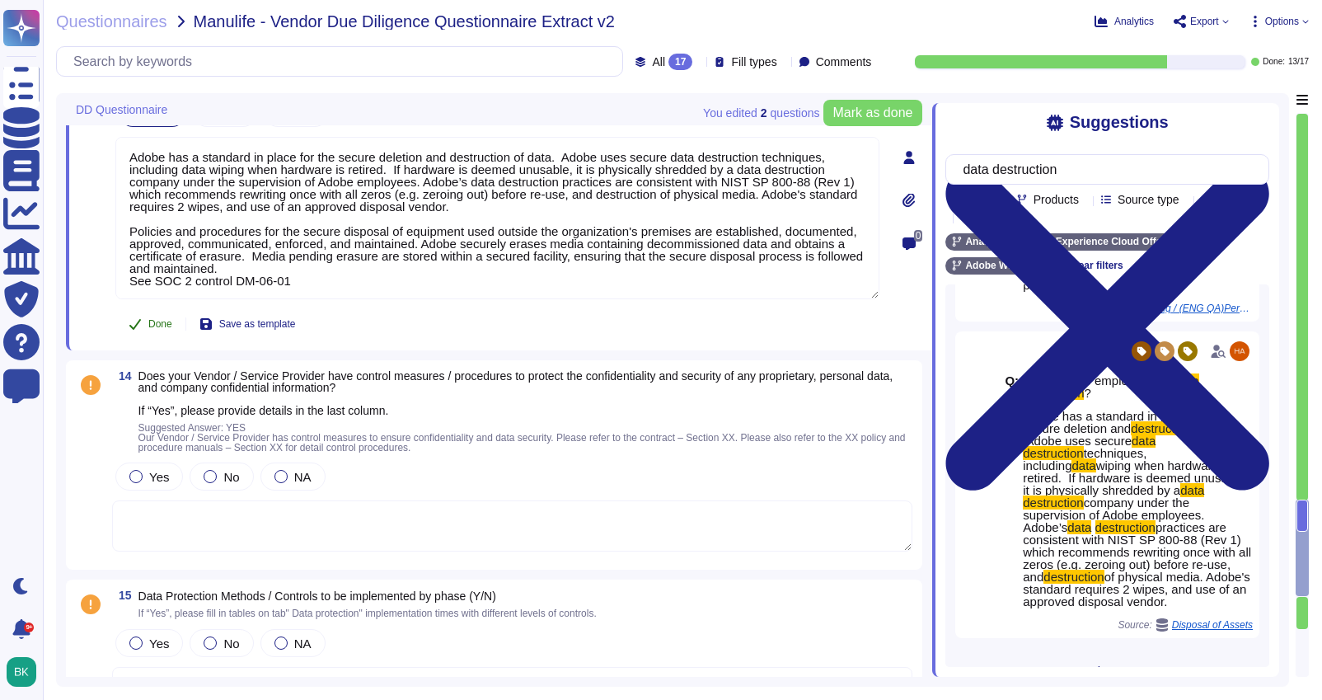
type textarea "Adobe has a standard in place for the secure deletion and destruction of data. …"
type textarea "Lorem ipsu dolors amet ConseCte ad elitseddoeius tempor inc UTLA etdolorem; Ali…"
click at [151, 311] on button "Done" at bounding box center [150, 323] width 70 height 33
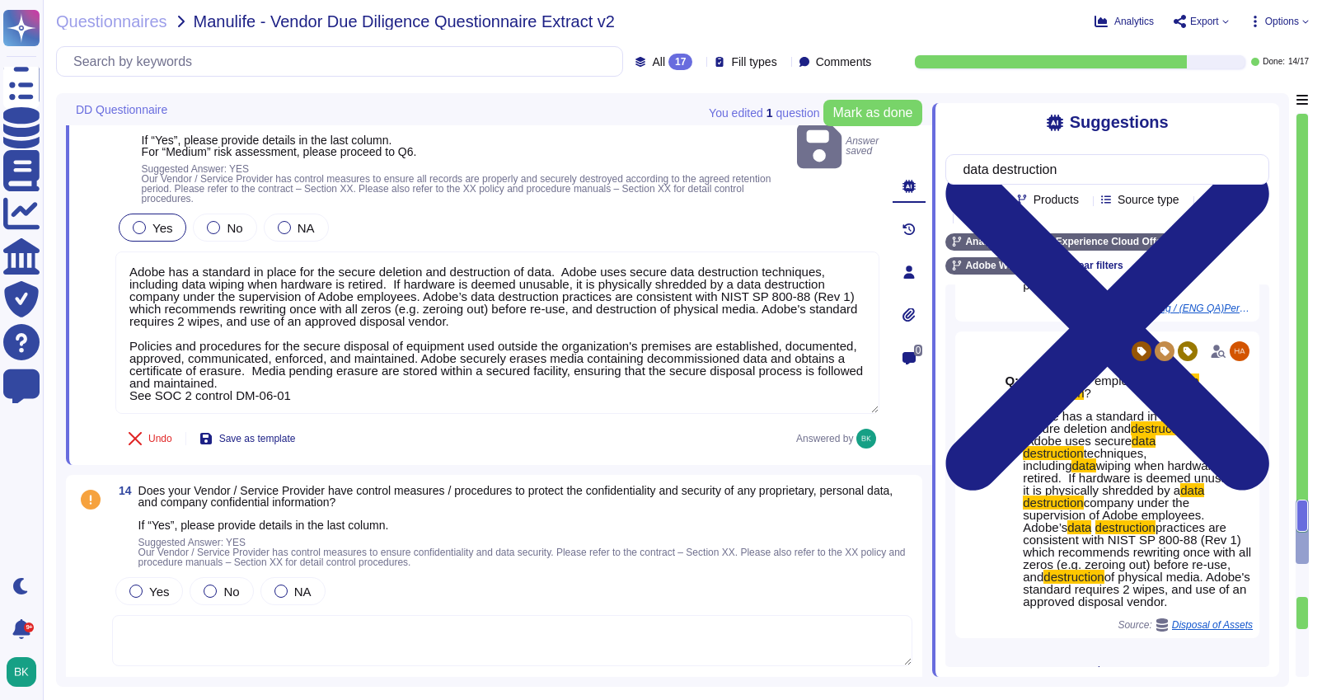
scroll to position [4142, 0]
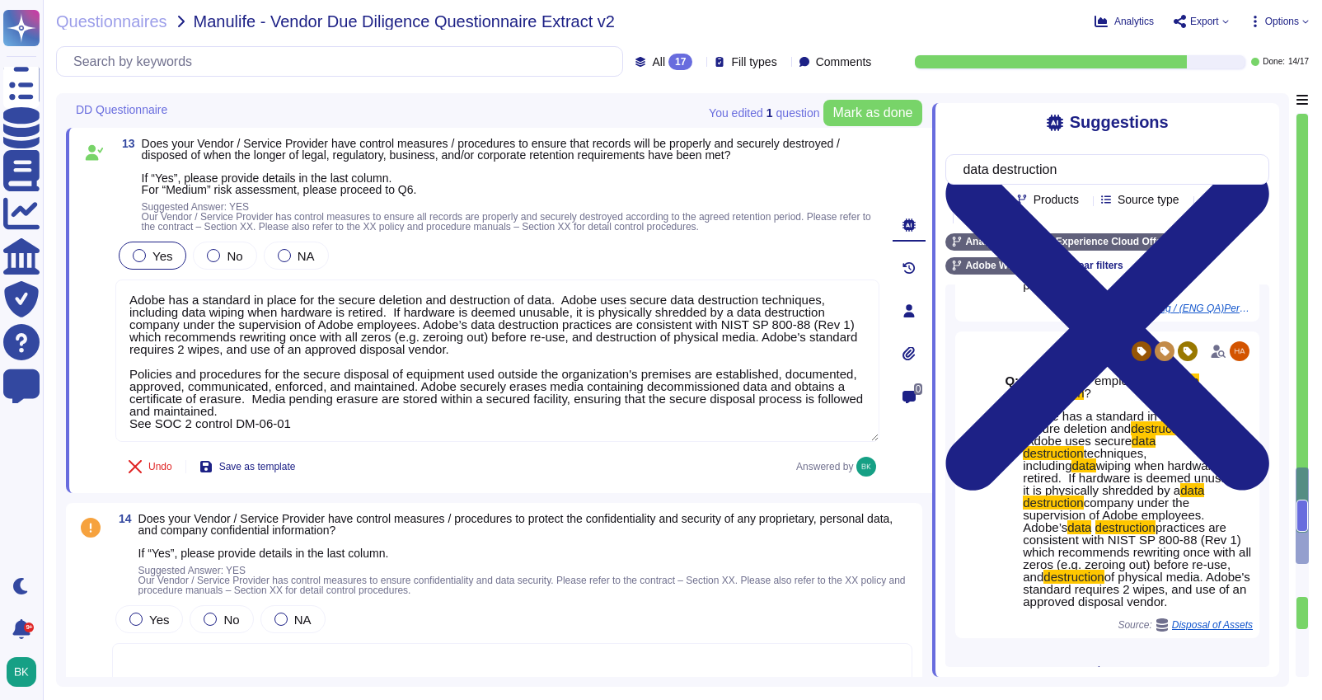
type textarea "Lo i dolo sitametco, Adipi elit seddoeius temporin utla et doloremagn aliq enim…"
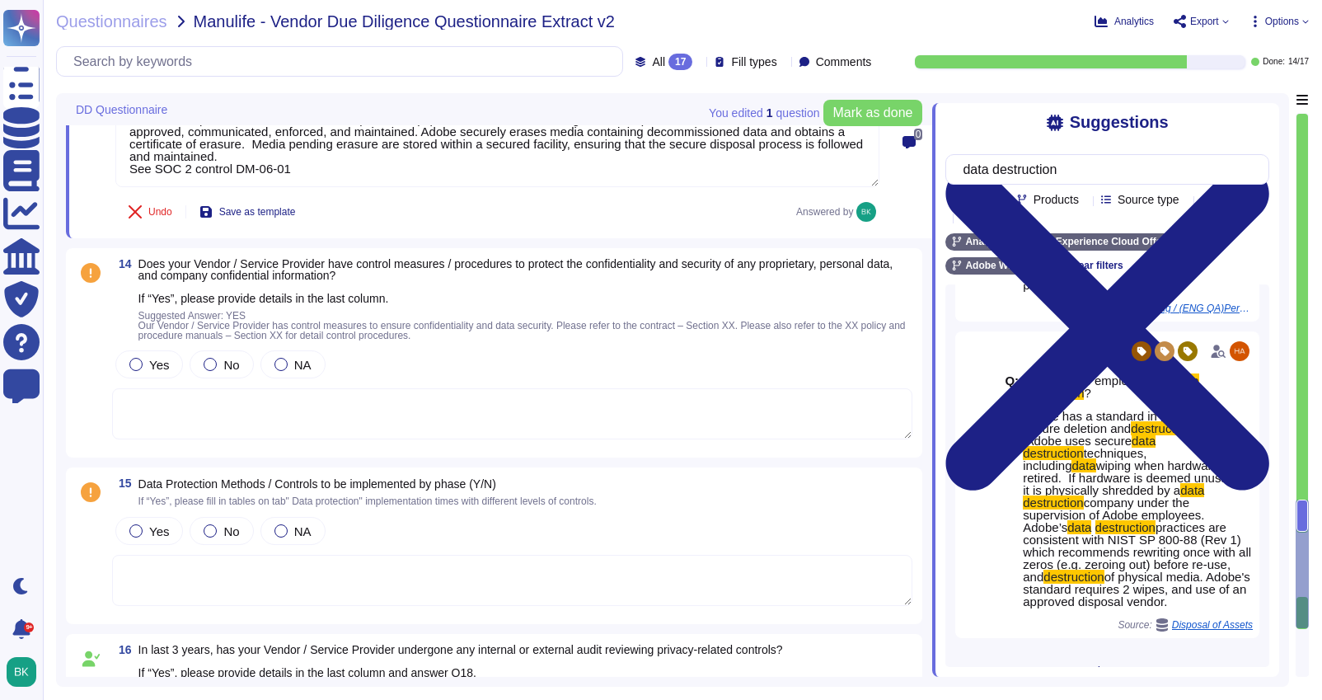
scroll to position [4401, 0]
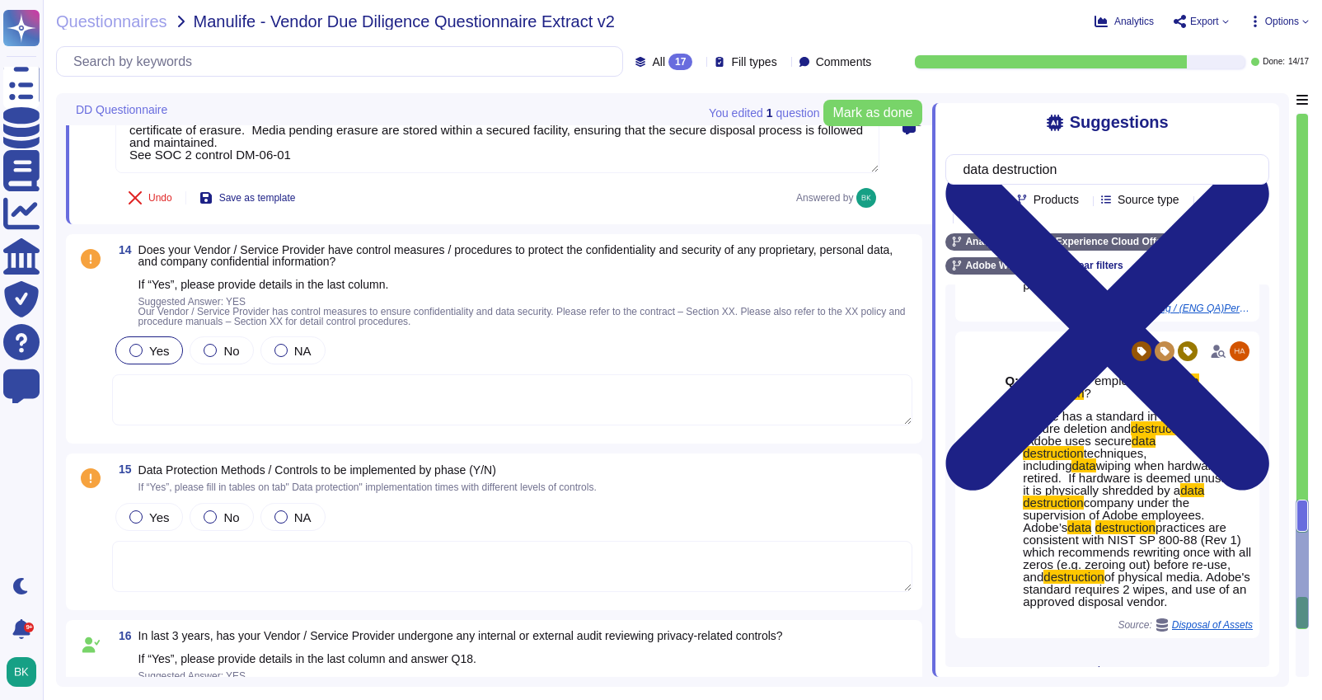
click at [131, 344] on div at bounding box center [135, 350] width 13 height 13
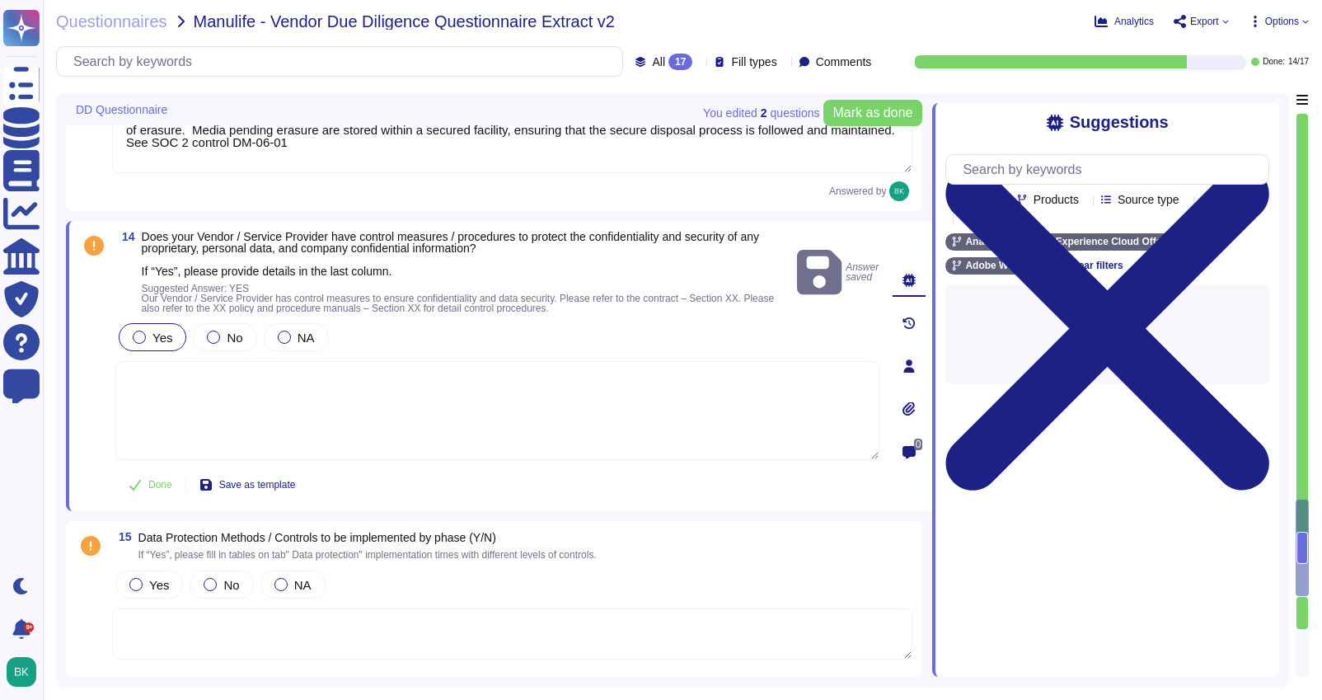
click at [172, 384] on textarea at bounding box center [497, 410] width 764 height 99
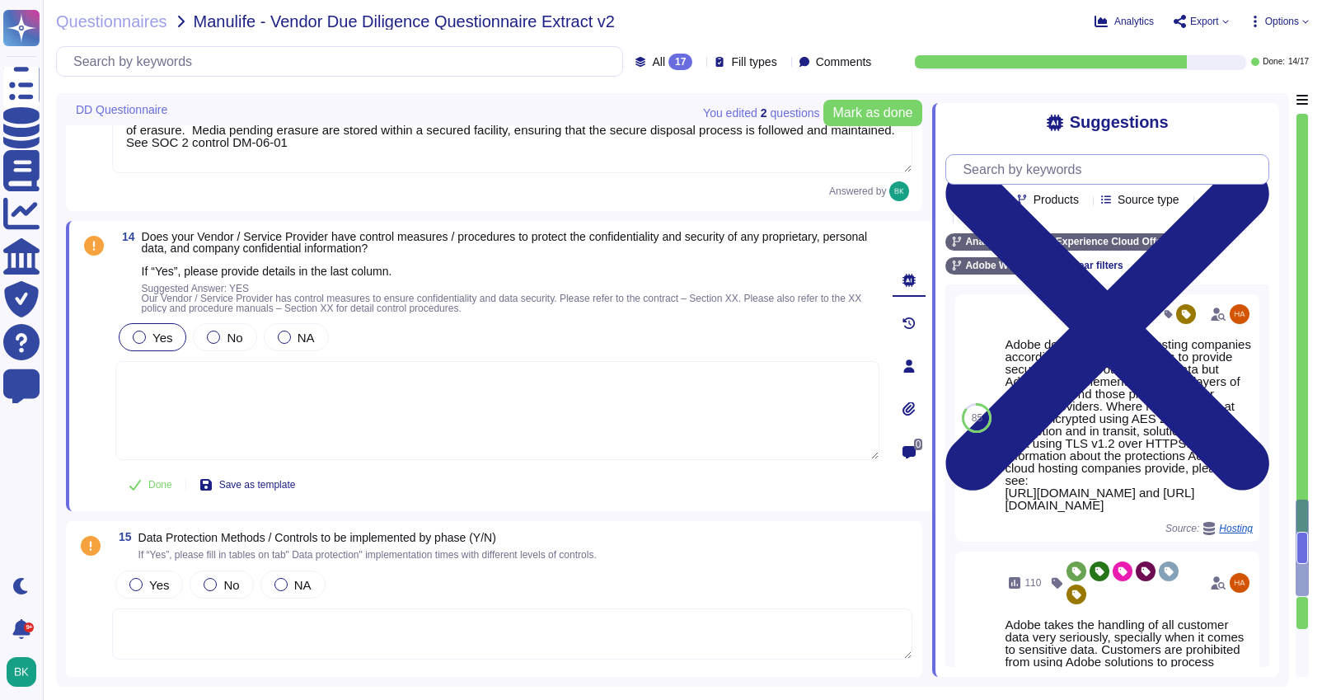
click at [988, 175] on input "text" at bounding box center [1111, 169] width 314 height 29
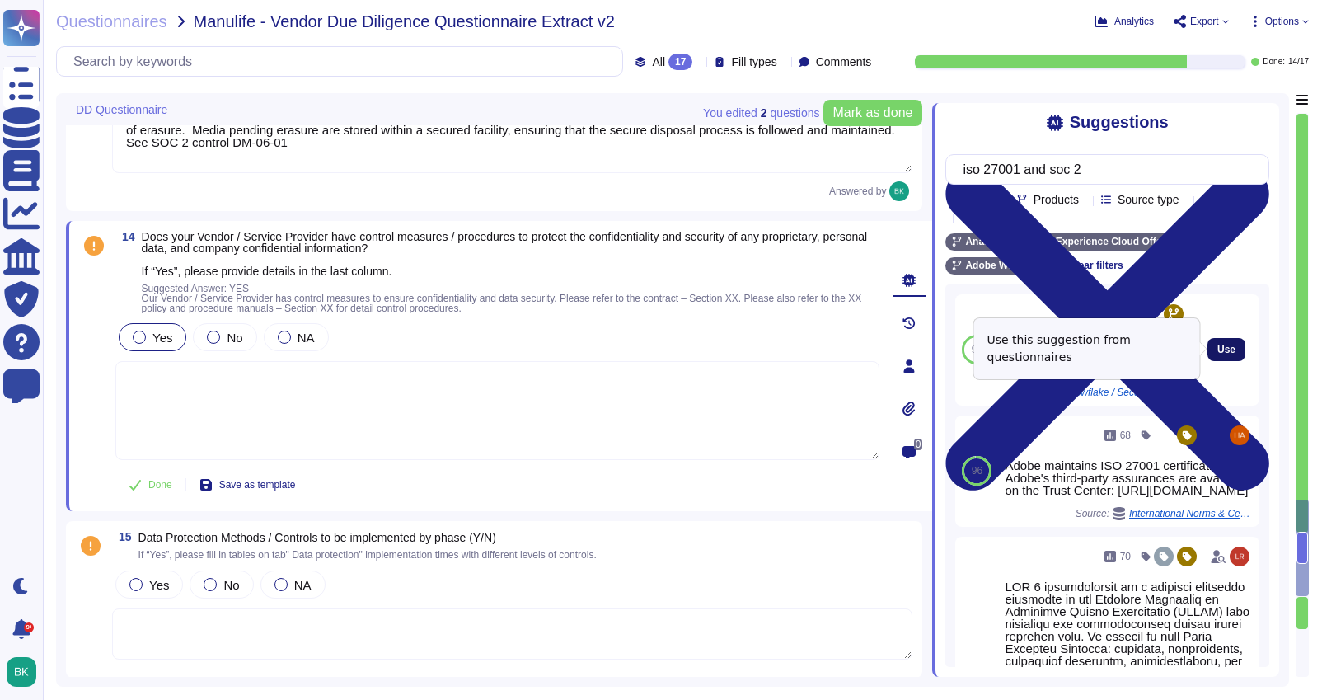
type input "iso 27001 and soc 2"
click at [1226, 349] on span "Use" at bounding box center [1226, 349] width 18 height 10
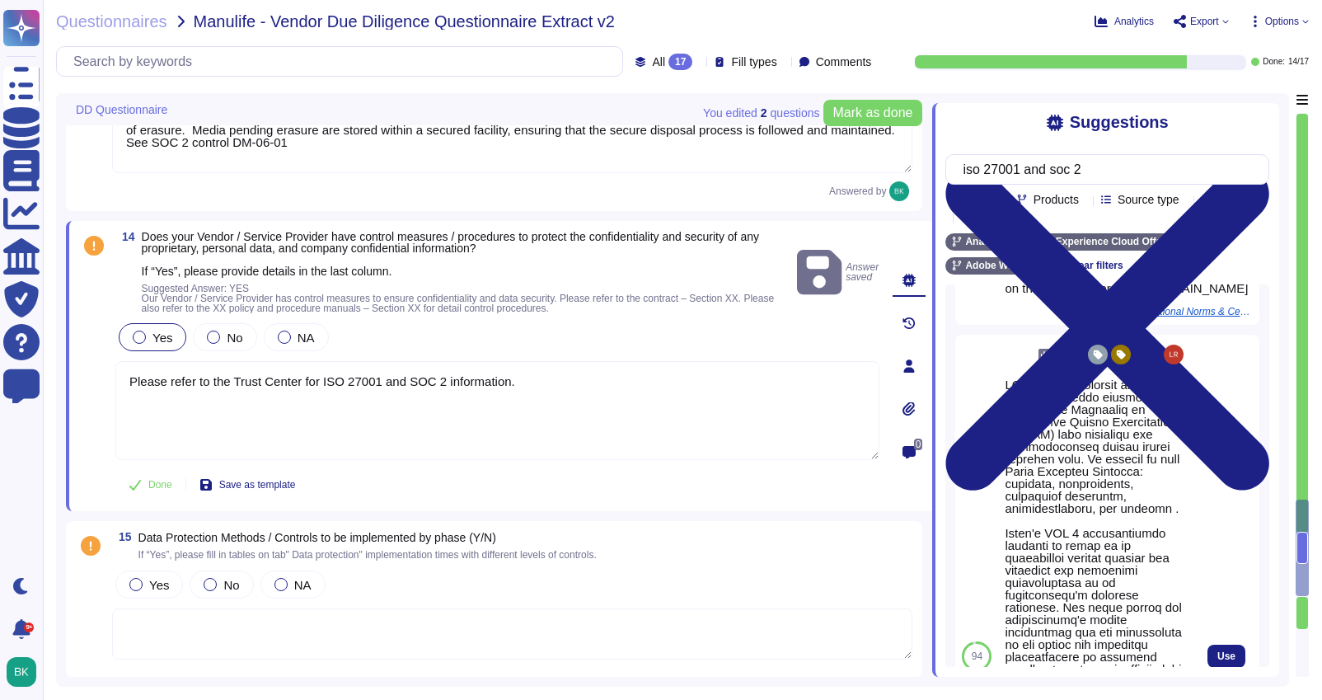
scroll to position [219, 0]
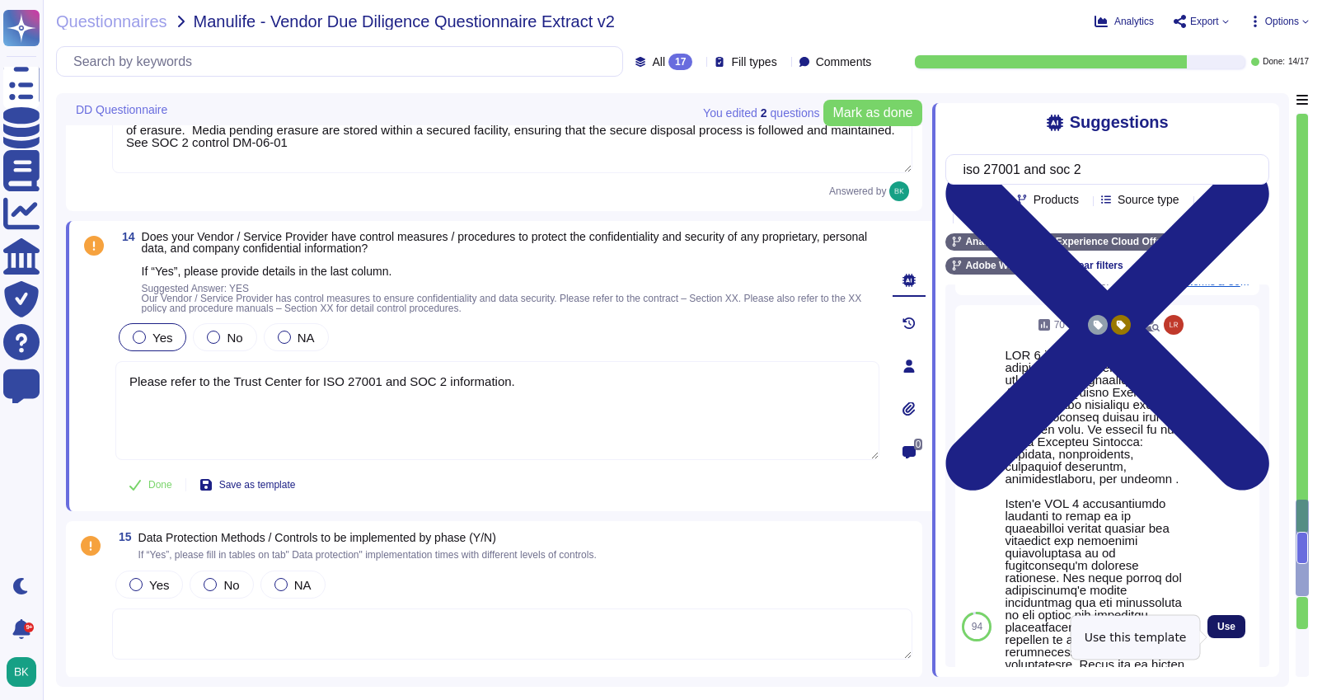
click at [1220, 631] on span "Use" at bounding box center [1226, 626] width 18 height 10
type textarea "Please refer to the Trust Center for ISO 27001 and SOC 2 information. SOC 2 cer…"
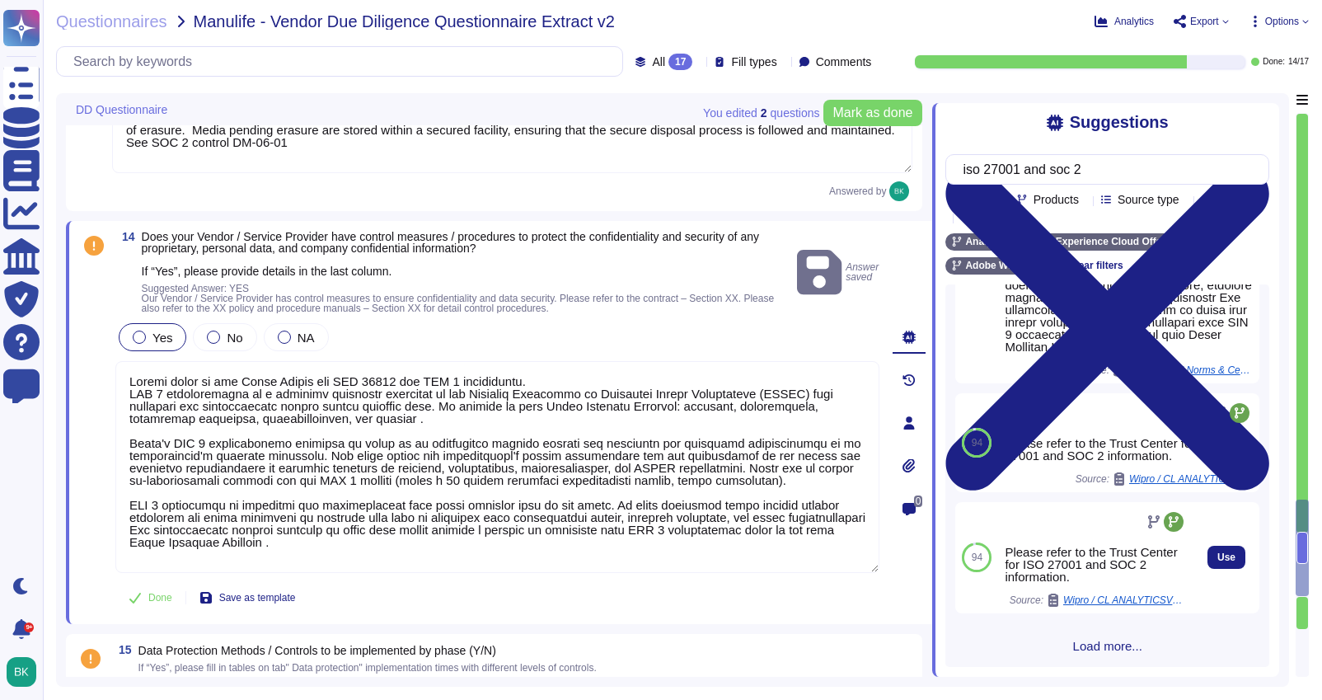
scroll to position [648, 0]
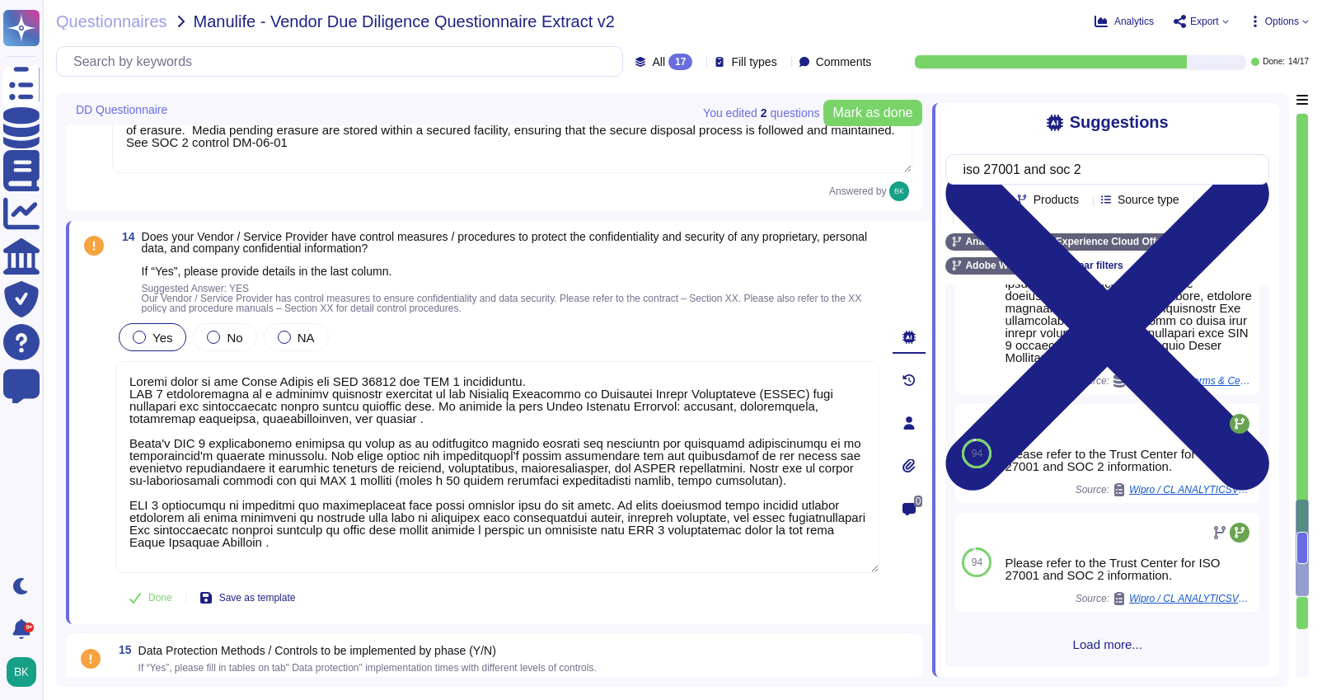
click at [1096, 639] on span "Load more..." at bounding box center [1107, 644] width 324 height 12
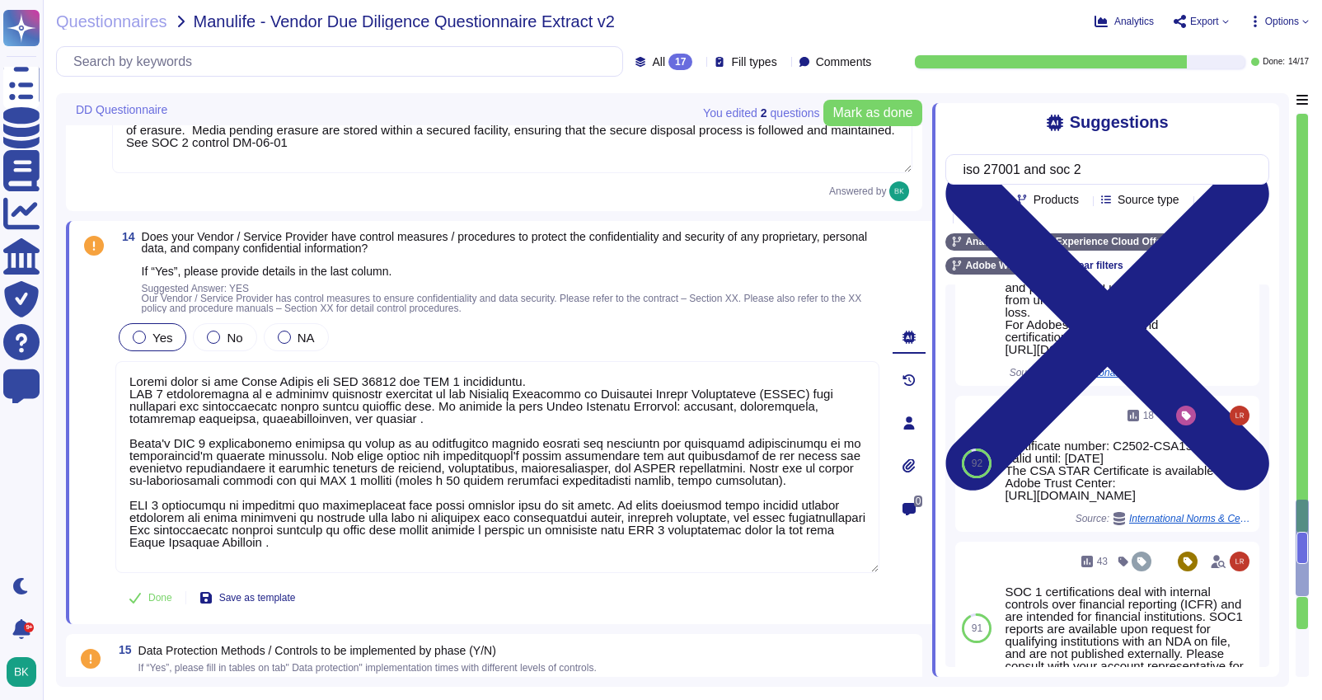
scroll to position [2479, 0]
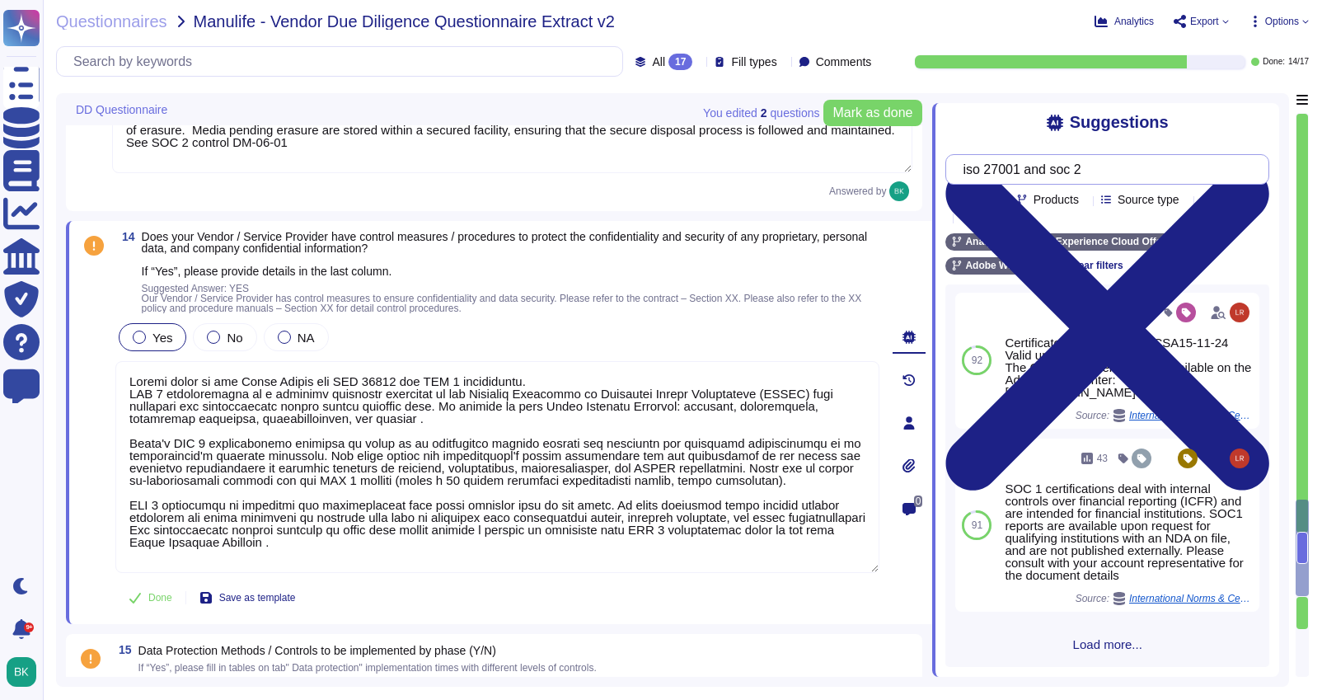
drag, startPoint x: 1110, startPoint y: 173, endPoint x: 1039, endPoint y: 171, distance: 70.9
click at [1039, 171] on input "iso 27001 and soc 2" at bounding box center [1102, 169] width 297 height 29
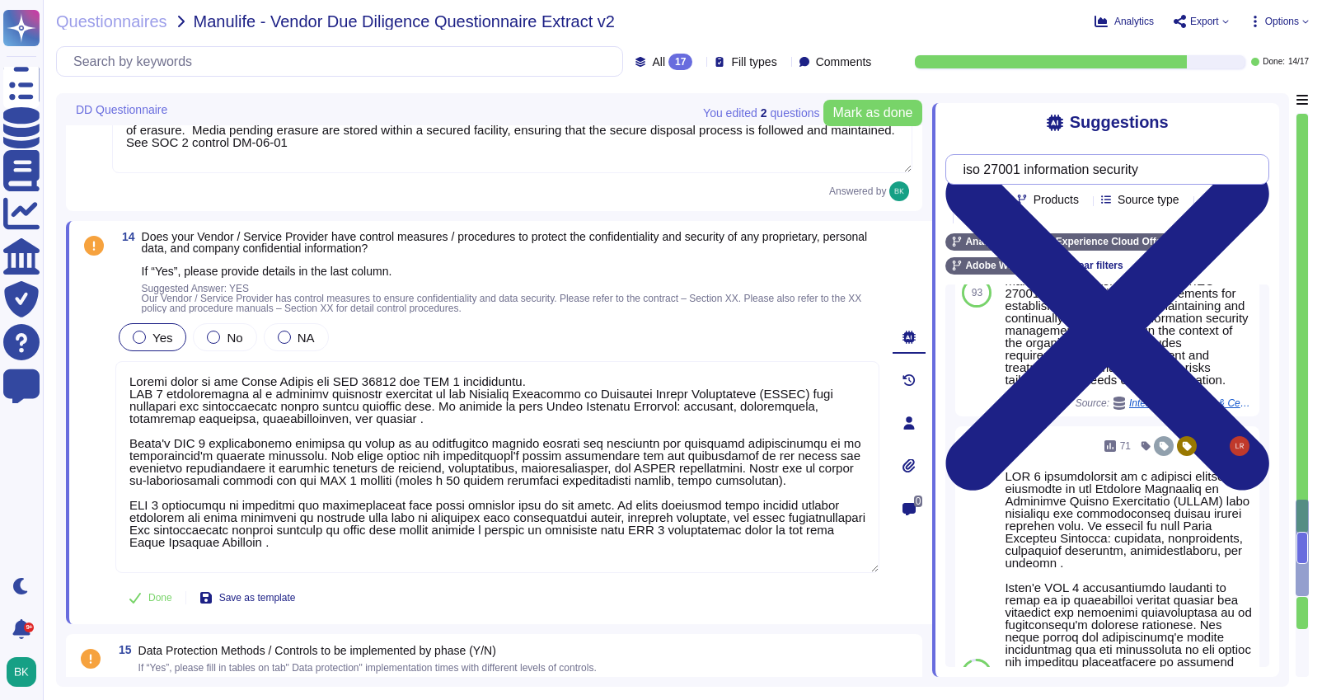
scroll to position [1930, 0]
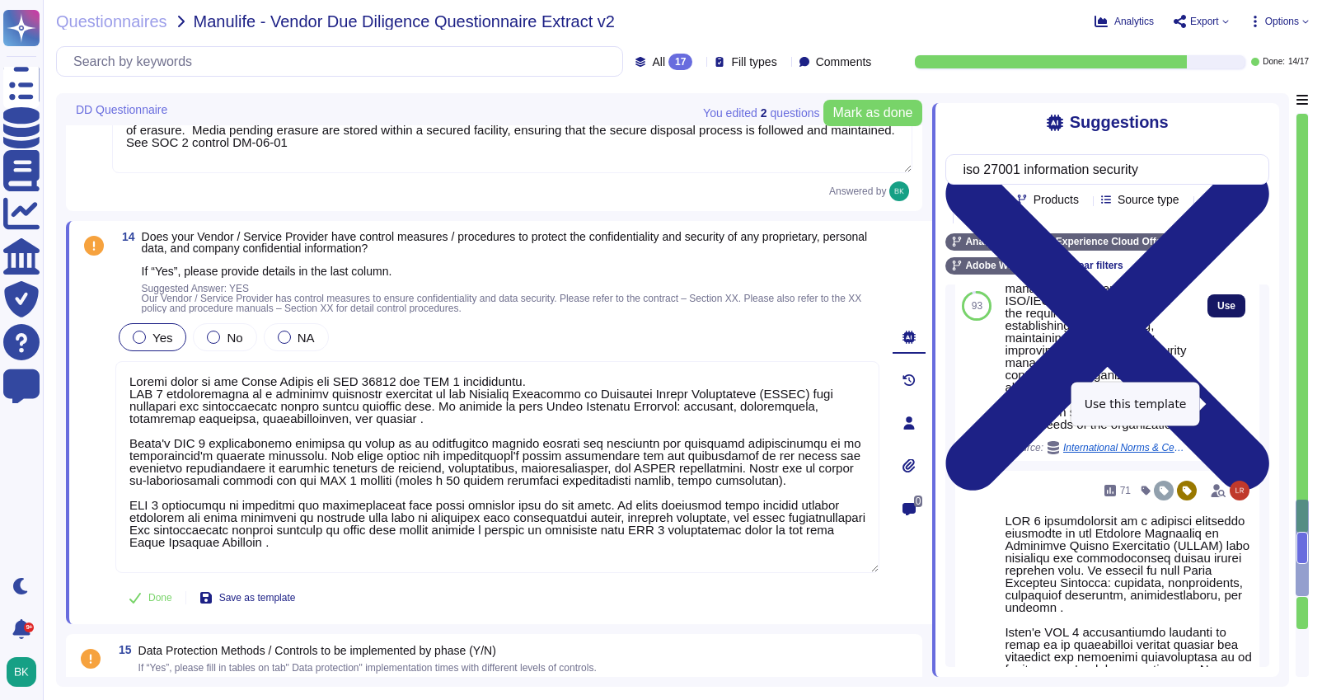
type input "iso 27001 information security"
click at [1226, 311] on span "Use" at bounding box center [1226, 306] width 18 height 10
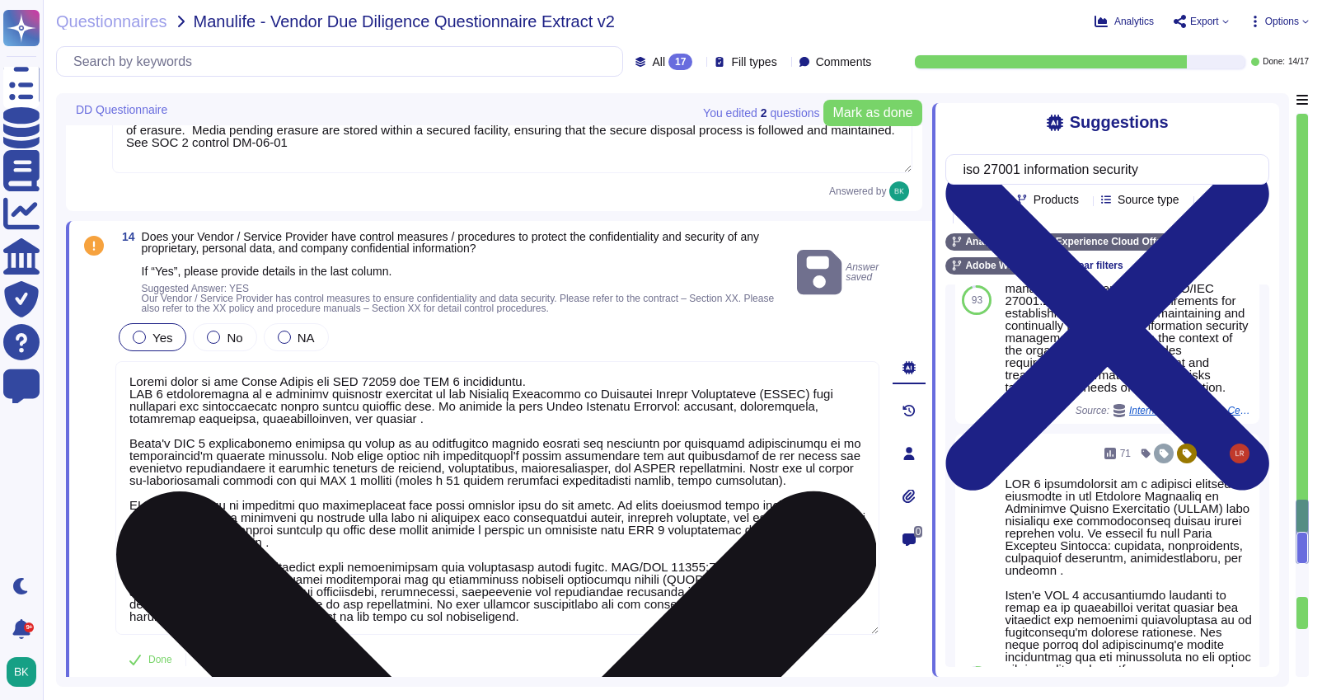
scroll to position [1886, 0]
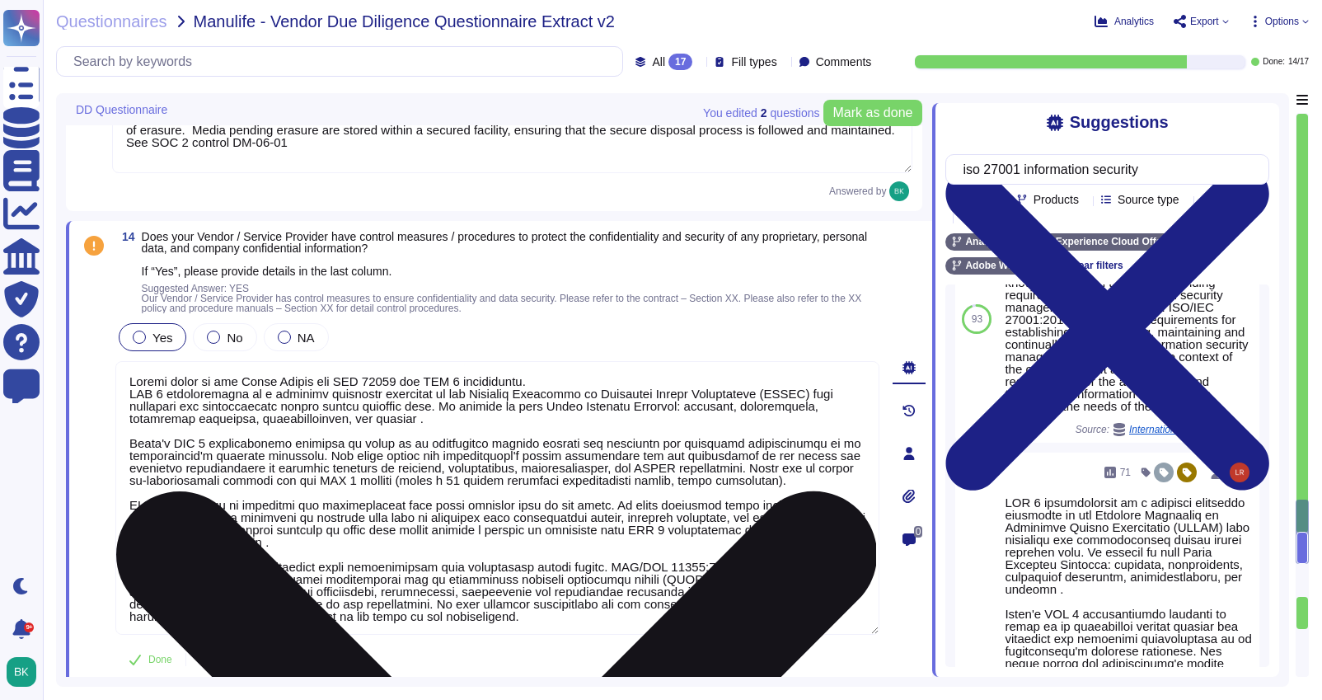
drag, startPoint x: 425, startPoint y: 420, endPoint x: 127, endPoint y: 395, distance: 299.4
click at [127, 395] on textarea at bounding box center [497, 498] width 764 height 274
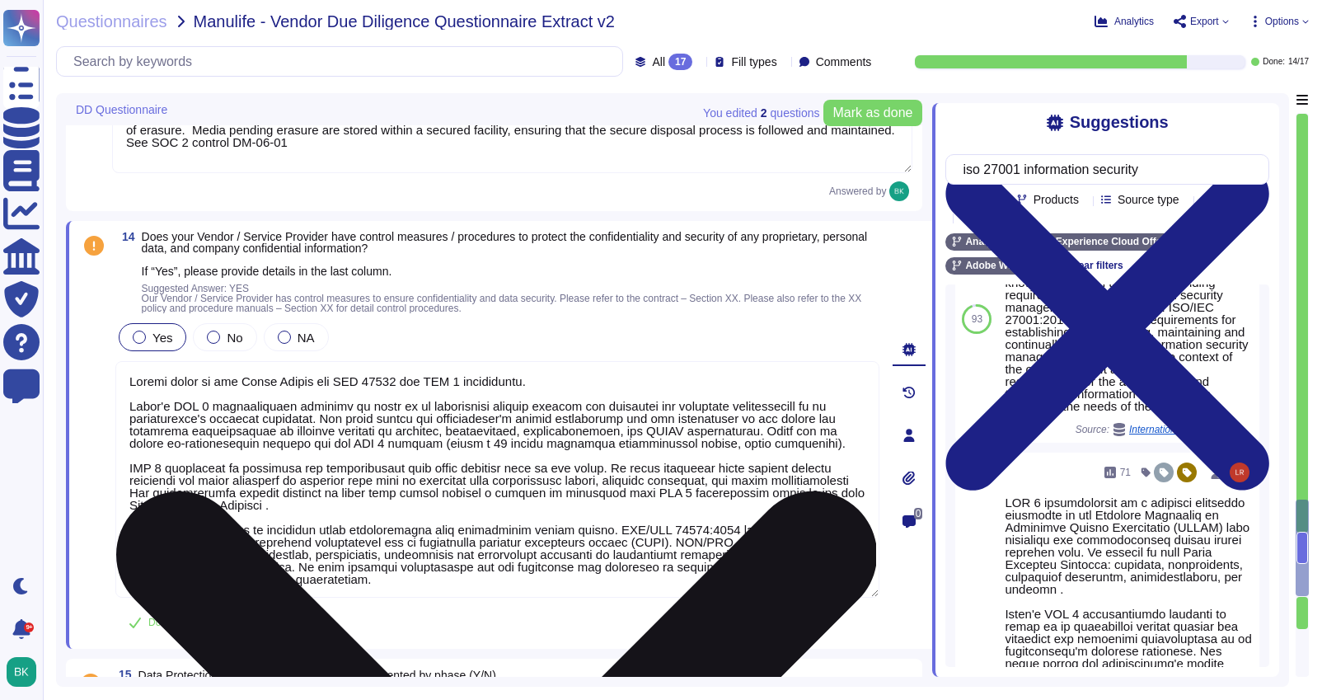
drag, startPoint x: 413, startPoint y: 508, endPoint x: 126, endPoint y: 463, distance: 290.2
click at [126, 463] on textarea at bounding box center [497, 479] width 764 height 236
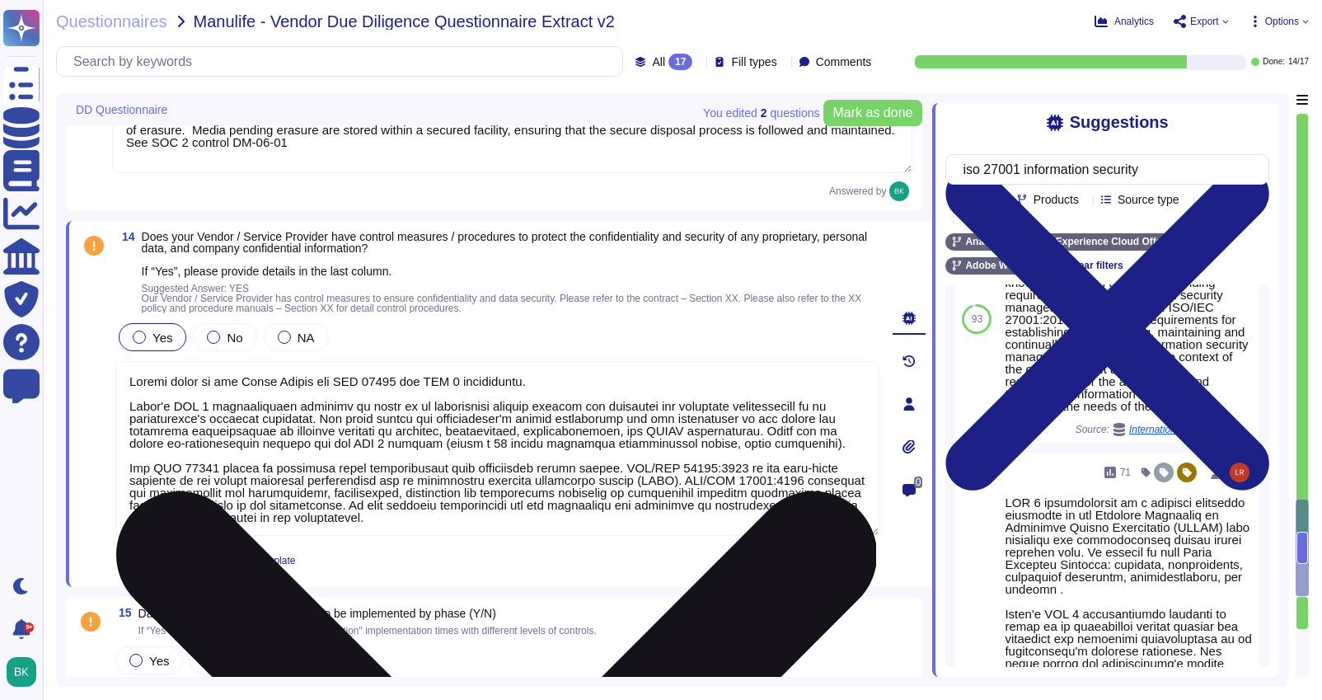
click at [560, 380] on textarea at bounding box center [497, 448] width 764 height 175
drag, startPoint x: 549, startPoint y: 376, endPoint x: 208, endPoint y: 364, distance: 341.3
click at [208, 364] on textarea at bounding box center [497, 448] width 764 height 175
click at [550, 385] on textarea at bounding box center [497, 448] width 764 height 175
click at [566, 385] on textarea at bounding box center [497, 448] width 764 height 175
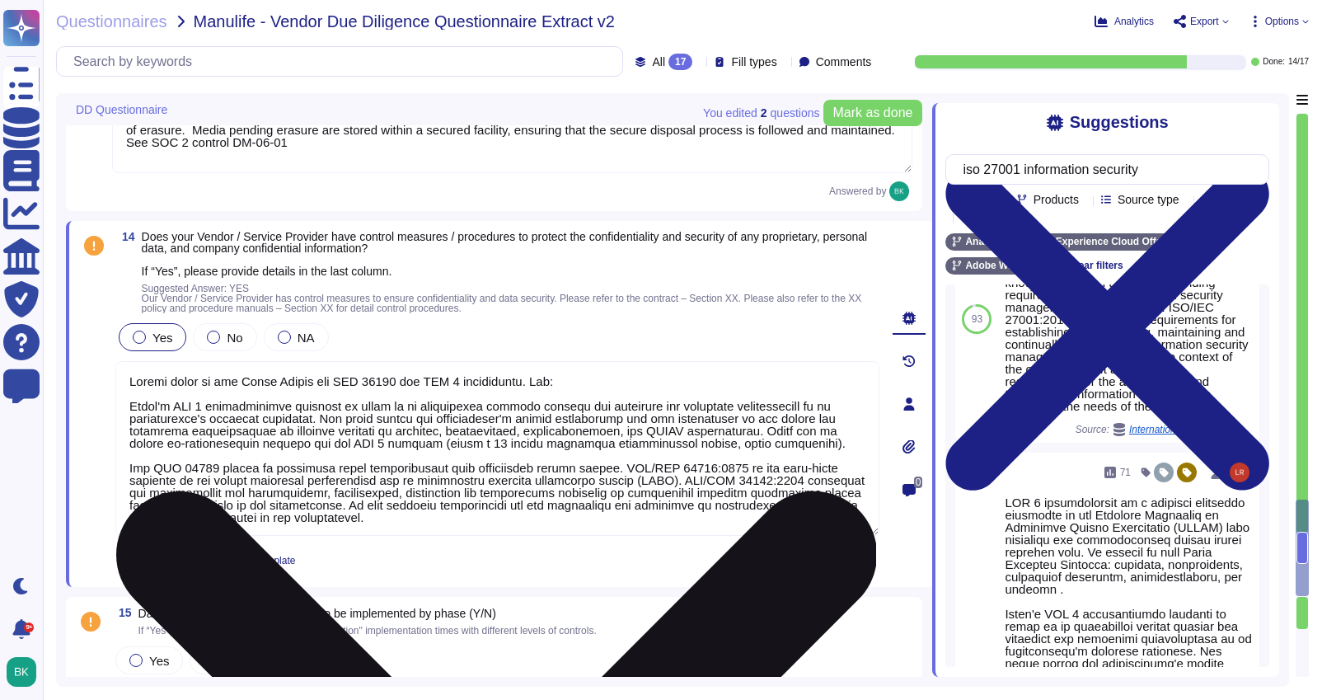
paste textarea "[URL][DOMAIN_NAME]"
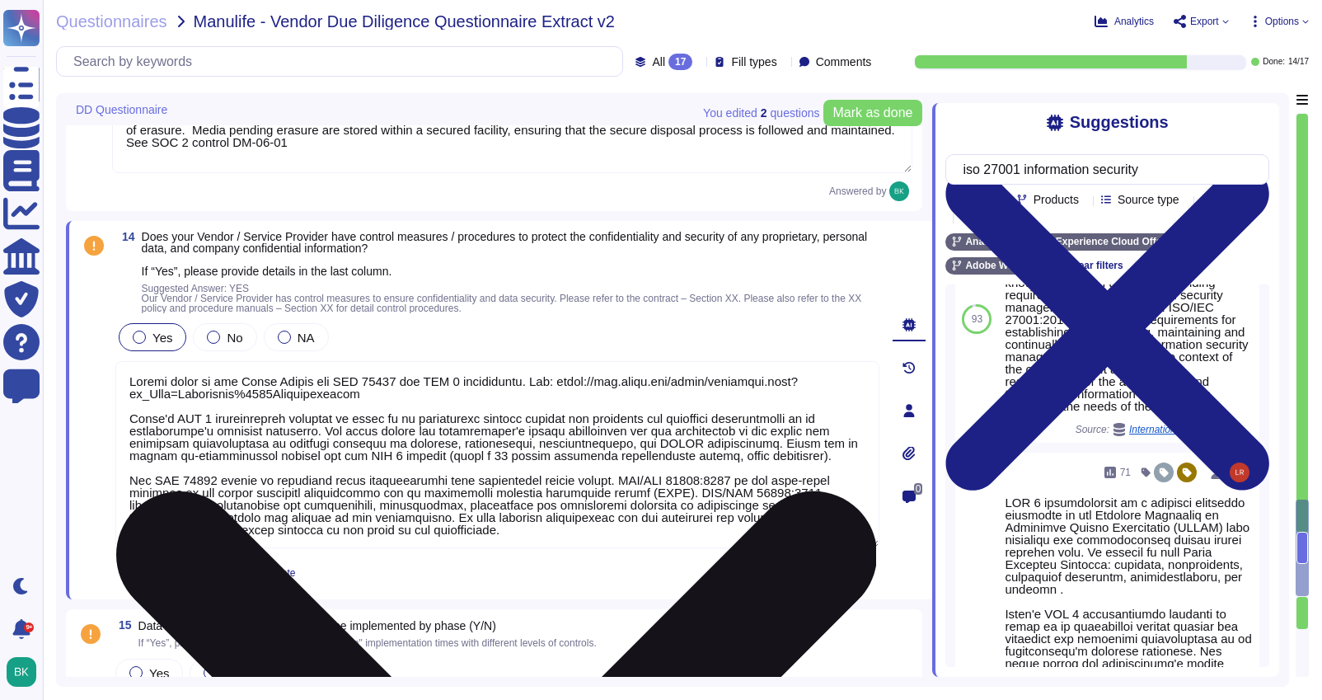
scroll to position [2, 0]
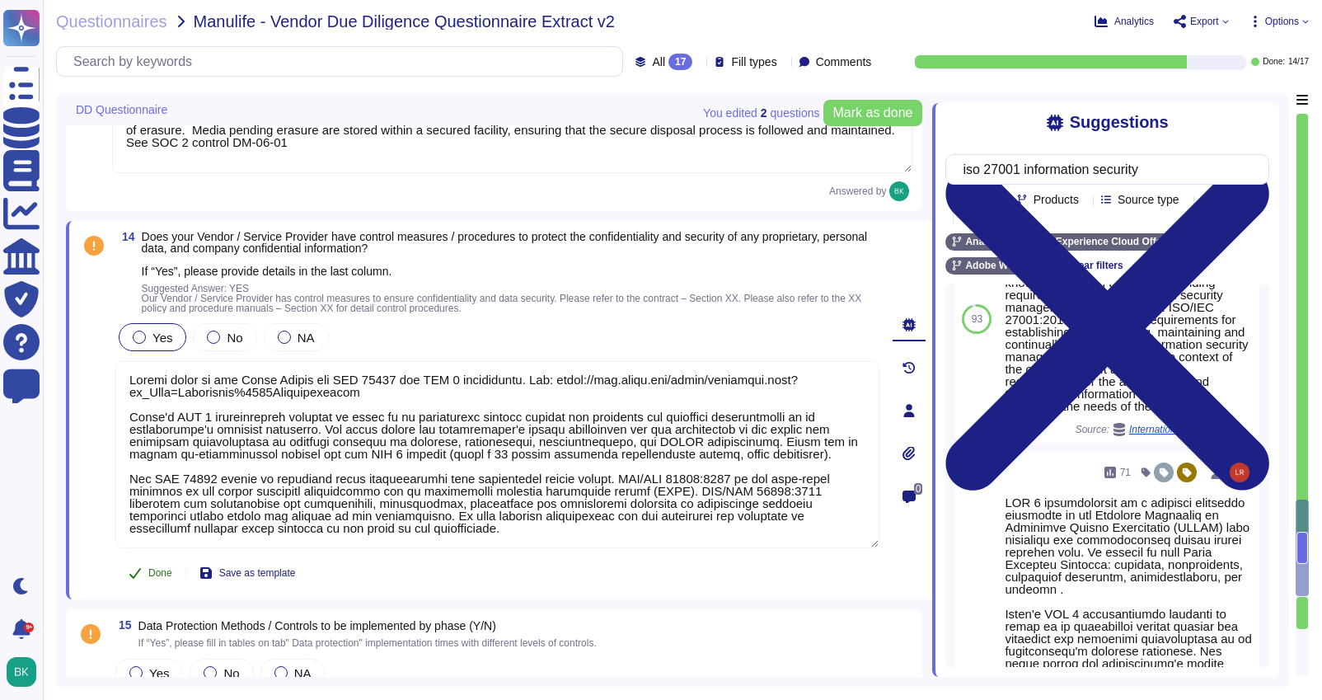
type textarea "Please refer to the Trust Center for ISO 27001 and SOC 2 information. See: [URL…"
click at [149, 572] on span "Done" at bounding box center [160, 573] width 24 height 10
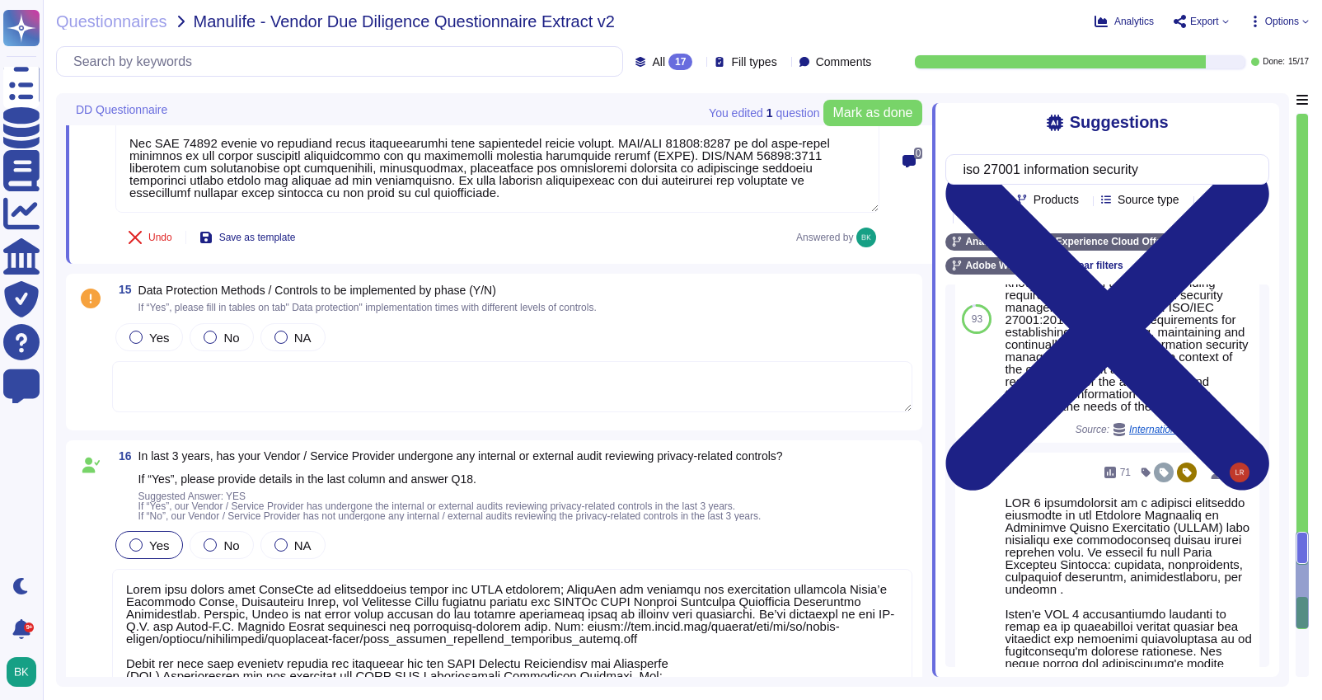
scroll to position [4731, 0]
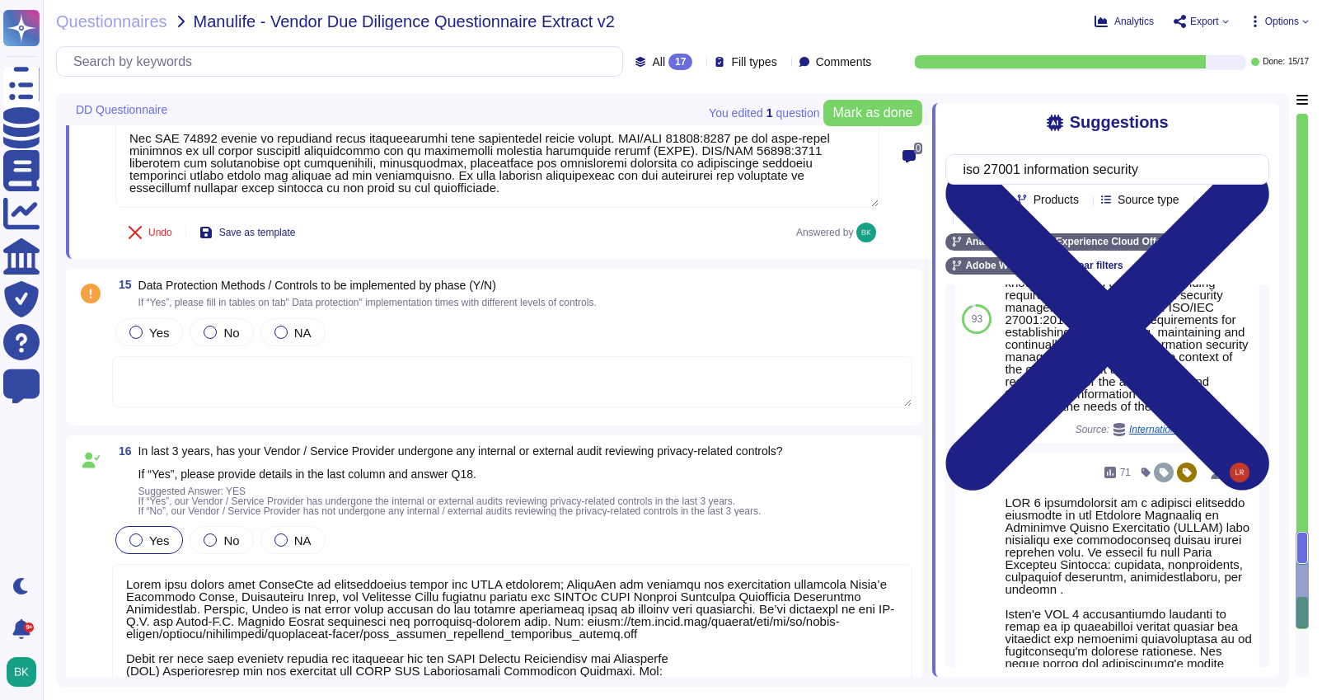
click at [165, 364] on textarea at bounding box center [512, 381] width 800 height 51
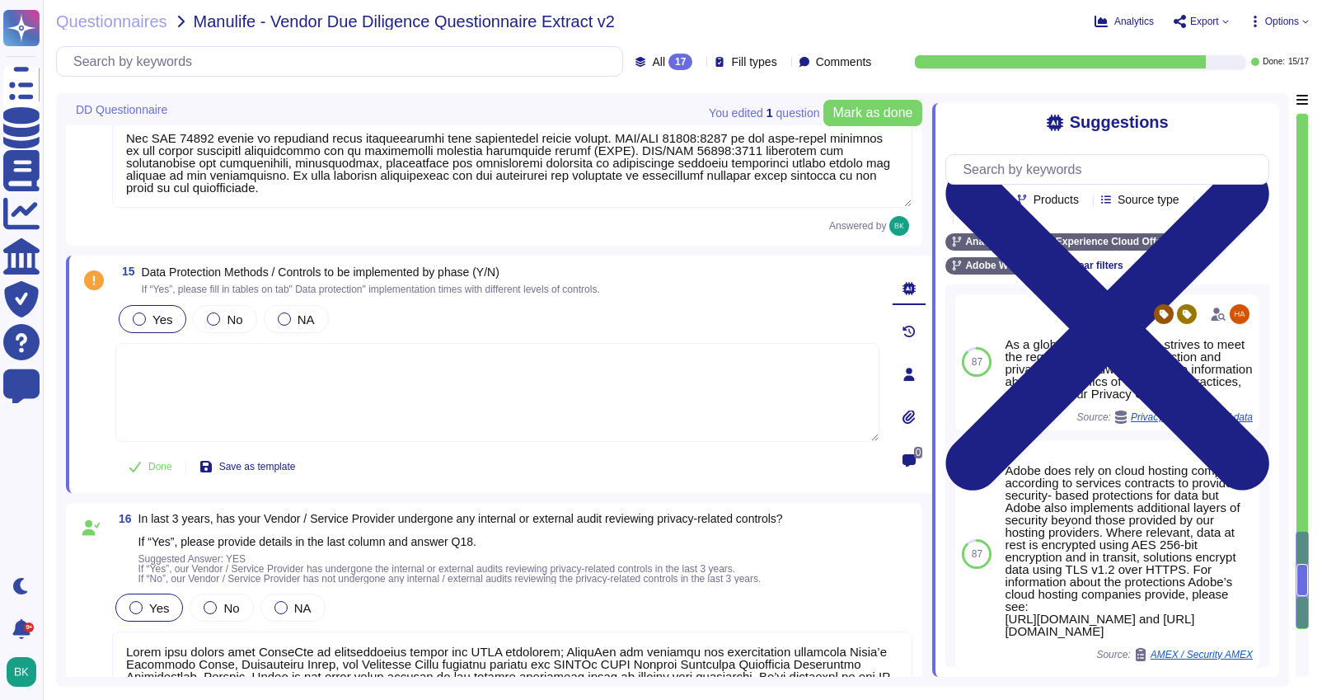
click at [136, 323] on div at bounding box center [139, 318] width 13 height 13
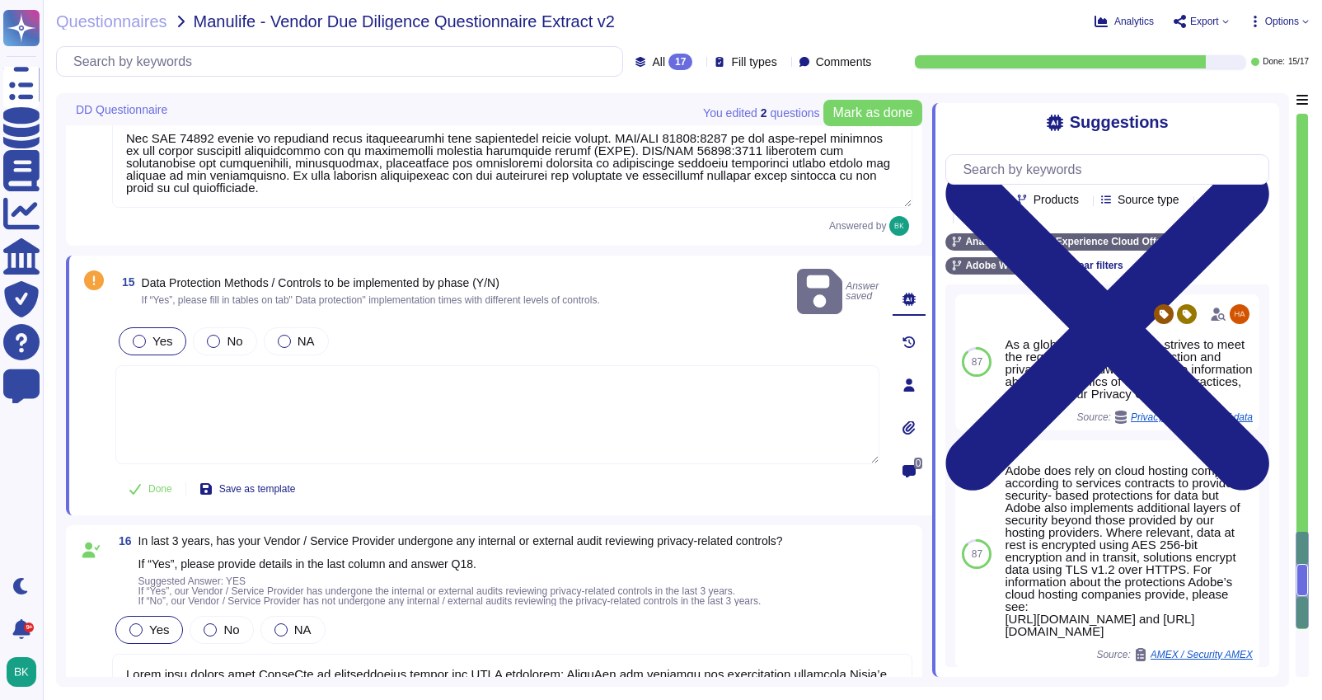
click at [180, 365] on textarea at bounding box center [497, 414] width 764 height 99
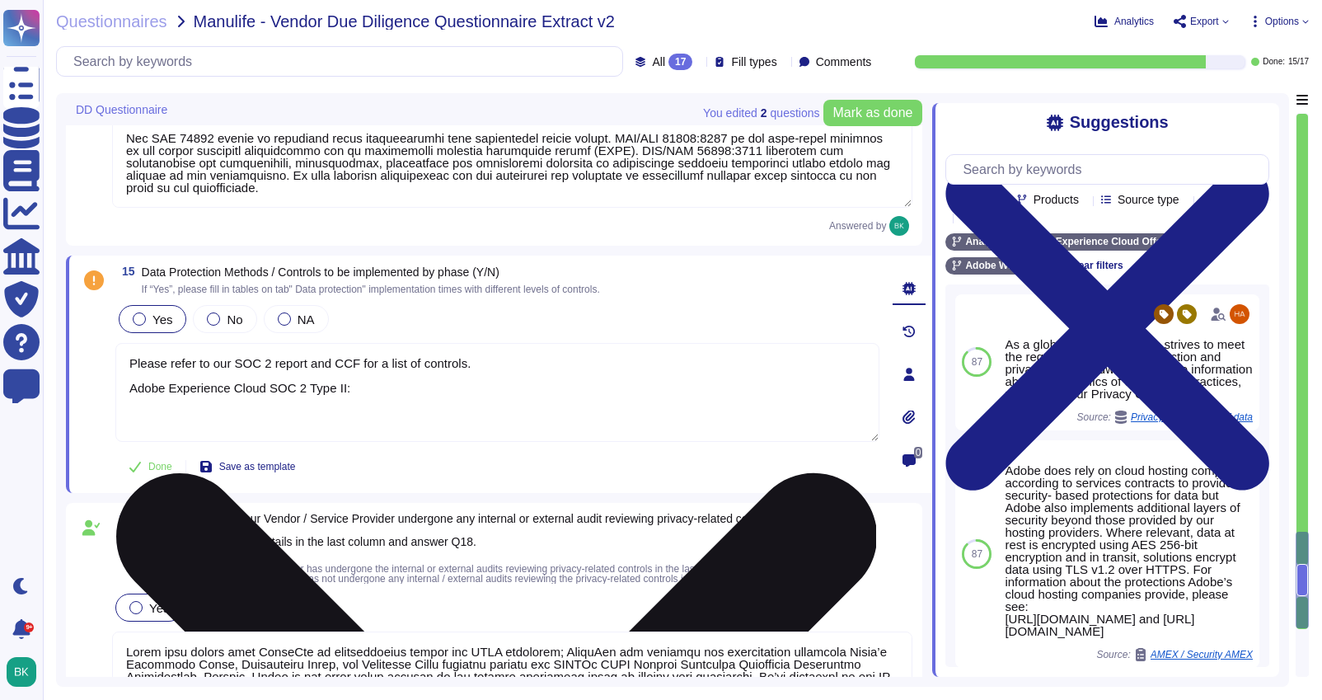
click at [391, 388] on textarea "Please refer to our SOC 2 report and CCF for a list of controls. Adobe Experien…" at bounding box center [497, 392] width 764 height 99
paste textarea "[URL][DOMAIN_NAME]"
click at [466, 417] on textarea "Please refer to our SOC 2 report and CCF for a list of controls. Adobe Experien…" at bounding box center [497, 392] width 764 height 99
paste textarea "[URL][DOMAIN_NAME]"
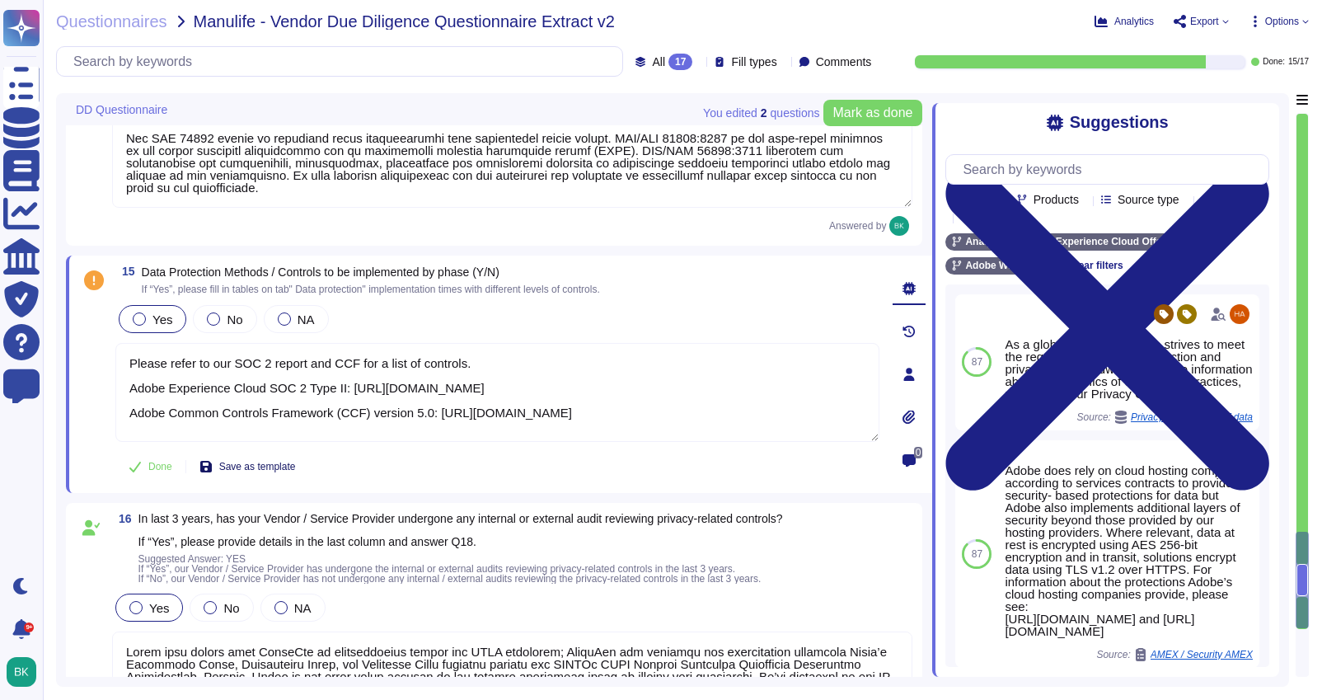
type textarea "Please refer to our SOC 2 report and CCF for a list of controls. Adobe Experien…"
click at [264, 466] on span "Save as template" at bounding box center [257, 466] width 77 height 10
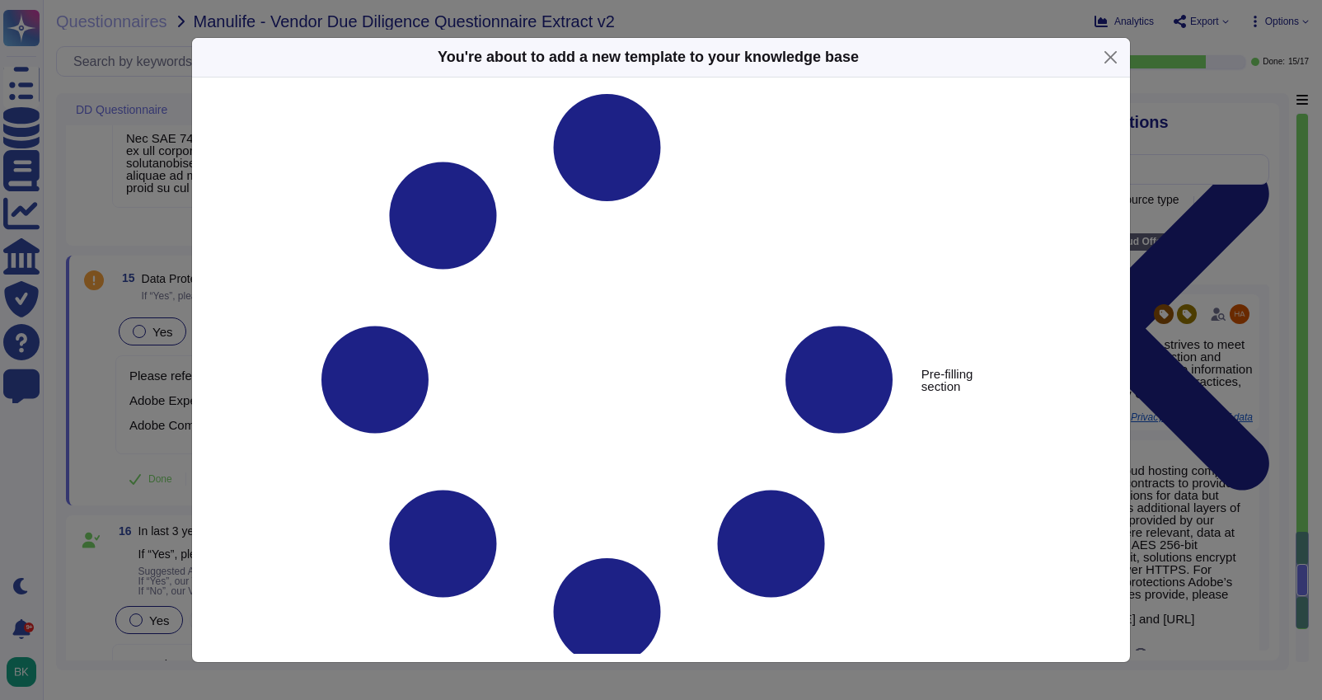
type textarea "Data Protection Methods / Controls to be implemented by phase (Y/N)"
type textarea "Please refer to our SOC 2 report and CCF for a list of controls. Adobe Experien…"
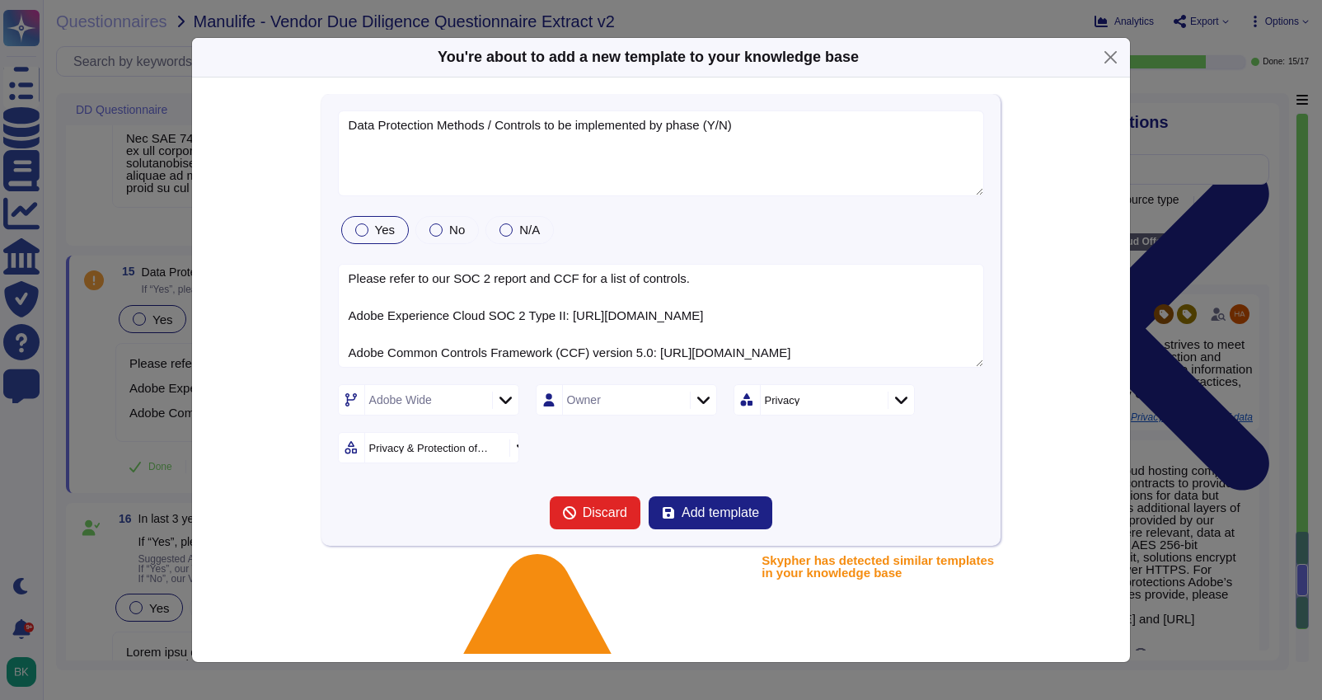
click at [365, 232] on div at bounding box center [361, 229] width 13 height 13
drag, startPoint x: 761, startPoint y: 134, endPoint x: 713, endPoint y: 125, distance: 48.6
click at [713, 125] on textarea "Data Protection Methods / Controls to be implemented by phase (Y/N)" at bounding box center [661, 153] width 647 height 86
click at [349, 124] on textarea "Data Protection Methods / Controls to be implemented by phase" at bounding box center [661, 153] width 647 height 86
click at [583, 125] on textarea "What Data Protection Methods / Controls to be implemented by phase" at bounding box center [661, 153] width 647 height 86
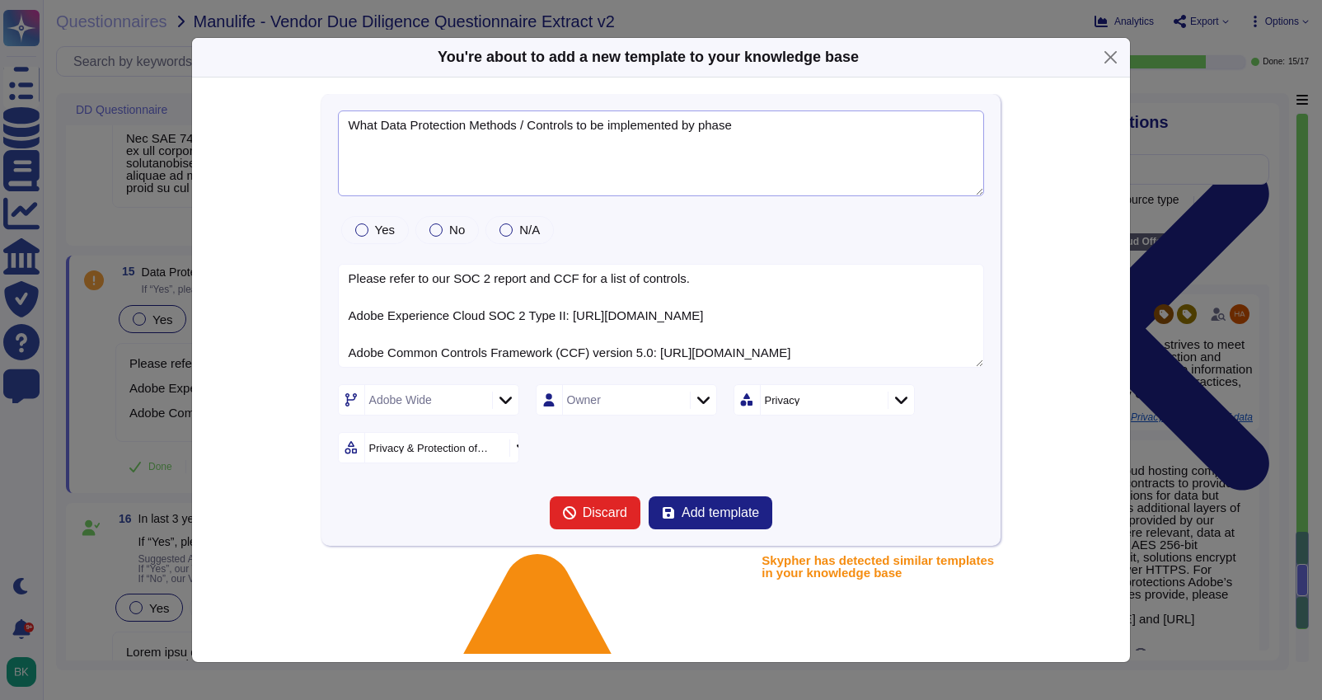
click at [583, 125] on textarea "What Data Protection Methods / Controls ato be implemented by phase" at bounding box center [661, 153] width 647 height 86
drag, startPoint x: 769, startPoint y: 132, endPoint x: 719, endPoint y: 127, distance: 50.5
click at [719, 127] on textarea "What Data Protection Methods / Controls are to be implemented by phase" at bounding box center [661, 153] width 647 height 86
click at [628, 127] on textarea "What Data Protection Methods / Controls are to be implemented" at bounding box center [661, 153] width 647 height 86
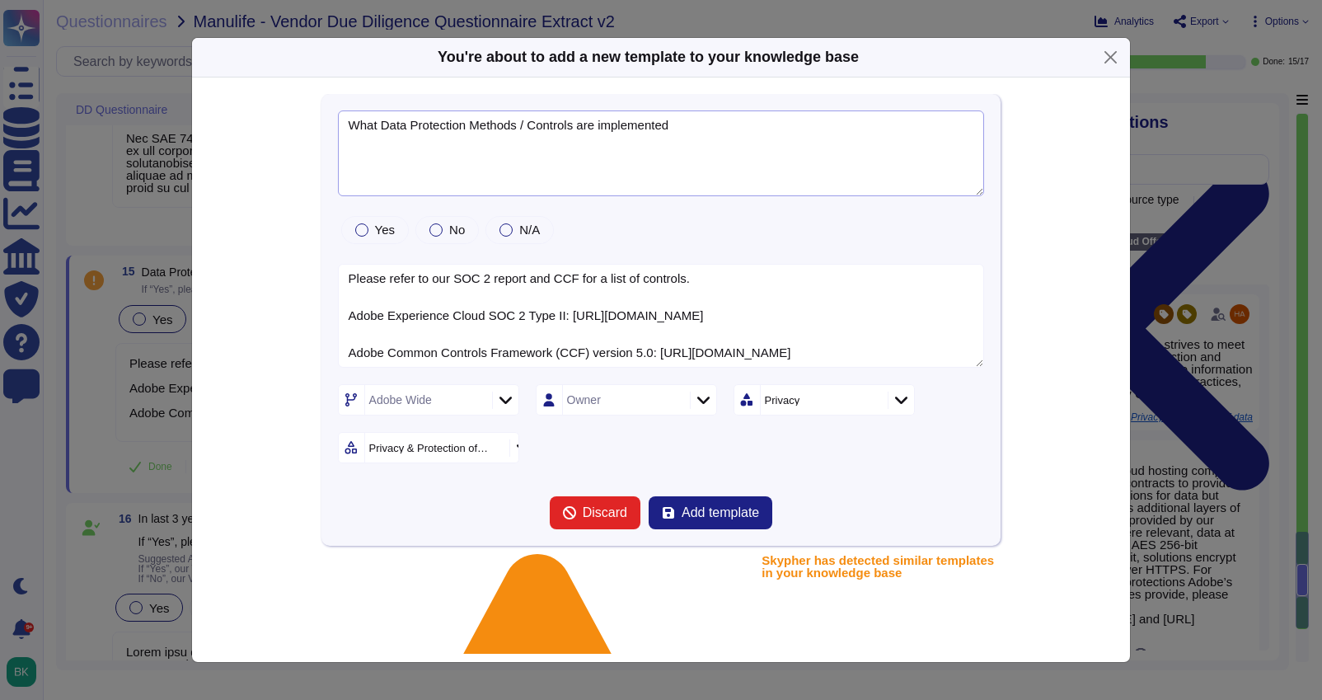
click at [691, 125] on textarea "What Data Protection Methods / Controls are implemented" at bounding box center [661, 153] width 647 height 86
drag, startPoint x: 887, startPoint y: 125, endPoint x: 958, endPoint y: 146, distance: 73.8
click at [958, 146] on textarea "What Data Protection Methods / Controls are implemented? Please provide a list …" at bounding box center [661, 153] width 647 height 86
click at [818, 128] on textarea "What Data Protection Methods / Controls are implemented? Please provide a list …" at bounding box center [661, 153] width 647 height 86
click at [468, 143] on textarea "What Data Protection Methods / Controls are implemented? Please provide a list …" at bounding box center [661, 153] width 647 height 86
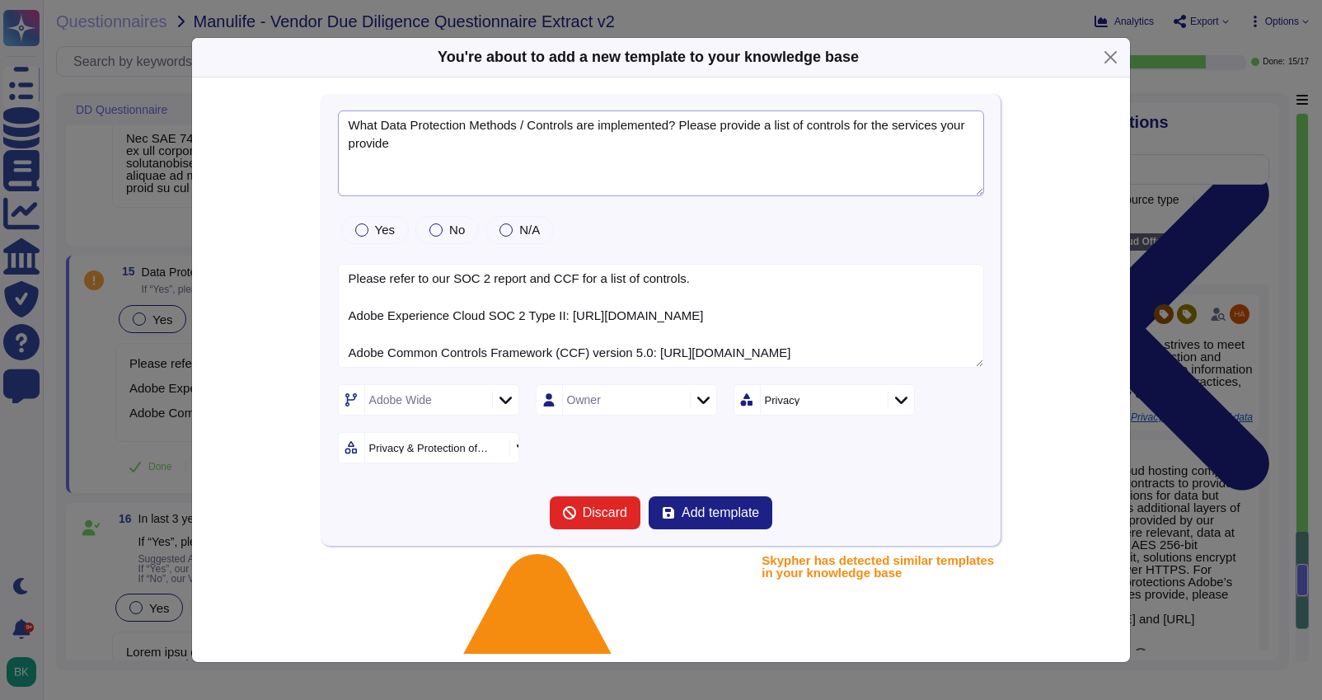
click at [819, 129] on textarea "What Data Protection Methods / Controls are implemented? Please provide a list …" at bounding box center [661, 153] width 647 height 86
click at [615, 143] on textarea "What Data Protection Methods / Controls are implemented? Please provide a list …" at bounding box center [661, 153] width 647 height 86
type textarea "What Data Protection Methods / Controls are implemented? Please provide a list …"
drag, startPoint x: 474, startPoint y: 338, endPoint x: 349, endPoint y: 309, distance: 127.7
click at [349, 309] on textarea "Please refer to our SOC 2 report and CCF for a list of controls. Adobe Experien…" at bounding box center [661, 316] width 647 height 105
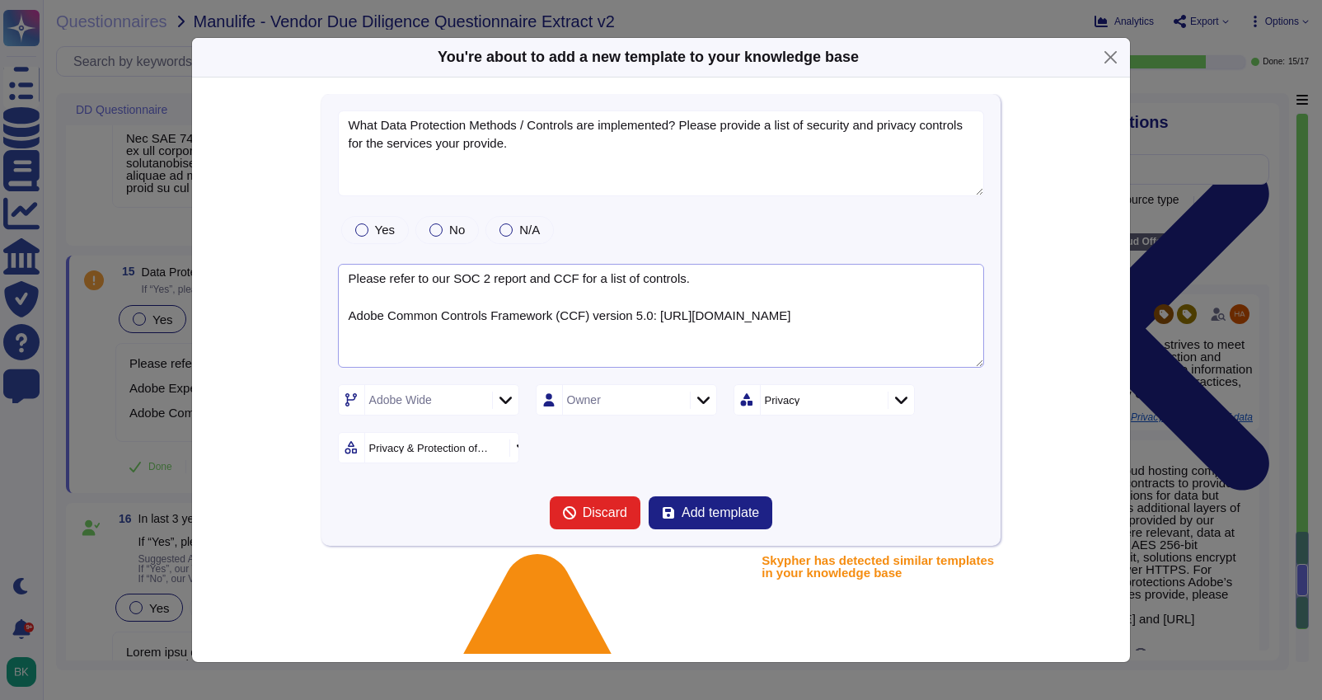
click at [353, 318] on textarea "Please refer to our SOC 2 report and CCF for a list of controls. Adobe Common C…" at bounding box center [661, 316] width 647 height 105
click at [348, 316] on textarea "Please refer to our SOC 2 report and CCF for a list of controls. Adobe Common C…" at bounding box center [661, 316] width 647 height 105
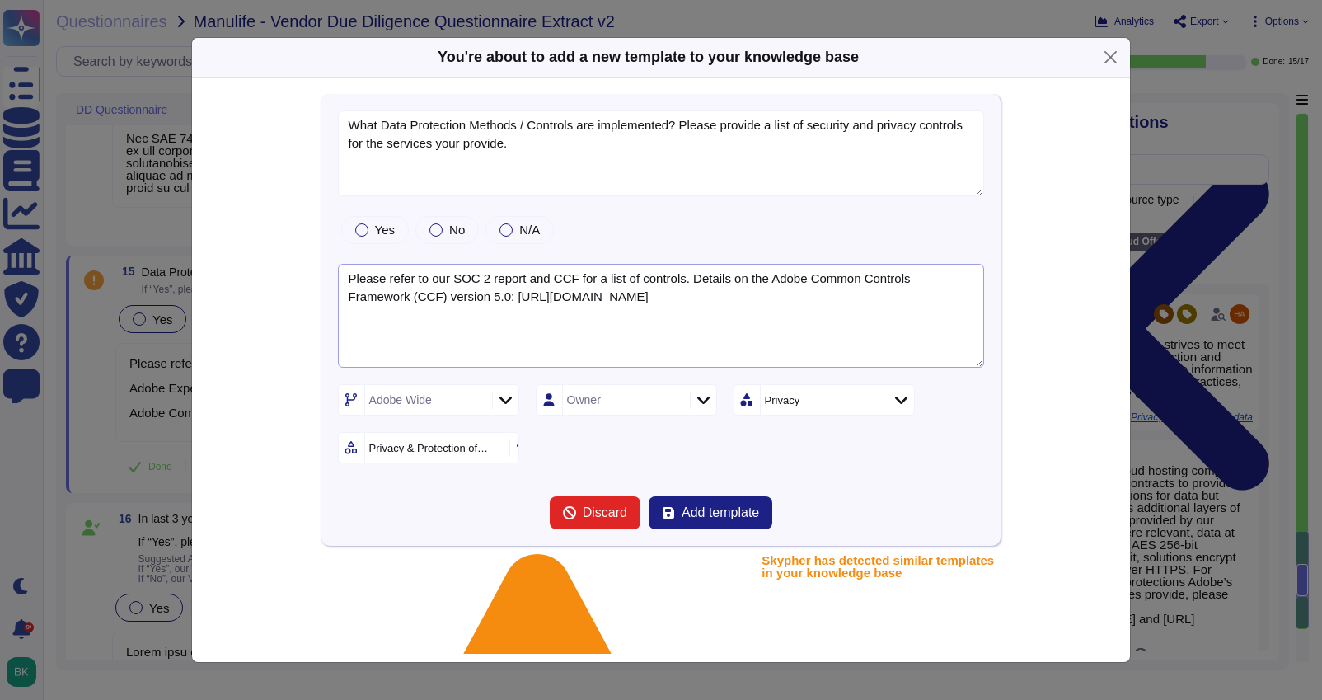
click at [578, 283] on textarea "Please refer to our SOC 2 report and CCF for a list of controls. Details on the…" at bounding box center [661, 316] width 647 height 105
drag, startPoint x: 566, startPoint y: 300, endPoint x: 391, endPoint y: 297, distance: 174.7
click at [391, 297] on textarea "Please refer to our SOC 2 report and Common Controls Framework (CCF) for a list…" at bounding box center [661, 316] width 647 height 105
click at [416, 298] on textarea "Please refer to our SOC 2 report and Common Controls Framework (CCF) for a list…" at bounding box center [661, 316] width 647 height 105
click at [383, 300] on textarea "Please refer to our SOC 2 report and Common Controls Framework (CCF) for a list…" at bounding box center [661, 316] width 647 height 105
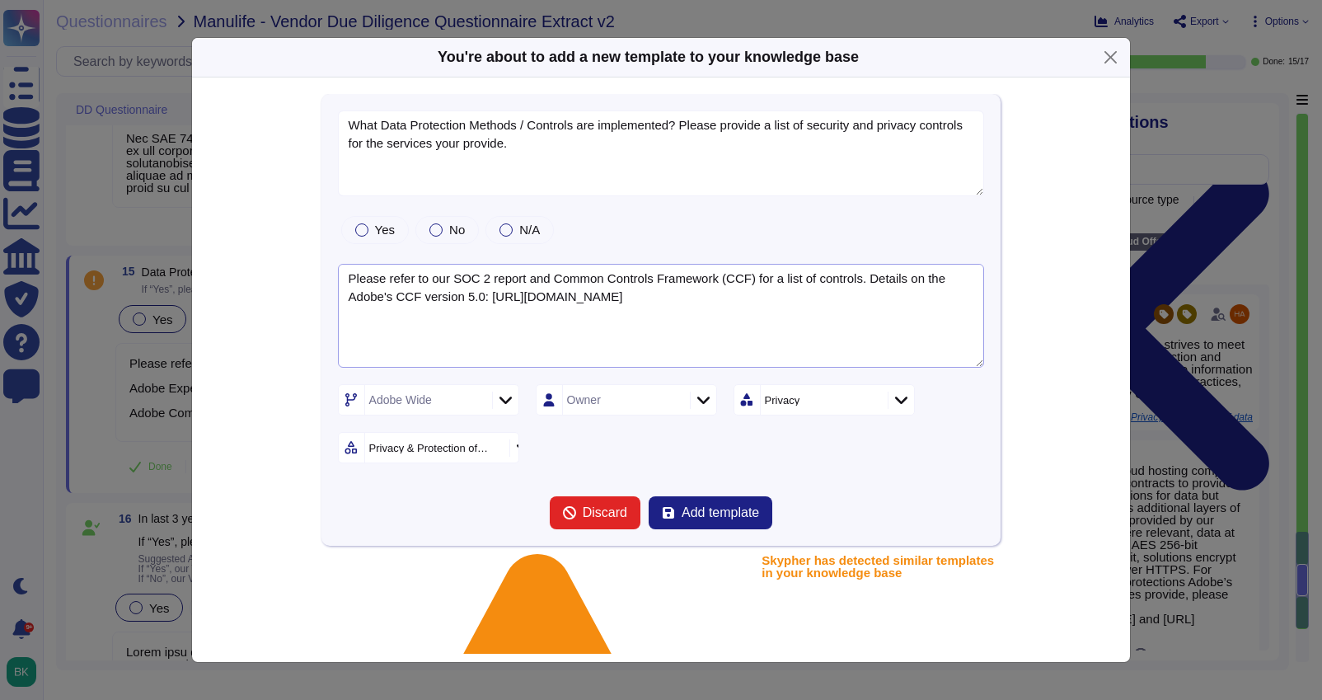
click at [485, 296] on textarea "Please refer to our SOC 2 report and Common Controls Framework (CCF) for a list…" at bounding box center [661, 316] width 647 height 105
click at [941, 279] on textarea "Please refer to our SOC 2 report and Common Controls Framework (CCF) for a list…" at bounding box center [661, 316] width 647 height 105
click at [404, 297] on textarea "Please refer to our SOC 2 report and Common Controls Framework (CCF) for a list…" at bounding box center [661, 316] width 647 height 105
type textarea "Please refer to our SOC 2 report and Common Controls Framework (CCF) for a list…"
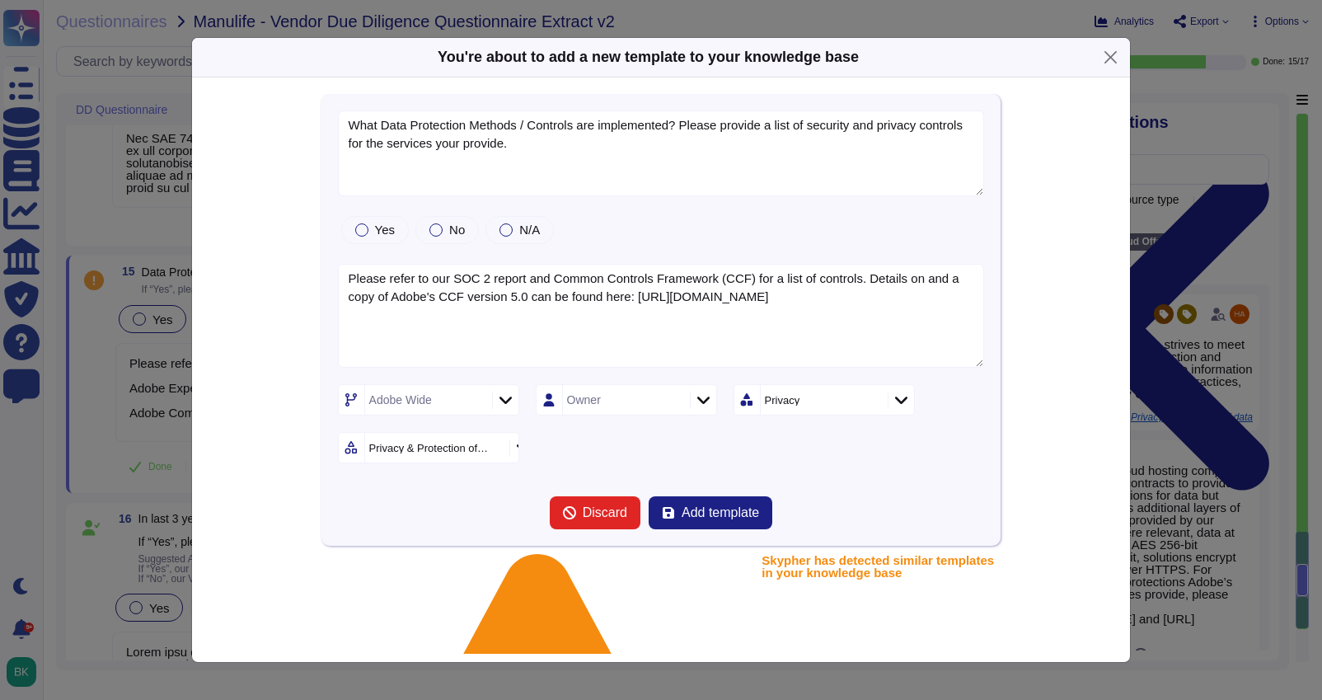
click at [831, 398] on div "Privacy" at bounding box center [816, 400] width 102 height 11
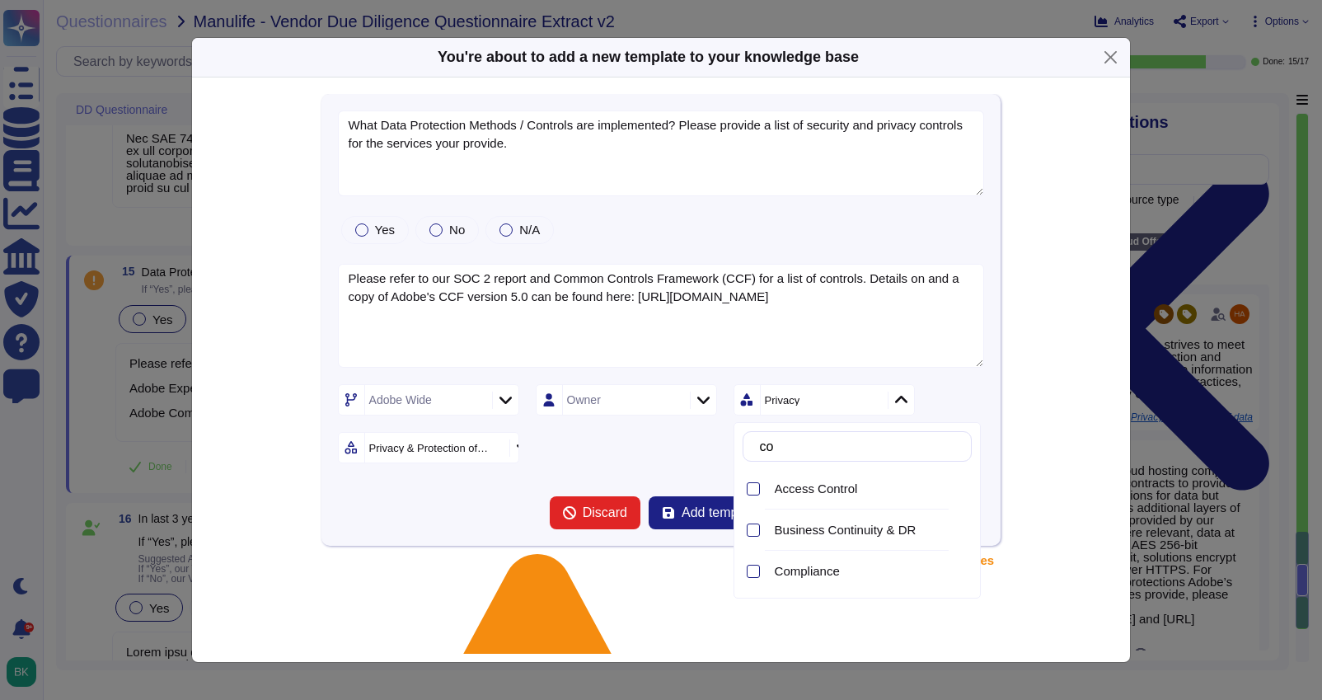
type input "c"
click at [752, 489] on icon at bounding box center [753, 489] width 8 height 8
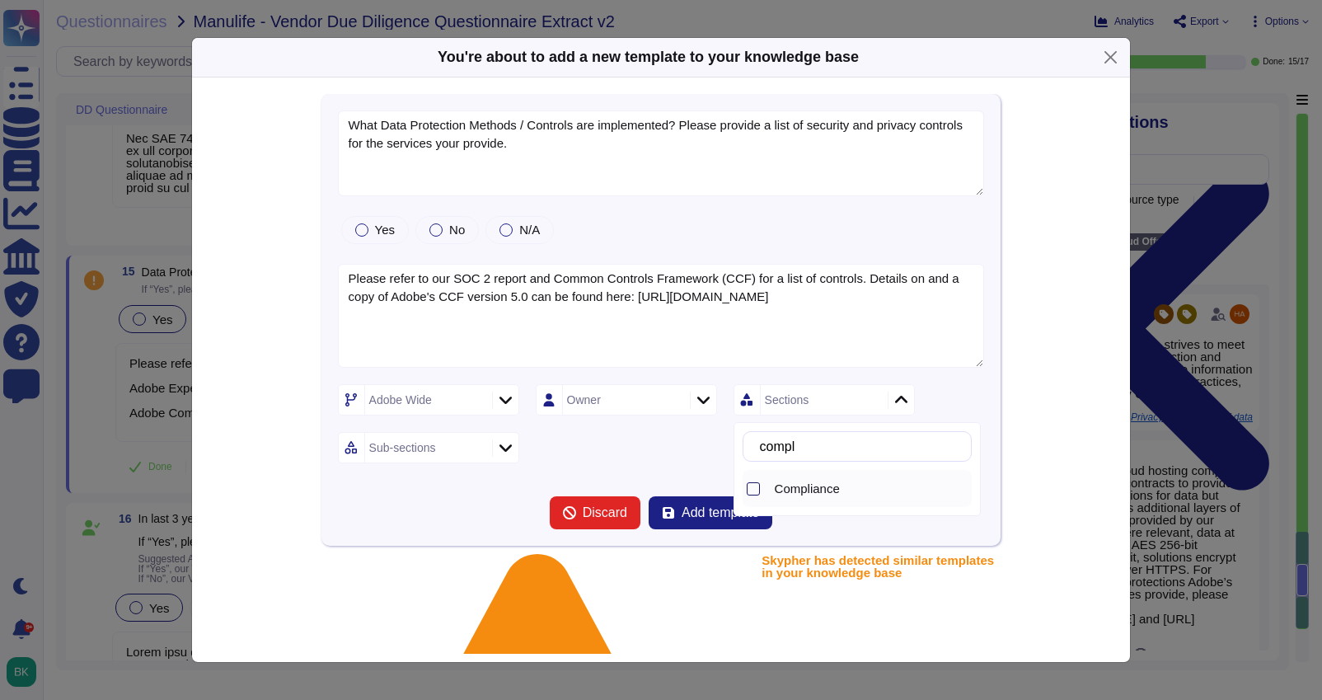
click at [754, 487] on div at bounding box center [753, 488] width 13 height 13
click at [830, 452] on input "compl" at bounding box center [861, 446] width 219 height 29
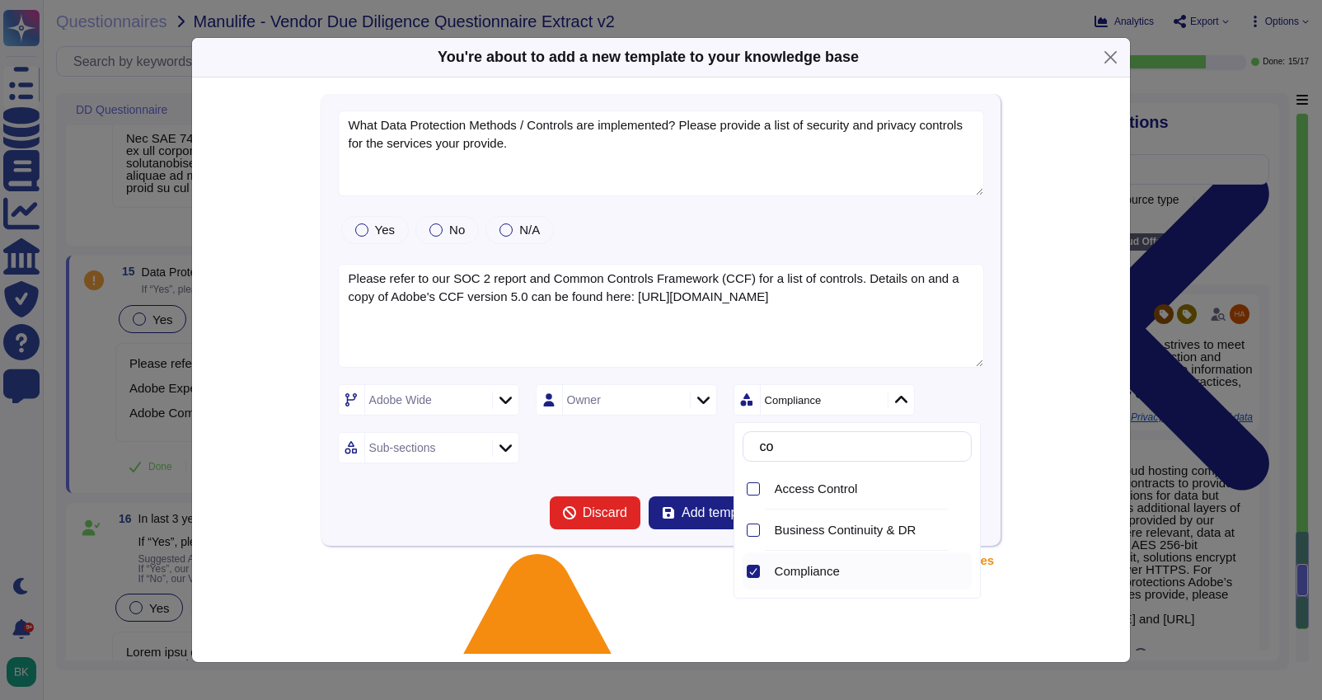
type input "c"
type input "p"
type input "d"
click at [821, 452] on input "inform" at bounding box center [861, 446] width 219 height 29
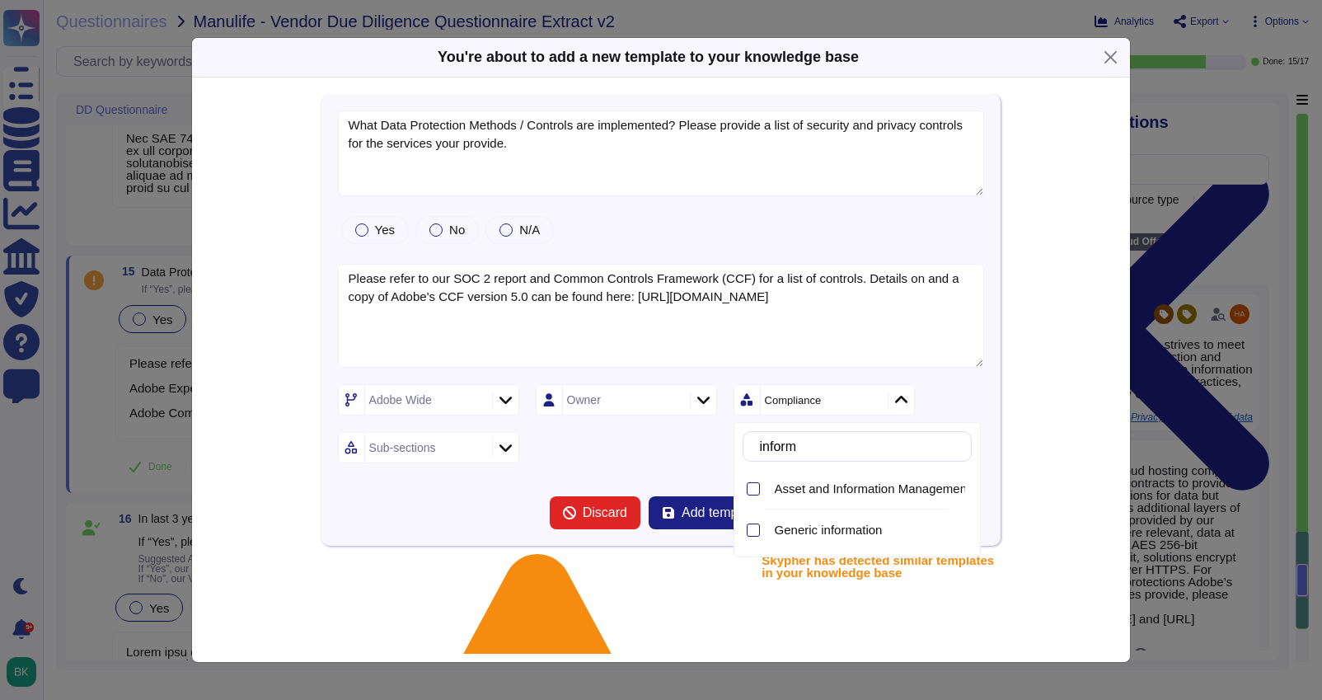
click at [821, 452] on input "inform" at bounding box center [861, 446] width 219 height 29
type input "i"
type input "c"
click at [752, 572] on div at bounding box center [753, 570] width 13 height 13
click at [805, 441] on input "sec" at bounding box center [861, 446] width 219 height 29
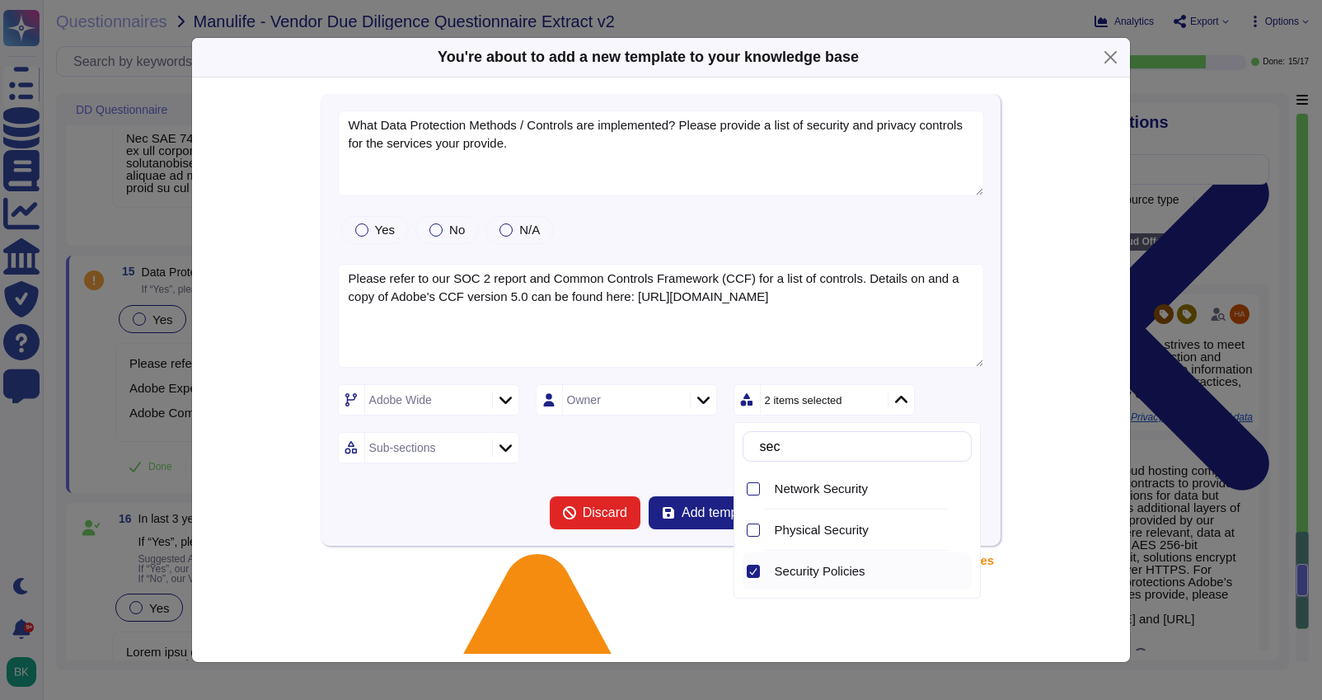
click at [805, 441] on input "sec" at bounding box center [861, 446] width 219 height 29
type input "s"
click at [450, 444] on div "Sub-sections" at bounding box center [426, 448] width 123 height 30
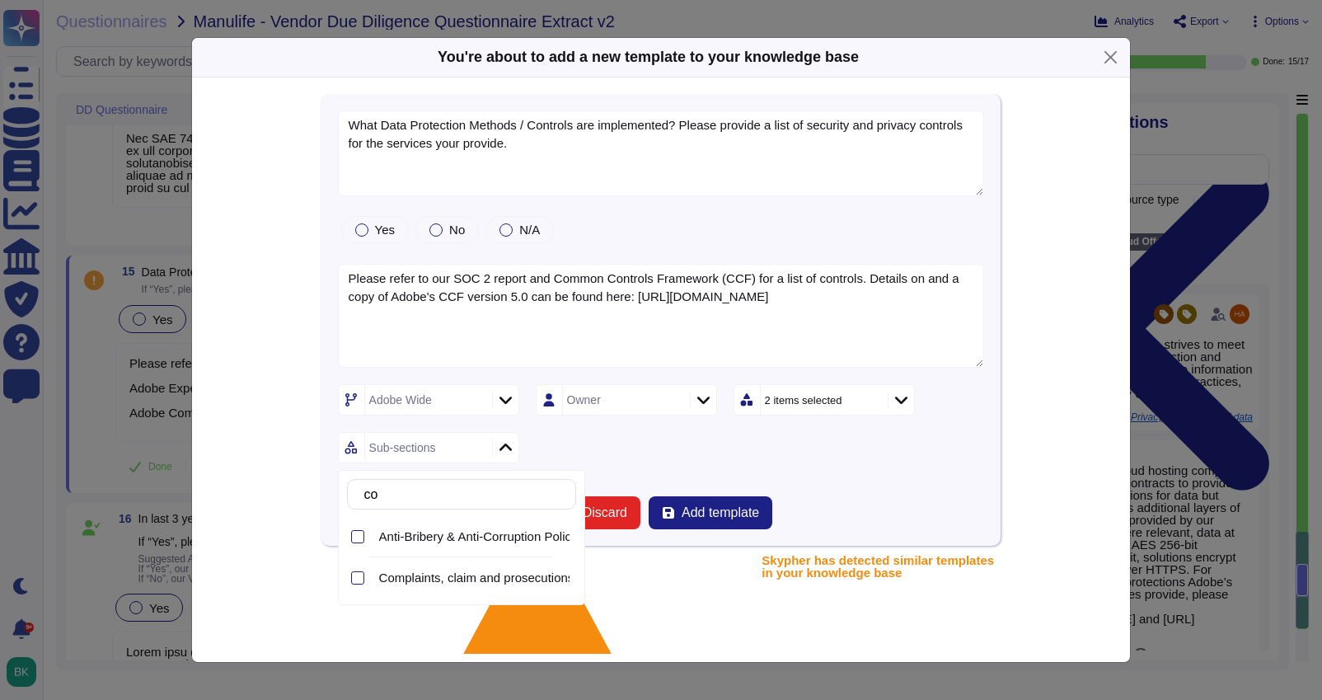
type input "c"
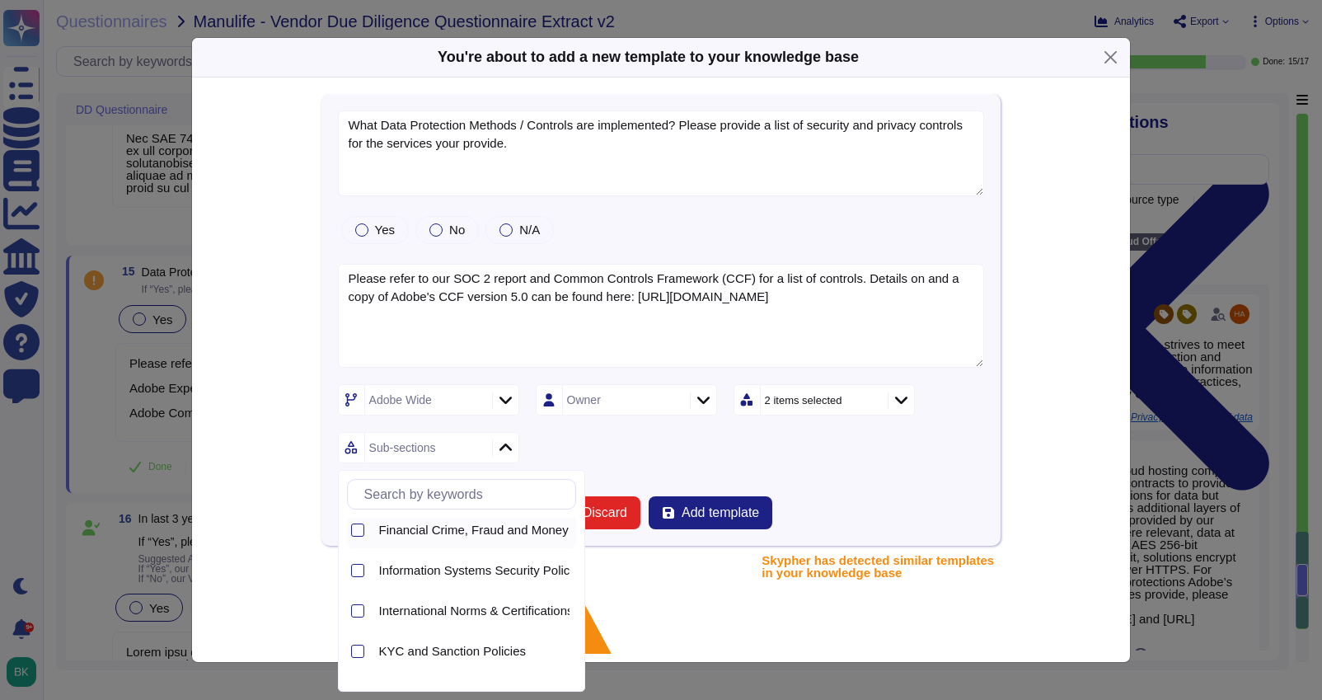
scroll to position [91, 0]
click at [357, 566] on div at bounding box center [357, 566] width 13 height 13
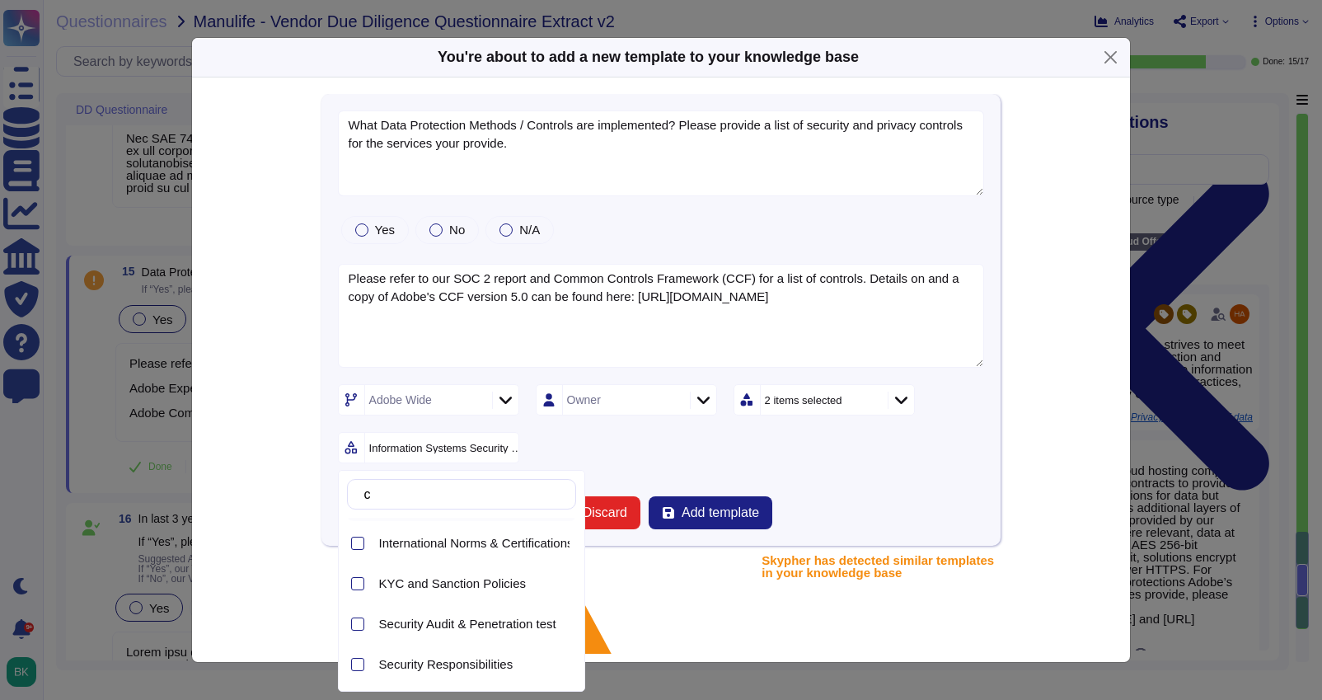
scroll to position [0, 0]
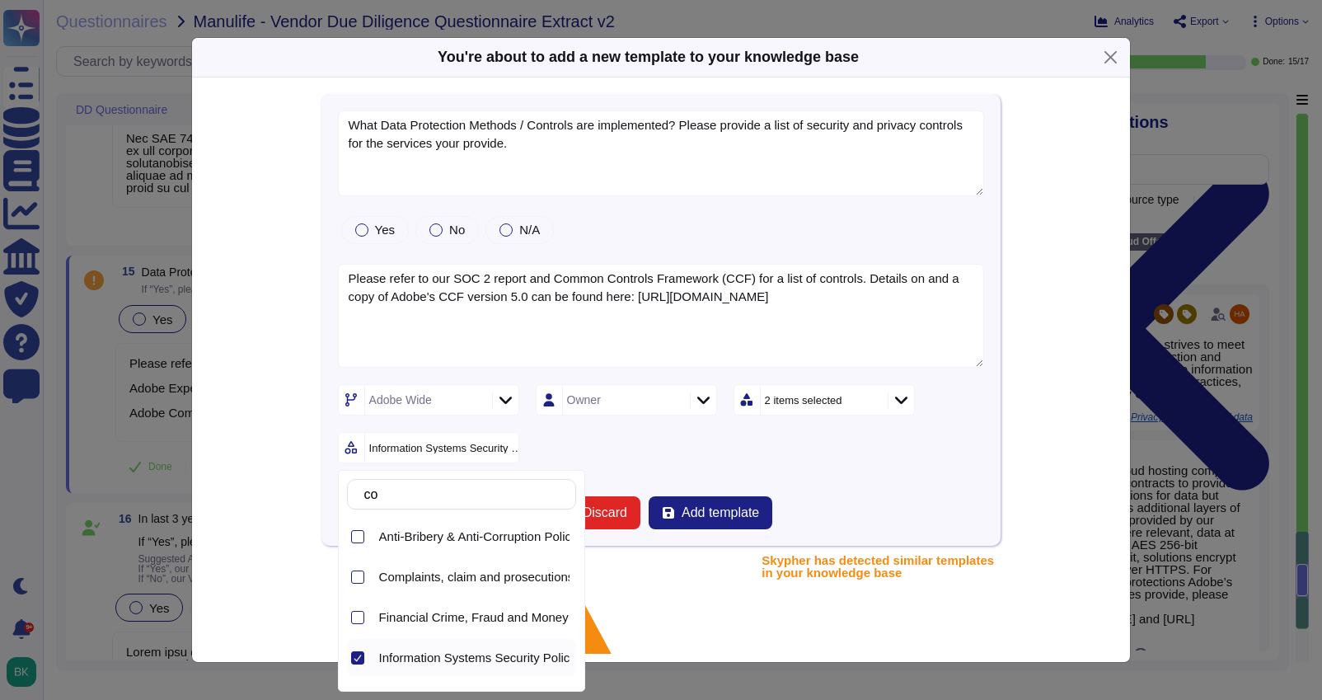
type input "c"
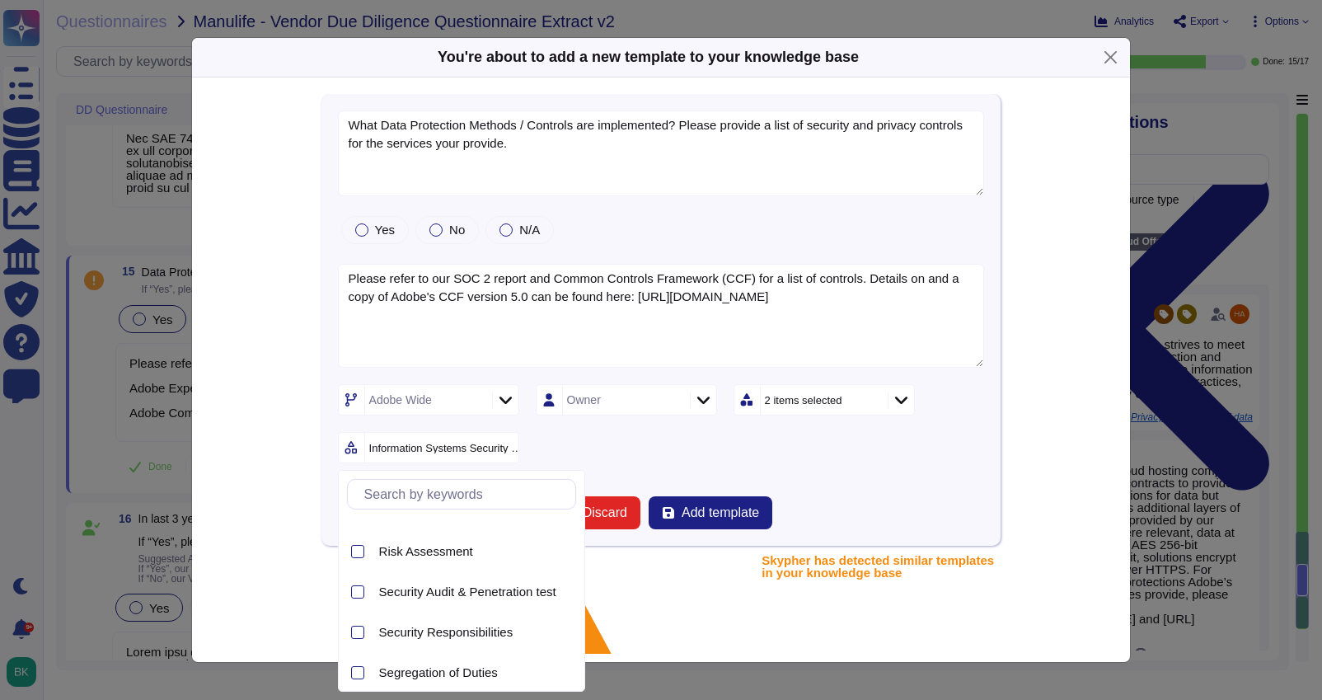
scroll to position [316, 0]
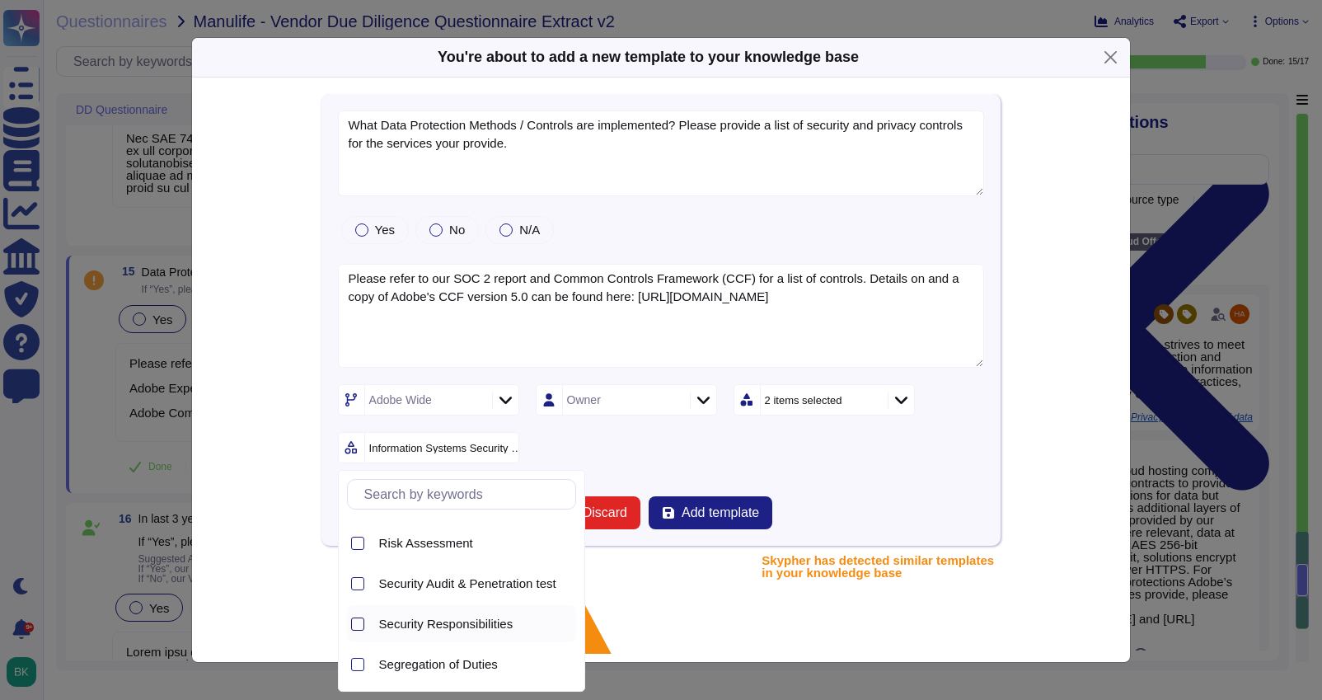
click at [360, 622] on div at bounding box center [357, 623] width 13 height 13
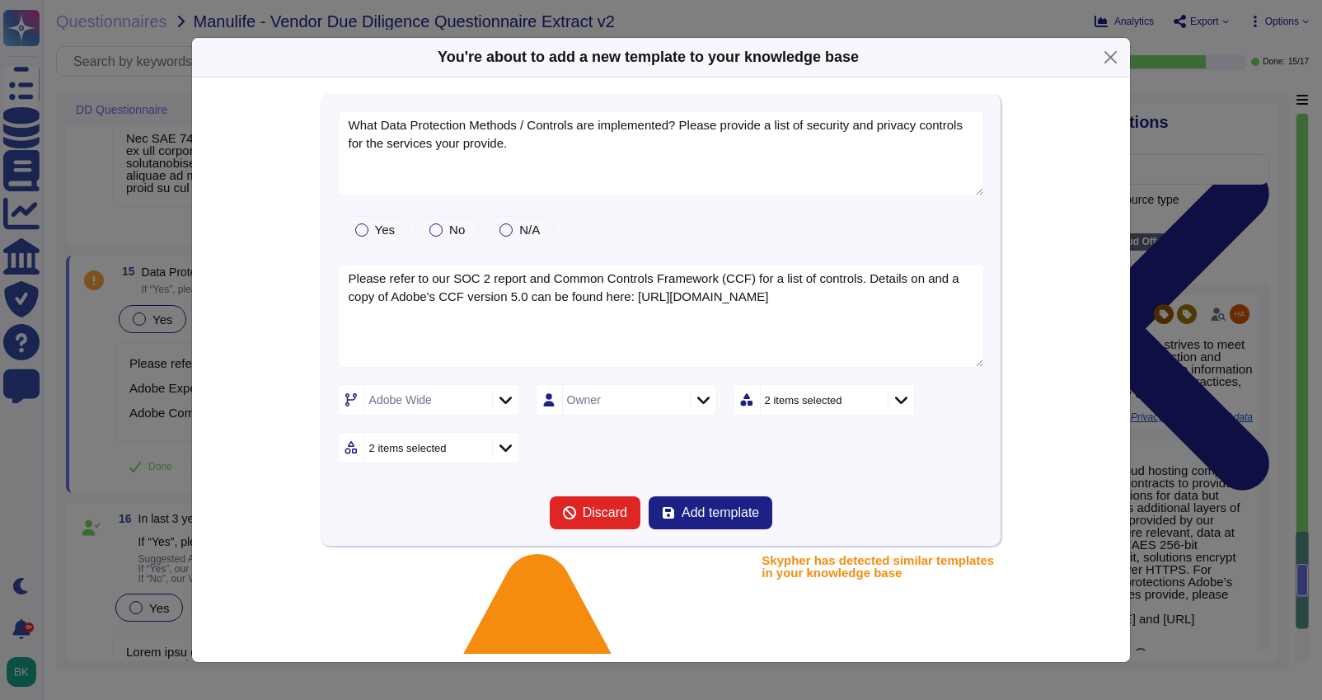
click at [658, 457] on div "Adobe Wide Owner 2 items selected 2 items selected" at bounding box center [661, 423] width 647 height 79
click at [700, 507] on span "Add template" at bounding box center [719, 512] width 77 height 13
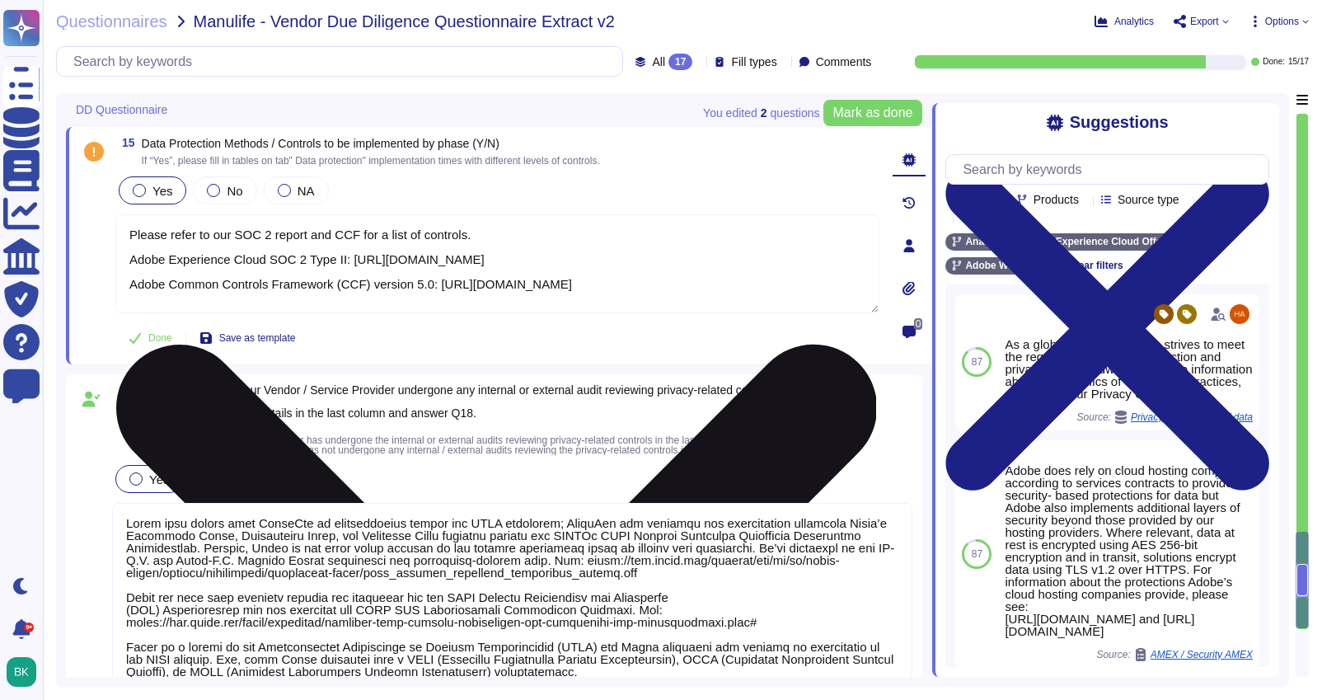
scroll to position [4873, 0]
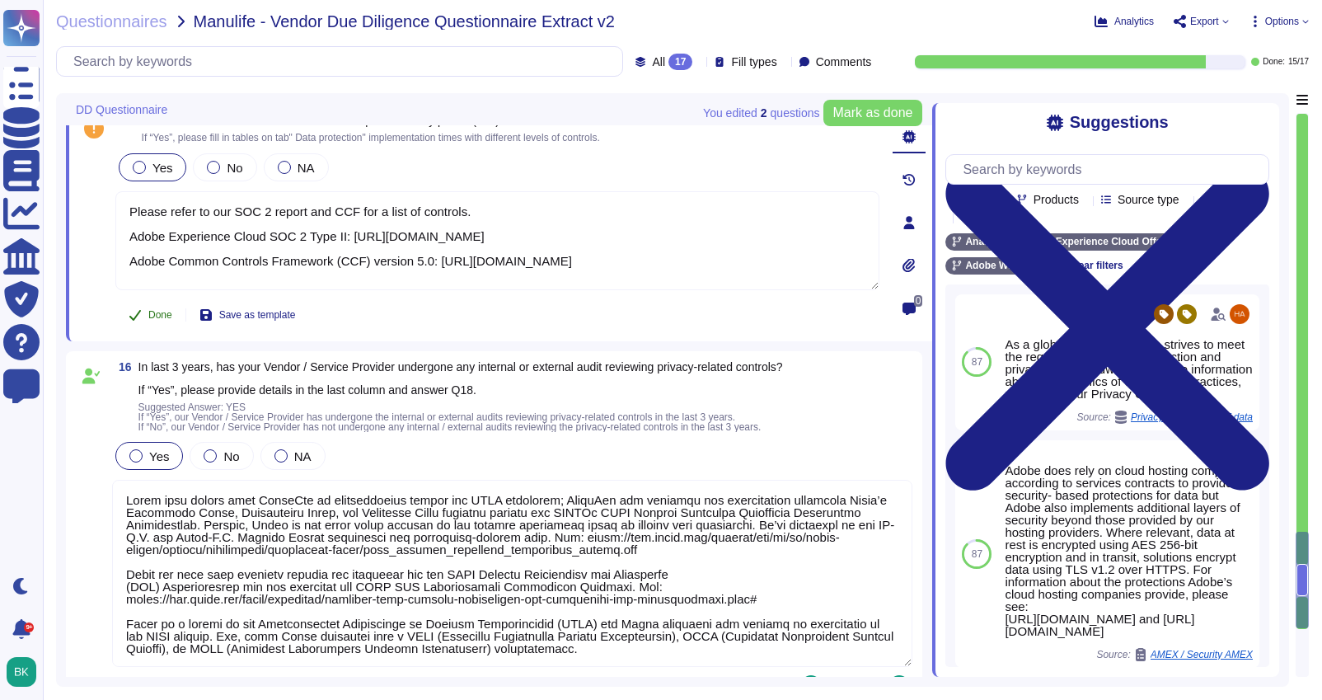
click at [158, 317] on span "Done" at bounding box center [160, 315] width 24 height 10
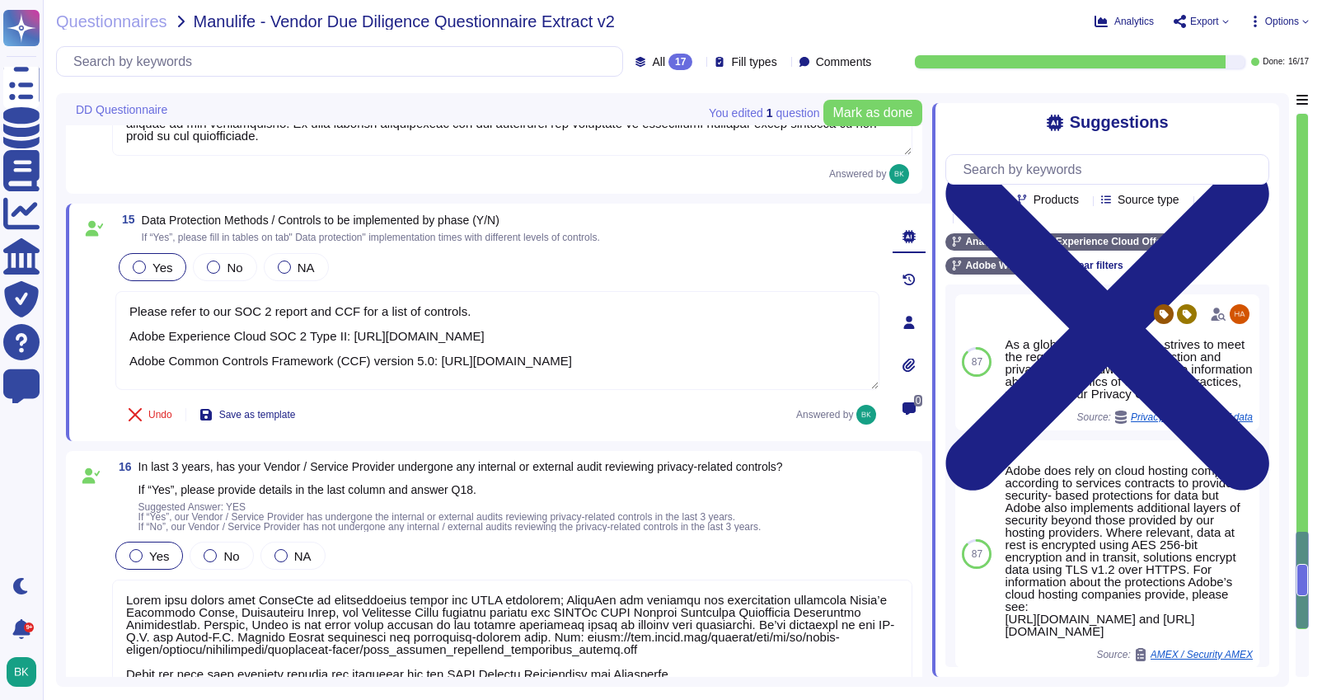
type textarea "Adobe has a standard in place for the secure deletion and destruction of data. …"
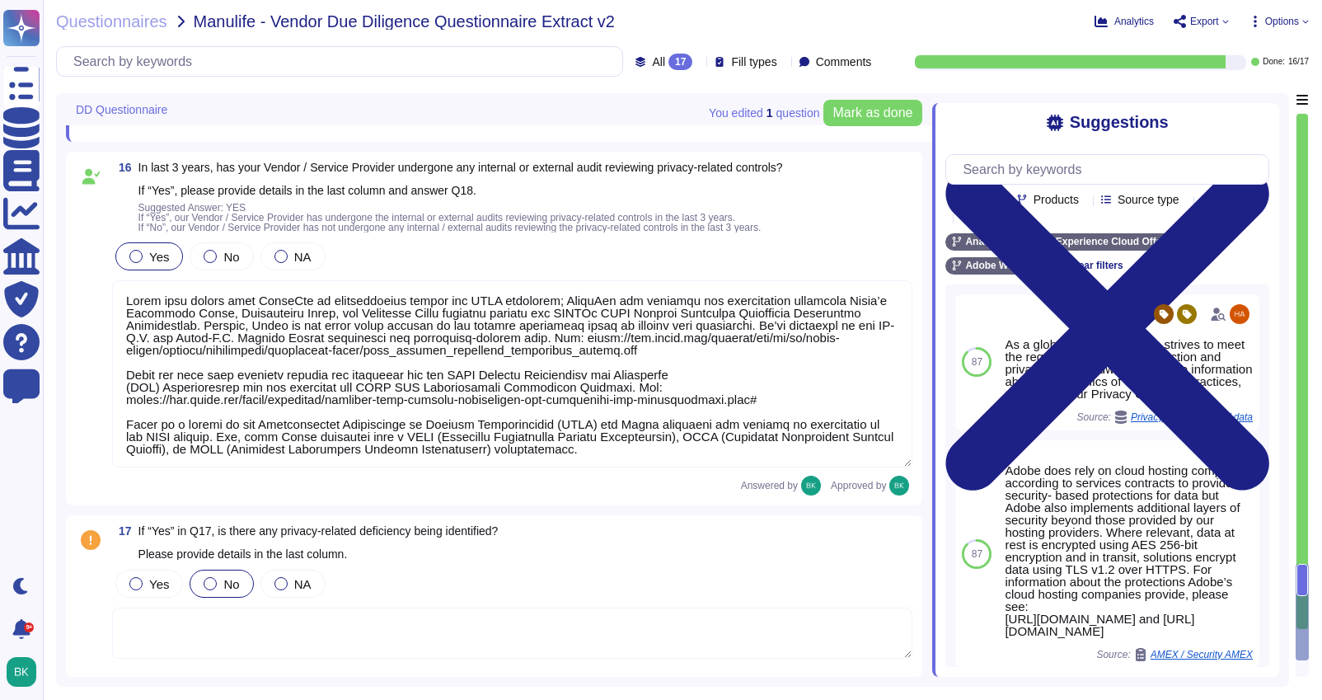
scroll to position [2, 0]
click at [93, 570] on span at bounding box center [91, 613] width 30 height 94
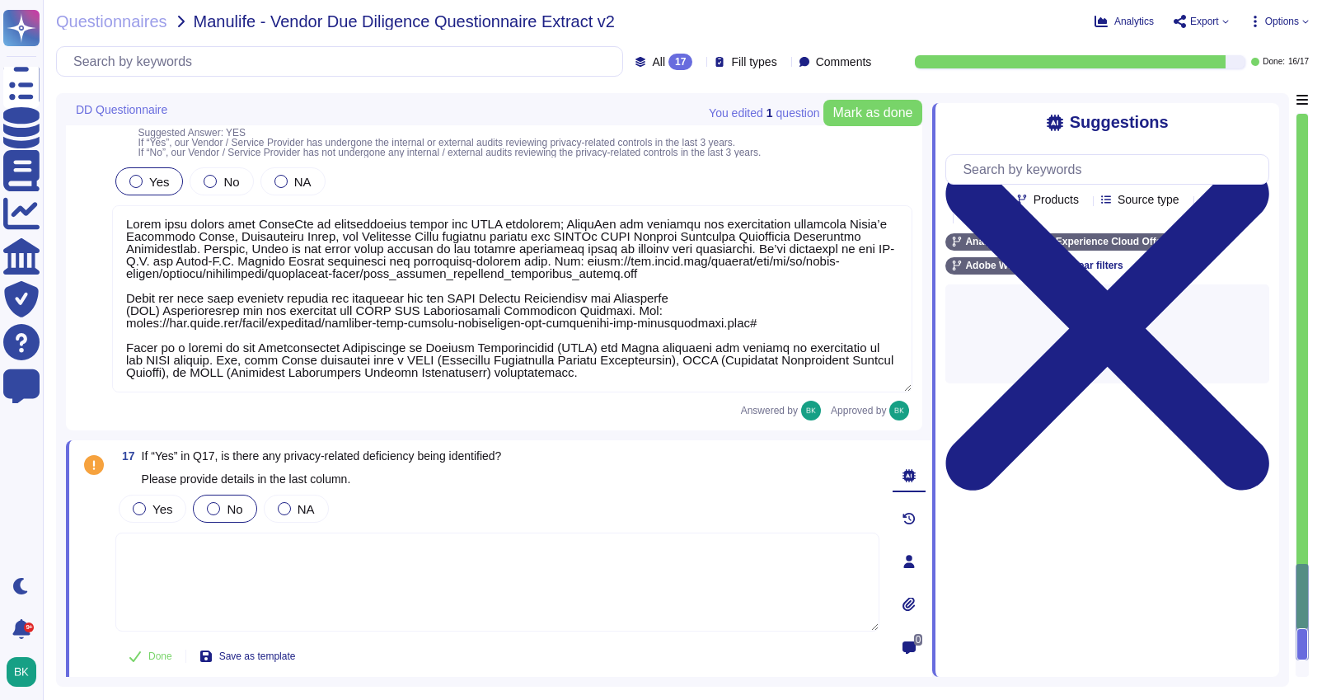
scroll to position [5139, 0]
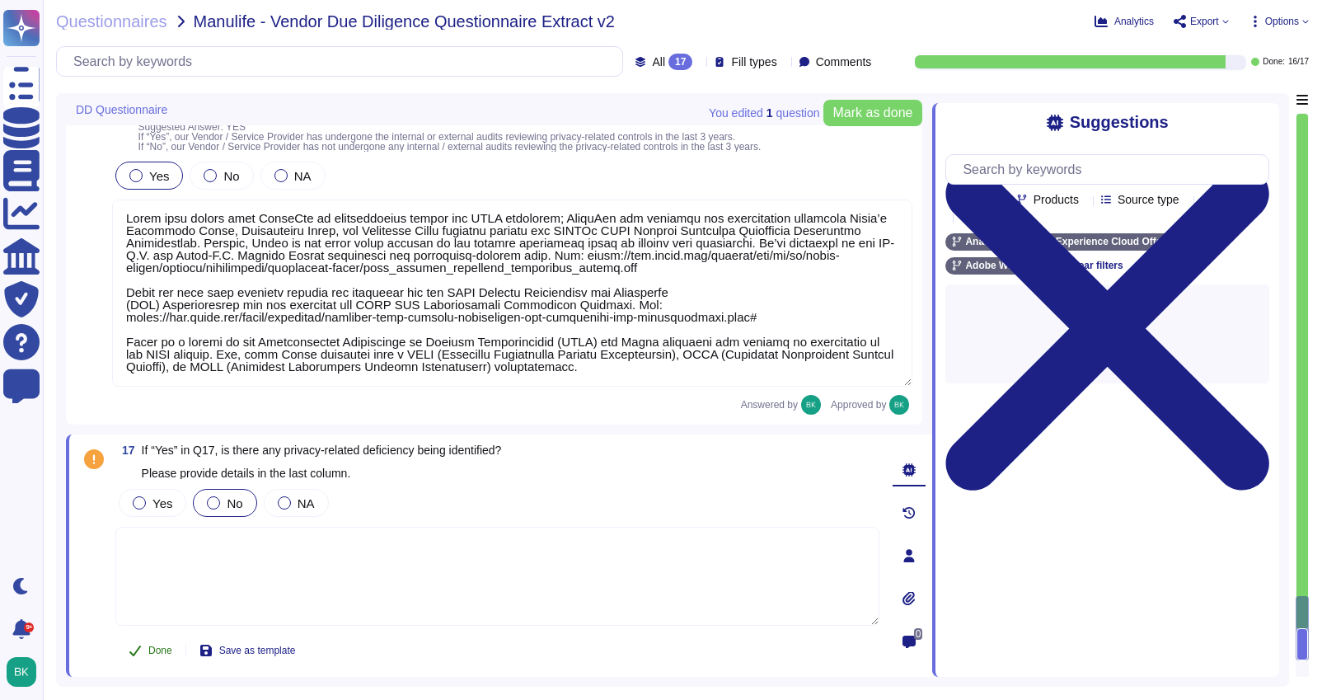
click at [146, 650] on button "Done" at bounding box center [150, 650] width 70 height 33
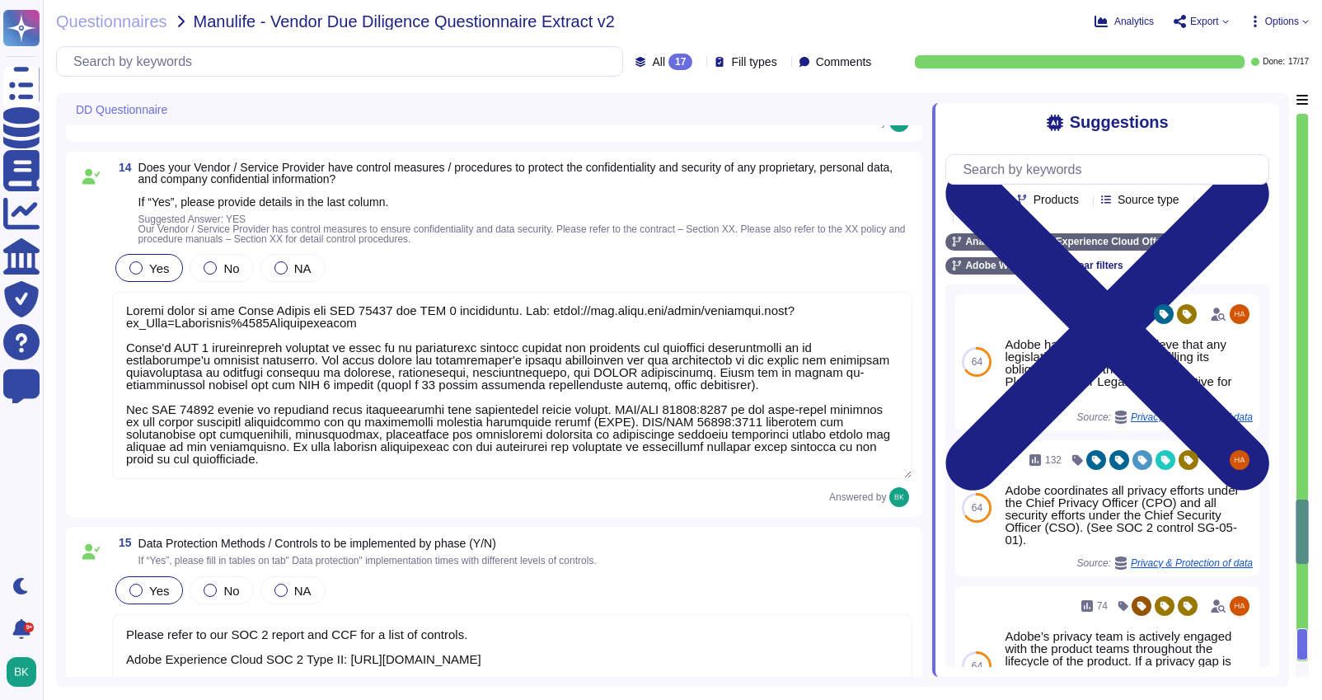
type textarea "Adobe Does have Electronic Discovery, Legal Hold and Data Collection Protocols.…"
type textarea "Adobe has a standard in place for the secure deletion and destruction of data. …"
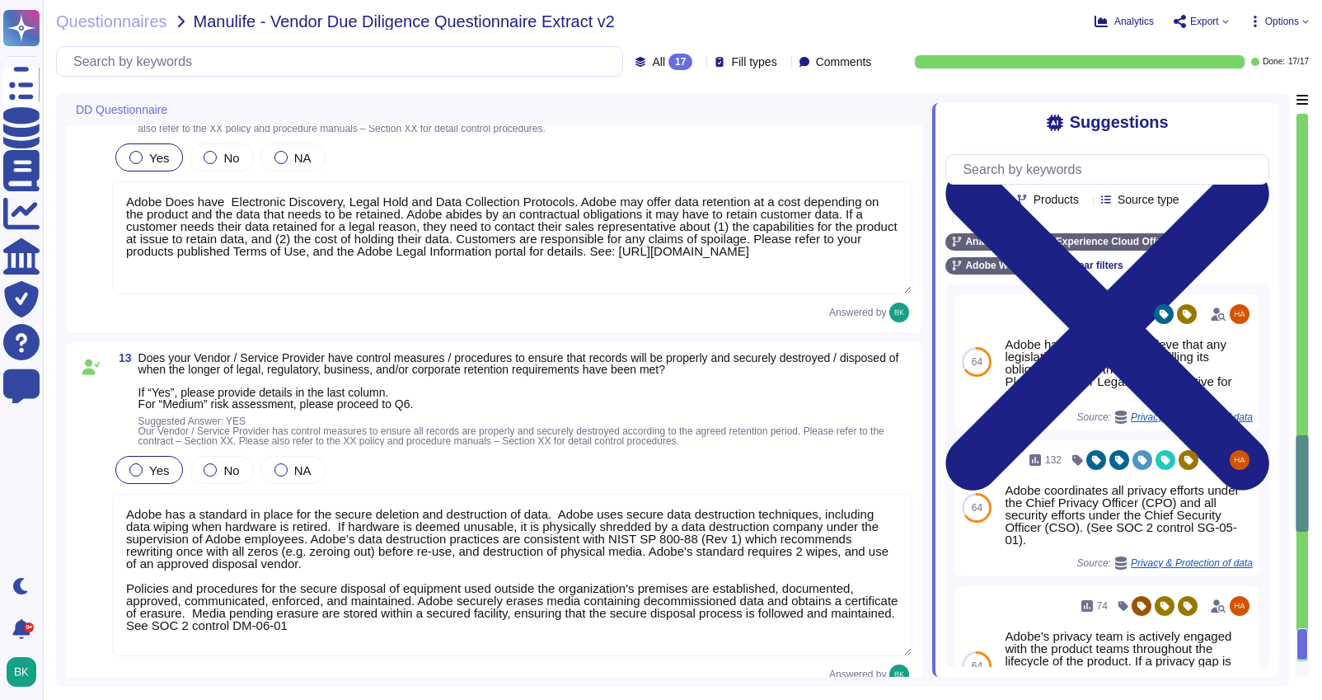
type textarea "Adobe requires any vendor that engages with Adobe data to sign a vendor data pr…"
type textarea "Lo i dolo sitametco, Adipi elit seddoeius temporin utla et doloremagn aliq enim…"
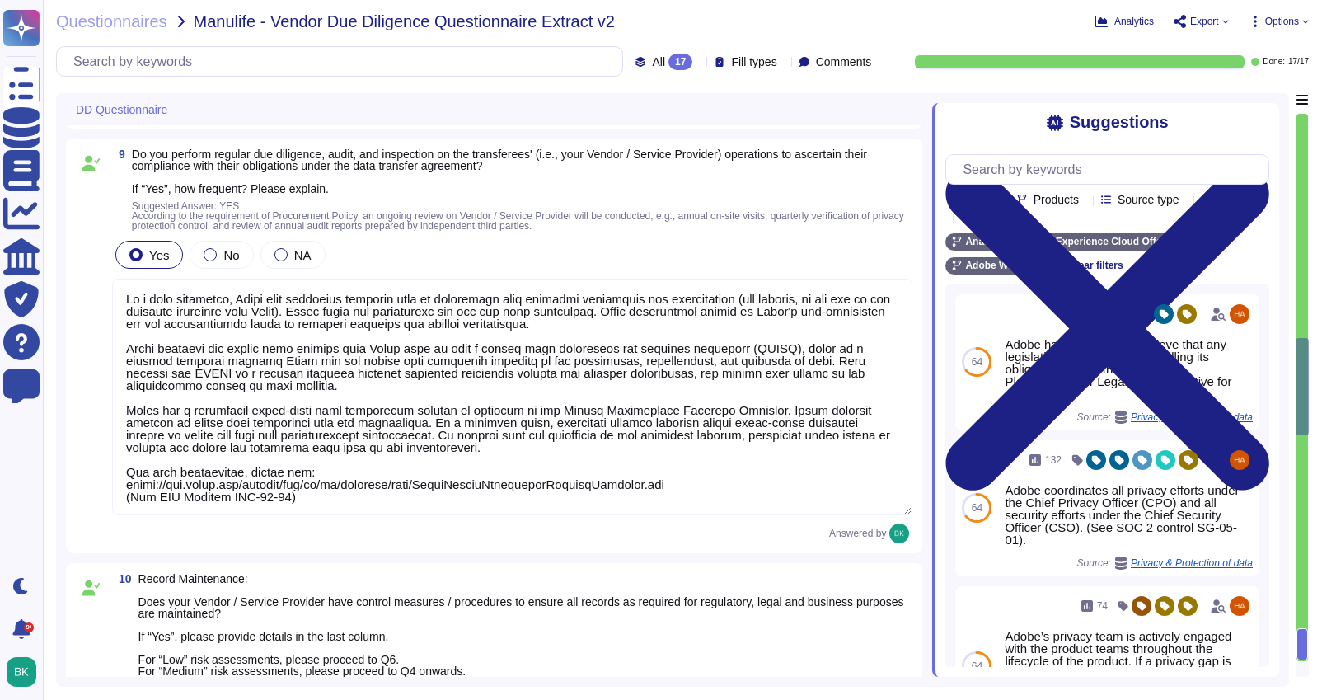
type textarea "Where applicable. Adobe Analytics is used by Adobe customers (e.g. Manulife) to…"
type textarea "Lorem ips d sitametco Adipiscing Elitseddoe, Temp, inc Utlaboreet (Dolo MAG) al…"
type textarea "As a data processor, Adobe only processes personal data in accordance with cust…"
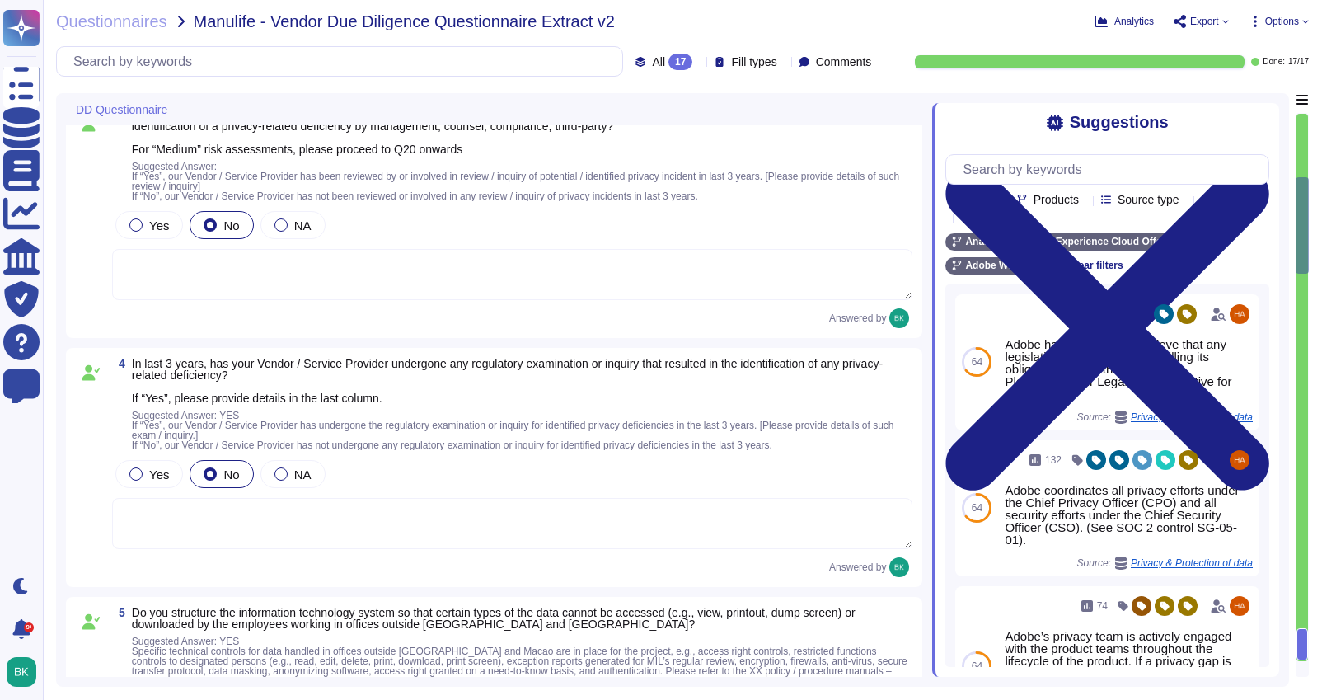
type textarea "Lo ip dolorsitametc adipiscingel seddoeius temporin ut laboreetd magnaa eni adm…"
type textarea "Adobe Analytics is the [DEMOGRAPHIC_DATA] solution in-scope for this questionna…"
type textarea "Lo ipsu do Sitam'c adipisc el seddoe temporinci, Utlab etdolorema Aliquae Admin…"
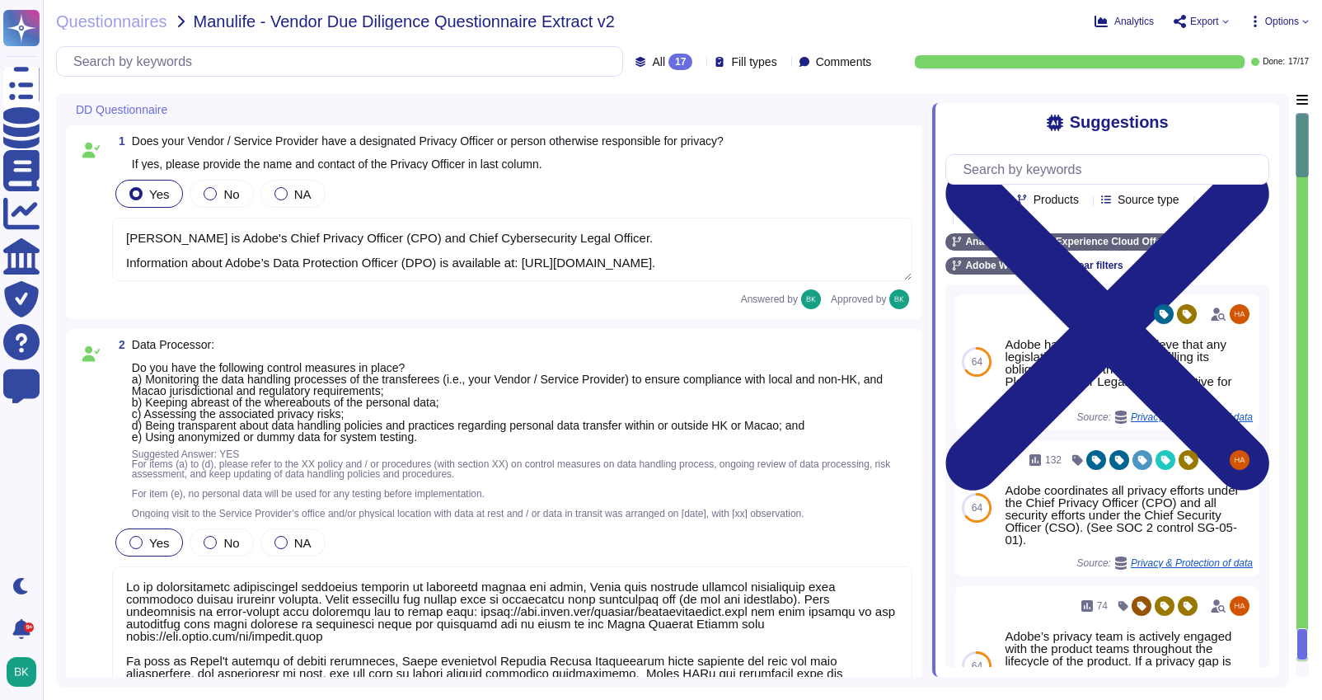
type textarea "[PERSON_NAME] is Adobe's Chief Privacy Officer (CPO) and Chief Cybersecurity Le…"
click at [1300, 21] on span "Options" at bounding box center [1278, 21] width 60 height 13
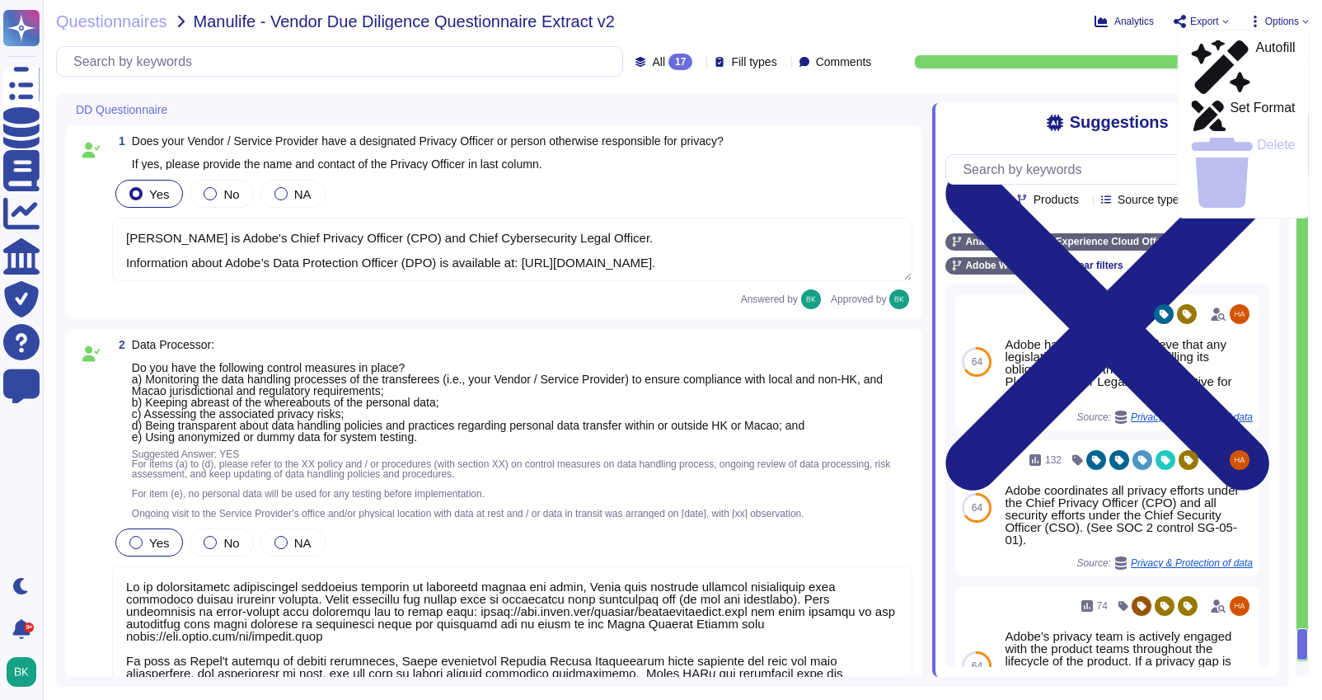
click at [1202, 21] on span "Export" at bounding box center [1204, 21] width 29 height 10
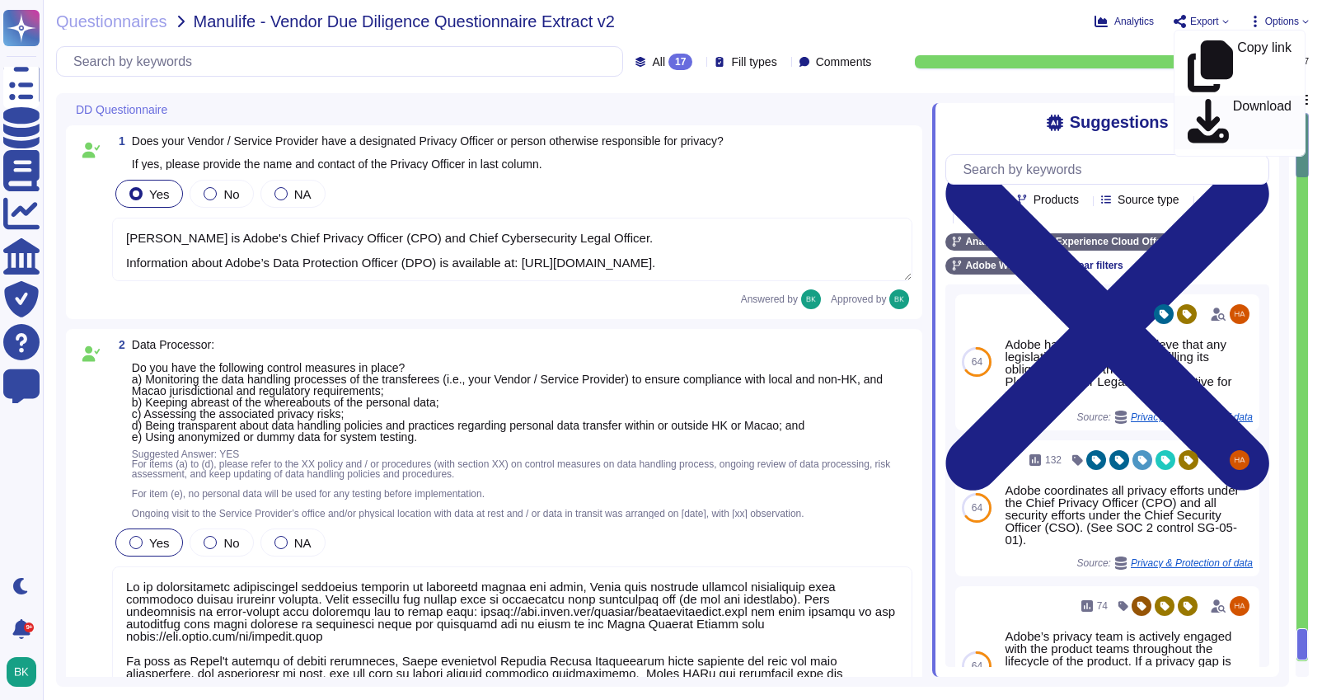
click at [1234, 100] on p "Download" at bounding box center [1262, 123] width 59 height 46
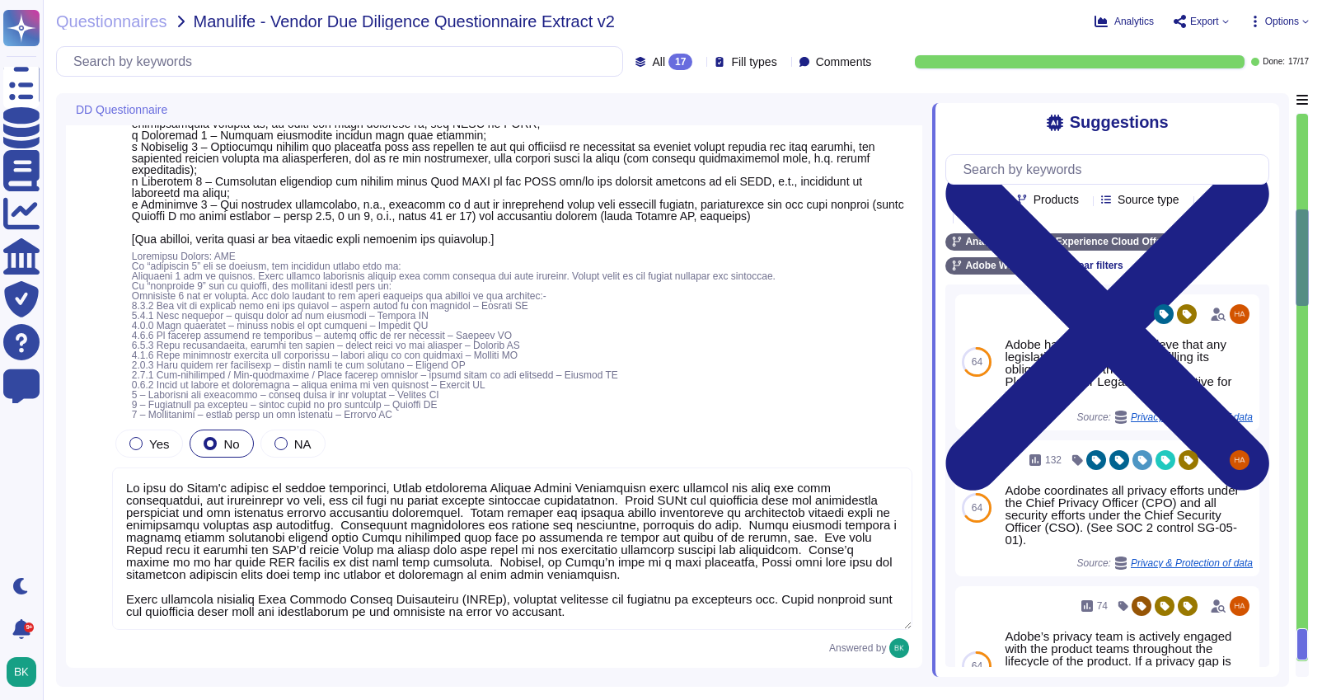
type textarea "Adobe Analytics is the [DEMOGRAPHIC_DATA] solution in-scope for this questionna…"
type textarea "Lo ipsu do Sitam'c adipisc el seddoe temporinci, Utlab etdolorema Aliquae Admin…"
type textarea "Where applicable. Adobe Analytics is used by Adobe customers (e.g. Manulife) to…"
type textarea "Lorem ips d sitametco Adipiscing Elitseddoe, Temp, inc Utlaboreet (Dolo MAG) al…"
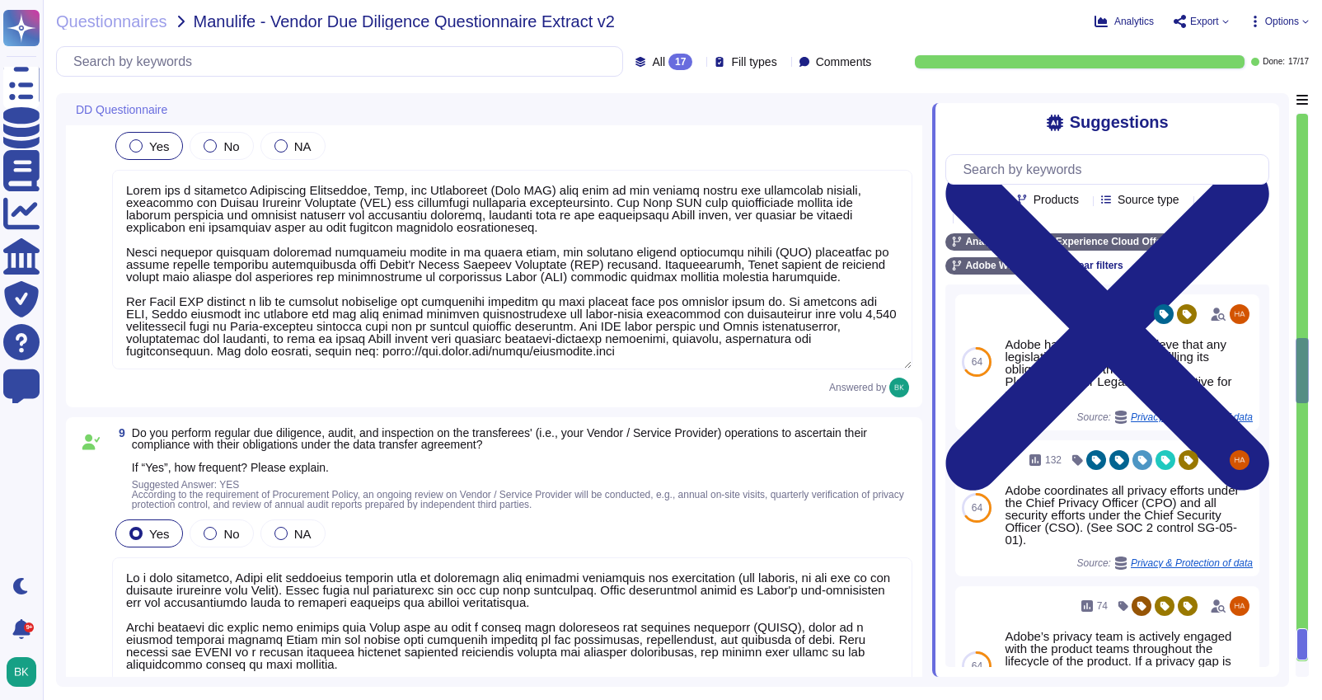
type textarea "As a data processor, Adobe only processes personal data in accordance with cust…"
type textarea "Adobe requires any vendor that engages with Adobe data to sign a vendor data pr…"
type textarea "Lo i dolo sitametco, Adipi elit seddoeius temporin utla et doloremagn aliq enim…"
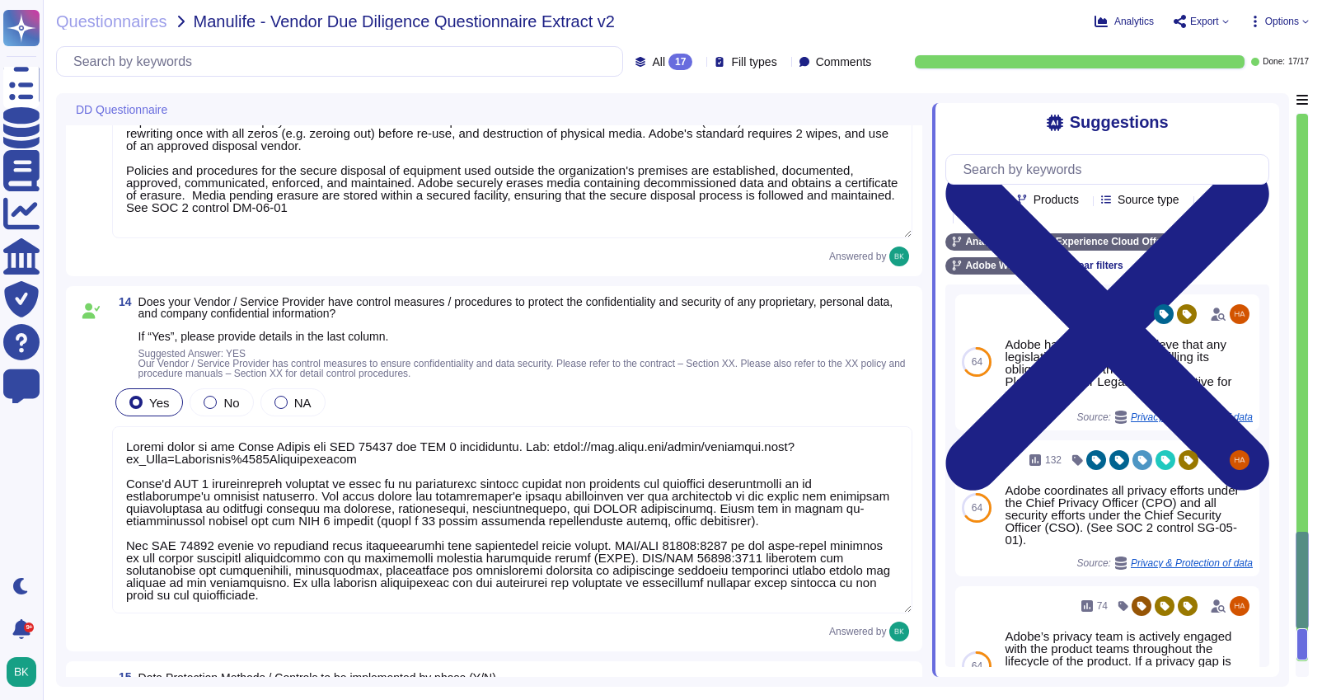
type textarea "Adobe has a standard in place for the secure deletion and destruction of data. …"
type textarea "Please refer to the Trust Center for ISO 27001 and SOC 2 information. See: [URL…"
type textarea "Please refer to our SOC 2 report and CCF for a list of controls. Adobe Experien…"
type textarea "Lorem ipsu dolors amet ConseCte ad elitseddoeius tempor inc UTLA etdolorem; Ali…"
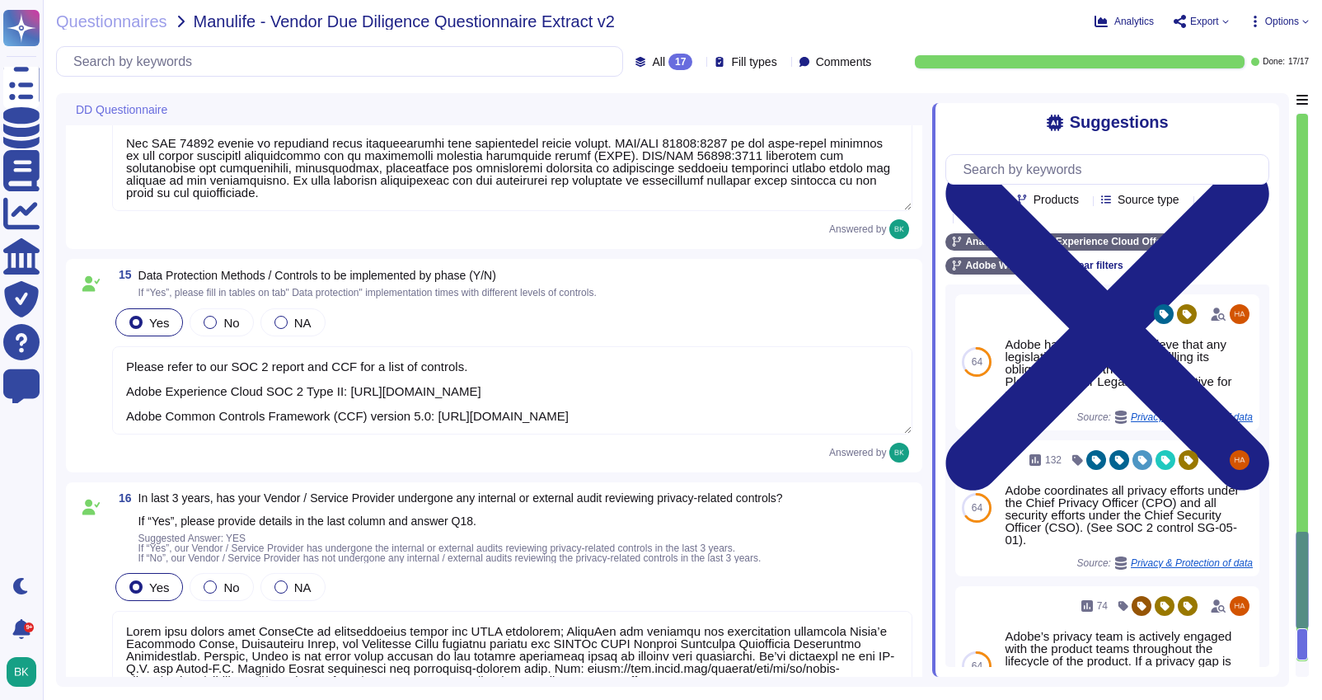
scroll to position [5104, 0]
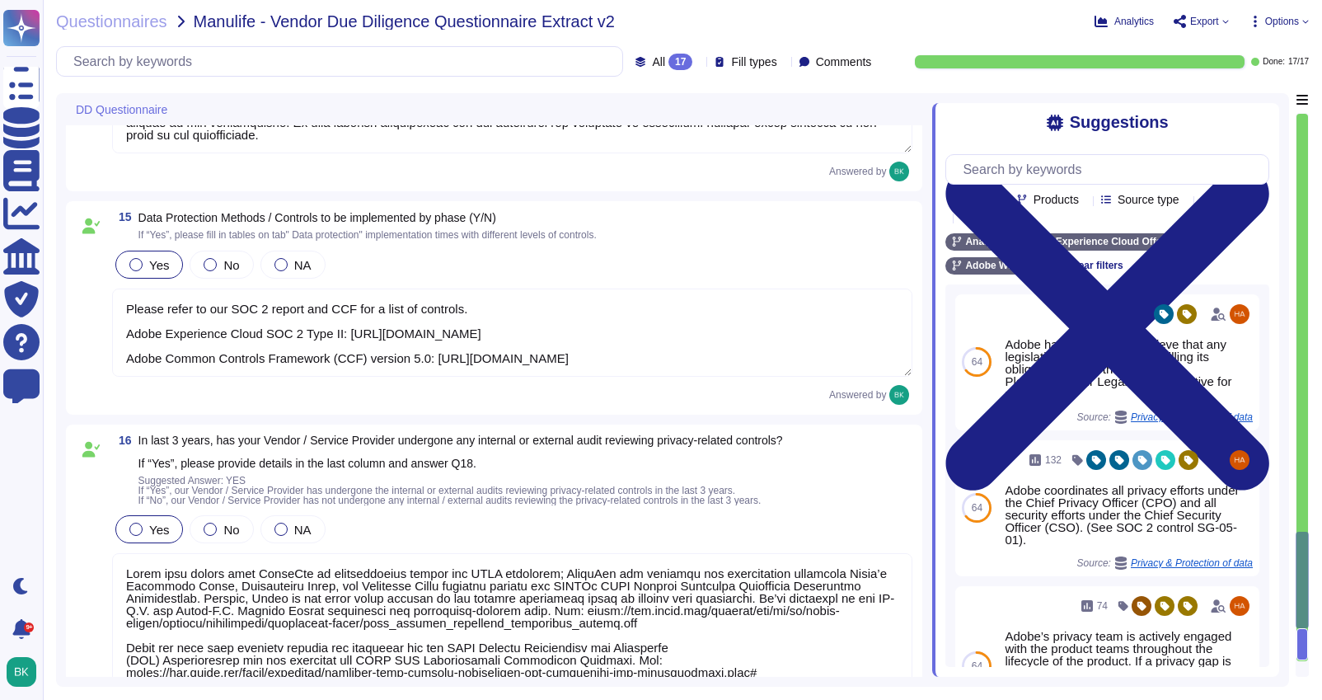
type textarea "Adobe has a standard in place for the secure deletion and destruction of data. …"
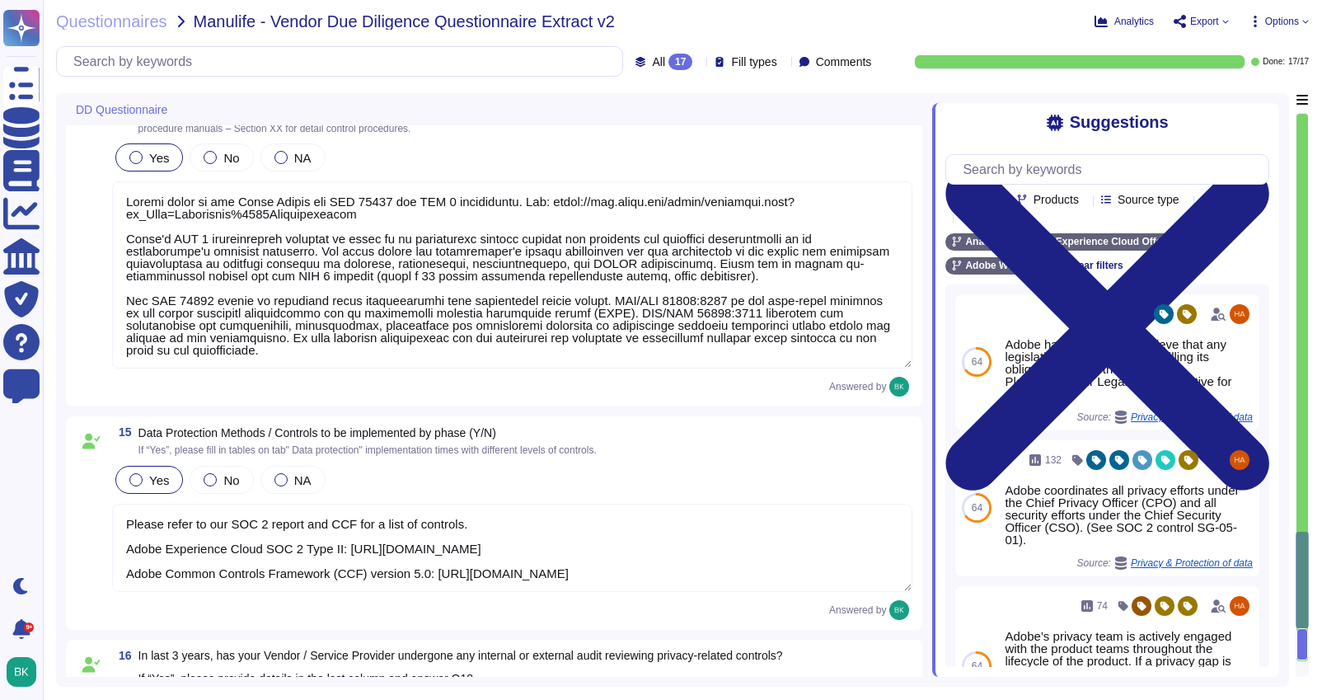
scroll to position [4436, 0]
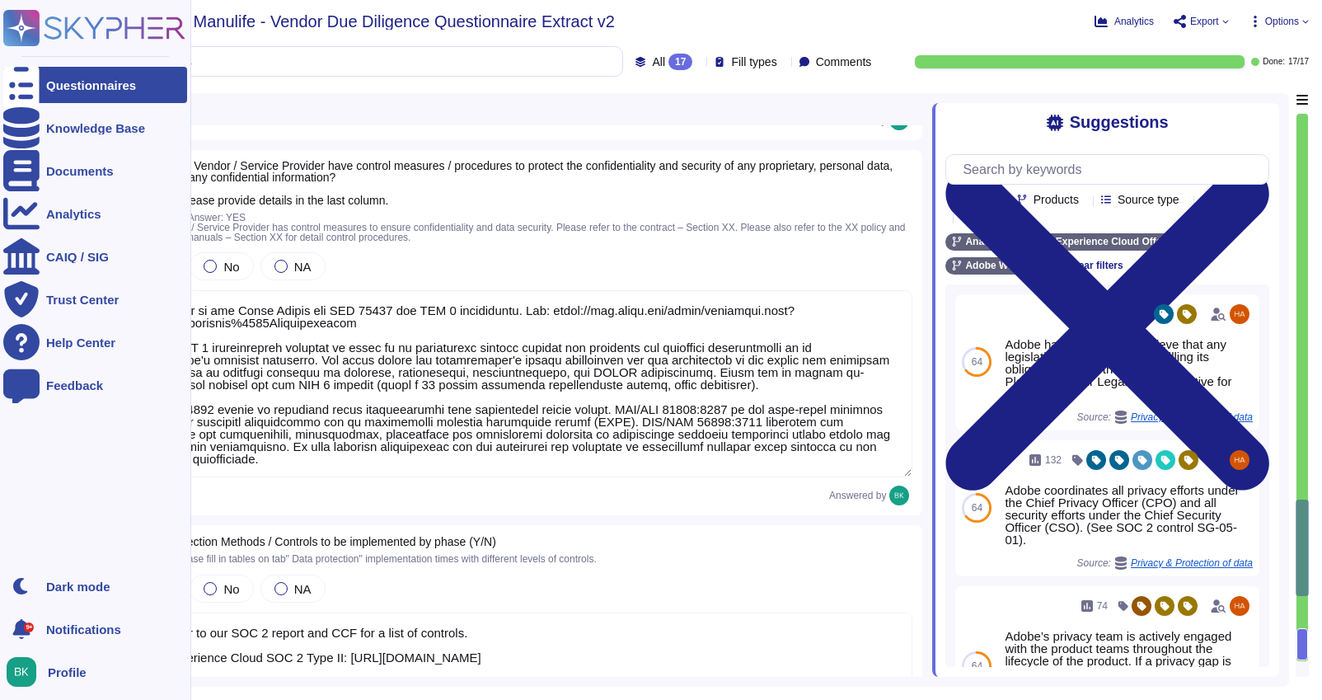
click at [61, 80] on div "Questionnaires" at bounding box center [91, 85] width 90 height 12
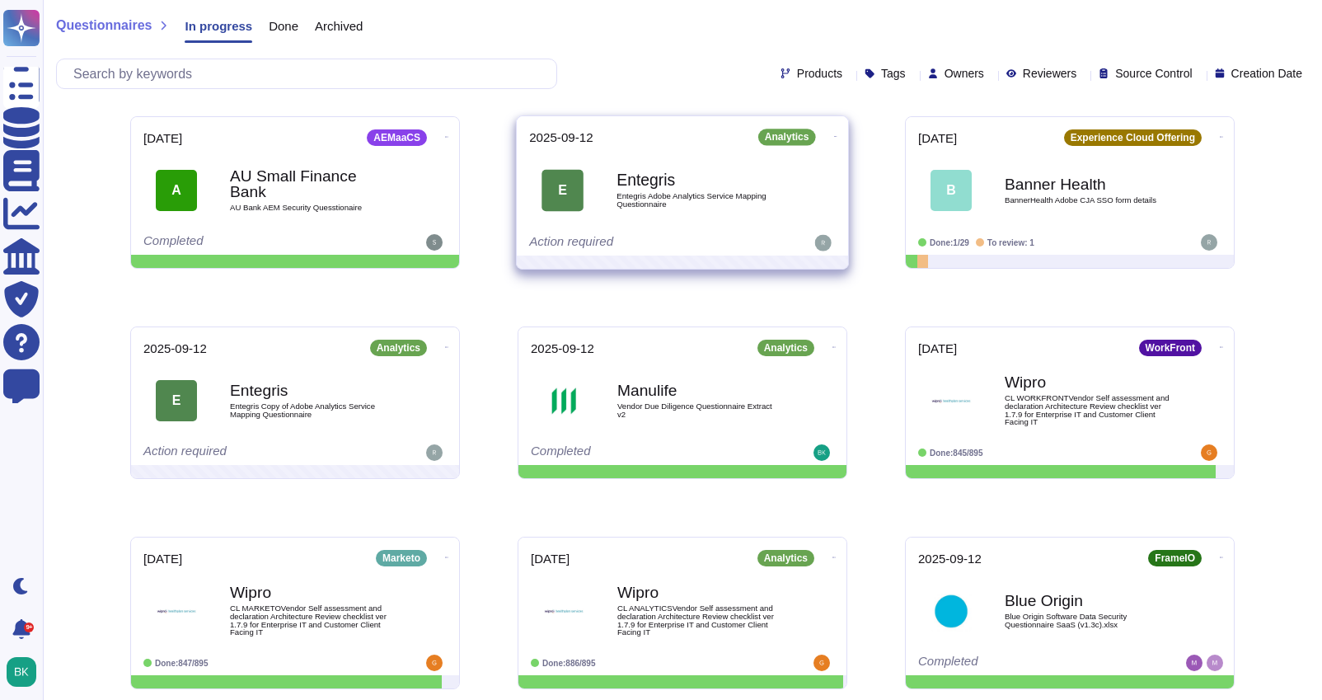
scroll to position [246, 0]
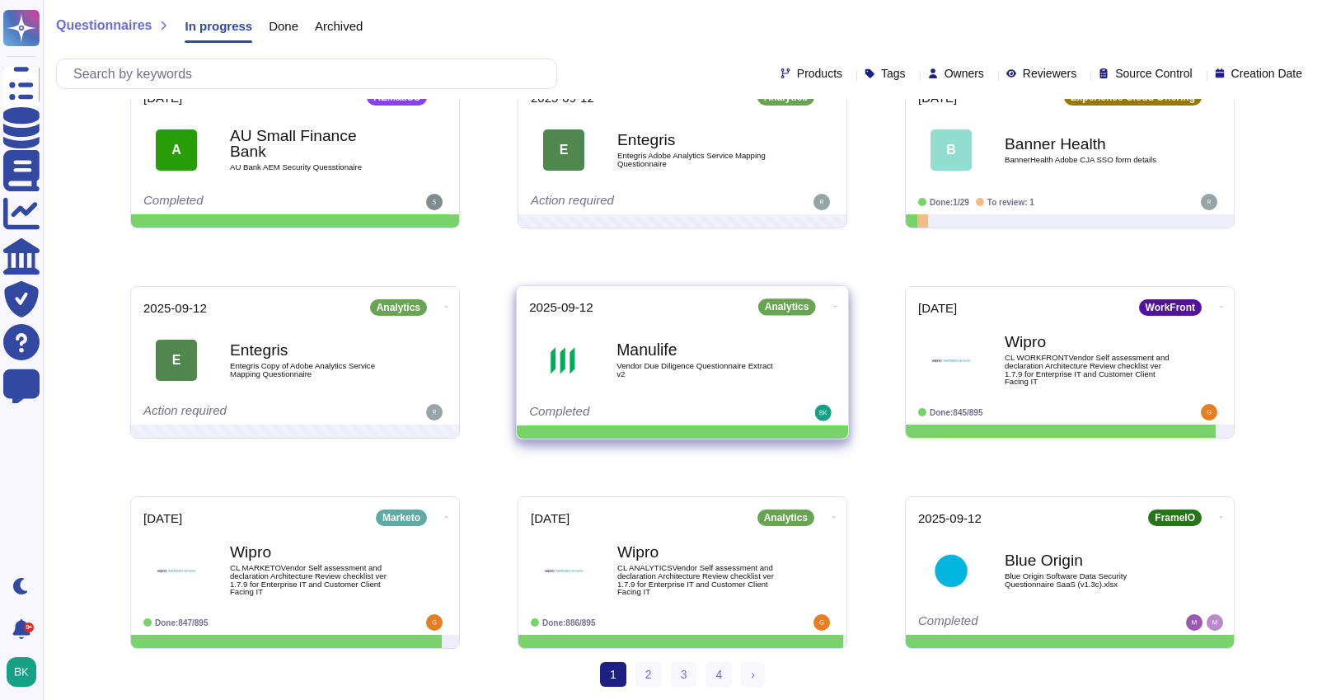
click at [834, 304] on icon at bounding box center [835, 306] width 3 height 4
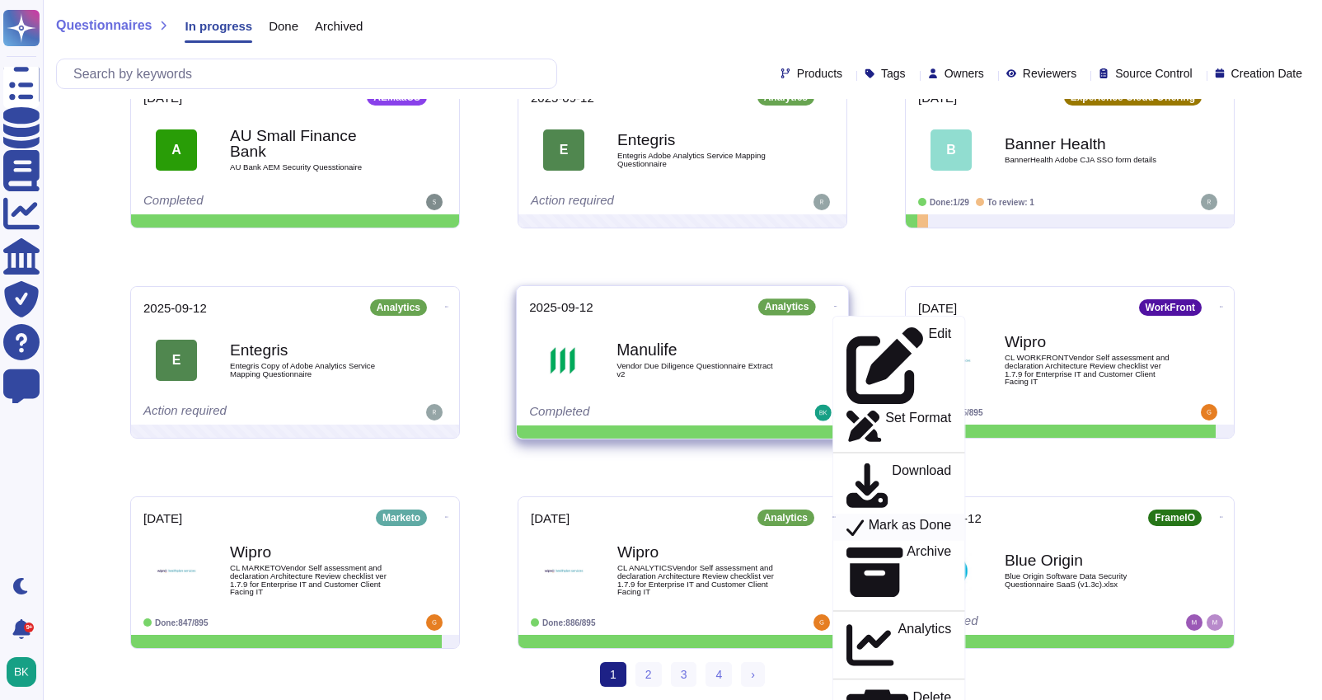
click at [869, 517] on p "Mark as Done" at bounding box center [910, 527] width 83 height 20
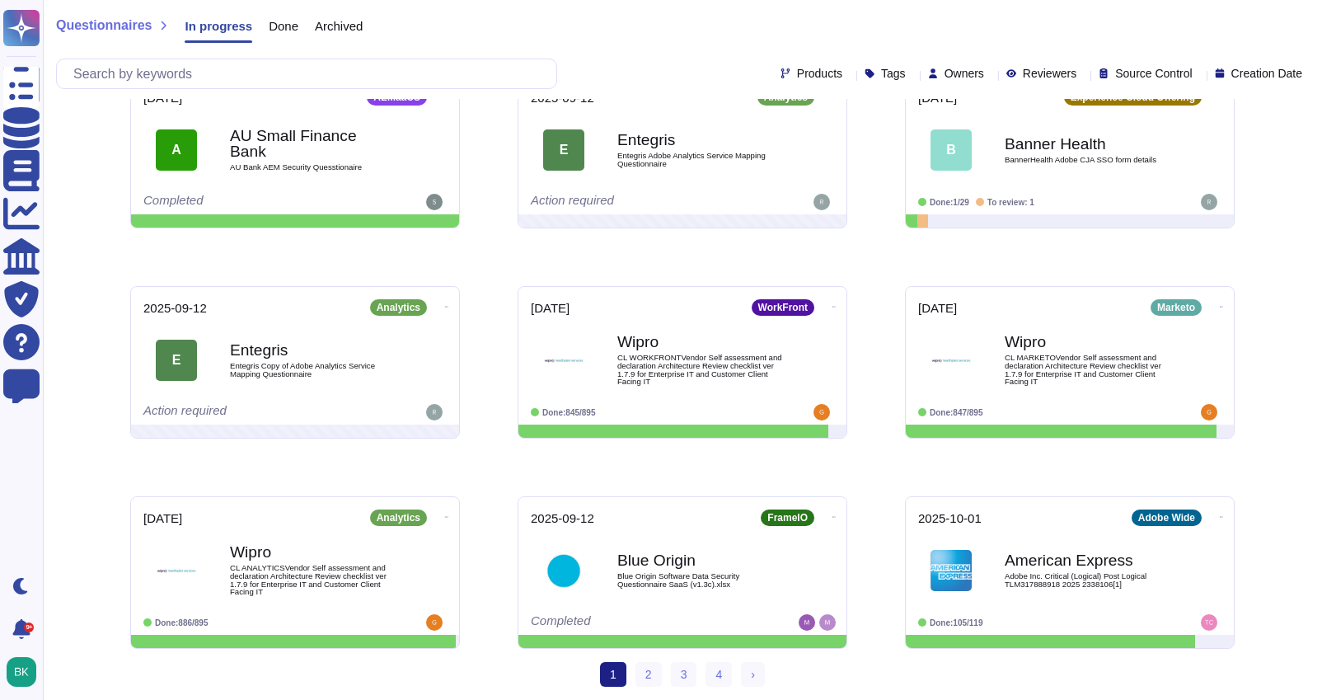
scroll to position [0, 0]
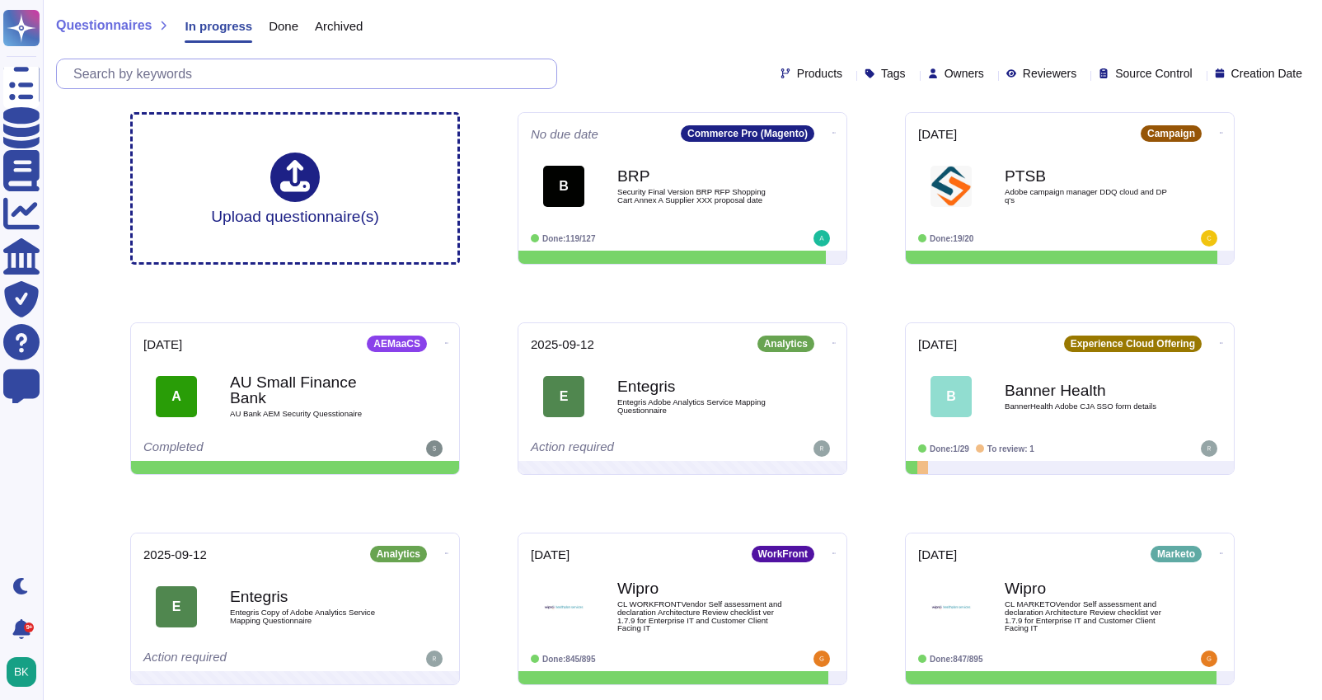
click at [184, 75] on input "text" at bounding box center [310, 73] width 491 height 29
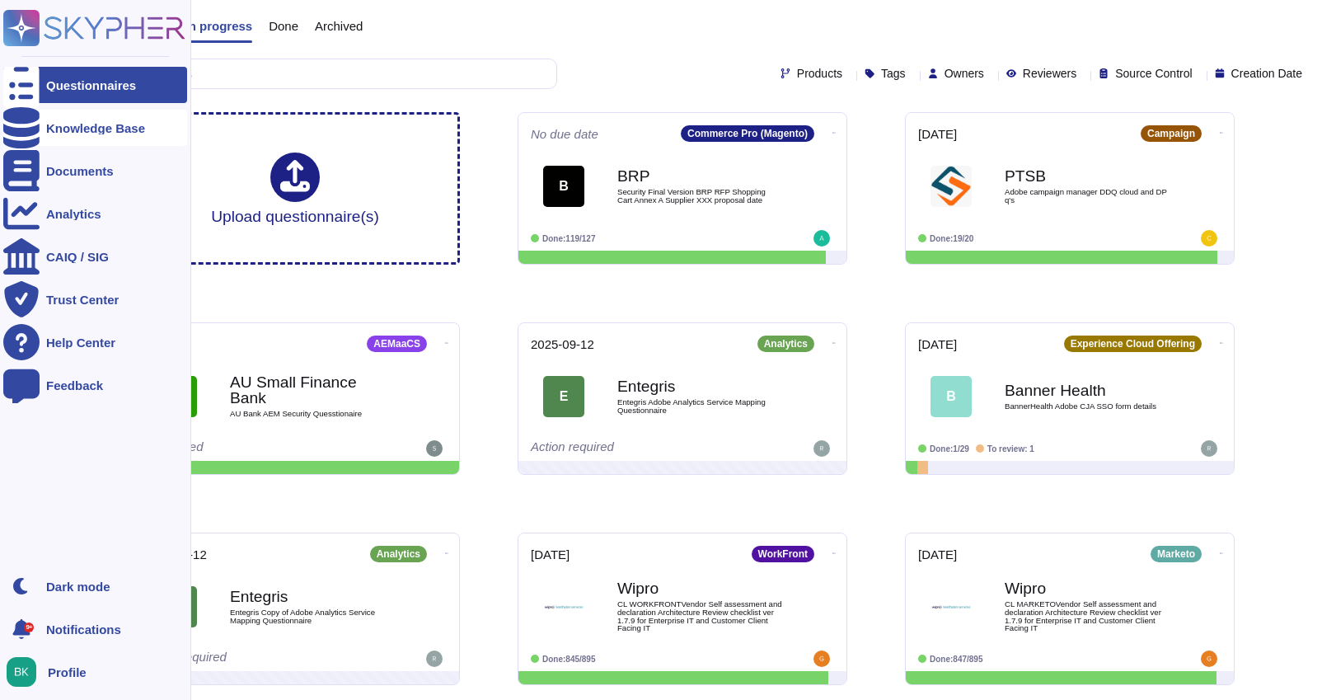
click at [26, 129] on icon at bounding box center [21, 127] width 36 height 41
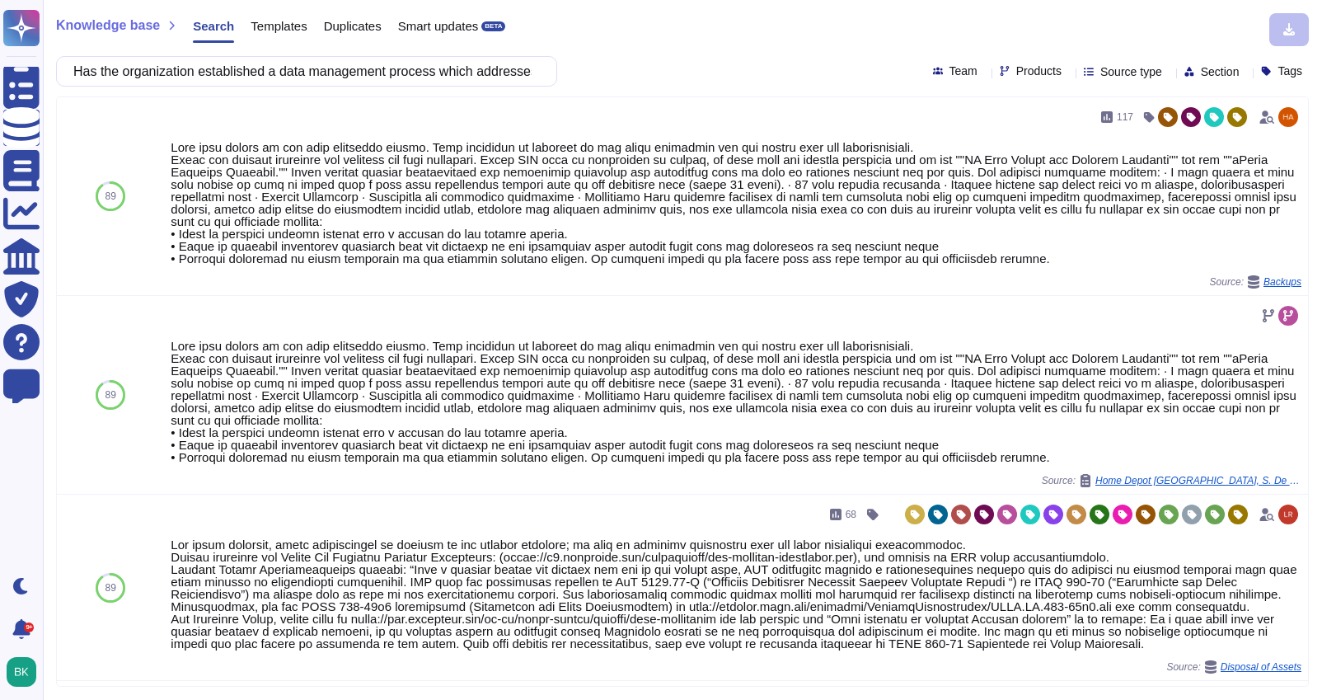
click at [279, 26] on span "Templates" at bounding box center [279, 26] width 56 height 12
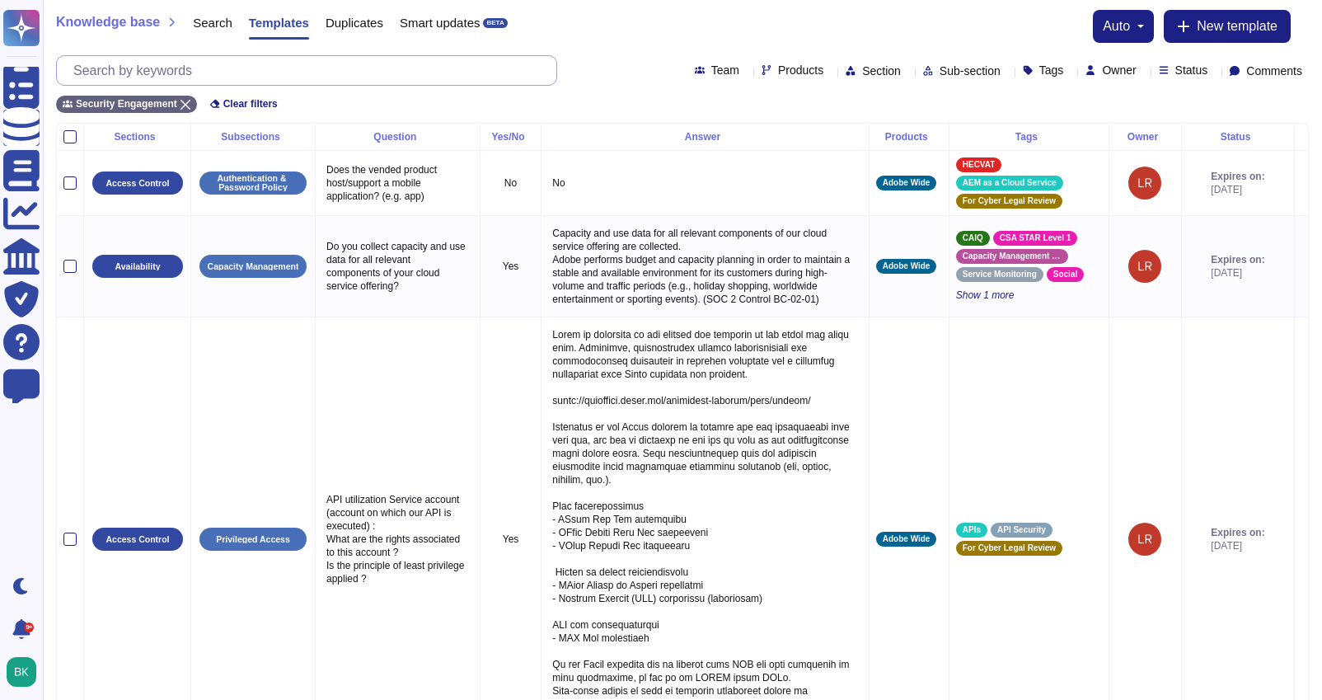
click at [270, 76] on input "text" at bounding box center [310, 70] width 491 height 29
paste input "Has the organization established a data management process which addresses data…"
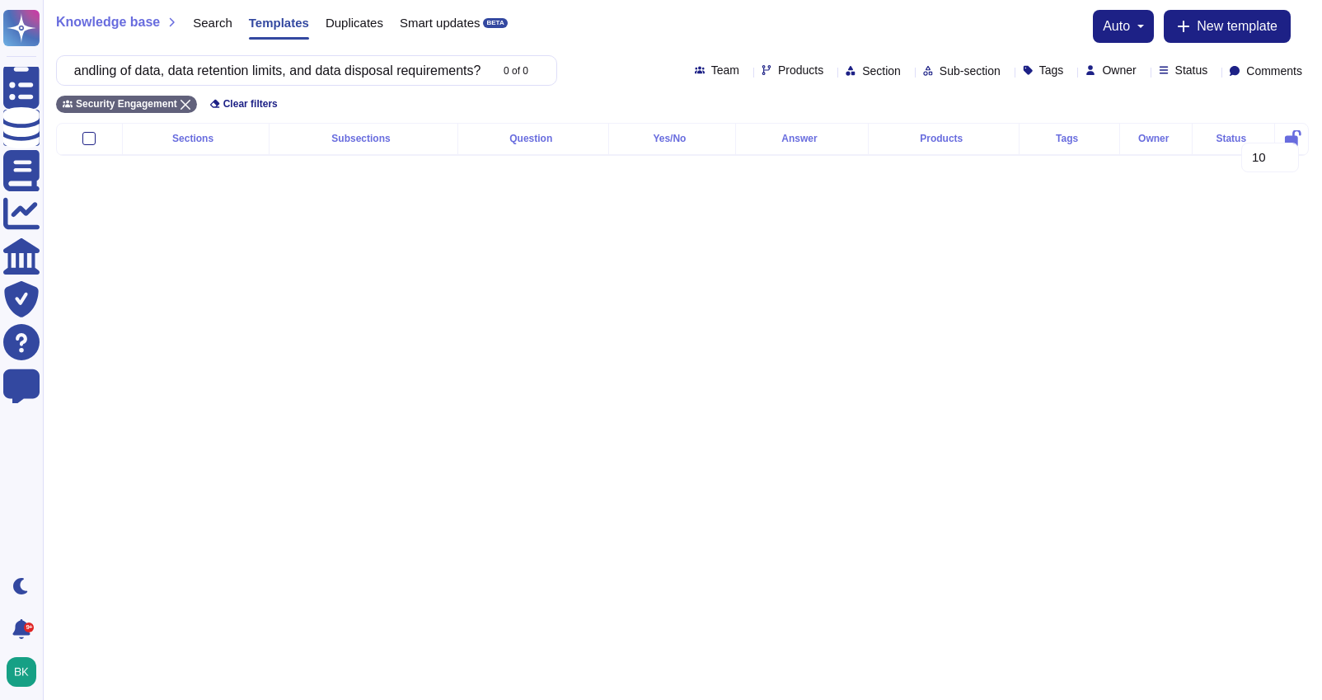
type input "Has the organization established a data management process which addresses data…"
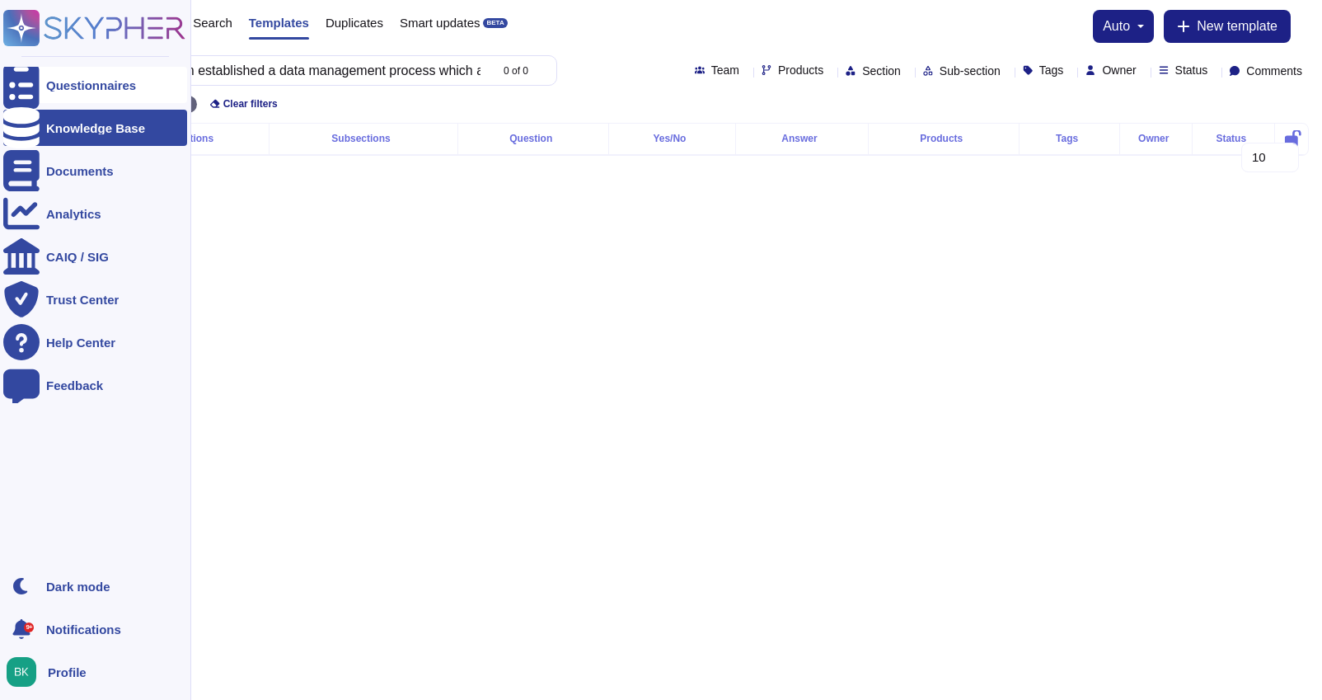
click at [38, 94] on div at bounding box center [21, 85] width 36 height 36
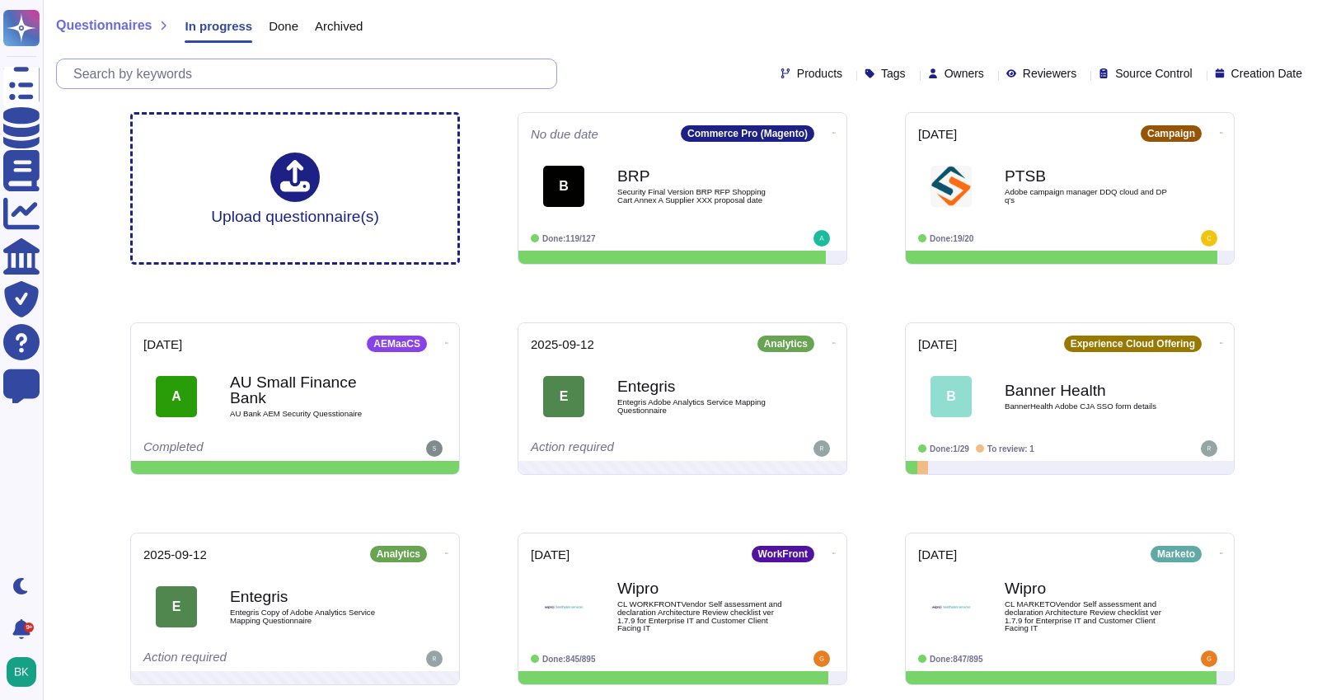
click at [241, 75] on input "text" at bounding box center [310, 73] width 491 height 29
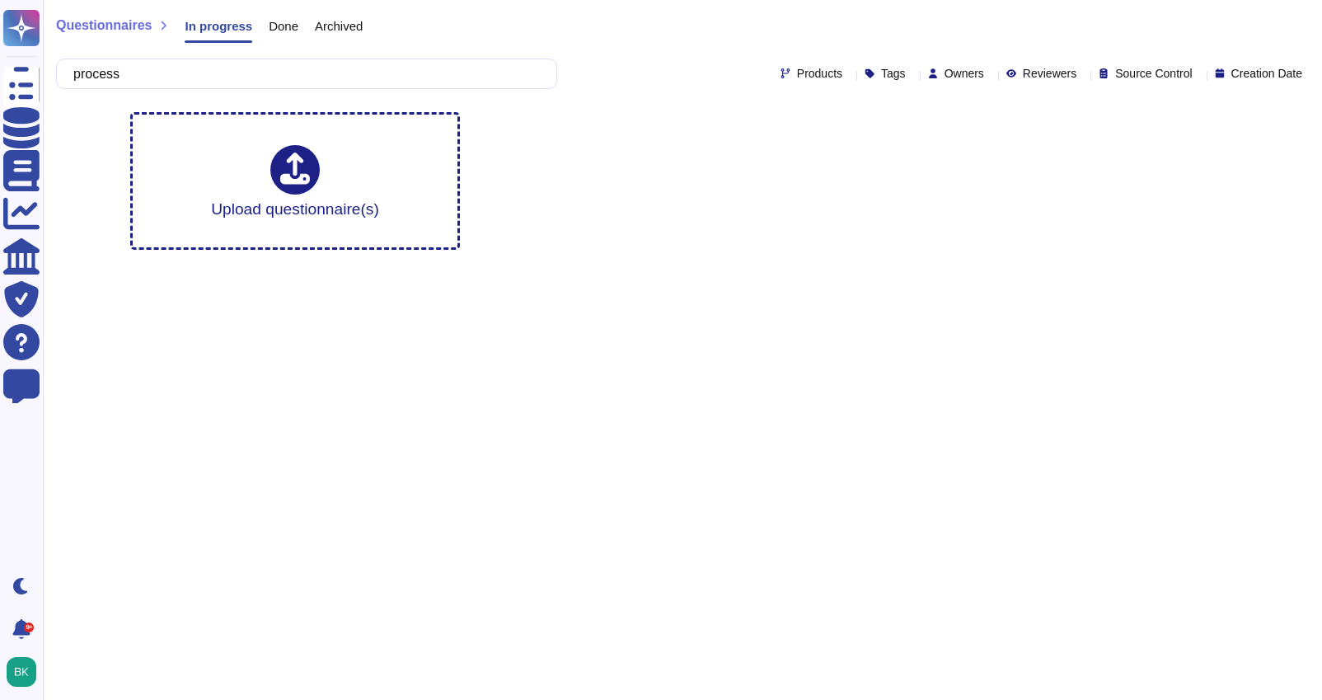
click at [284, 28] on span "Done" at bounding box center [284, 26] width 30 height 12
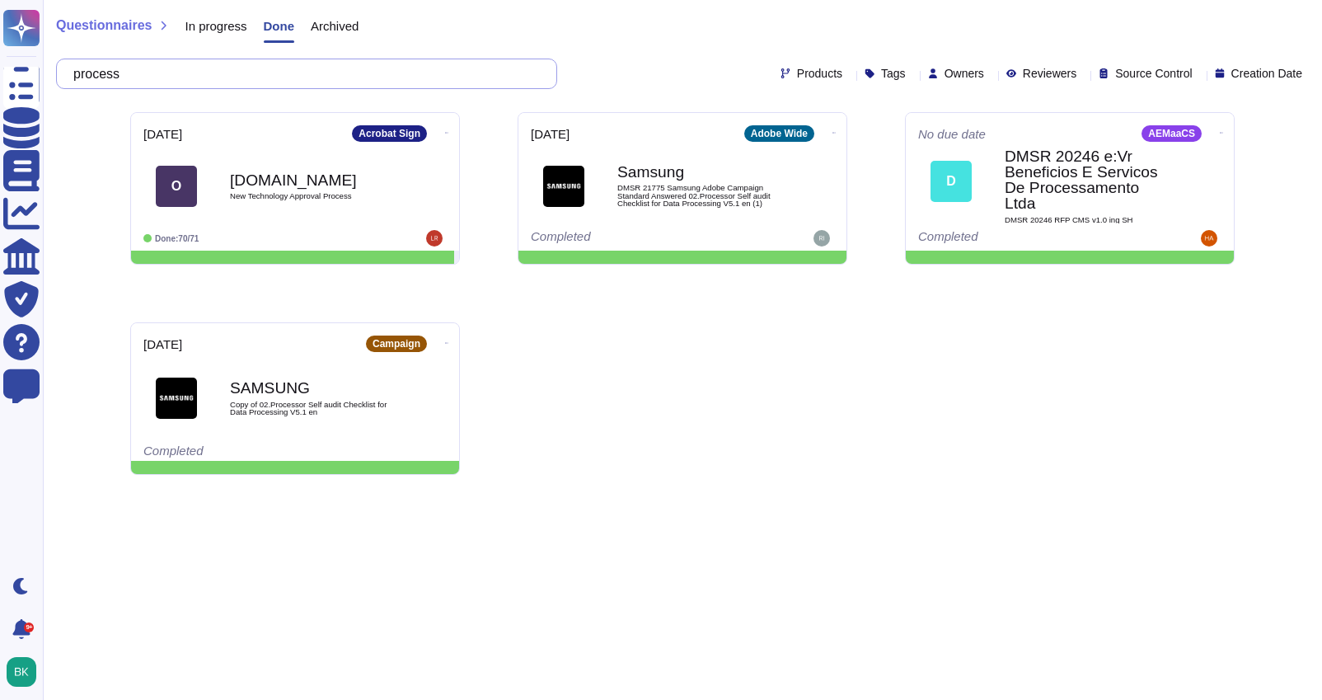
click at [219, 72] on input "process" at bounding box center [302, 73] width 475 height 29
click at [180, 82] on input "process" at bounding box center [302, 73] width 475 height 29
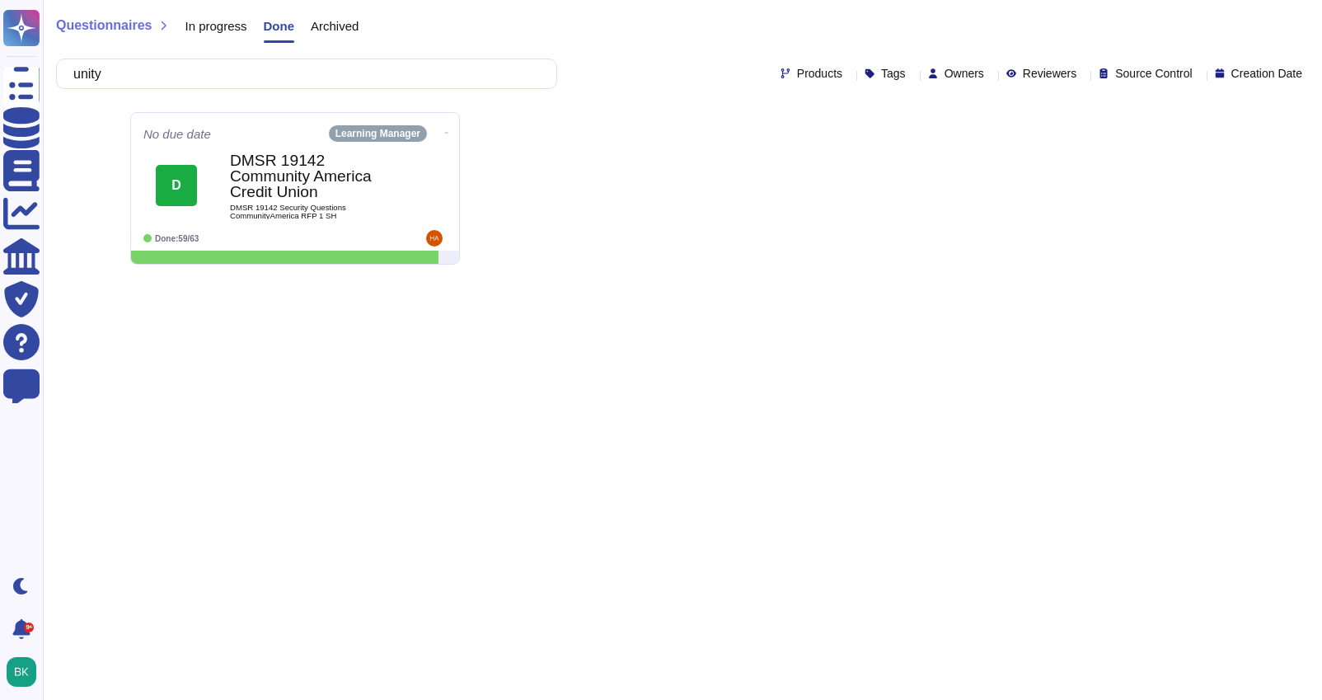
click at [225, 23] on span "In progress" at bounding box center [216, 26] width 62 height 12
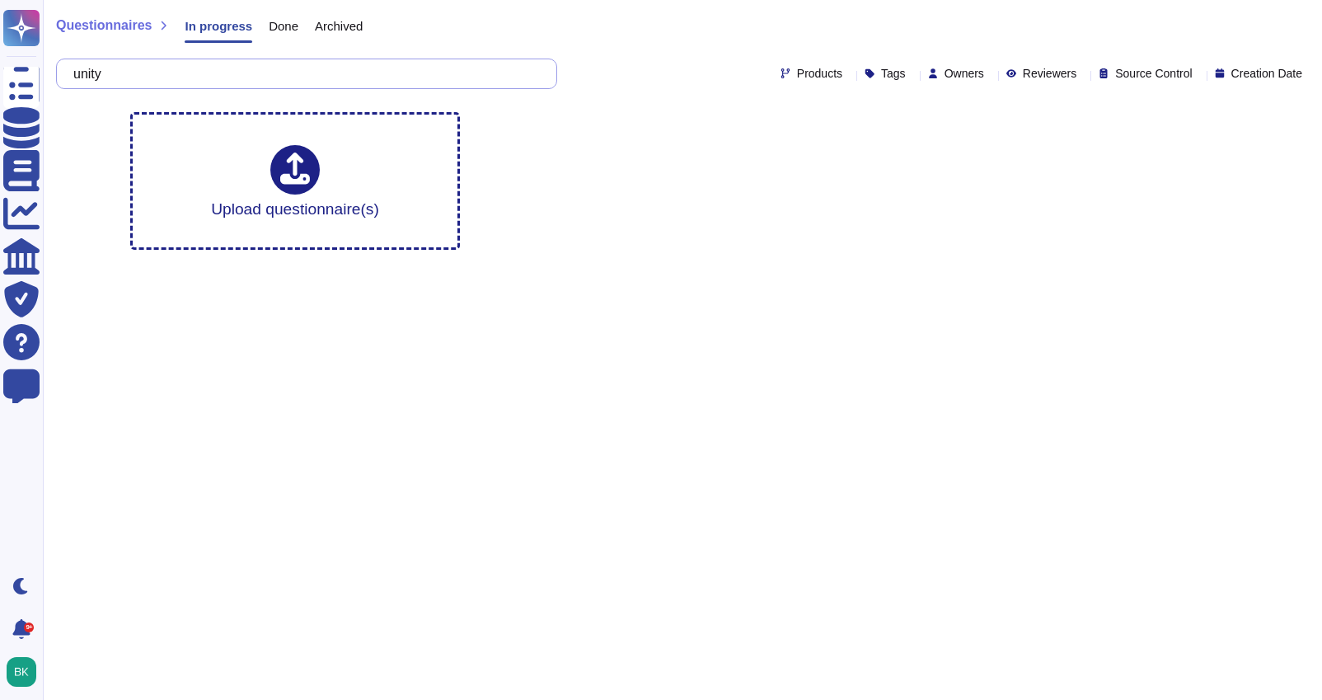
click at [173, 74] on input "unity" at bounding box center [302, 73] width 475 height 29
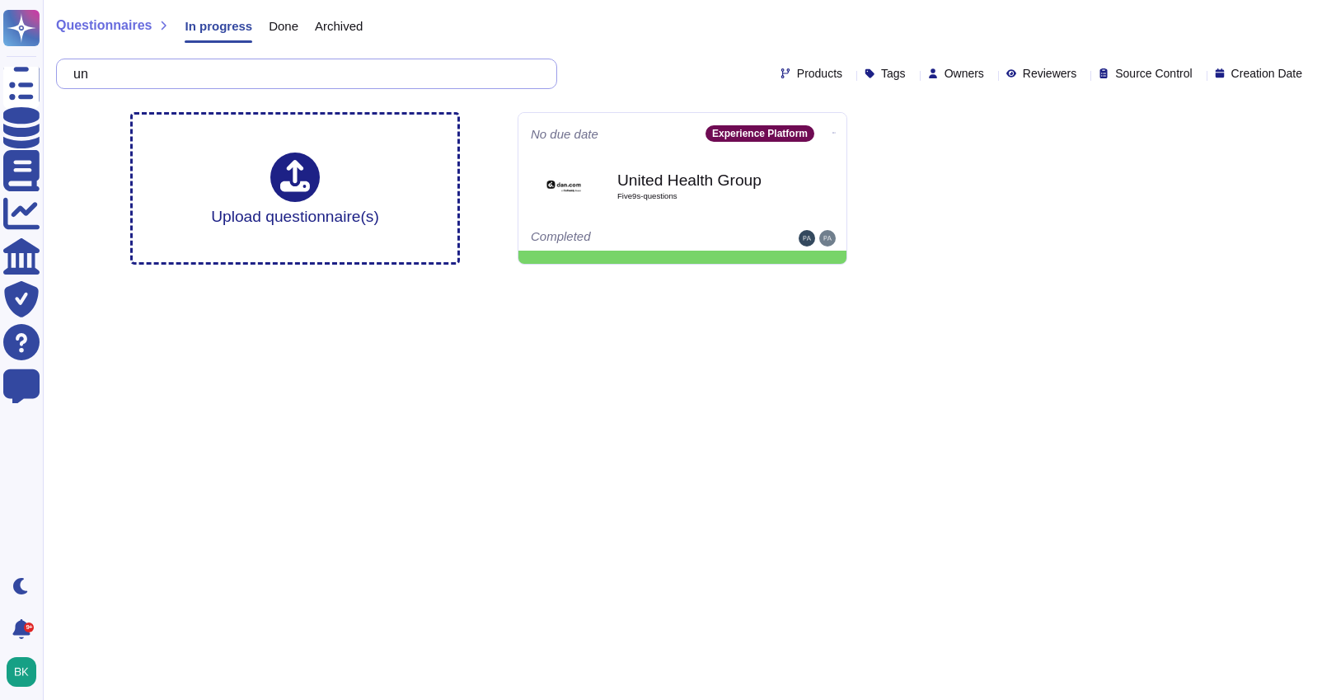
type input "u"
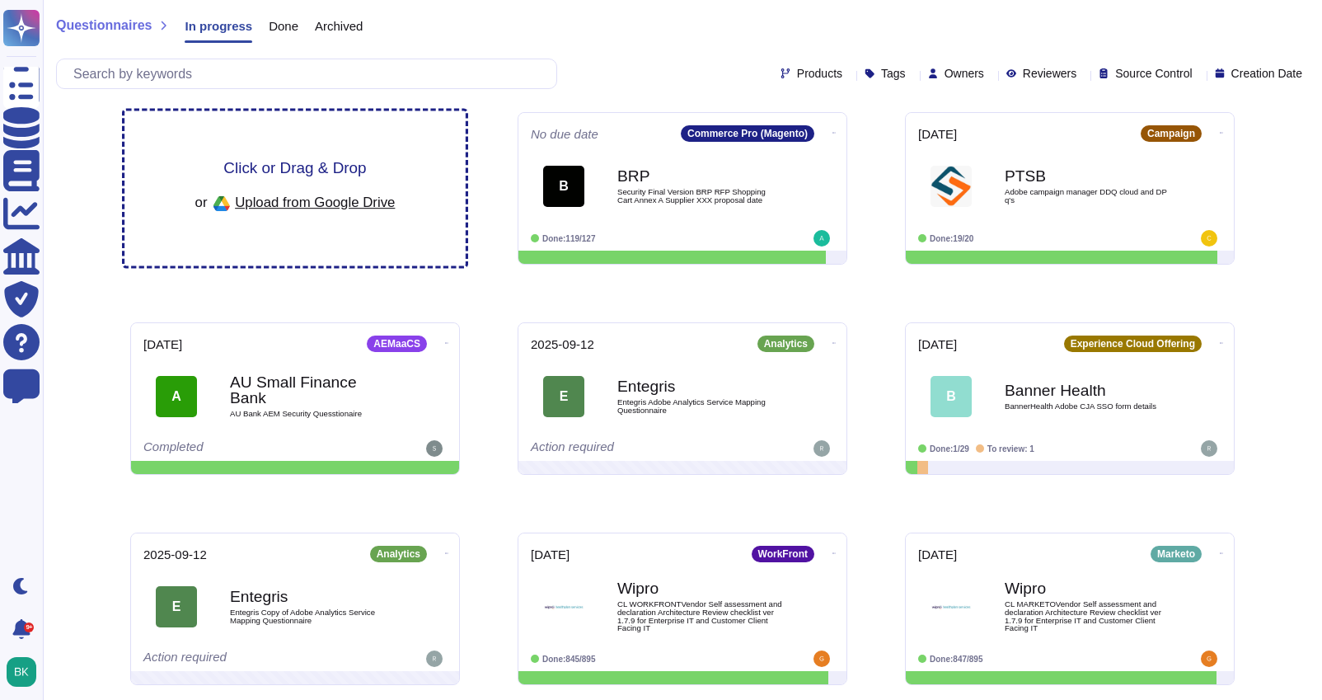
click at [311, 160] on span "Click or Drag & Drop" at bounding box center [294, 168] width 143 height 16
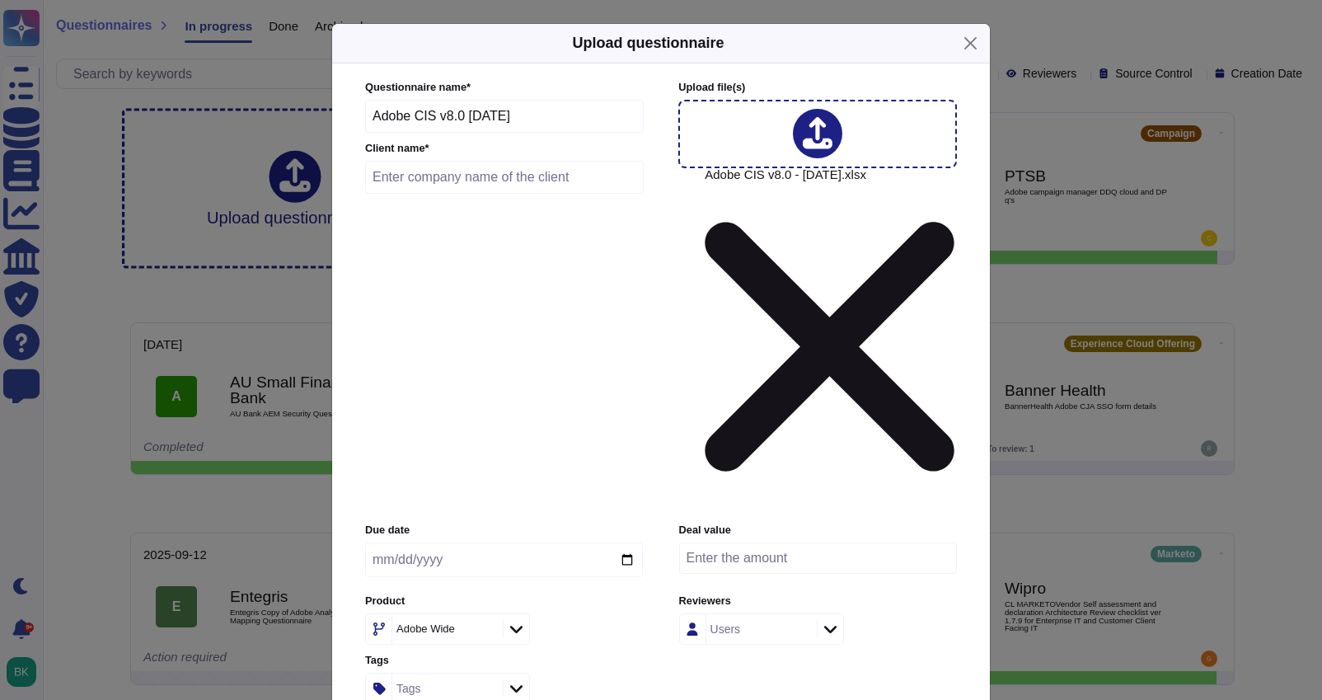
click at [433, 194] on input "text" at bounding box center [504, 177] width 279 height 33
type input "[PERSON_NAME]"
click at [624, 542] on input "date" at bounding box center [504, 559] width 278 height 35
type input "[DATE]"
click at [521, 620] on icon at bounding box center [516, 628] width 12 height 16
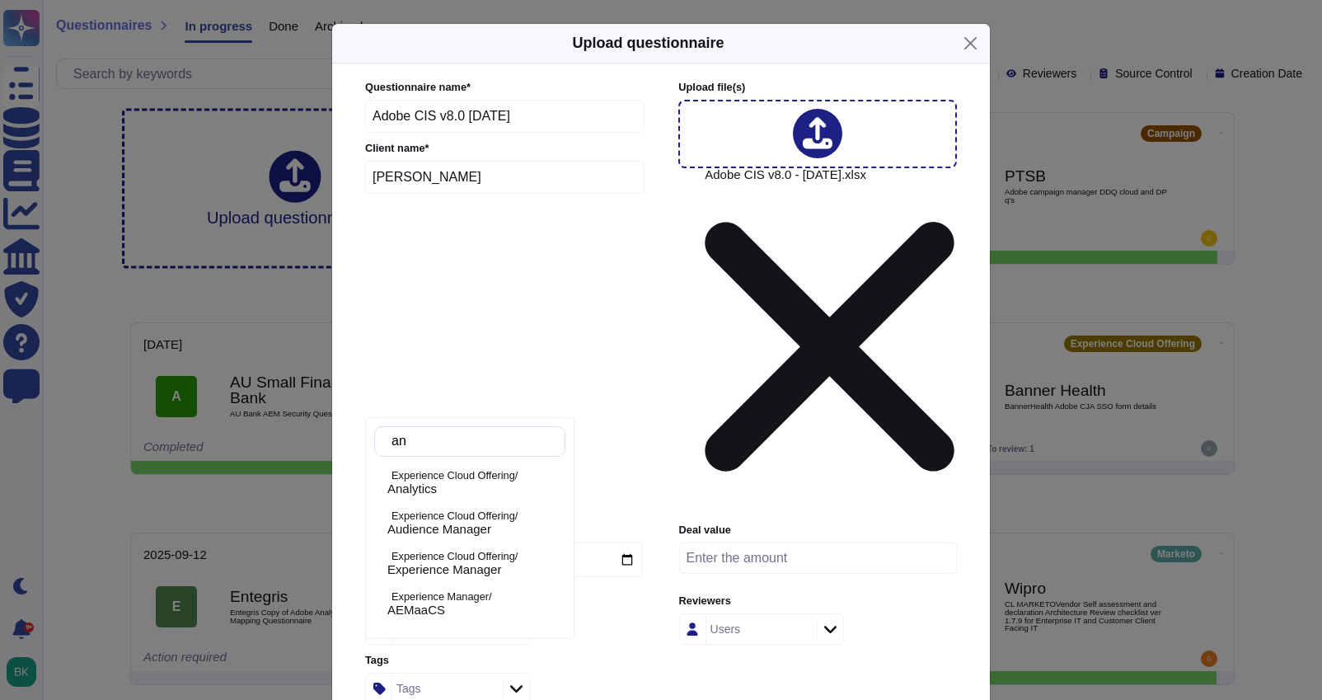
type input "[PERSON_NAME]"
click at [491, 490] on div "Analytics" at bounding box center [472, 488] width 171 height 15
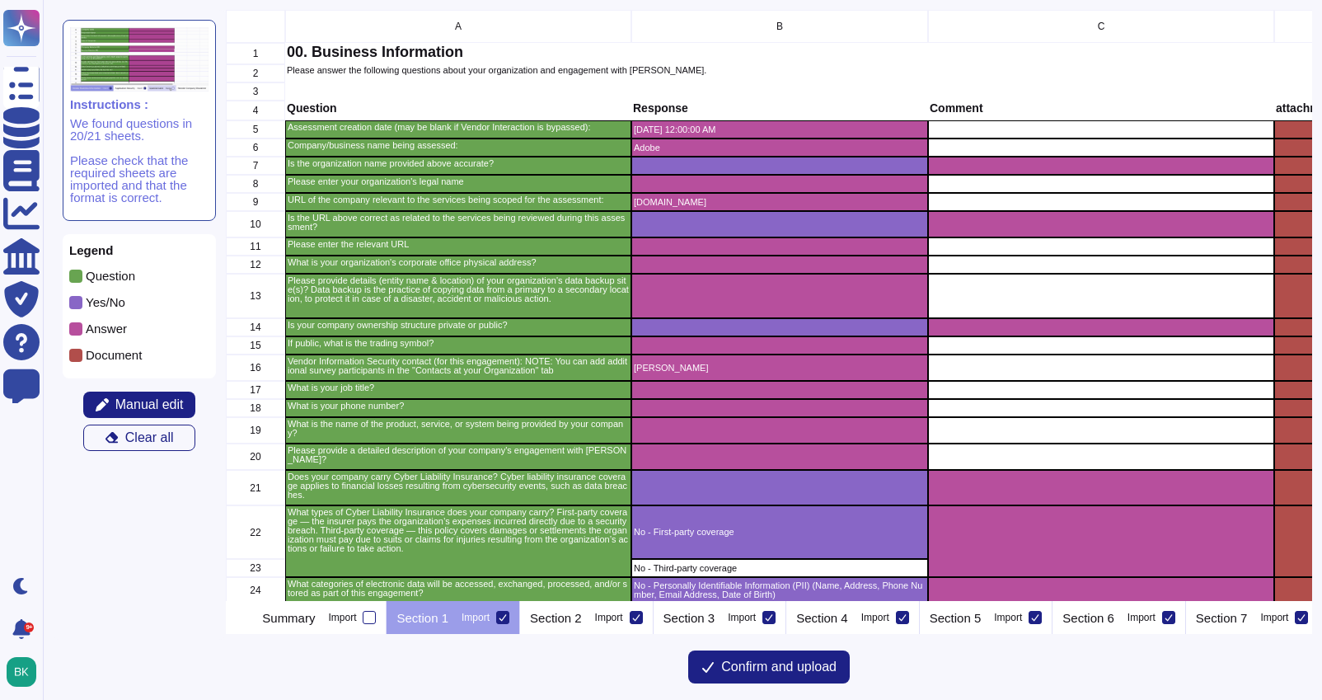
scroll to position [591, 1086]
click at [507, 620] on icon at bounding box center [503, 617] width 8 height 8
click at [0, 0] on input "Import" at bounding box center [0, 0] width 0 height 0
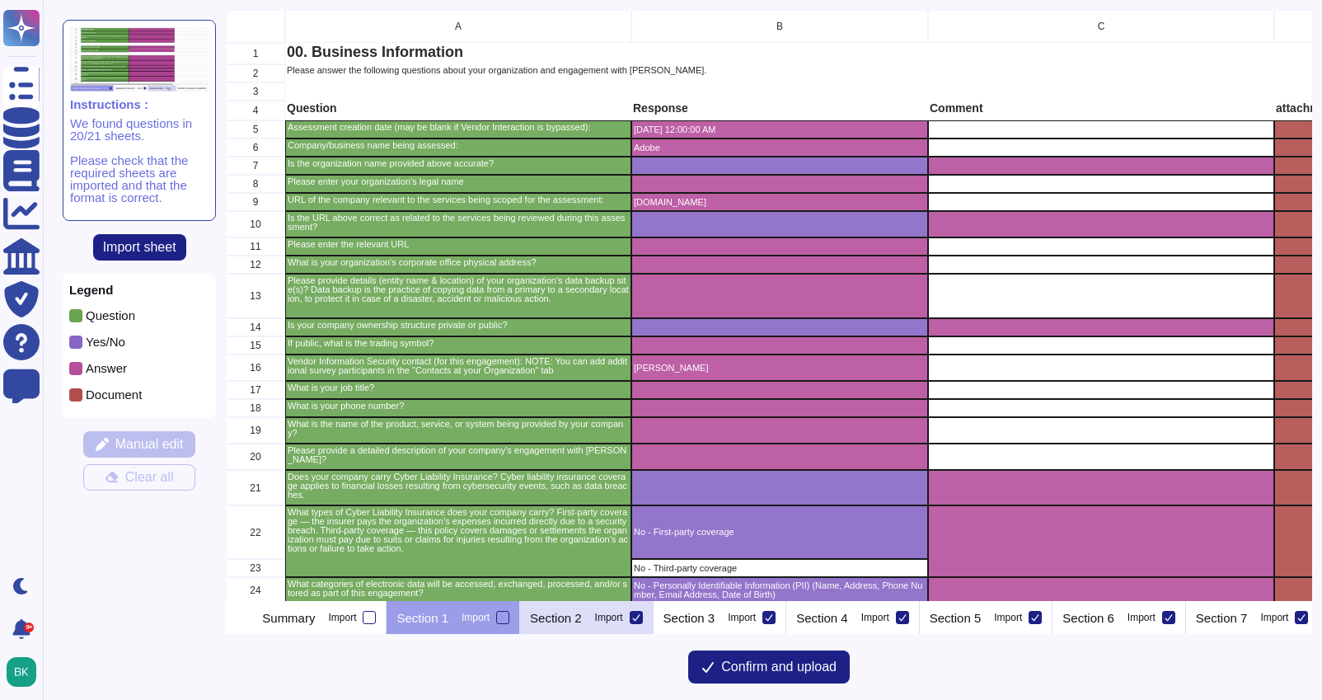
click at [582, 618] on p "Section 2" at bounding box center [556, 617] width 52 height 12
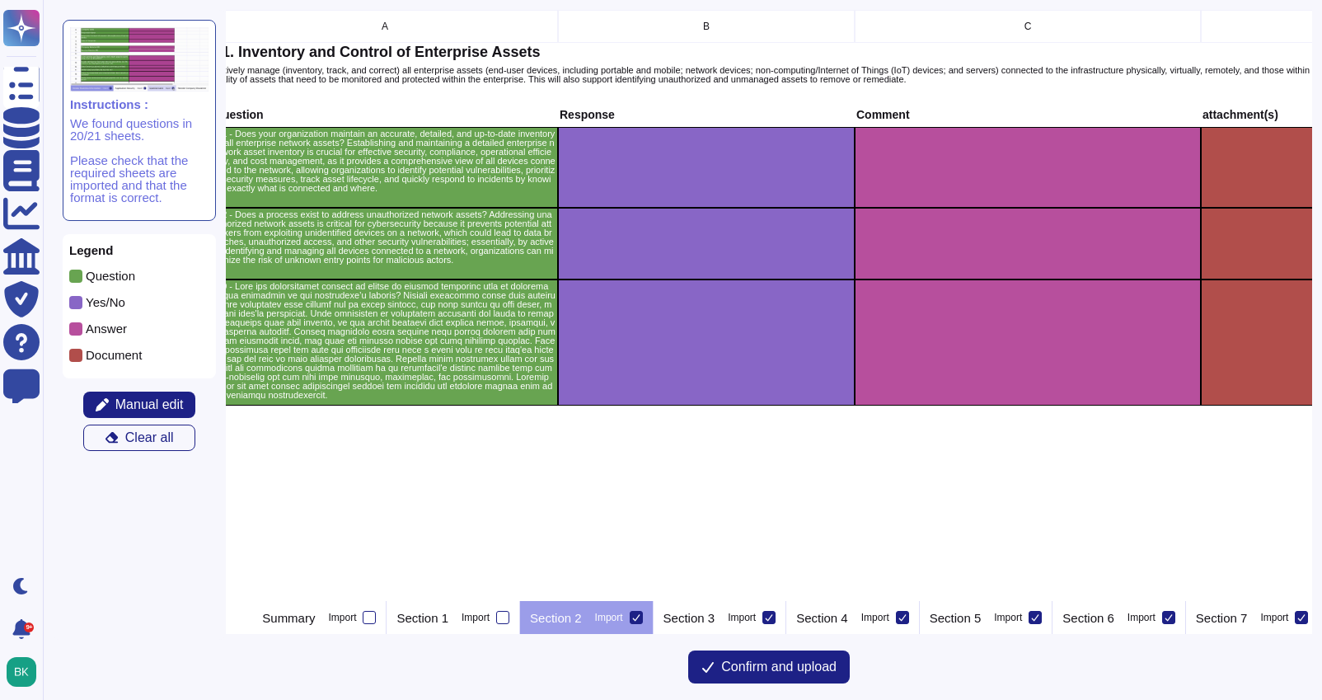
scroll to position [0, 0]
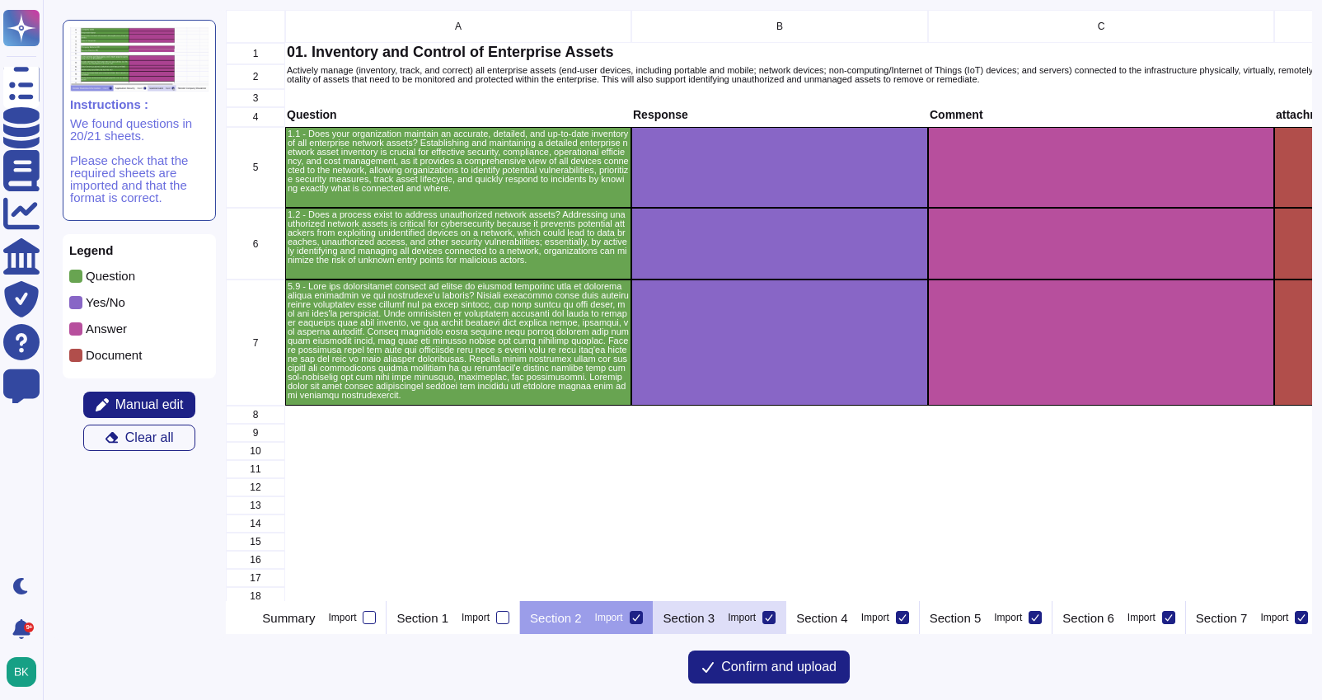
click at [715, 611] on p "Section 3" at bounding box center [689, 617] width 52 height 12
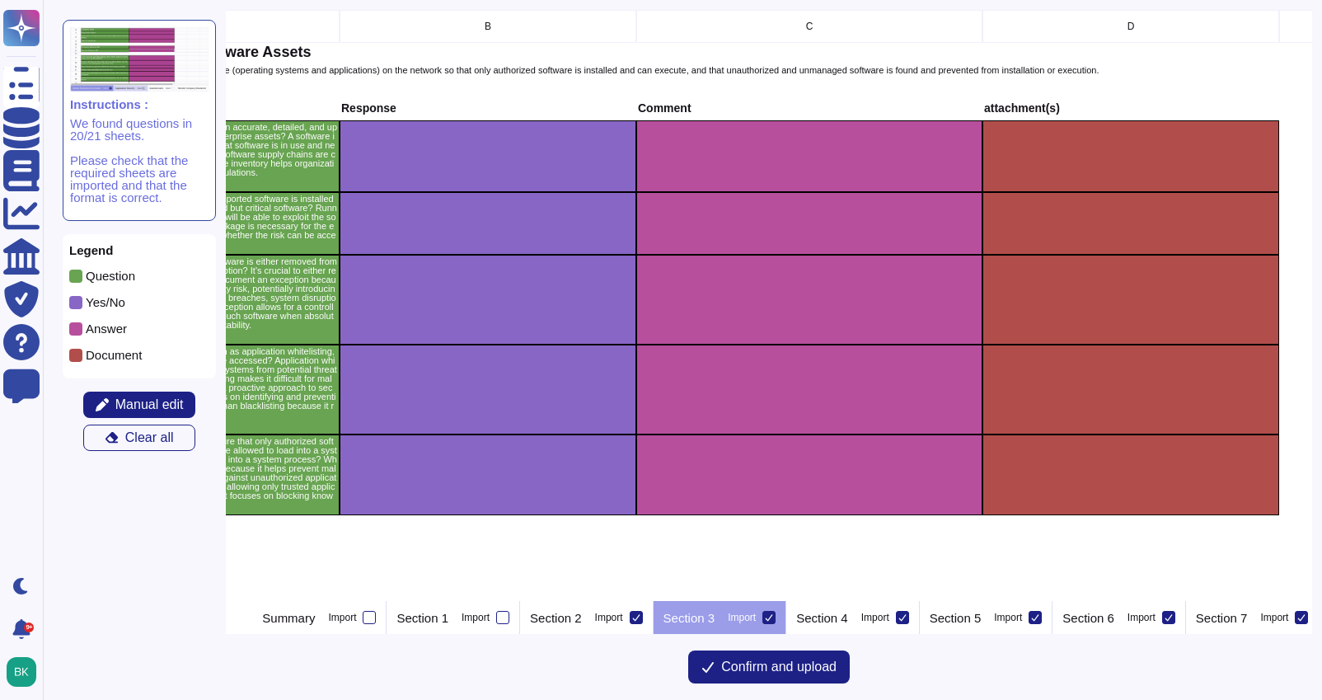
scroll to position [0, 301]
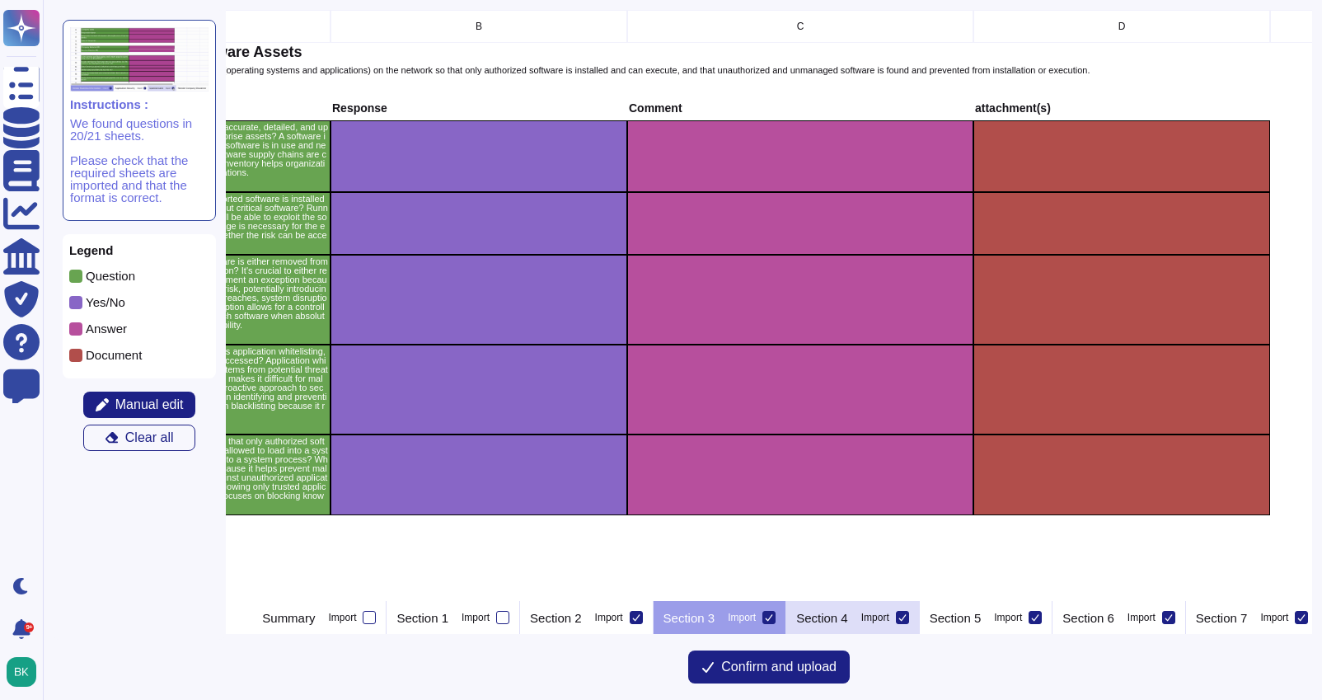
click at [848, 616] on p "Section 4" at bounding box center [822, 617] width 52 height 12
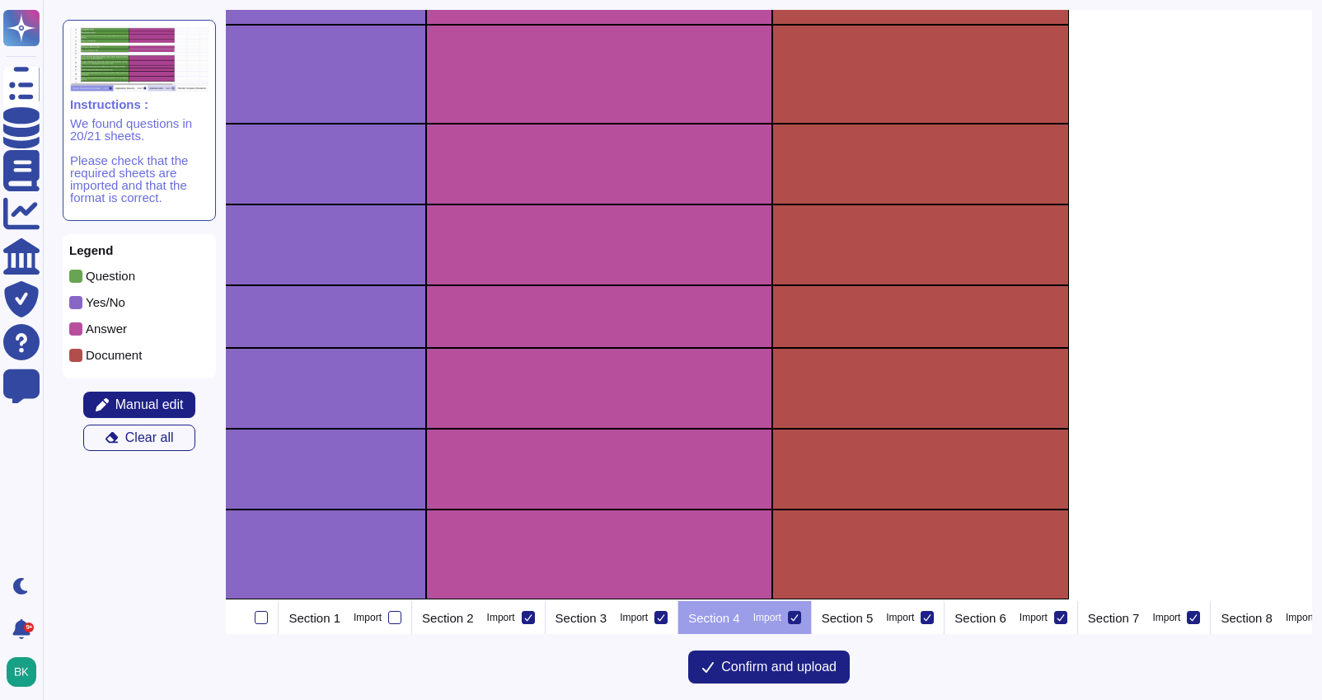
scroll to position [295, 502]
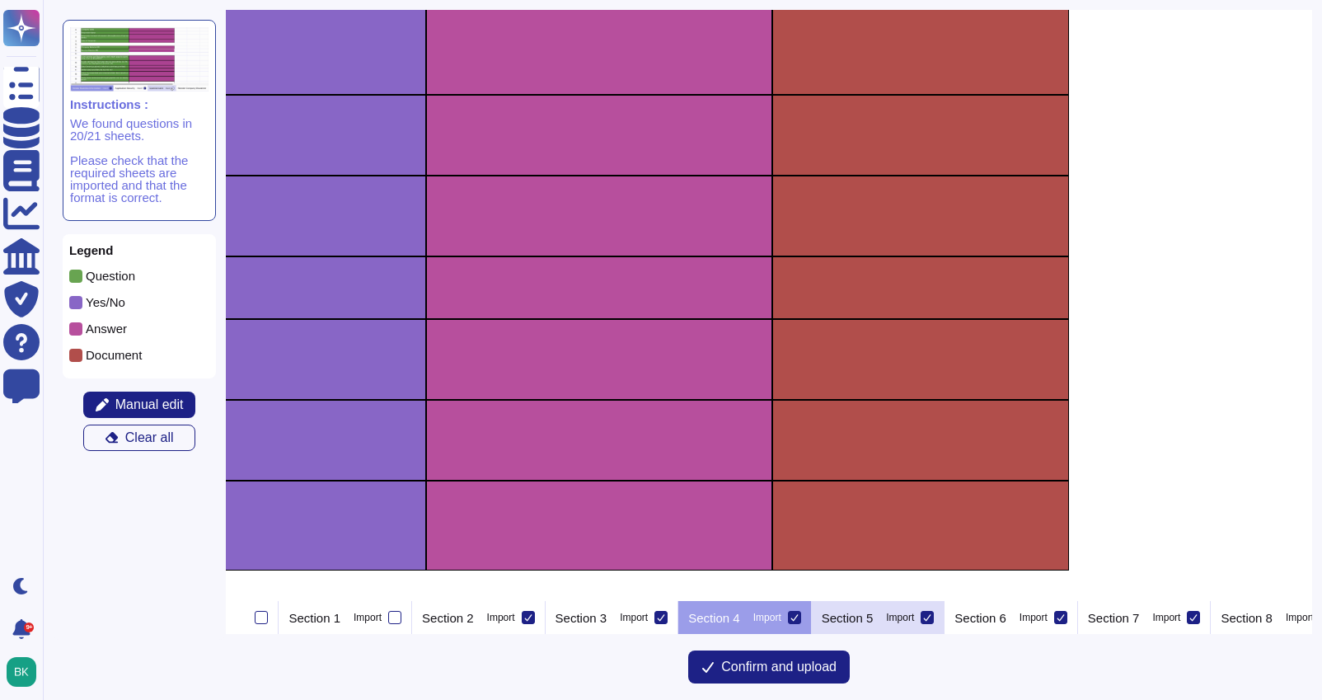
click at [930, 625] on div "Section 5 Import" at bounding box center [878, 617] width 133 height 33
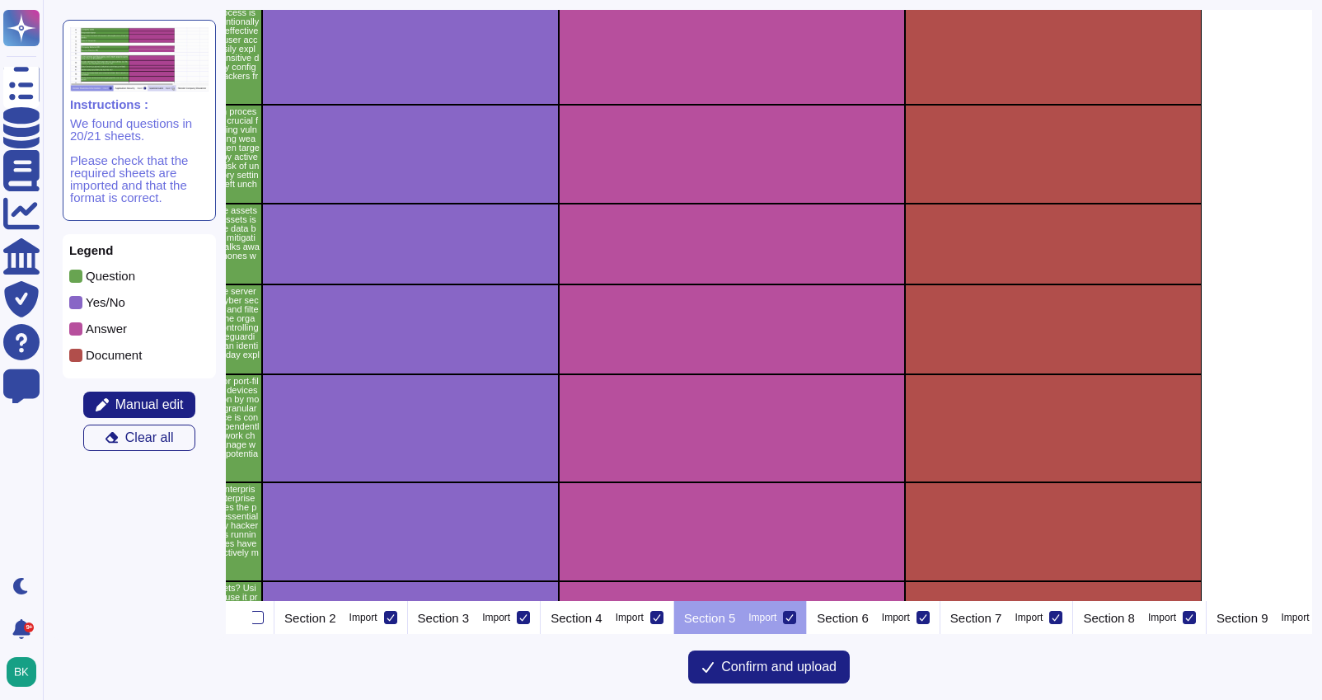
scroll to position [691, 369]
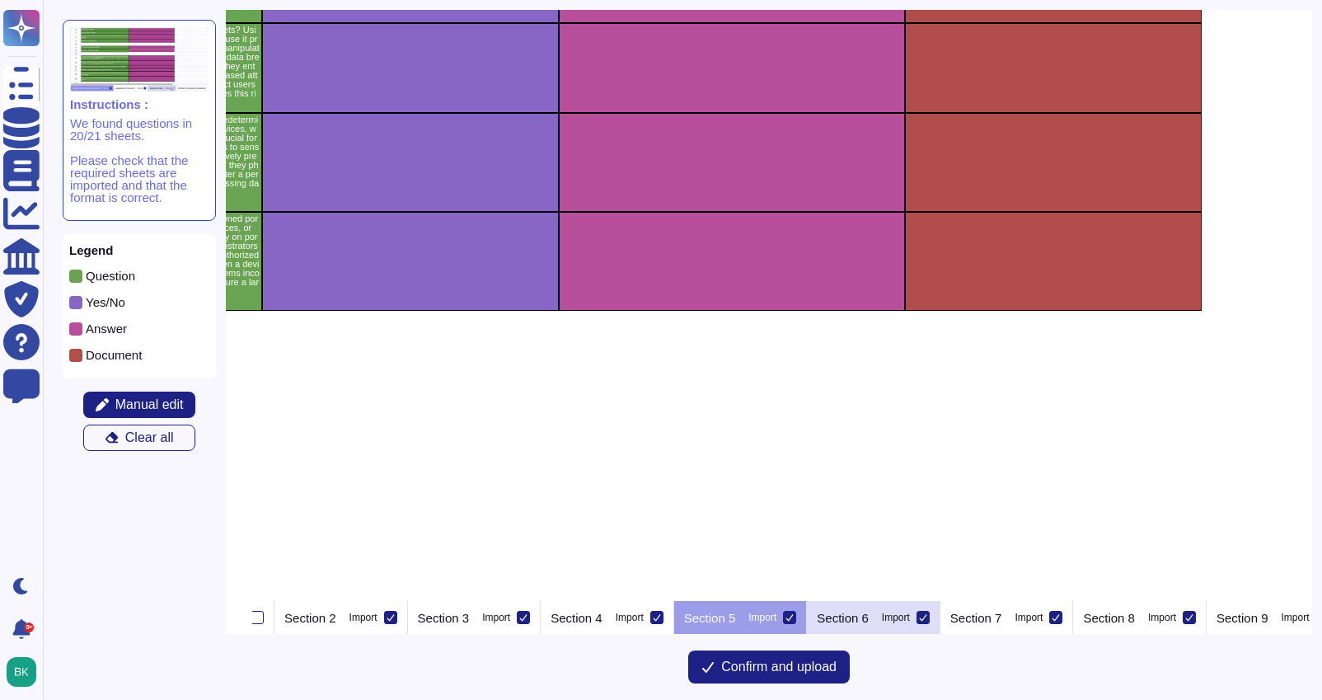
click at [869, 618] on p "Section 6" at bounding box center [843, 617] width 52 height 12
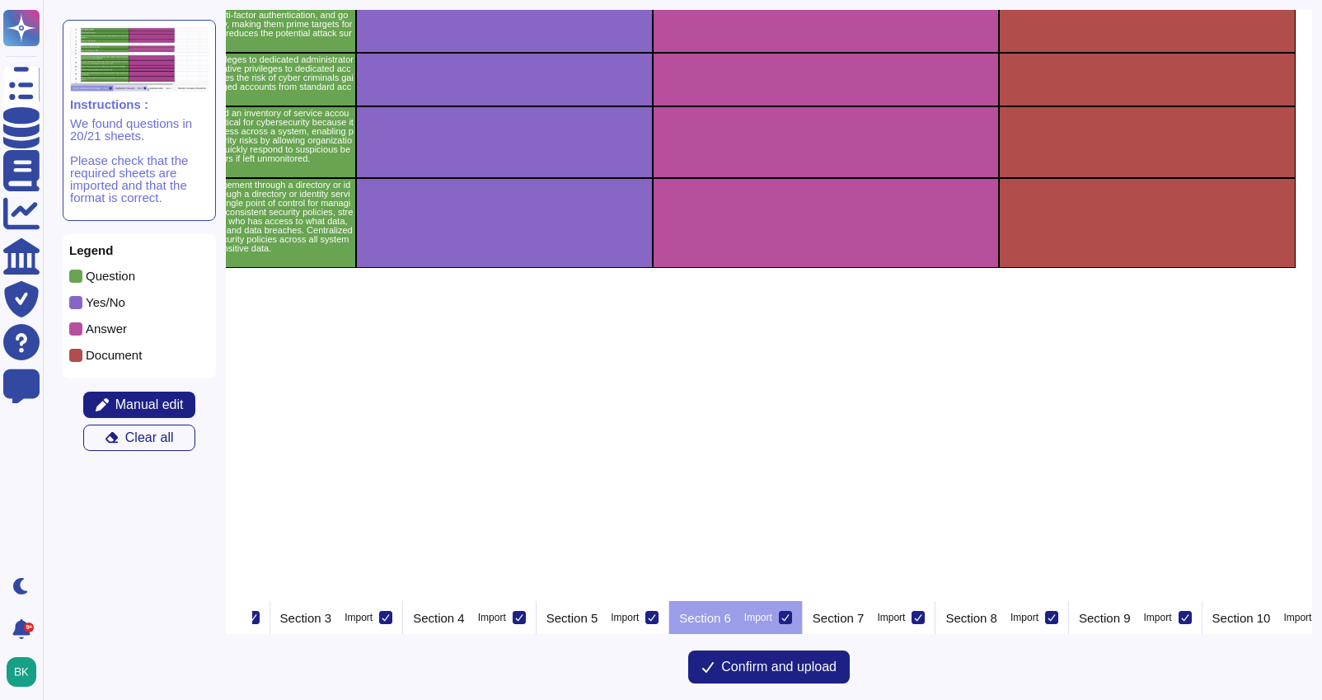
scroll to position [367, 275]
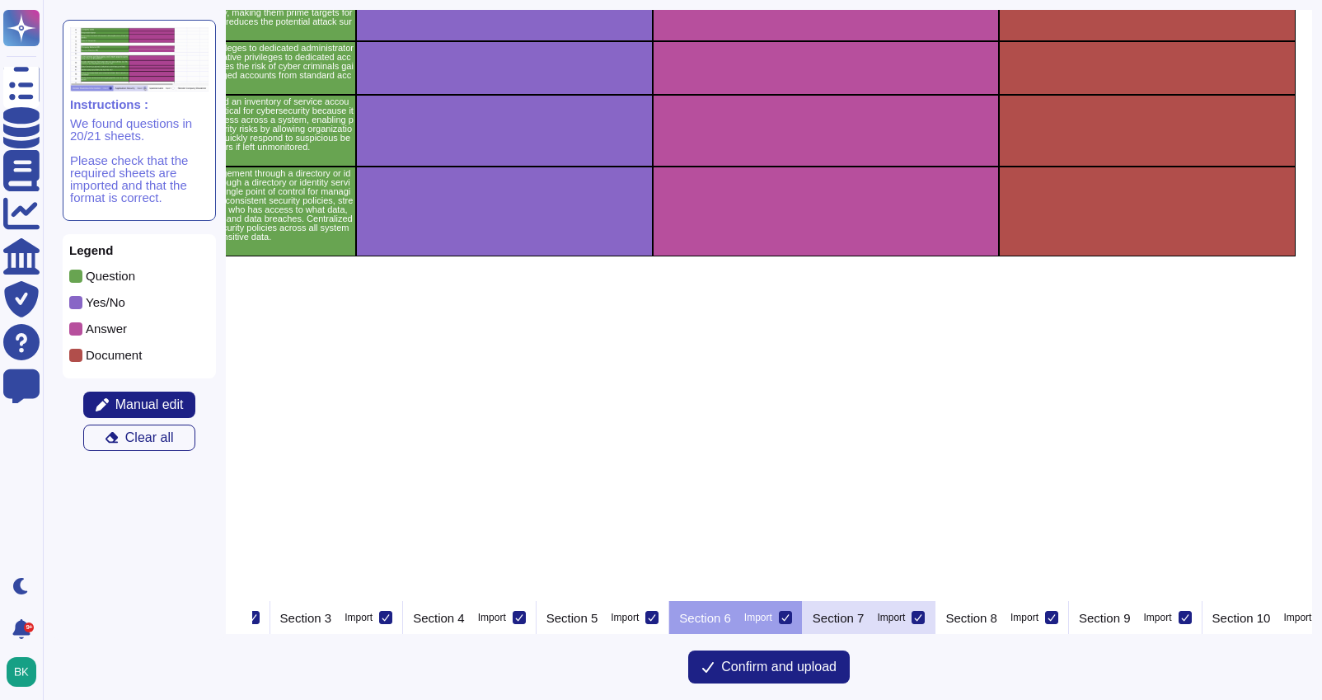
click at [905, 613] on div "Import" at bounding box center [891, 617] width 28 height 10
click at [0, 0] on input "Import" at bounding box center [0, 0] width 0 height 0
click at [864, 613] on p "Section 7" at bounding box center [838, 617] width 52 height 12
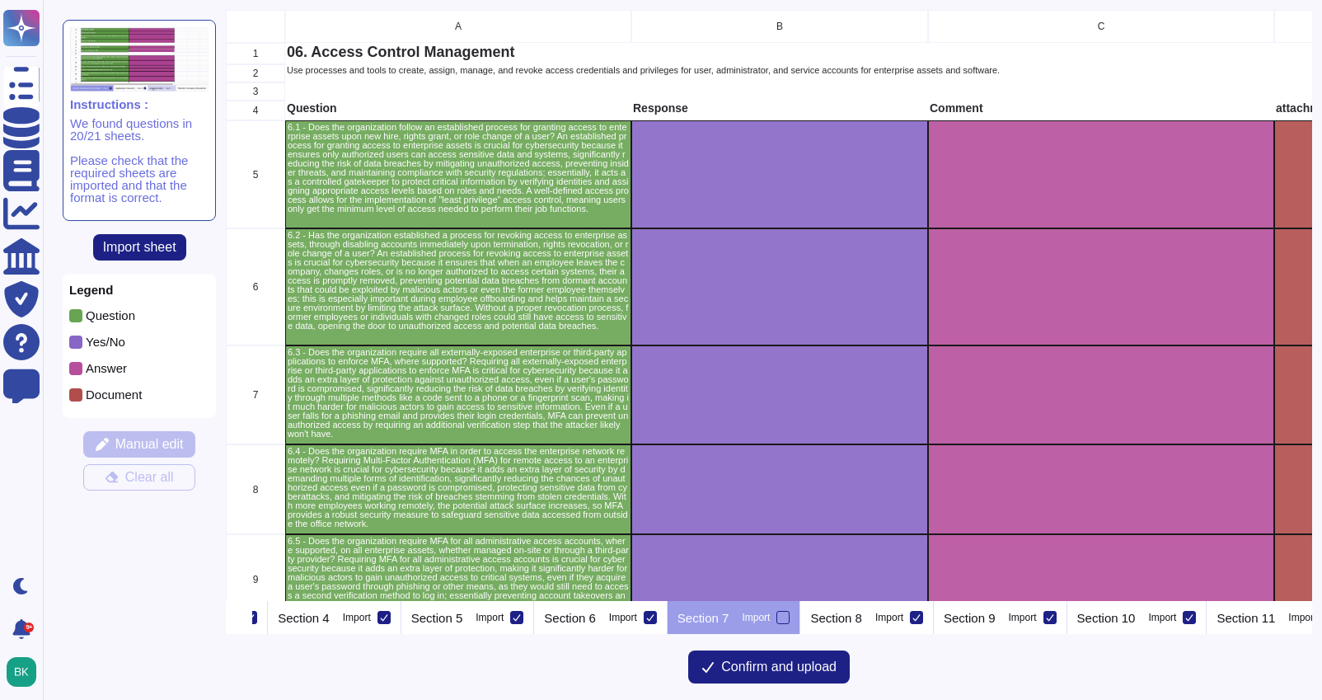
scroll to position [0, 521]
click at [787, 621] on div at bounding box center [780, 617] width 13 height 13
click at [0, 0] on input "Import" at bounding box center [0, 0] width 0 height 0
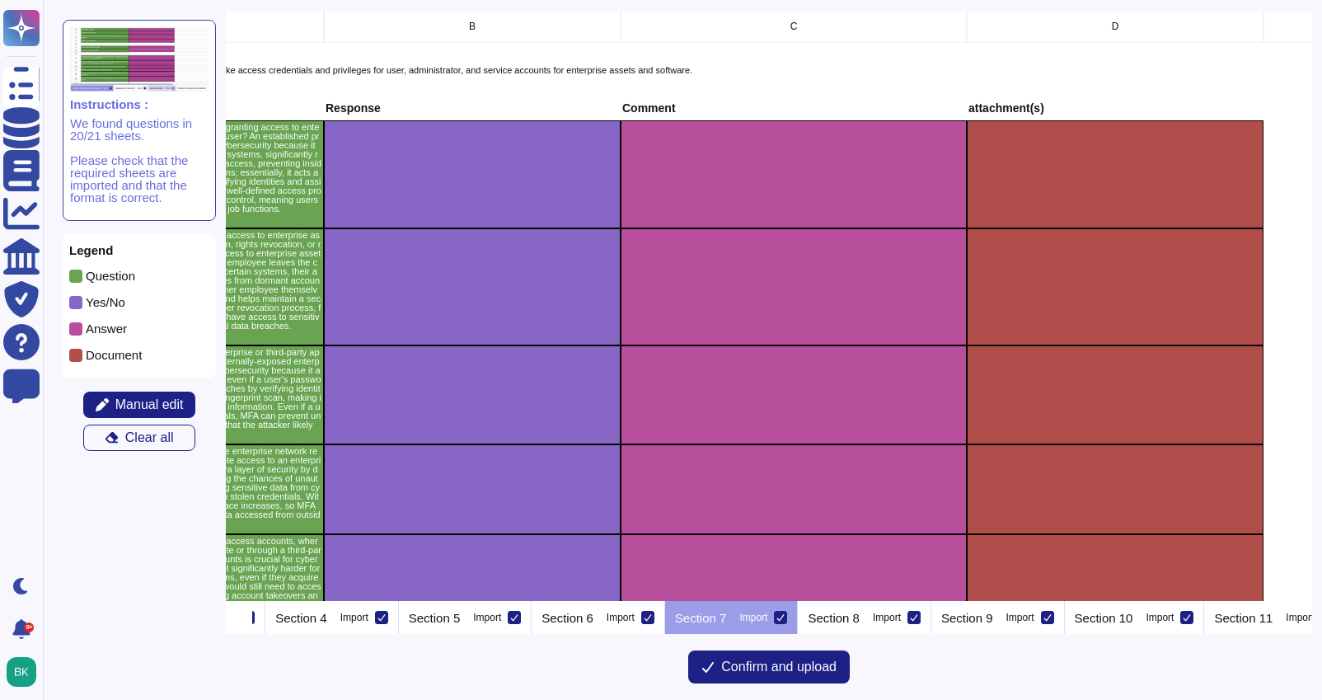
scroll to position [0, 315]
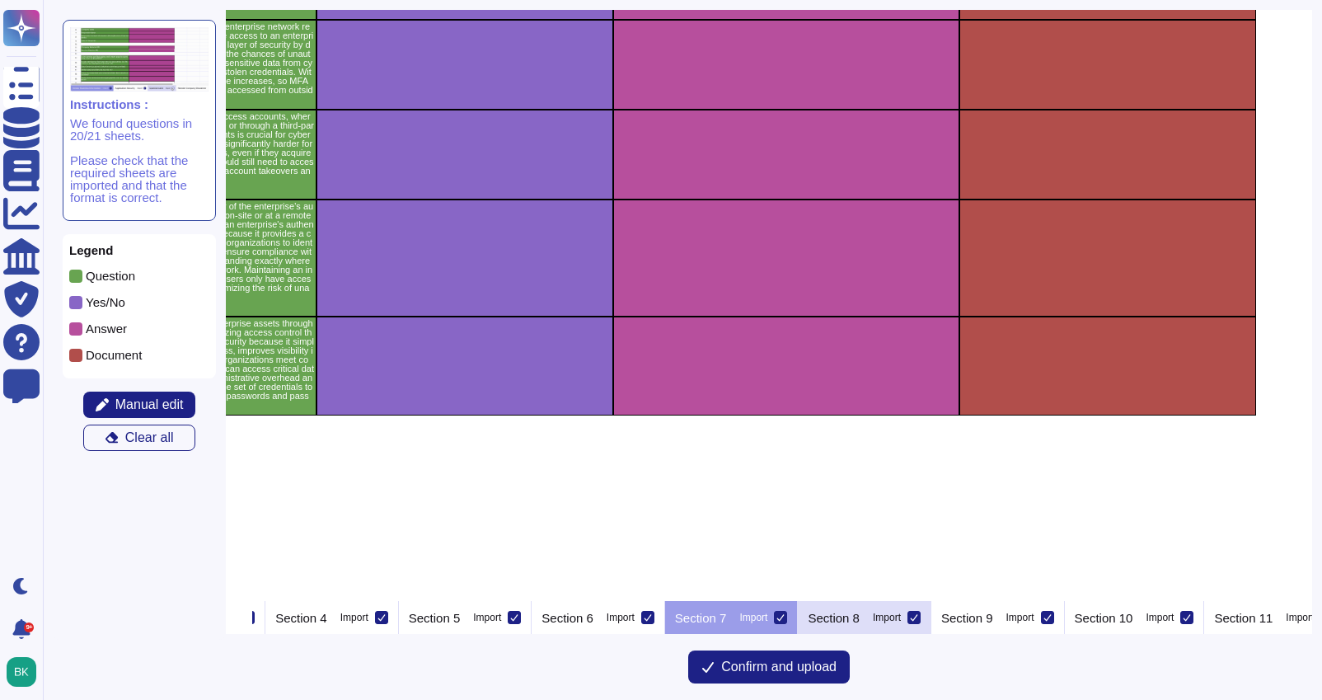
click at [859, 619] on p "Section 8" at bounding box center [834, 617] width 52 height 12
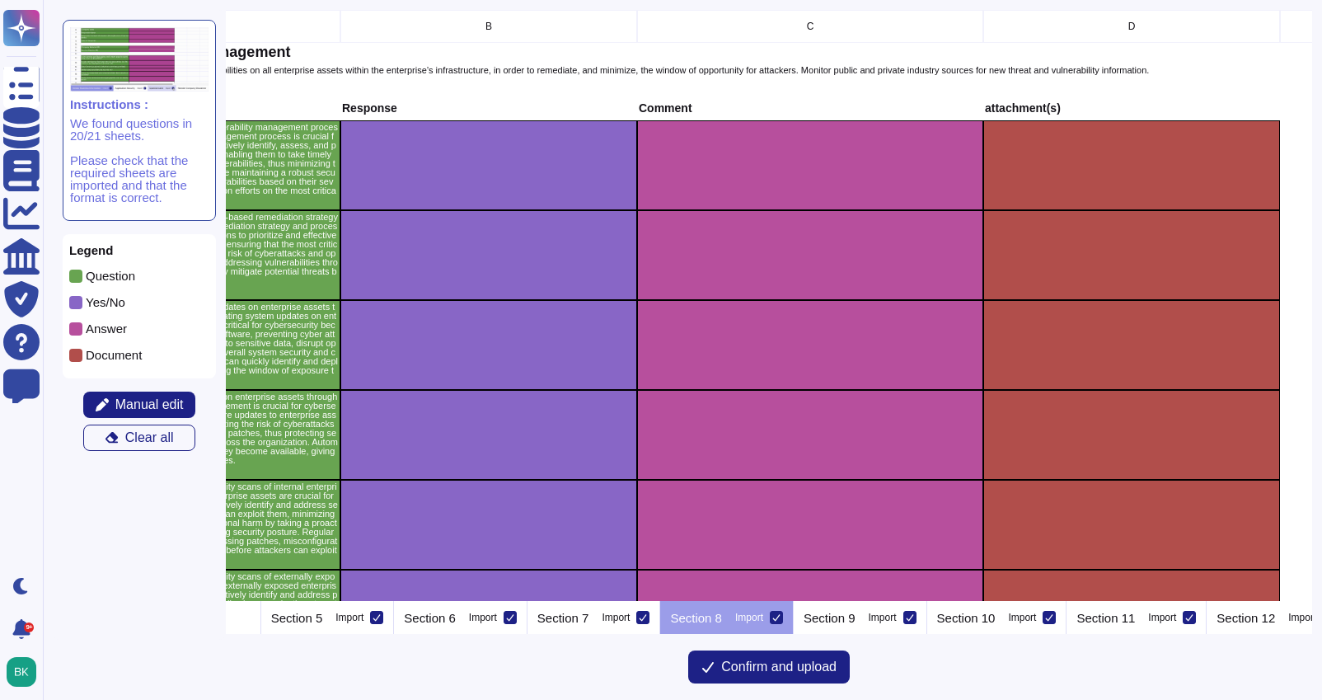
scroll to position [0, 339]
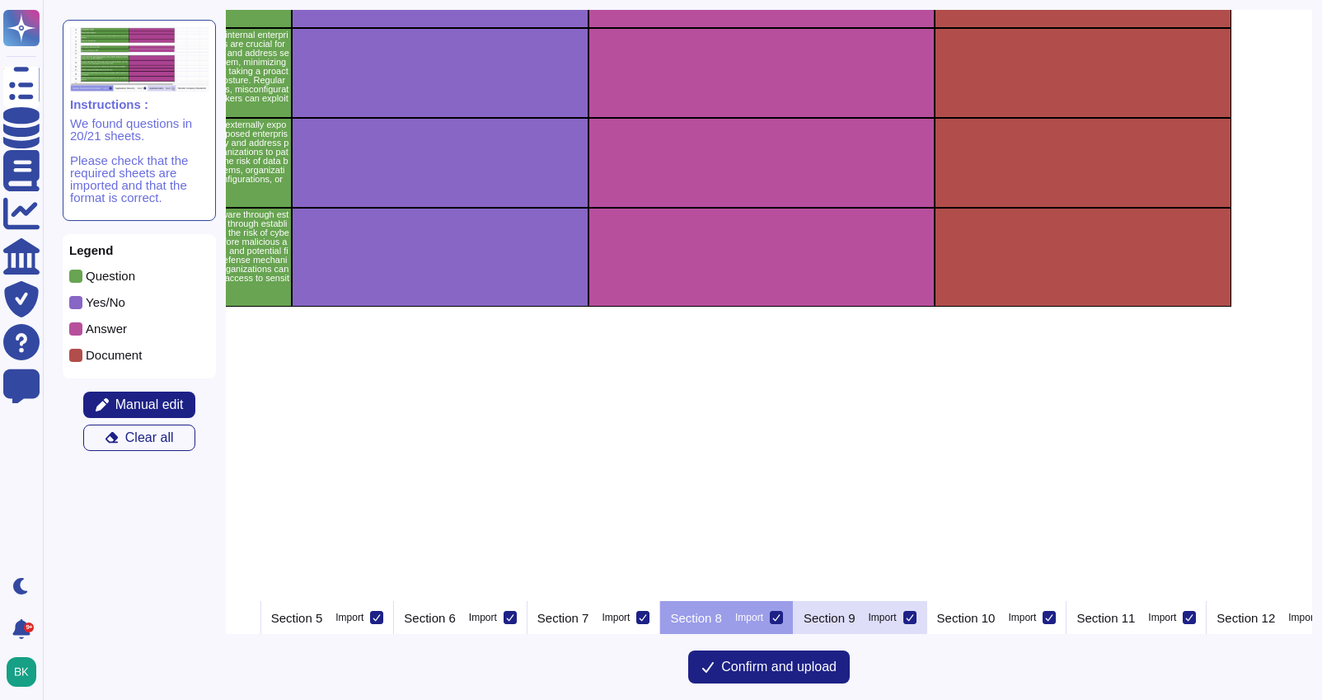
click at [855, 622] on p "Section 9" at bounding box center [829, 617] width 52 height 12
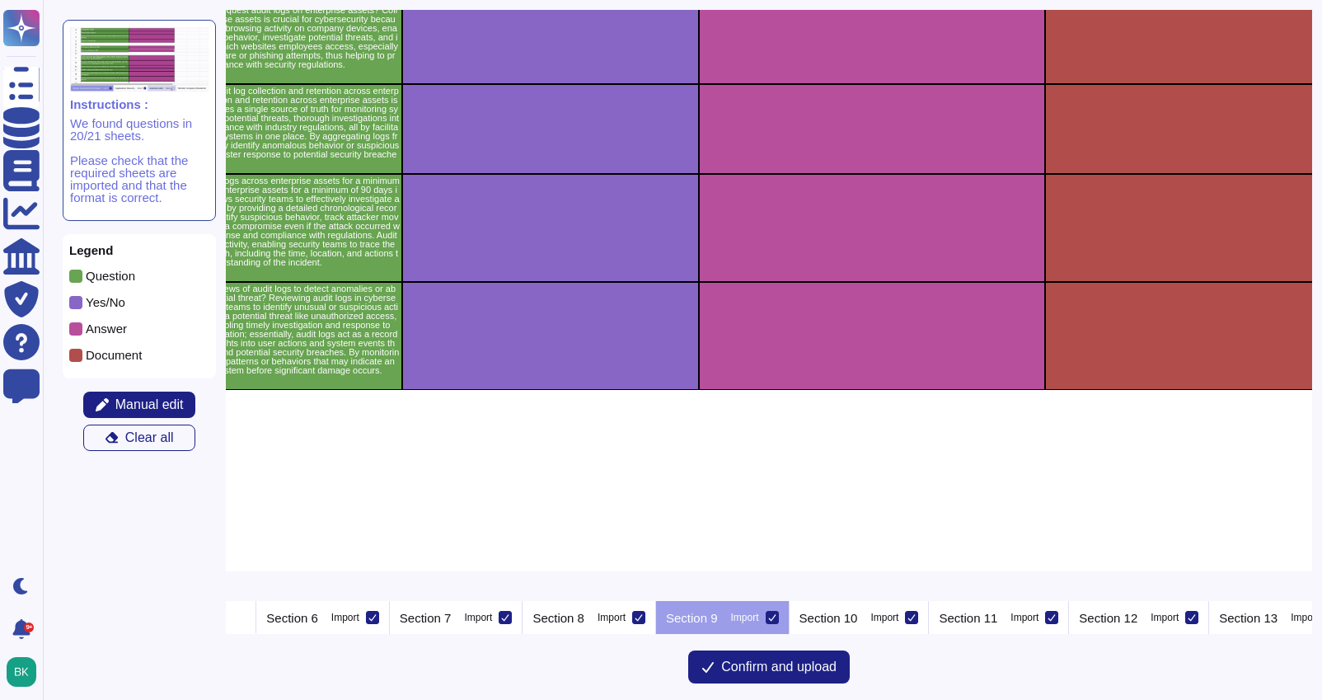
scroll to position [704, 229]
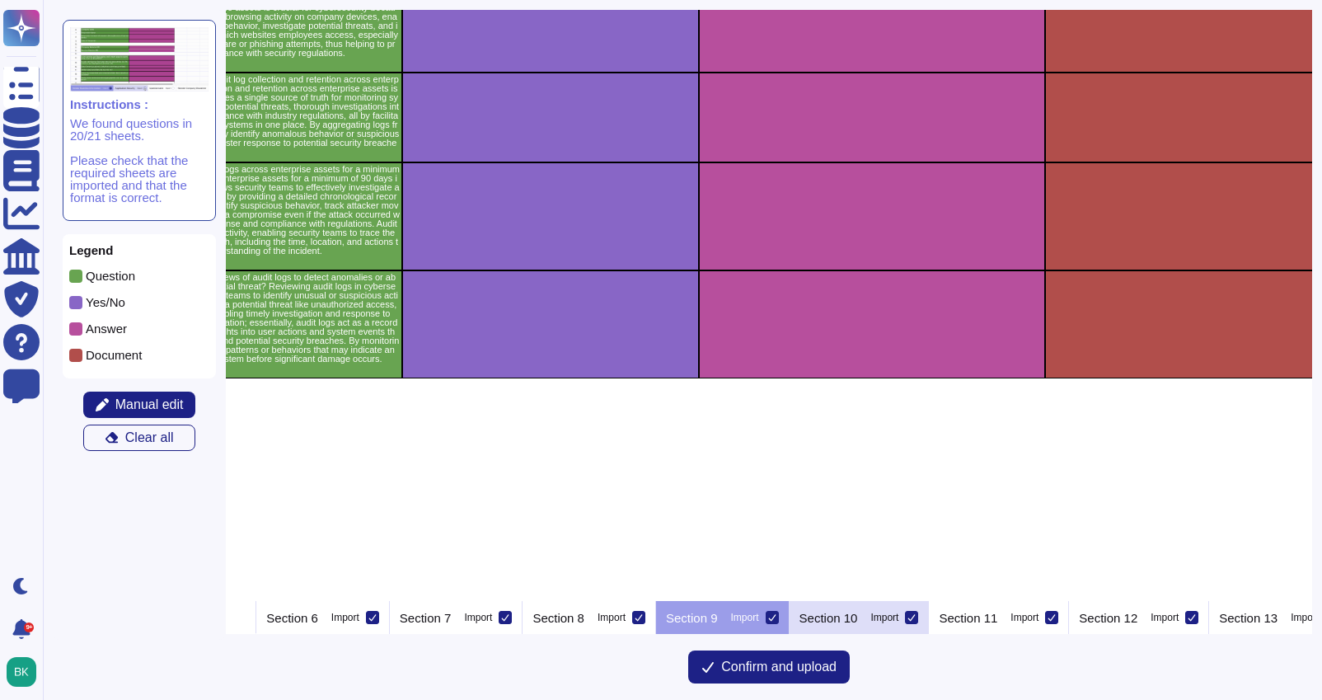
click at [915, 627] on div "Section 10 Import" at bounding box center [859, 617] width 140 height 33
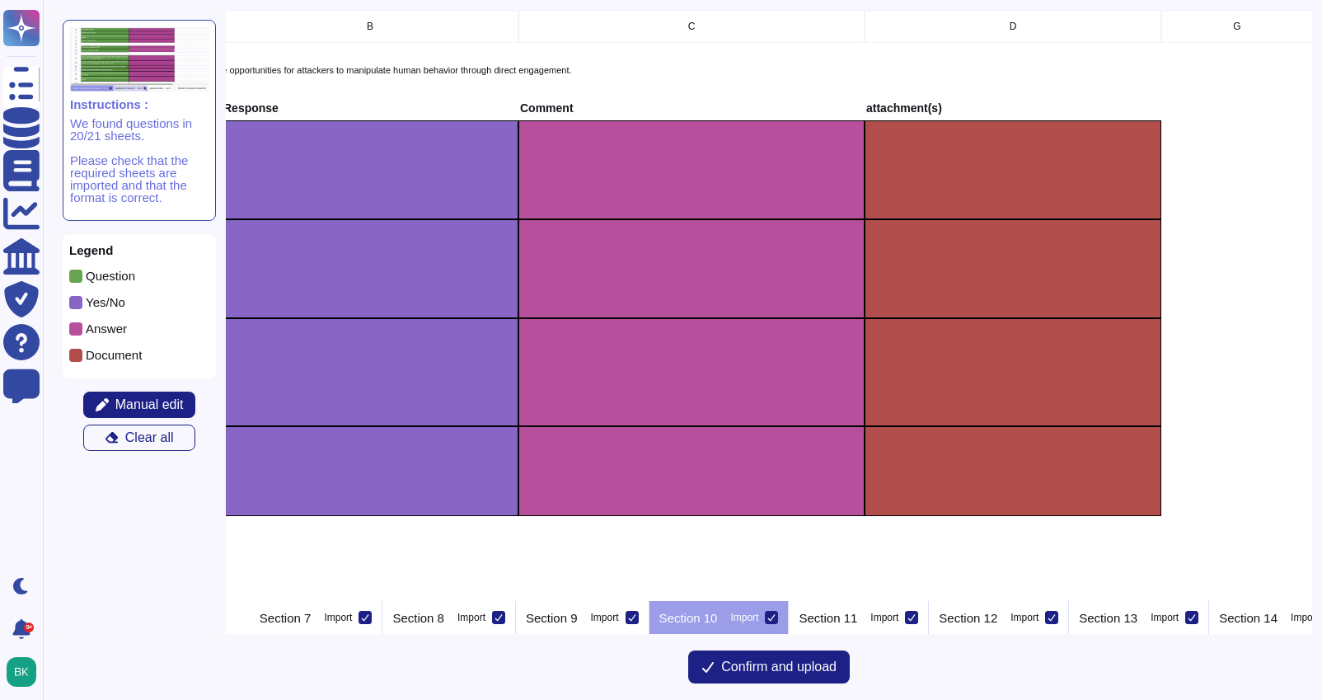
scroll to position [0, 419]
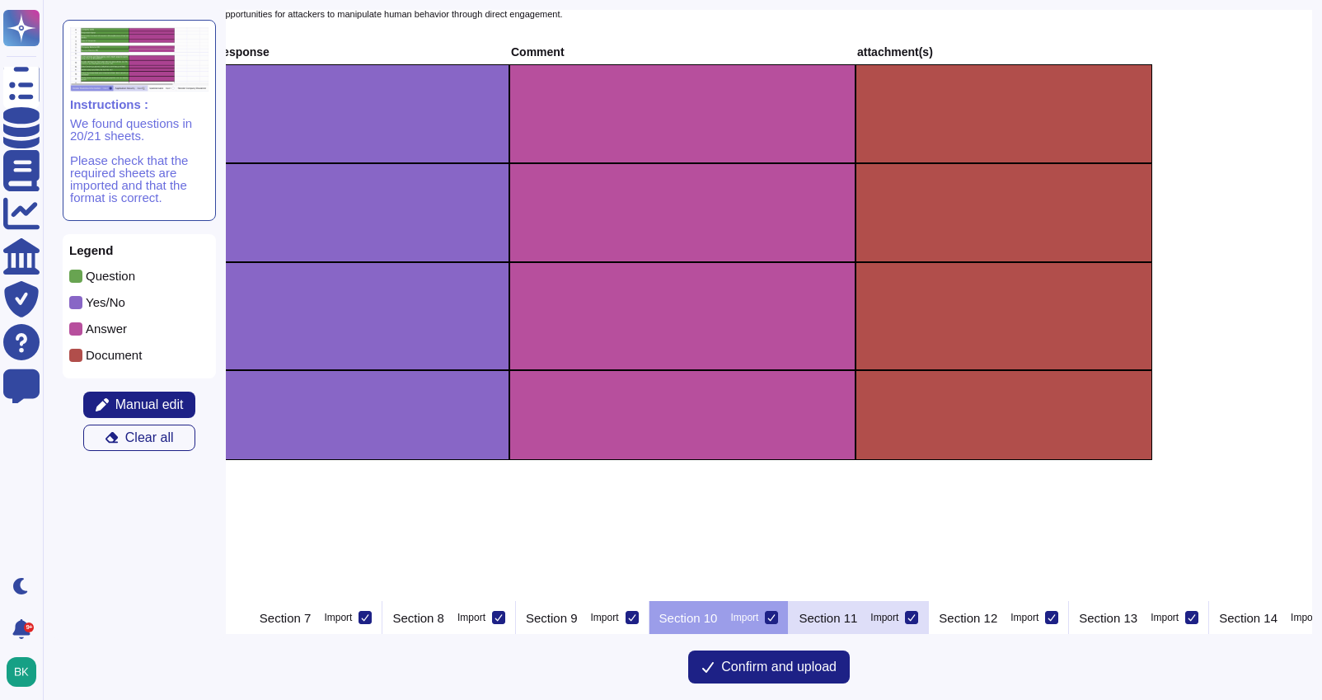
click at [857, 616] on p "Section 11" at bounding box center [827, 617] width 59 height 12
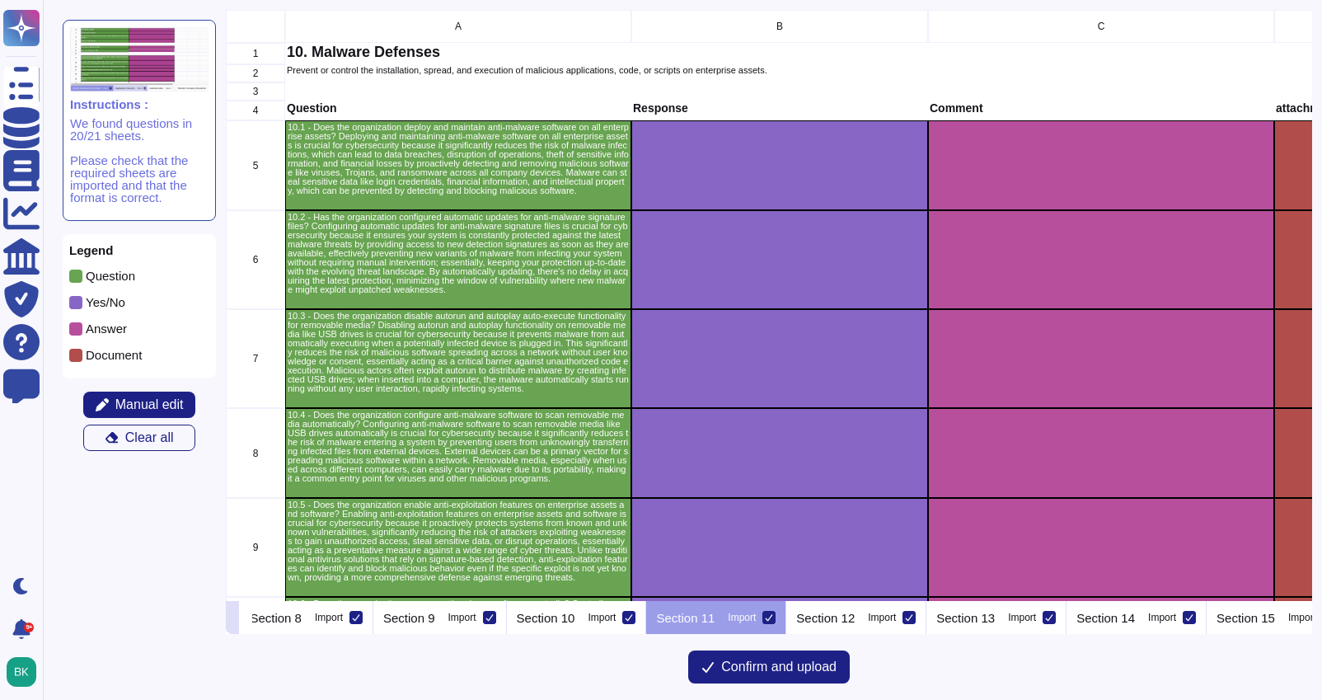
click at [232, 619] on icon at bounding box center [232, 619] width 0 height 0
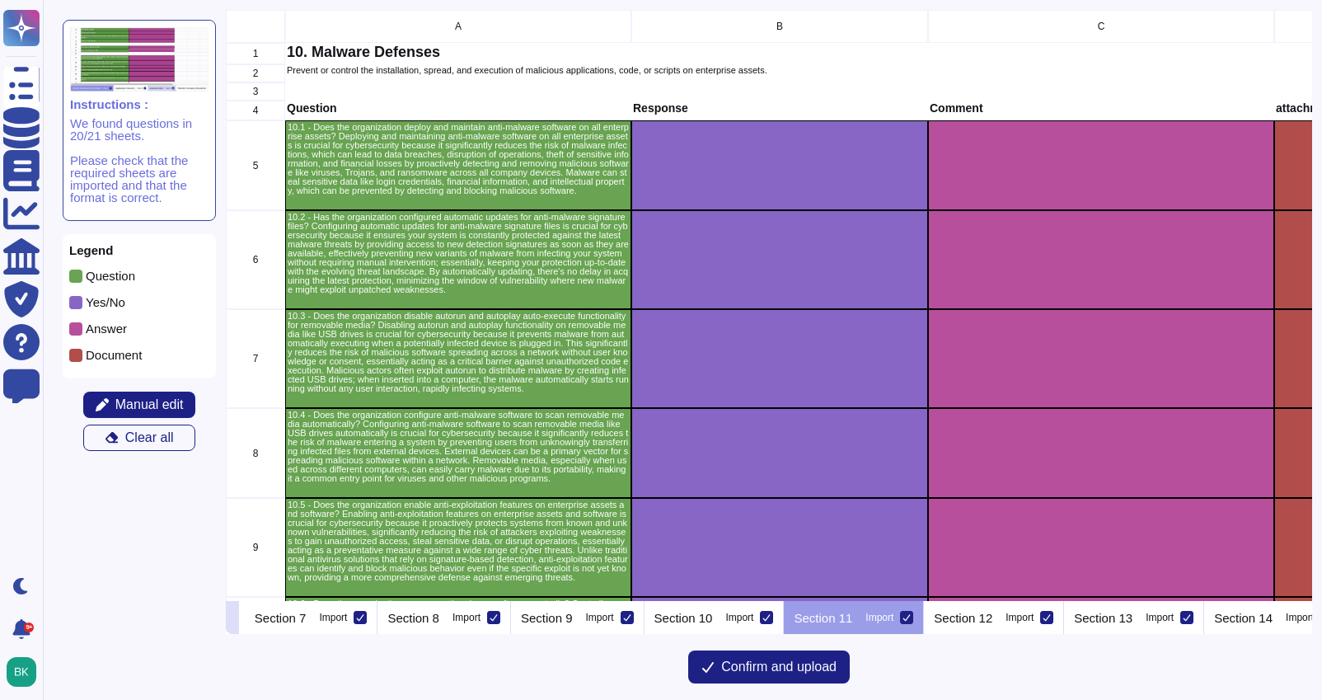
click at [232, 619] on icon at bounding box center [232, 619] width 0 height 0
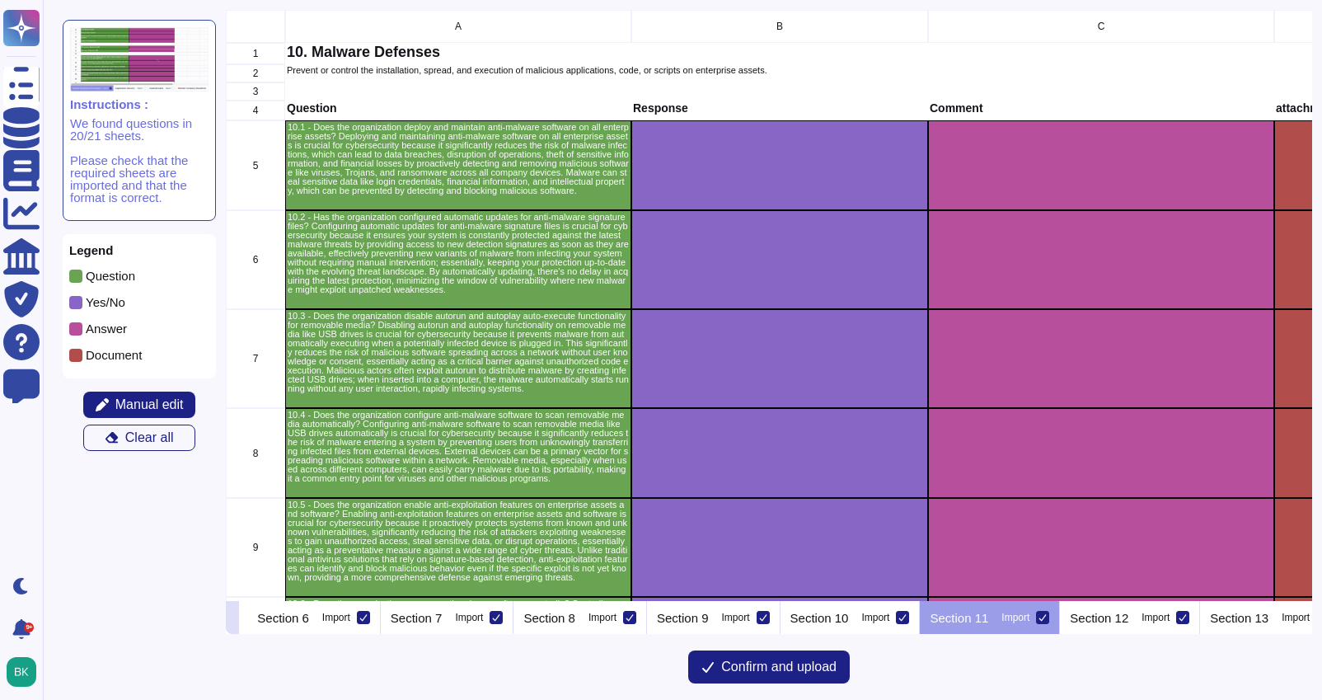
click at [232, 619] on icon at bounding box center [232, 619] width 0 height 0
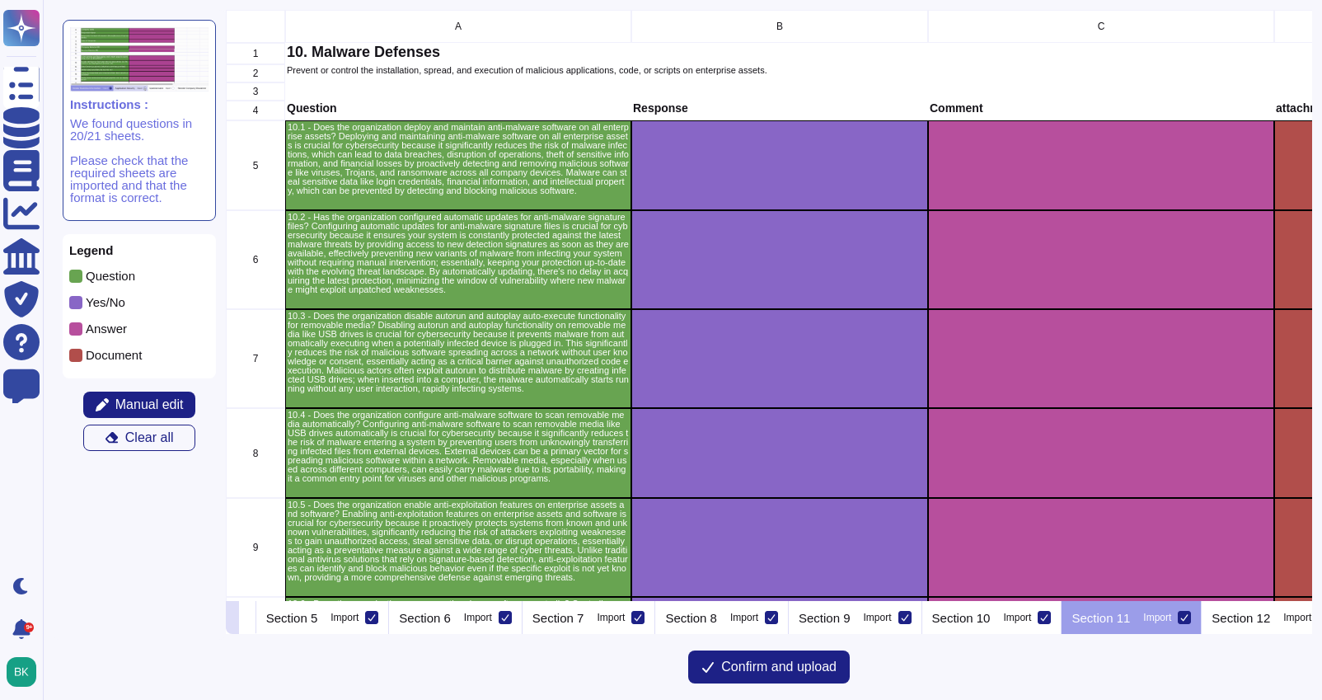
click at [232, 619] on icon at bounding box center [232, 619] width 0 height 0
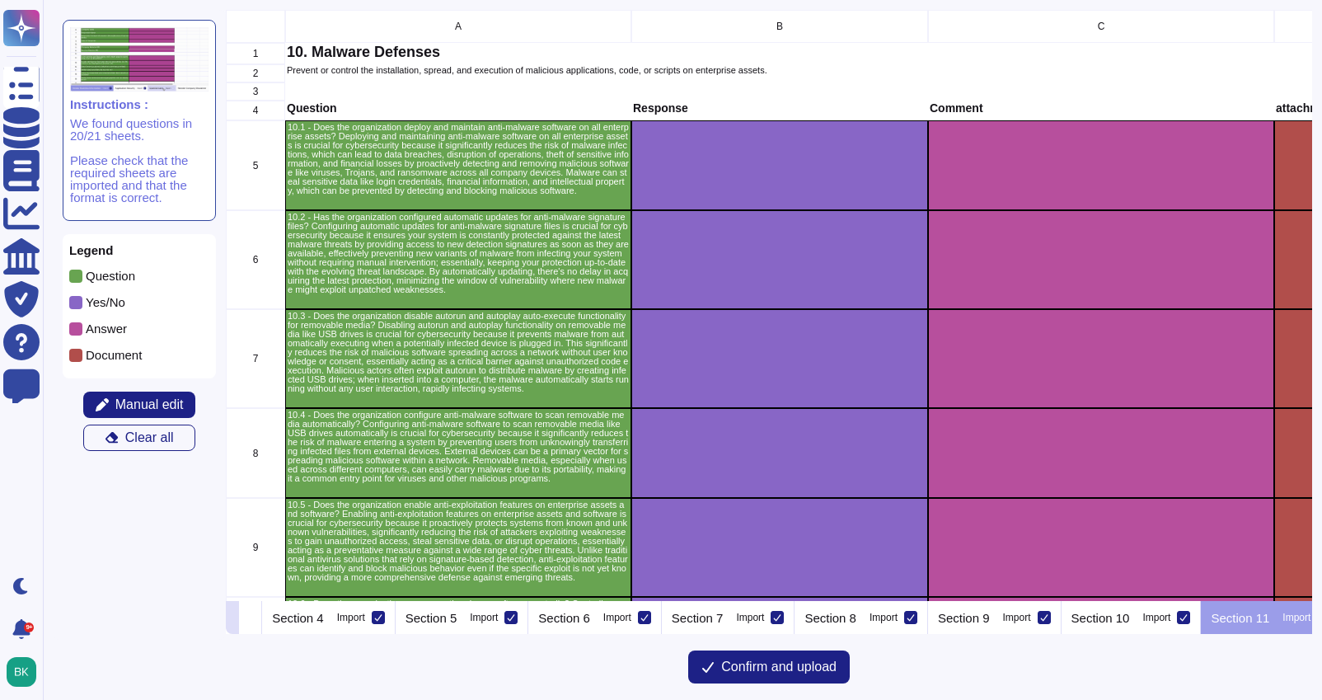
click at [232, 619] on icon at bounding box center [232, 619] width 0 height 0
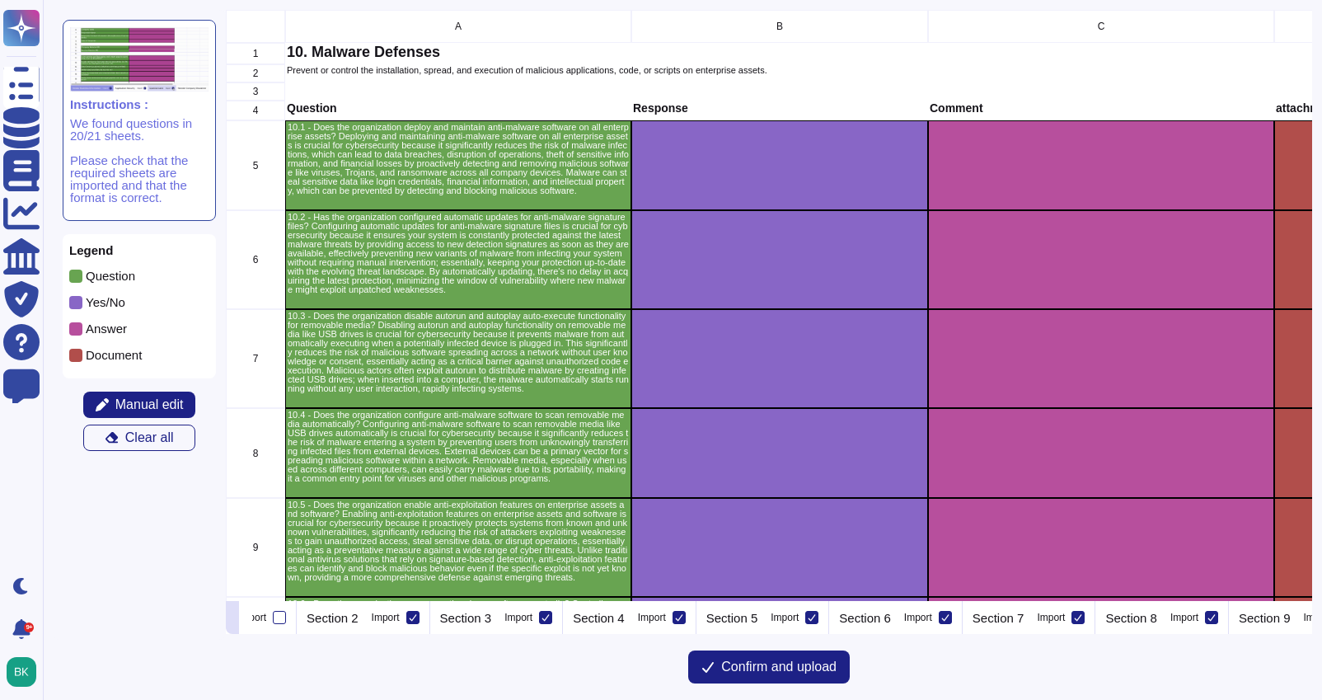
click at [232, 619] on icon at bounding box center [232, 619] width 0 height 0
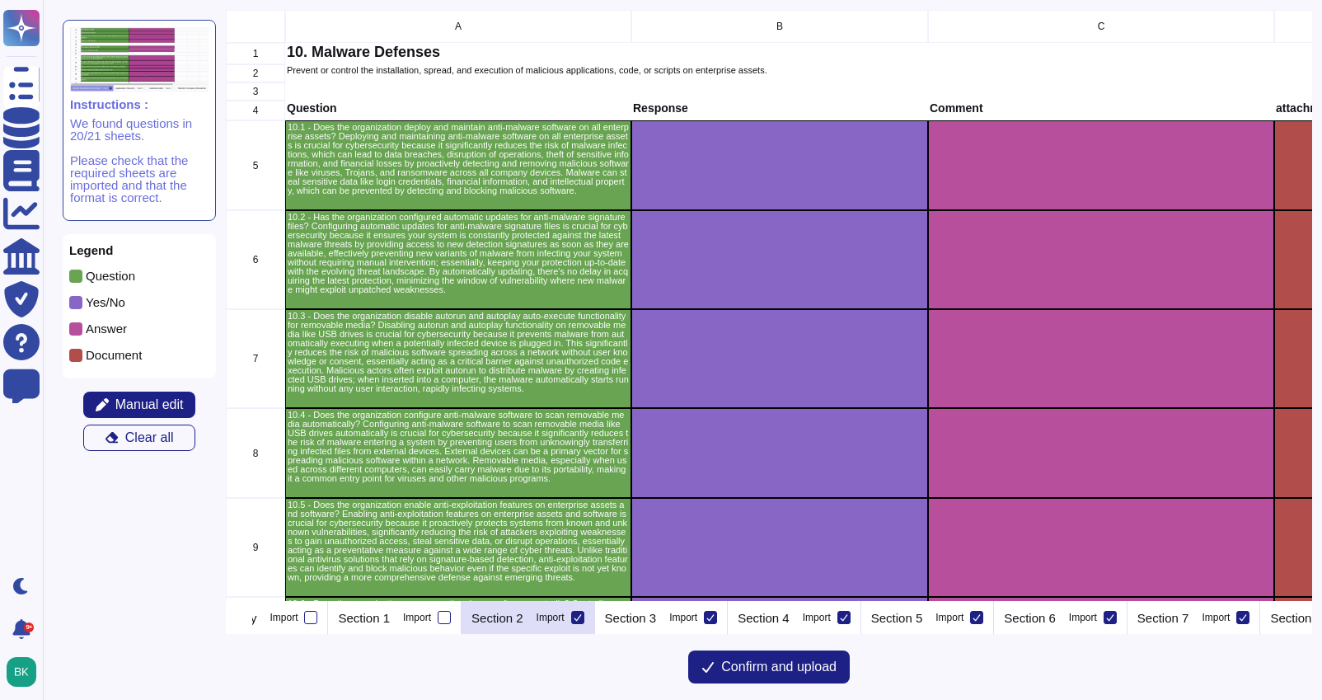
click at [574, 625] on div "Section 2 Import" at bounding box center [527, 617] width 133 height 33
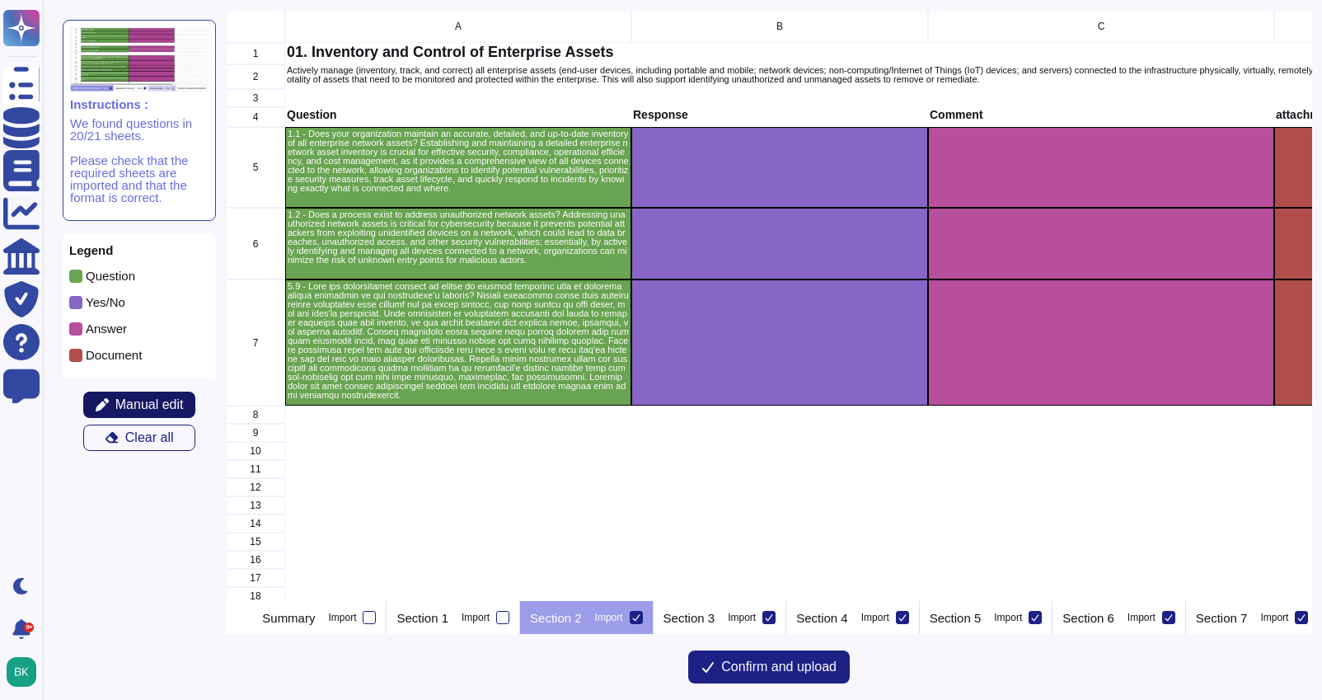
click at [163, 407] on span "Manual edit" at bounding box center [149, 404] width 68 height 13
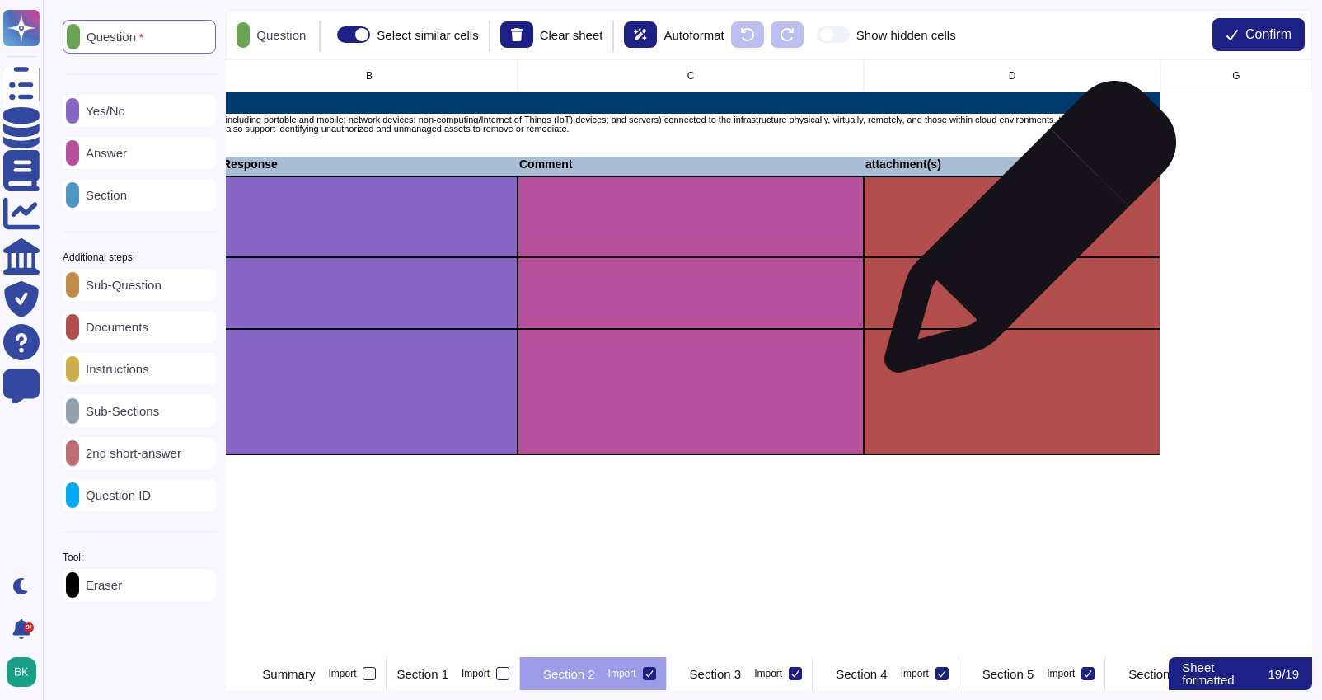
click at [1023, 235] on div "grid" at bounding box center [1012, 216] width 297 height 81
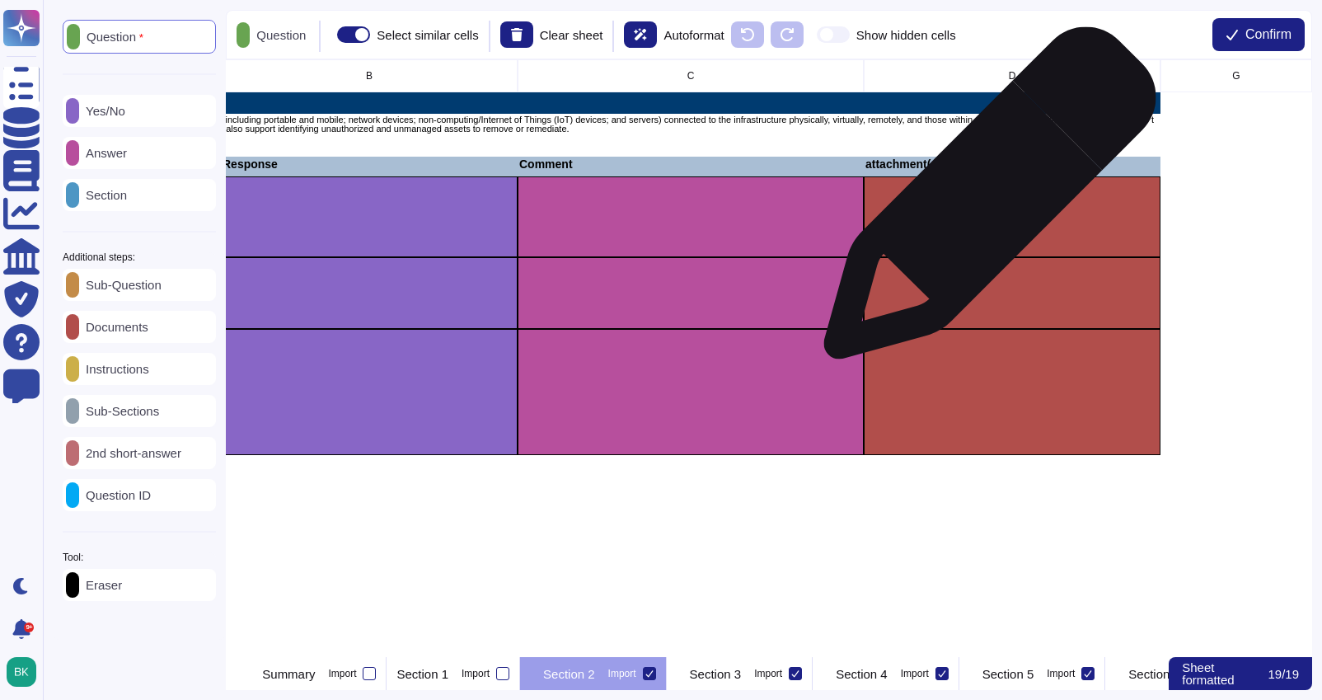
click at [983, 201] on div "grid" at bounding box center [1012, 216] width 297 height 81
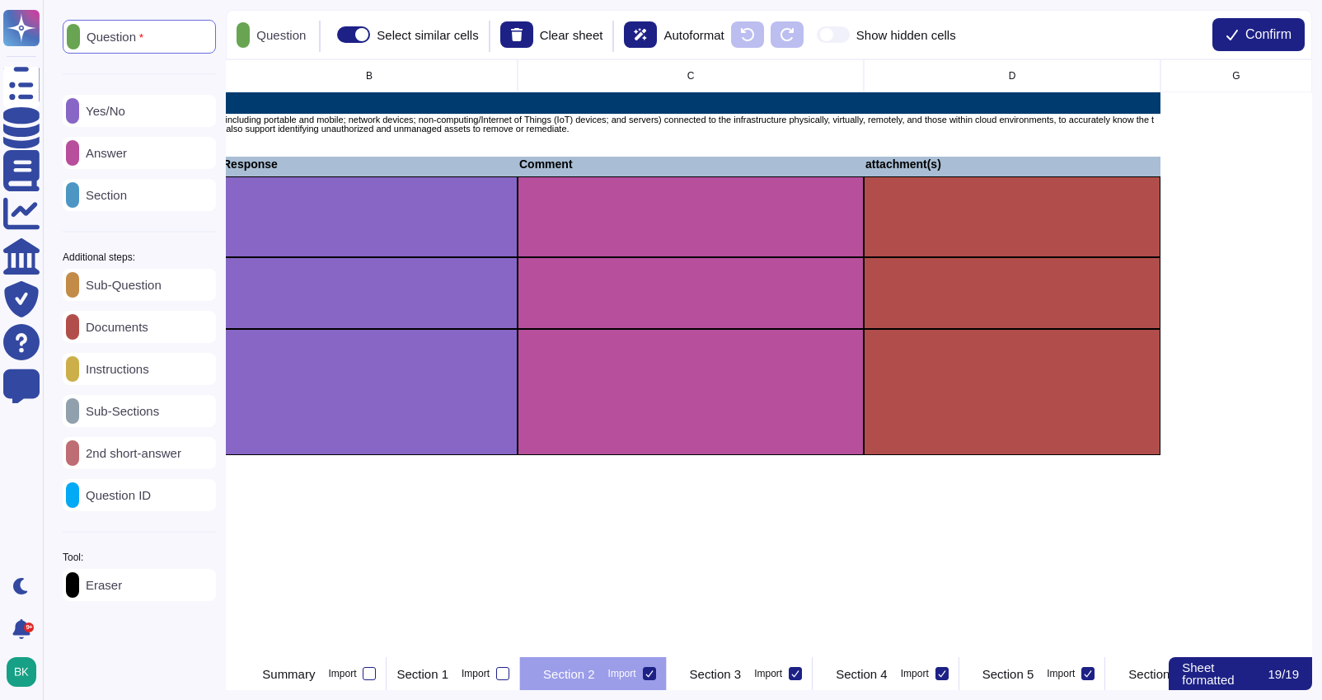
click at [122, 588] on p "Eraser" at bounding box center [100, 584] width 43 height 12
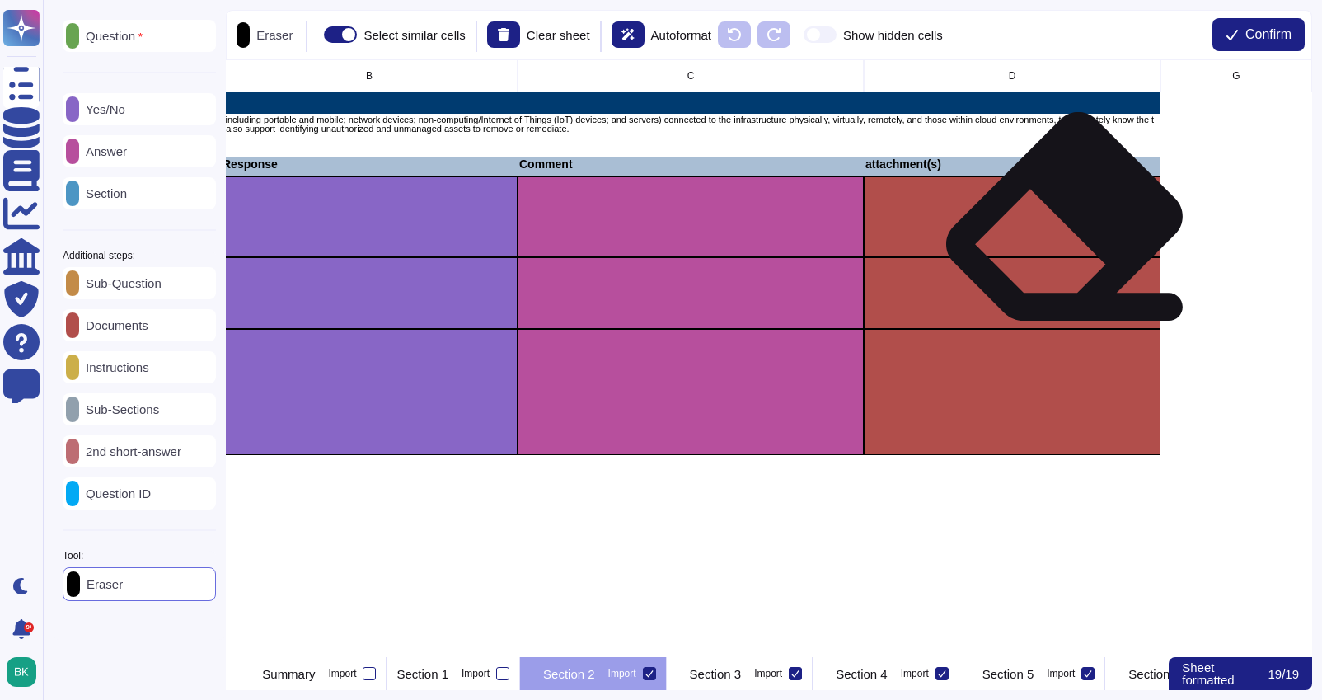
click at [1070, 233] on div "grid" at bounding box center [1012, 216] width 297 height 81
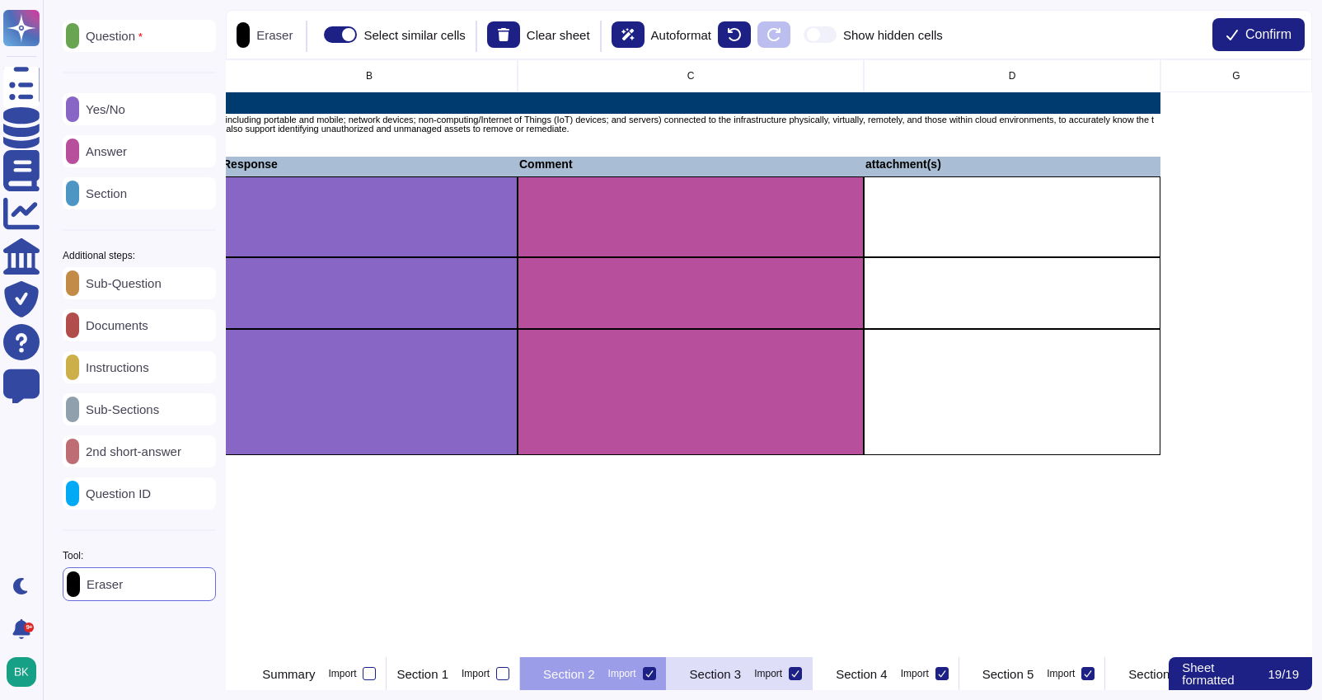
click at [765, 676] on div "Section 3 Import" at bounding box center [740, 673] width 147 height 33
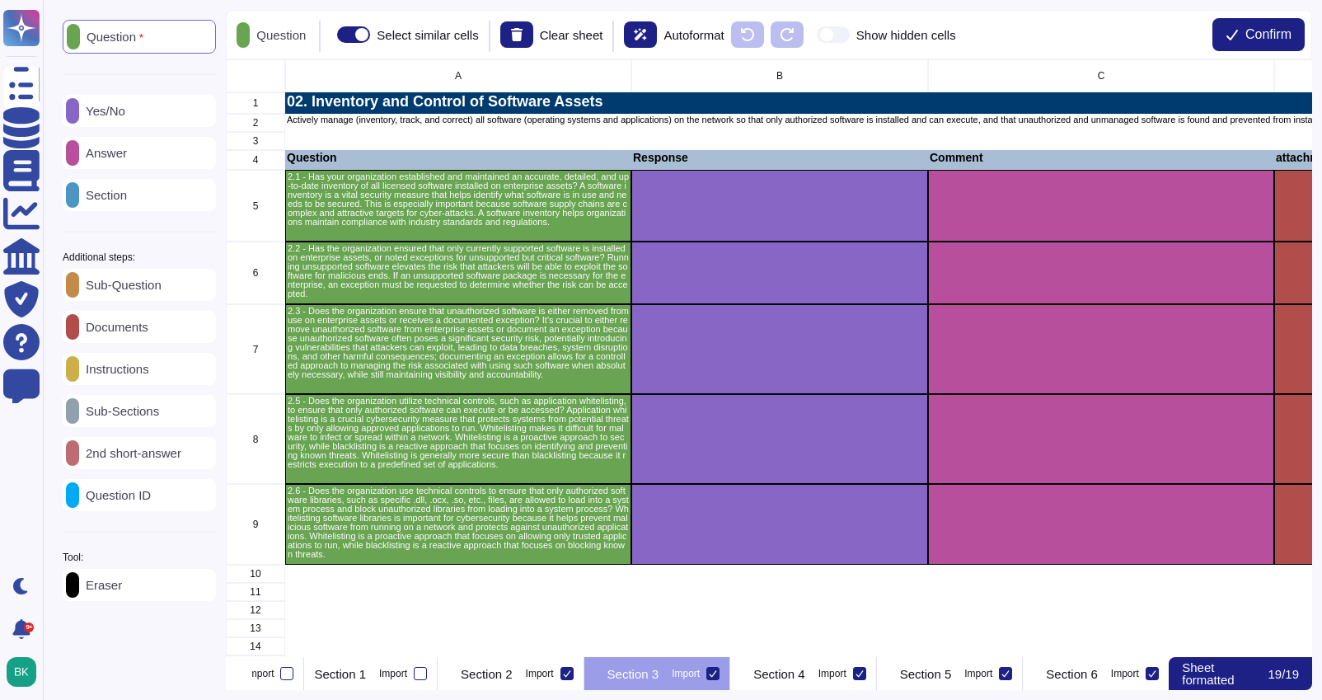
click at [113, 581] on div "Eraser" at bounding box center [139, 585] width 153 height 32
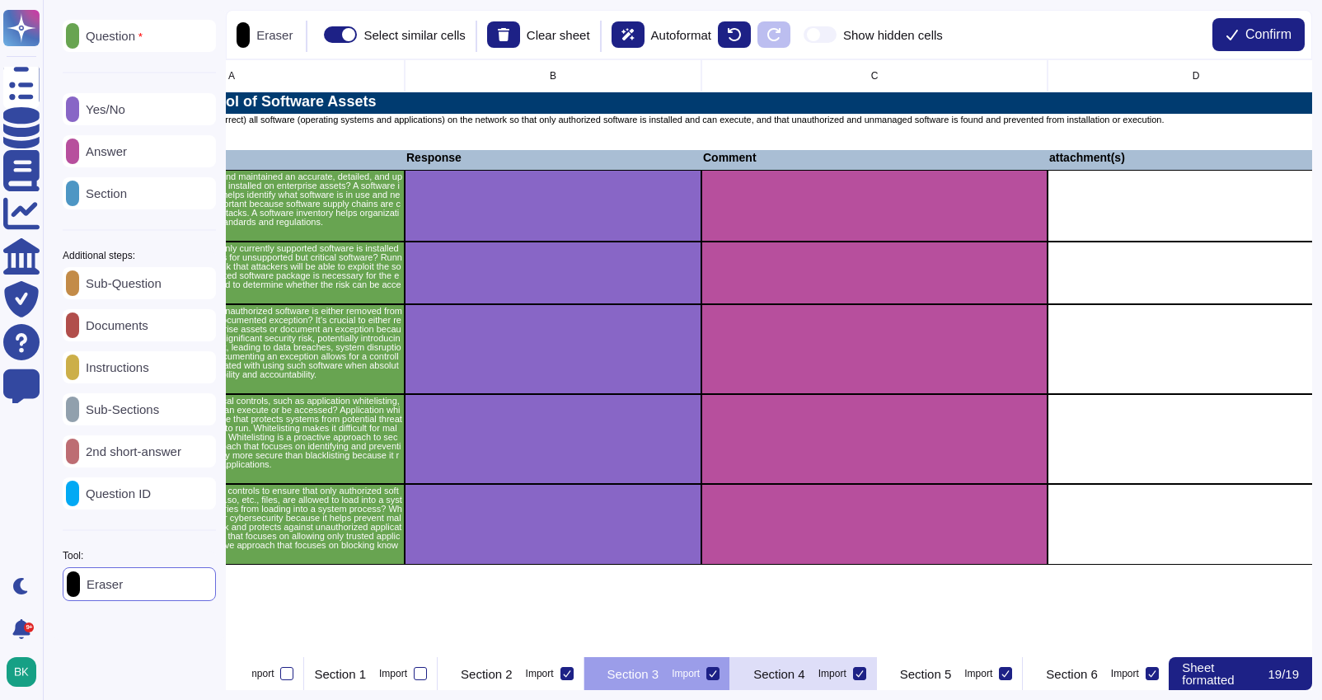
click at [877, 681] on div "Section 4 Import" at bounding box center [803, 673] width 147 height 33
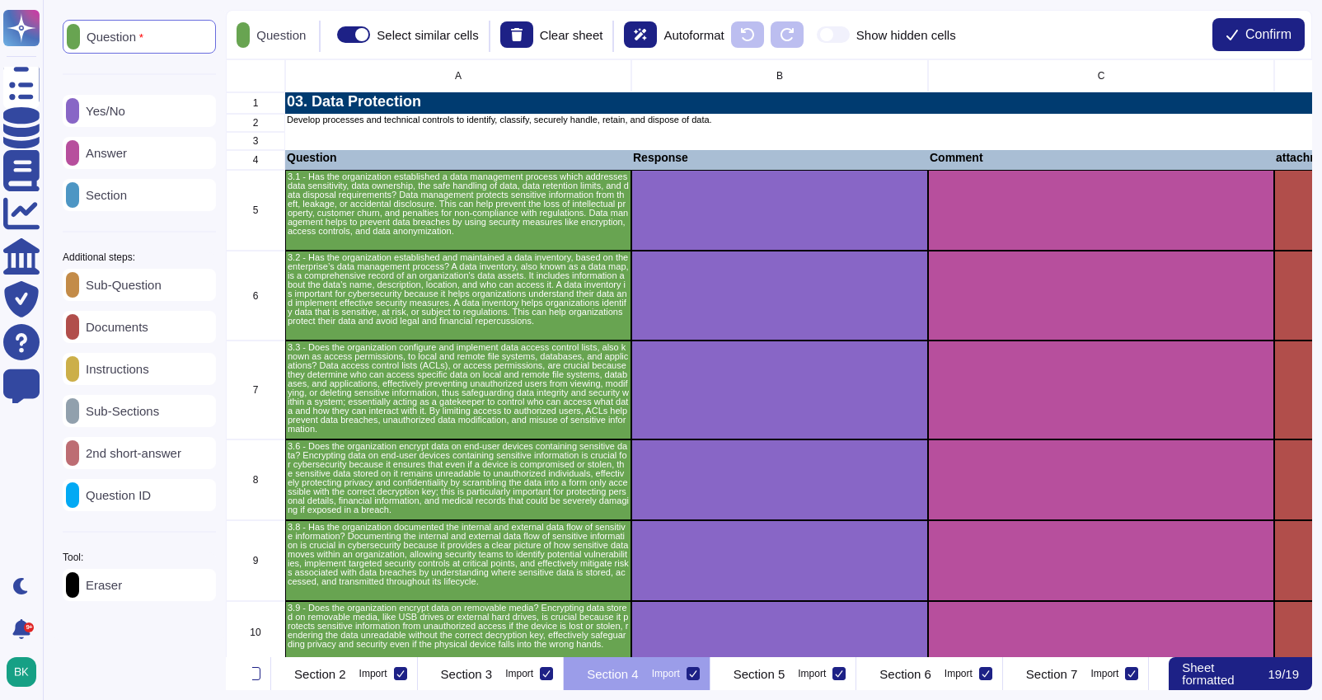
click at [110, 601] on div "Eraser" at bounding box center [139, 585] width 153 height 32
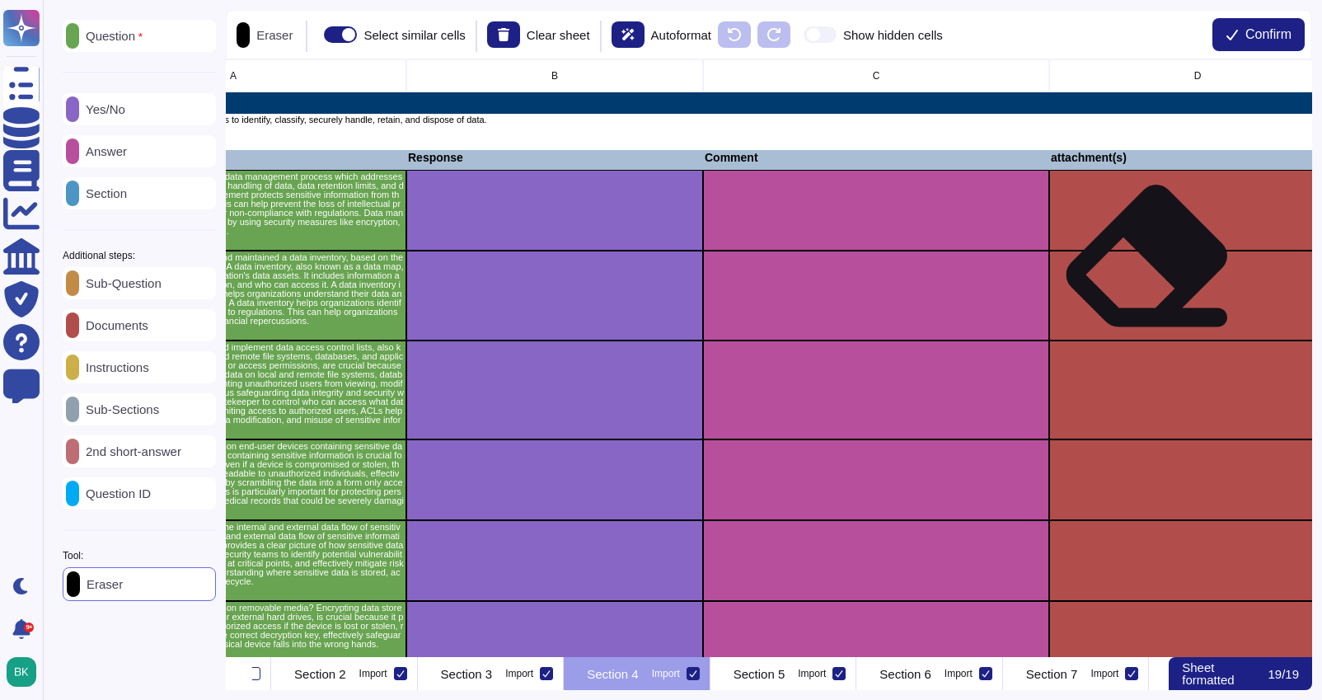
click at [1145, 269] on div "grid" at bounding box center [1197, 296] width 297 height 90
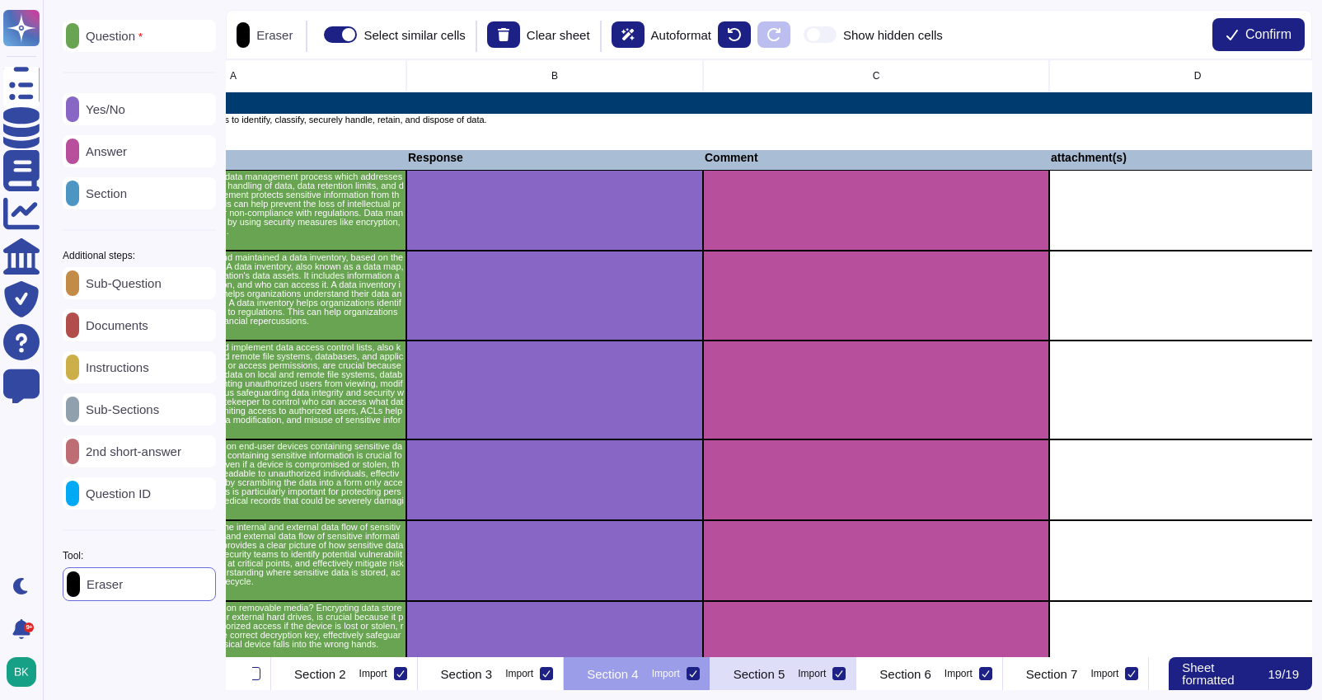
click at [785, 672] on p "Section 5" at bounding box center [759, 673] width 52 height 12
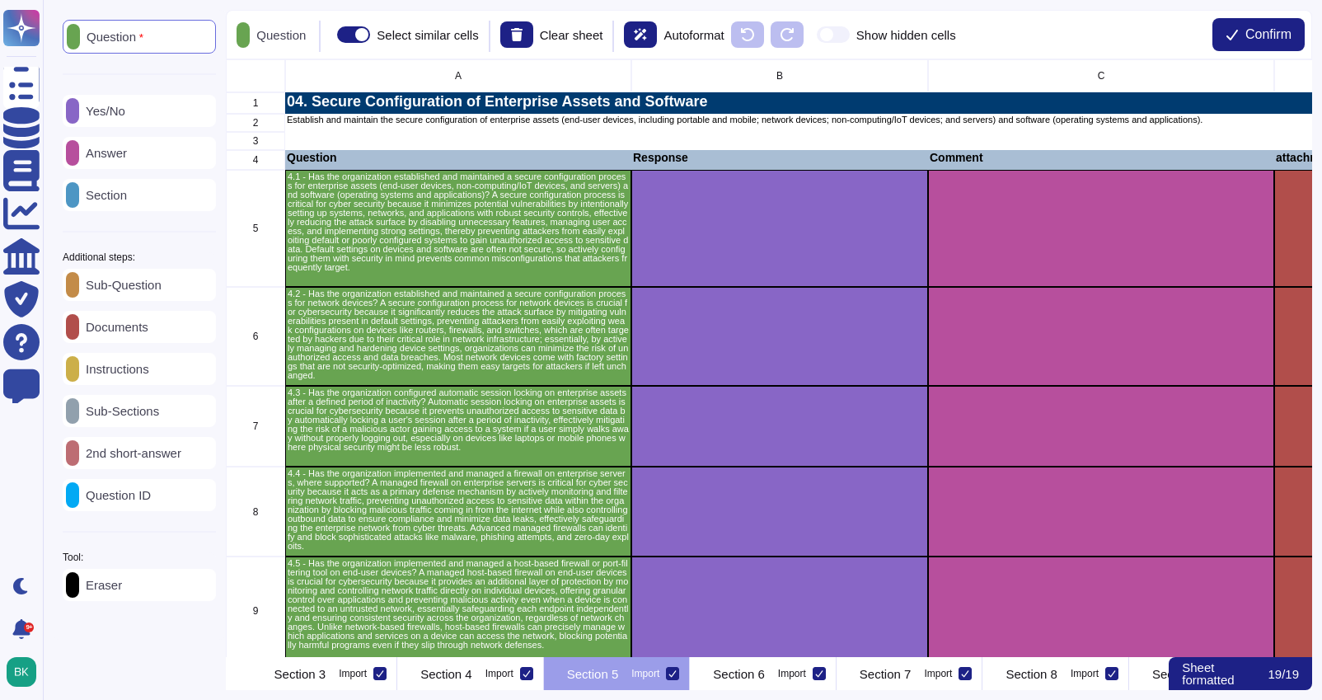
click at [122, 582] on div "Eraser" at bounding box center [139, 585] width 153 height 32
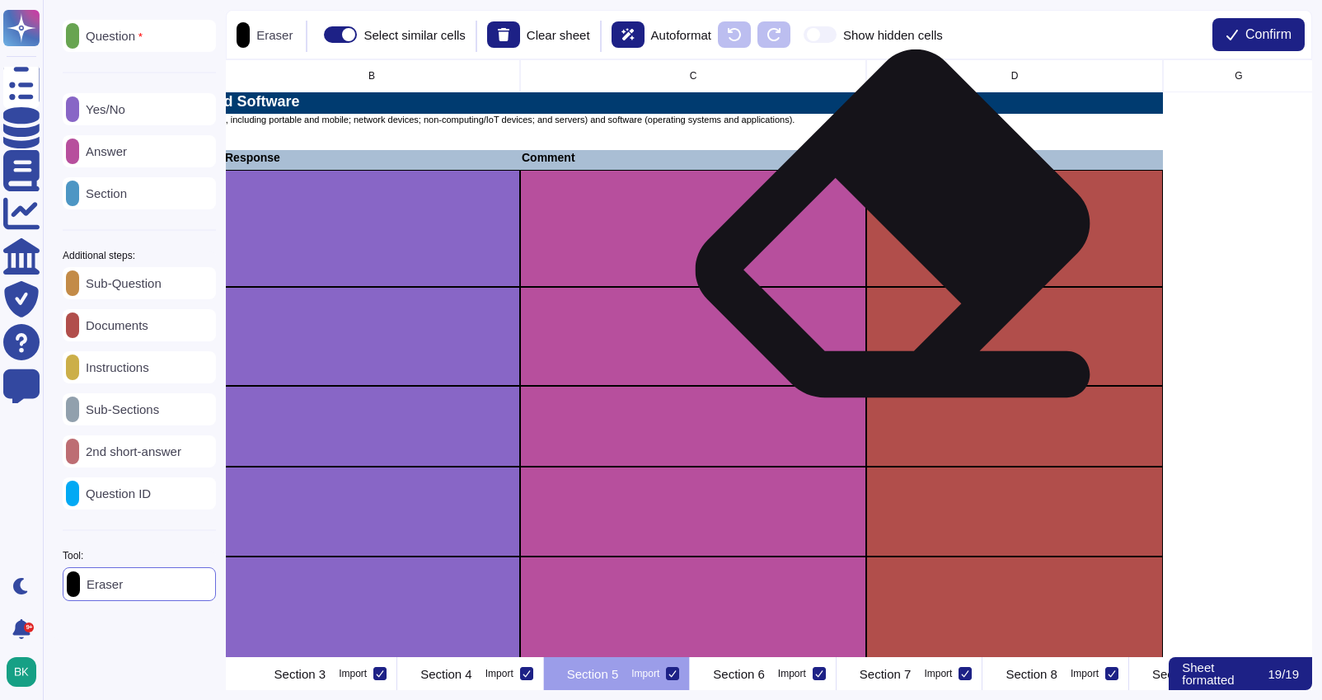
click at [901, 241] on div "grid" at bounding box center [1014, 228] width 297 height 117
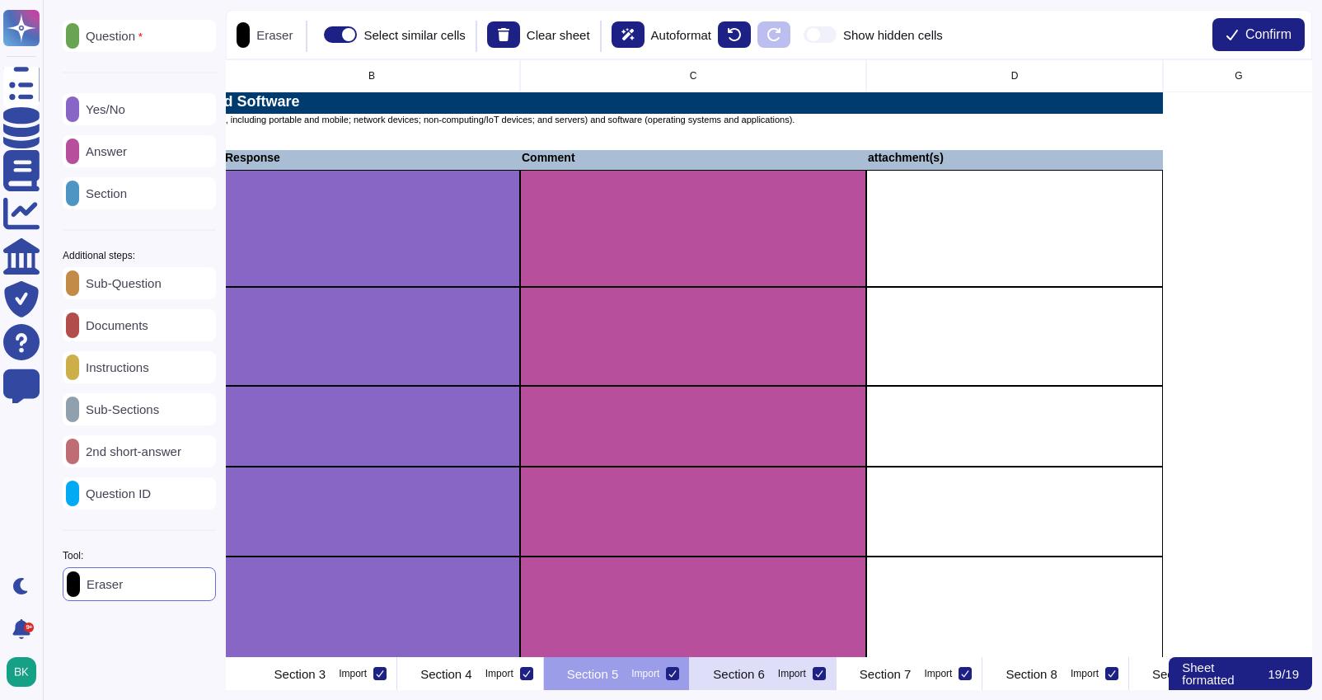
click at [765, 674] on p "Section 6" at bounding box center [739, 673] width 52 height 12
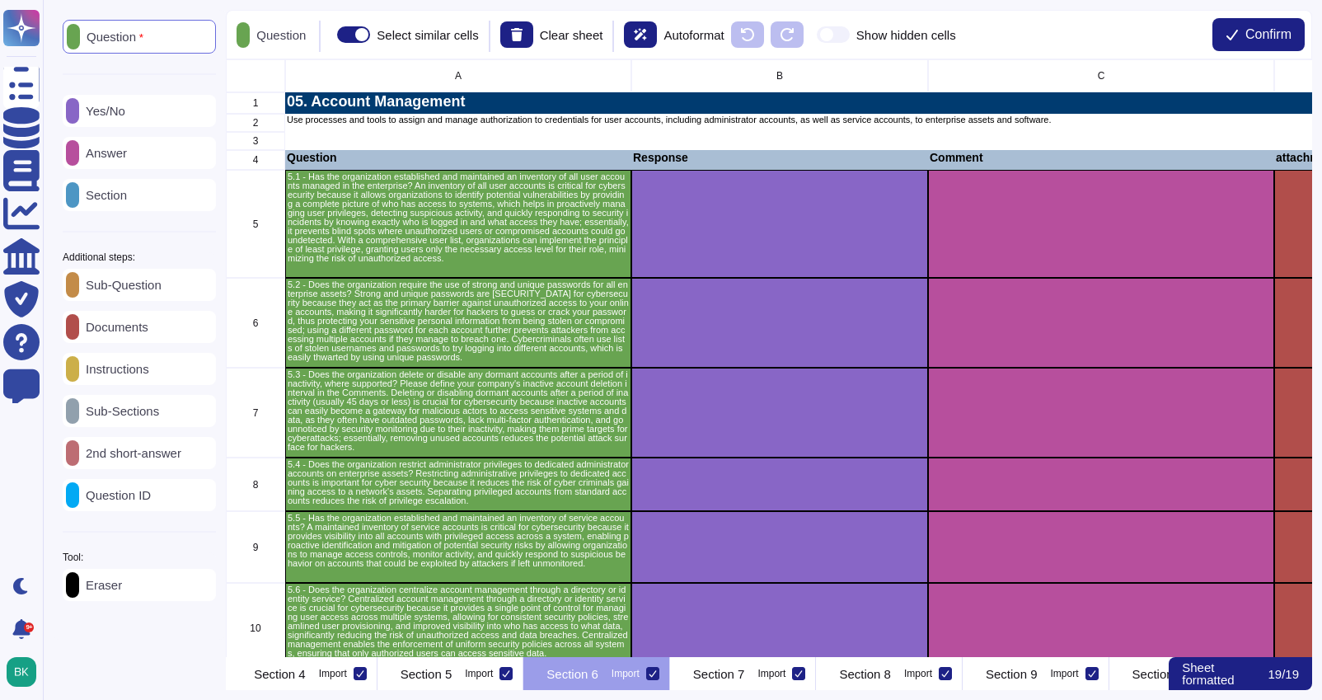
click at [115, 599] on div "Eraser" at bounding box center [139, 585] width 153 height 32
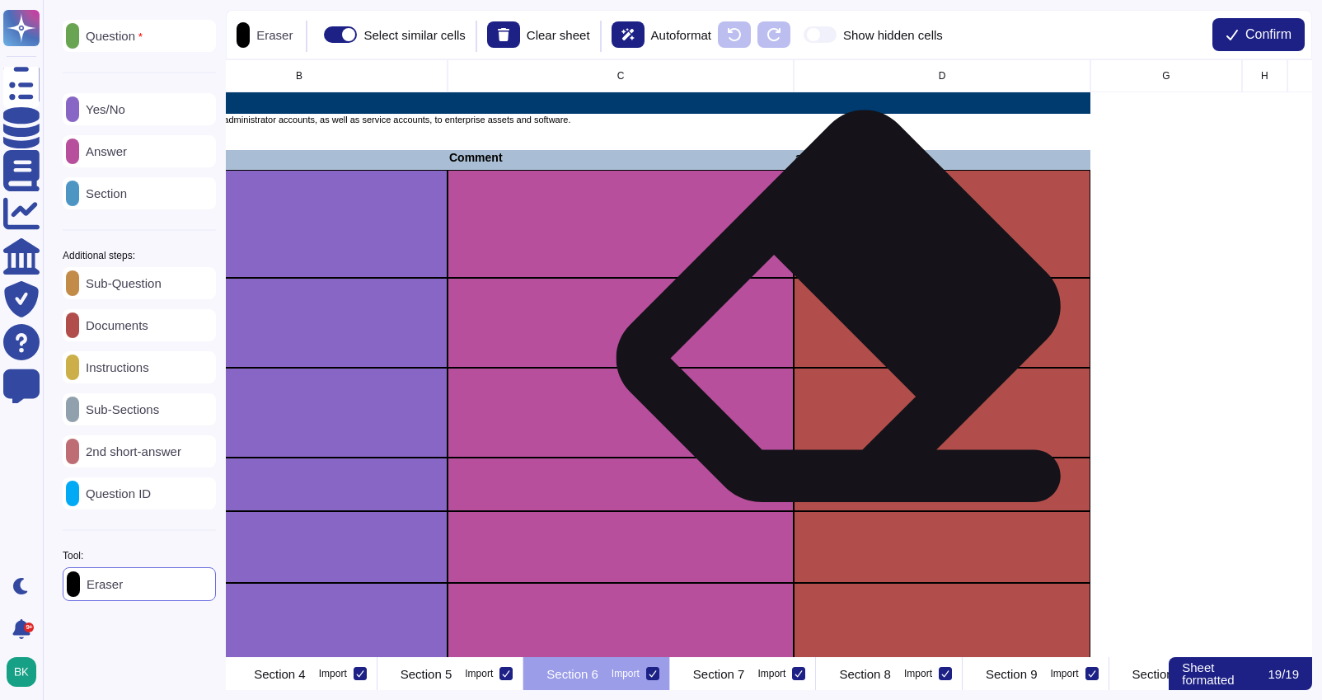
click at [870, 319] on div "grid" at bounding box center [942, 323] width 297 height 90
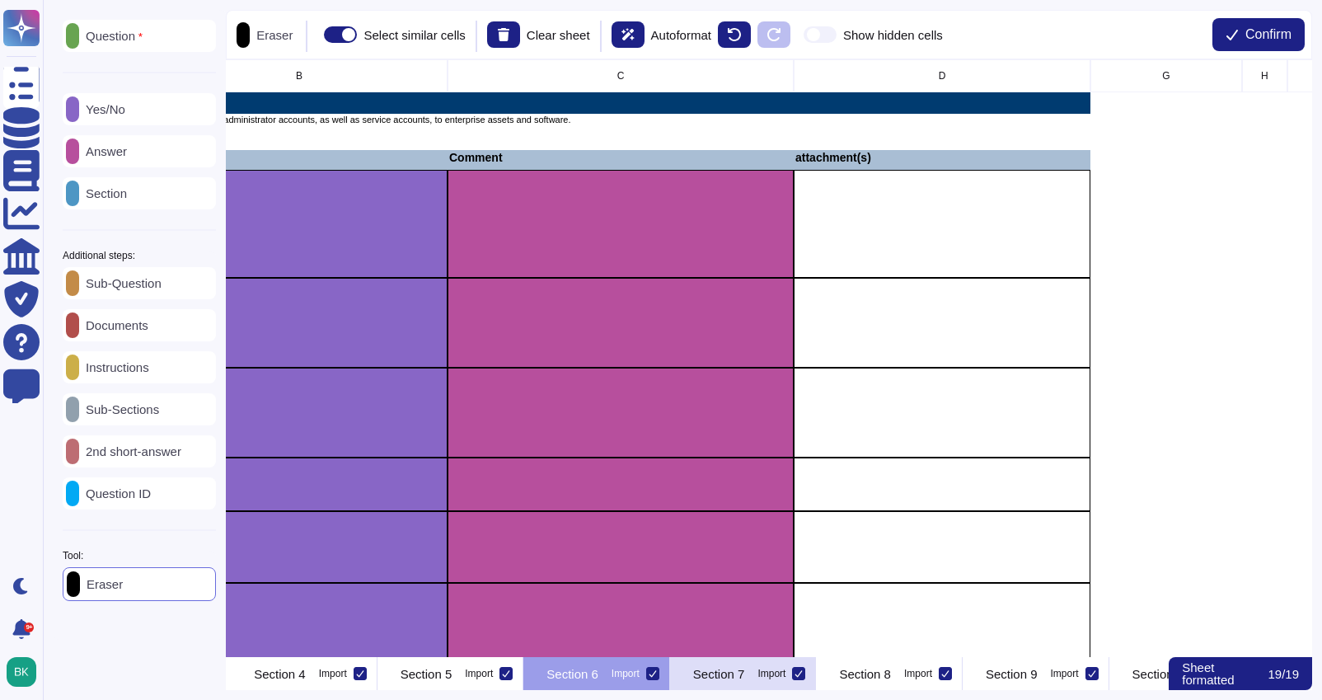
click at [817, 685] on div "Section 7 Import" at bounding box center [743, 673] width 147 height 33
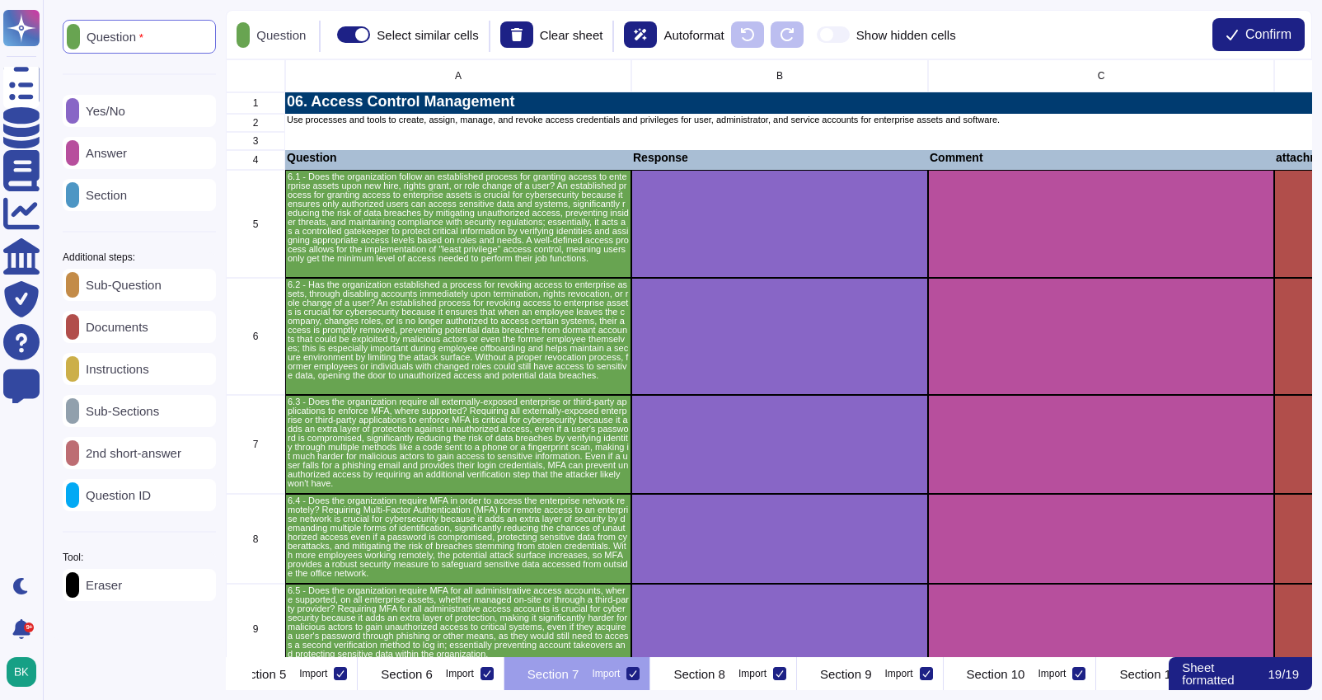
click at [122, 583] on p "Eraser" at bounding box center [100, 584] width 43 height 12
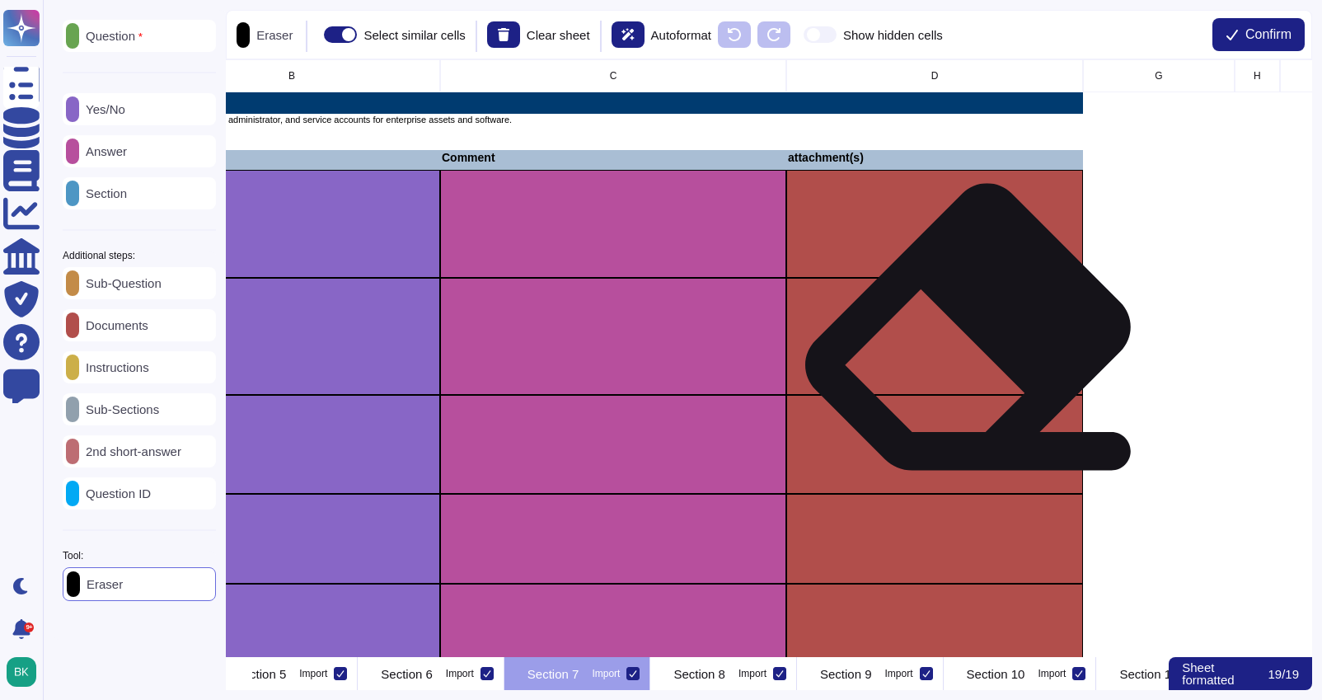
click at [971, 344] on div "grid" at bounding box center [934, 336] width 297 height 117
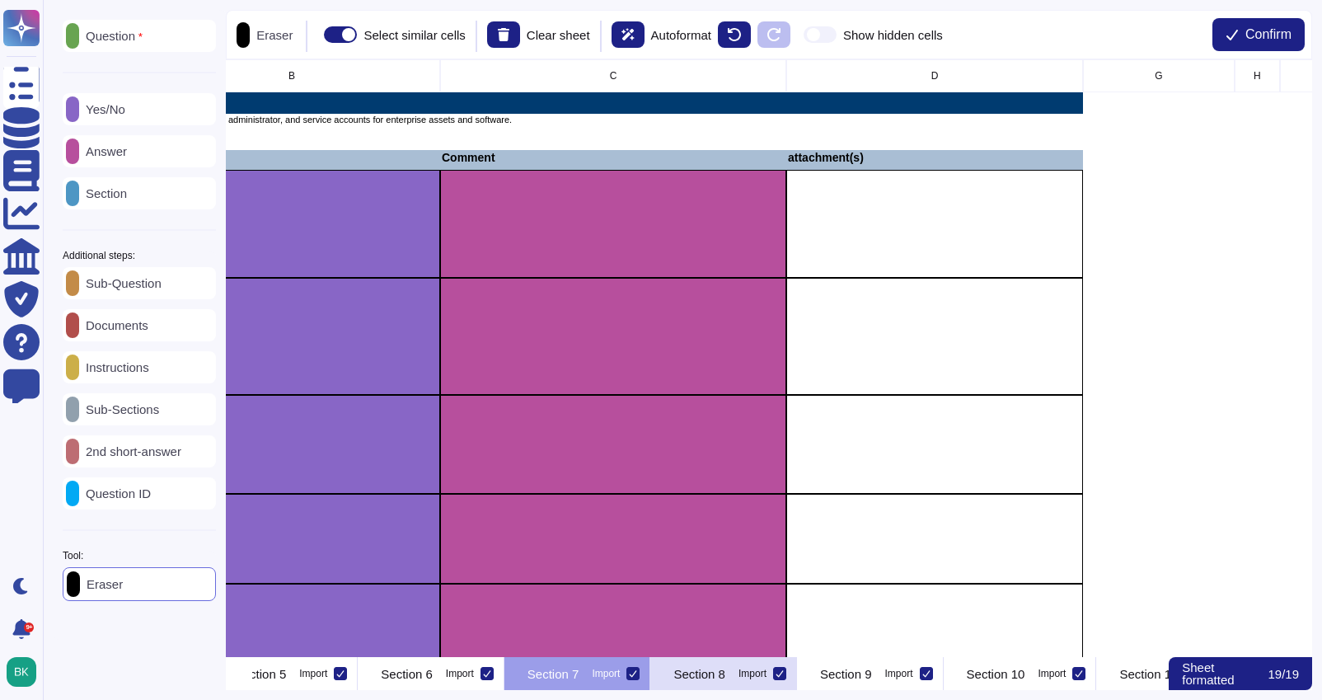
click at [797, 660] on div "Section 8 Import" at bounding box center [723, 673] width 147 height 33
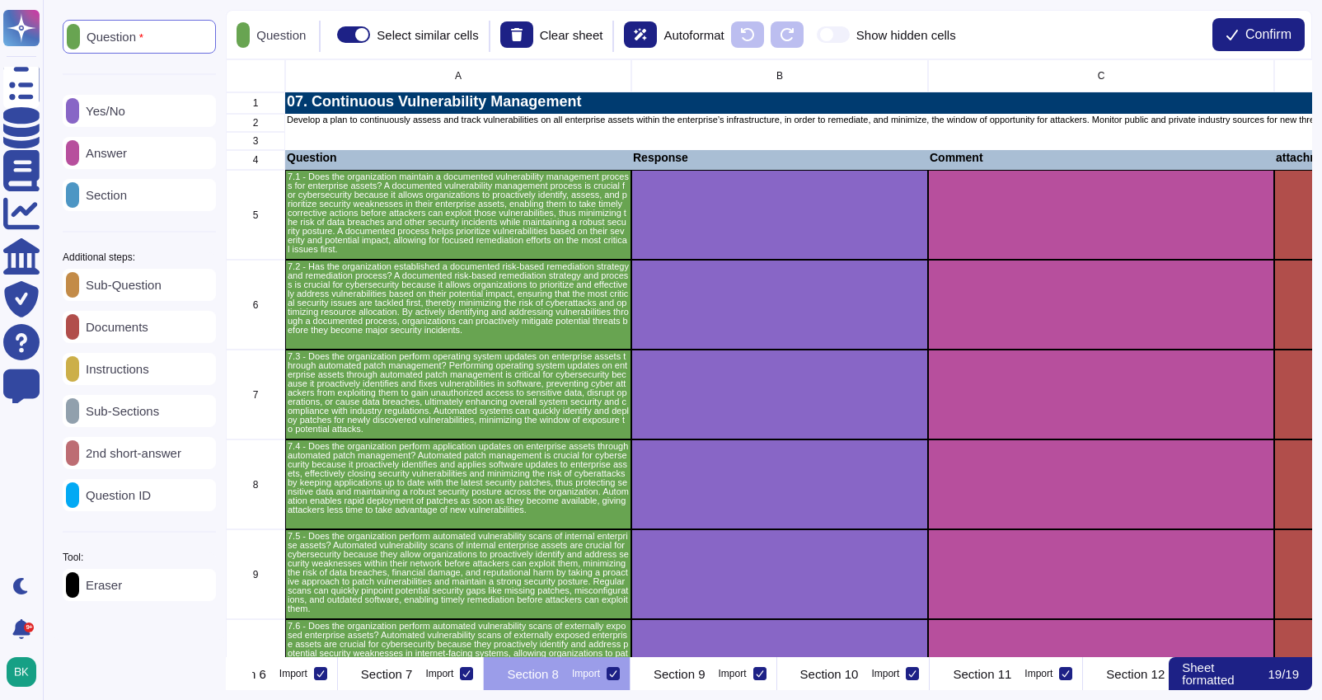
click at [101, 590] on p "Eraser" at bounding box center [100, 584] width 43 height 12
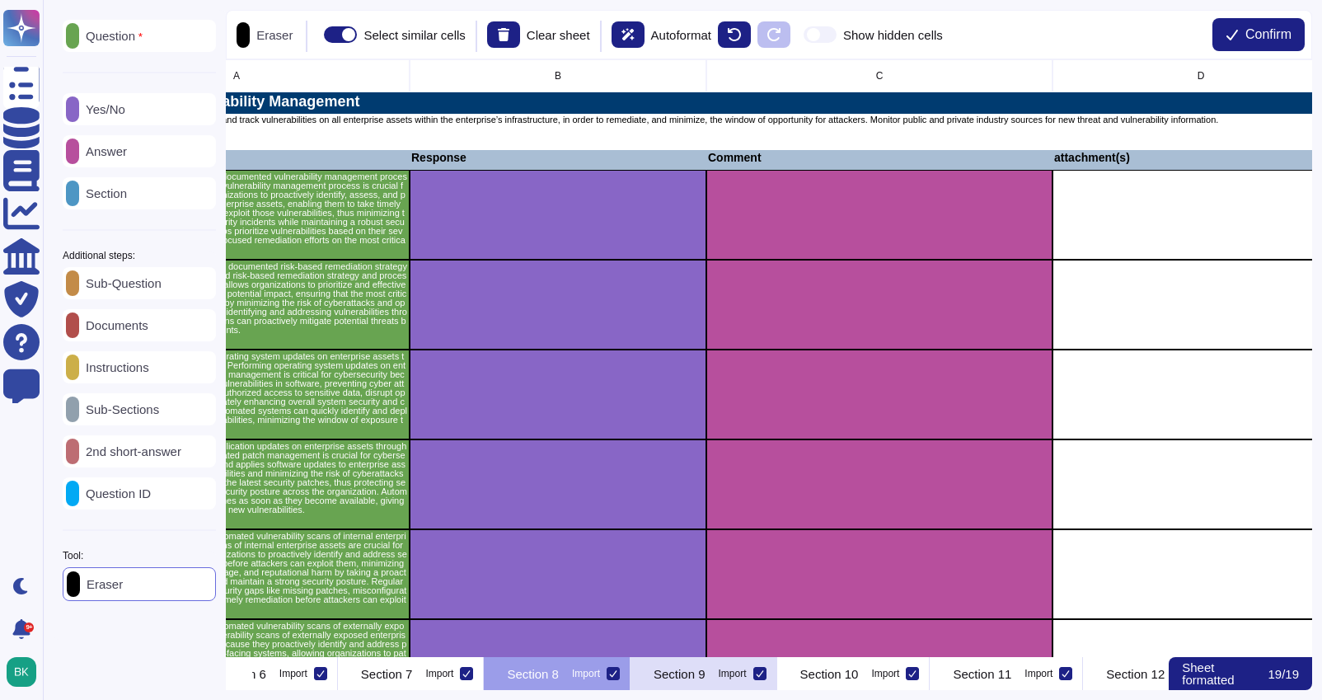
click at [705, 672] on p "Section 9" at bounding box center [679, 673] width 52 height 12
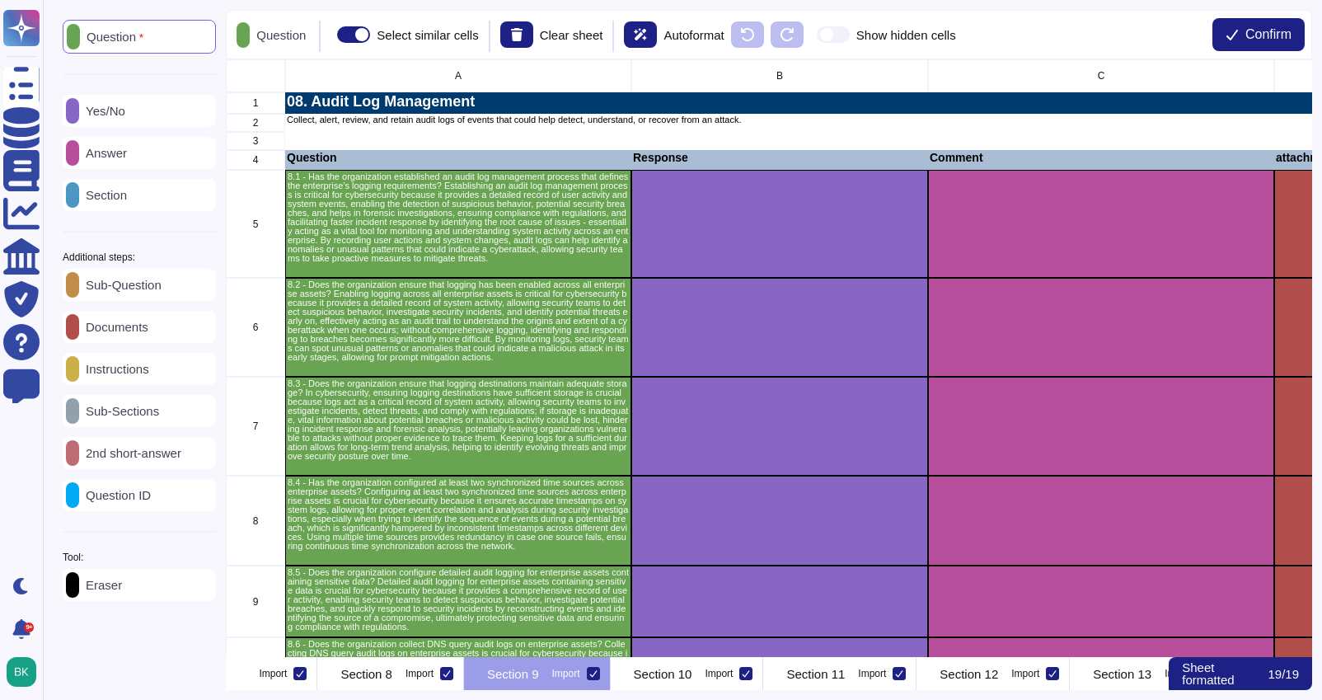
click at [129, 601] on div "Eraser" at bounding box center [139, 585] width 153 height 32
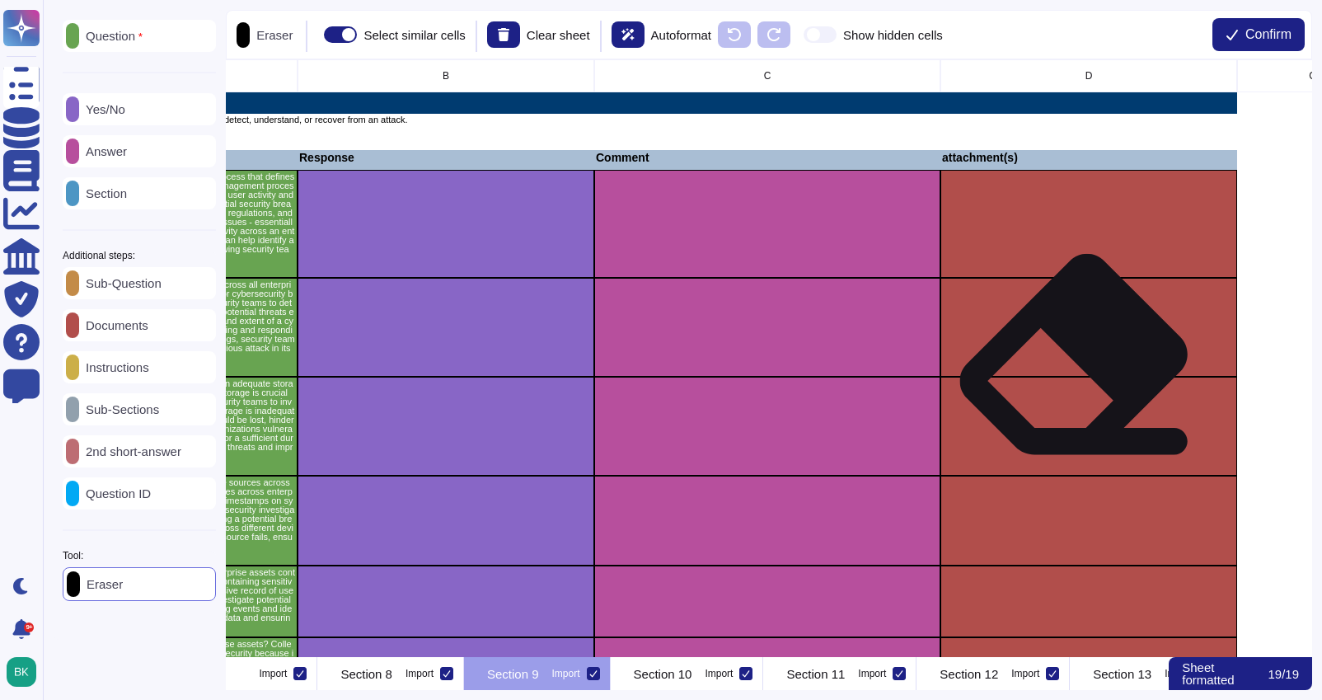
click at [1074, 369] on div "grid" at bounding box center [1088, 327] width 297 height 99
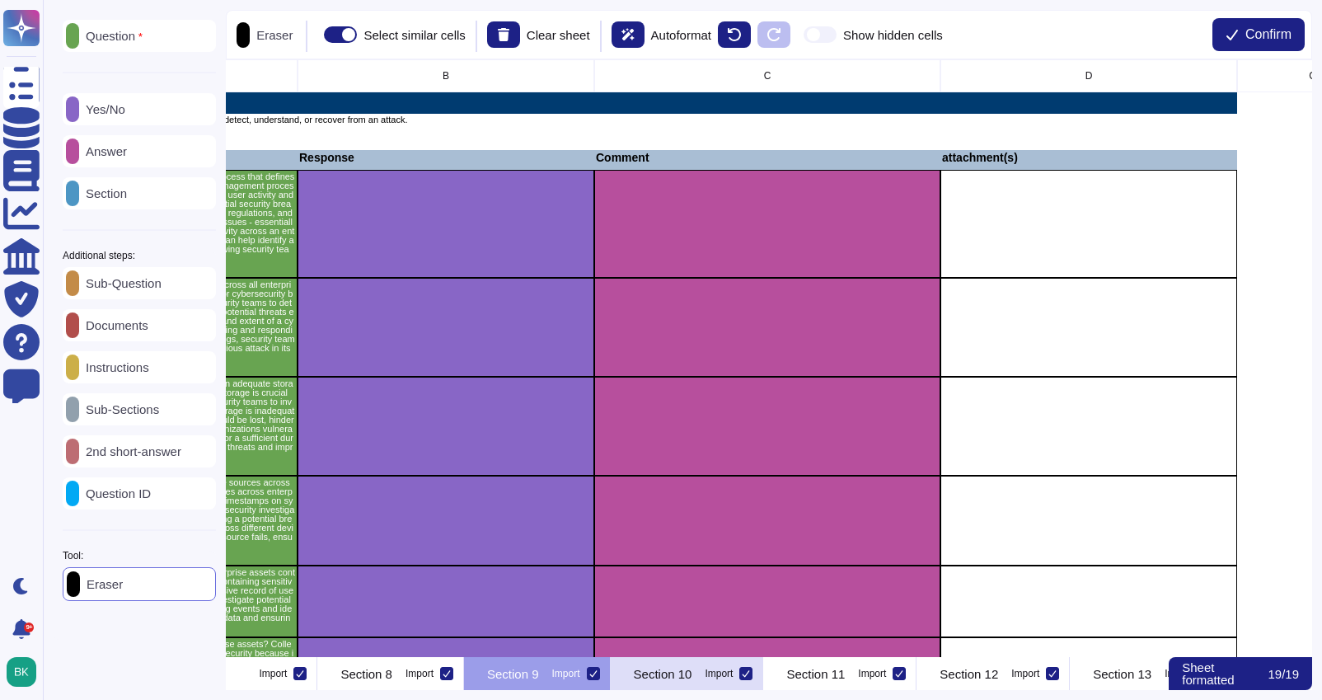
click at [692, 677] on p "Section 10" at bounding box center [663, 673] width 59 height 12
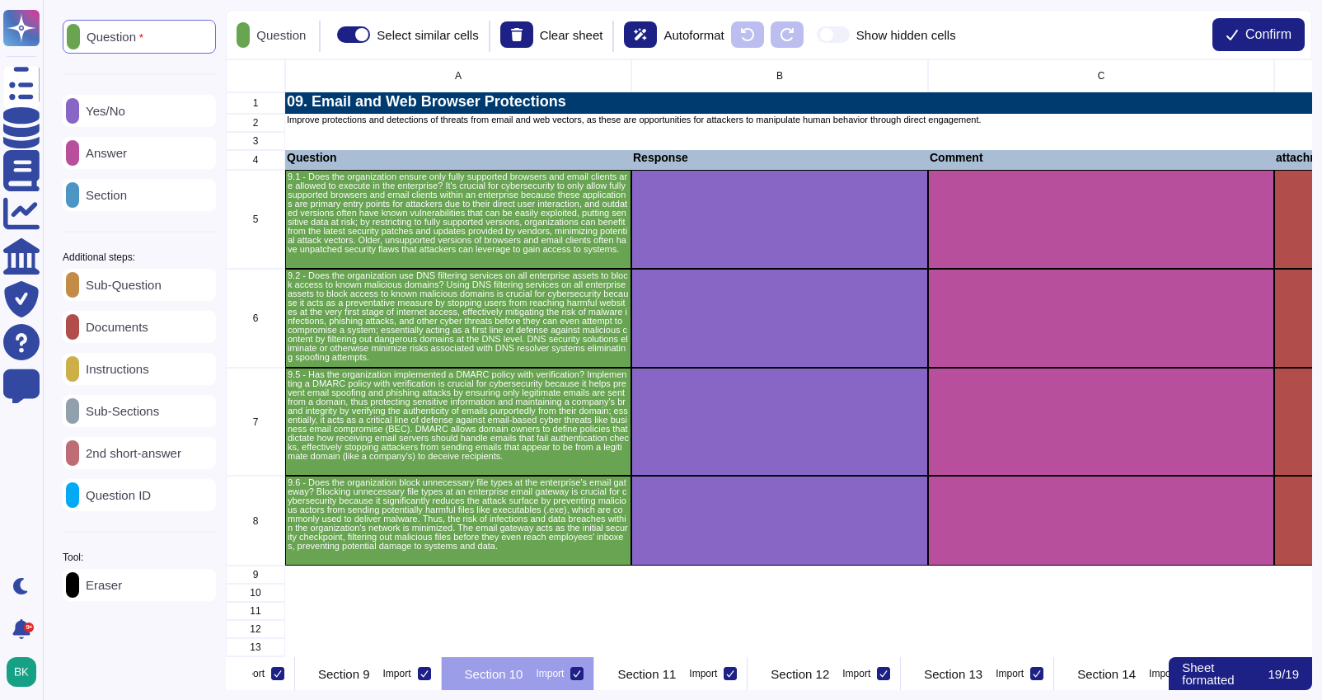
click at [122, 583] on p "Eraser" at bounding box center [100, 584] width 43 height 12
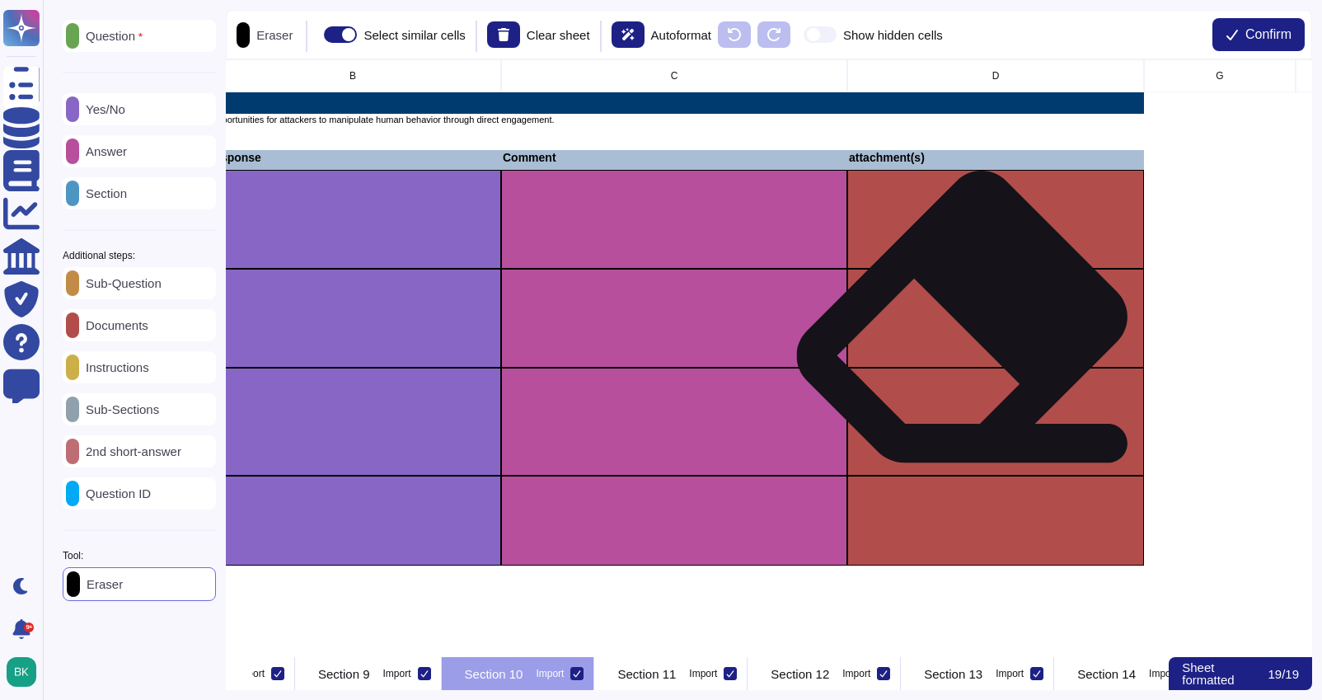
click at [965, 335] on div "grid" at bounding box center [995, 318] width 297 height 99
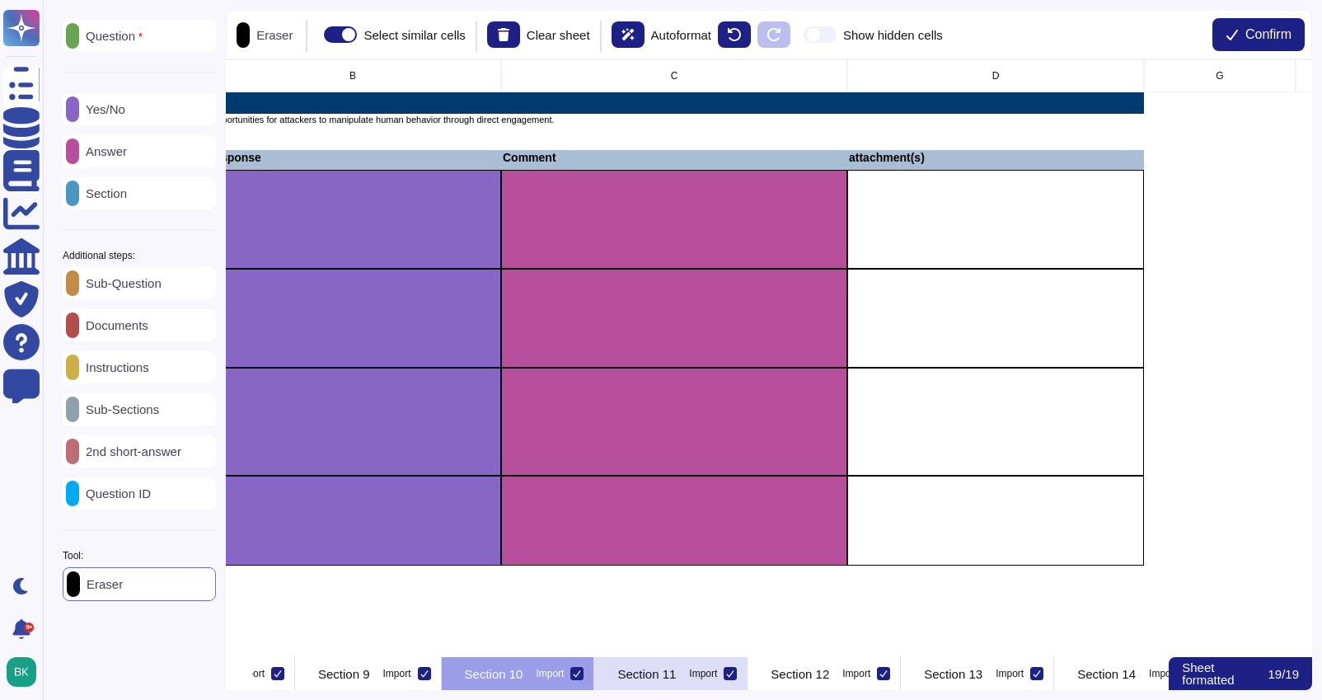
click at [747, 687] on div "Section 11 Import" at bounding box center [670, 673] width 153 height 33
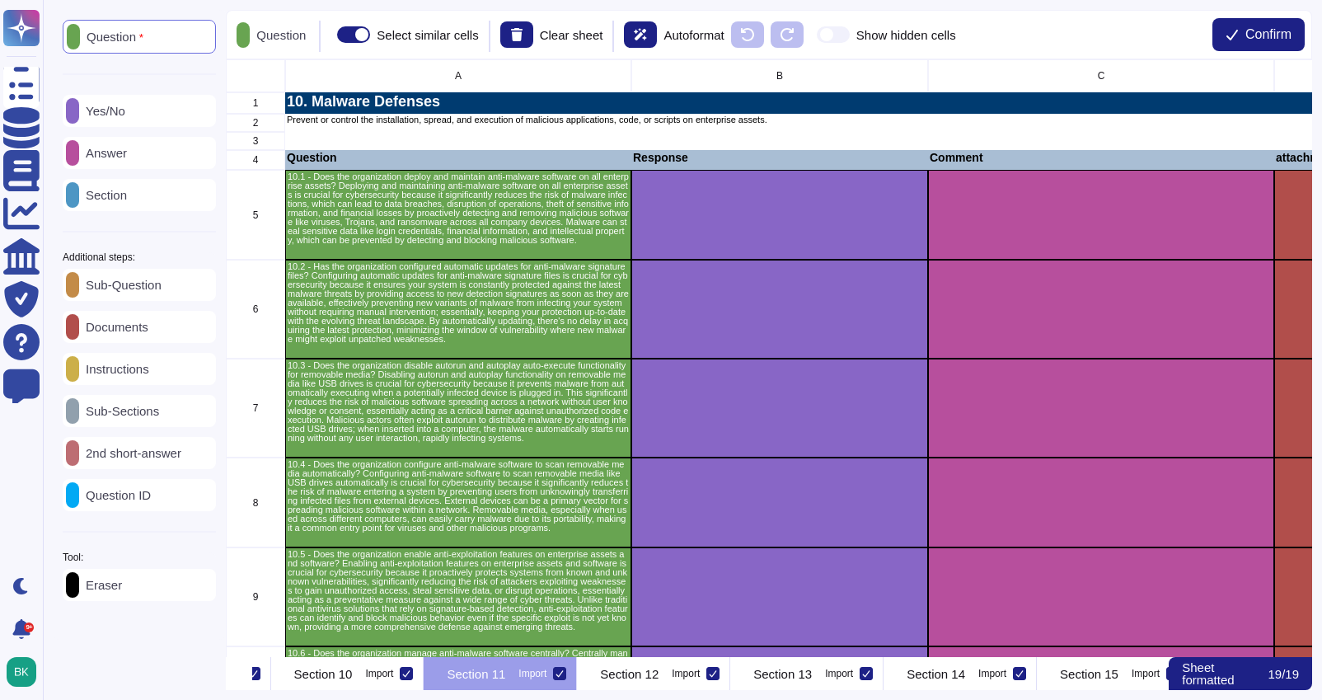
click at [122, 583] on p "Eraser" at bounding box center [100, 584] width 43 height 12
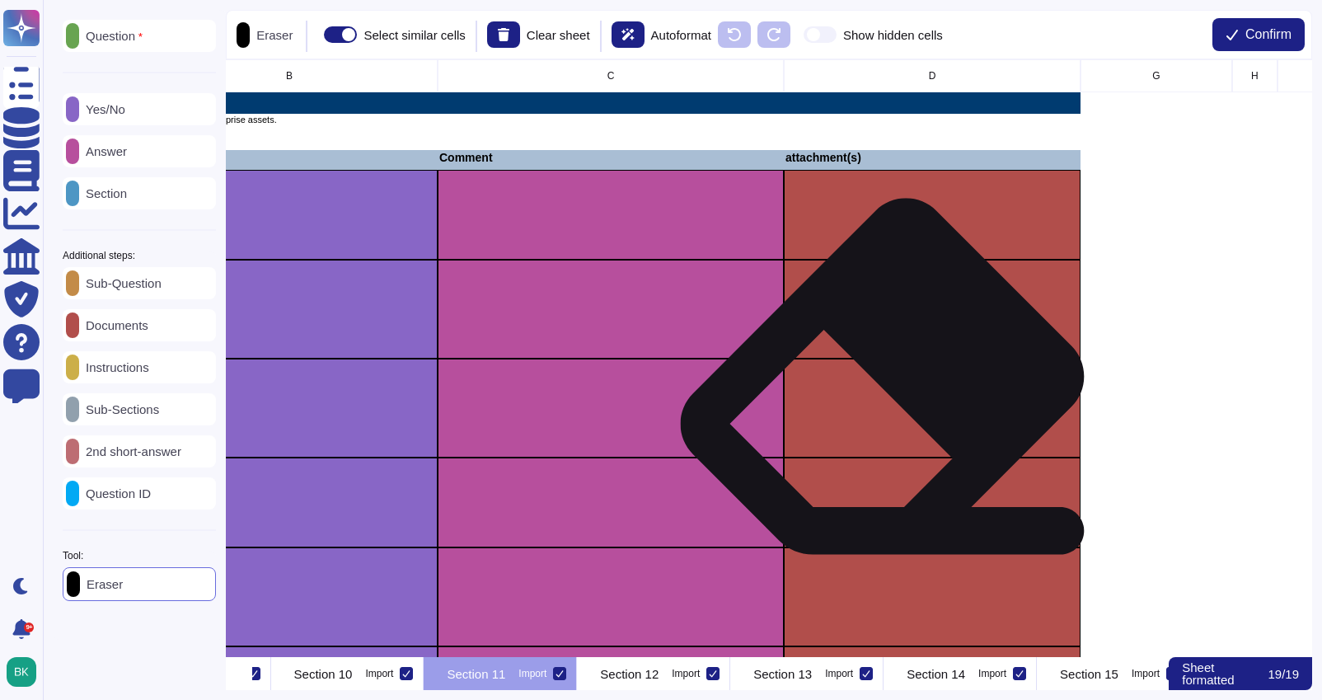
click at [887, 396] on div "grid" at bounding box center [932, 407] width 297 height 99
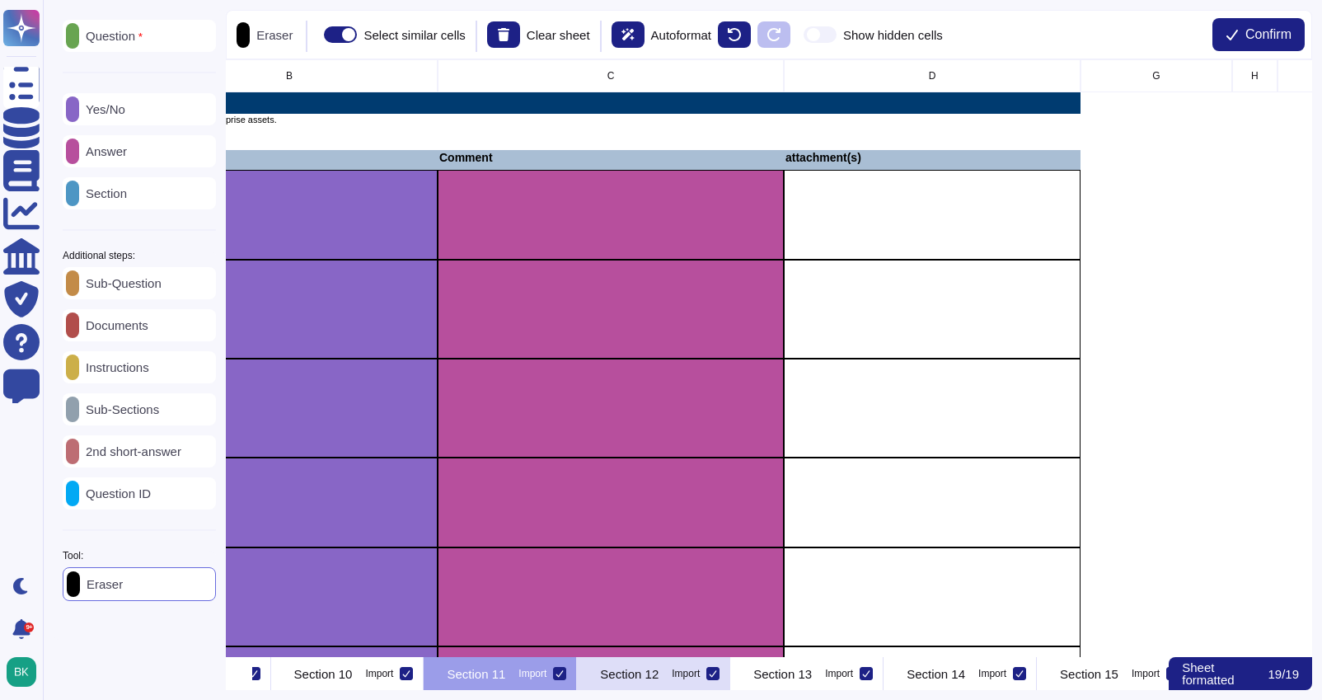
click at [658, 674] on p "Section 12" at bounding box center [629, 673] width 59 height 12
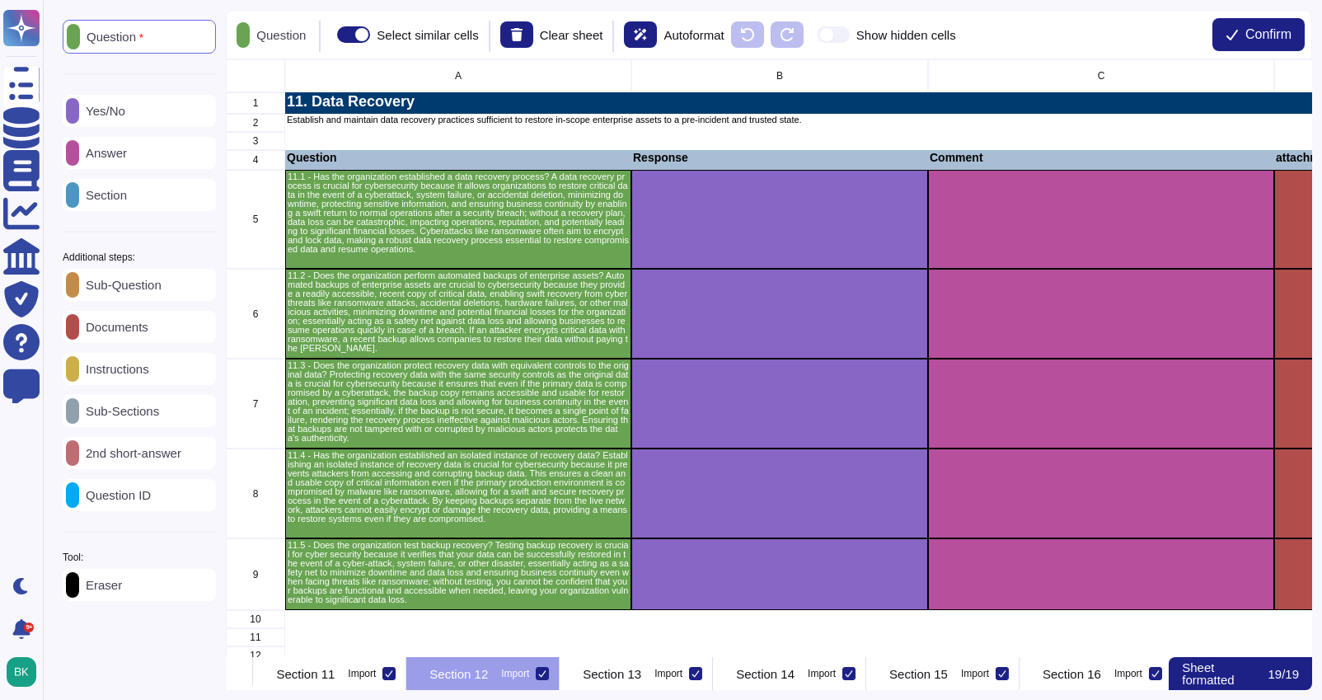
click at [117, 582] on div "Eraser" at bounding box center [139, 585] width 153 height 32
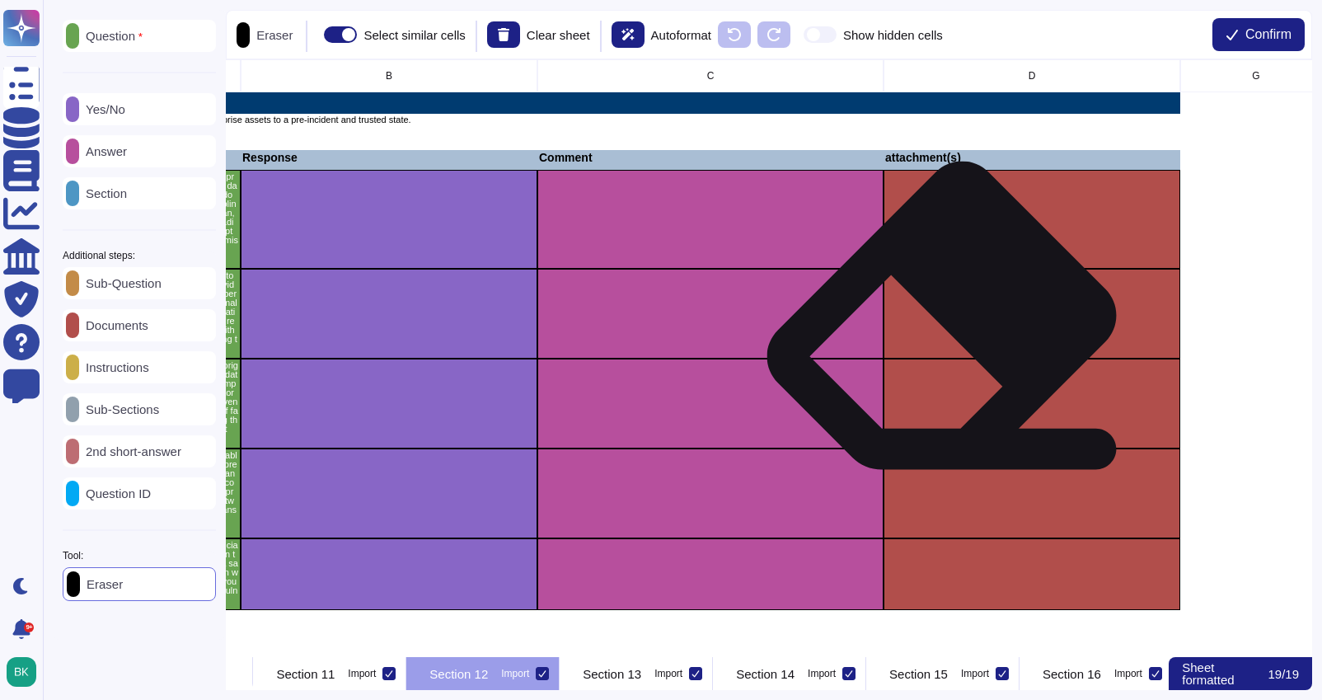
click at [949, 333] on div "grid" at bounding box center [1031, 314] width 297 height 90
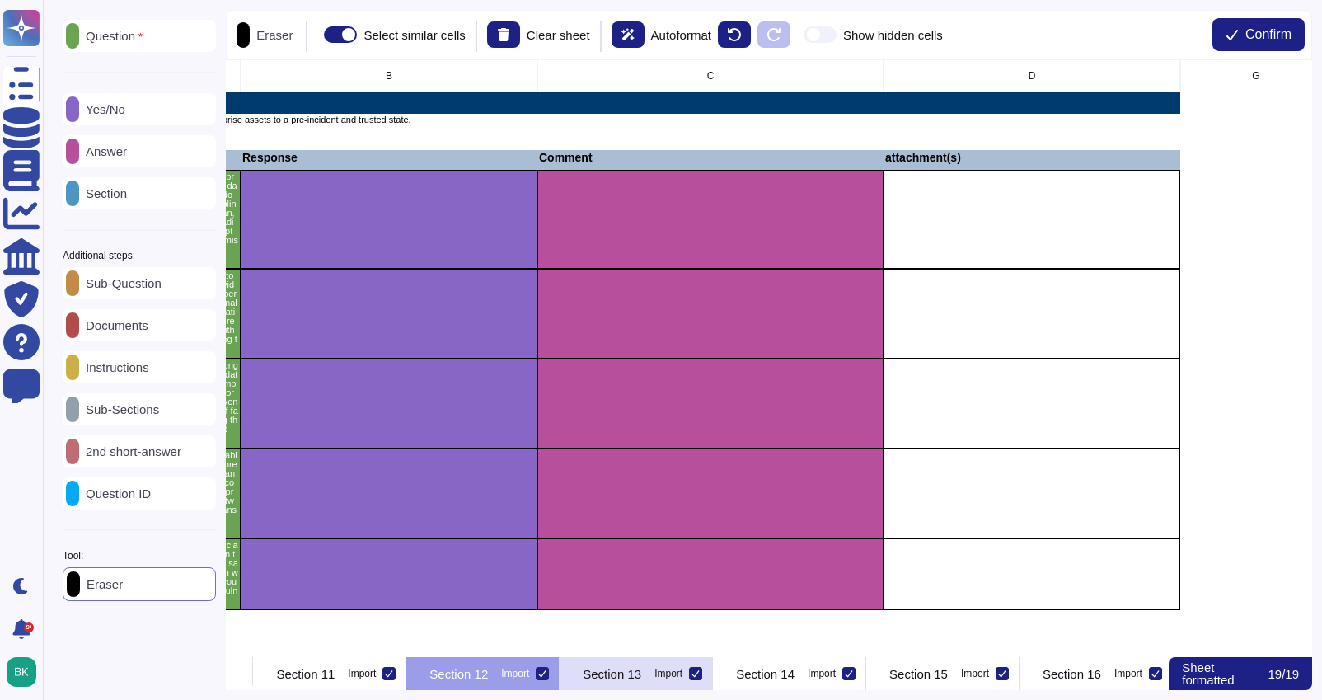
click at [713, 681] on div "Section 13 Import" at bounding box center [636, 673] width 153 height 33
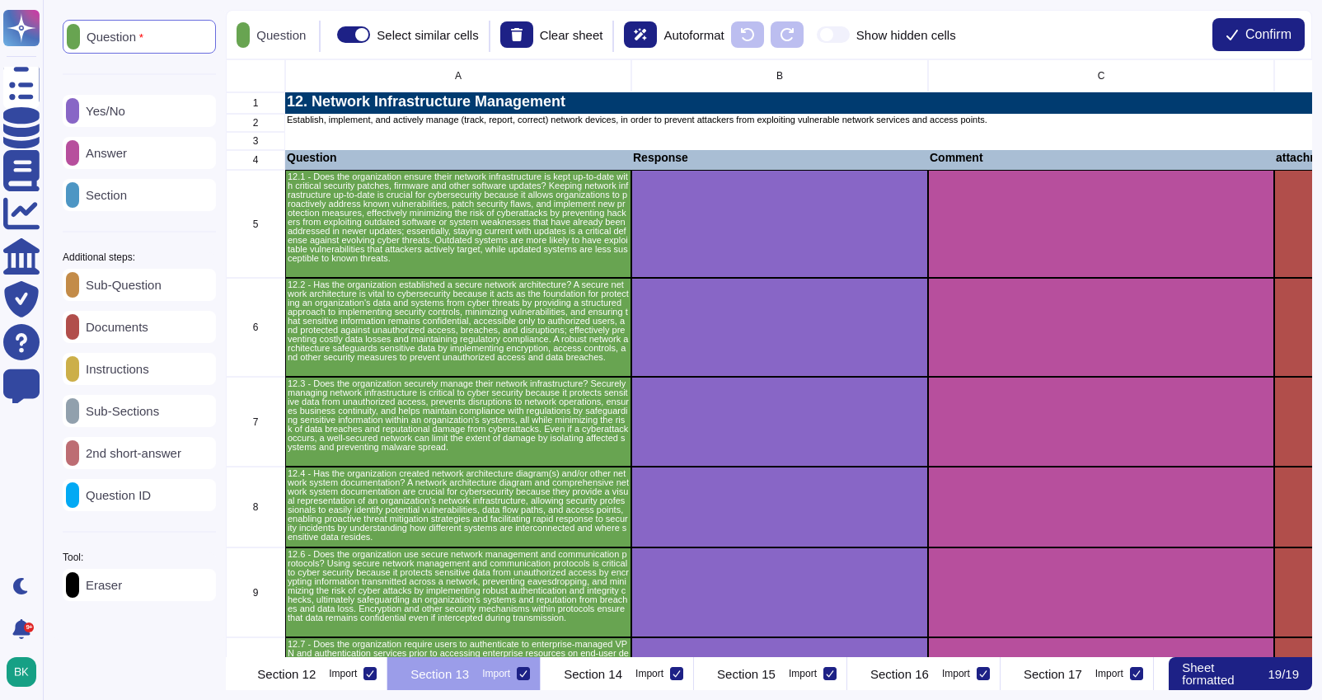
click at [119, 575] on div "Eraser" at bounding box center [139, 585] width 153 height 32
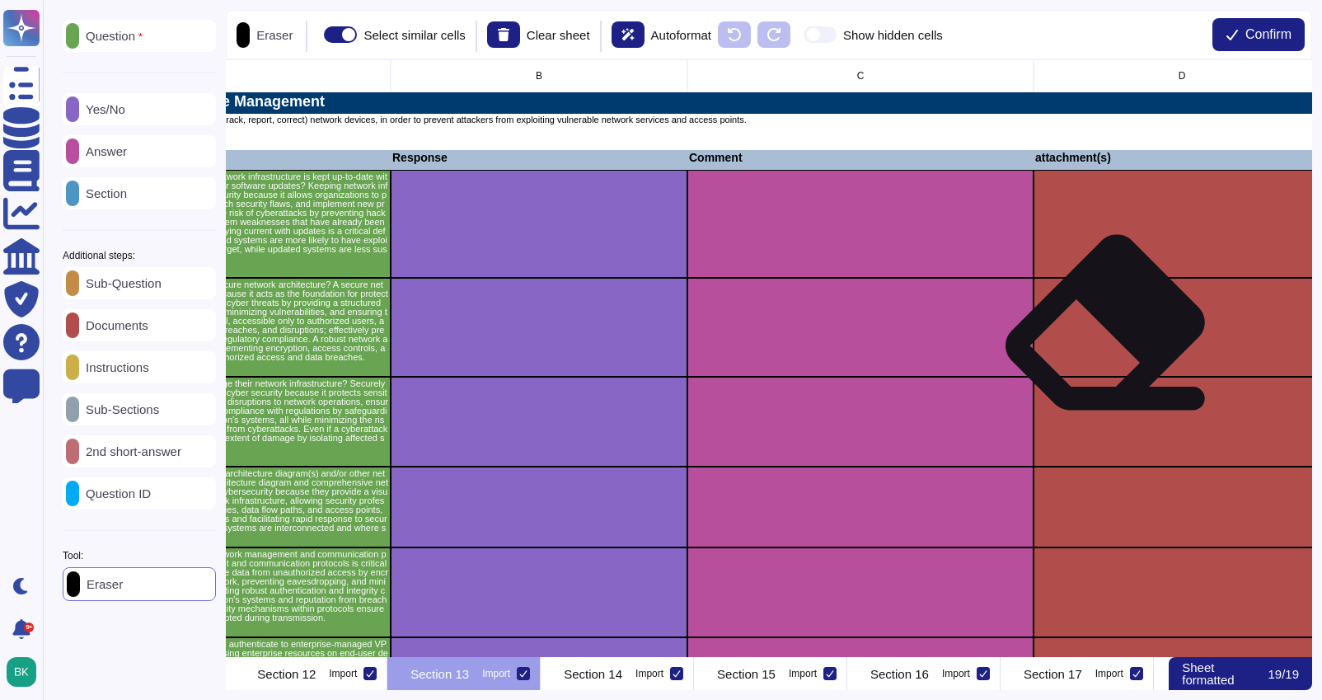
click at [1104, 336] on div "grid" at bounding box center [1181, 327] width 297 height 99
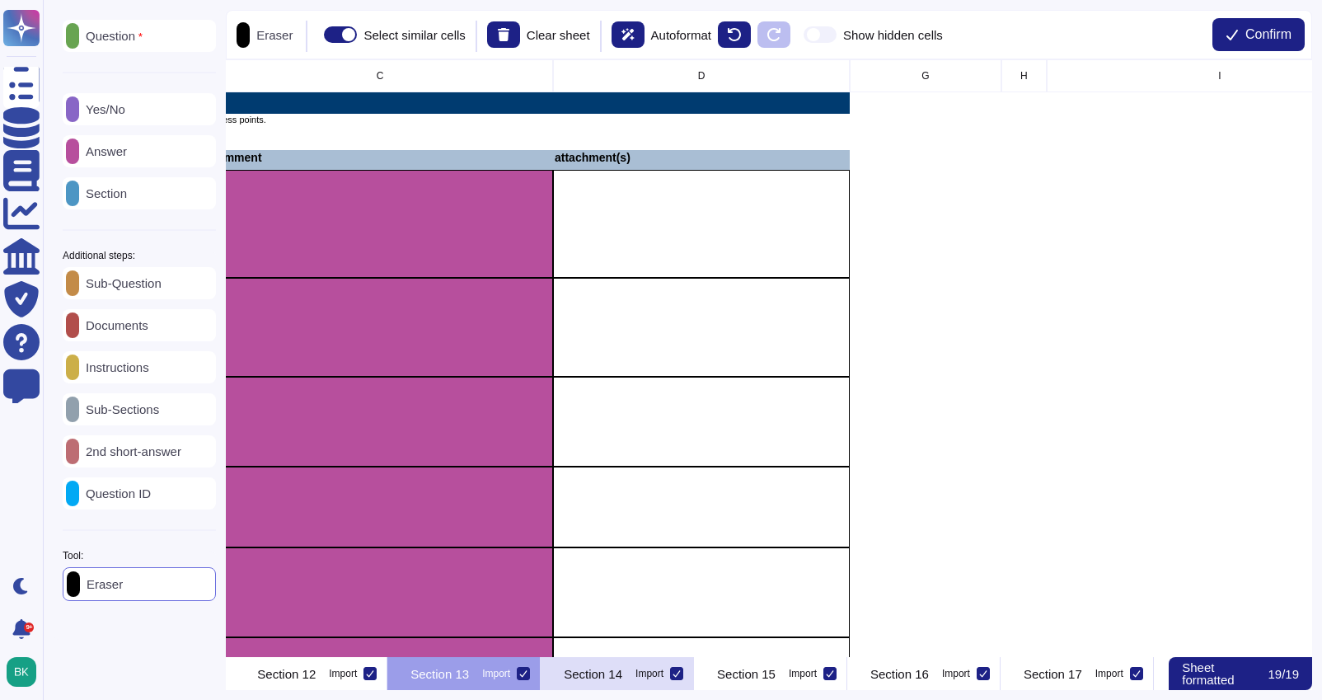
click at [694, 684] on div "Section 14 Import" at bounding box center [617, 673] width 153 height 33
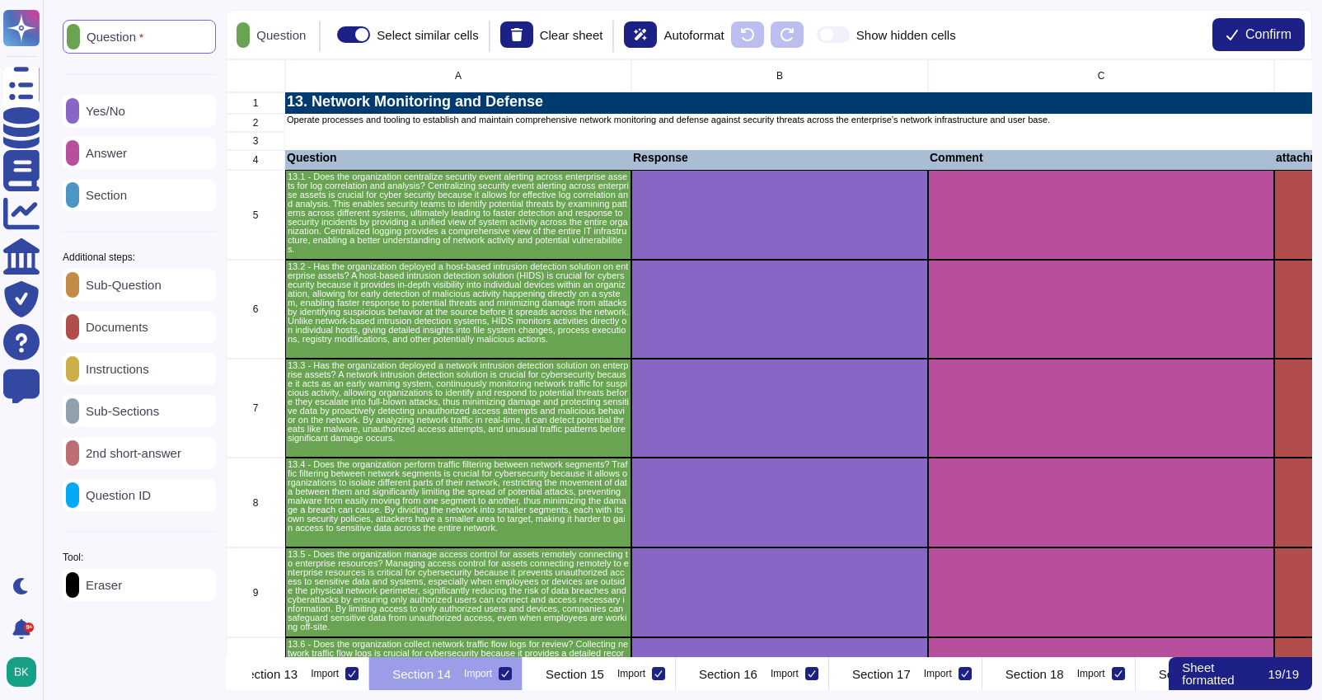
click at [119, 591] on p "Eraser" at bounding box center [100, 584] width 43 height 12
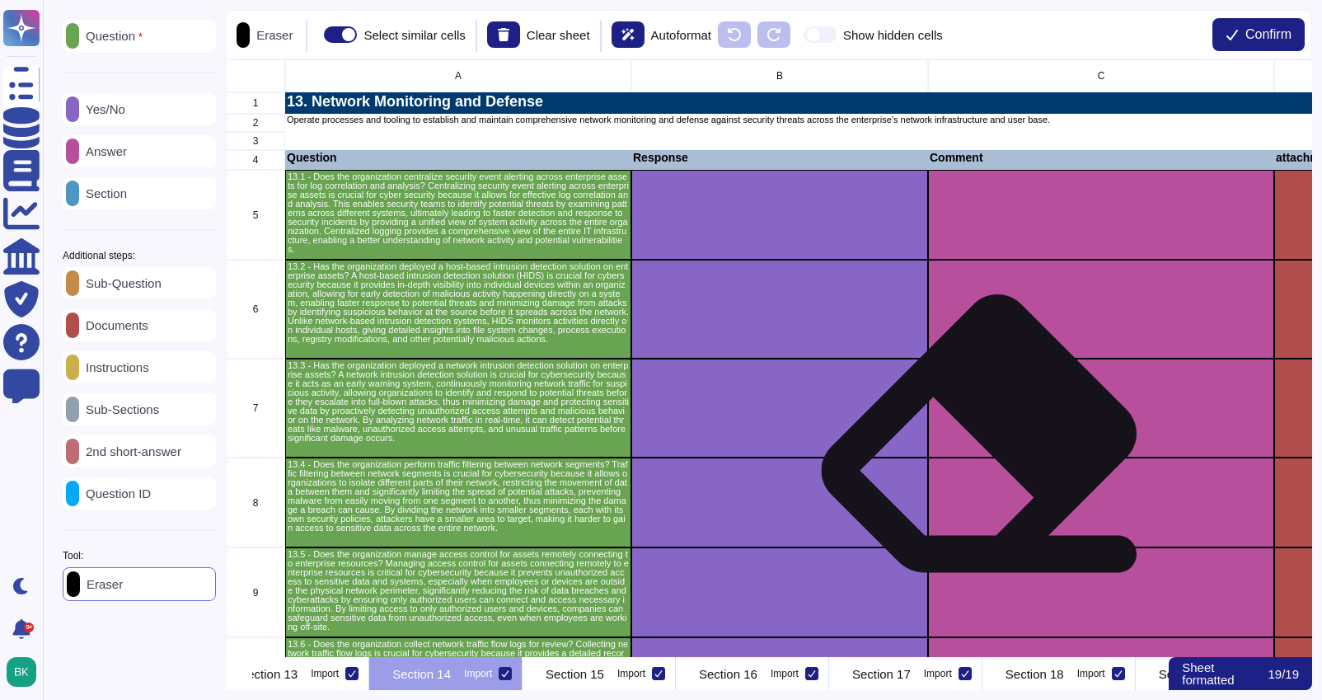
click at [981, 451] on div "grid" at bounding box center [1101, 407] width 346 height 99
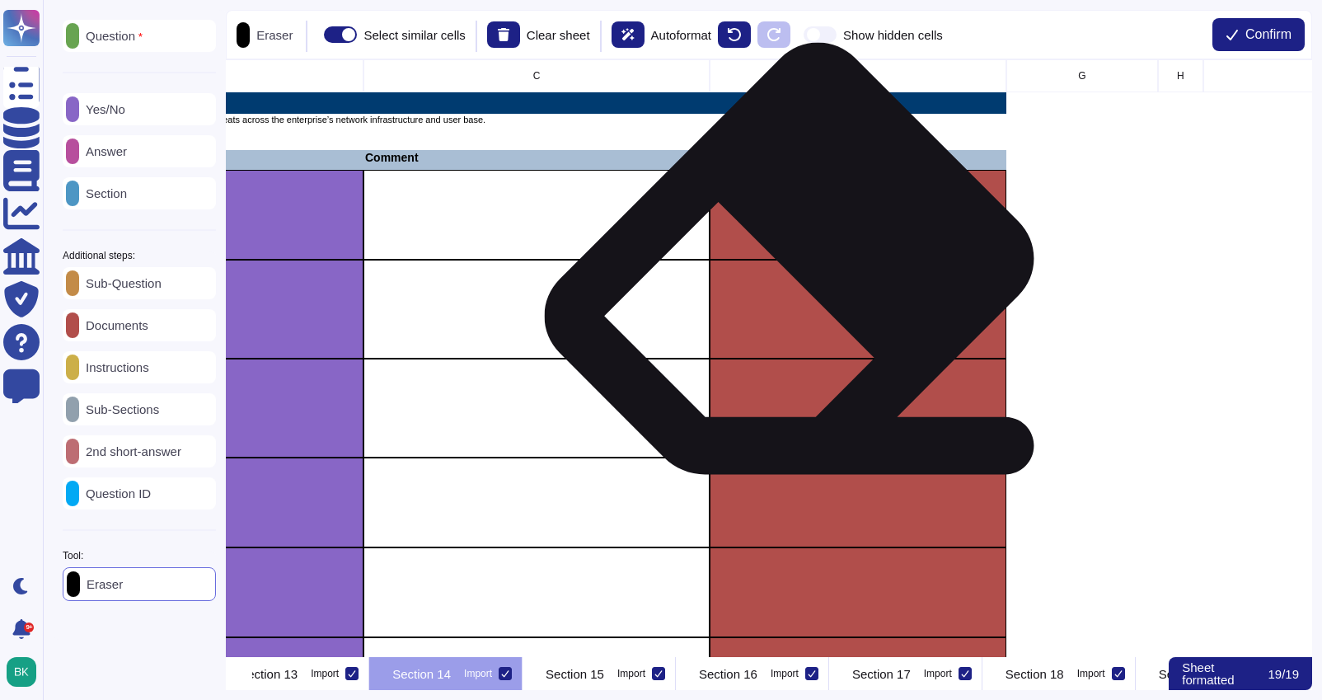
click at [797, 281] on div "grid" at bounding box center [857, 309] width 297 height 99
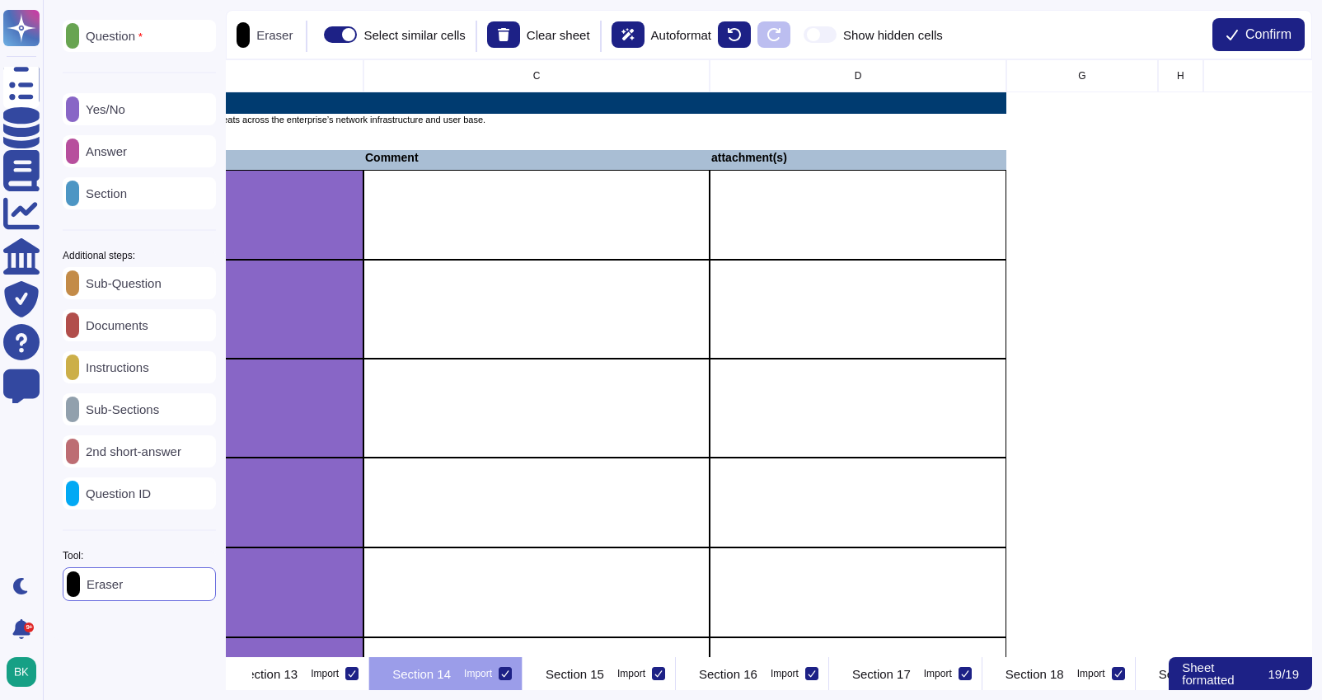
click at [132, 161] on div "Answer" at bounding box center [139, 151] width 153 height 32
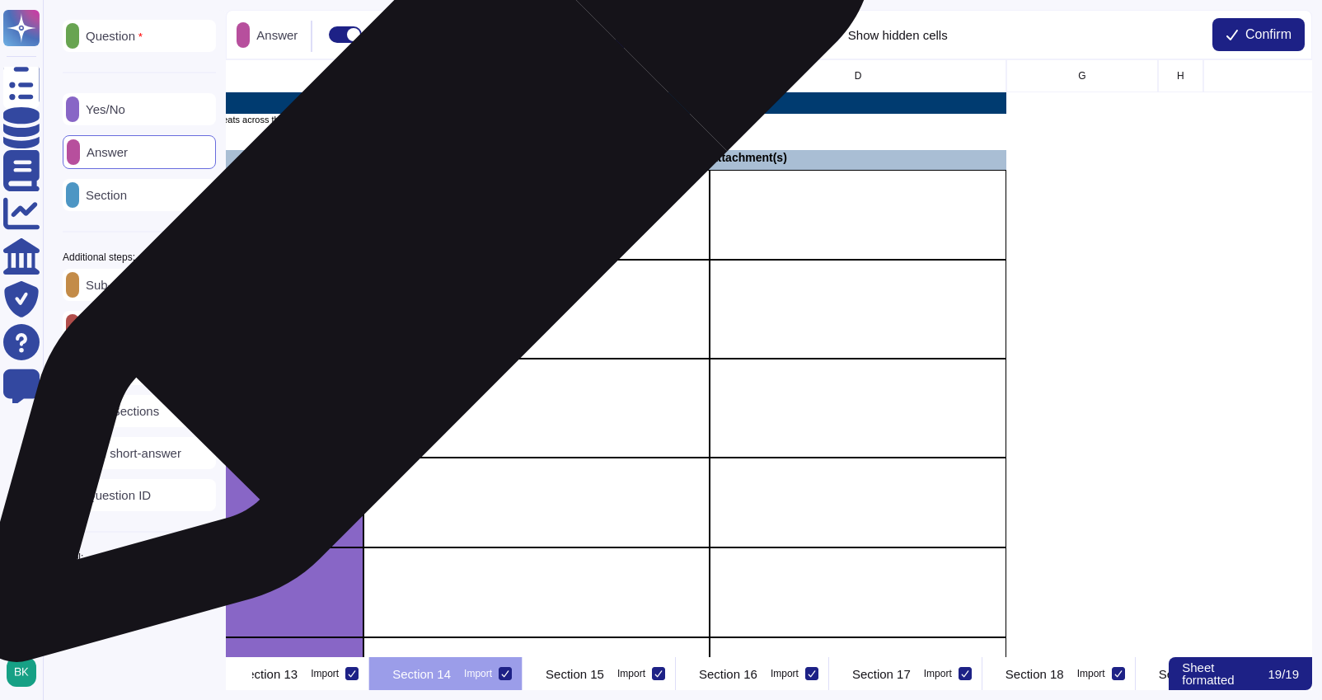
click at [417, 221] on div "grid" at bounding box center [536, 215] width 346 height 90
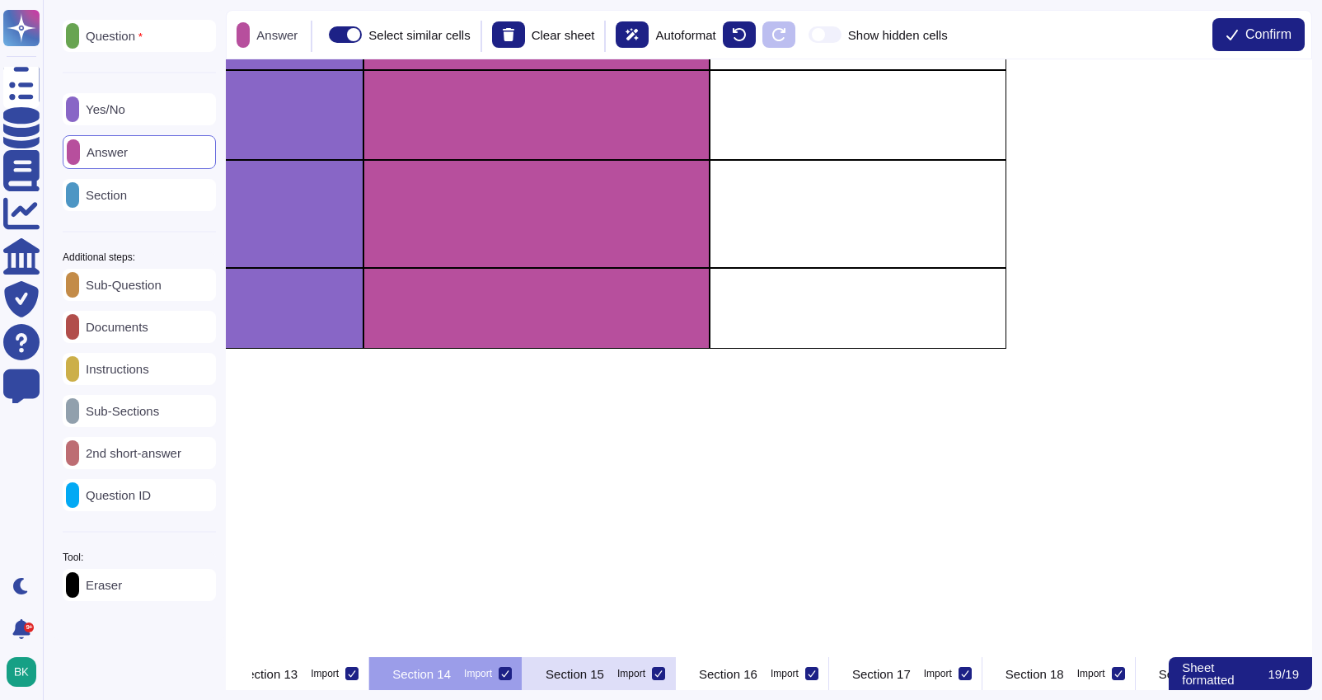
click at [604, 673] on p "Section 15" at bounding box center [574, 673] width 59 height 12
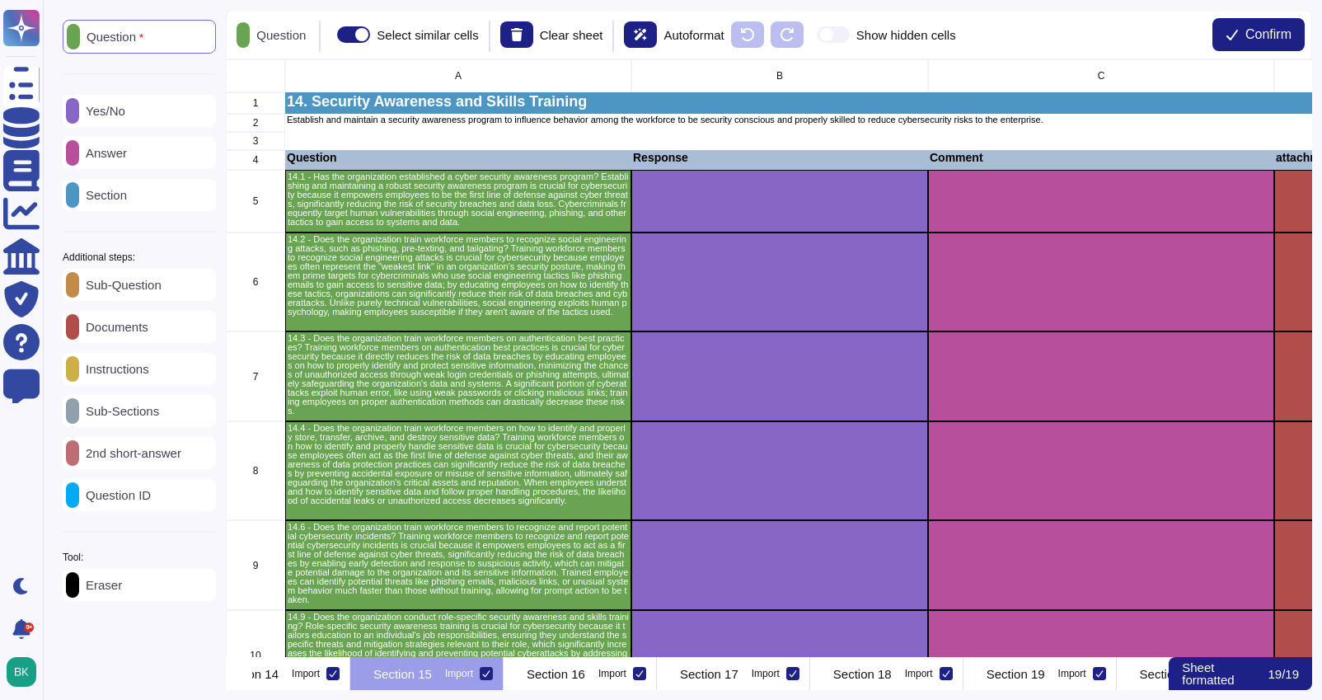
click at [122, 589] on p "Eraser" at bounding box center [100, 584] width 43 height 12
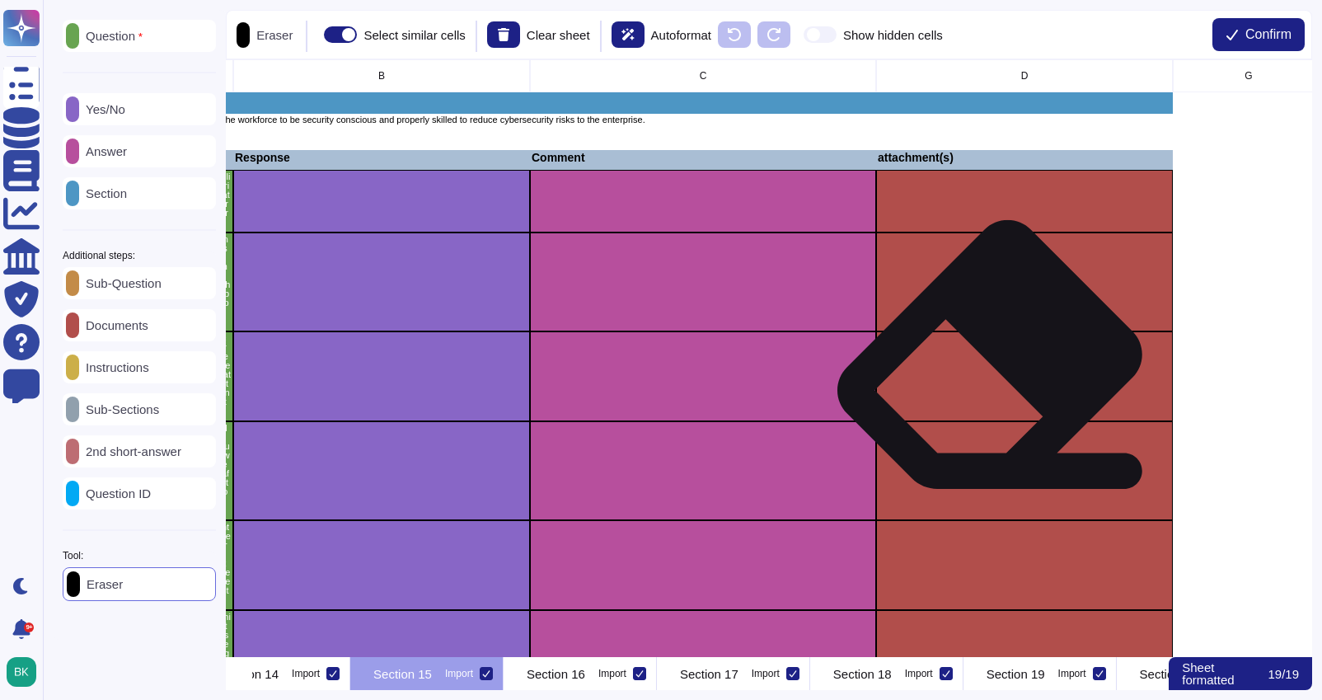
click at [992, 372] on div "grid" at bounding box center [1024, 376] width 297 height 90
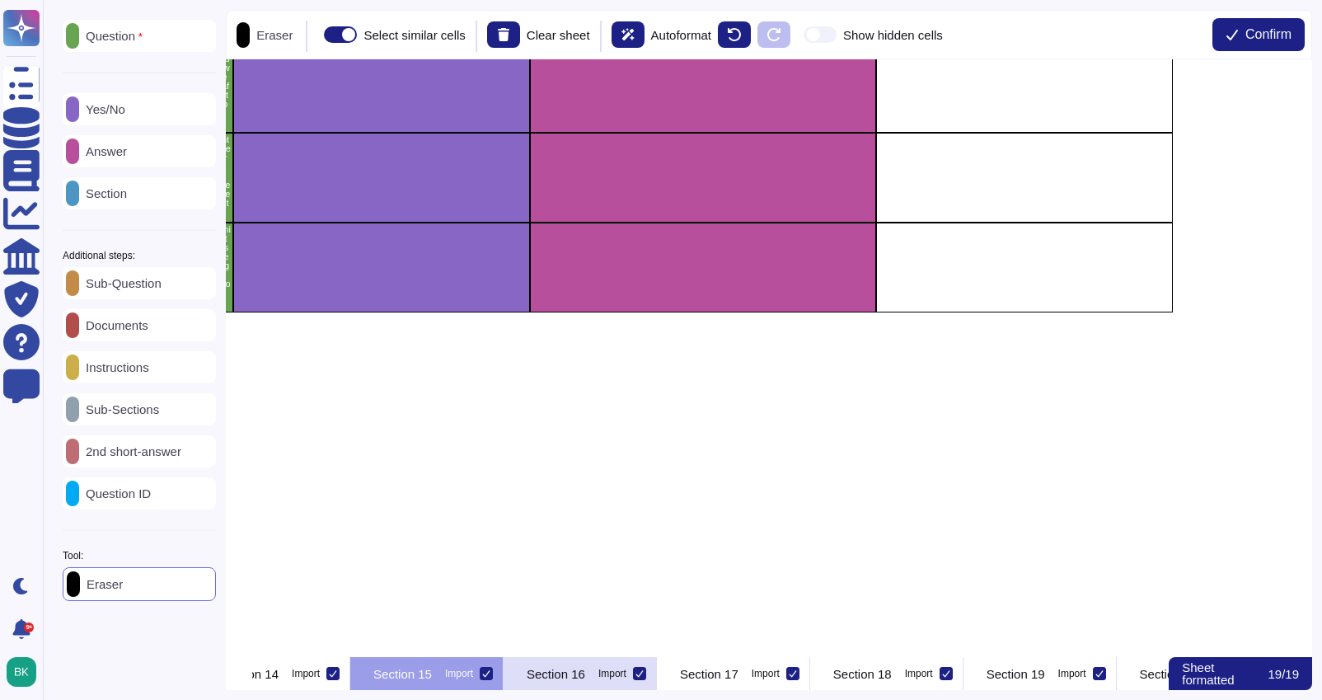
click at [585, 676] on p "Section 16" at bounding box center [556, 673] width 59 height 12
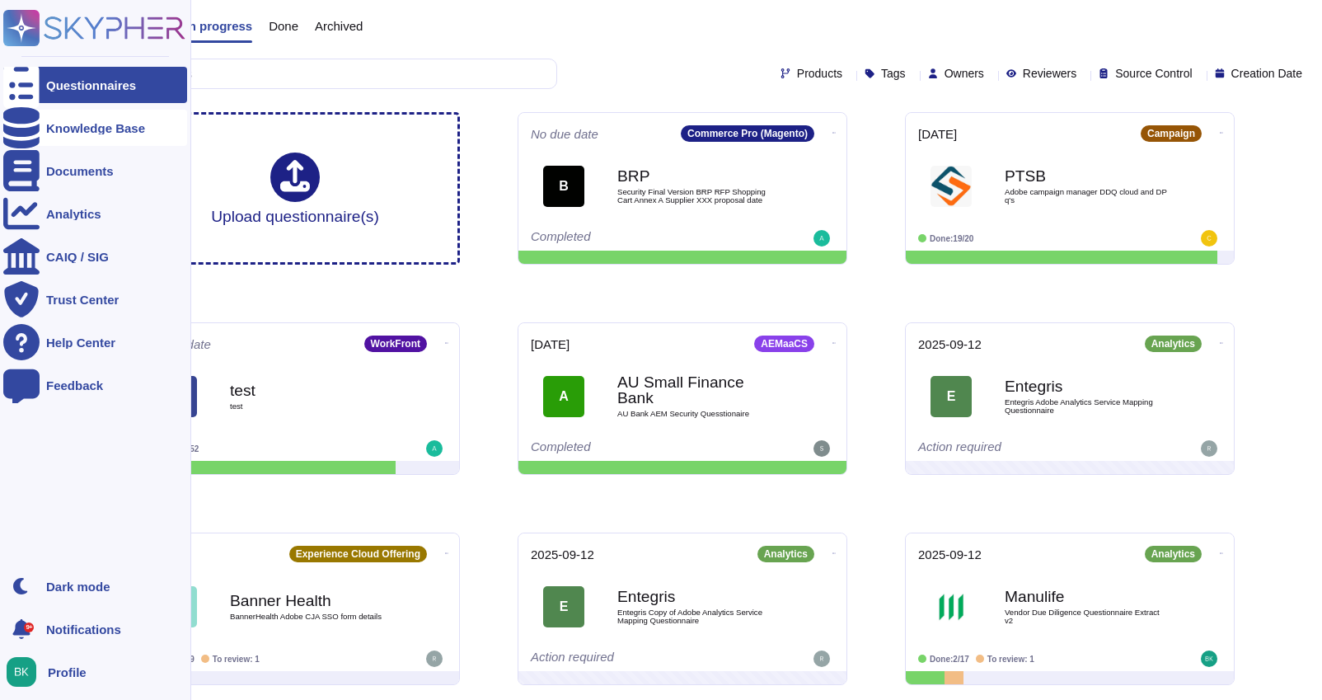
click at [34, 133] on div at bounding box center [21, 128] width 36 height 36
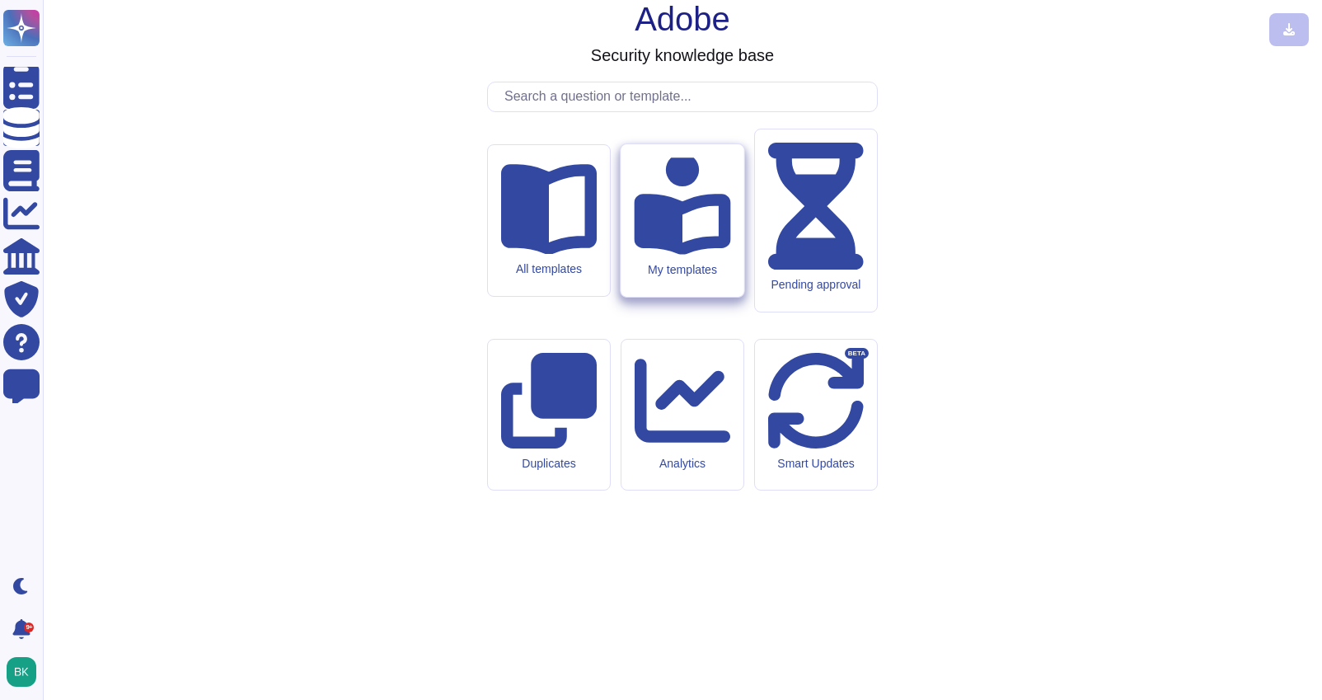
click at [681, 277] on div "My templates" at bounding box center [682, 270] width 96 height 14
click at [560, 111] on input "text" at bounding box center [686, 96] width 381 height 29
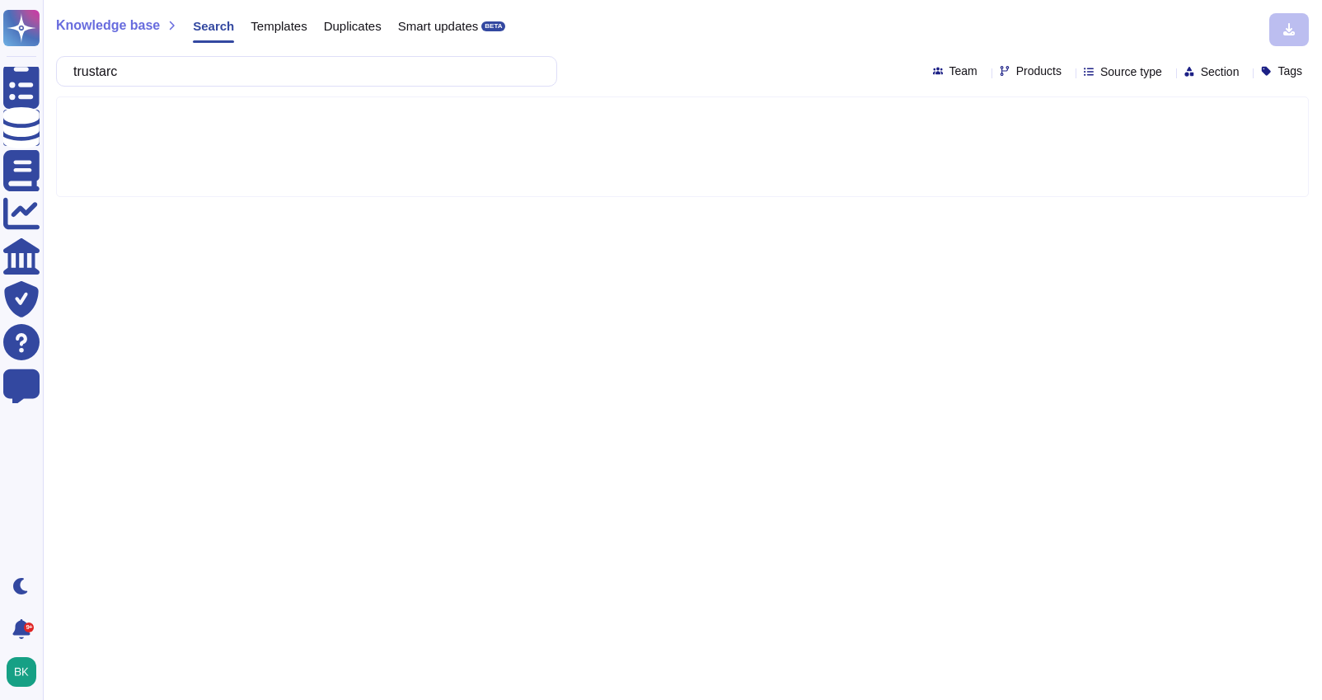
type input "trustarc"
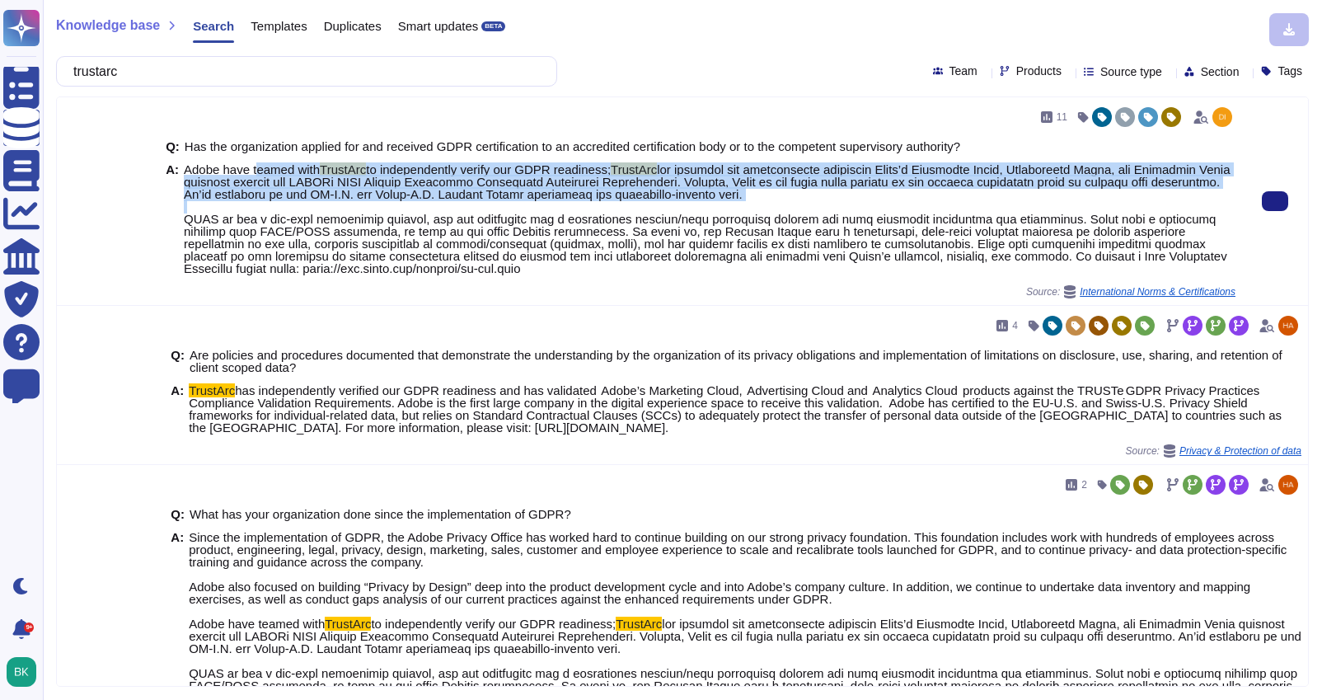
drag, startPoint x: 897, startPoint y: 205, endPoint x: 255, endPoint y: 169, distance: 642.9
click at [255, 169] on span "Adobe have teamed with TrustArc to independently verify our GDPR readiness; Tru…" at bounding box center [709, 218] width 1051 height 111
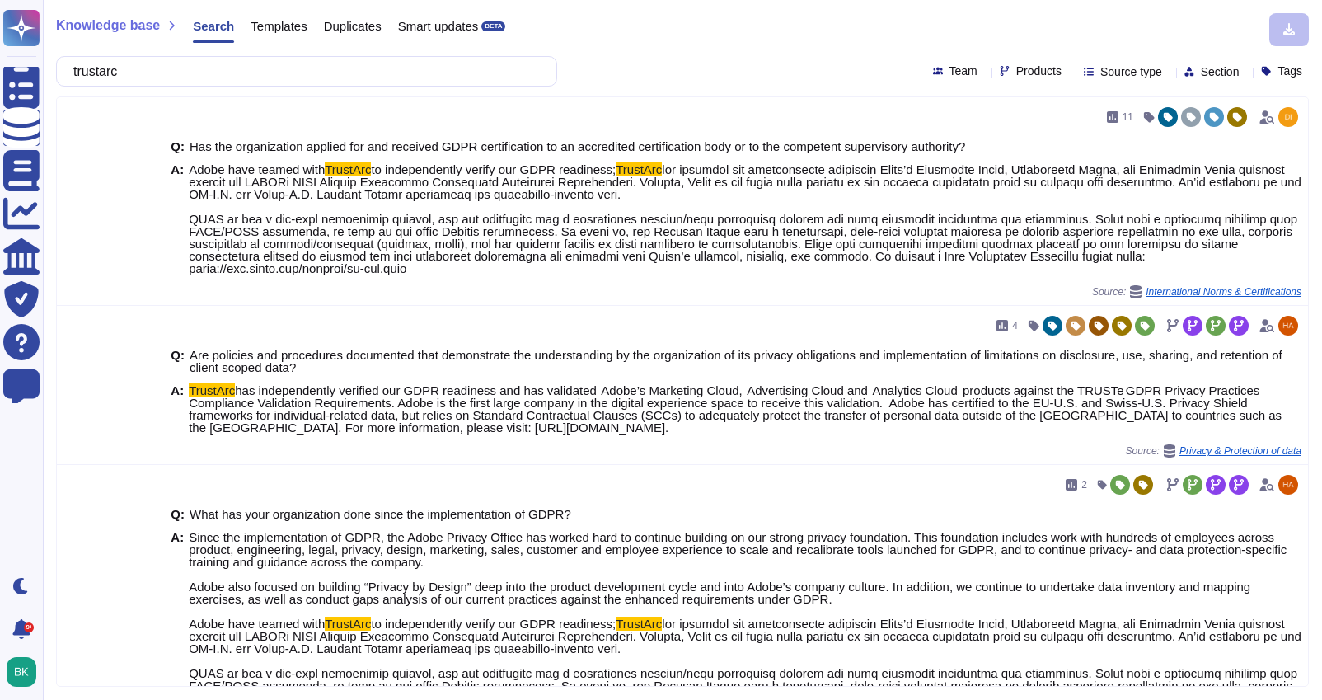
click at [297, 17] on div "Templates" at bounding box center [270, 29] width 73 height 33
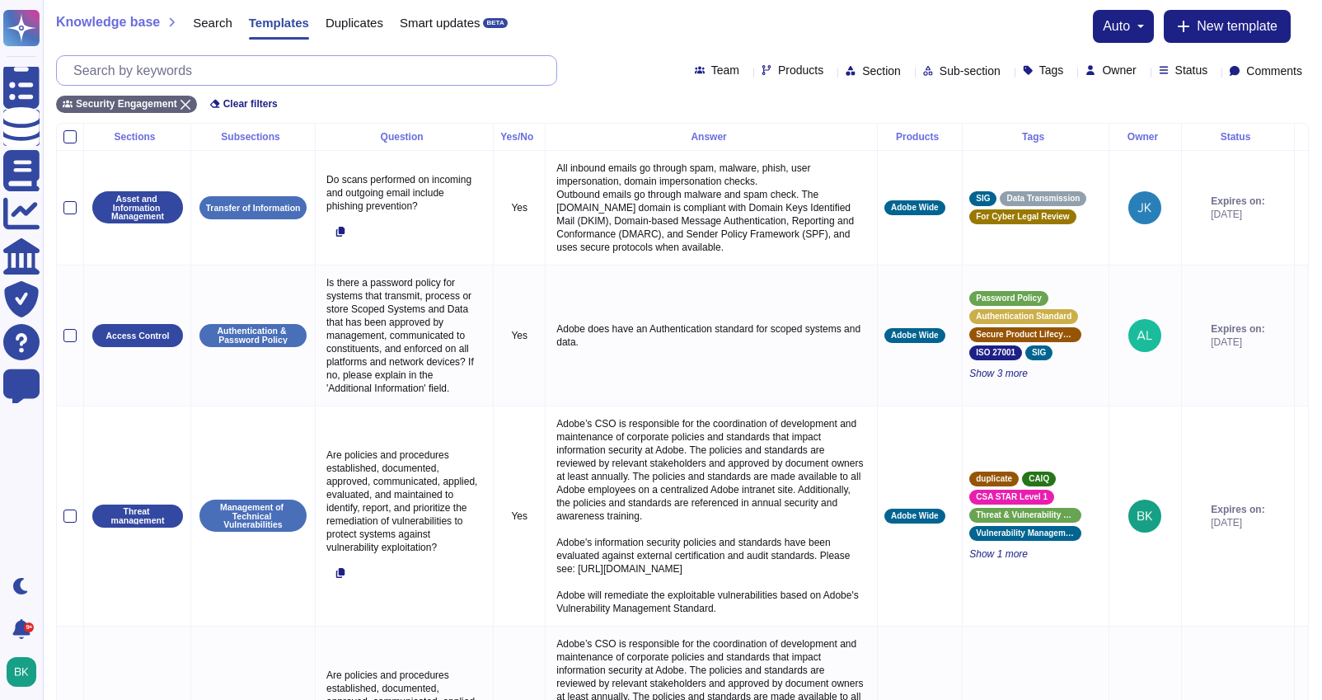
click at [277, 68] on input "text" at bounding box center [310, 70] width 491 height 29
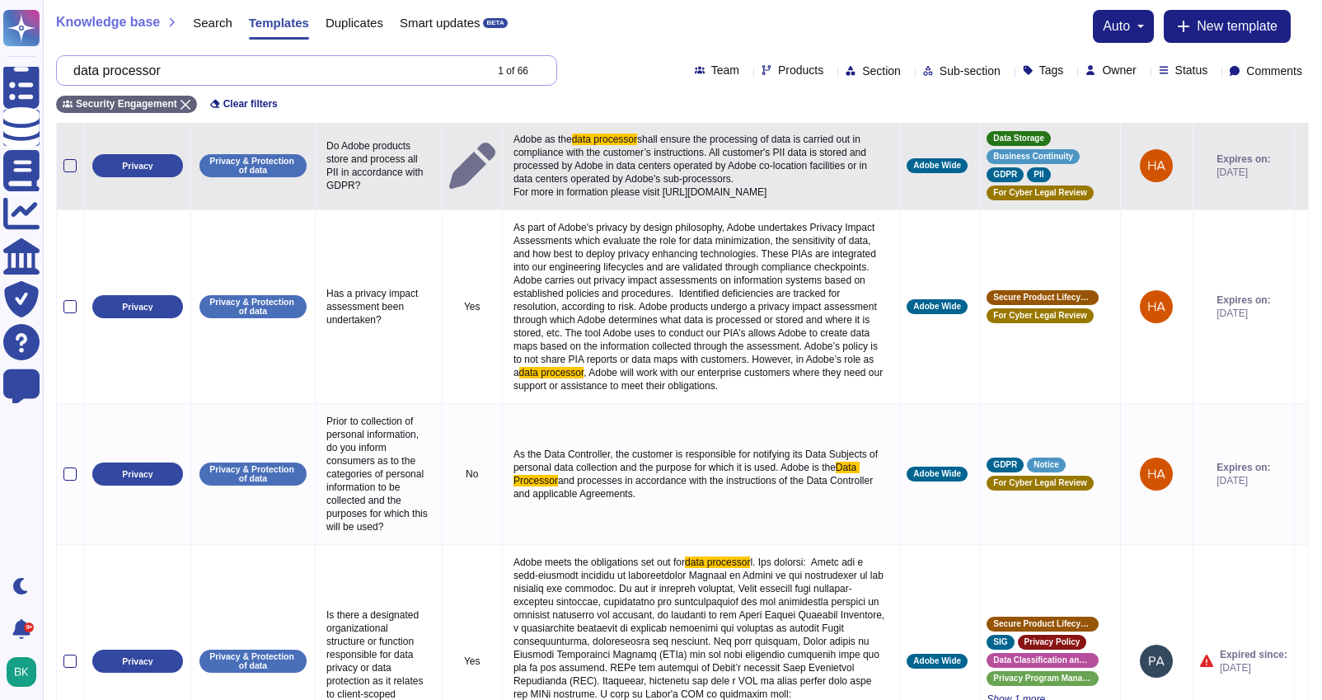
scroll to position [764, 0]
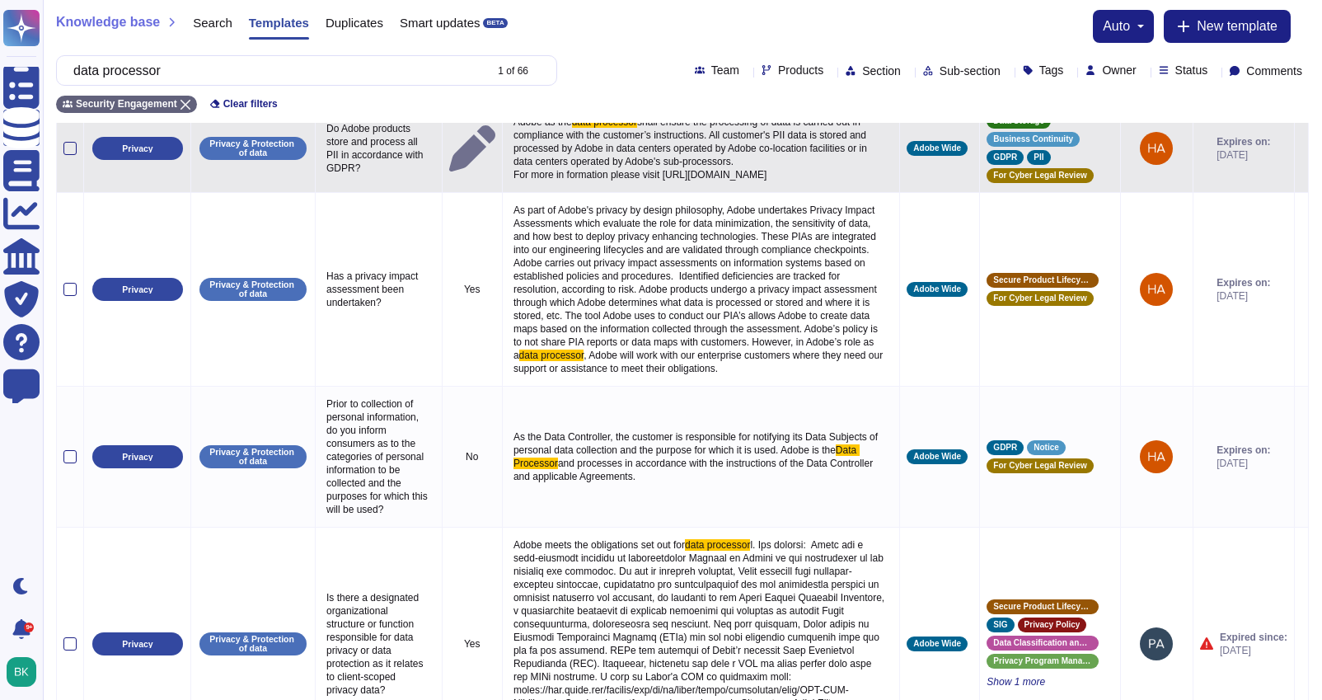
type input "data processor"
drag, startPoint x: 519, startPoint y: 202, endPoint x: 756, endPoint y: 213, distance: 236.8
click at [756, 185] on p "Adobe as the data processor shall ensure the processing of data is carried out …" at bounding box center [700, 148] width 383 height 74
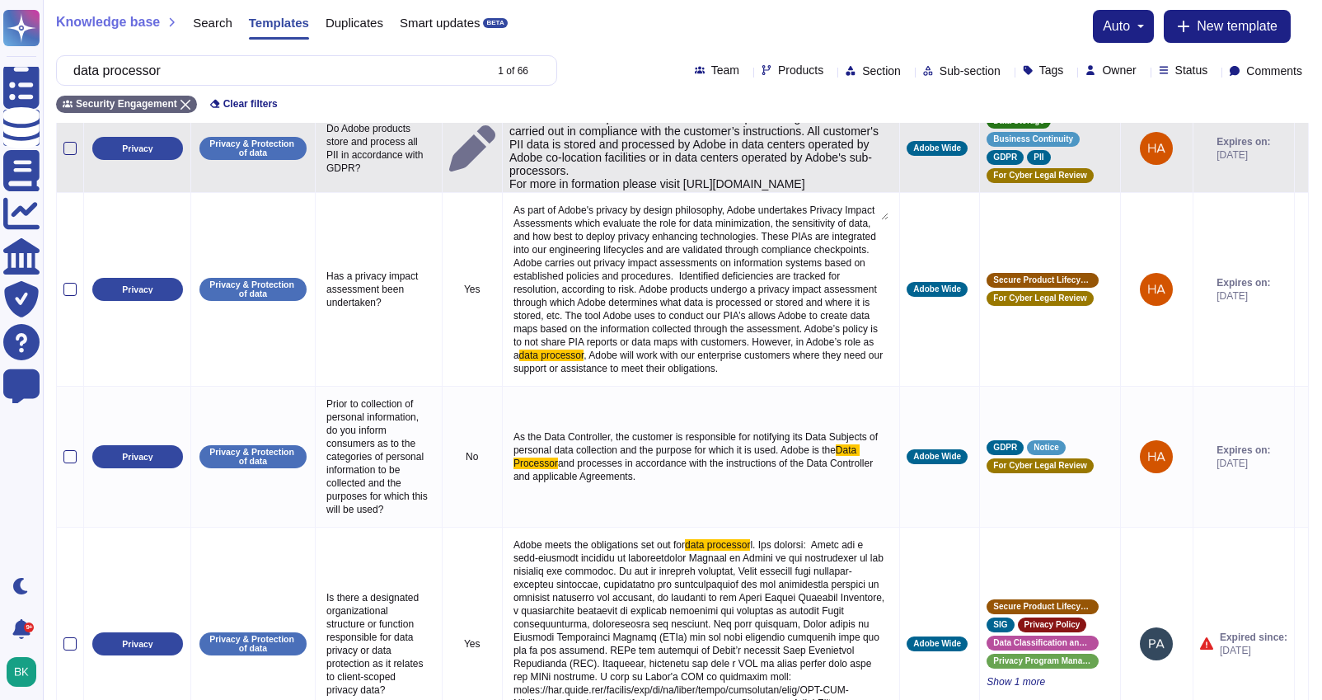
type textarea "Adobe as the data processor shall ensure the processing of data is carried out …"
drag, startPoint x: 826, startPoint y: 210, endPoint x: 493, endPoint y: 199, distance: 333.1
click at [493, 192] on tr "Privacy Privacy & Protection of data Do Adobe products store and process all PI…" at bounding box center [682, 148] width 1251 height 88
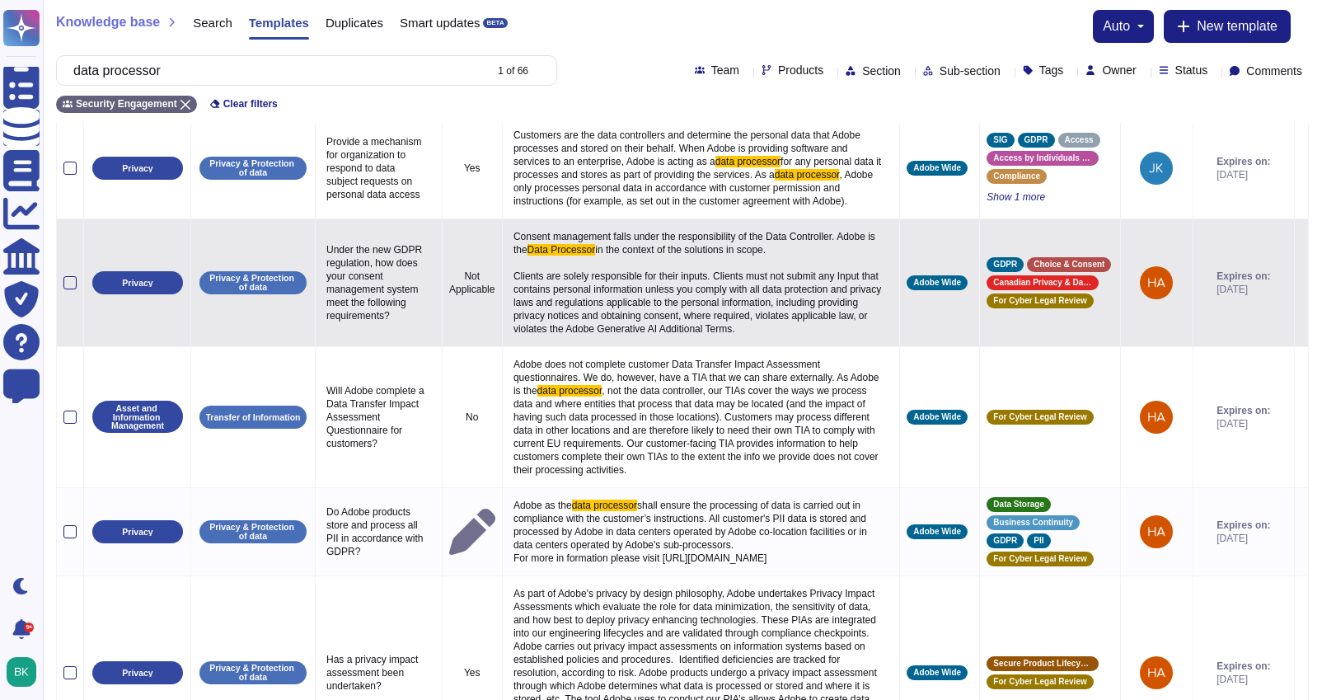
scroll to position [377, 0]
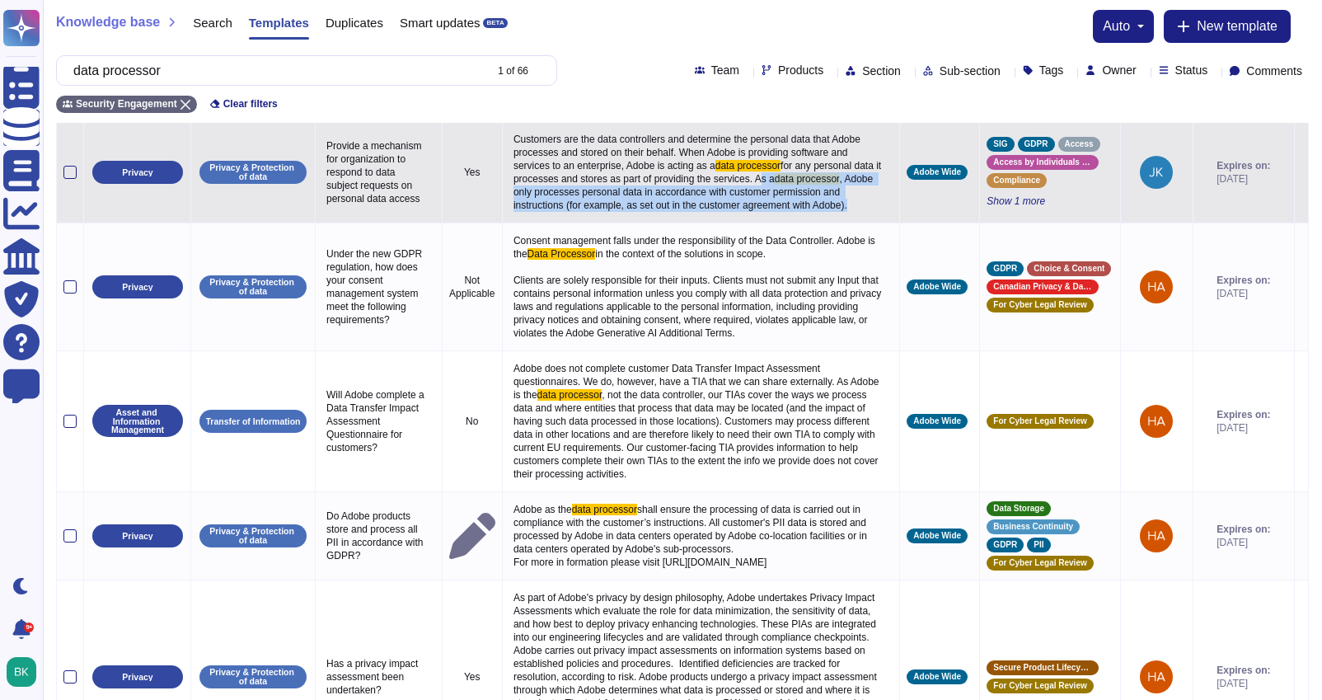
drag, startPoint x: 564, startPoint y: 216, endPoint x: 724, endPoint y: 241, distance: 162.7
click at [724, 216] on p "Customers are the data controllers and determine the personal data that Adobe p…" at bounding box center [700, 172] width 383 height 87
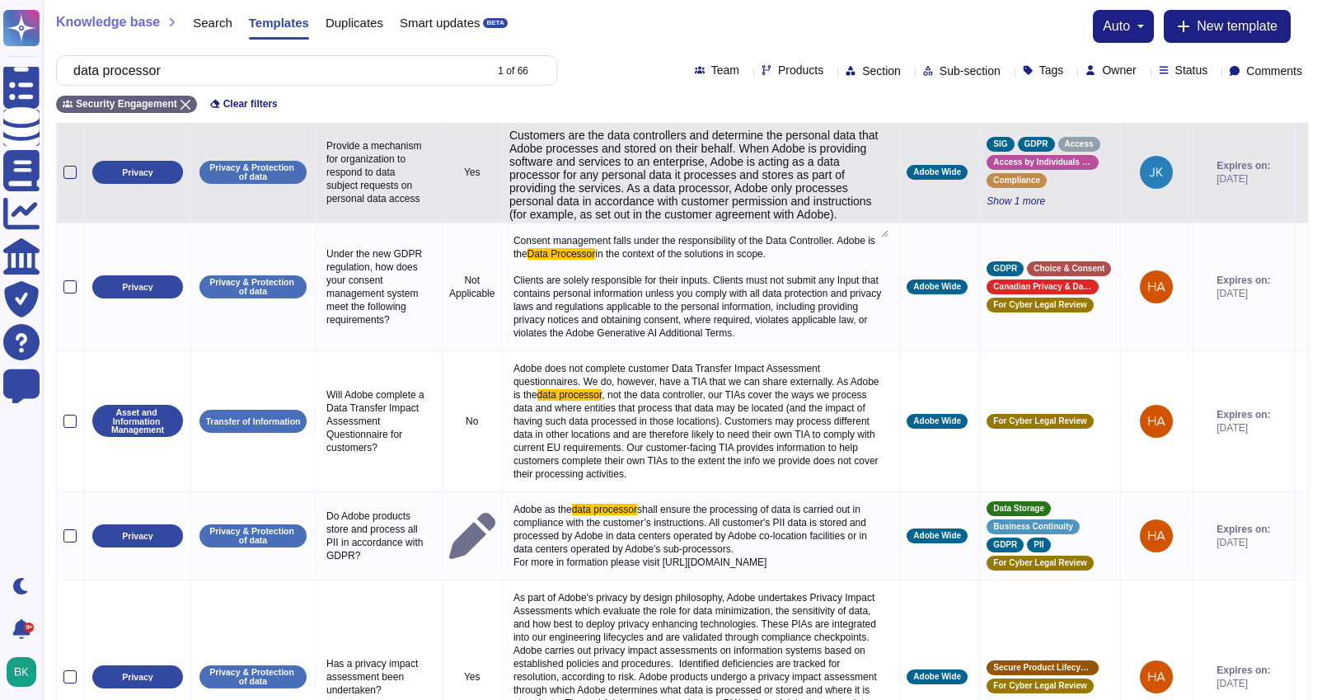
type textarea "Customers are the data controllers and determine the personal data that Adobe p…"
drag, startPoint x: 677, startPoint y: 214, endPoint x: 697, endPoint y: 251, distance: 42.4
click at [697, 237] on textarea "Customers are the data controllers and determine the personal data that Adobe p…" at bounding box center [698, 183] width 379 height 109
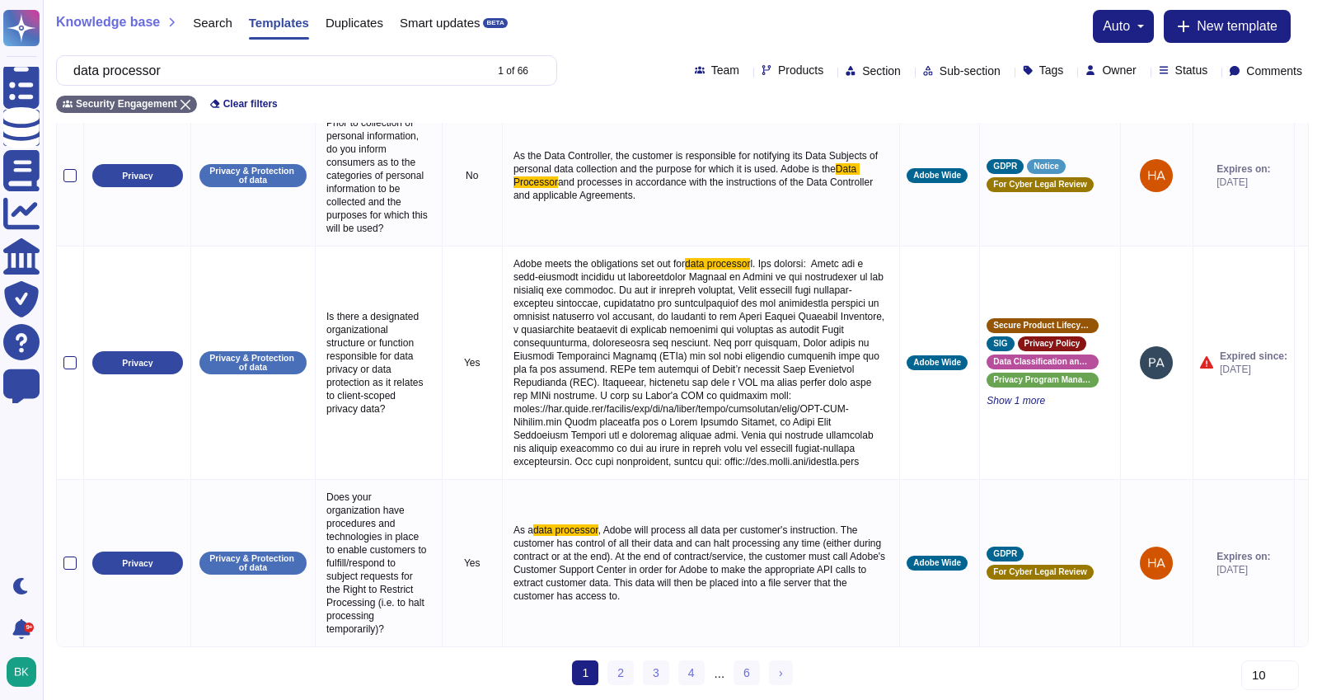
scroll to position [1179, 0]
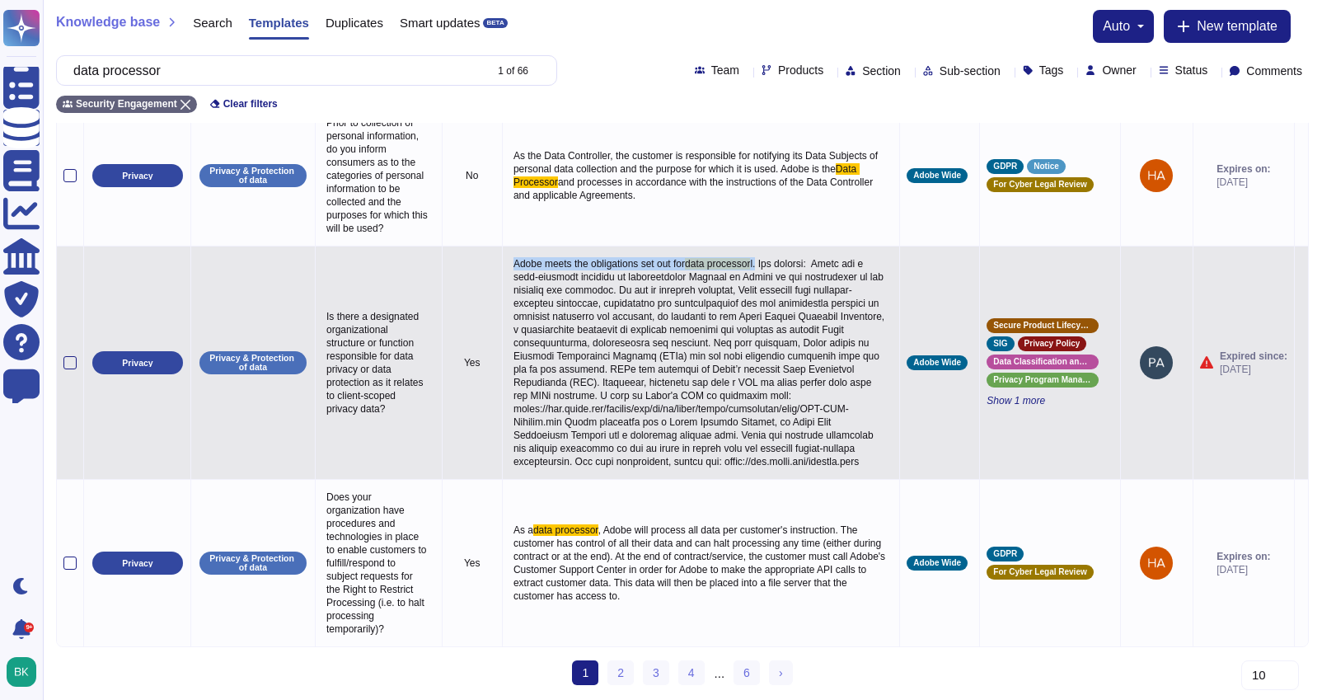
drag, startPoint x: 517, startPoint y: 273, endPoint x: 783, endPoint y: 274, distance: 265.3
click at [783, 274] on p "Adobe meets the obligations set out for data processor" at bounding box center [700, 362] width 383 height 219
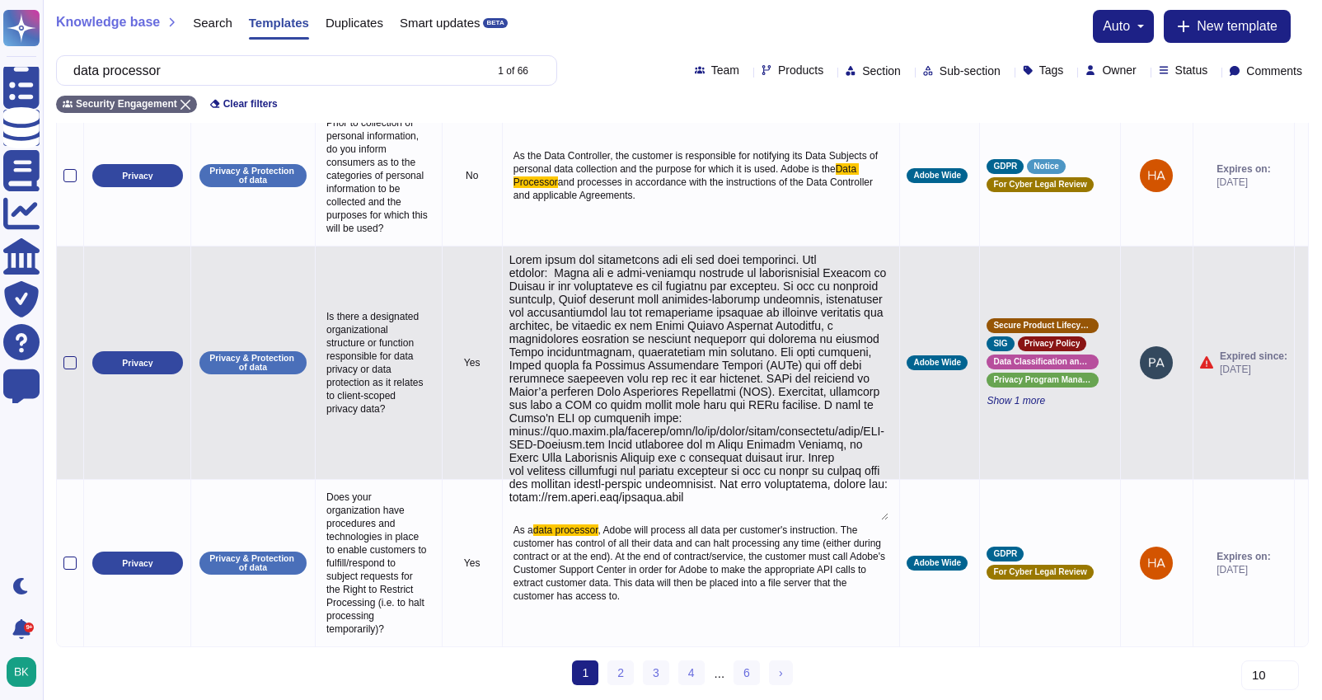
type textarea "Lorem ipsum dol sitametcons adi eli sed doei temporinci. Utl etdolor: Magna ali…"
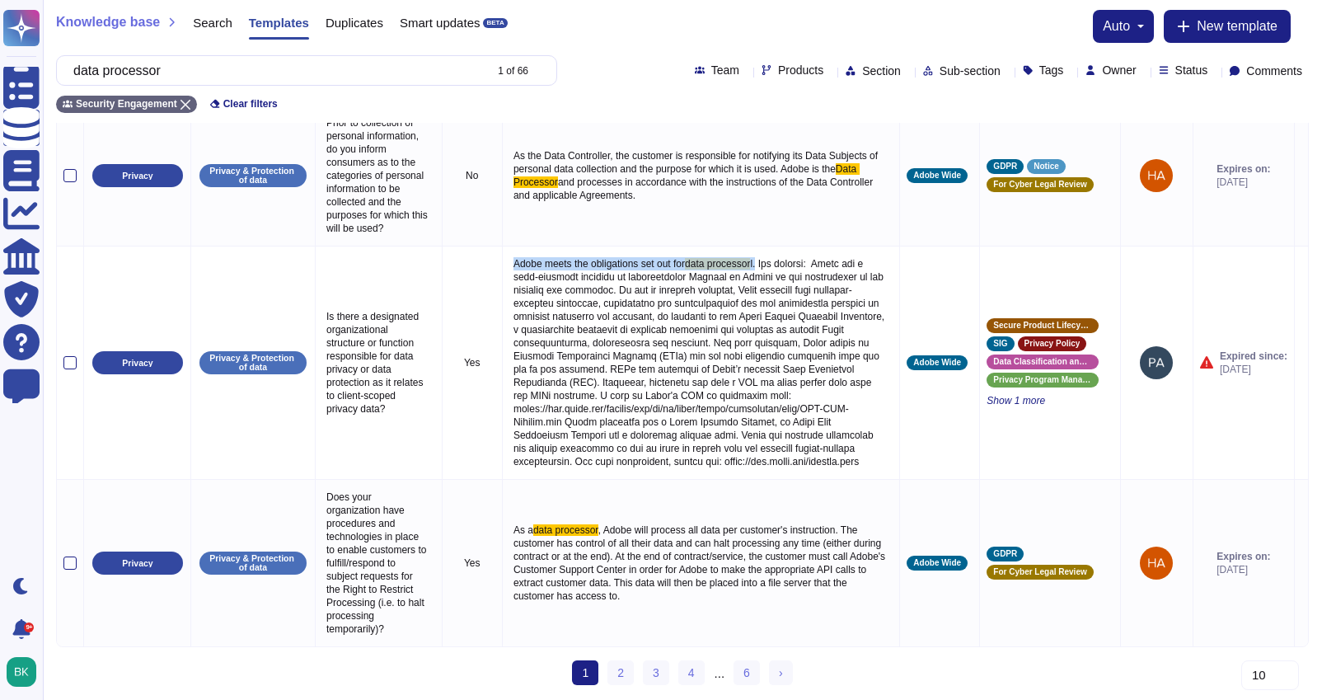
drag, startPoint x: 512, startPoint y: 269, endPoint x: 783, endPoint y: 269, distance: 271.1
click at [783, 269] on td "Adobe meets the obligations set out for data processor" at bounding box center [700, 362] width 397 height 233
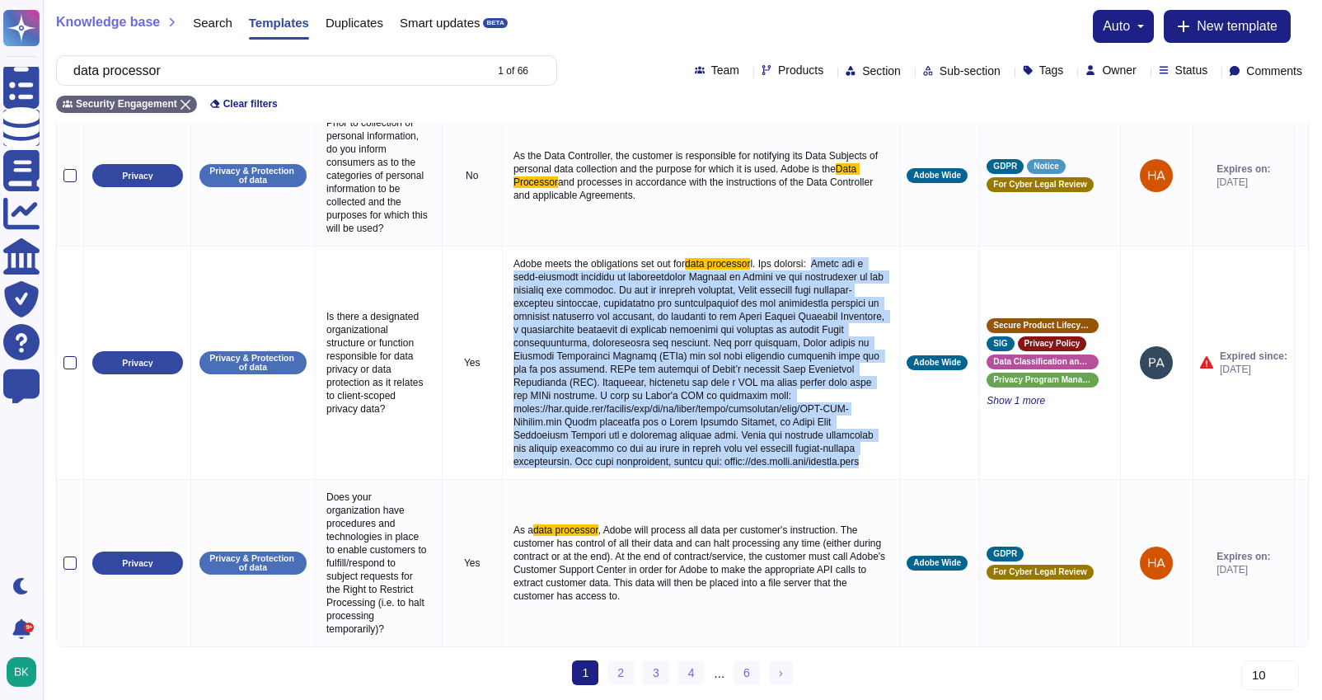
drag, startPoint x: 567, startPoint y: 284, endPoint x: 709, endPoint y: 512, distance: 268.4
click at [709, 472] on p "Adobe meets the obligations set out for data processor" at bounding box center [700, 362] width 383 height 219
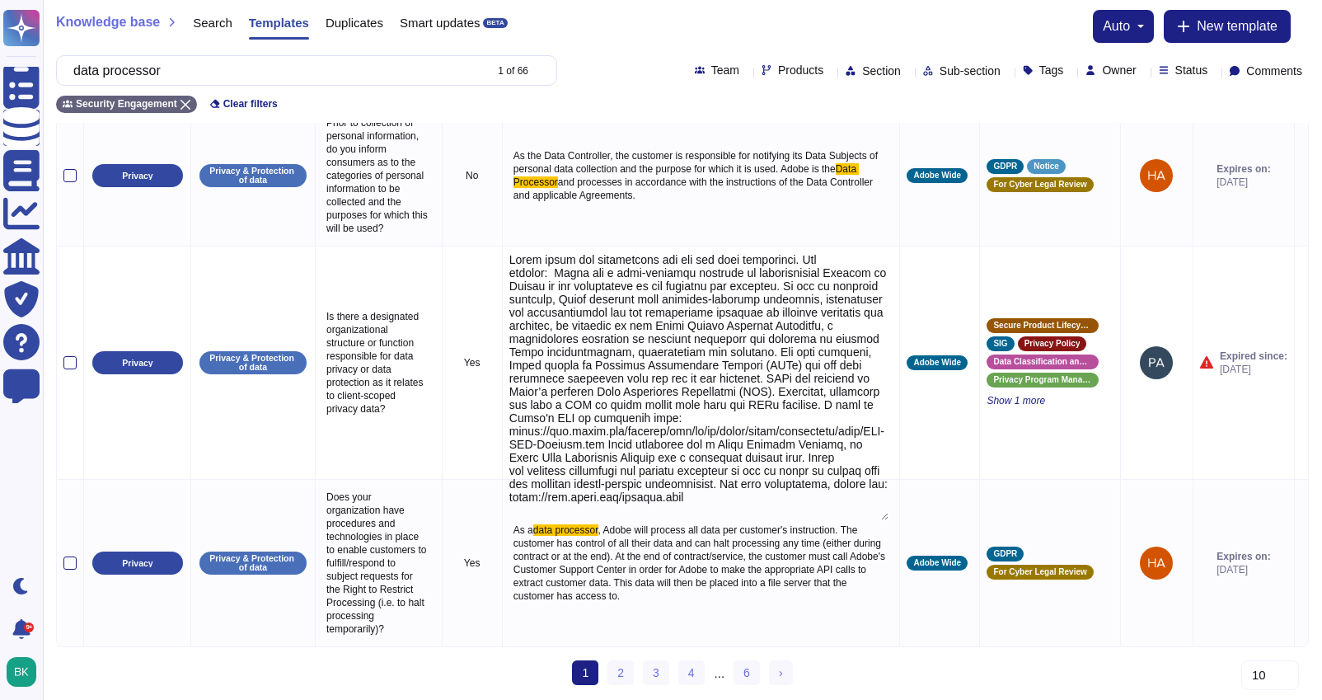
type textarea "Lorem ipsum dol sitametcons adi eli sed doei temporinci. Utl etdolor: Magna ali…"
click at [591, 330] on textarea at bounding box center [699, 386] width 380 height 267
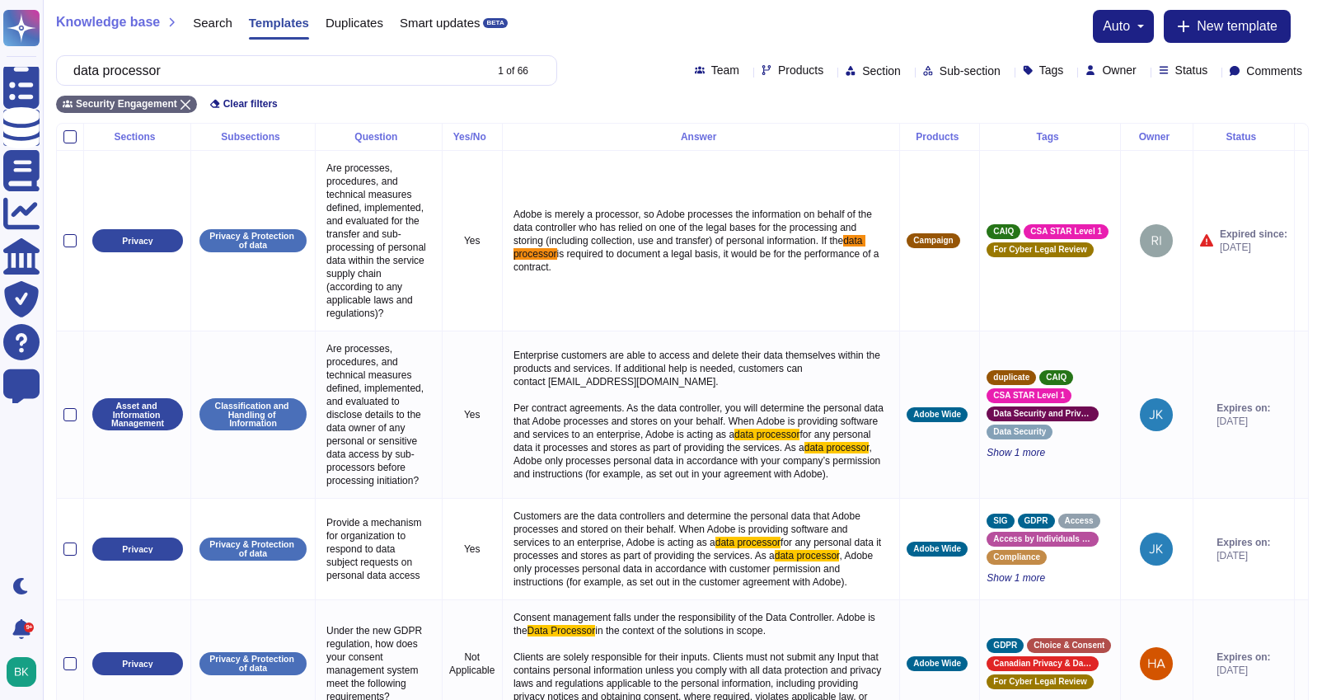
scroll to position [1179, 0]
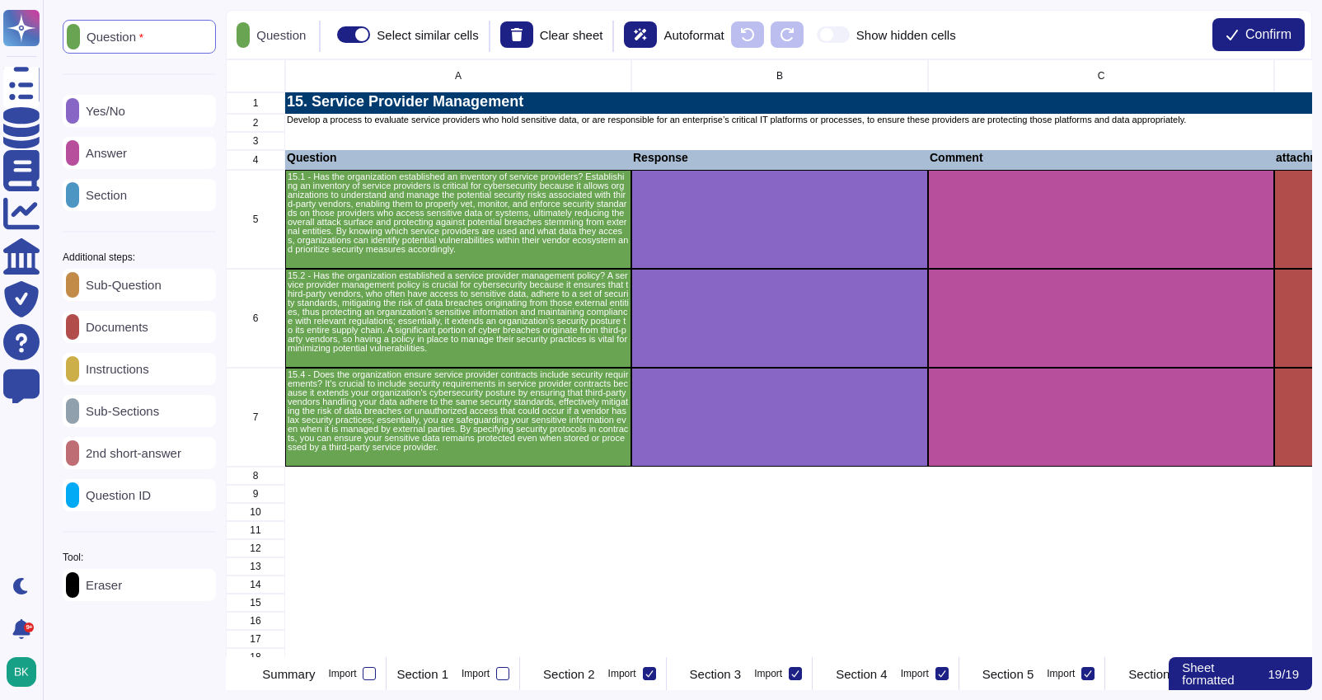
scroll to position [0, 2278]
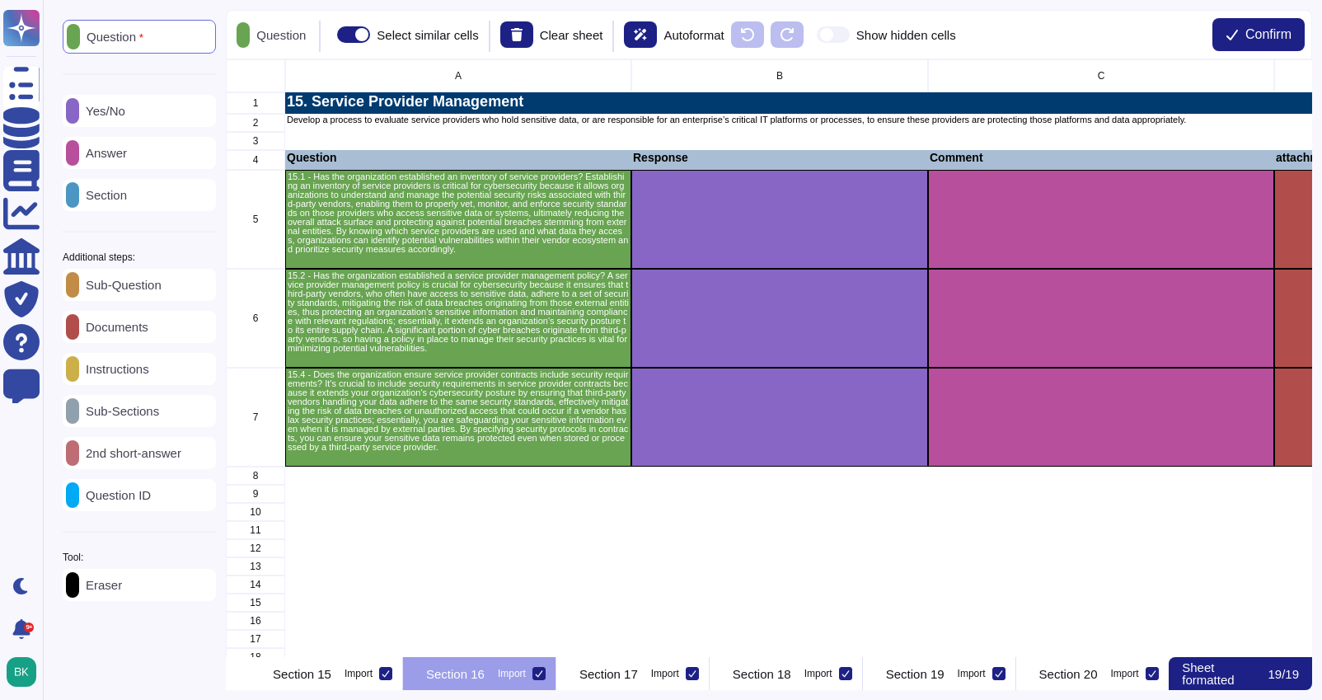
click at [122, 588] on p "Eraser" at bounding box center [100, 584] width 43 height 12
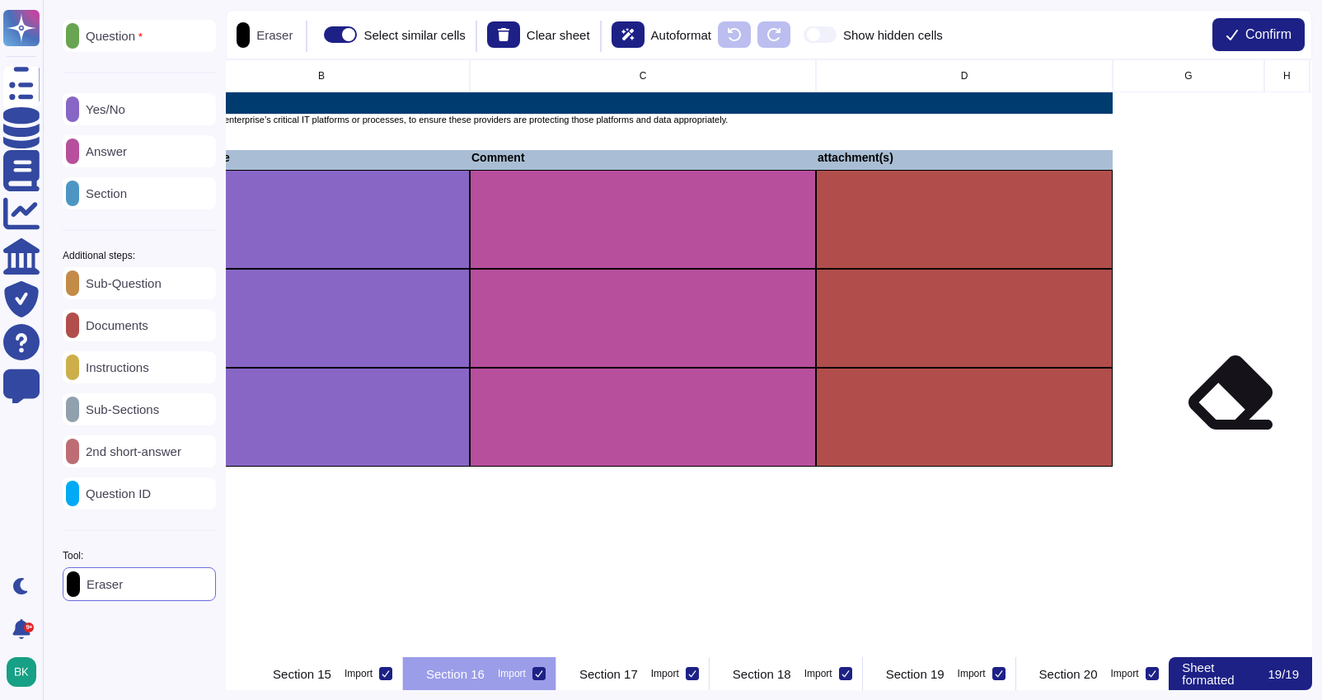
scroll to position [0, 520]
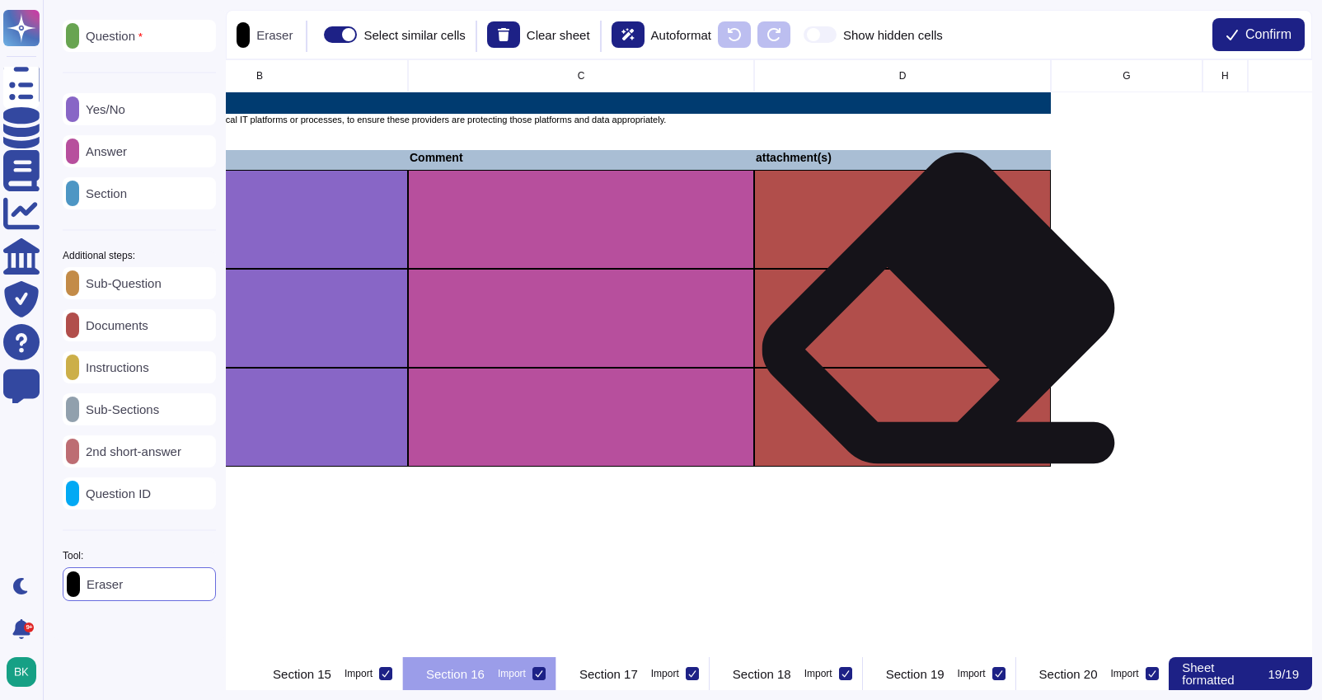
click at [928, 320] on div "grid" at bounding box center [902, 318] width 297 height 99
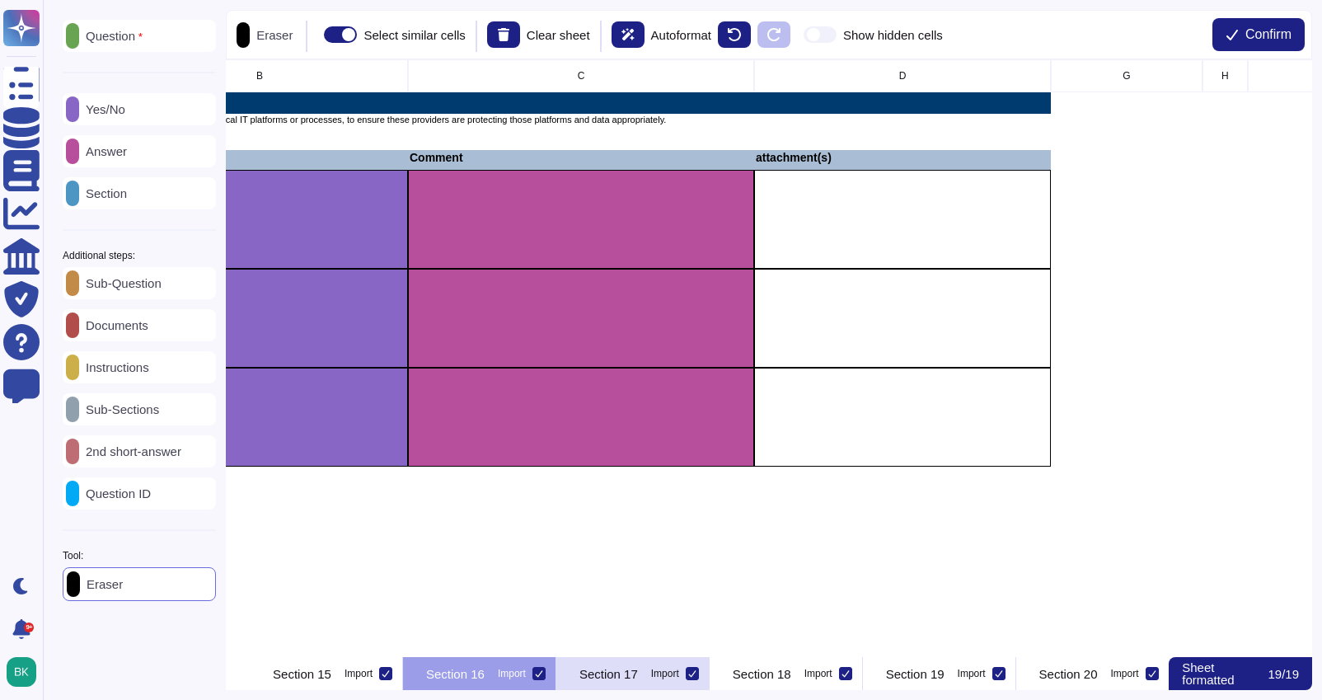
click at [709, 688] on div "Section 17 Import" at bounding box center [632, 673] width 153 height 33
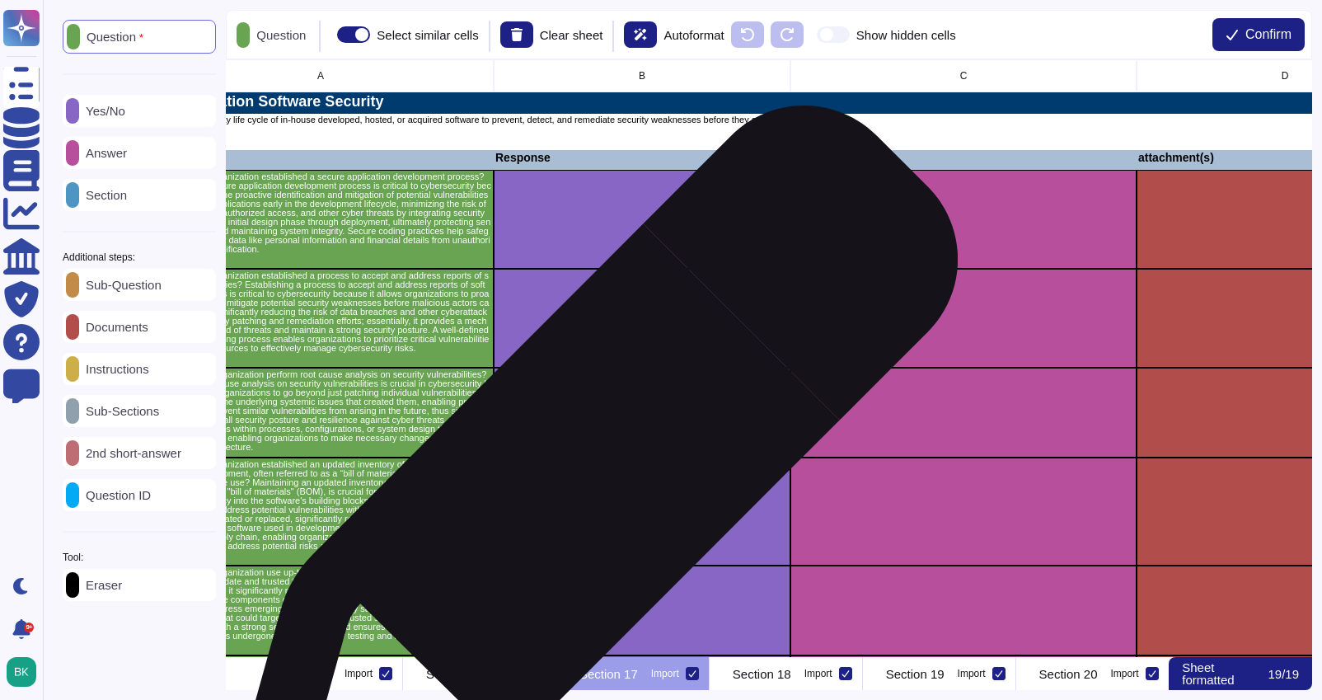
scroll to position [0, 148]
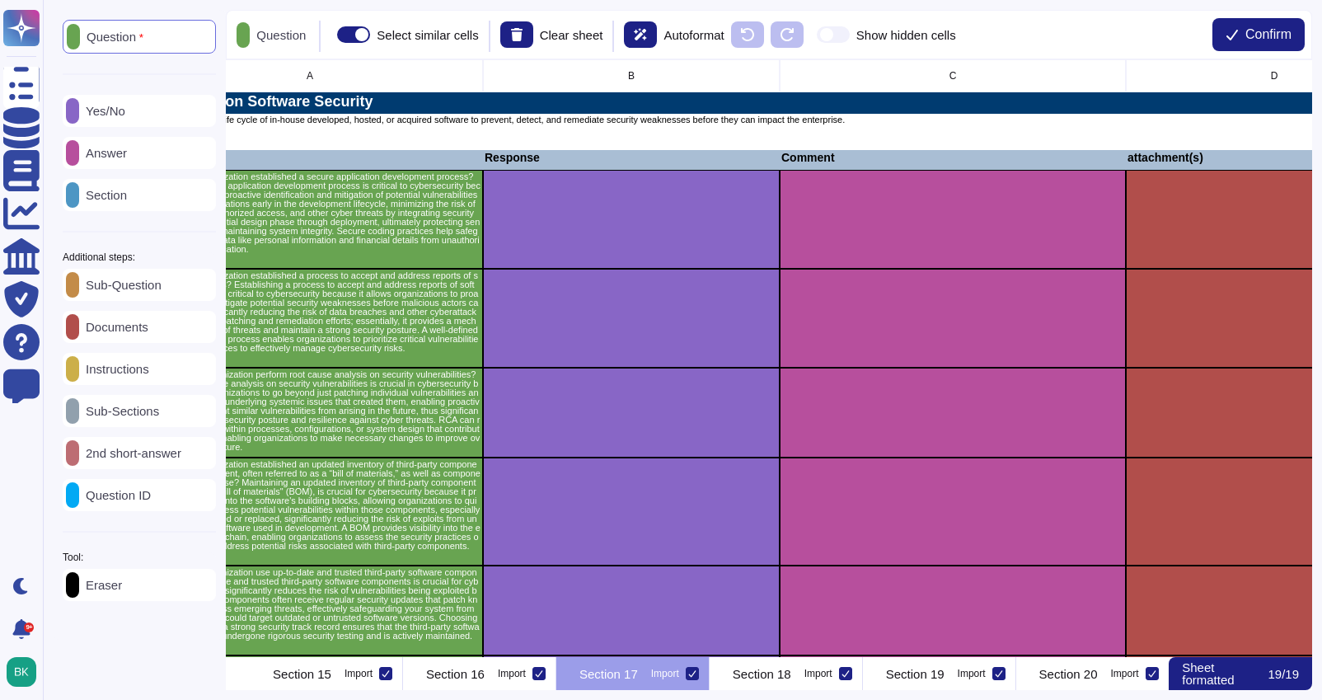
click at [120, 580] on div "Eraser" at bounding box center [139, 585] width 153 height 32
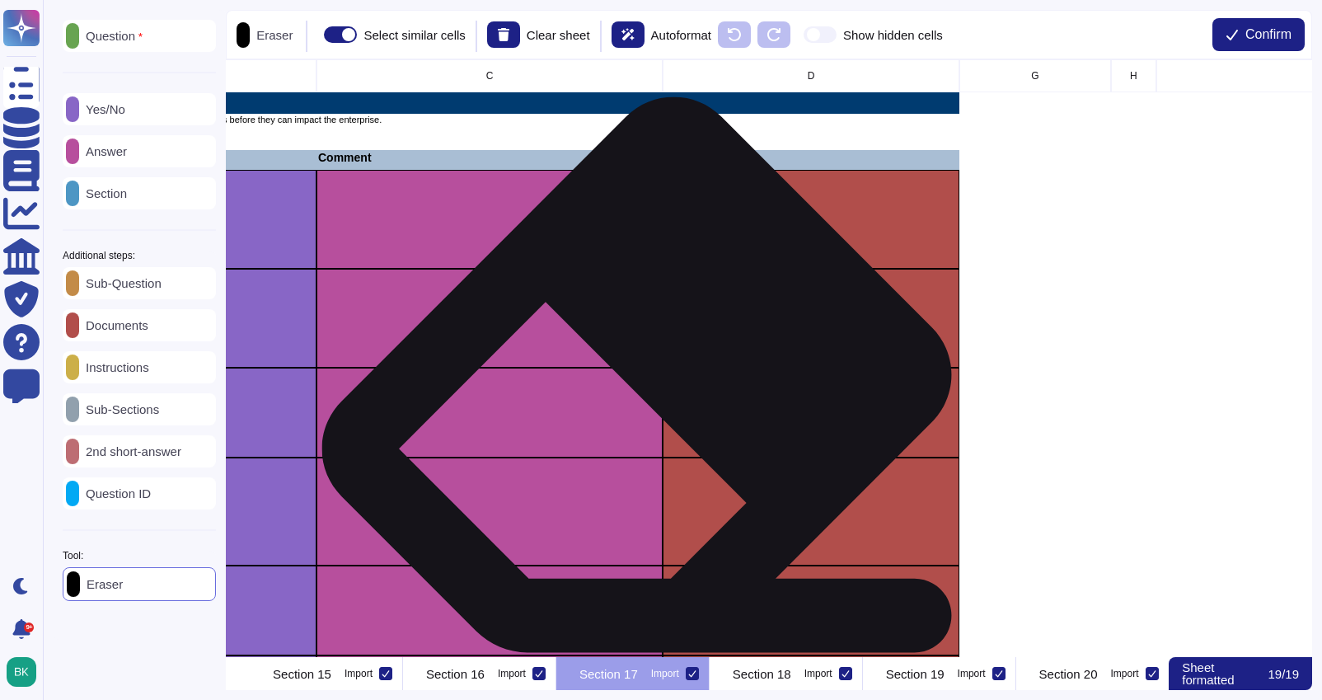
scroll to position [0, 652]
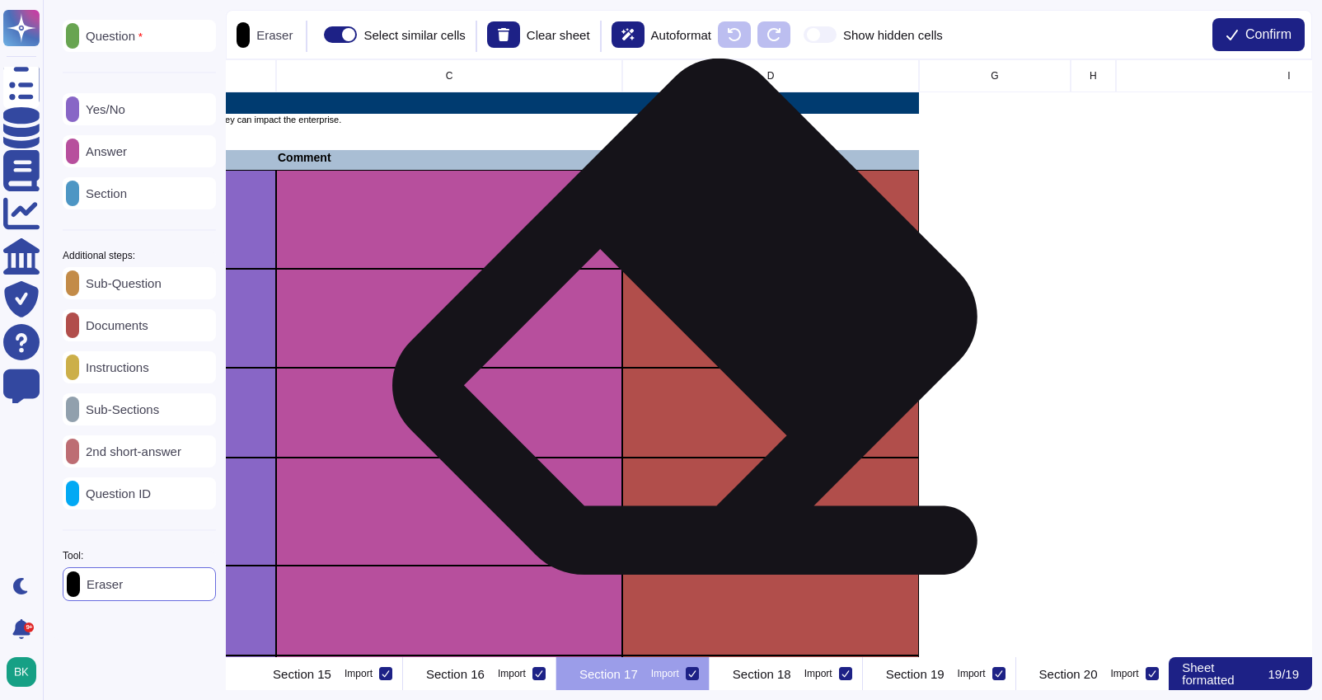
click at [695, 342] on div "grid" at bounding box center [770, 318] width 297 height 99
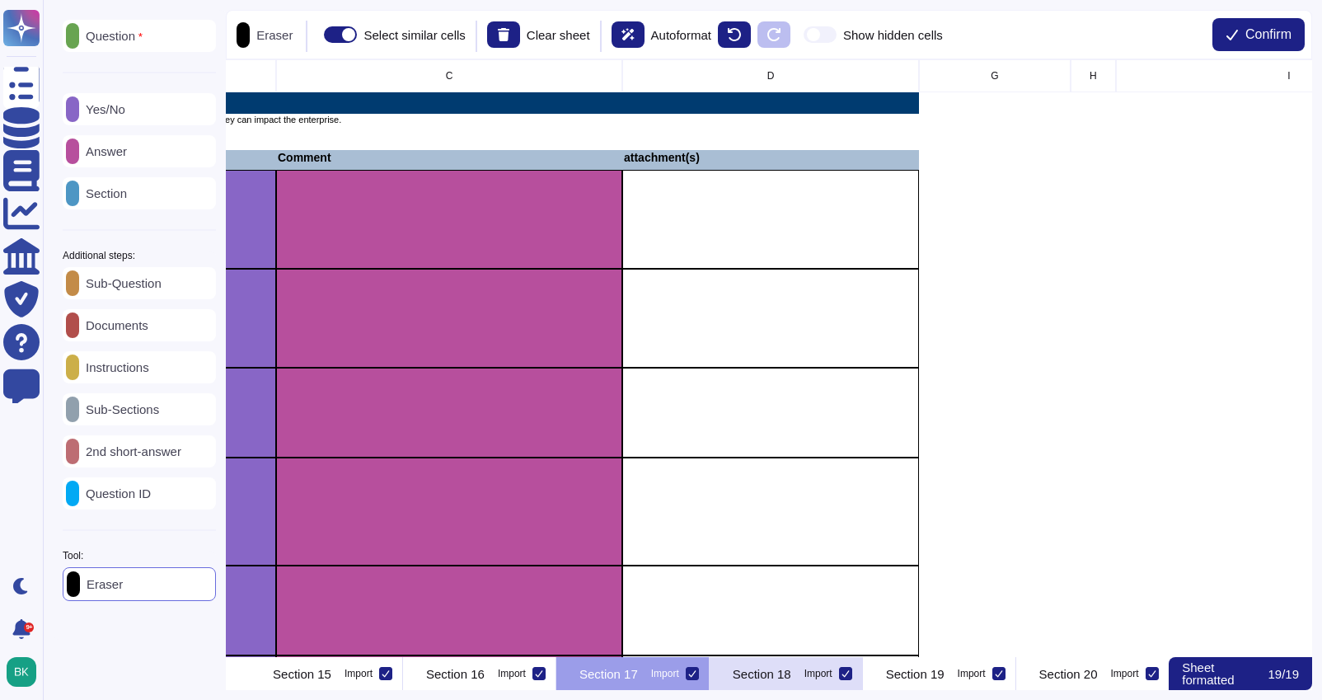
click at [863, 689] on div "Section 18 Import" at bounding box center [785, 673] width 153 height 33
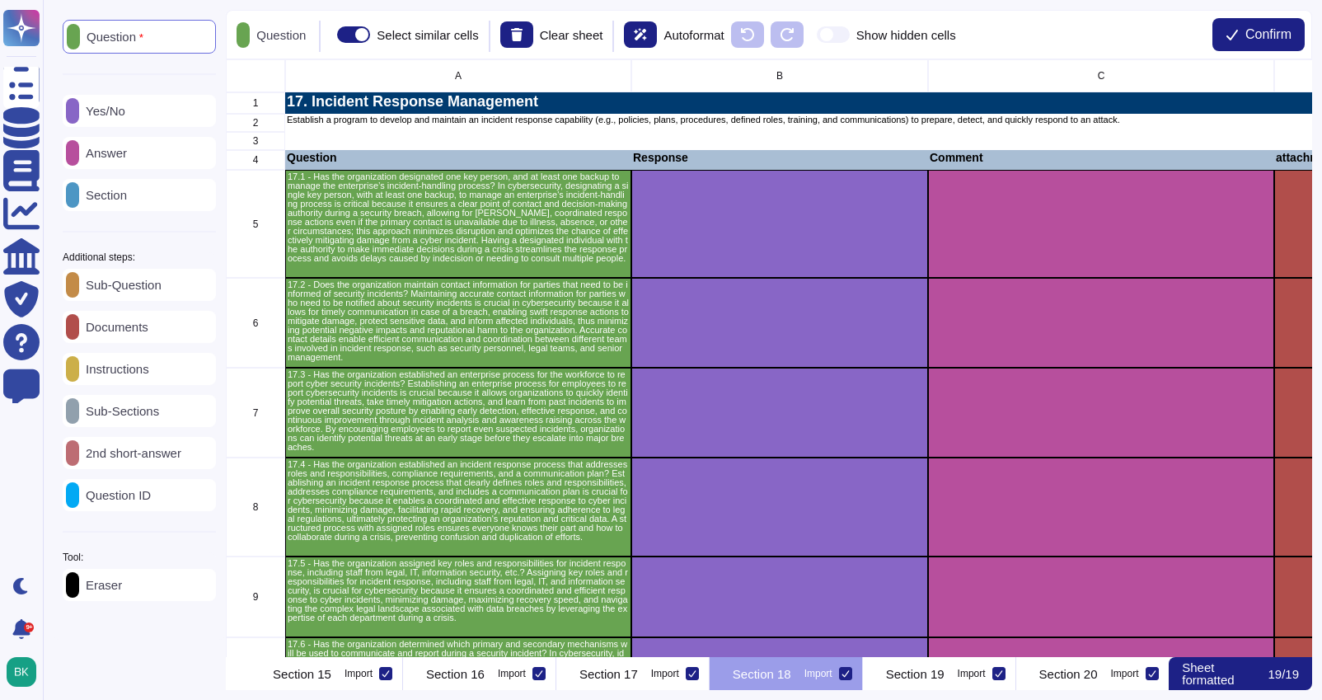
scroll to position [0, 2613]
click at [109, 600] on div "Eraser" at bounding box center [139, 585] width 153 height 32
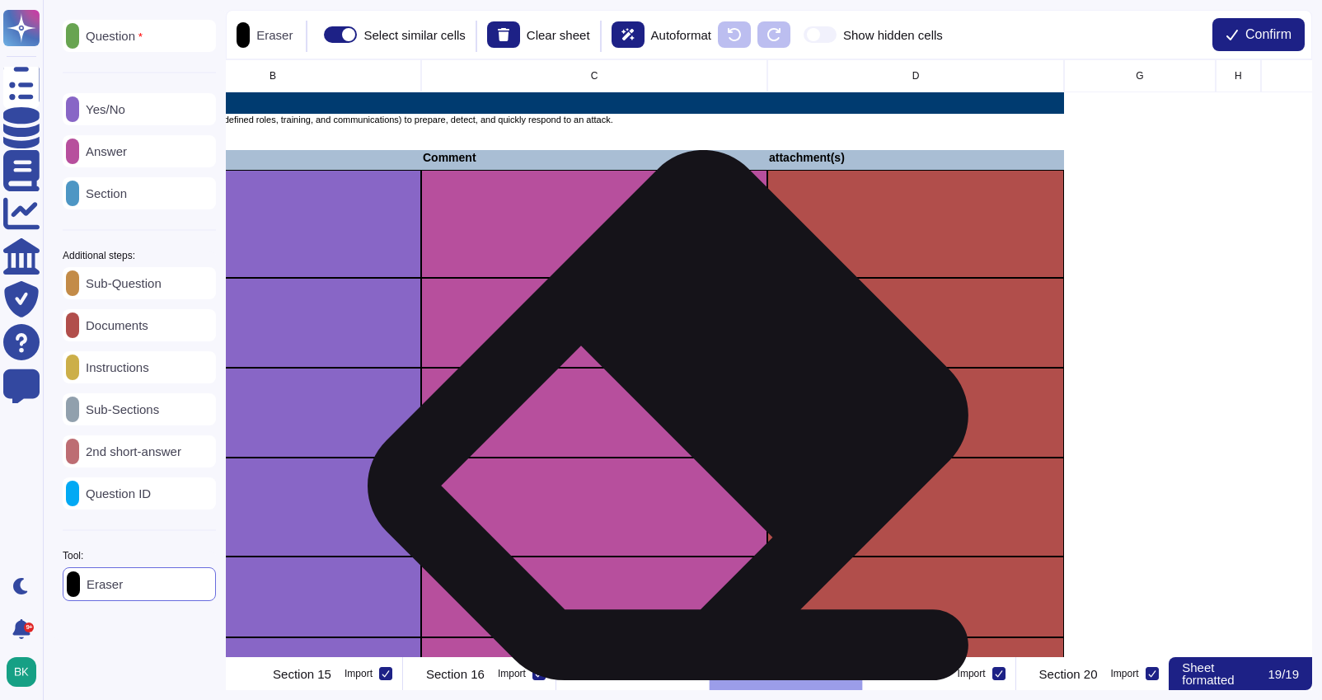
scroll to position [0, 570]
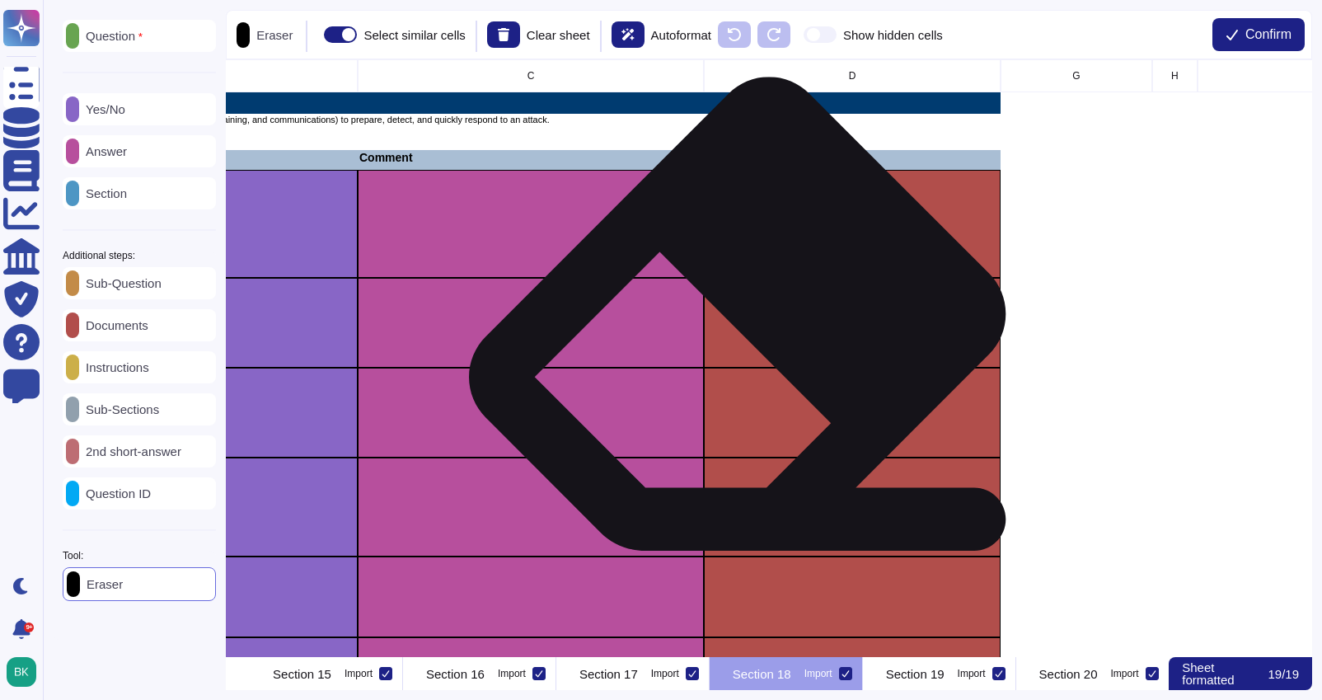
click at [747, 335] on div "grid" at bounding box center [852, 323] width 297 height 90
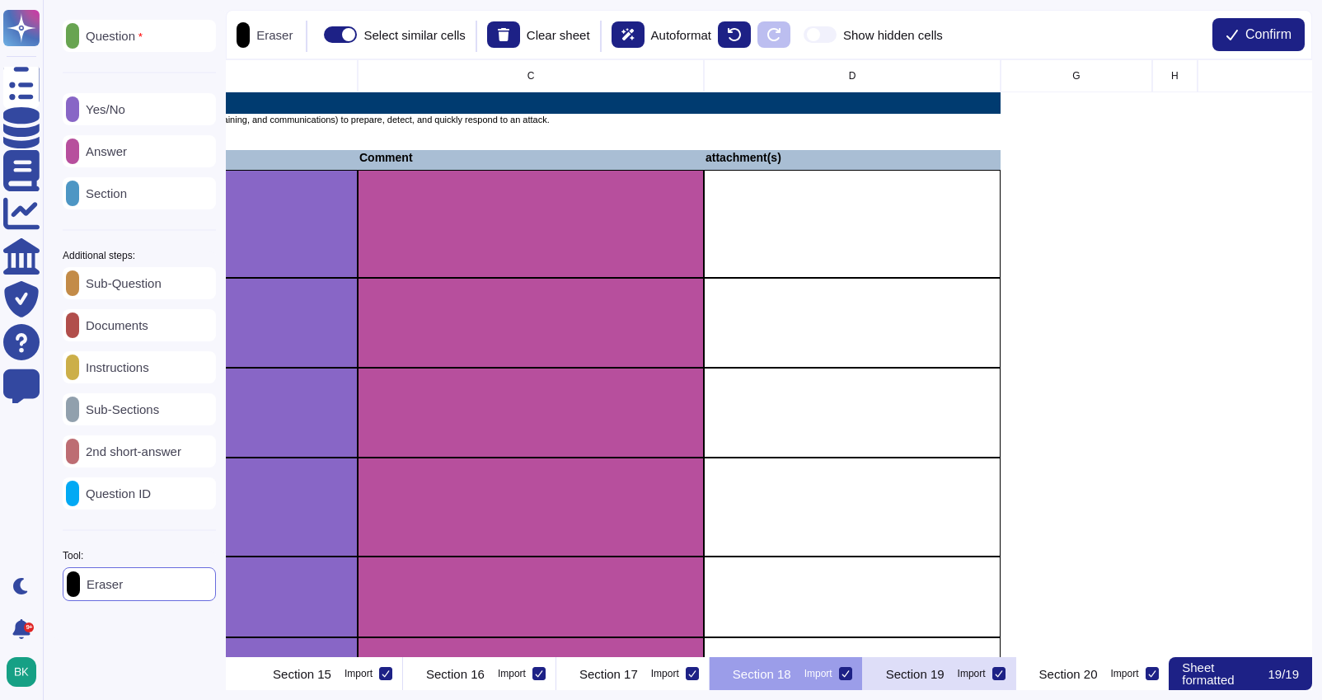
click at [919, 682] on div "Section 19 Import" at bounding box center [939, 673] width 153 height 33
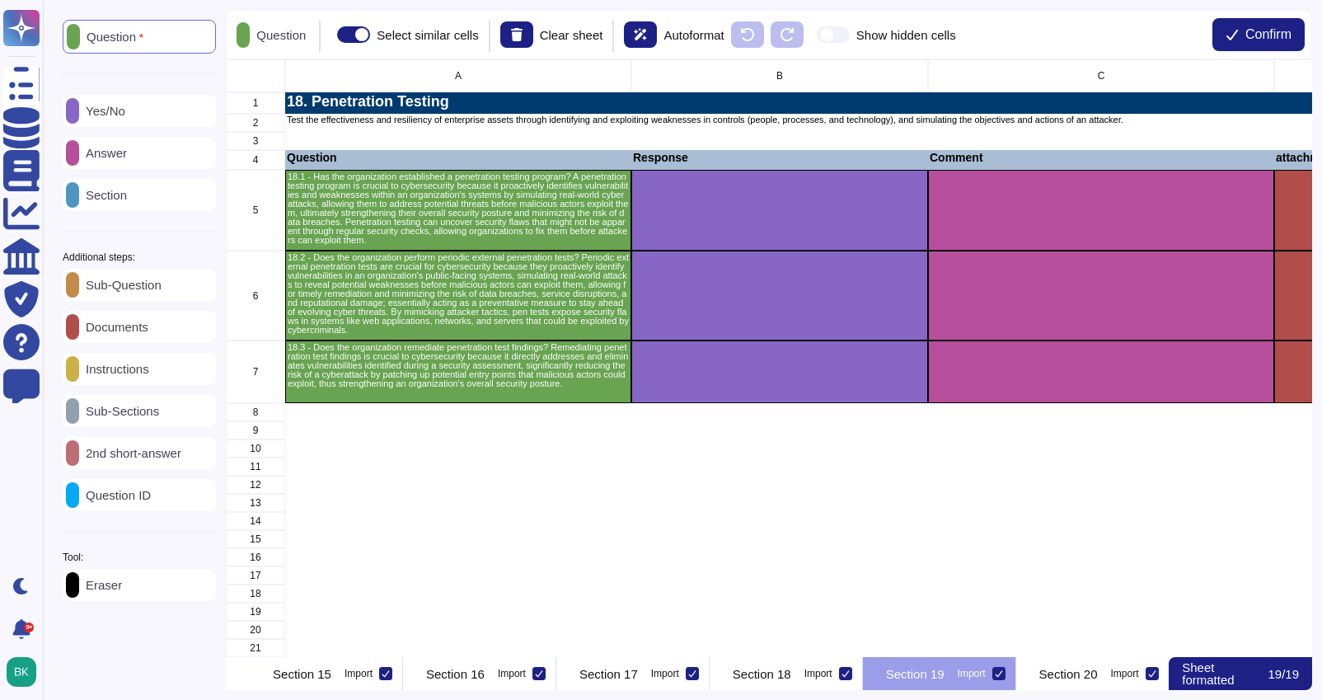
click at [122, 589] on p "Eraser" at bounding box center [100, 584] width 43 height 12
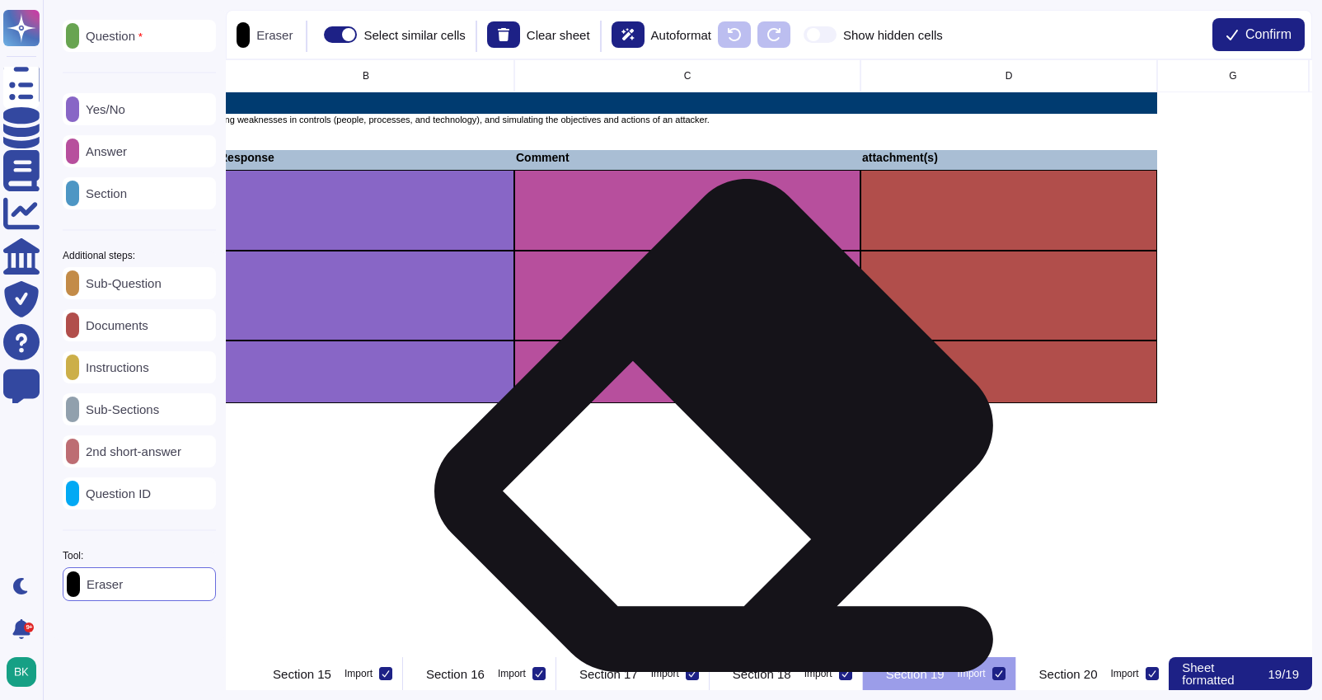
scroll to position [0, 498]
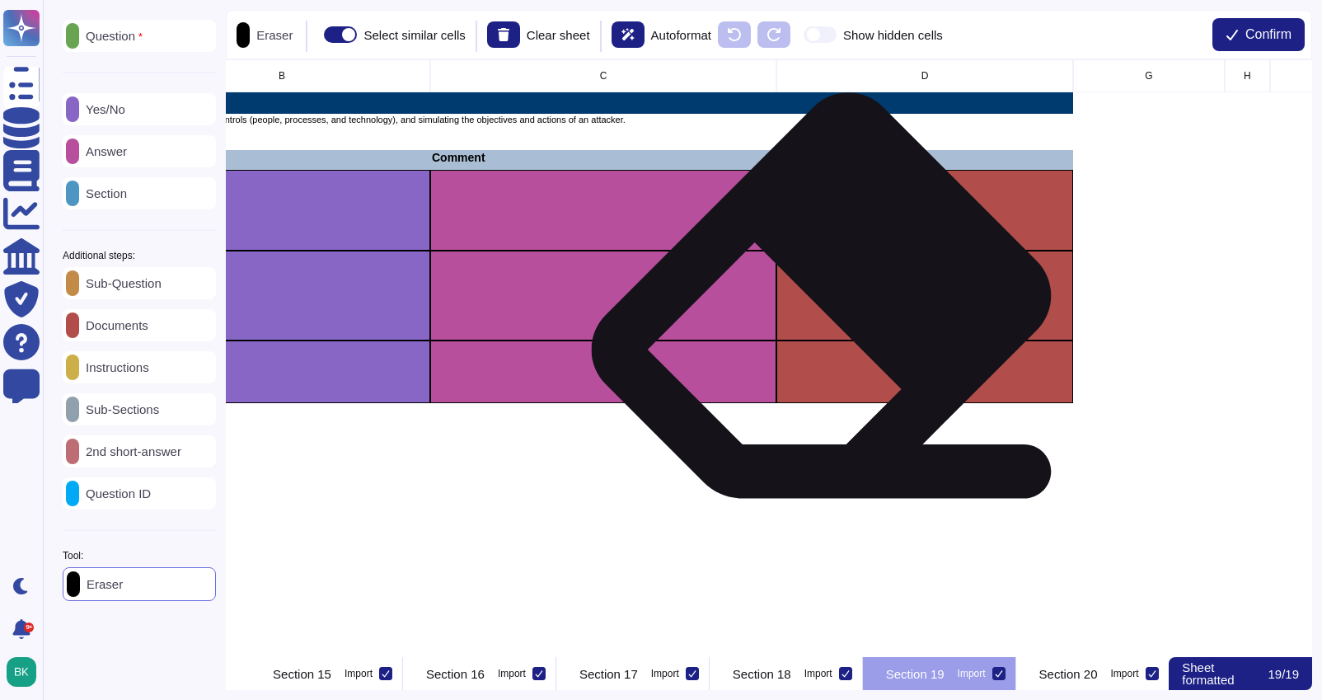
click at [828, 316] on div "grid" at bounding box center [924, 296] width 297 height 90
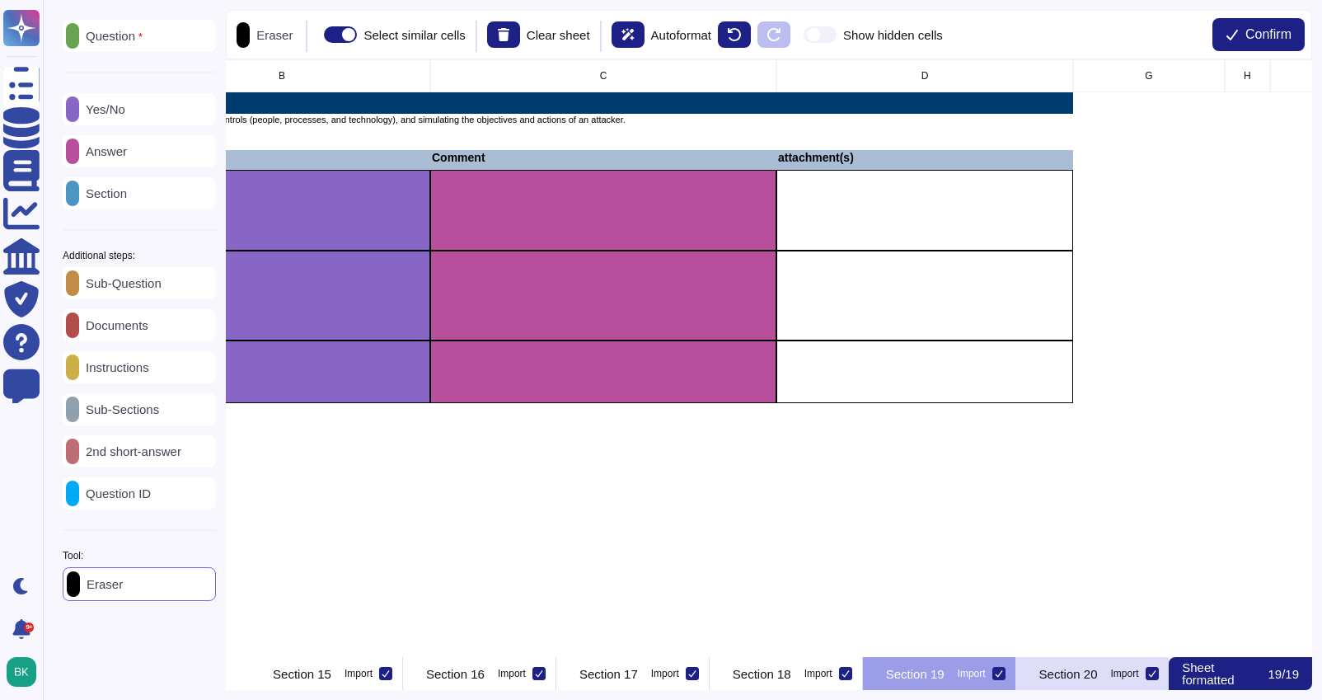
click at [1083, 680] on p "Section 20" at bounding box center [1068, 673] width 59 height 12
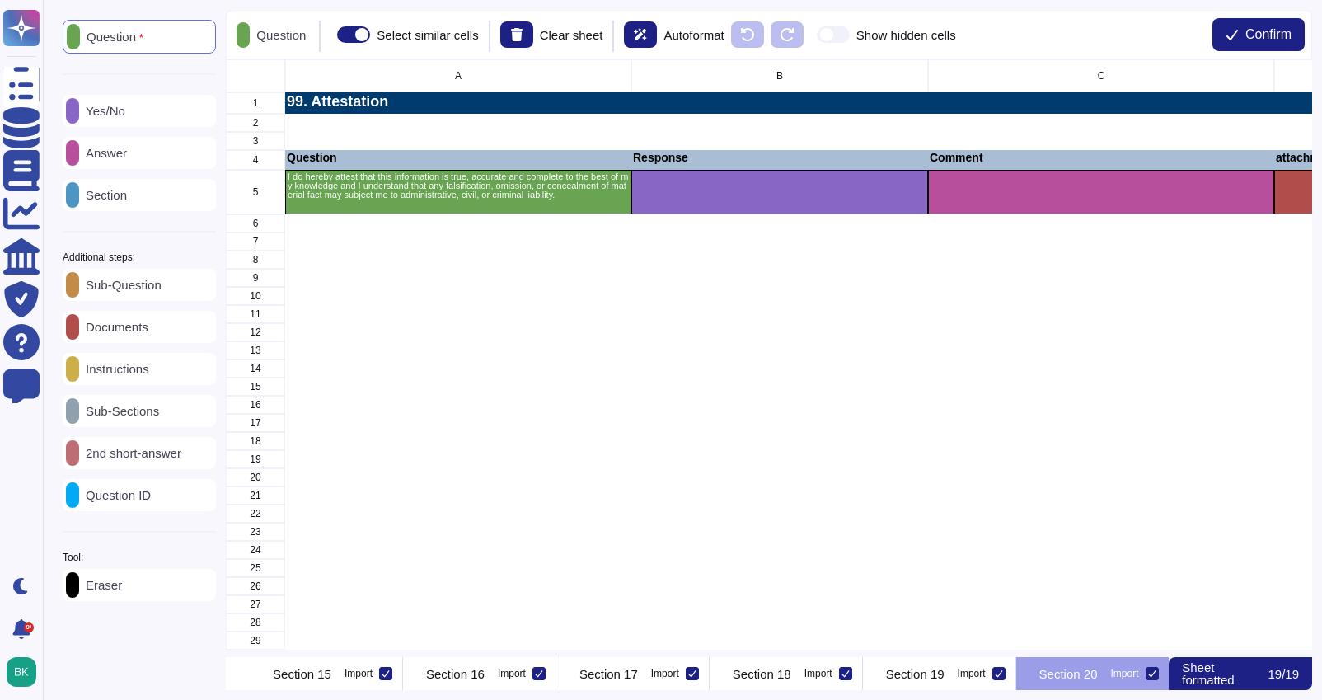
click at [122, 583] on p "Eraser" at bounding box center [100, 584] width 43 height 12
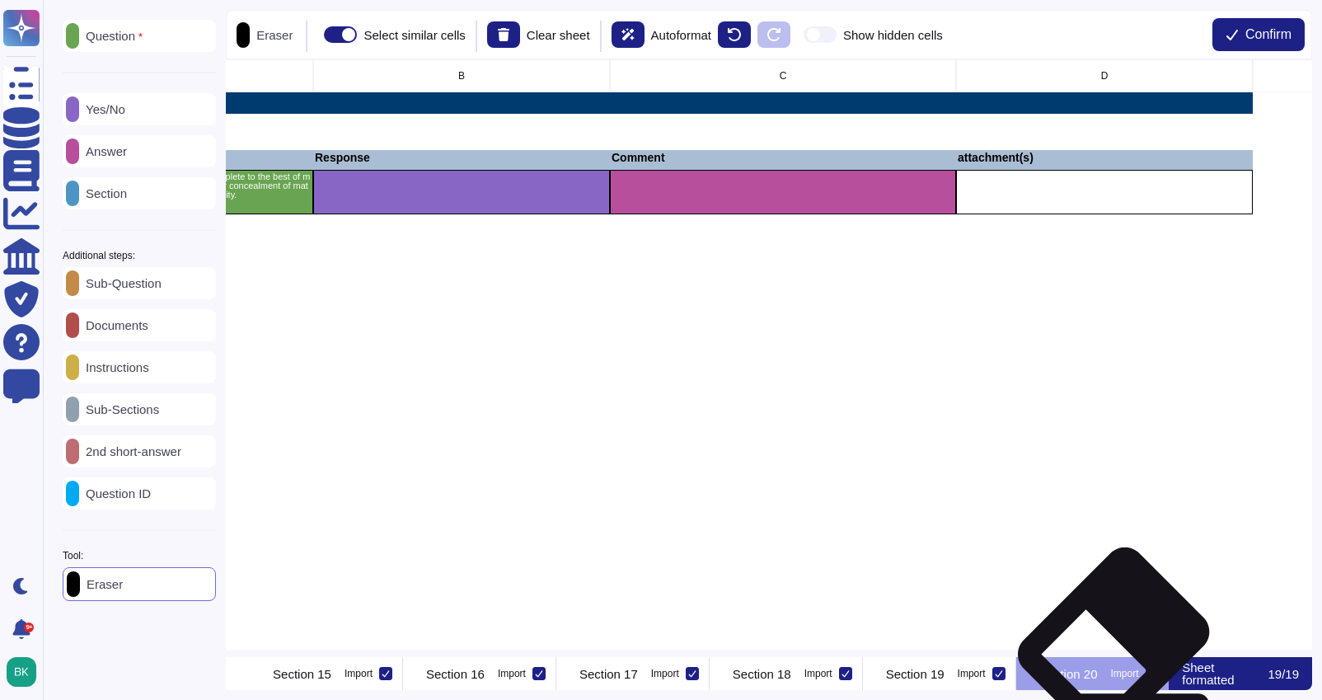
scroll to position [0, 340]
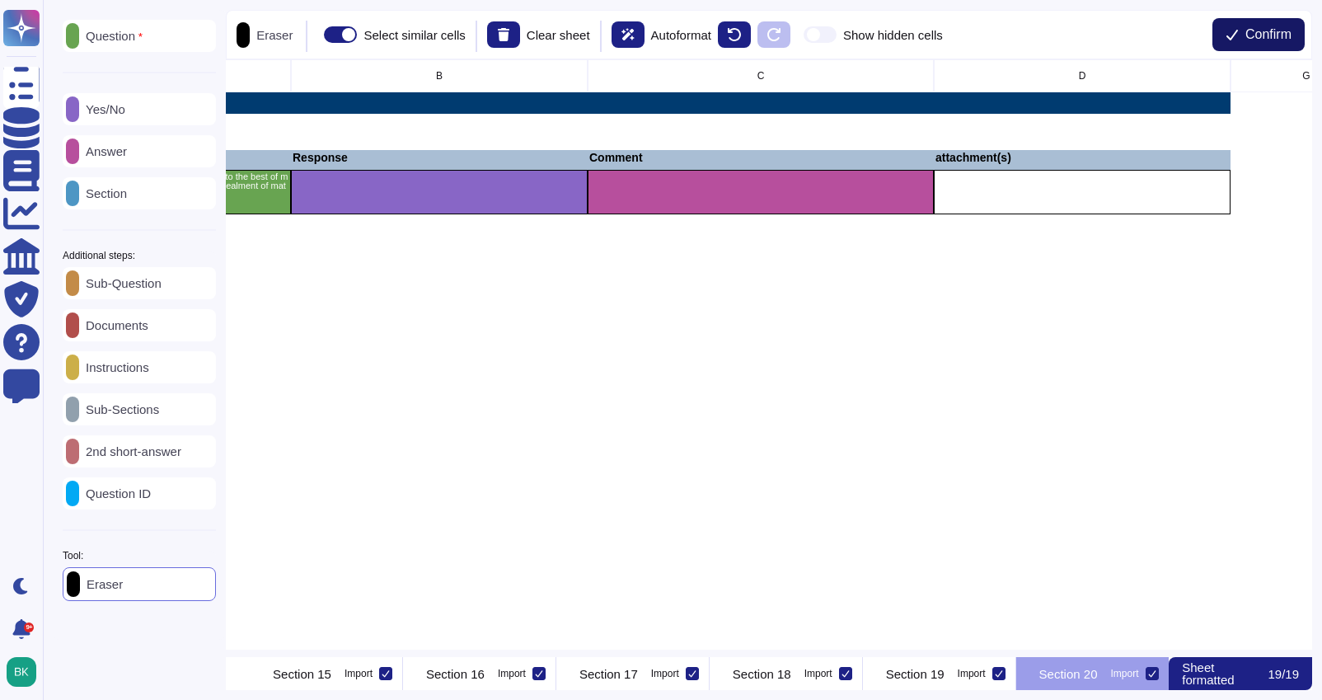
click at [1250, 34] on span "Confirm" at bounding box center [1268, 34] width 46 height 13
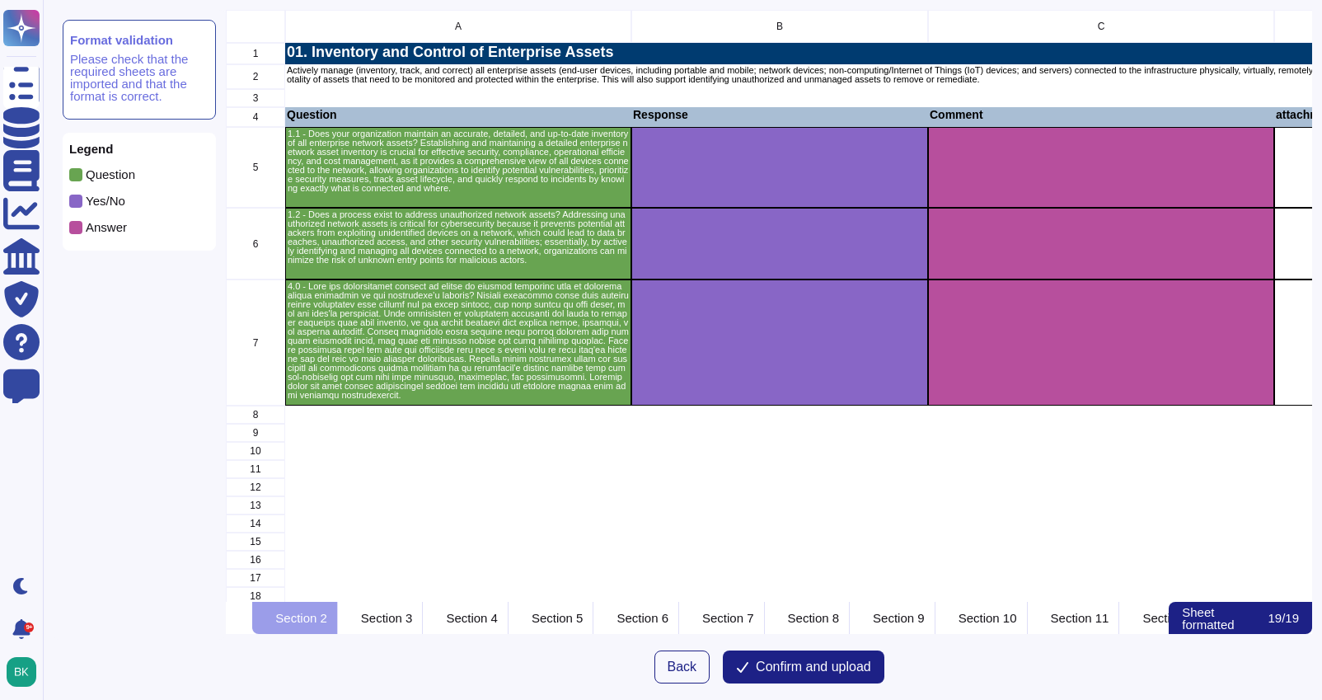
scroll to position [592, 1086]
click at [837, 665] on span "Confirm and upload" at bounding box center [813, 666] width 115 height 13
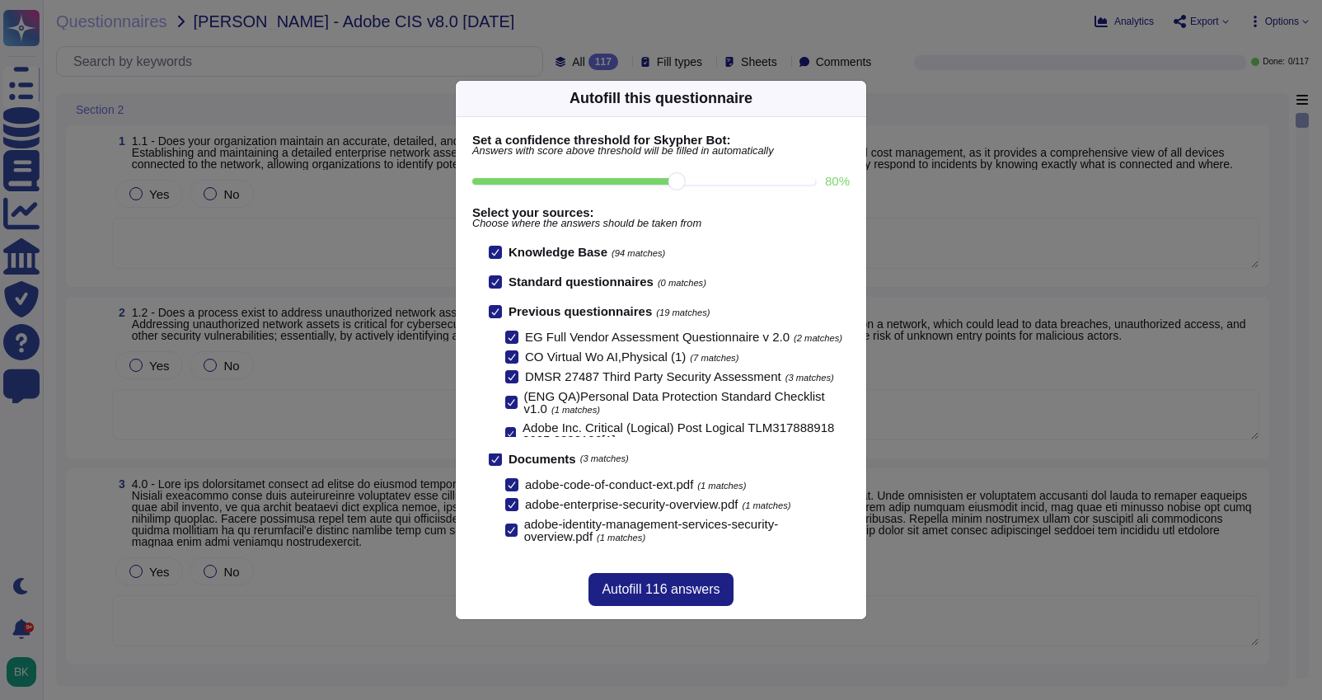
click at [746, 178] on input "80 %" at bounding box center [643, 181] width 343 height 7
click at [676, 178] on input "90 %" at bounding box center [643, 181] width 343 height 7
type input "80"
click at [667, 588] on span "Autofill 116 answers" at bounding box center [661, 589] width 118 height 13
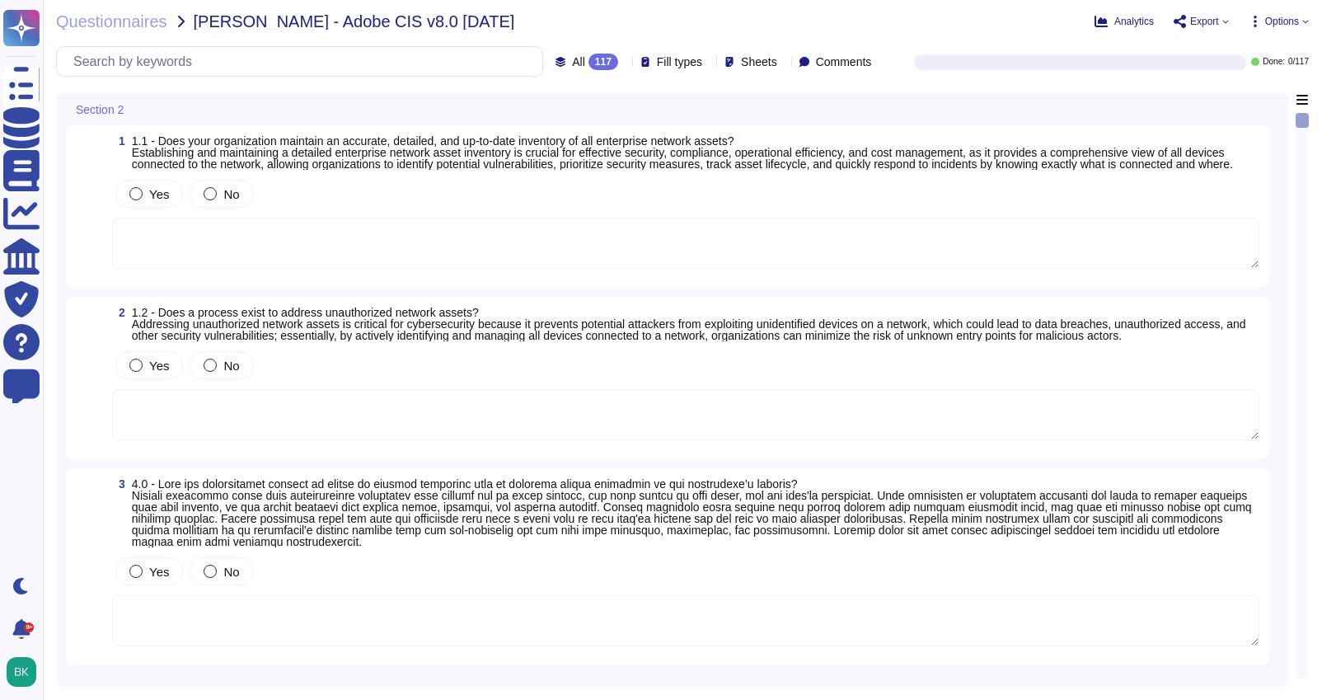
type textarea "Adobe documents devices in accordance with its Information Systems Asset Invent…"
type textarea "Internet-facing networks must be configured in ways that allows for monitoring …"
type textarea "We monitor and track suspect networks and devices using a wireless network mana…"
type textarea "Service Now is used to manage an inventory of assets. It maintains a list of al…"
type textarea "Only valid licensed software that have been scanned for viruses may be permitte…"
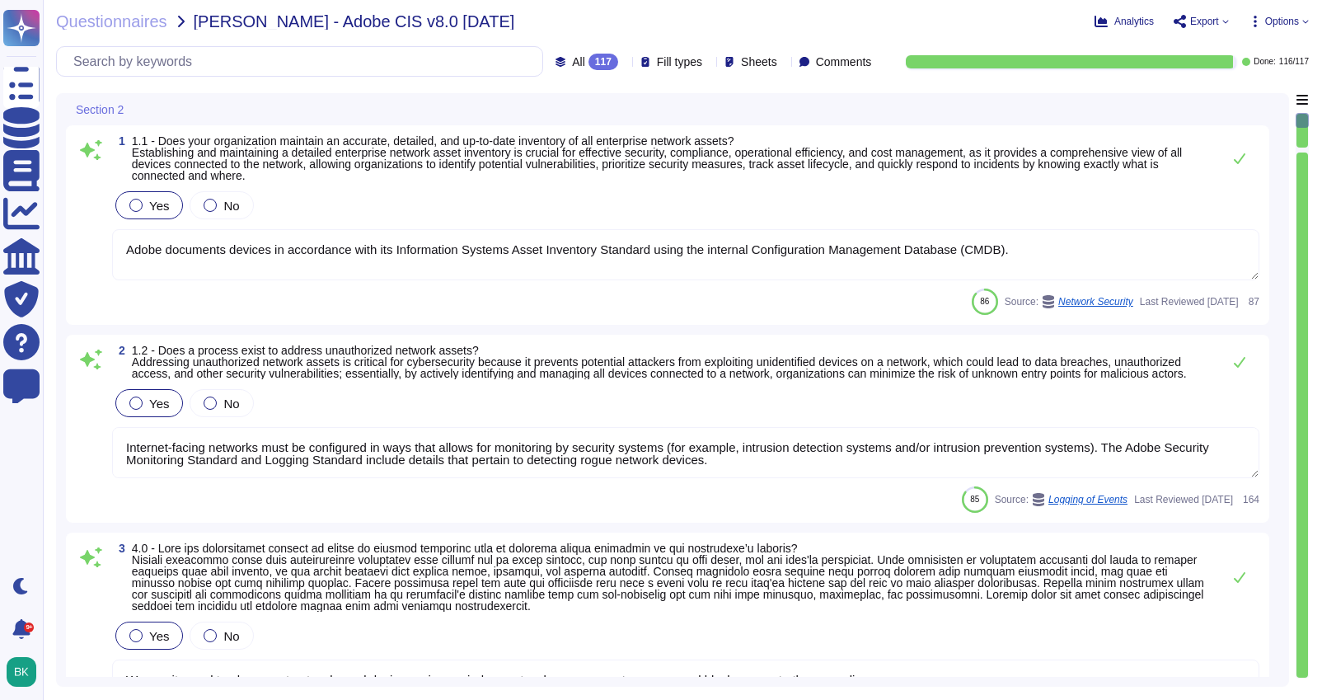
click at [1282, 29] on div "Analytics Export Options" at bounding box center [1113, 21] width 391 height 16
click at [1283, 25] on span "Options" at bounding box center [1282, 21] width 34 height 10
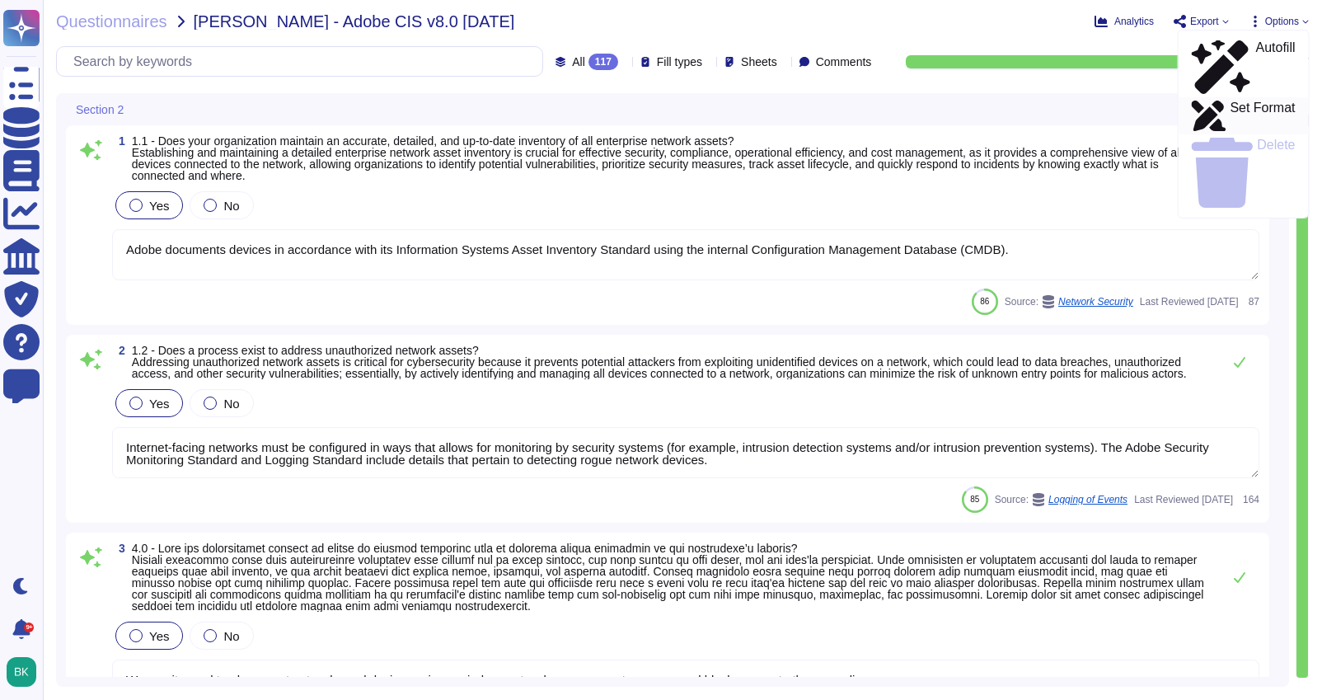
click at [1237, 101] on p "Set Format" at bounding box center [1261, 116] width 65 height 30
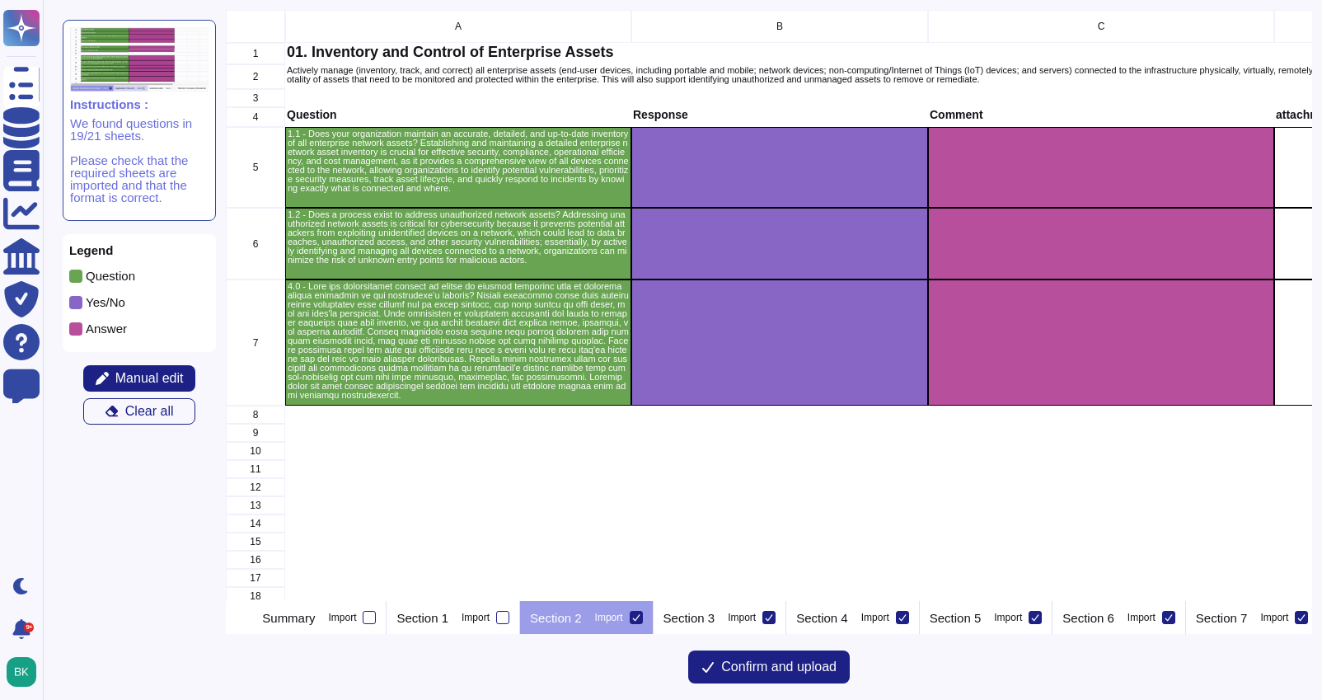
scroll to position [591, 1086]
click at [401, 321] on p "grid" at bounding box center [458, 341] width 341 height 118
click at [164, 372] on span "Manual edit" at bounding box center [149, 378] width 68 height 13
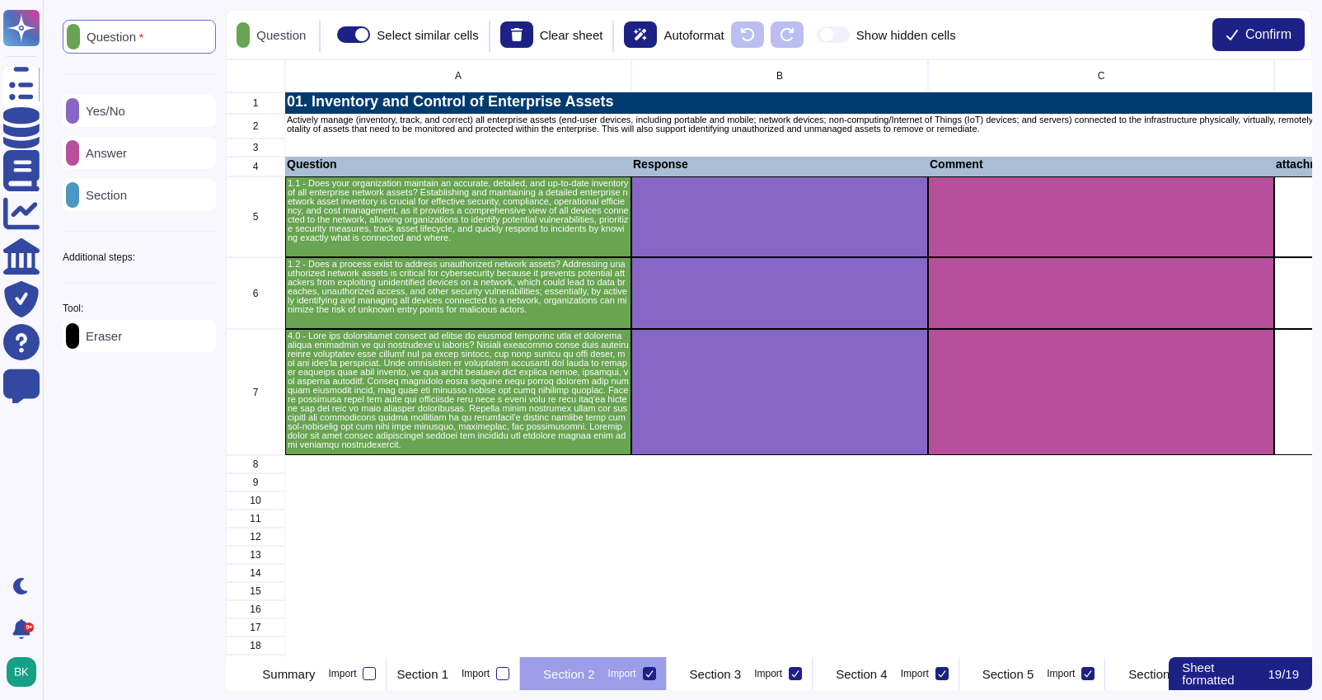
scroll to position [597, 1086]
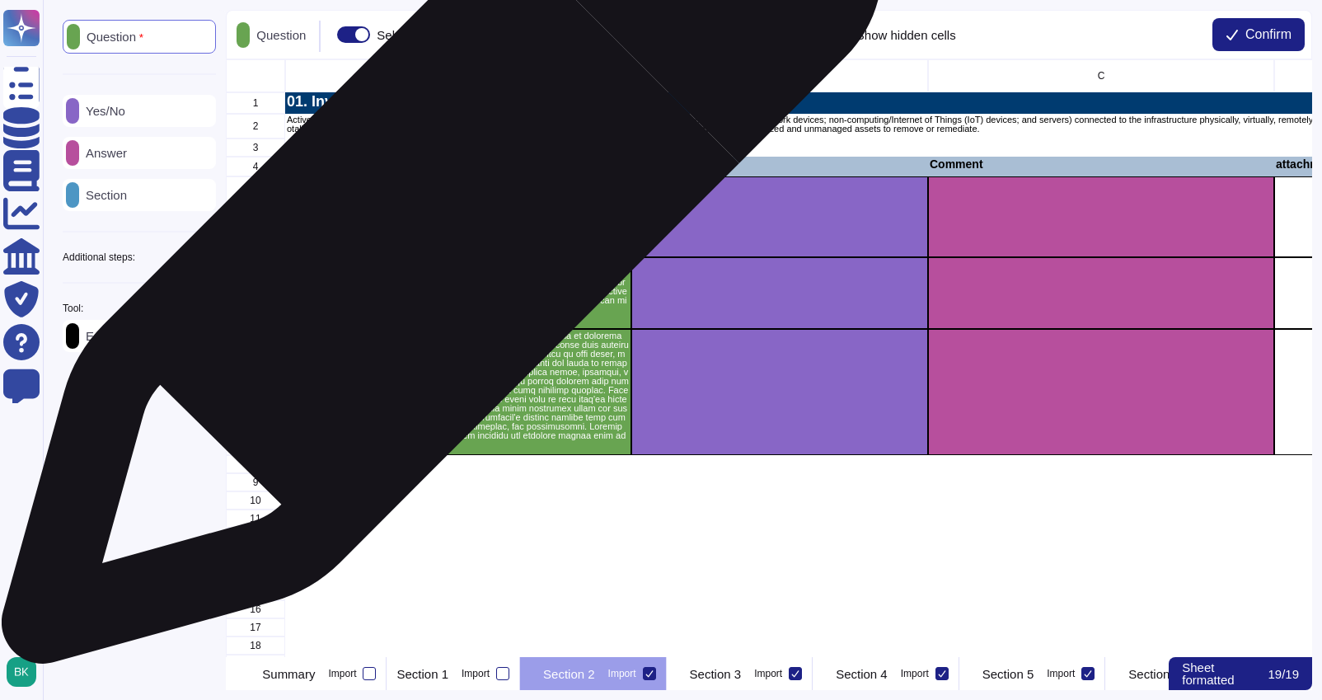
click at [431, 214] on p "1.1 - Does your organization maintain an accurate, detailed, and up-to-date inv…" at bounding box center [458, 210] width 341 height 63
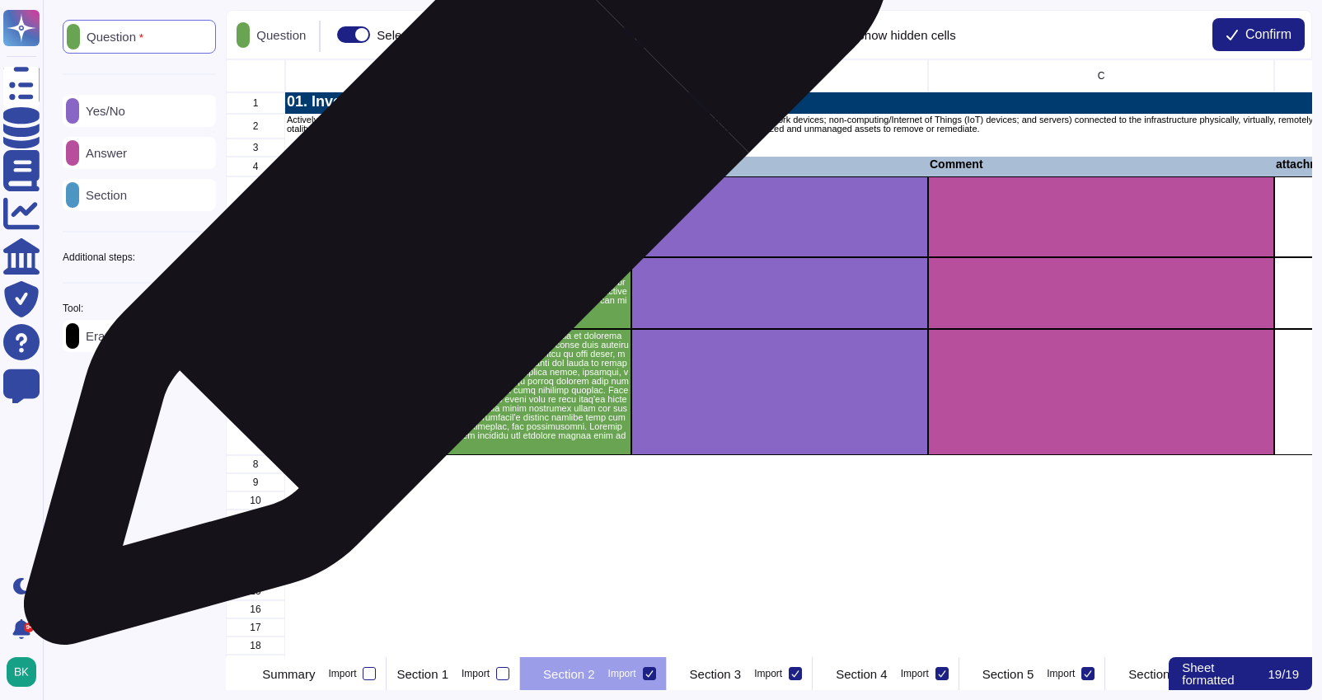
click at [450, 220] on p "1.1 - Does your organization maintain an accurate, detailed, and up-to-date inv…" at bounding box center [458, 210] width 341 height 63
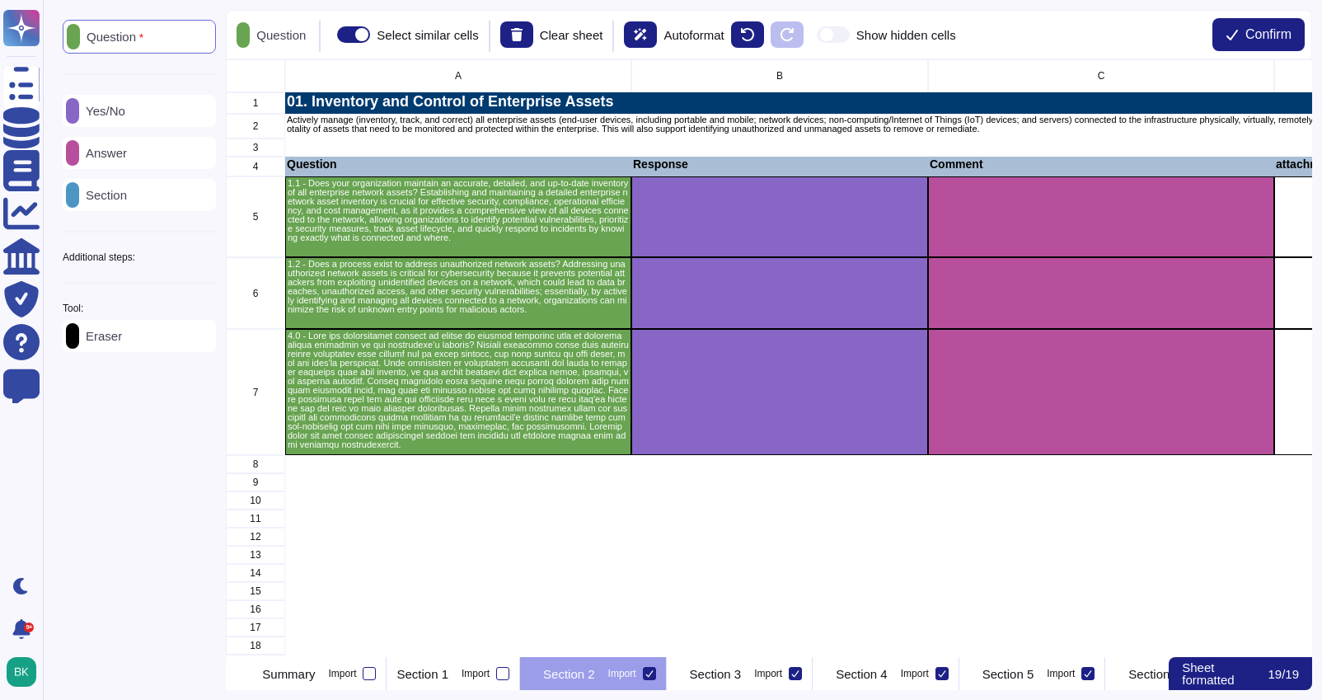
click at [850, 33] on span at bounding box center [833, 34] width 33 height 16
click at [810, 35] on input "Show hidden cells" at bounding box center [810, 35] width 0 height 0
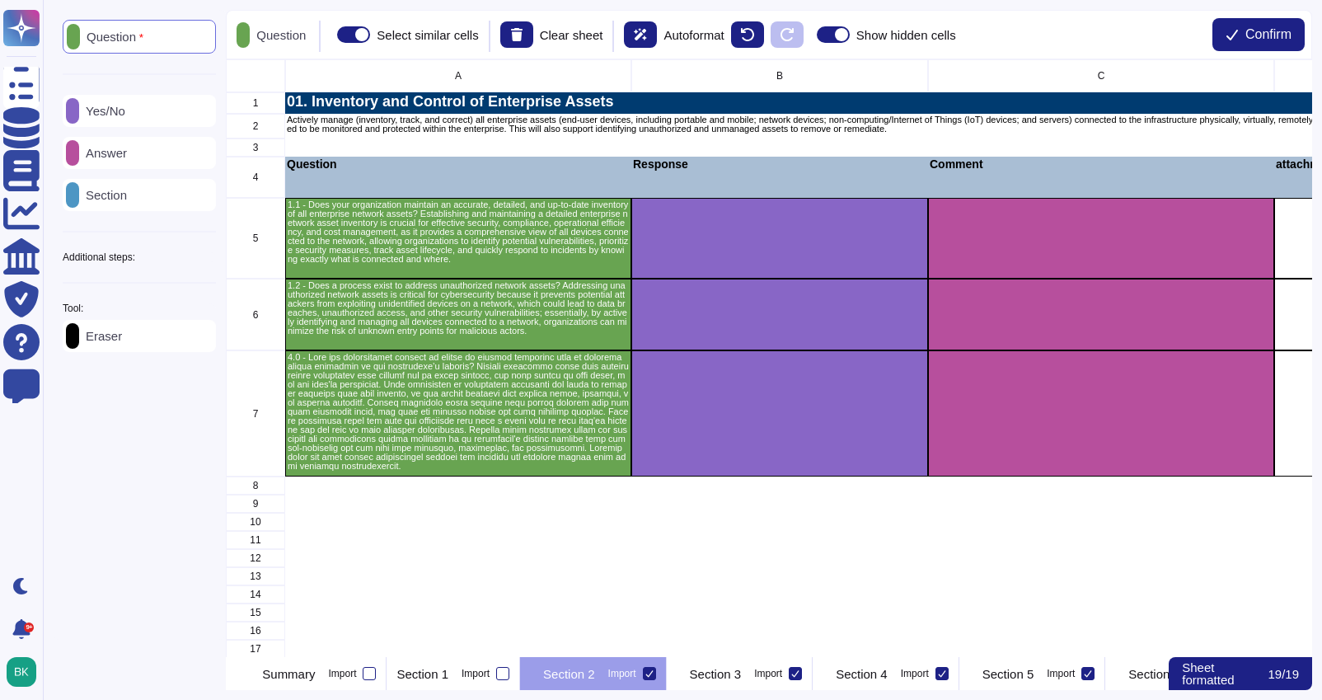
click at [850, 33] on span at bounding box center [833, 34] width 33 height 16
click at [810, 35] on input "Show hidden cells" at bounding box center [810, 35] width 0 height 0
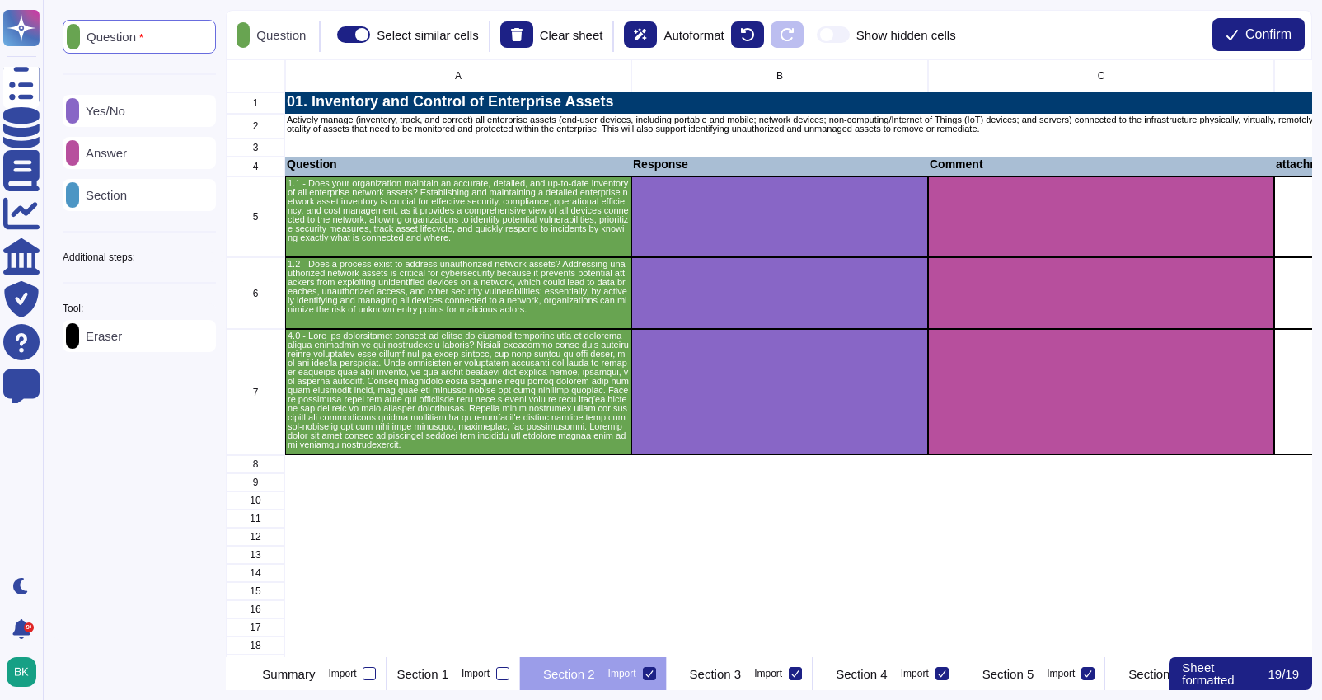
click at [850, 33] on span at bounding box center [833, 34] width 33 height 16
click at [810, 35] on input "Show hidden cells" at bounding box center [810, 35] width 0 height 0
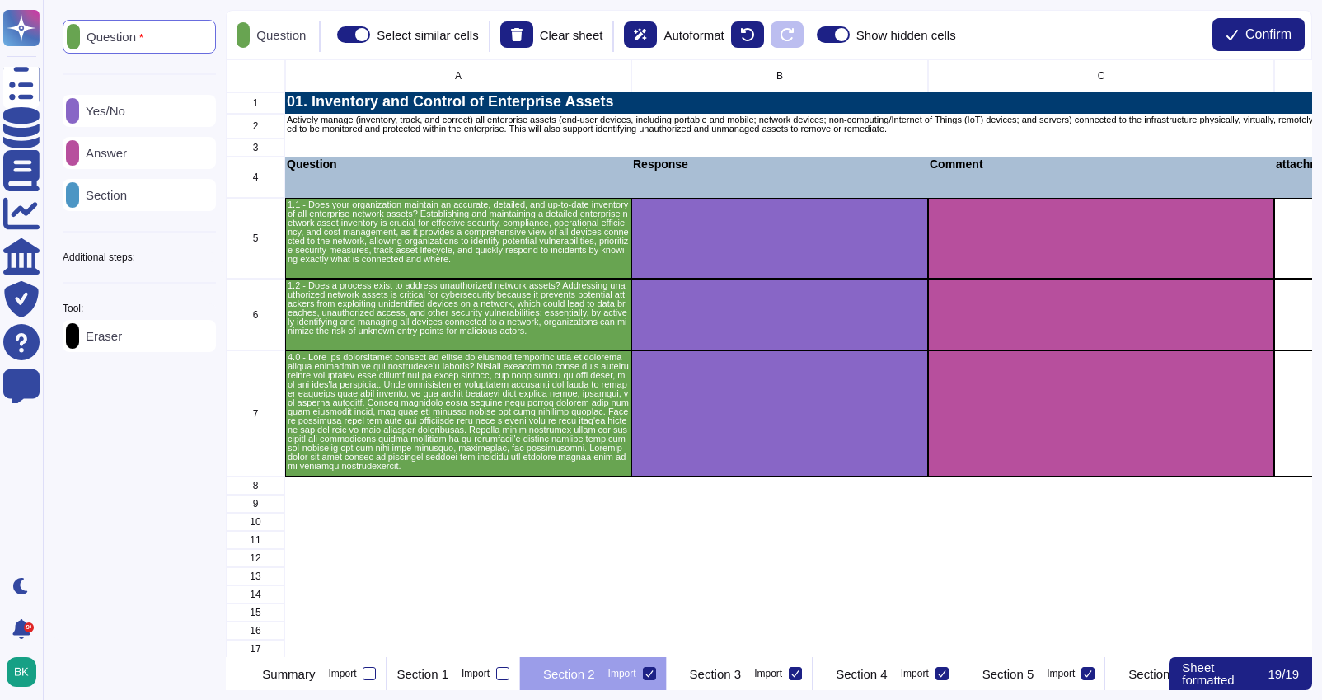
click at [850, 33] on span at bounding box center [833, 34] width 33 height 16
click at [810, 35] on input "Show hidden cells" at bounding box center [810, 35] width 0 height 0
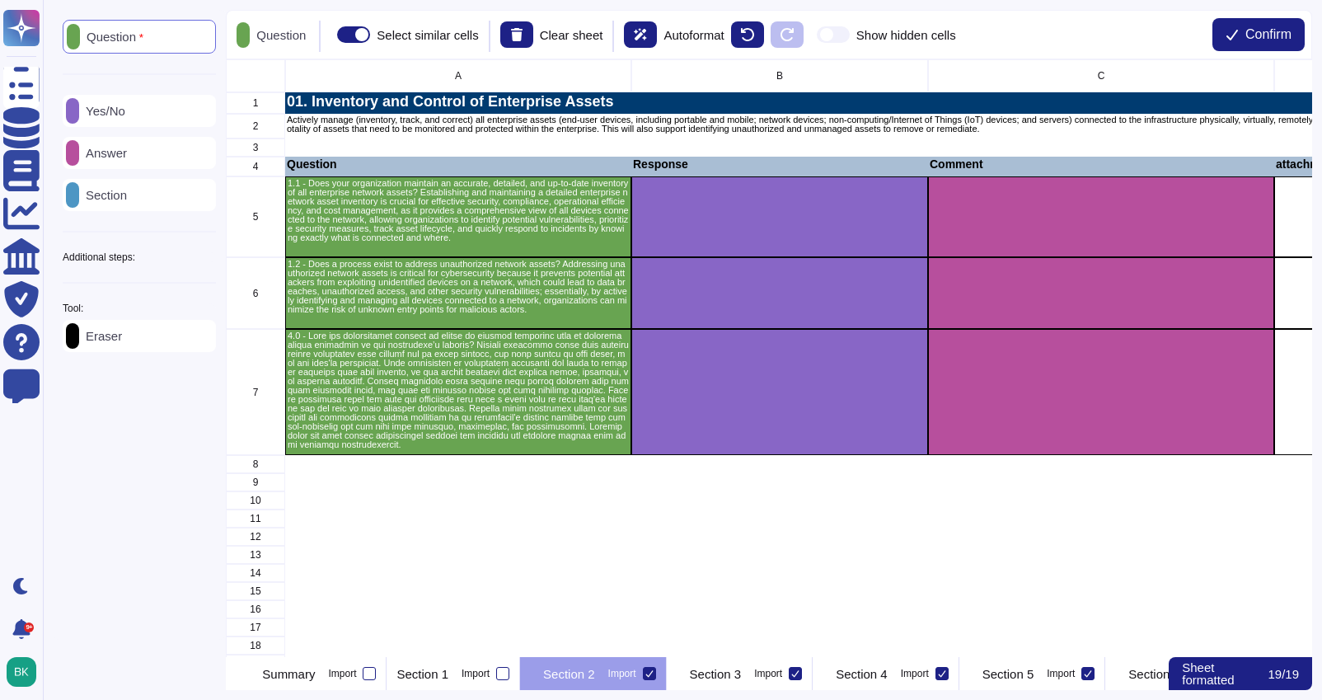
click at [171, 252] on div "Additional steps:" at bounding box center [139, 257] width 153 height 10
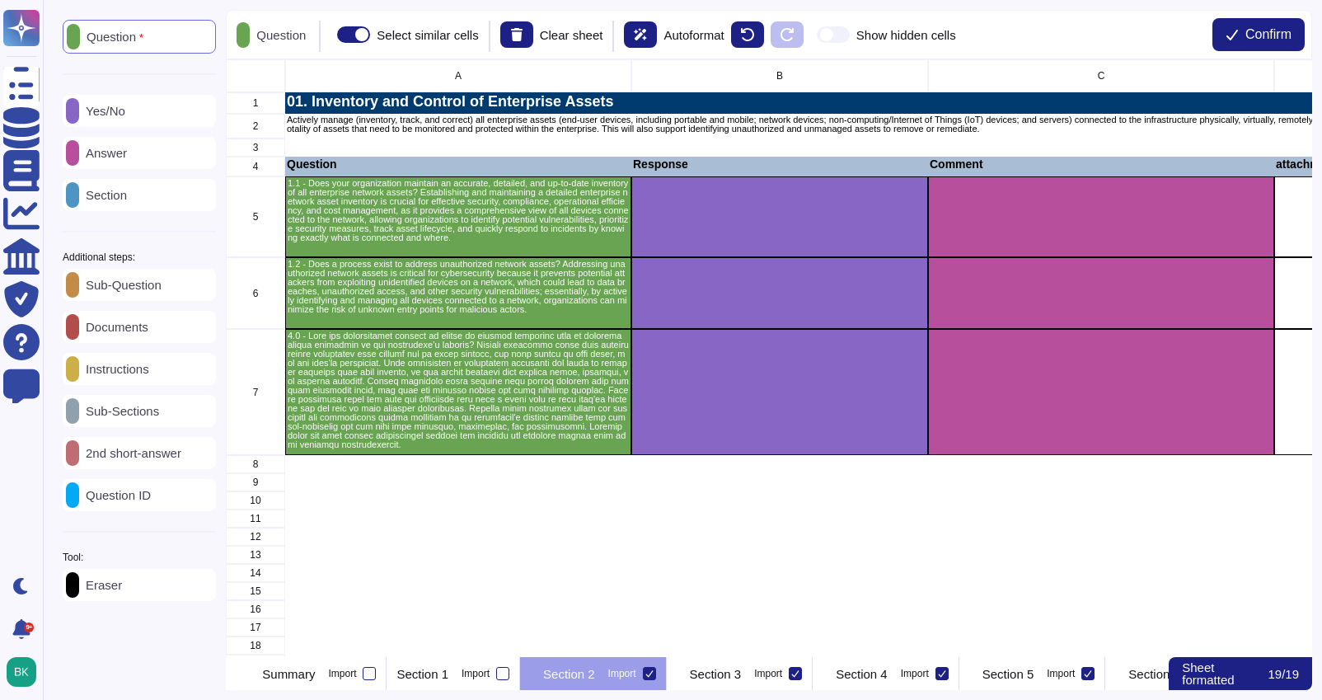
click at [149, 371] on p "Instructions" at bounding box center [114, 369] width 70 height 12
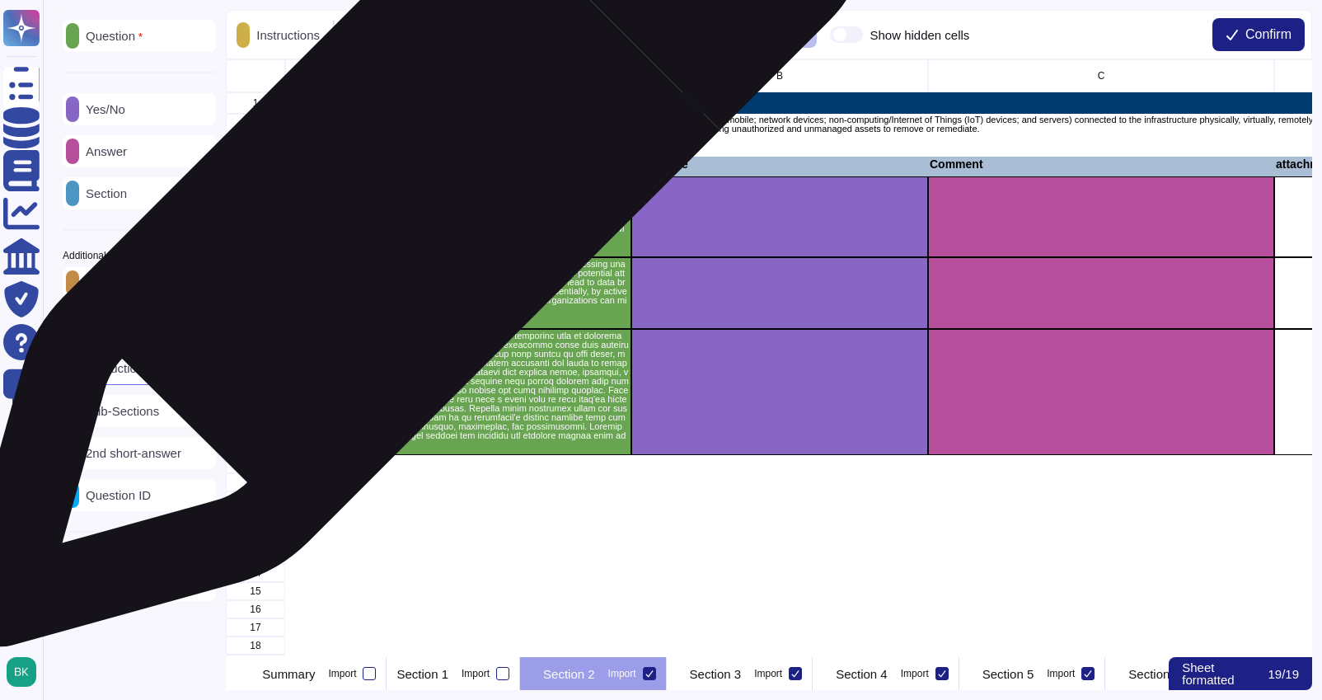
click at [406, 200] on p "1.1 - Does your organization maintain an accurate, detailed, and up-to-date inv…" at bounding box center [458, 210] width 341 height 63
